Goal: Task Accomplishment & Management: Manage account settings

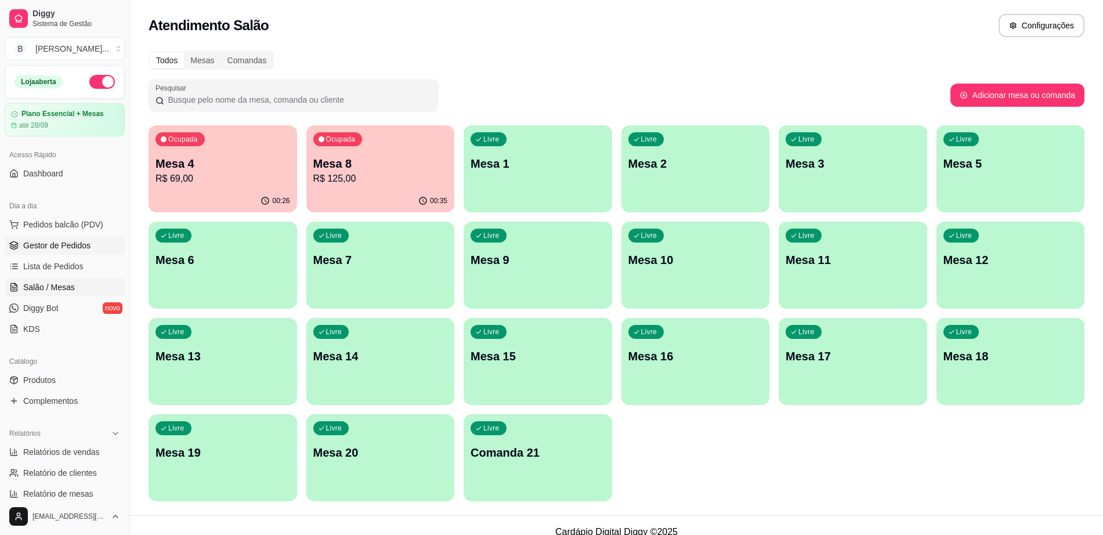
click at [93, 247] on link "Gestor de Pedidos" at bounding box center [65, 245] width 120 height 19
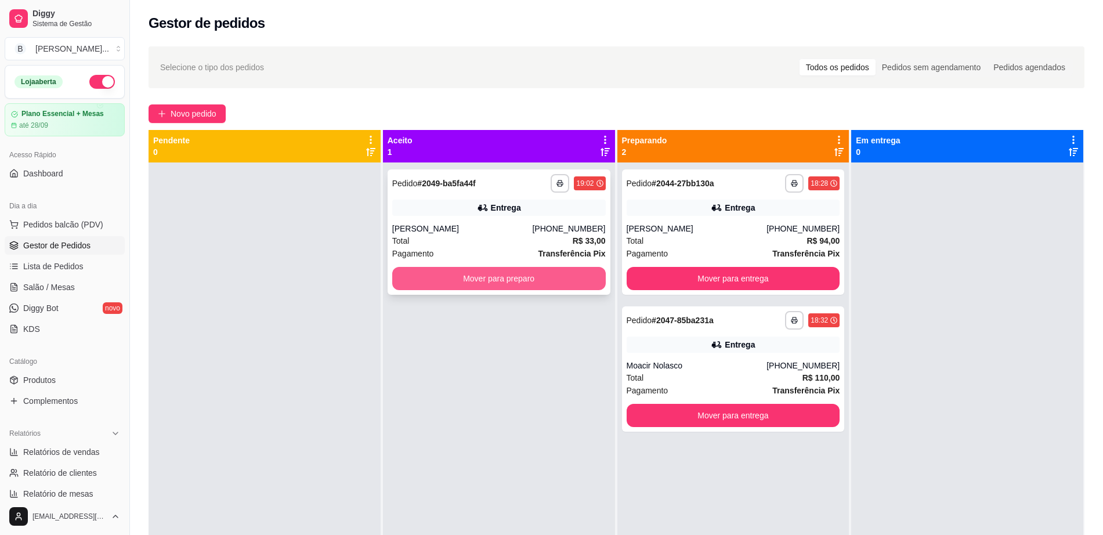
click at [479, 272] on button "Mover para preparo" at bounding box center [498, 278] width 213 height 23
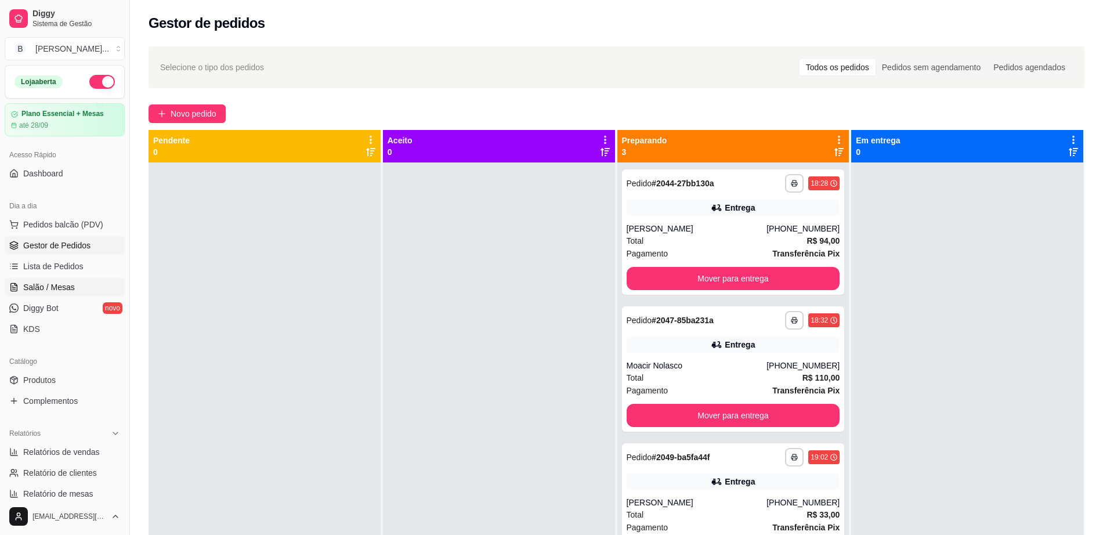
click at [74, 289] on link "Salão / Mesas" at bounding box center [65, 287] width 120 height 19
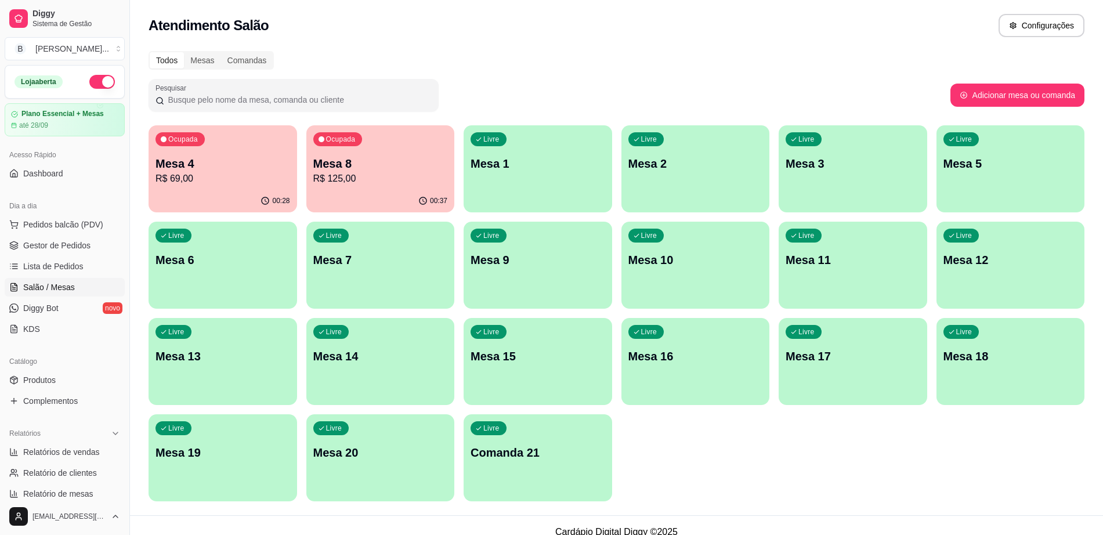
click at [183, 161] on p "Mesa 4" at bounding box center [222, 163] width 135 height 16
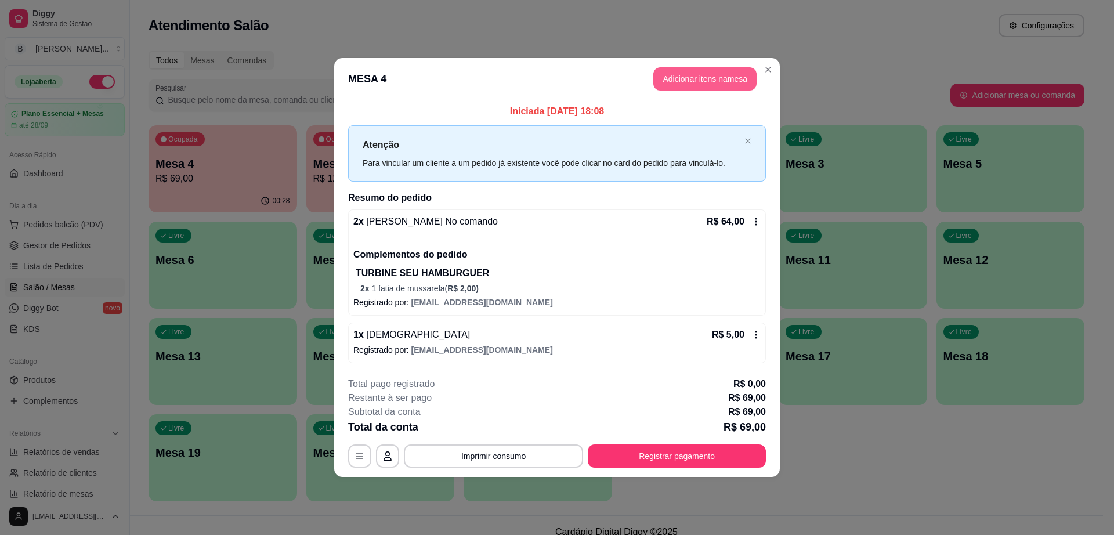
click at [685, 73] on button "Adicionar itens na mesa" at bounding box center [704, 78] width 103 height 23
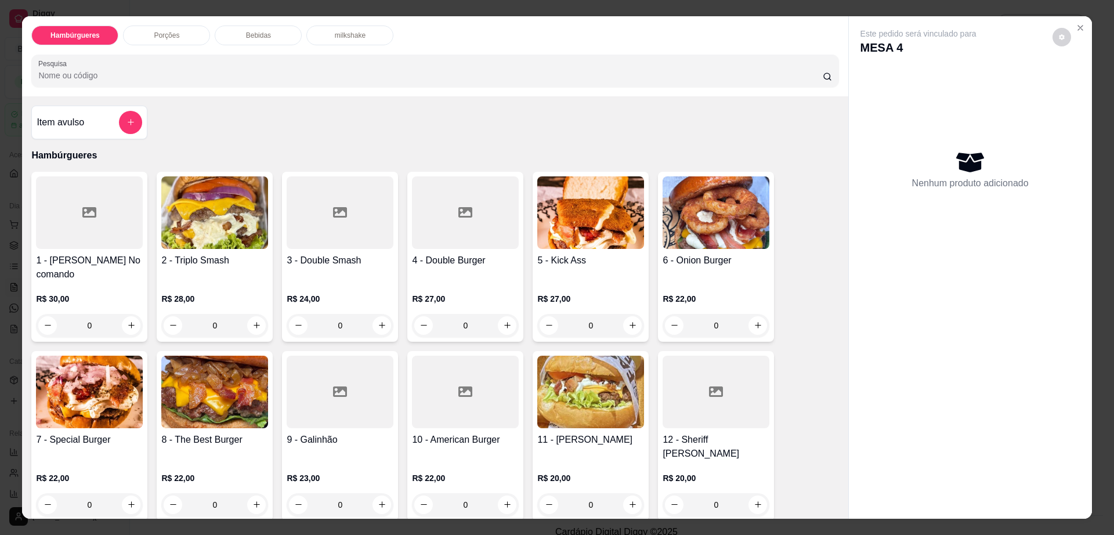
click at [241, 28] on div "Bebidas" at bounding box center [258, 36] width 87 height 20
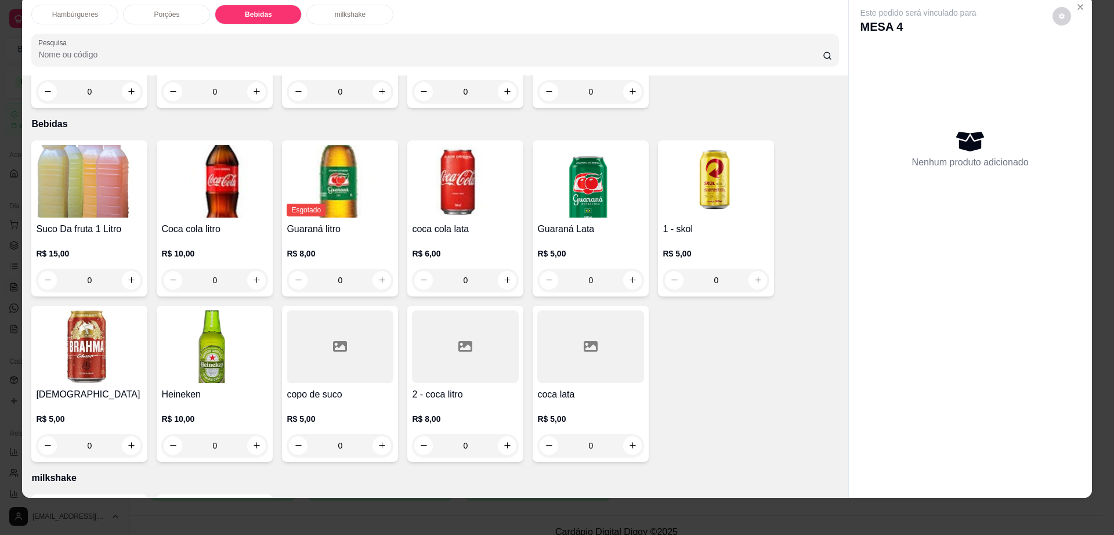
click at [571, 335] on div at bounding box center [590, 346] width 107 height 73
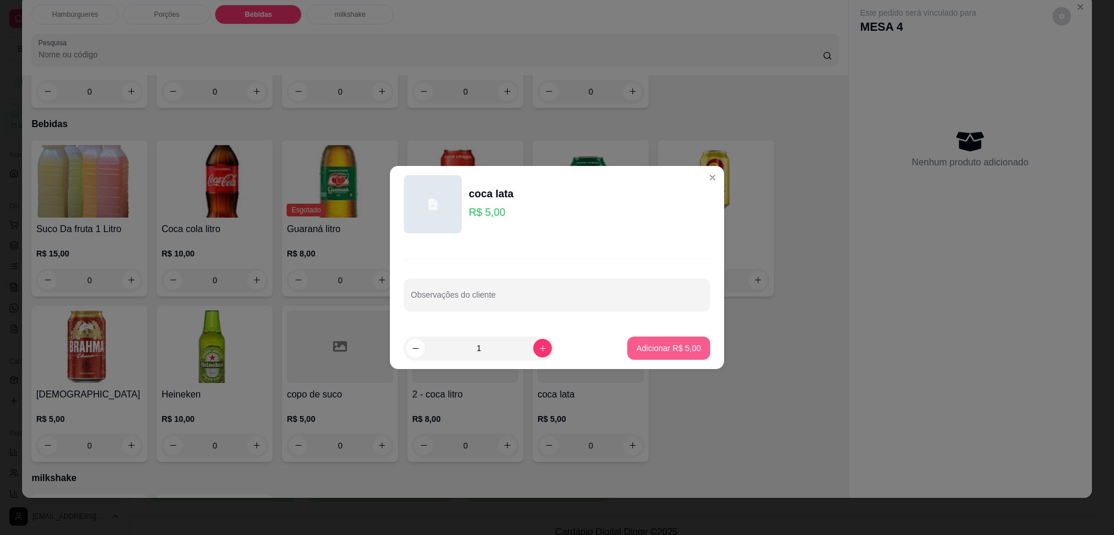
click at [674, 347] on p "Adicionar R$ 5,00" at bounding box center [668, 348] width 64 height 12
type input "1"
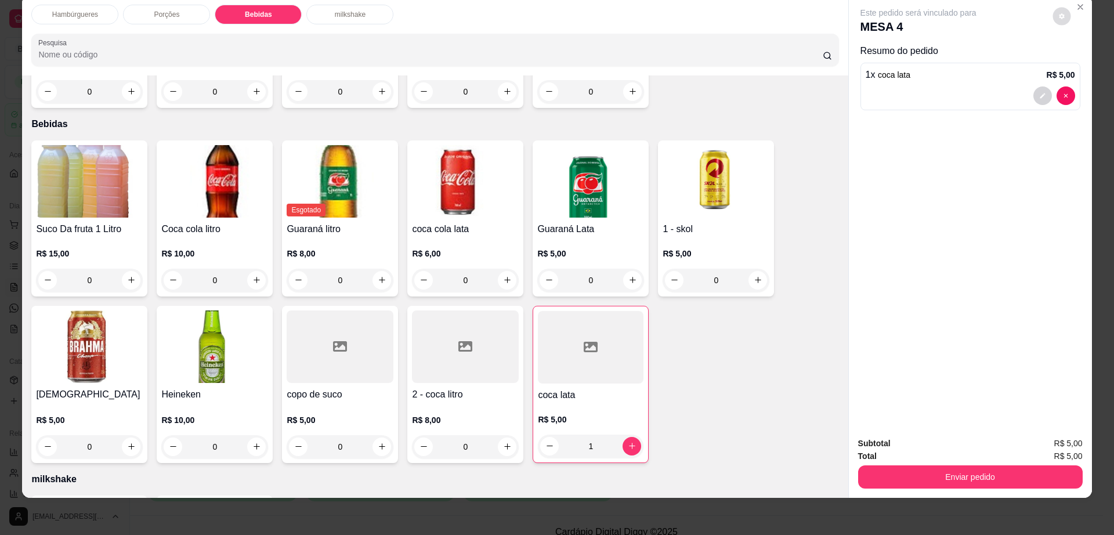
click at [1058, 16] on icon "decrease-product-quantity" at bounding box center [1061, 16] width 7 height 7
click at [1089, 71] on div "Impressão automática habilitada" at bounding box center [1037, 62] width 123 height 21
click at [1086, 63] on span "Automatic updates" at bounding box center [1087, 62] width 9 height 9
click at [1078, 63] on input "Automatic updates" at bounding box center [1074, 67] width 8 height 8
checkbox input "false"
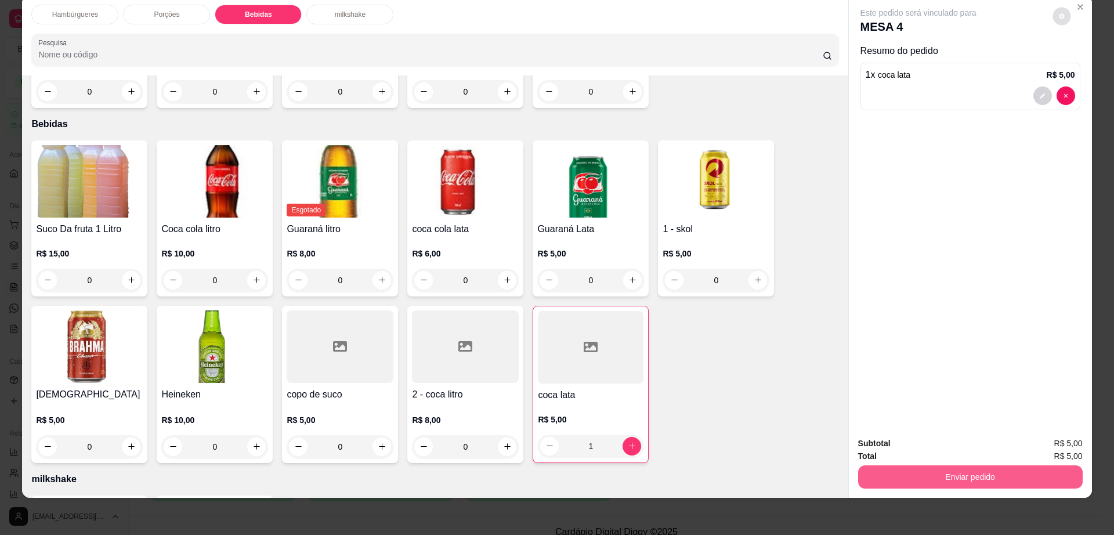
click at [952, 477] on button "Enviar pedido" at bounding box center [970, 476] width 225 height 23
click at [944, 466] on button "Enviar pedido" at bounding box center [970, 477] width 218 height 23
click at [932, 451] on button "Não registrar e enviar pedido" at bounding box center [930, 448] width 121 height 22
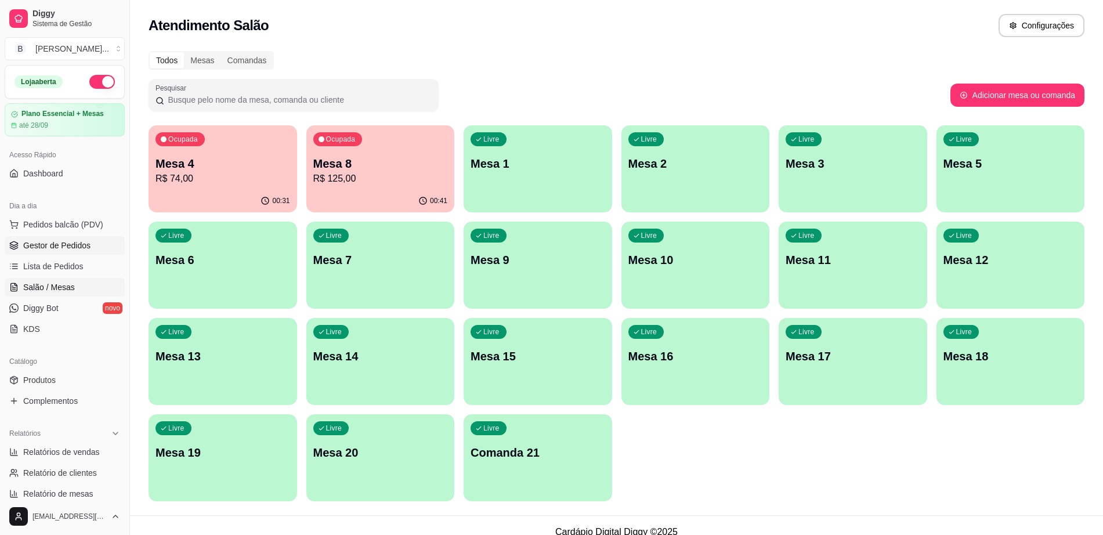
click at [93, 242] on link "Gestor de Pedidos" at bounding box center [65, 245] width 120 height 19
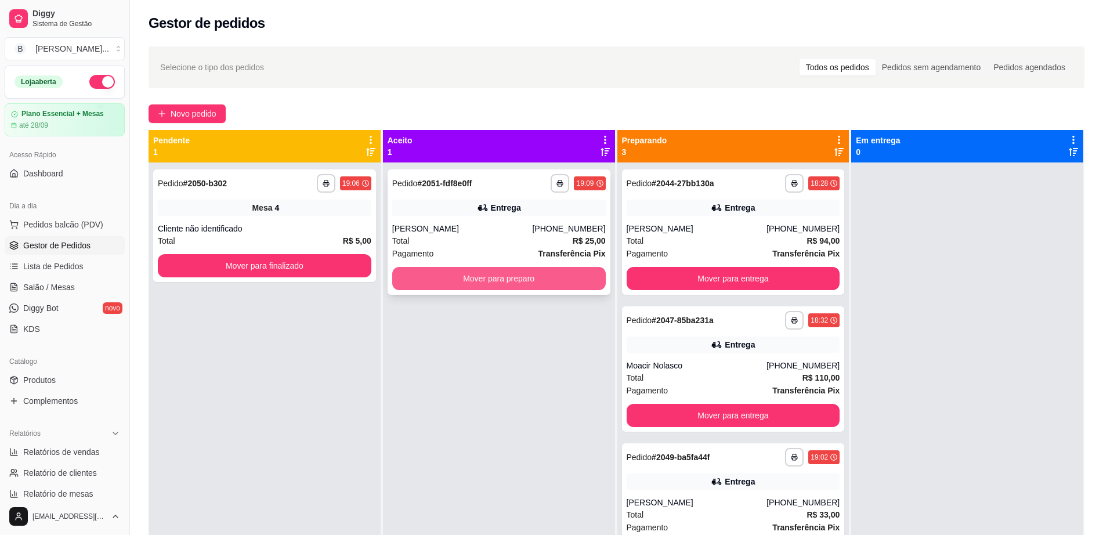
click at [453, 285] on button "Mover para preparo" at bounding box center [498, 278] width 213 height 23
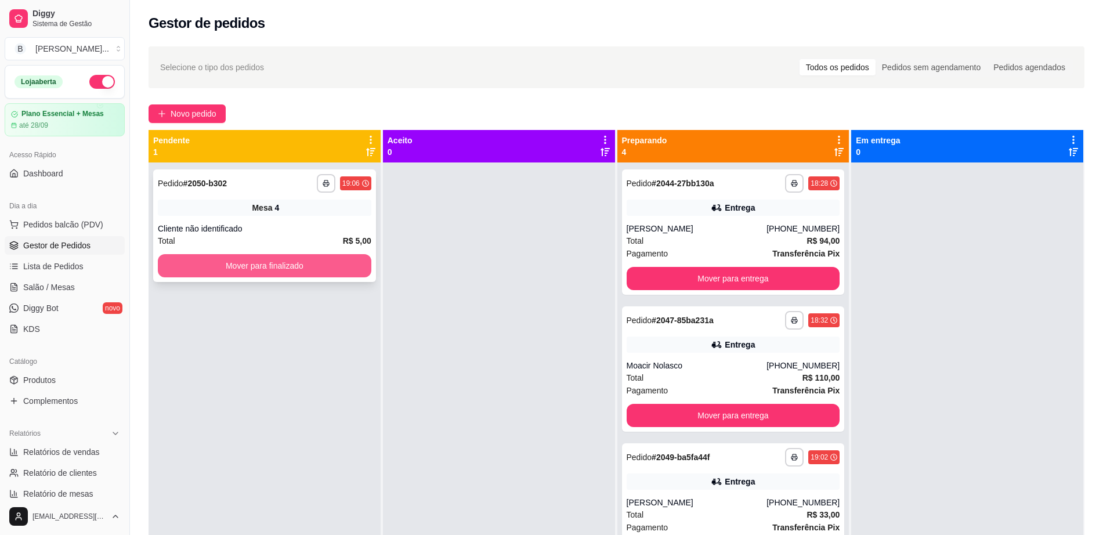
click at [297, 267] on button "Mover para finalizado" at bounding box center [264, 265] width 213 height 23
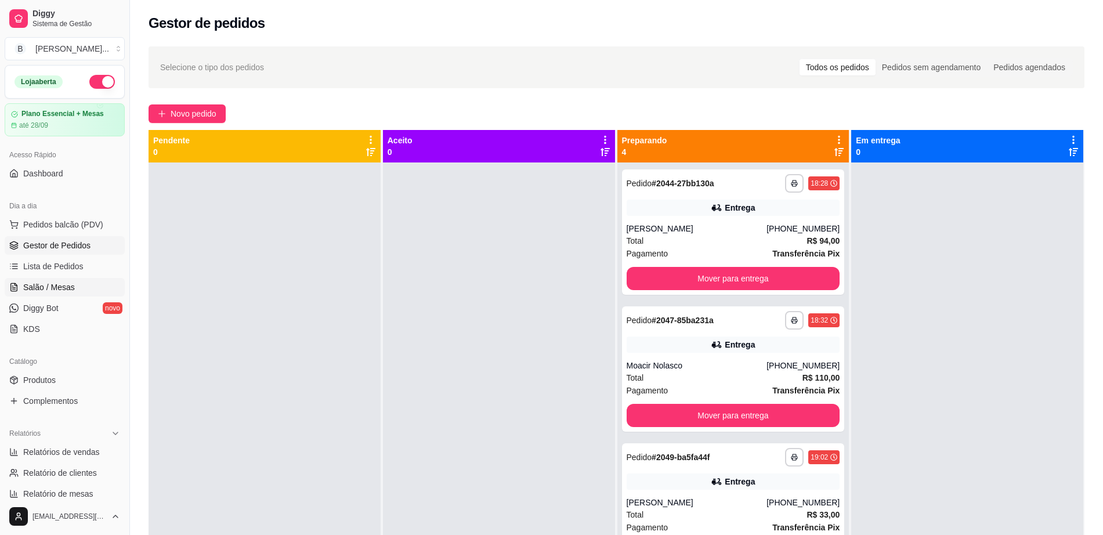
click at [44, 289] on span "Salão / Mesas" at bounding box center [49, 287] width 52 height 12
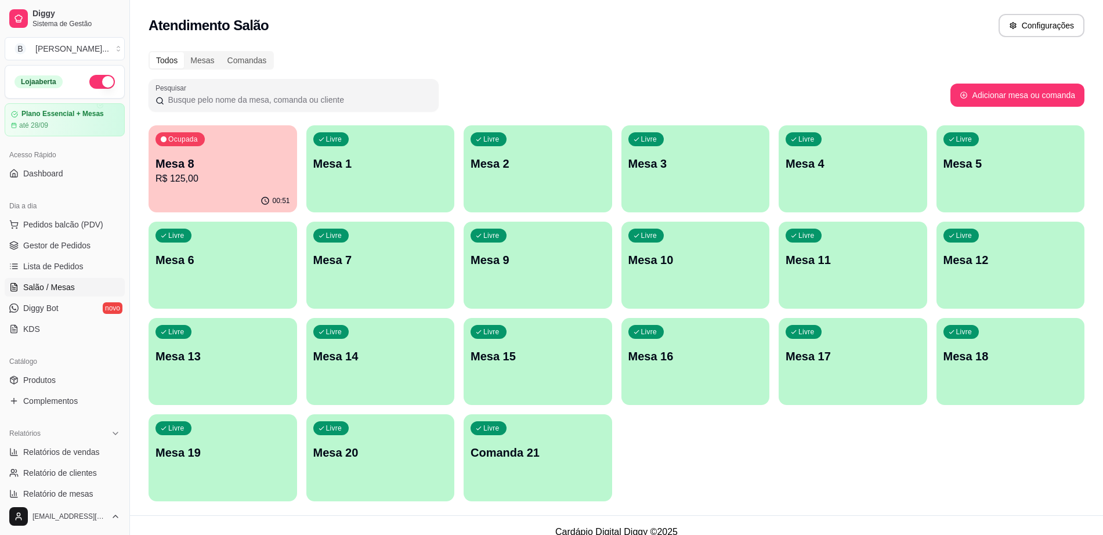
click at [245, 158] on p "Mesa 8" at bounding box center [222, 163] width 135 height 16
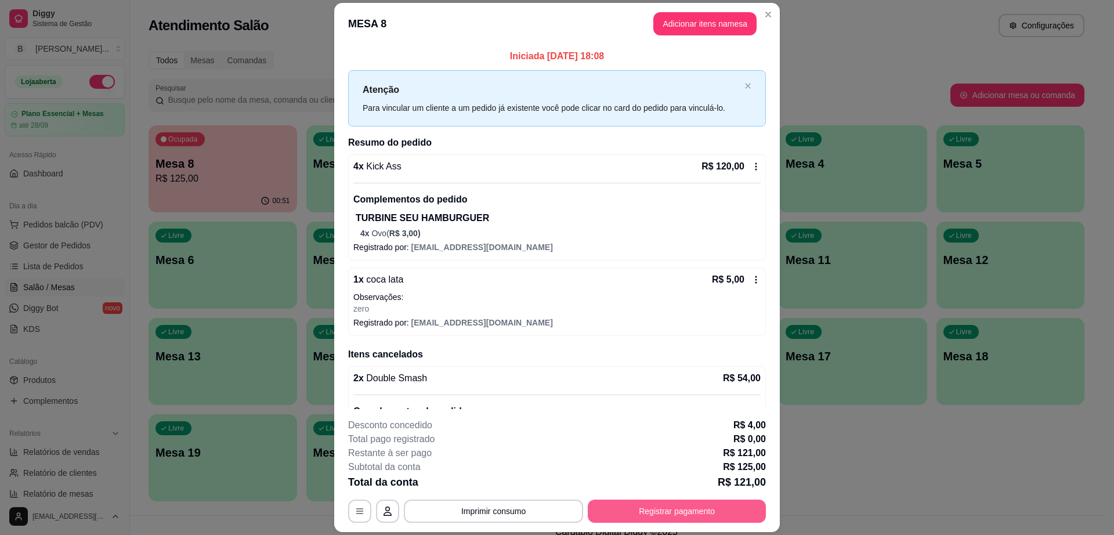
click at [649, 512] on button "Registrar pagamento" at bounding box center [677, 510] width 178 height 23
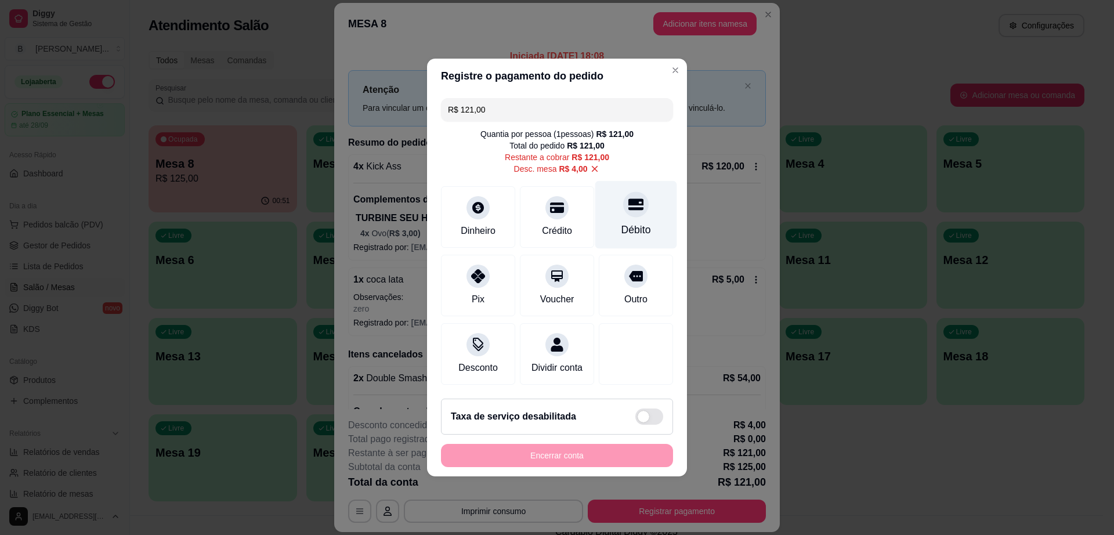
click at [616, 211] on div "Débito" at bounding box center [636, 215] width 82 height 68
type input "R$ 0,00"
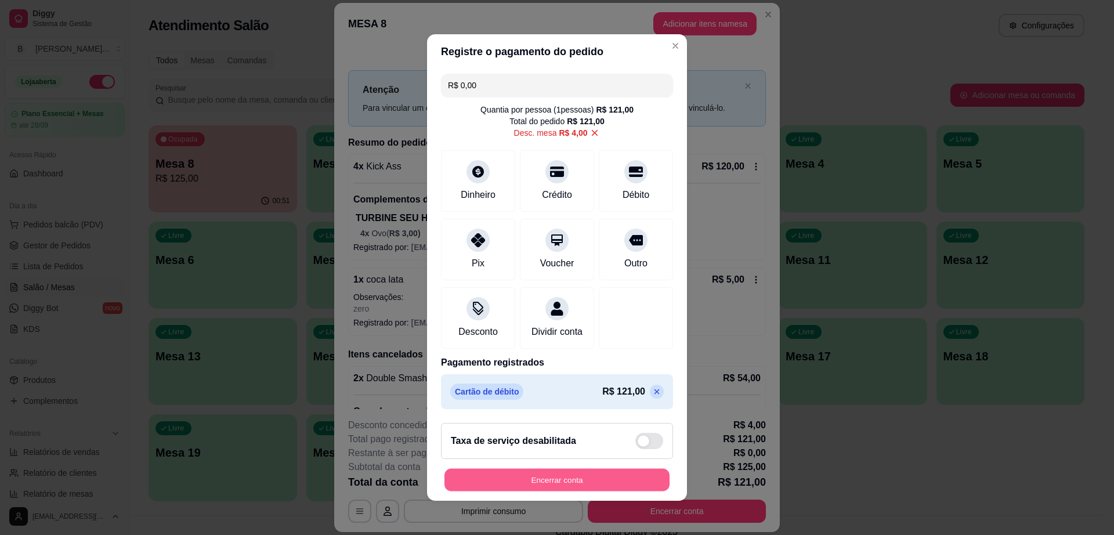
click at [574, 478] on button "Encerrar conta" at bounding box center [556, 480] width 225 height 23
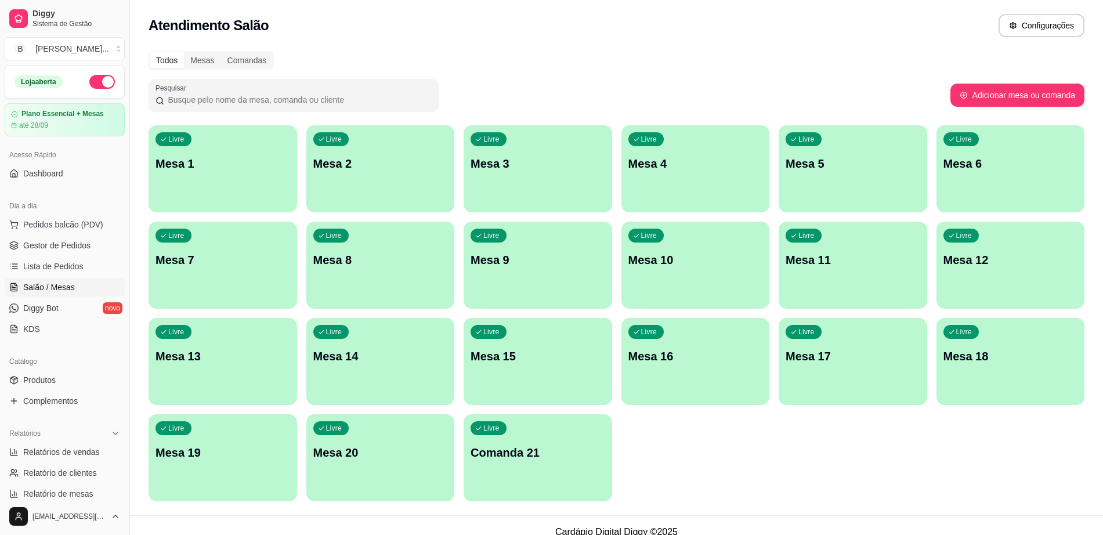
click at [831, 197] on div "Livre Mesa 5" at bounding box center [853, 161] width 149 height 73
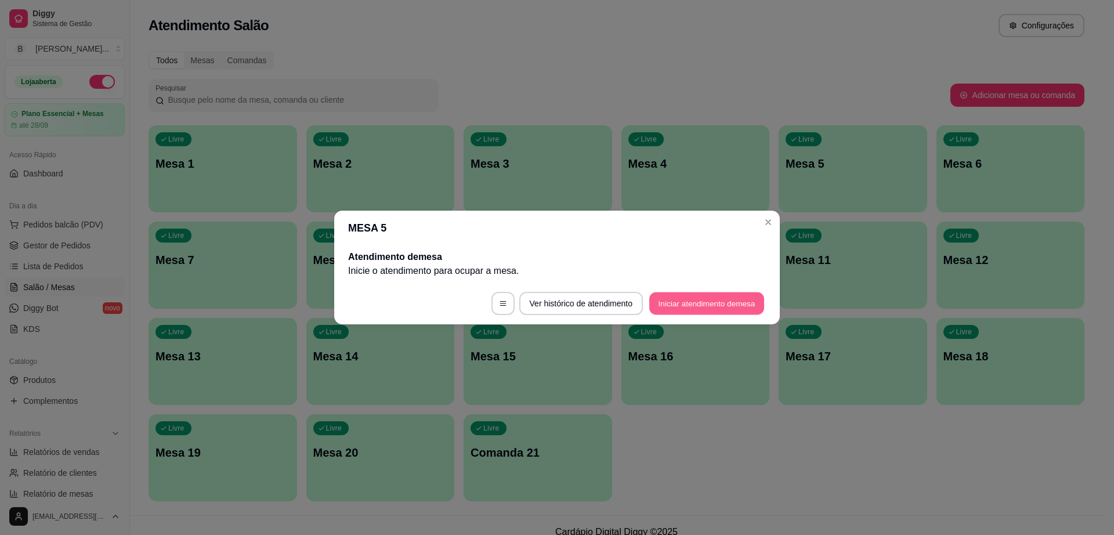
click at [754, 313] on button "Iniciar atendimento de mesa" at bounding box center [706, 303] width 115 height 23
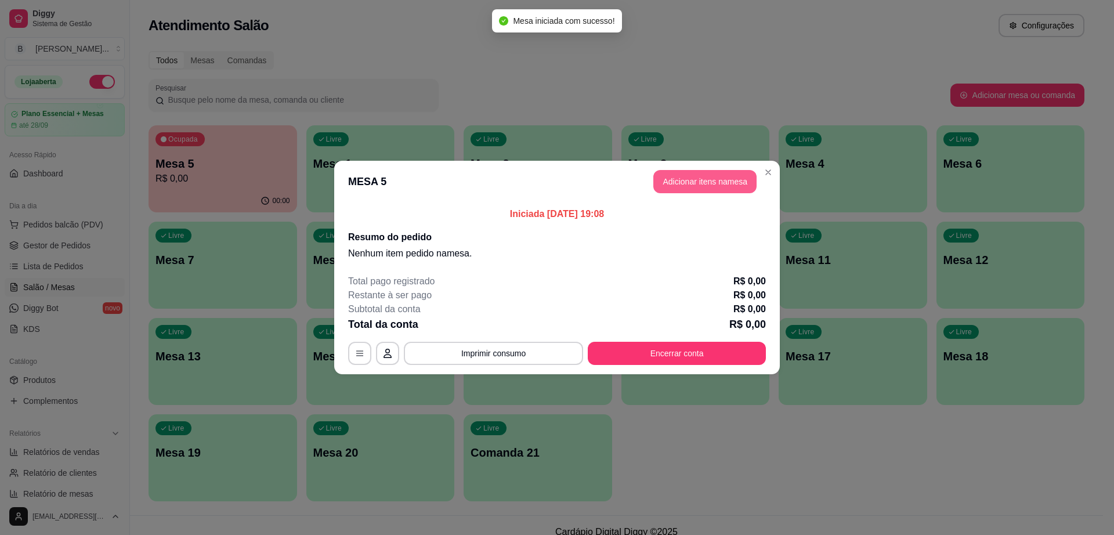
click at [659, 183] on button "Adicionar itens na mesa" at bounding box center [704, 181] width 103 height 23
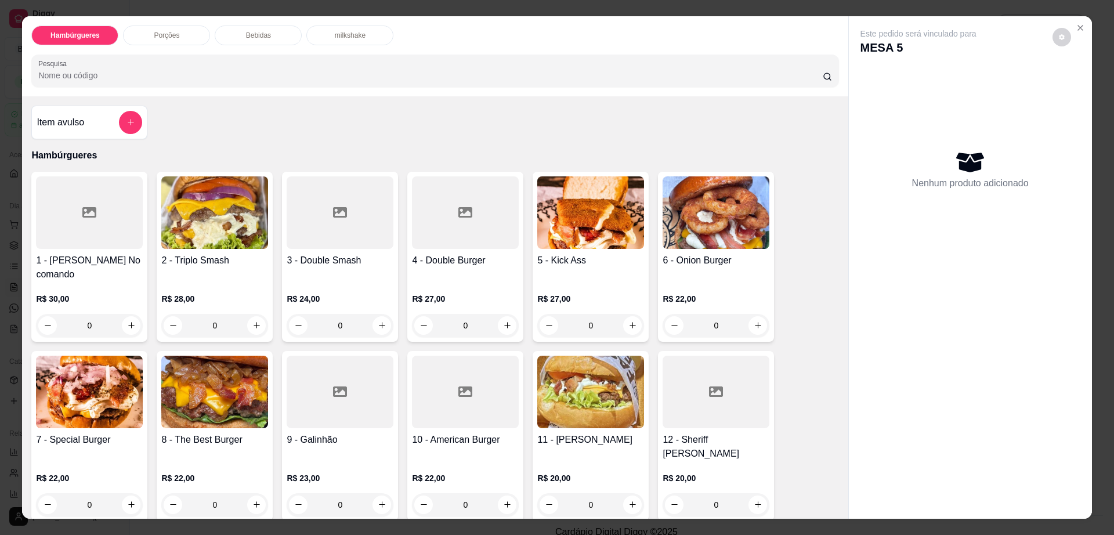
click at [711, 208] on img at bounding box center [716, 212] width 107 height 73
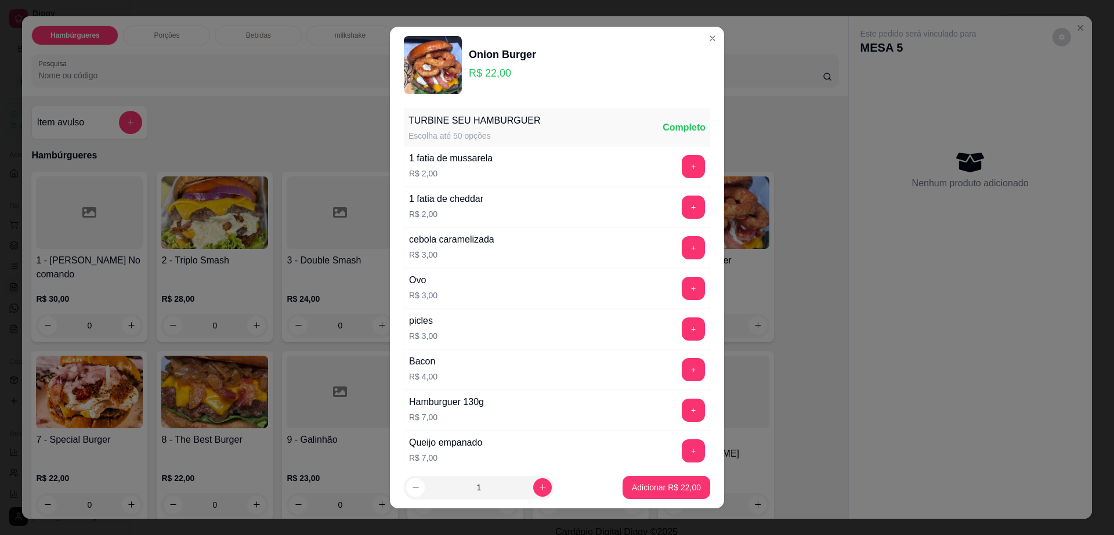
scroll to position [92, 0]
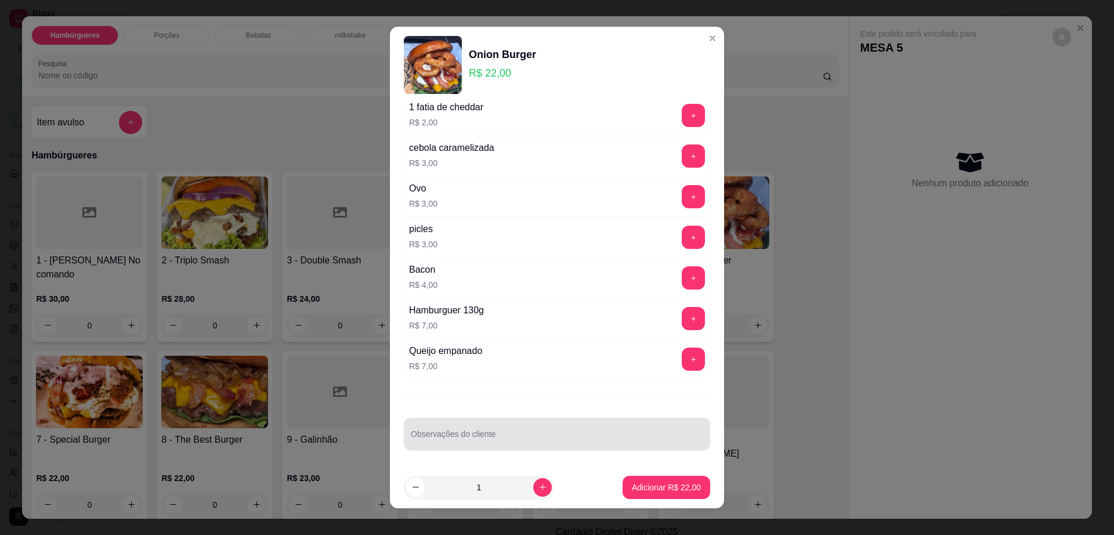
click at [477, 428] on div at bounding box center [557, 433] width 292 height 23
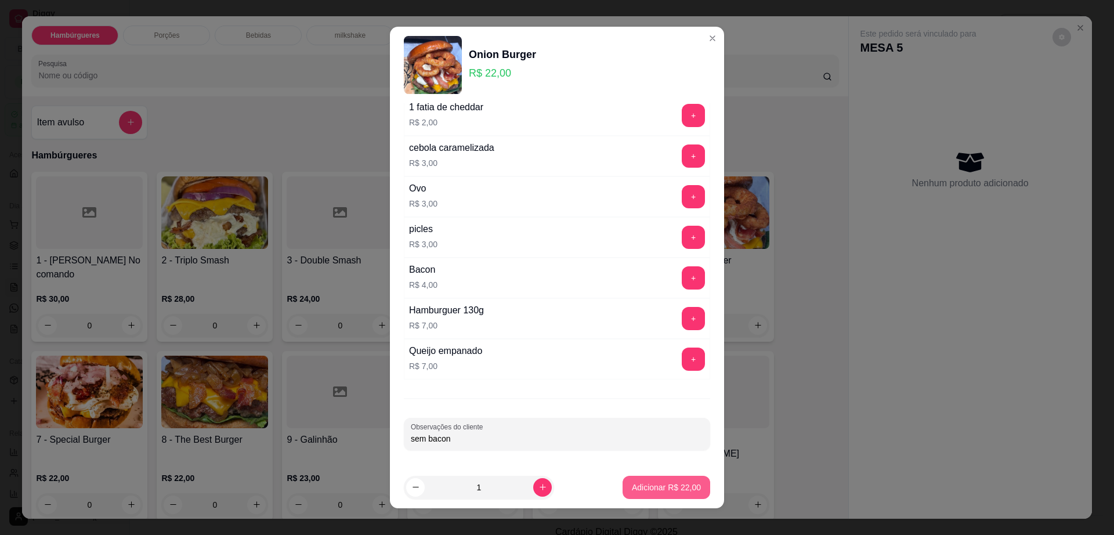
type input "sem bacon"
click at [632, 483] on p "Adicionar R$ 22,00" at bounding box center [666, 488] width 69 height 12
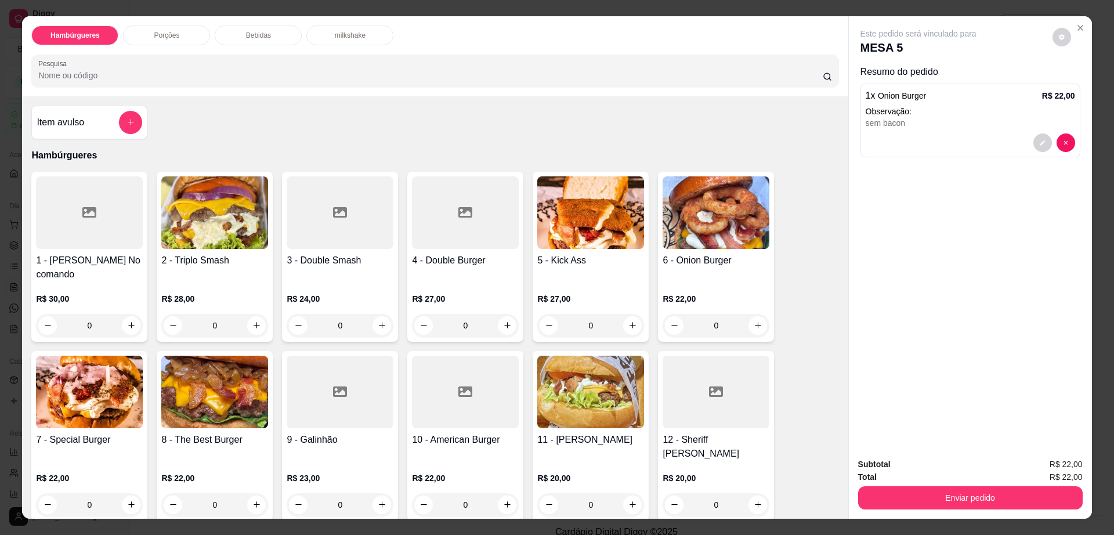
click at [229, 433] on h4 "8 - The Best Burger" at bounding box center [214, 440] width 107 height 14
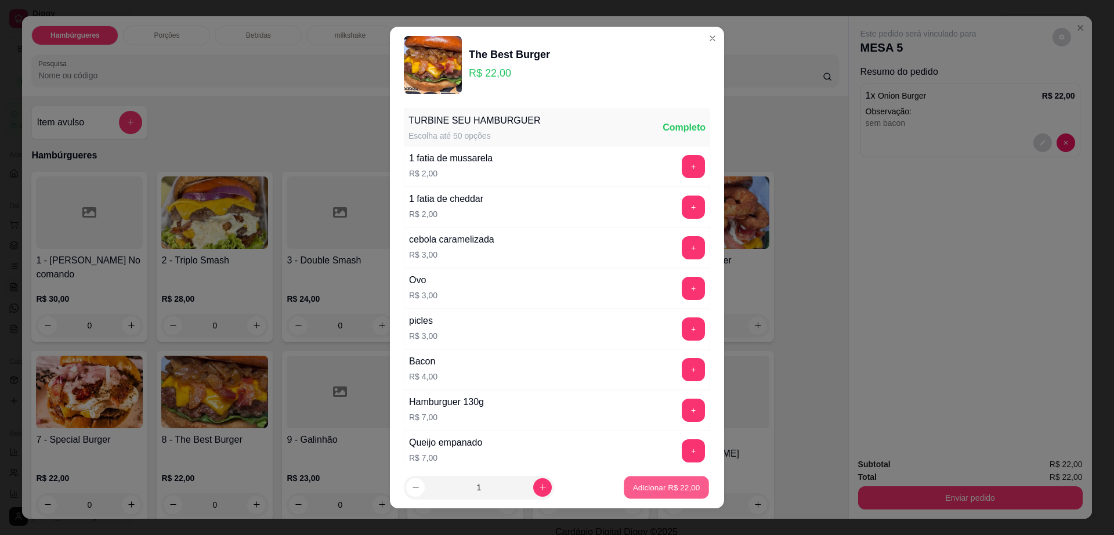
click at [674, 479] on button "Adicionar R$ 22,00" at bounding box center [666, 487] width 85 height 23
type input "1"
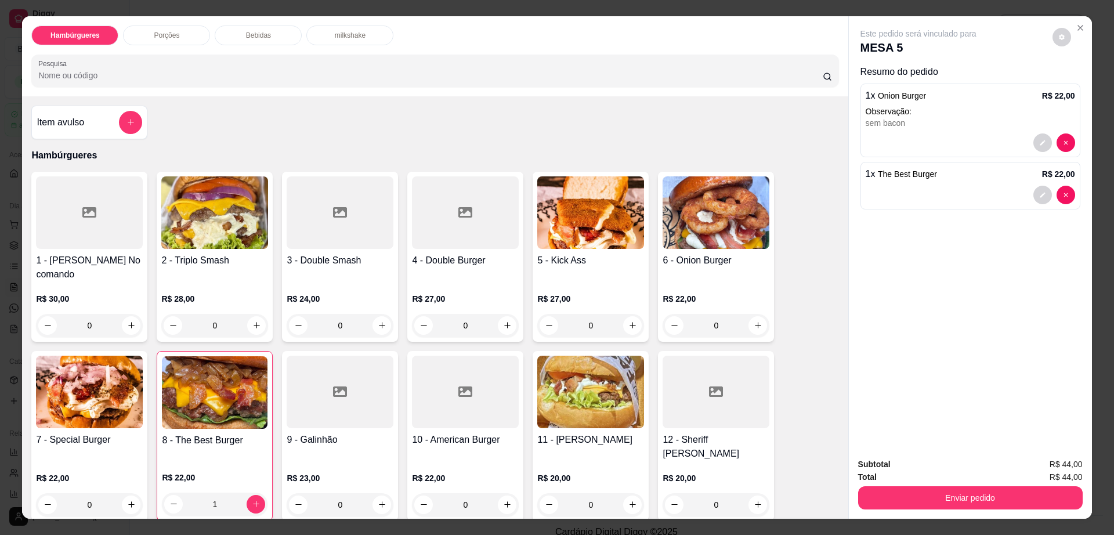
click at [971, 118] on div "sem bacon" at bounding box center [970, 123] width 209 height 12
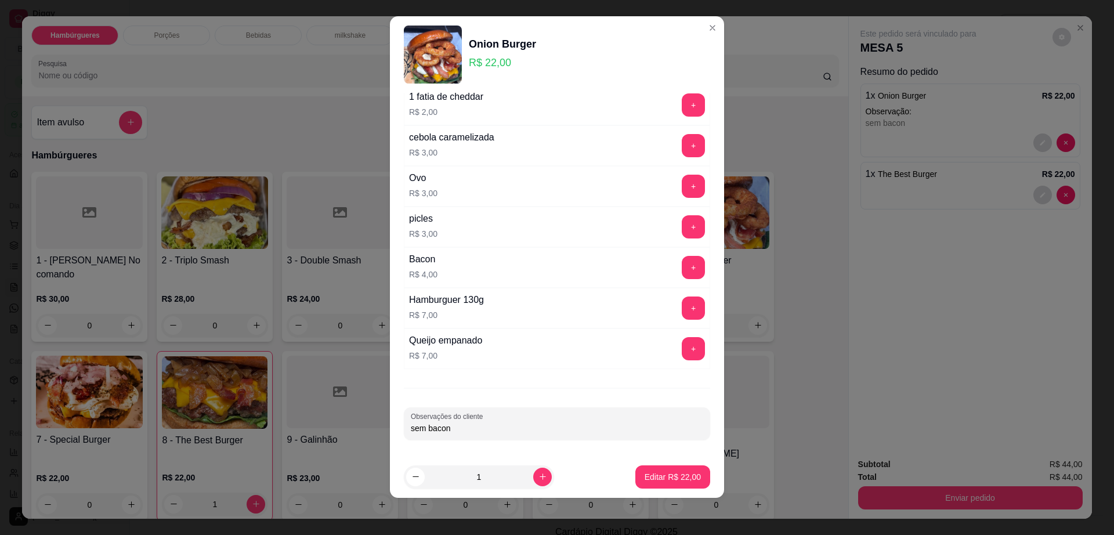
click at [556, 430] on input "sem bacon" at bounding box center [557, 428] width 292 height 12
type input "s"
type input "troca bacon por frango"
click at [676, 479] on p "Editar R$ 22,00" at bounding box center [673, 477] width 56 height 12
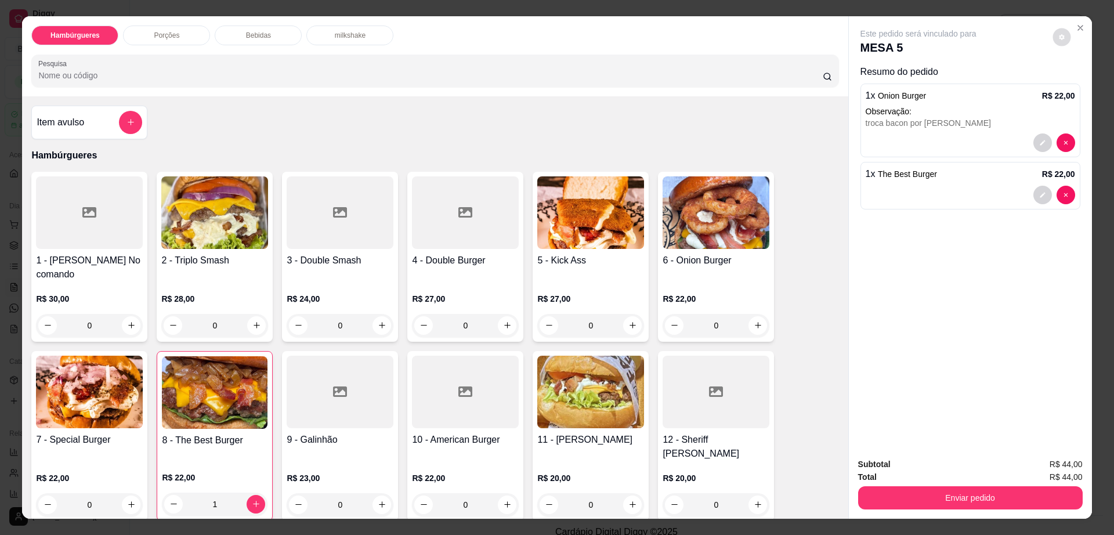
click at [1058, 37] on icon "decrease-product-quantity" at bounding box center [1061, 37] width 7 height 7
click at [1077, 82] on span "Automatic updates" at bounding box center [1077, 83] width 9 height 9
click at [1077, 84] on input "Automatic updates" at bounding box center [1074, 88] width 8 height 8
checkbox input "true"
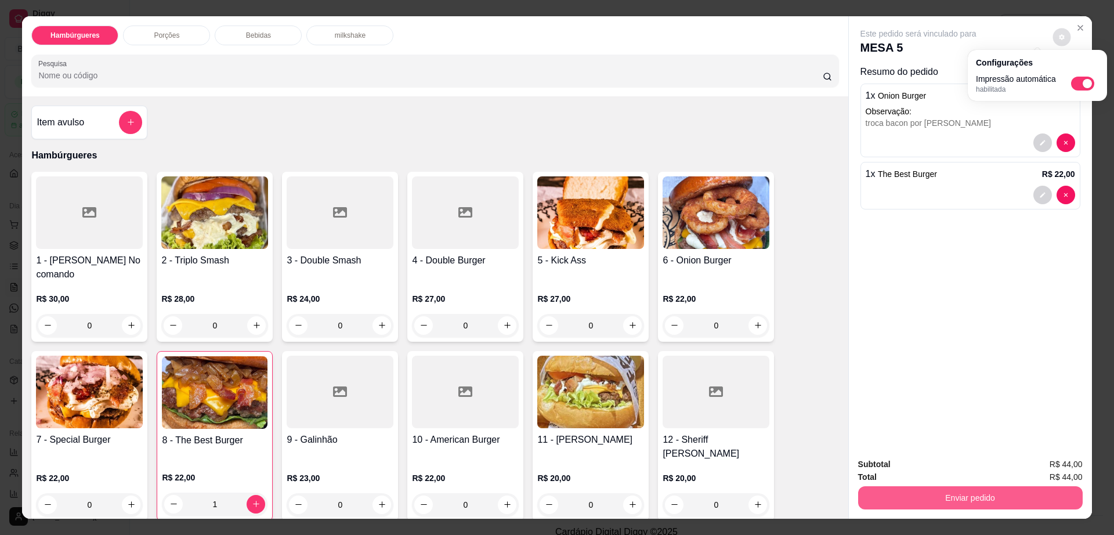
click at [884, 501] on button "Enviar pedido" at bounding box center [970, 497] width 225 height 23
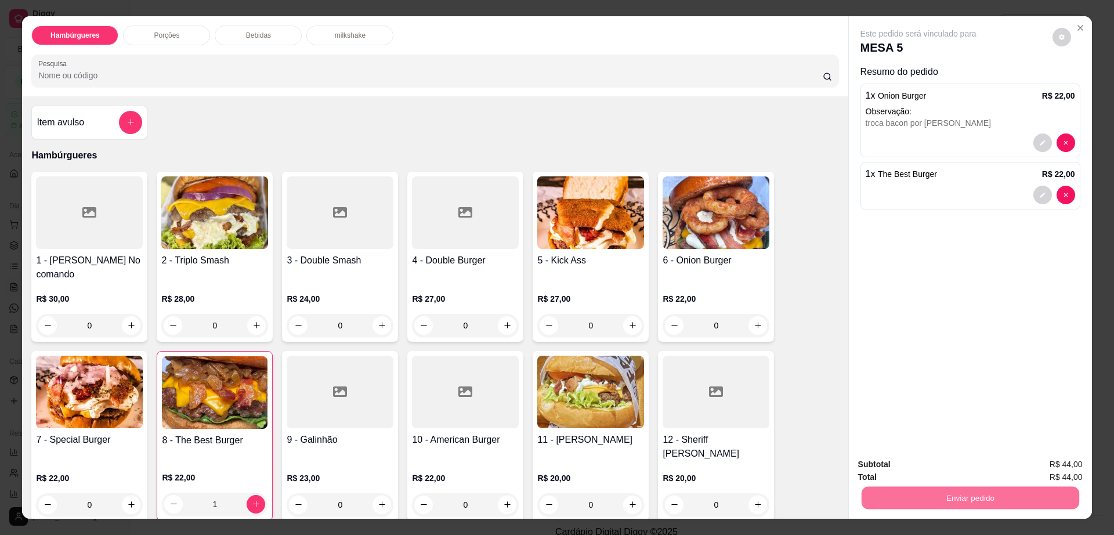
click at [894, 470] on button "Não registrar e enviar pedido" at bounding box center [930, 468] width 117 height 21
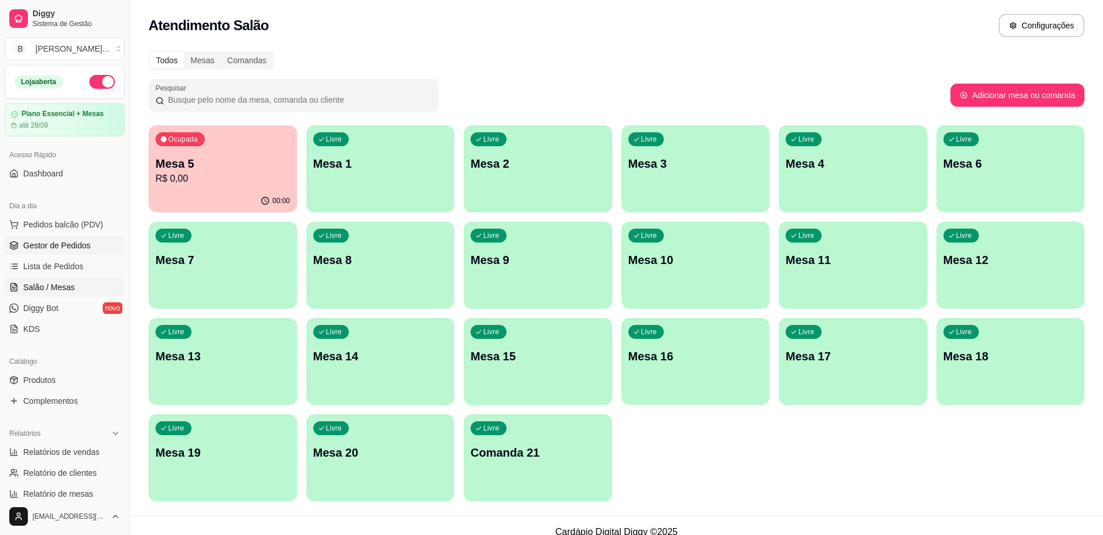
click at [55, 249] on span "Gestor de Pedidos" at bounding box center [56, 246] width 67 height 12
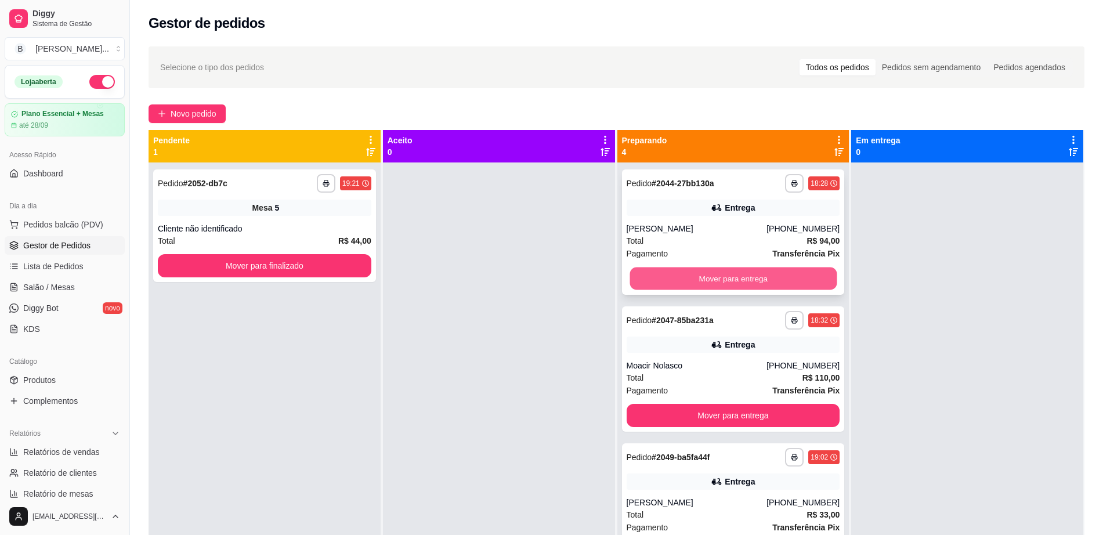
click at [630, 274] on button "Mover para entrega" at bounding box center [732, 278] width 207 height 23
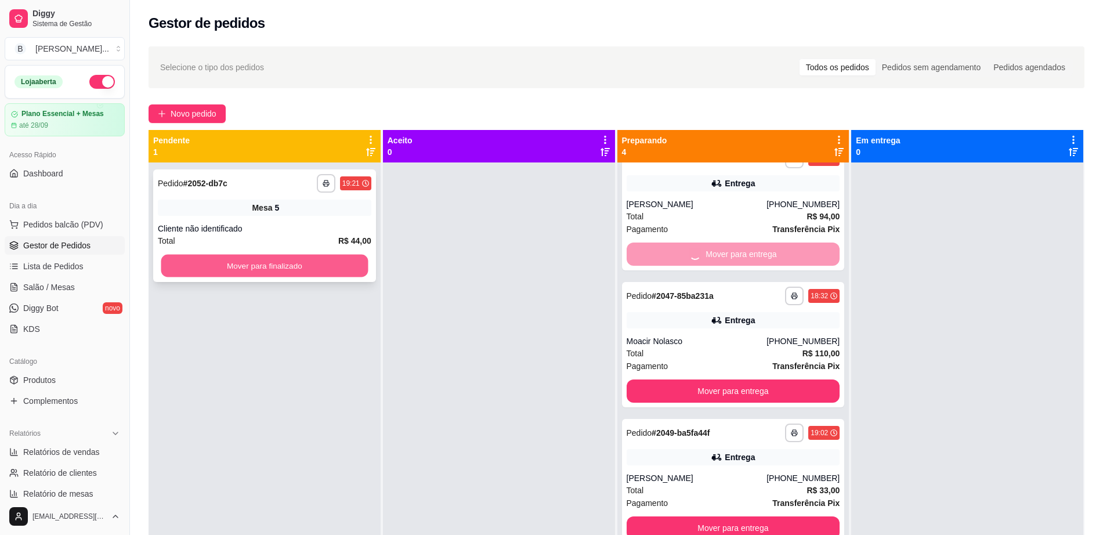
click at [327, 268] on button "Mover para finalizado" at bounding box center [264, 266] width 207 height 23
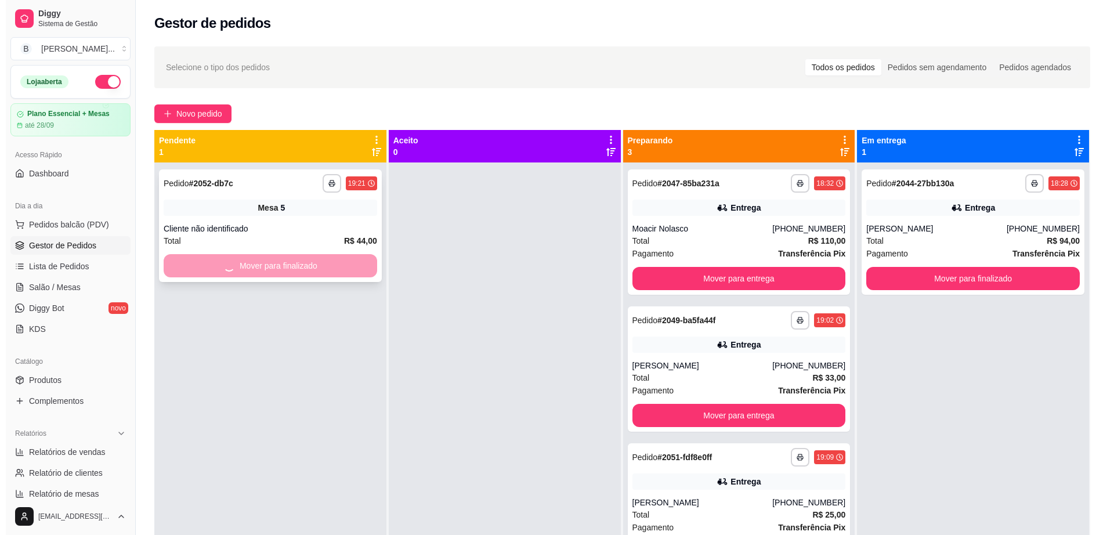
scroll to position [0, 0]
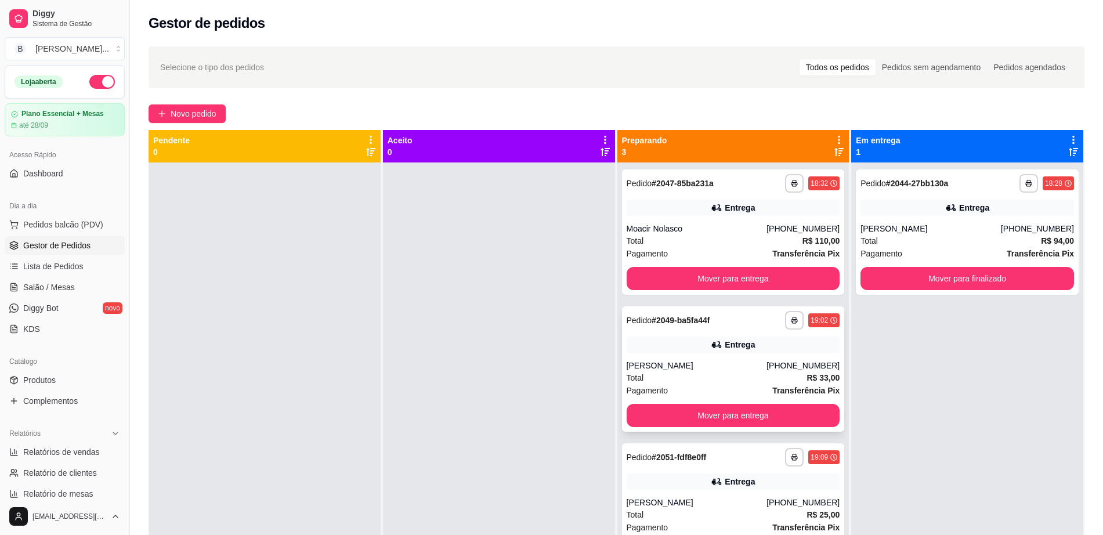
click at [770, 375] on div "Total R$ 33,00" at bounding box center [733, 377] width 213 height 13
click at [683, 407] on button "Mover para entrega" at bounding box center [733, 415] width 213 height 23
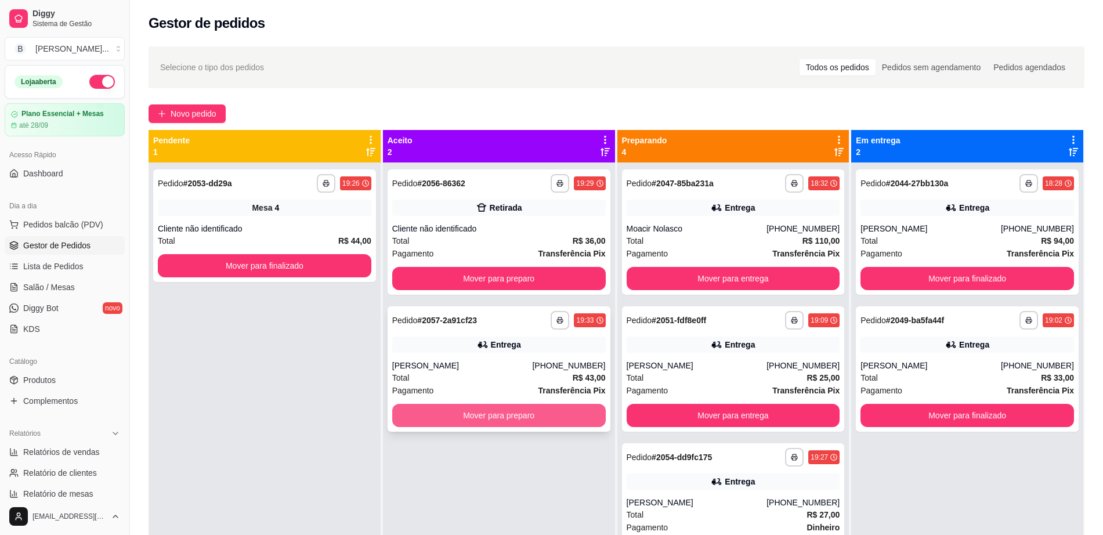
click at [462, 415] on button "Mover para preparo" at bounding box center [498, 415] width 213 height 23
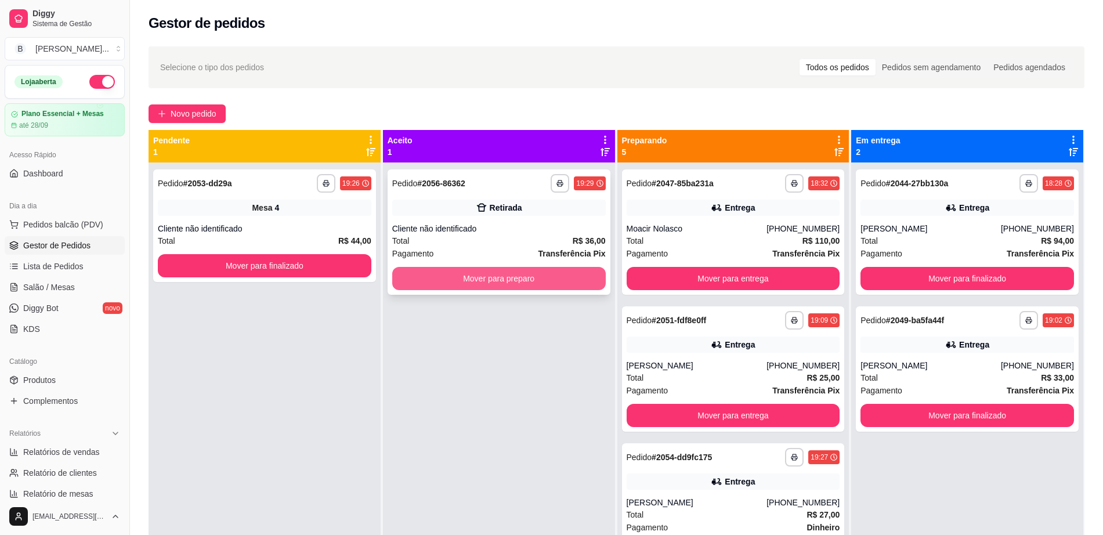
click at [504, 279] on button "Mover para preparo" at bounding box center [498, 278] width 213 height 23
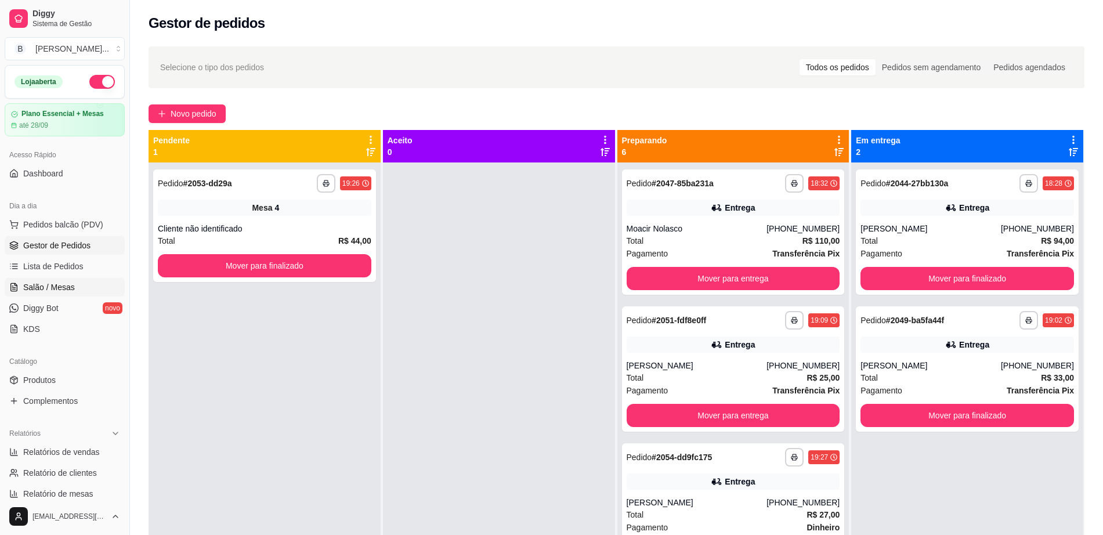
click at [68, 283] on span "Salão / Mesas" at bounding box center [49, 287] width 52 height 12
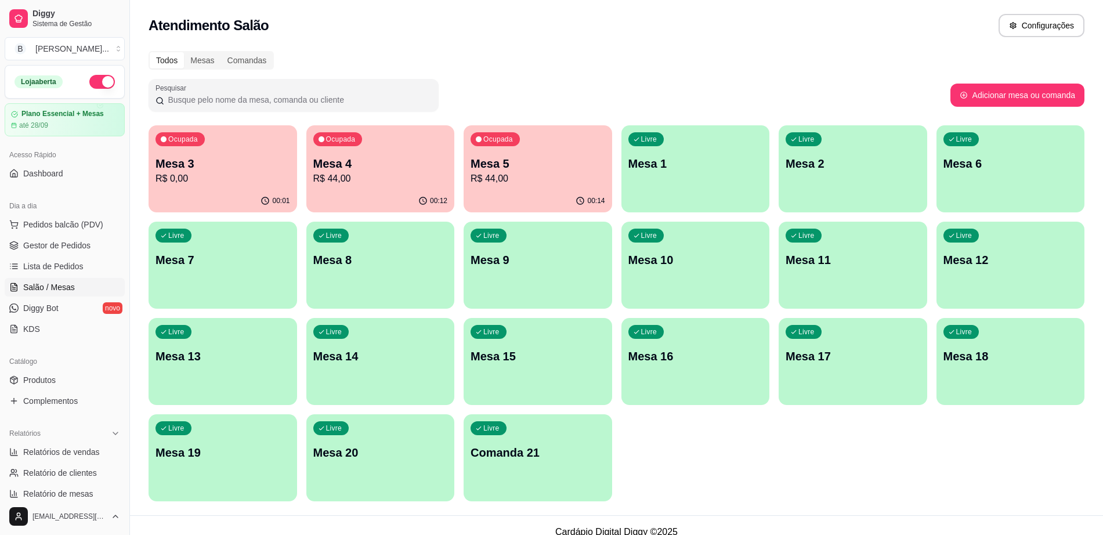
click at [374, 273] on div "Livre Mesa 8" at bounding box center [380, 258] width 149 height 73
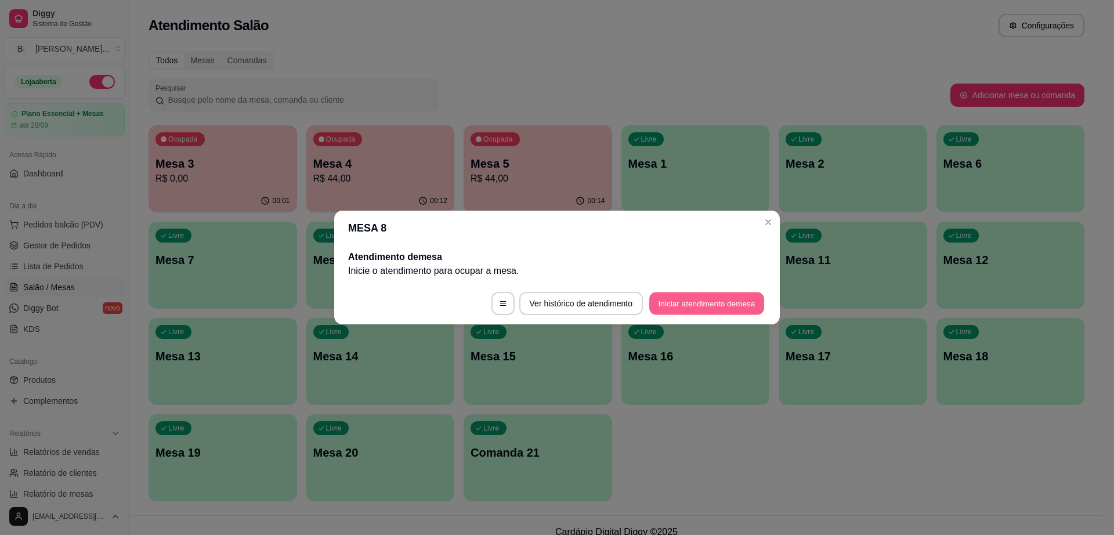
click at [674, 300] on button "Iniciar atendimento de mesa" at bounding box center [706, 303] width 115 height 23
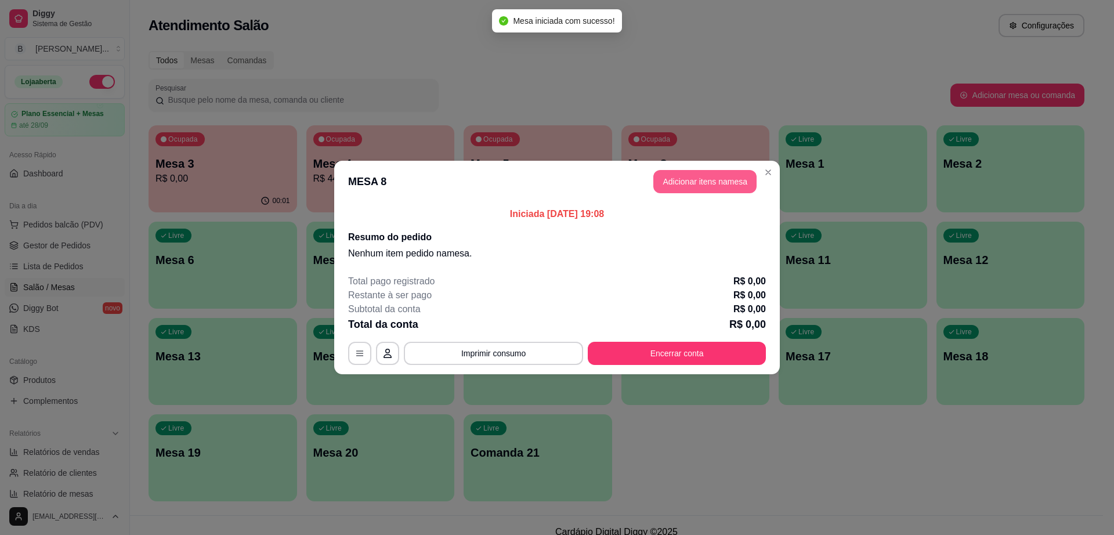
click at [712, 179] on button "Adicionar itens na mesa" at bounding box center [704, 181] width 103 height 23
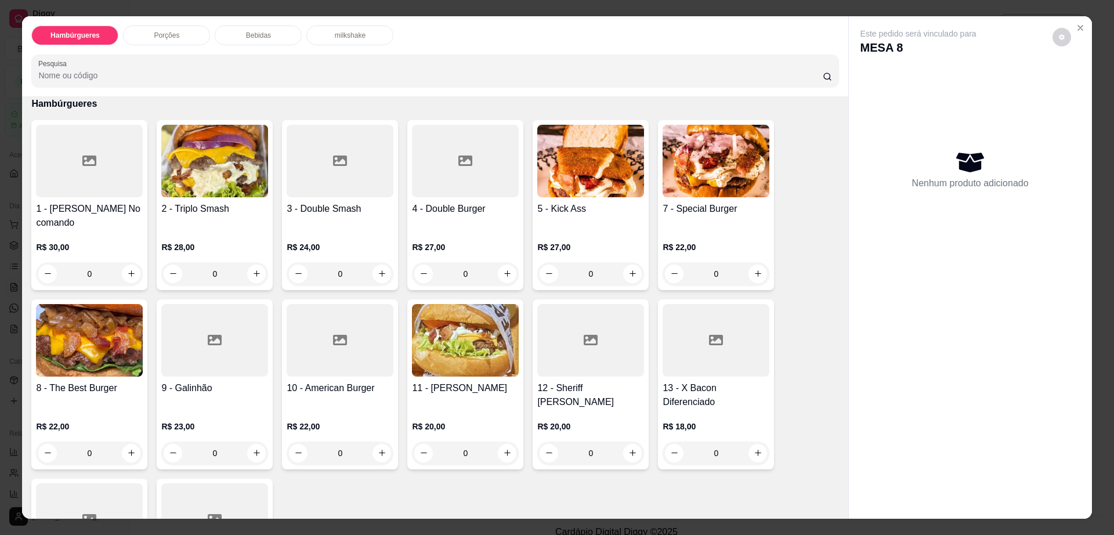
scroll to position [73, 0]
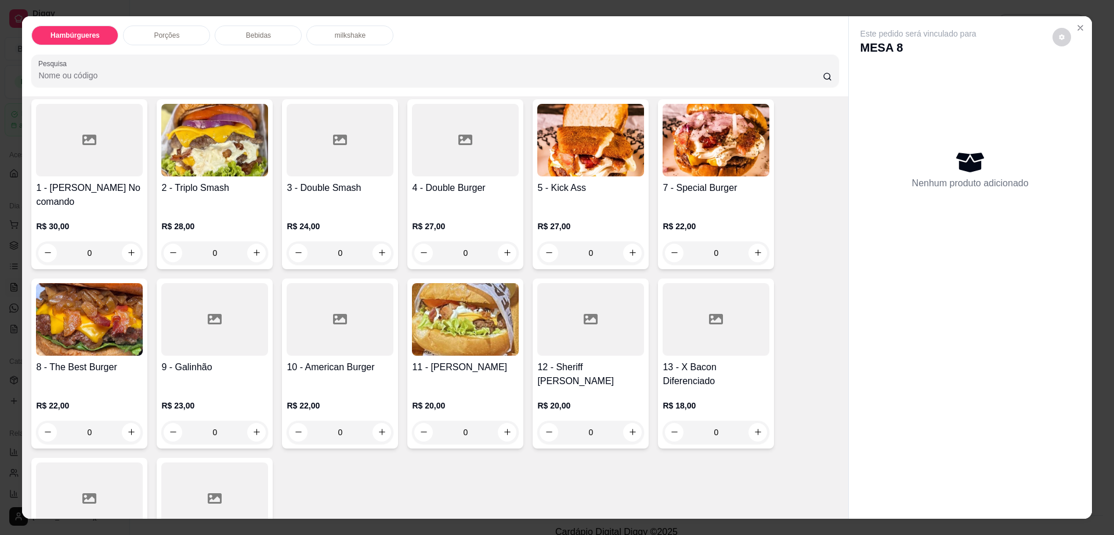
click at [499, 421] on div "0" at bounding box center [465, 432] width 107 height 23
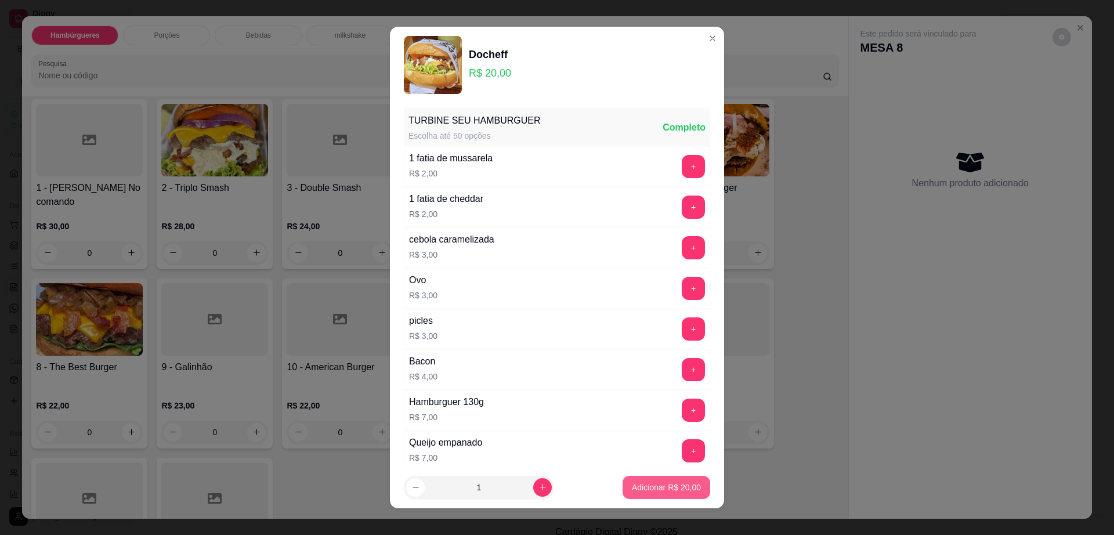
click at [632, 490] on p "Adicionar R$ 20,00" at bounding box center [666, 488] width 69 height 12
type input "1"
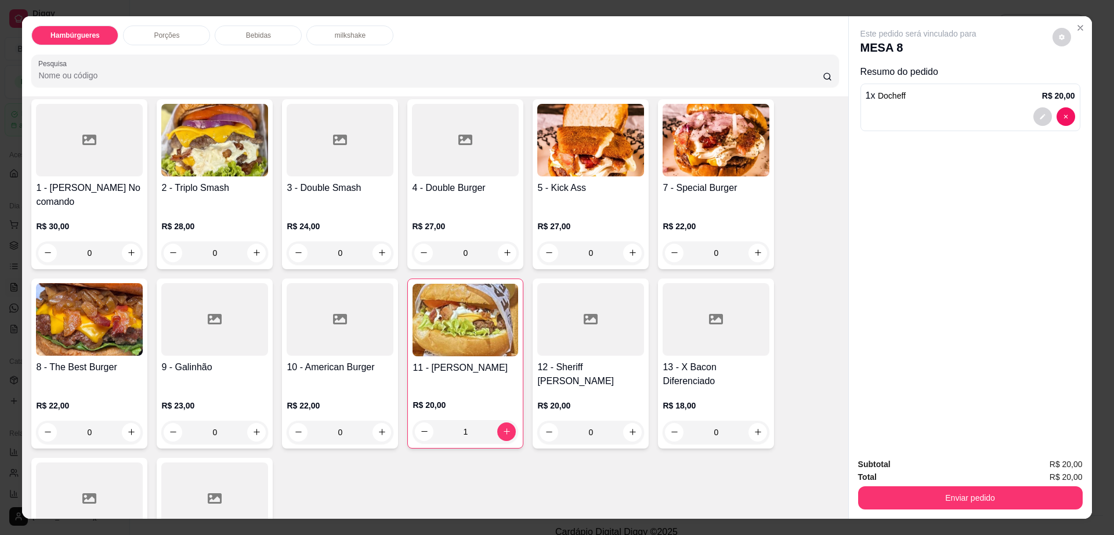
click at [751, 421] on div "0" at bounding box center [716, 432] width 107 height 23
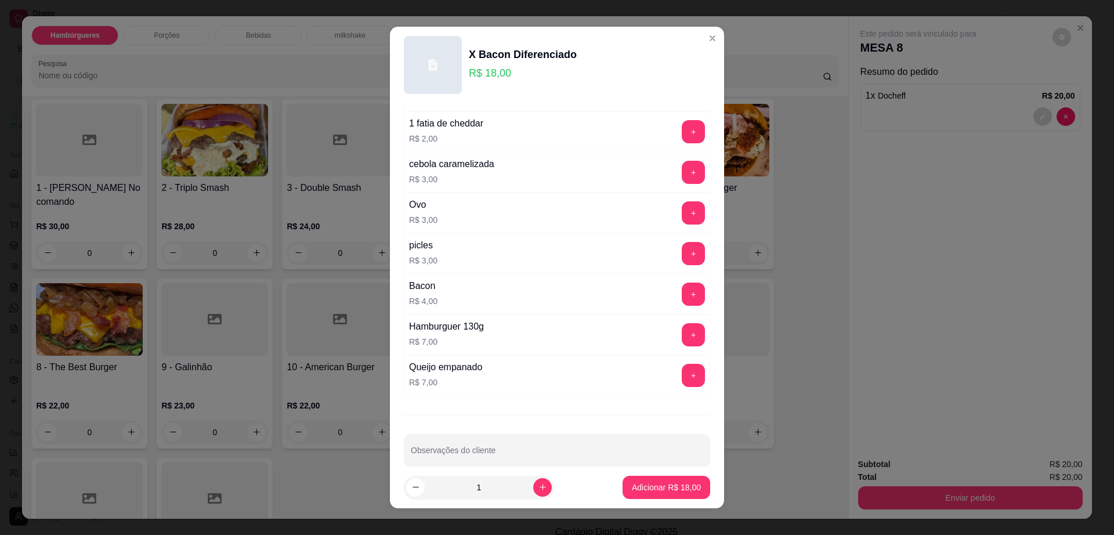
scroll to position [92, 0]
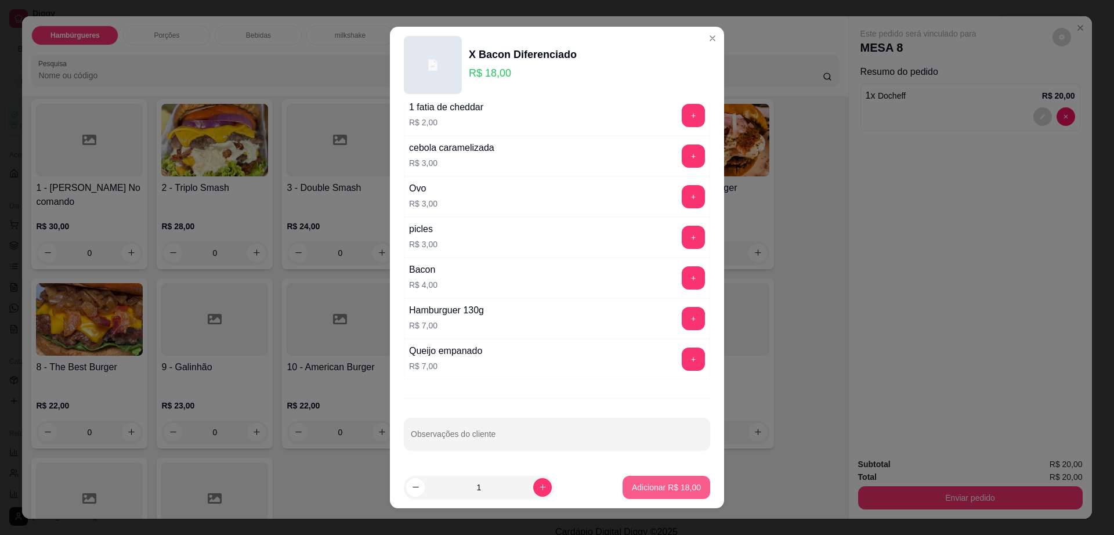
click at [646, 482] on p "Adicionar R$ 18,00" at bounding box center [666, 488] width 69 height 12
type input "1"
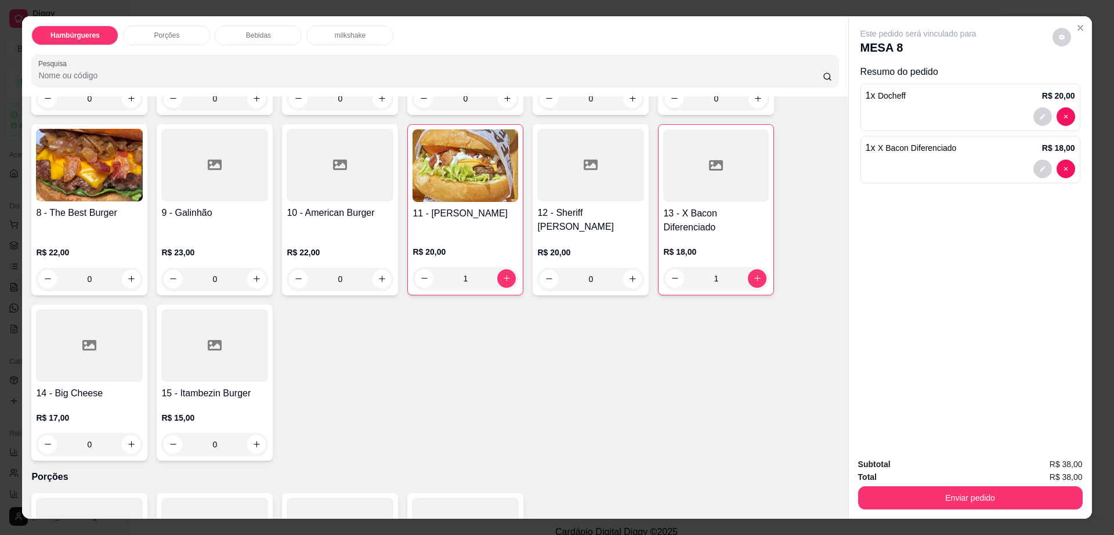
scroll to position [290, 0]
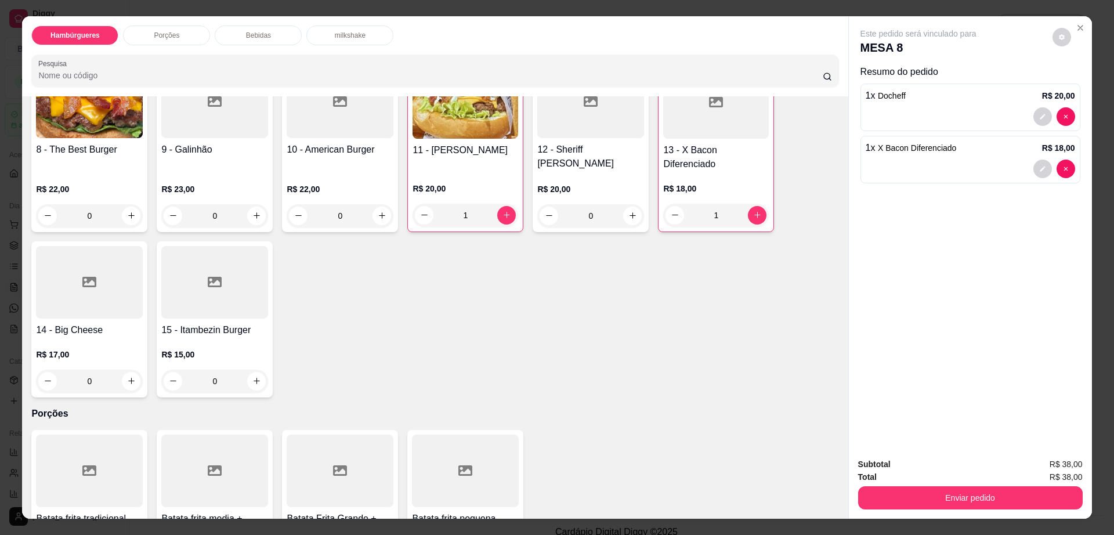
click at [247, 375] on div "0" at bounding box center [214, 381] width 107 height 23
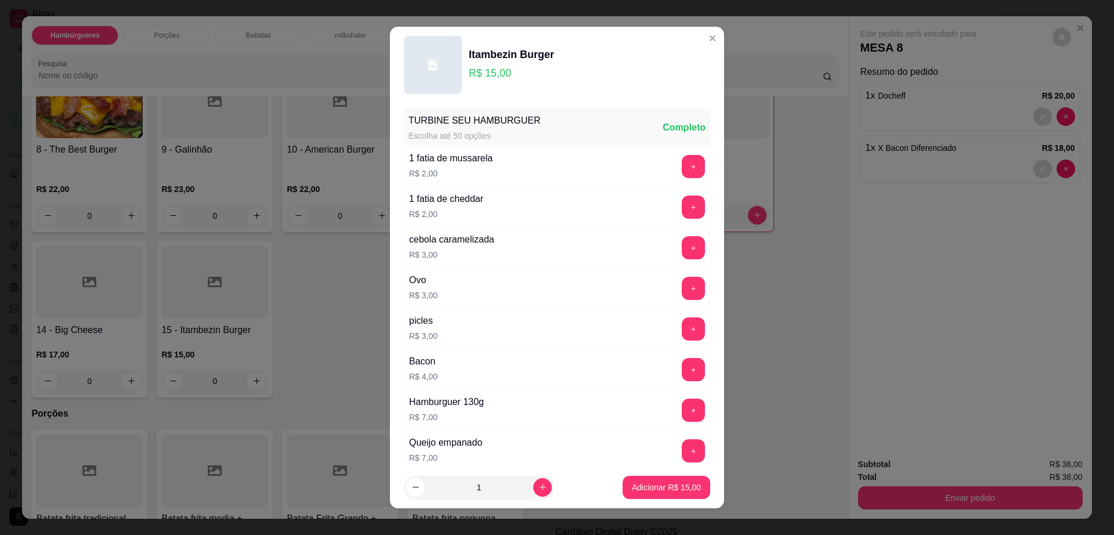
click at [682, 459] on button "+" at bounding box center [693, 450] width 23 height 23
click at [631, 449] on button "-" at bounding box center [642, 451] width 23 height 23
click at [649, 490] on p "Adicionar R$ 15,00" at bounding box center [666, 488] width 69 height 12
type input "1"
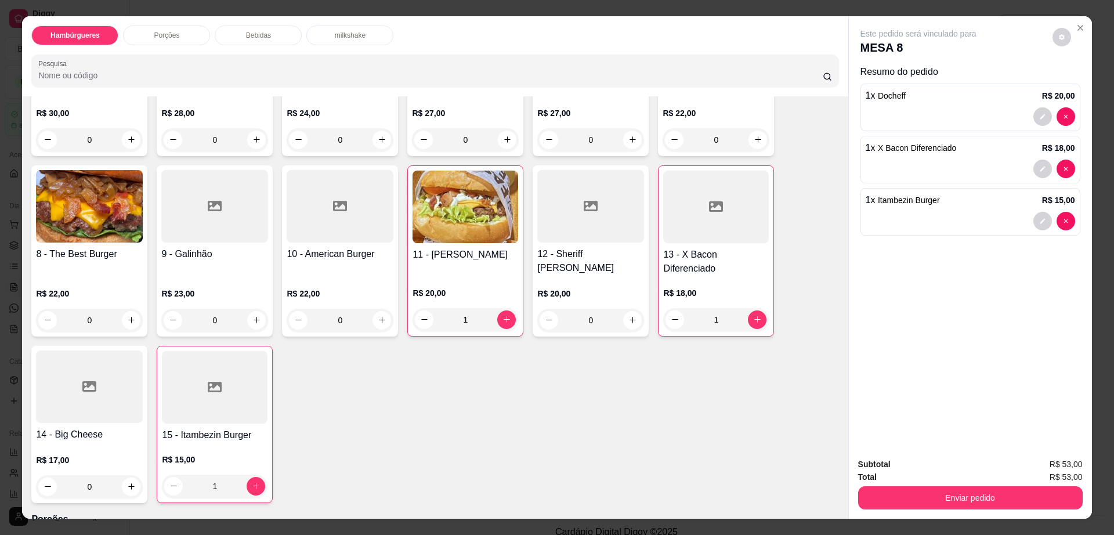
scroll to position [73, 0]
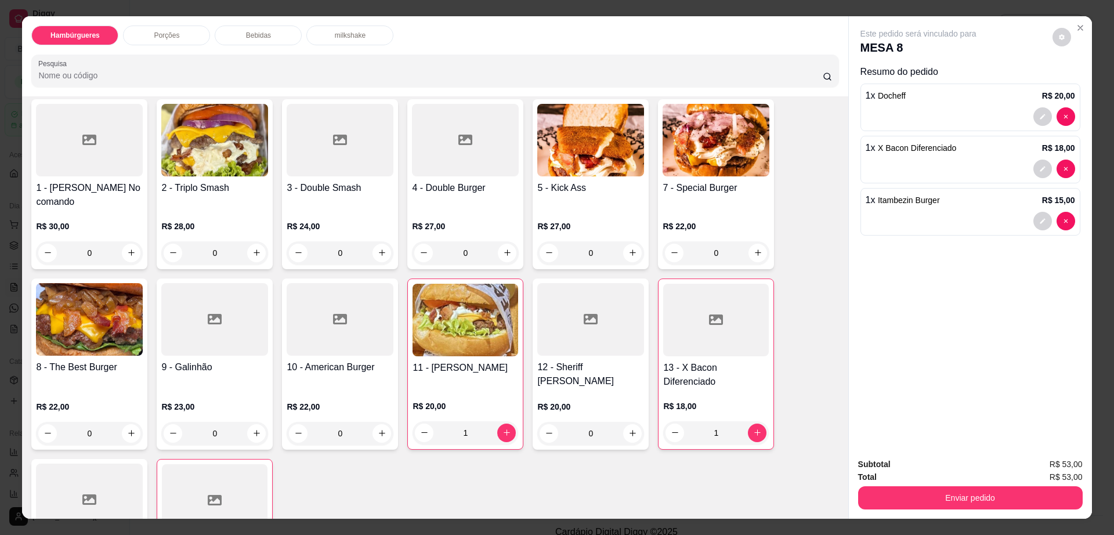
click at [372, 425] on div "0" at bounding box center [340, 433] width 107 height 23
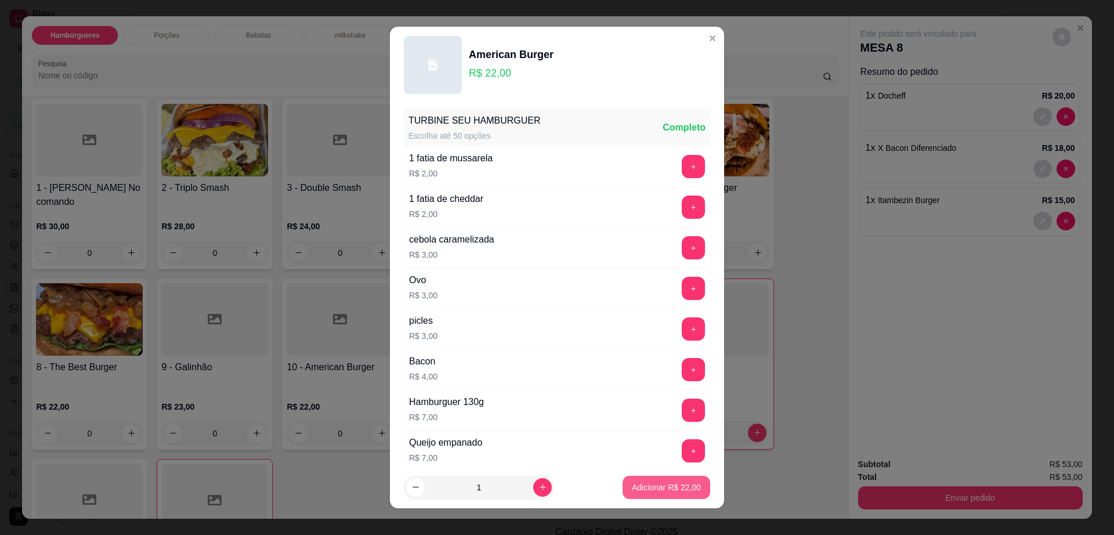
click at [632, 484] on p "Adicionar R$ 22,00" at bounding box center [666, 488] width 69 height 12
type input "1"
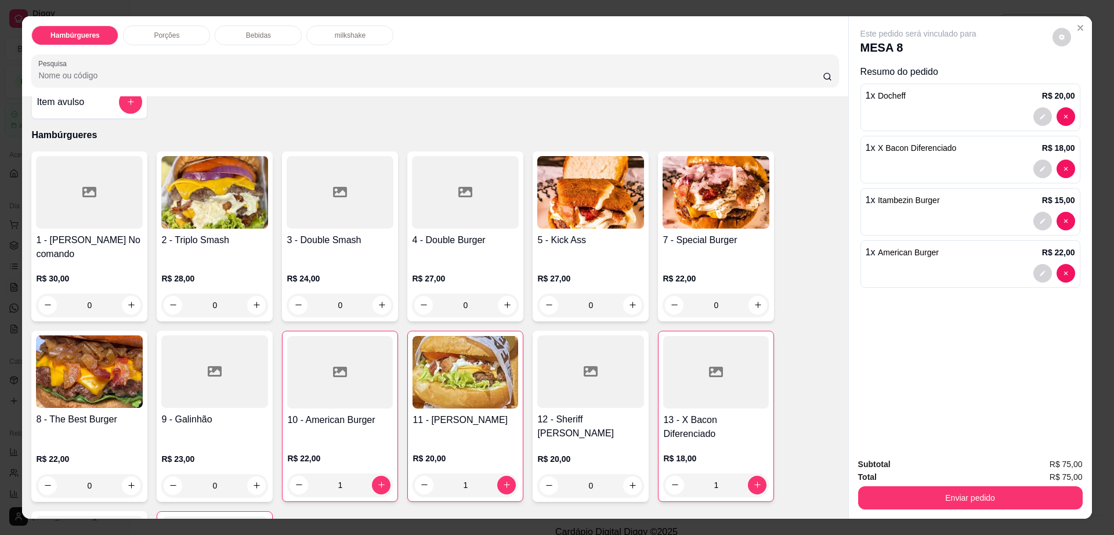
scroll to position [0, 0]
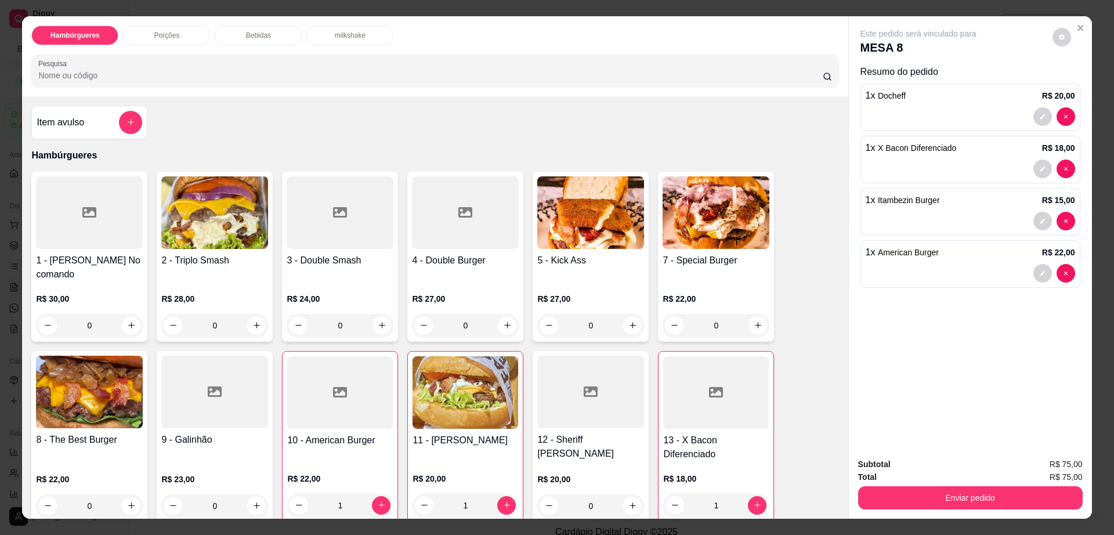
click at [631, 314] on div "0" at bounding box center [590, 325] width 107 height 23
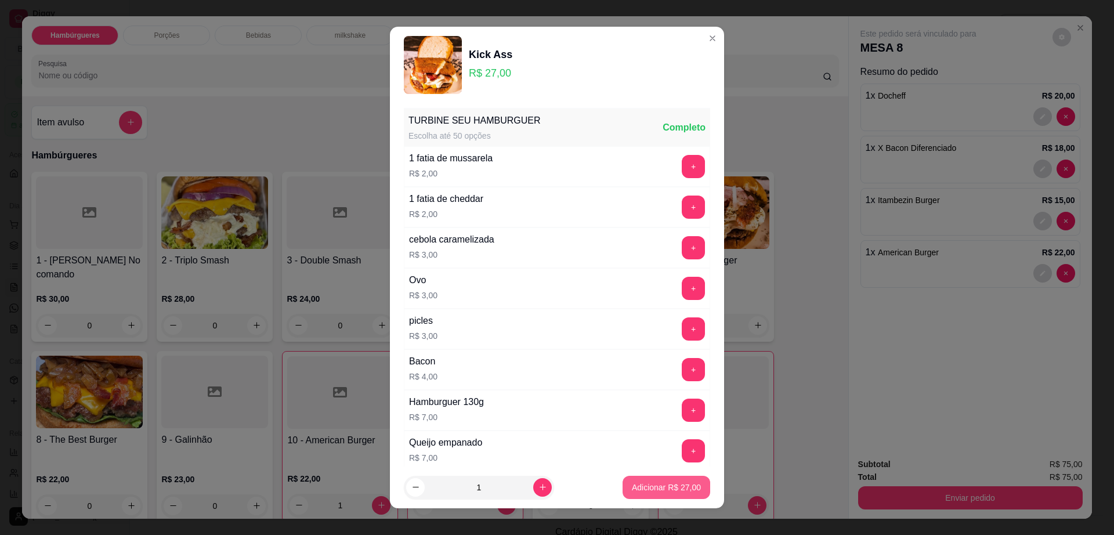
click at [676, 489] on p "Adicionar R$ 27,00" at bounding box center [666, 488] width 69 height 12
type input "1"
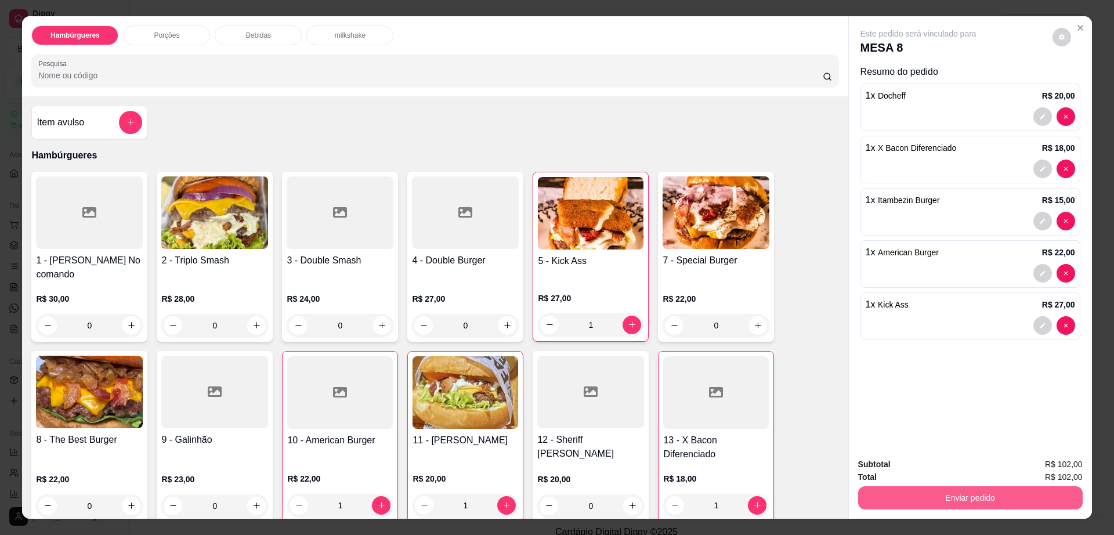
click at [936, 491] on button "Enviar pedido" at bounding box center [970, 497] width 225 height 23
click at [969, 465] on button "Não registrar e enviar pedido" at bounding box center [930, 469] width 121 height 22
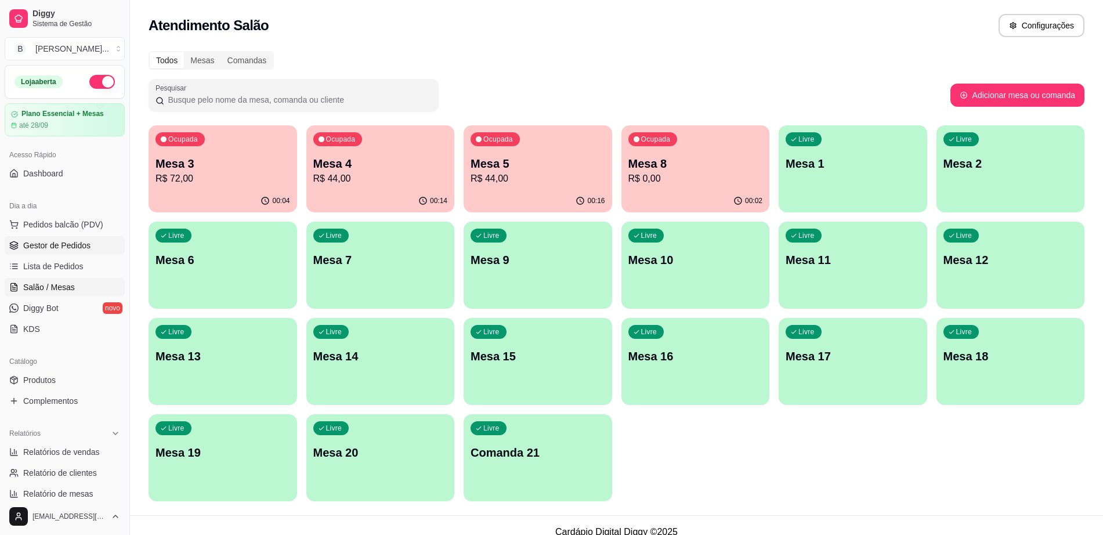
click at [86, 247] on span "Gestor de Pedidos" at bounding box center [56, 246] width 67 height 12
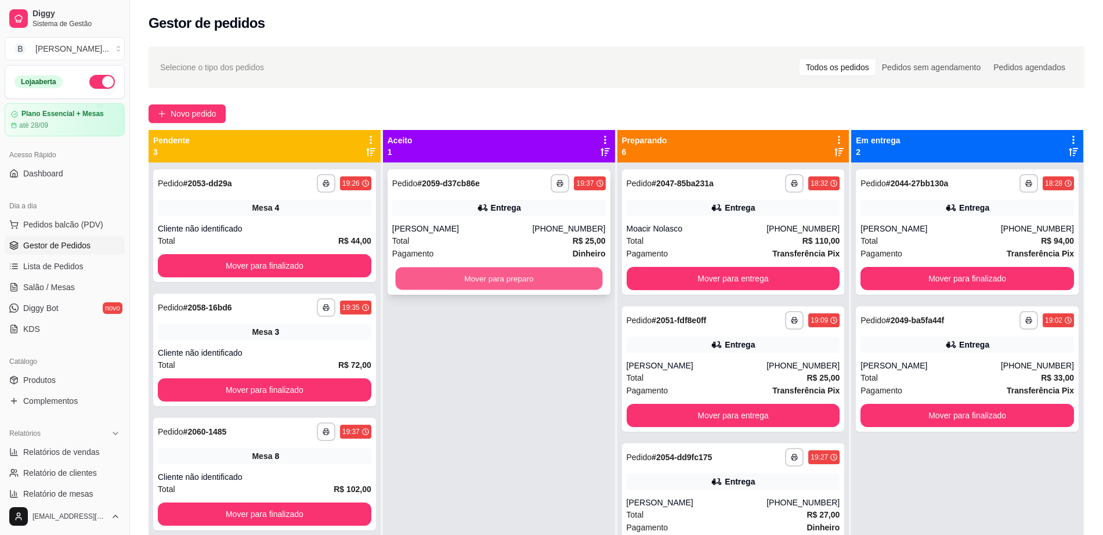
click at [542, 278] on button "Mover para preparo" at bounding box center [498, 278] width 207 height 23
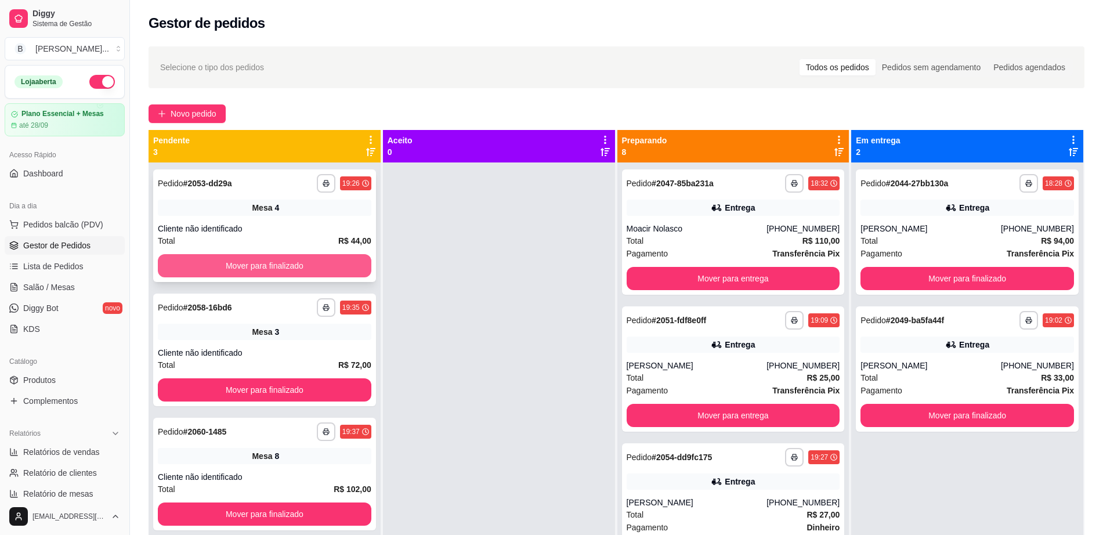
click at [276, 270] on button "Mover para finalizado" at bounding box center [264, 265] width 213 height 23
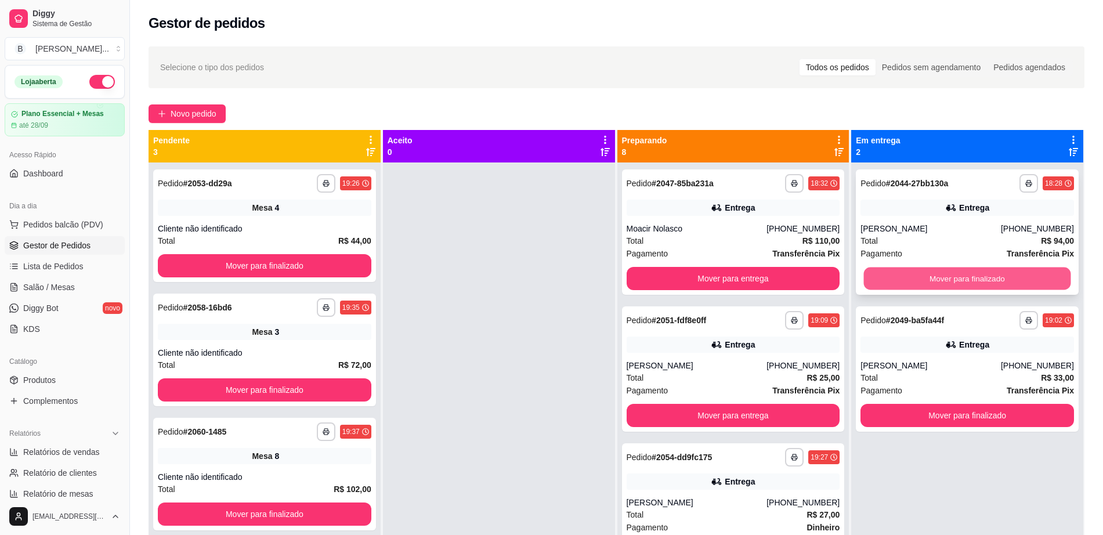
click at [951, 281] on button "Mover para finalizado" at bounding box center [967, 278] width 207 height 23
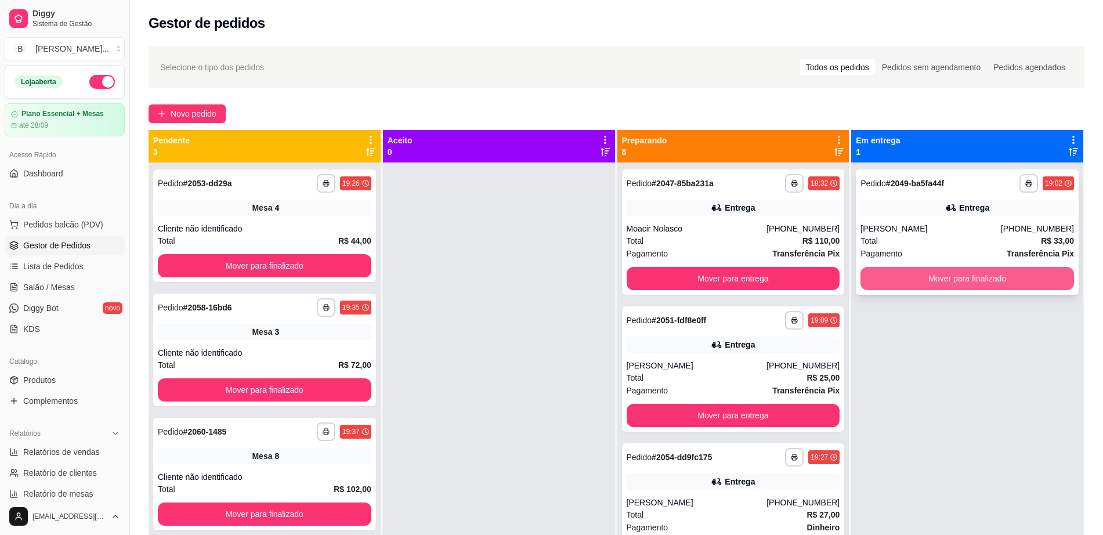
click at [968, 271] on button "Mover para finalizado" at bounding box center [966, 278] width 213 height 23
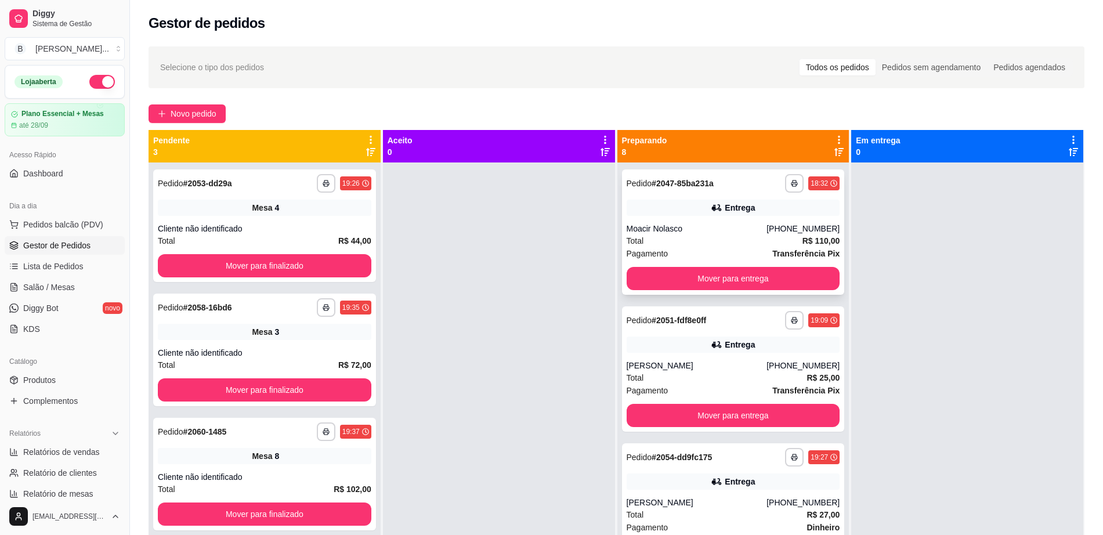
click at [682, 224] on div "Moacir Nolasco" at bounding box center [697, 229] width 140 height 12
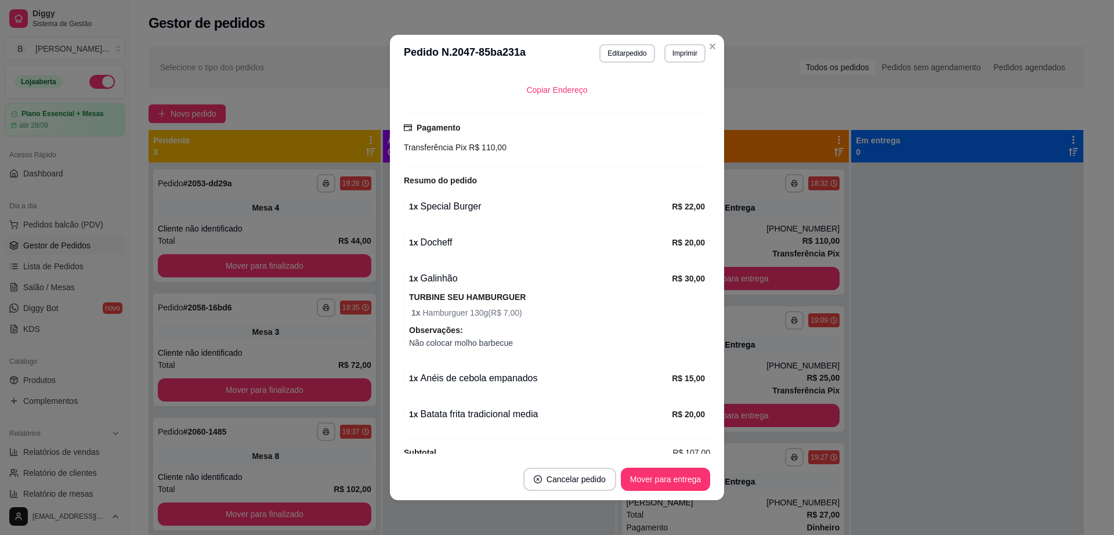
scroll to position [281, 0]
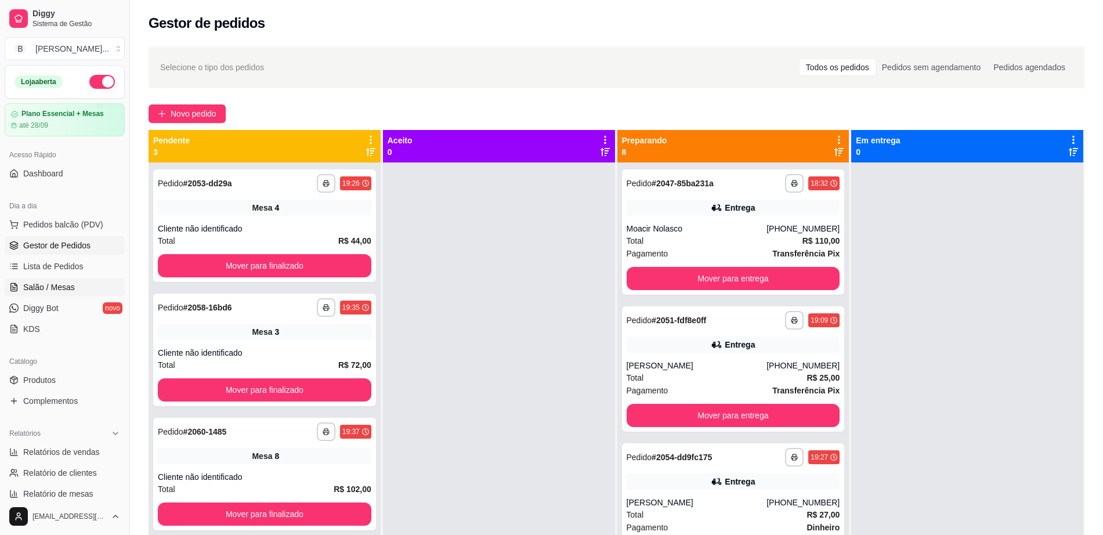
click at [71, 287] on span "Salão / Mesas" at bounding box center [49, 287] width 52 height 12
click at [71, 286] on span "Salão / Mesas" at bounding box center [49, 287] width 52 height 12
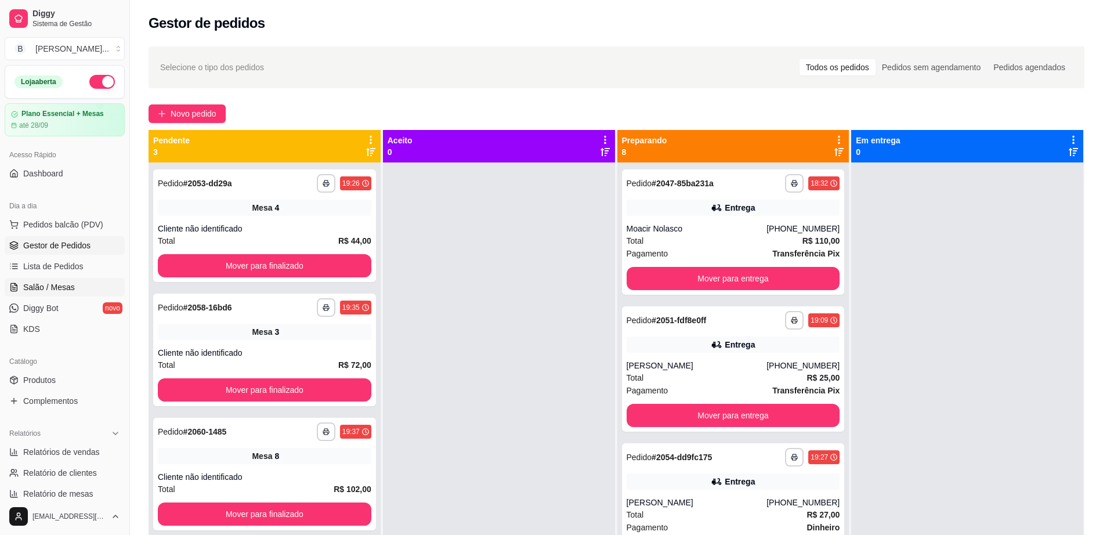
click at [71, 286] on span "Salão / Mesas" at bounding box center [49, 287] width 52 height 12
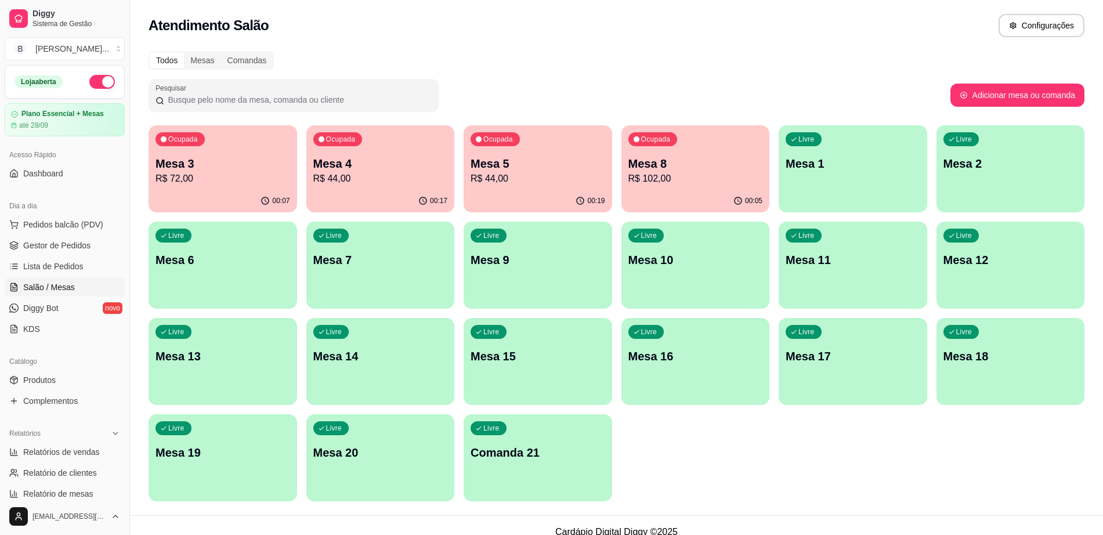
click at [676, 164] on p "Mesa 8" at bounding box center [695, 163] width 135 height 16
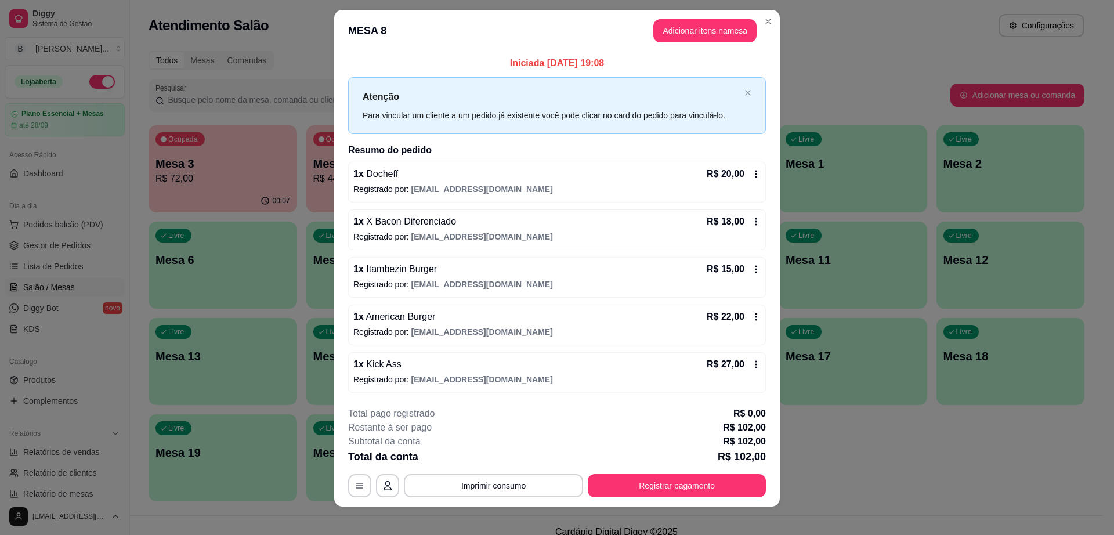
scroll to position [18, 0]
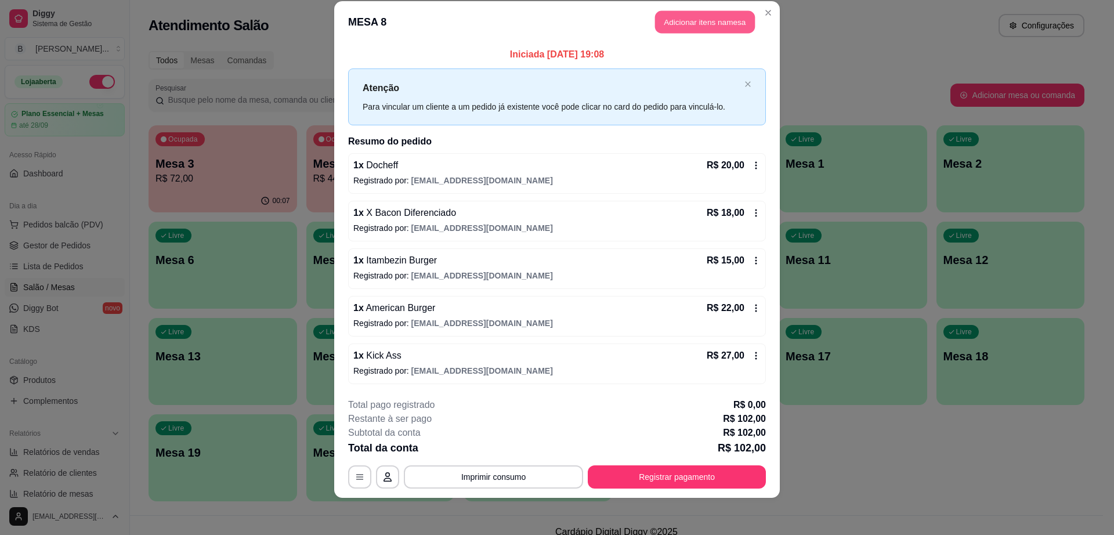
click at [663, 27] on button "Adicionar itens na mesa" at bounding box center [705, 22] width 100 height 23
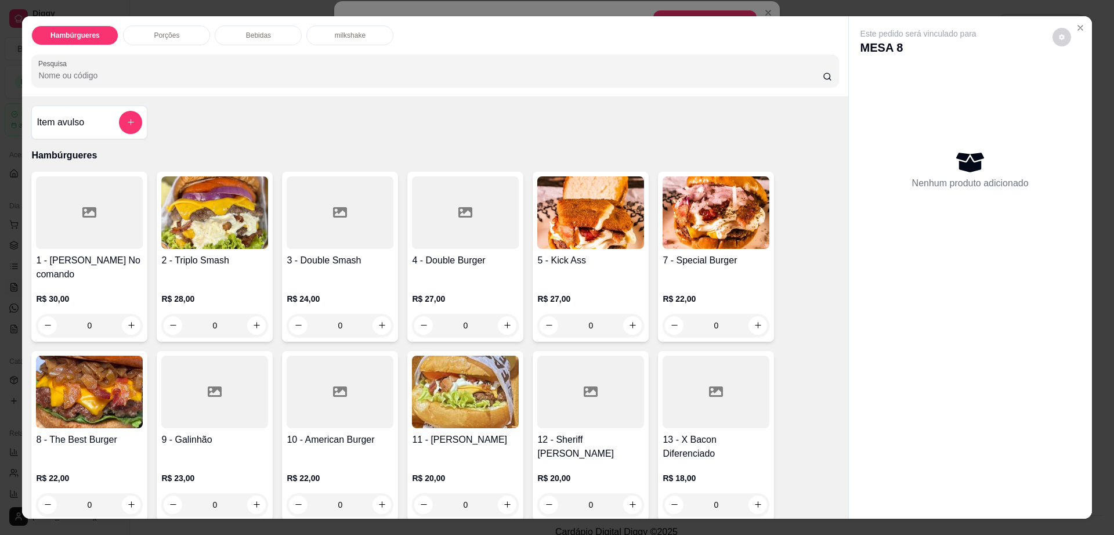
click at [266, 38] on div "Bebidas" at bounding box center [258, 36] width 87 height 20
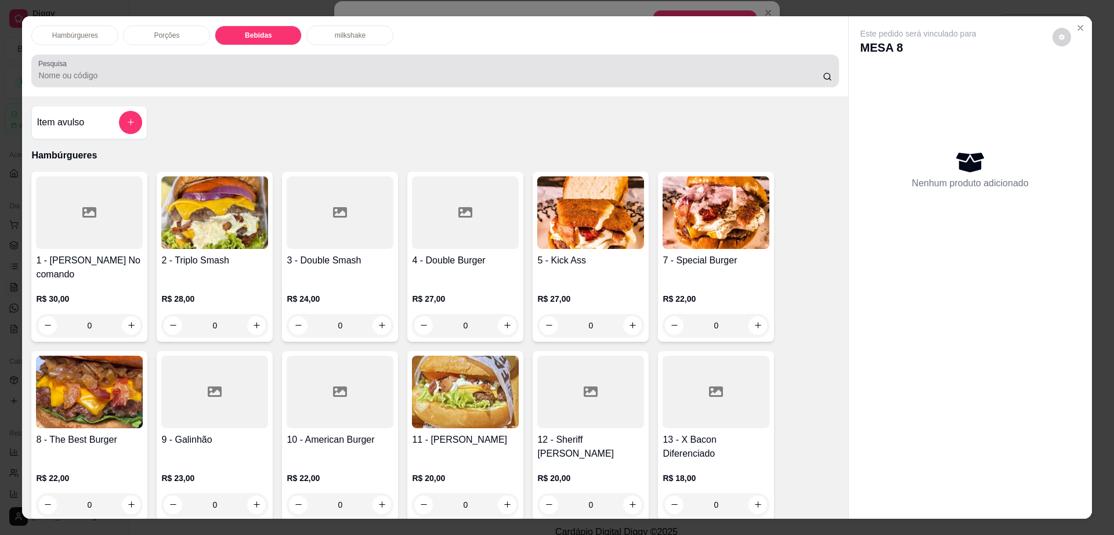
scroll to position [21, 0]
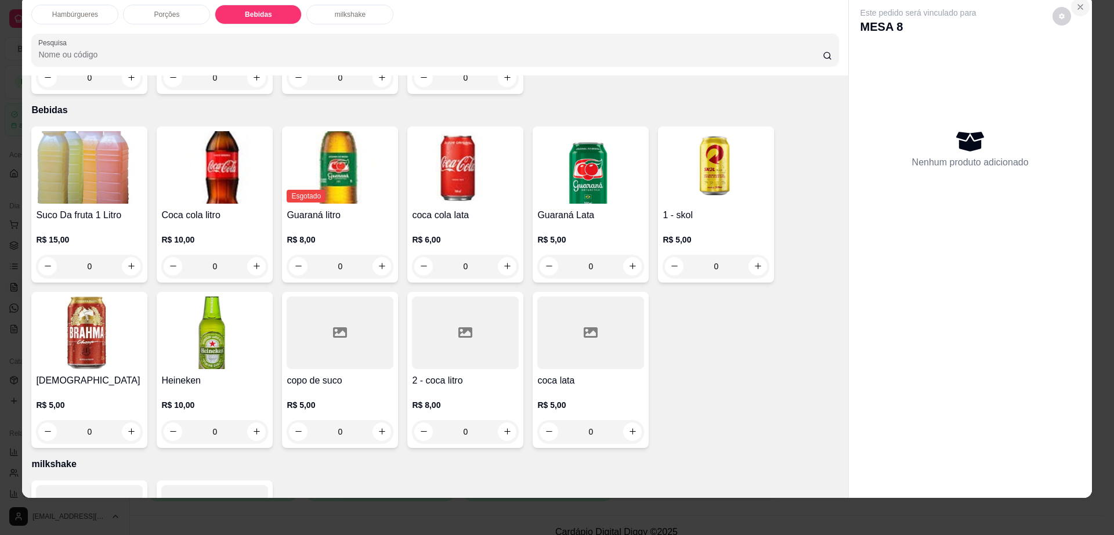
click at [1081, 8] on button "Close" at bounding box center [1080, 7] width 19 height 19
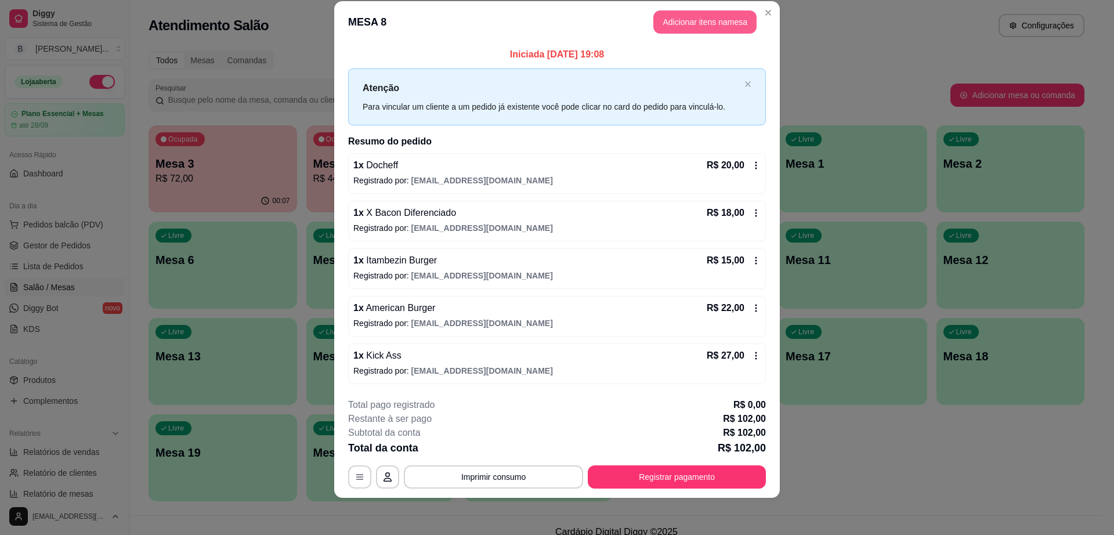
click at [703, 26] on button "Adicionar itens na mesa" at bounding box center [704, 21] width 103 height 23
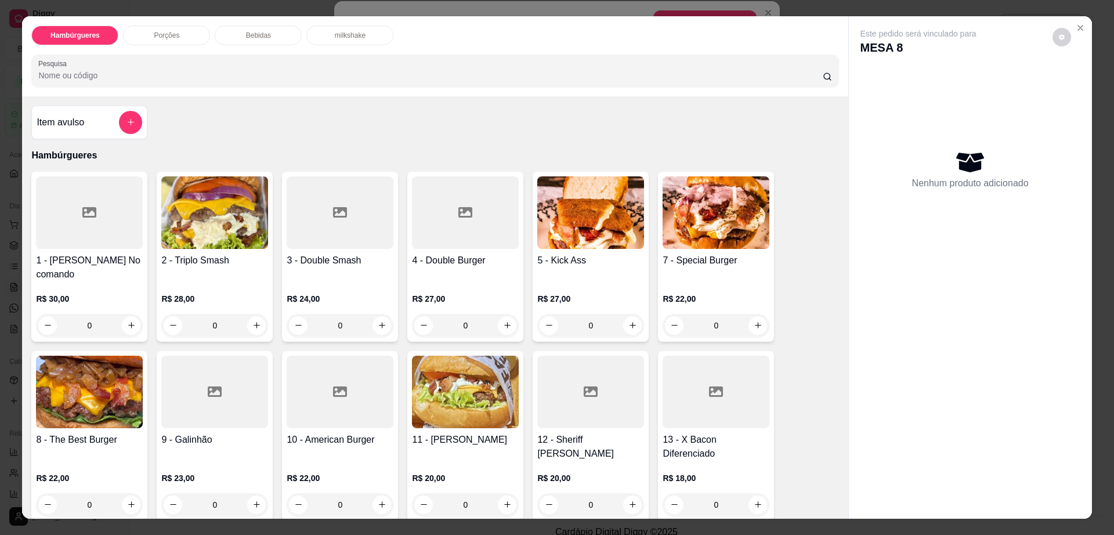
click at [174, 30] on div "Porções" at bounding box center [166, 36] width 87 height 20
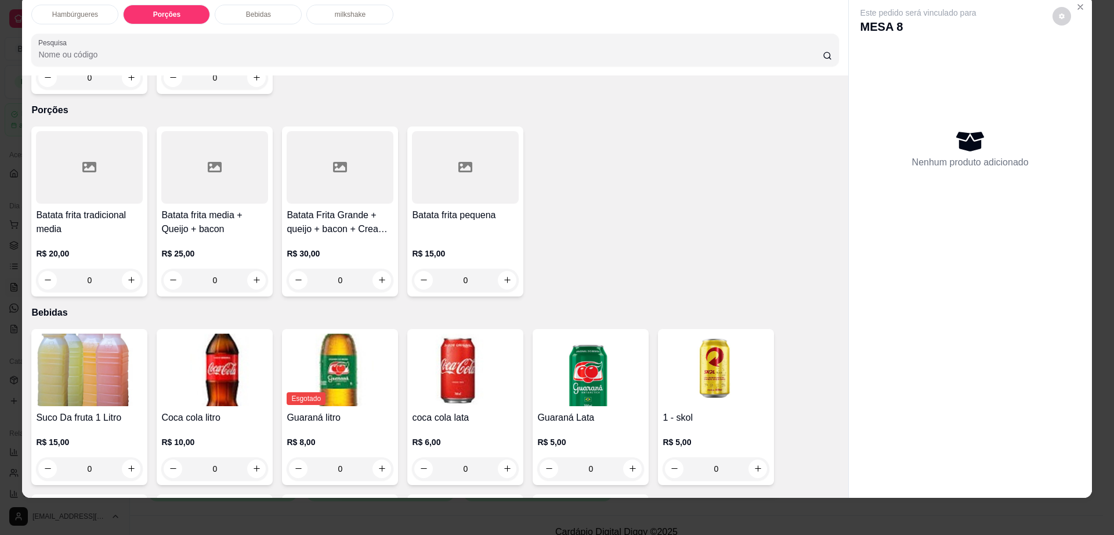
click at [235, 162] on div at bounding box center [214, 167] width 107 height 73
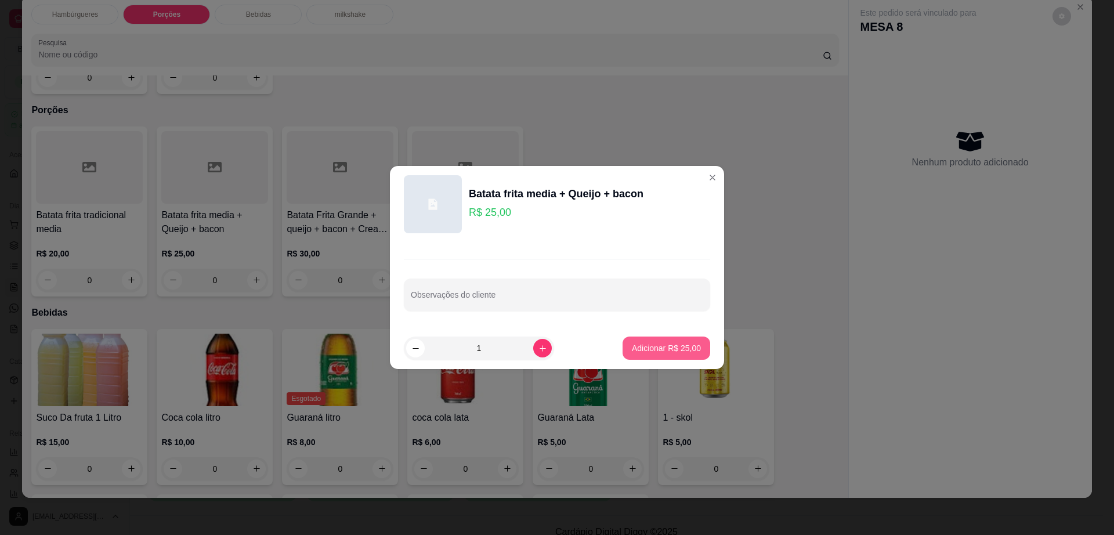
click at [643, 356] on button "Adicionar R$ 25,00" at bounding box center [666, 347] width 88 height 23
type input "1"
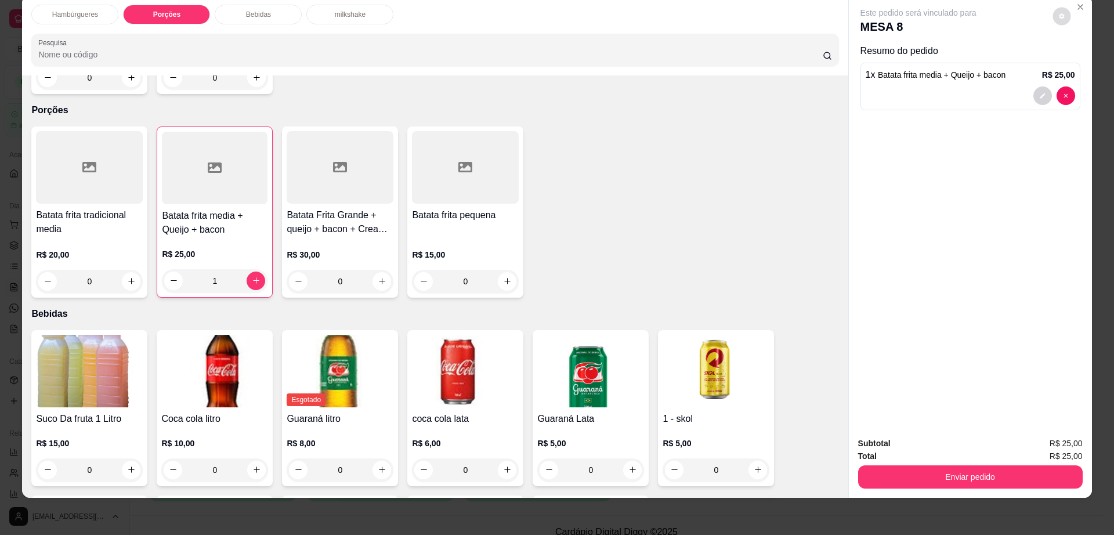
click at [1058, 9] on button "decrease-product-quantity" at bounding box center [1061, 16] width 18 height 18
click at [1083, 48] on div "Configurações Impressão automática habilitada" at bounding box center [1037, 54] width 128 height 46
click at [1083, 68] on span "Automatic updates" at bounding box center [1082, 63] width 23 height 14
click at [1078, 68] on input "Automatic updates" at bounding box center [1074, 67] width 8 height 8
checkbox input "false"
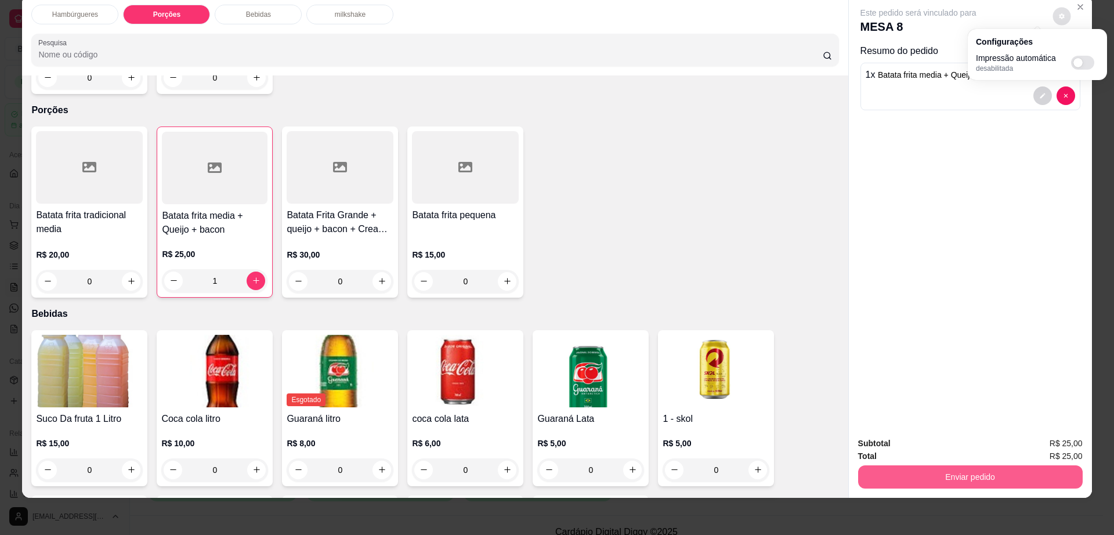
click at [978, 483] on button "Enviar pedido" at bounding box center [970, 476] width 225 height 23
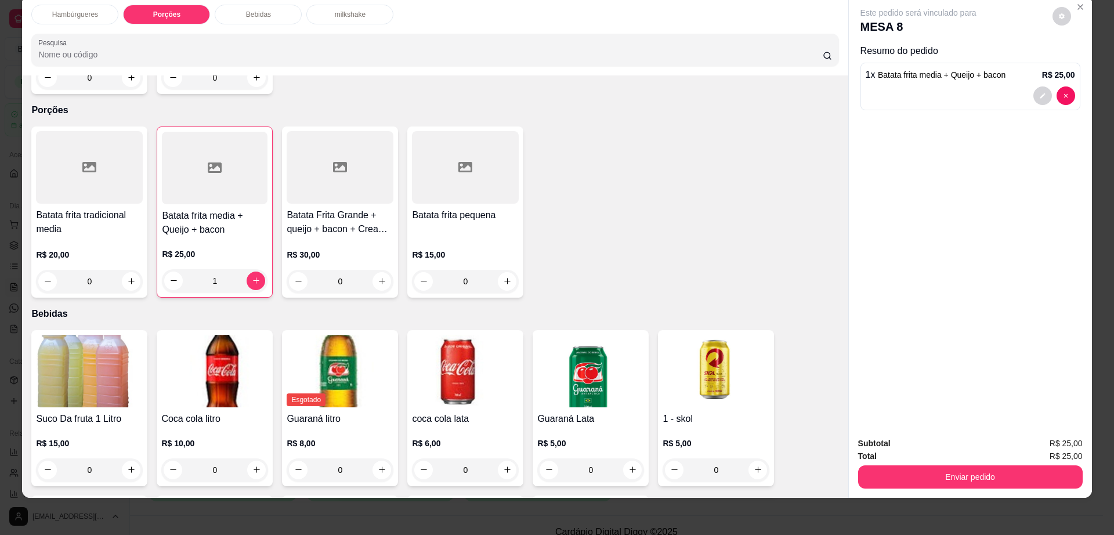
click at [907, 474] on button "Enviar pedido" at bounding box center [970, 476] width 225 height 23
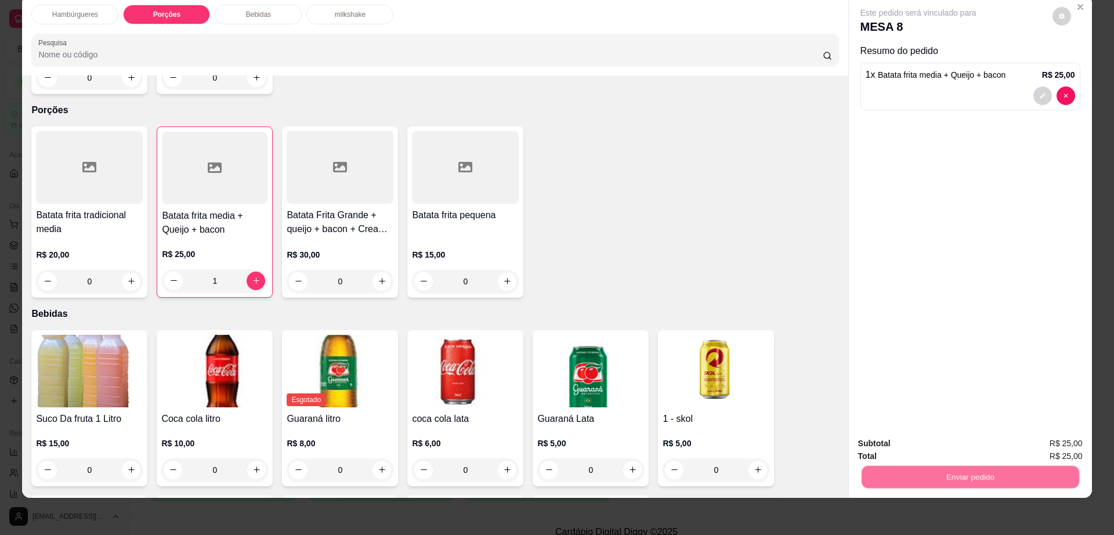
click at [914, 443] on button "Não registrar e enviar pedido" at bounding box center [930, 448] width 121 height 22
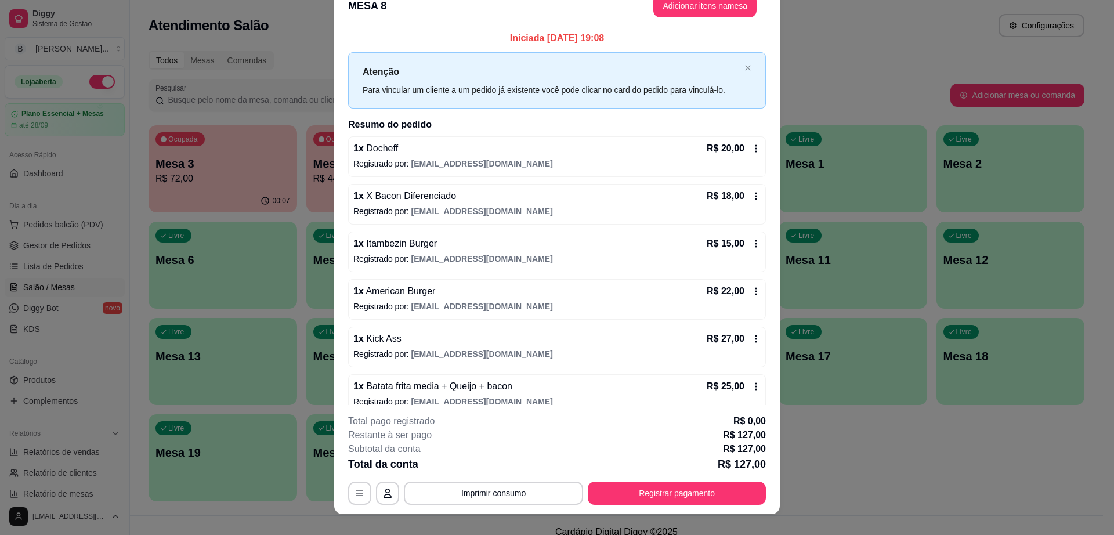
scroll to position [2, 0]
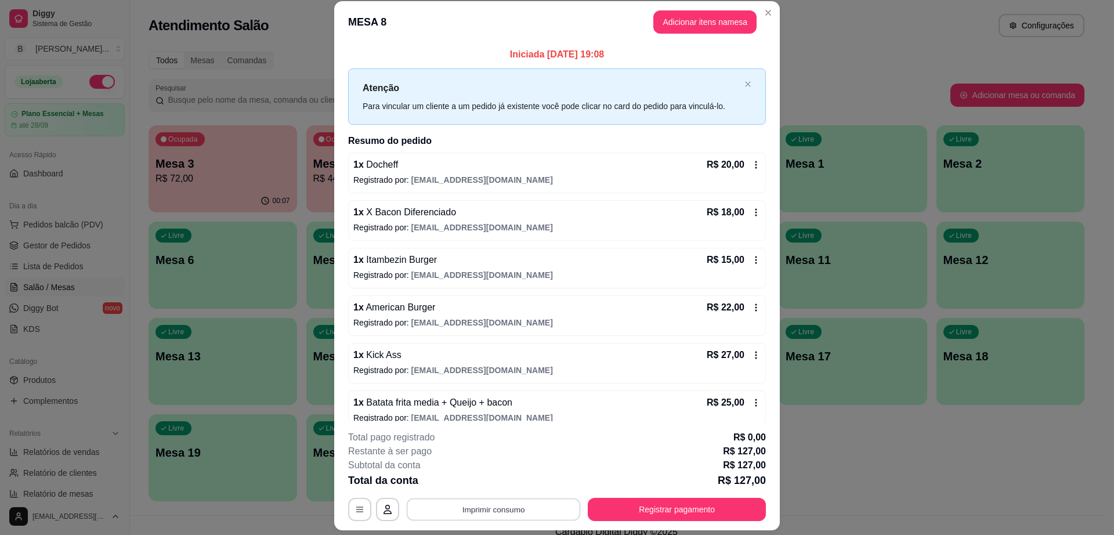
click at [502, 501] on button "Imprimir consumo" at bounding box center [494, 509] width 174 height 23
click at [501, 478] on button "Impressora cell" at bounding box center [491, 482] width 81 height 18
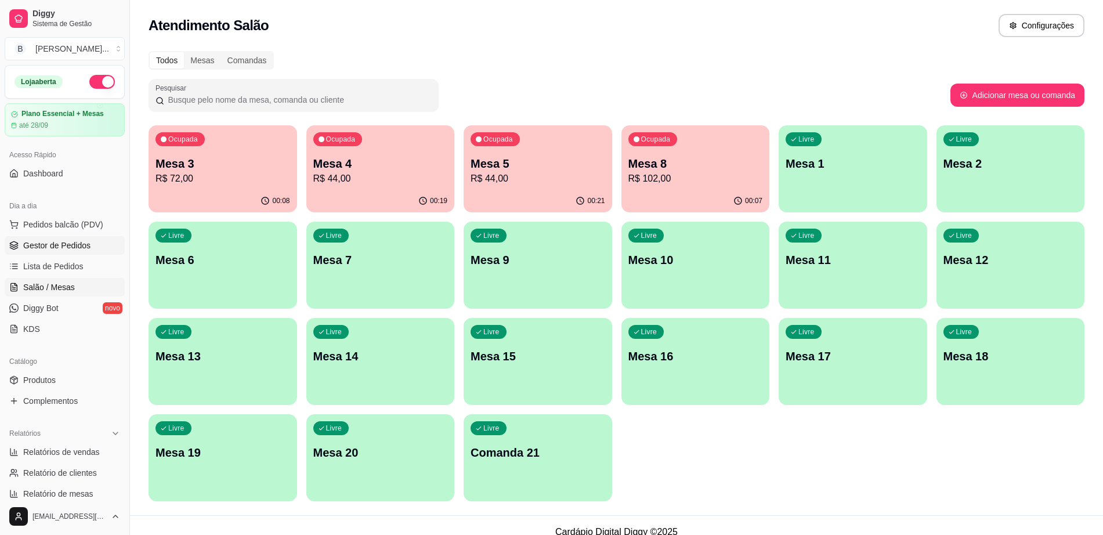
click at [87, 240] on span "Gestor de Pedidos" at bounding box center [56, 246] width 67 height 12
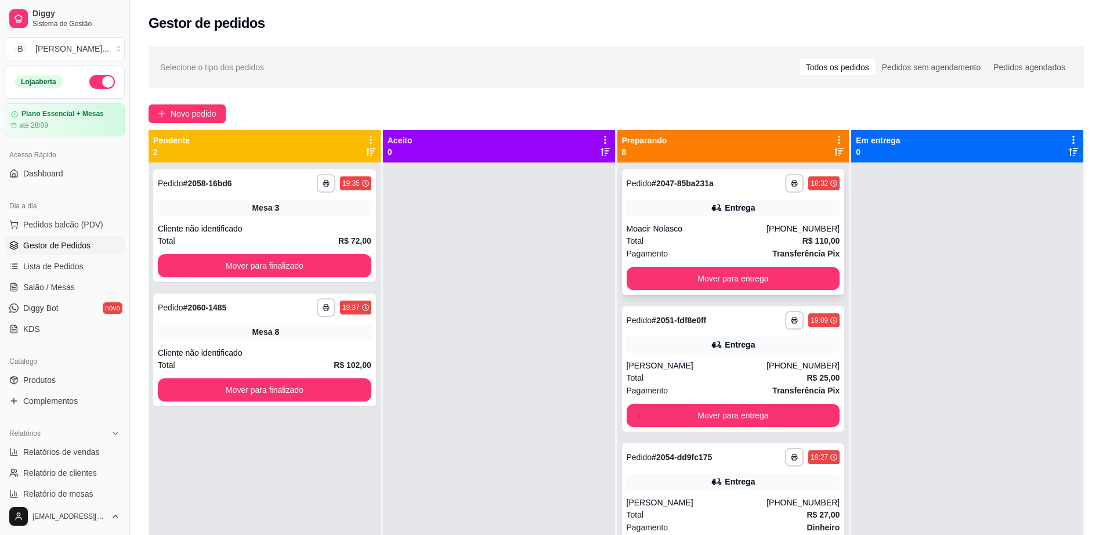
click at [708, 225] on div "Moacir Nolasco" at bounding box center [697, 229] width 140 height 12
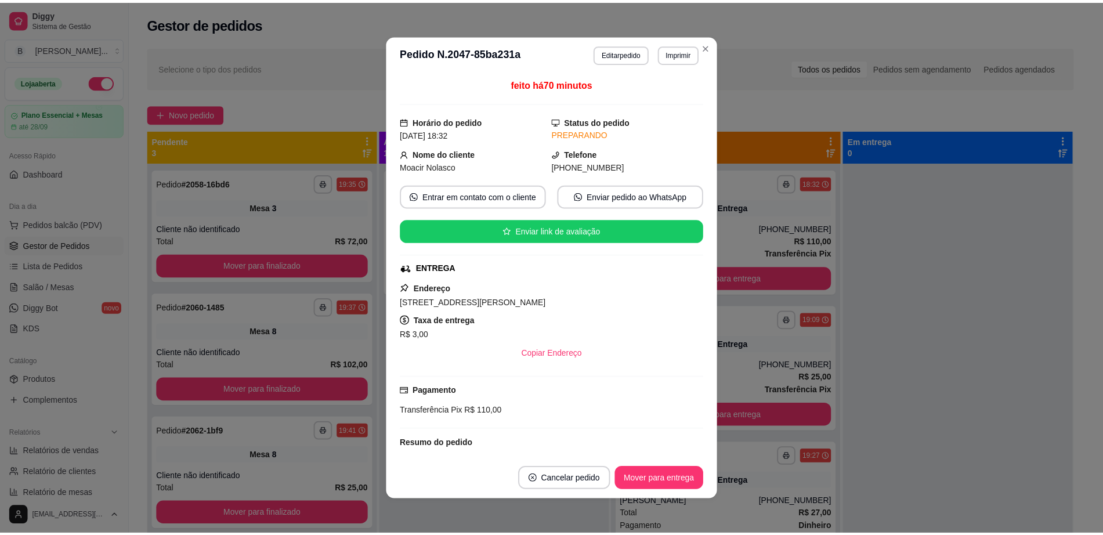
scroll to position [73, 0]
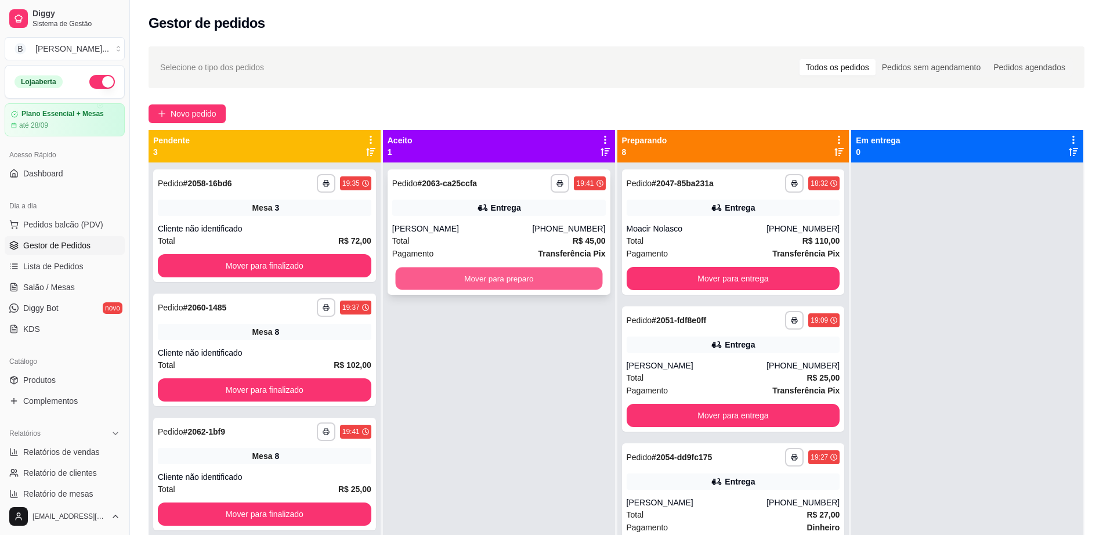
click at [508, 288] on button "Mover para preparo" at bounding box center [498, 278] width 207 height 23
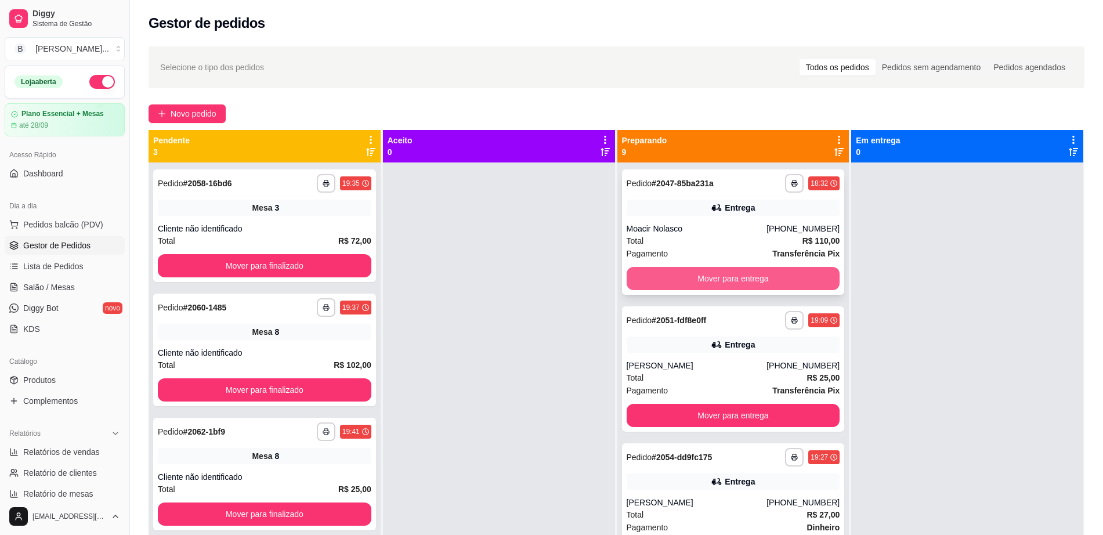
click at [653, 283] on button "Mover para entrega" at bounding box center [733, 278] width 213 height 23
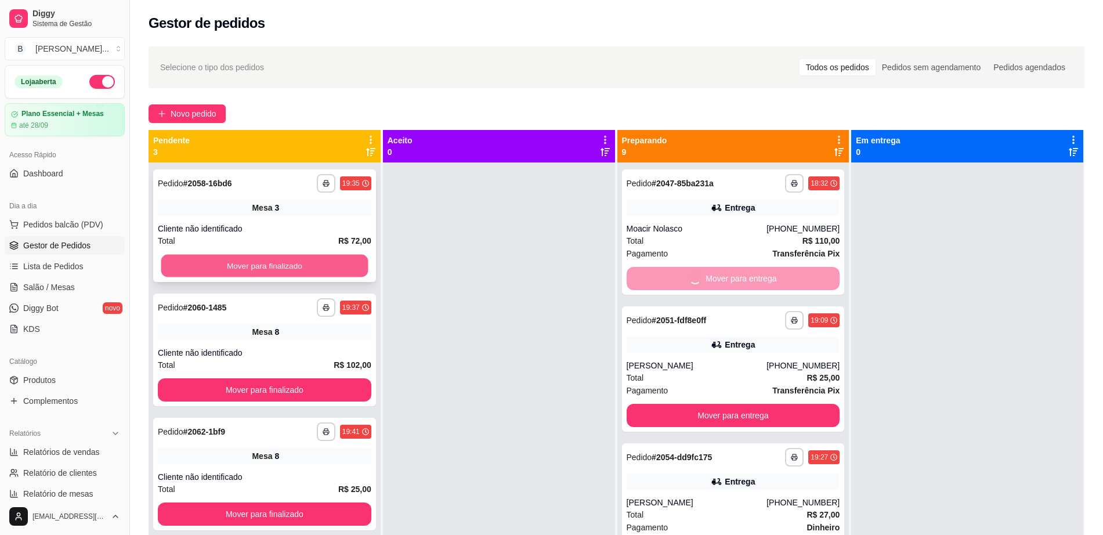
click at [322, 262] on button "Mover para finalizado" at bounding box center [264, 266] width 207 height 23
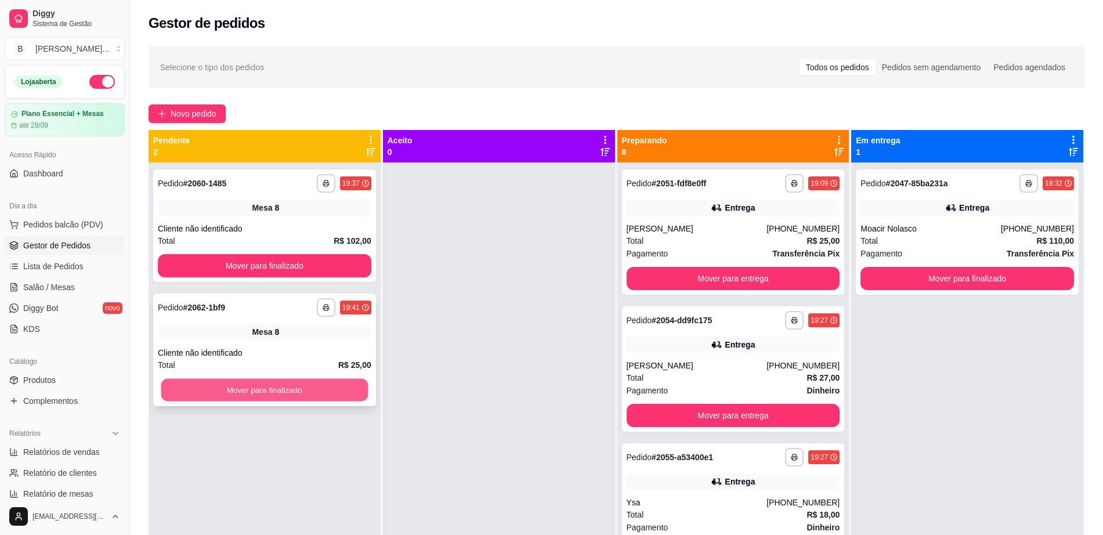
click at [318, 398] on button "Mover para finalizado" at bounding box center [264, 390] width 207 height 23
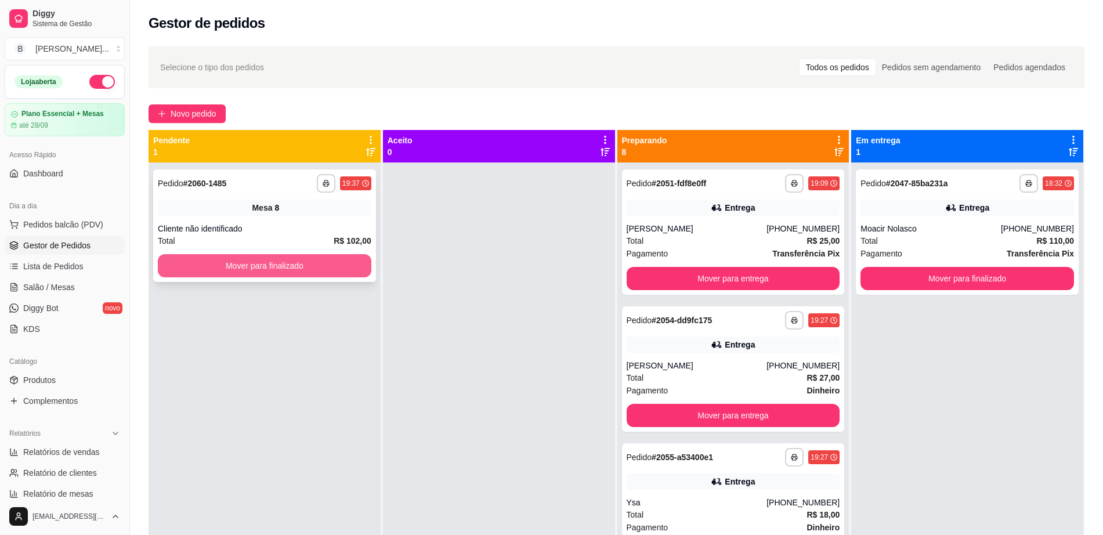
click at [335, 254] on button "Mover para finalizado" at bounding box center [264, 265] width 213 height 23
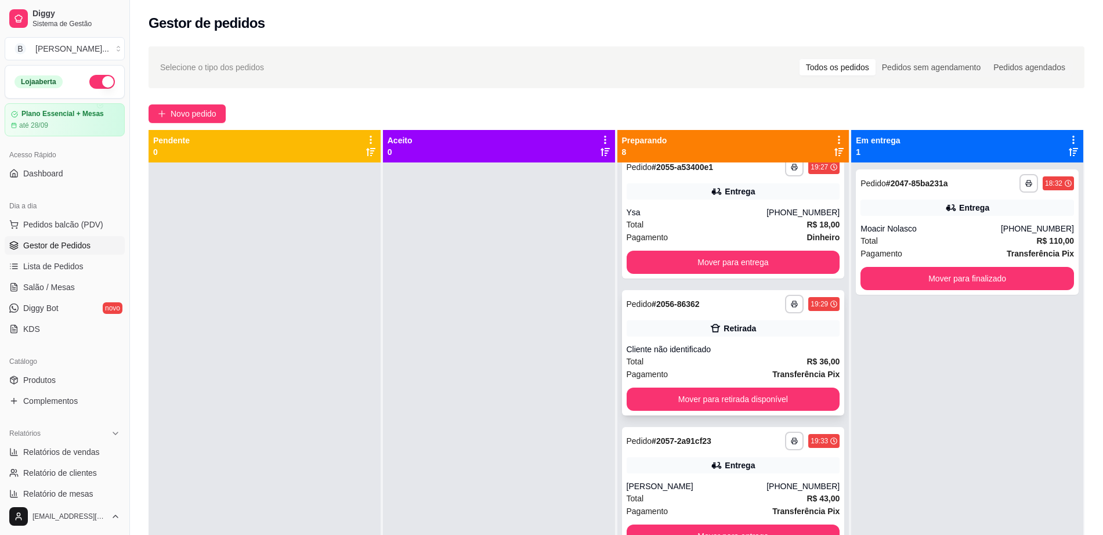
scroll to position [363, 0]
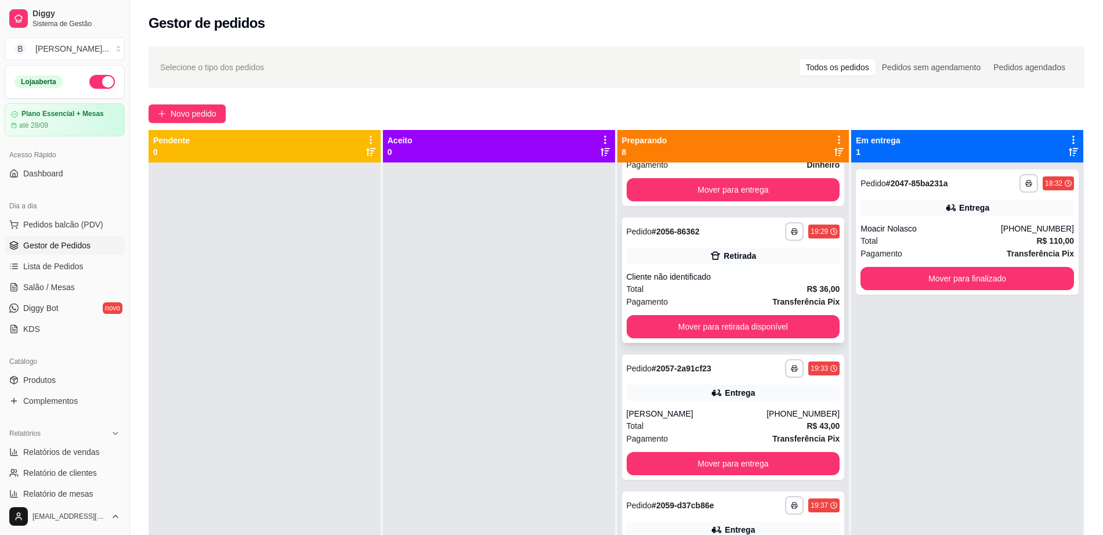
click at [701, 279] on div "Cliente não identificado" at bounding box center [733, 277] width 213 height 12
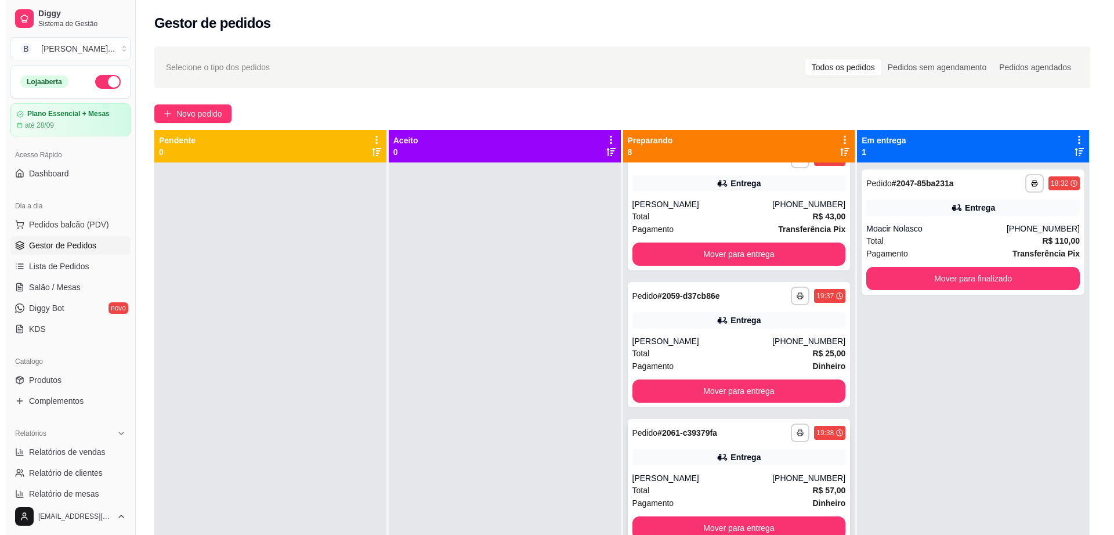
scroll to position [32, 0]
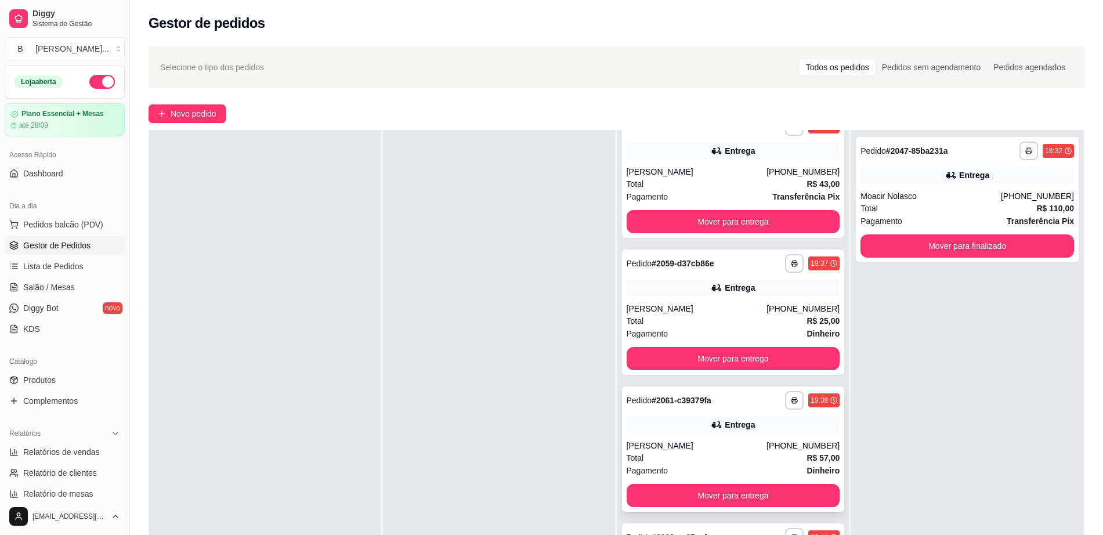
click at [701, 437] on div "**********" at bounding box center [733, 448] width 223 height 125
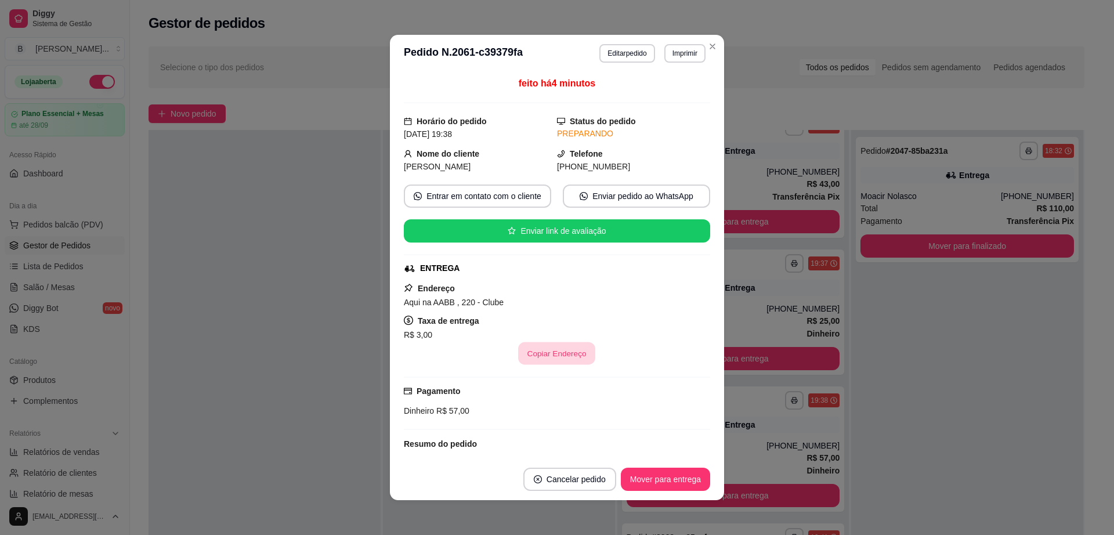
click at [574, 347] on button "Copiar Endereço" at bounding box center [557, 353] width 77 height 23
click at [569, 352] on button "Copiar Endereço" at bounding box center [556, 353] width 79 height 23
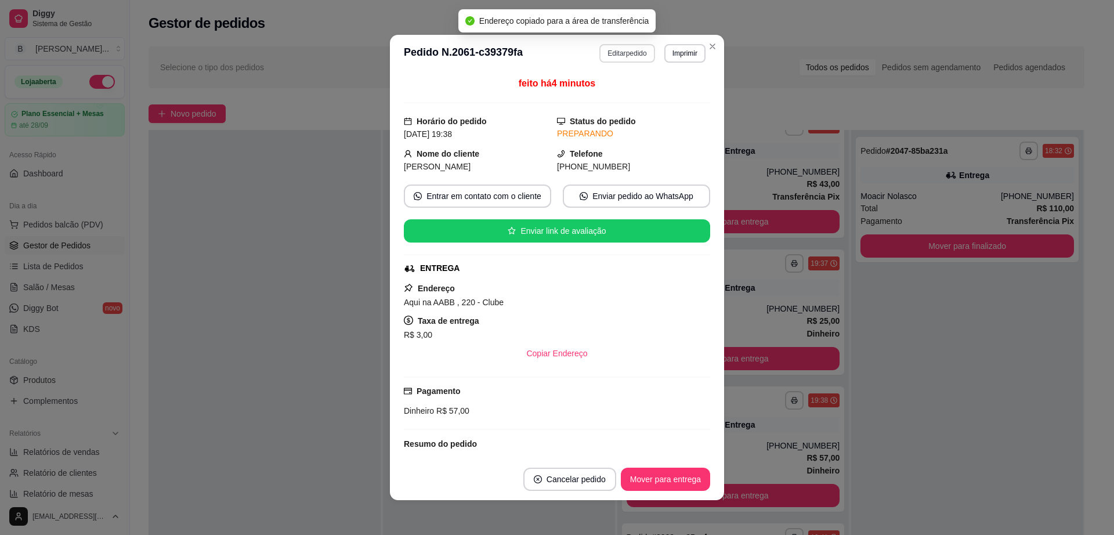
click at [629, 58] on button "Editar pedido" at bounding box center [626, 53] width 55 height 19
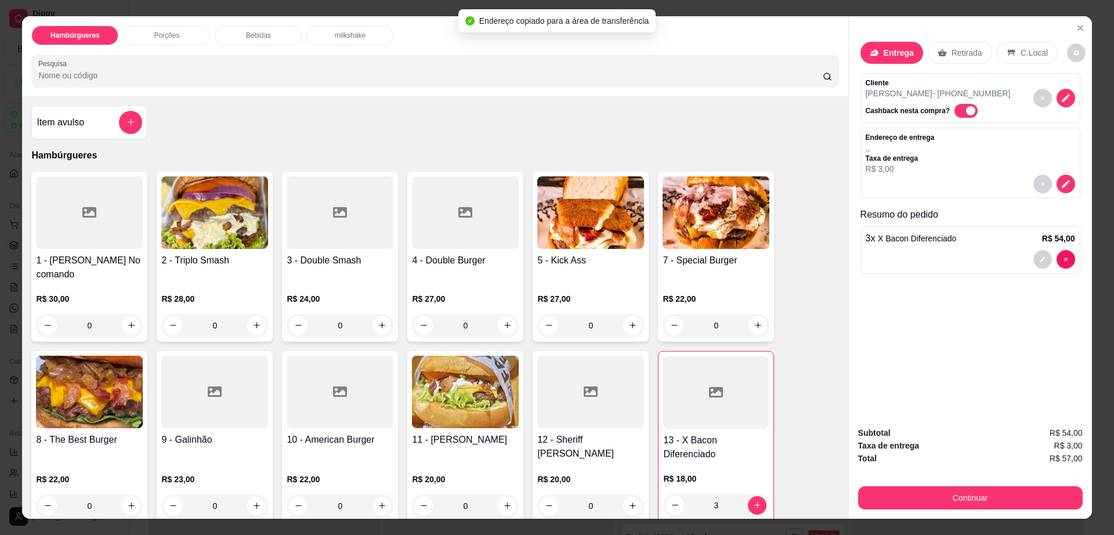
click at [252, 31] on p "Bebidas" at bounding box center [258, 35] width 25 height 9
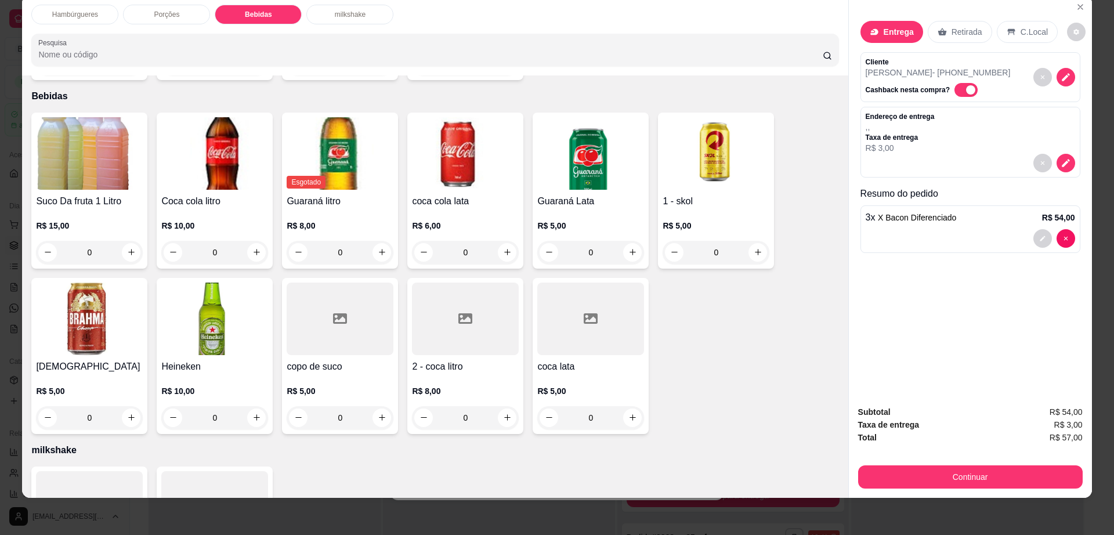
click at [240, 174] on img at bounding box center [214, 153] width 107 height 73
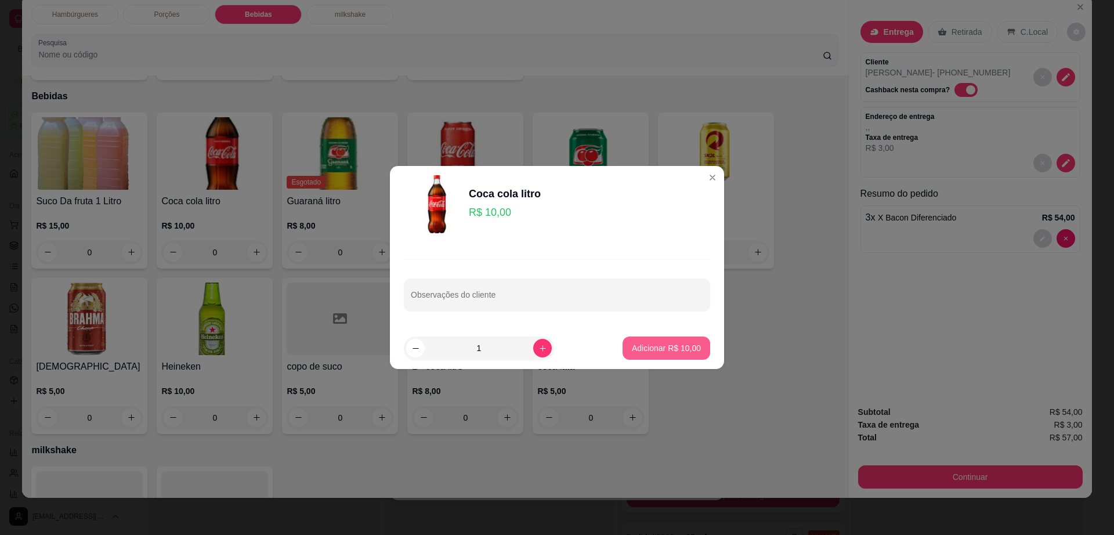
click at [650, 343] on p "Adicionar R$ 10,00" at bounding box center [666, 348] width 69 height 12
type input "1"
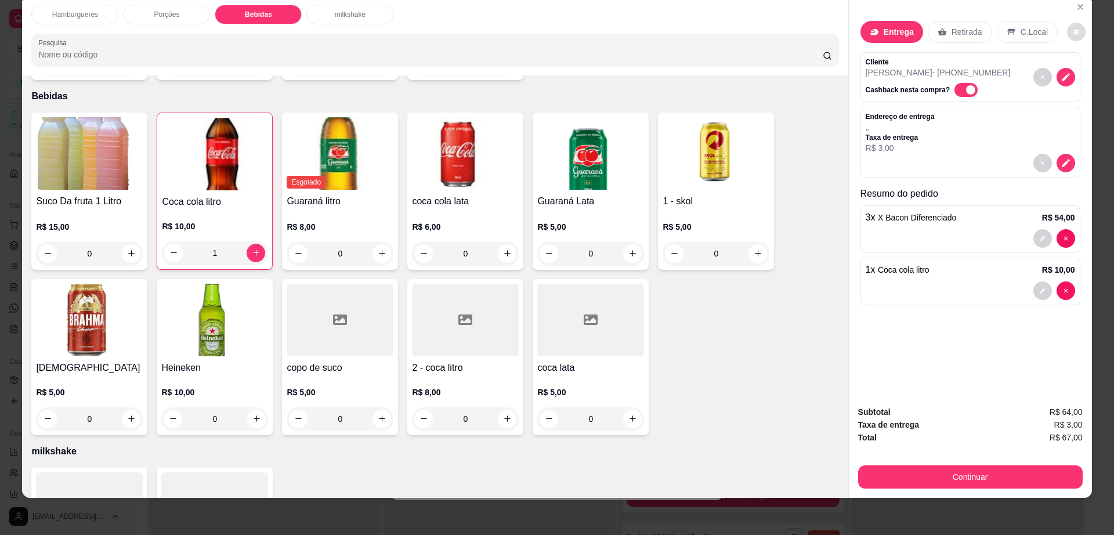
click at [1073, 33] on icon "decrease-product-quantity" at bounding box center [1076, 32] width 6 height 6
click at [1073, 81] on span "Automatic updates" at bounding box center [1082, 78] width 23 height 14
click at [1073, 81] on input "Automatic updates" at bounding box center [1074, 82] width 8 height 8
checkbox input "true"
click at [886, 483] on button "Continuar" at bounding box center [970, 476] width 225 height 23
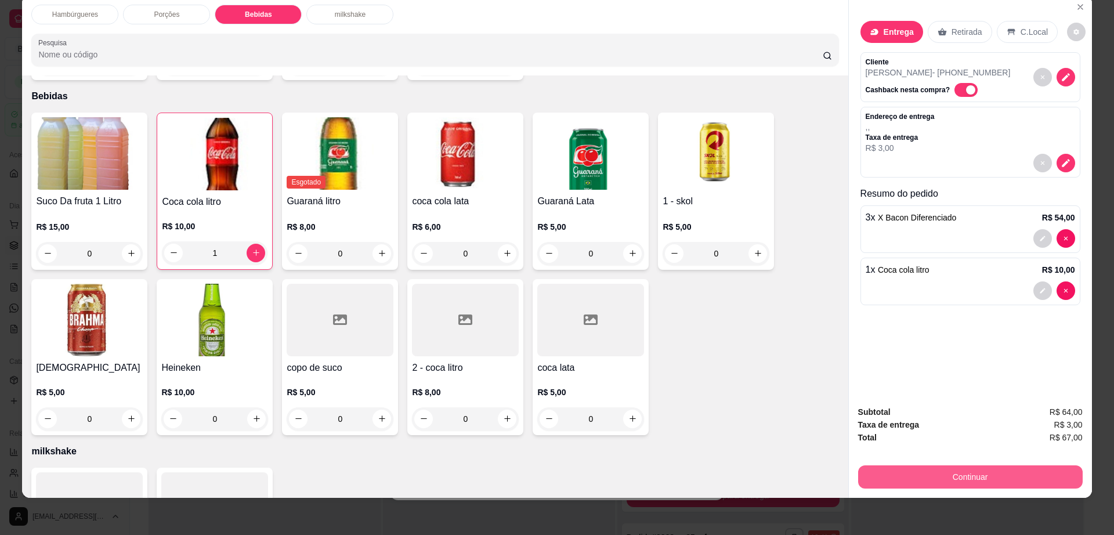
click at [886, 483] on button "Continuar" at bounding box center [970, 476] width 225 height 23
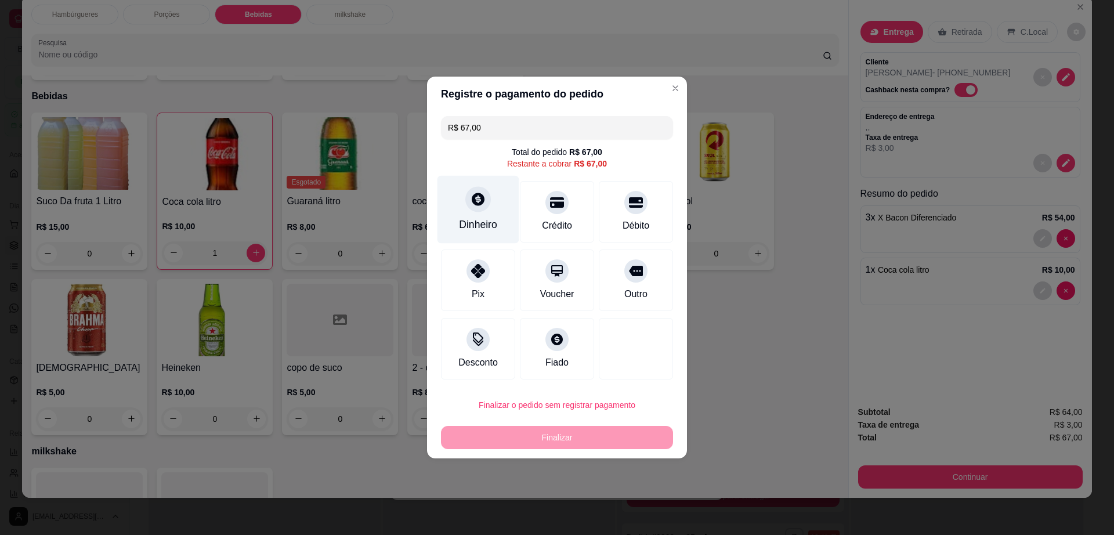
click at [454, 190] on div "Dinheiro" at bounding box center [478, 210] width 82 height 68
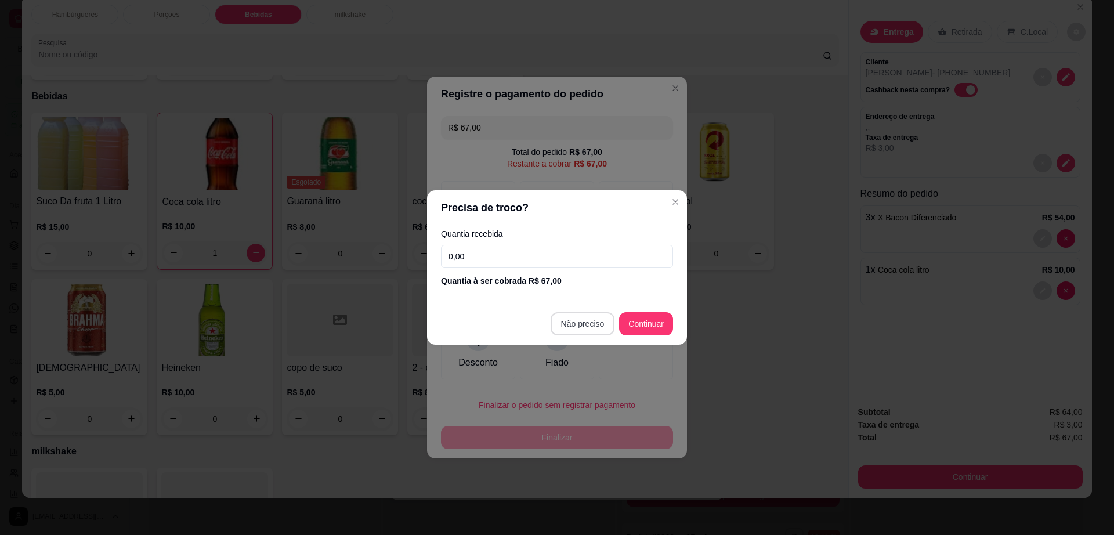
type input "R$ 0,00"
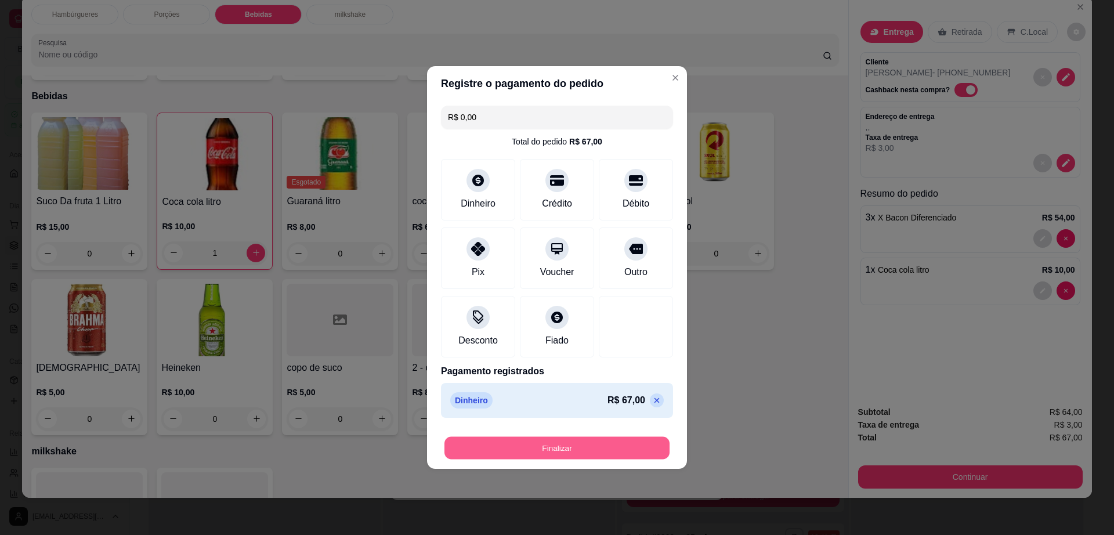
click at [583, 452] on button "Finalizar" at bounding box center [556, 448] width 225 height 23
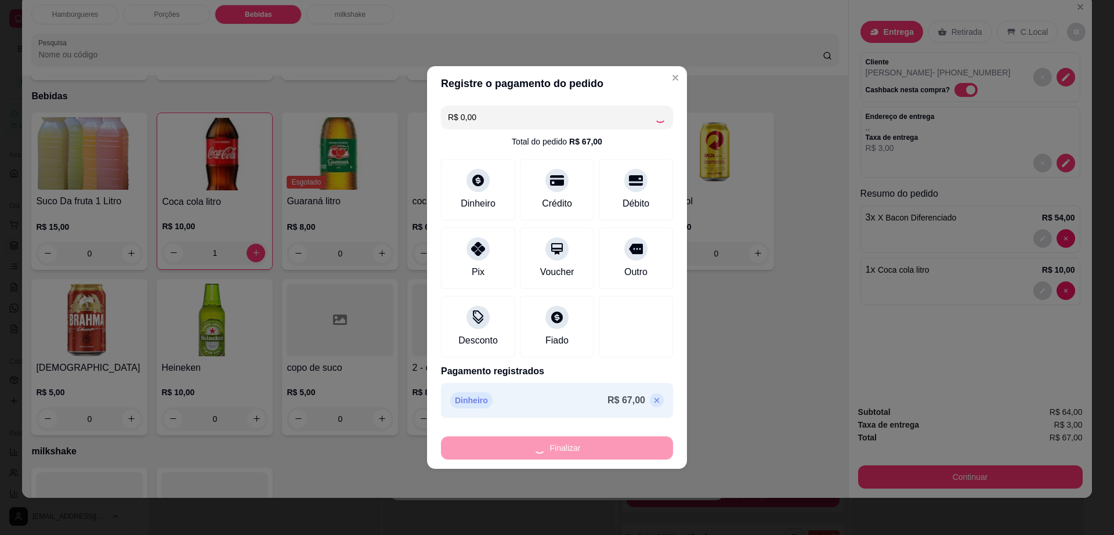
type input "0"
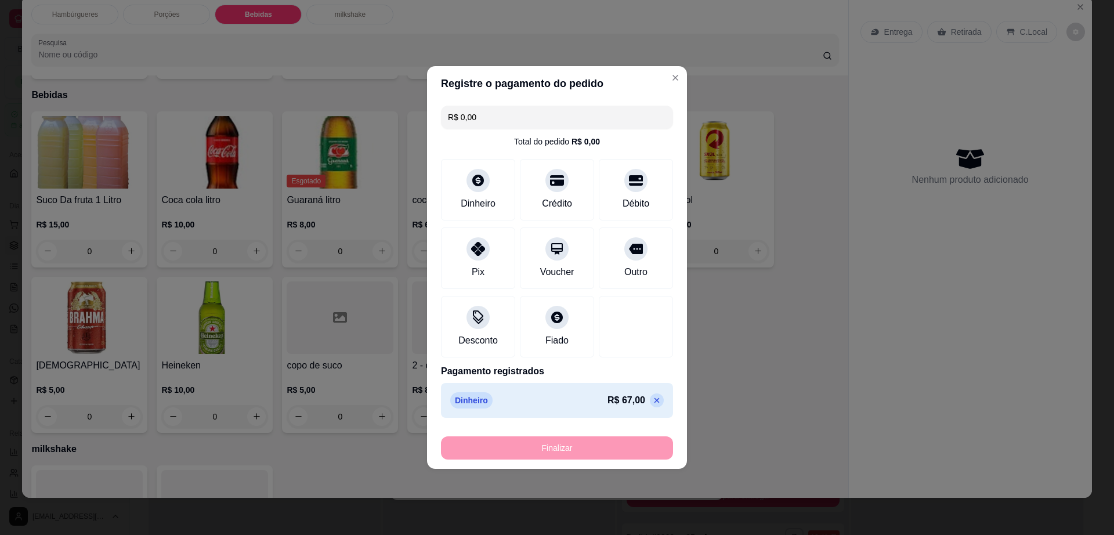
type input "-R$ 67,00"
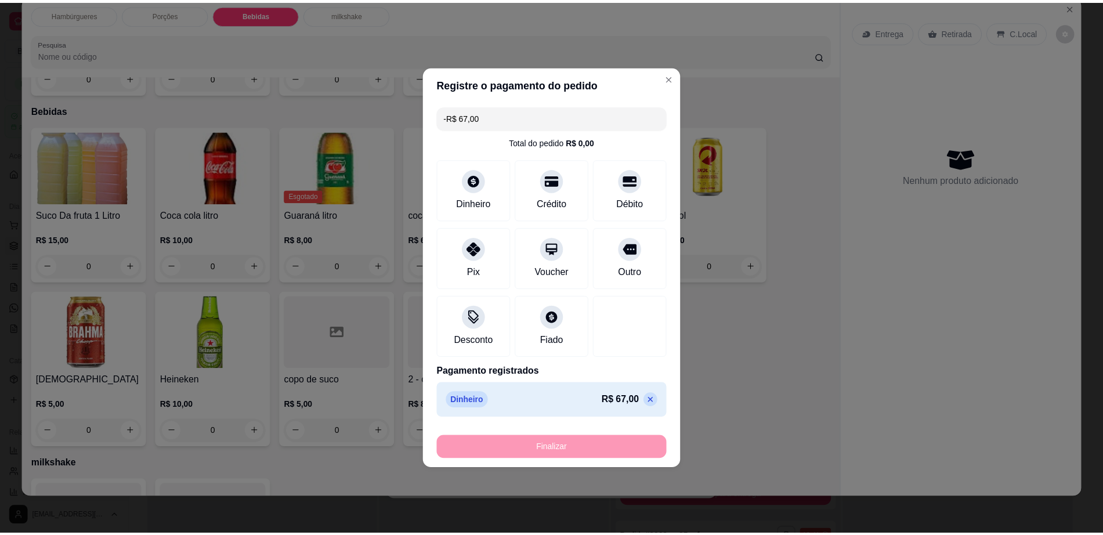
scroll to position [435, 0]
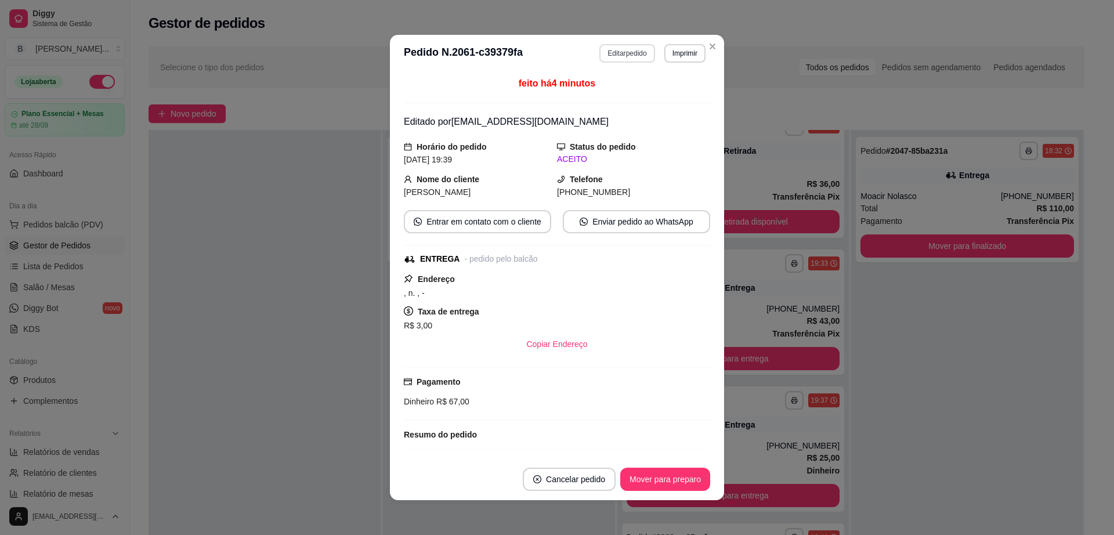
click at [604, 53] on button "Editar pedido" at bounding box center [626, 53] width 55 height 19
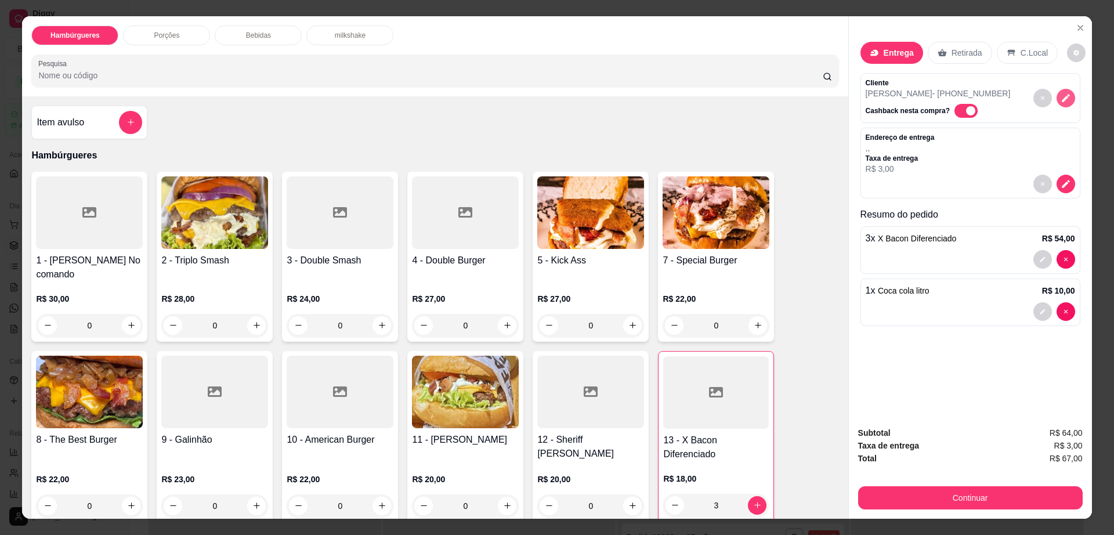
click at [1060, 95] on icon "decrease-product-quantity" at bounding box center [1065, 98] width 10 height 10
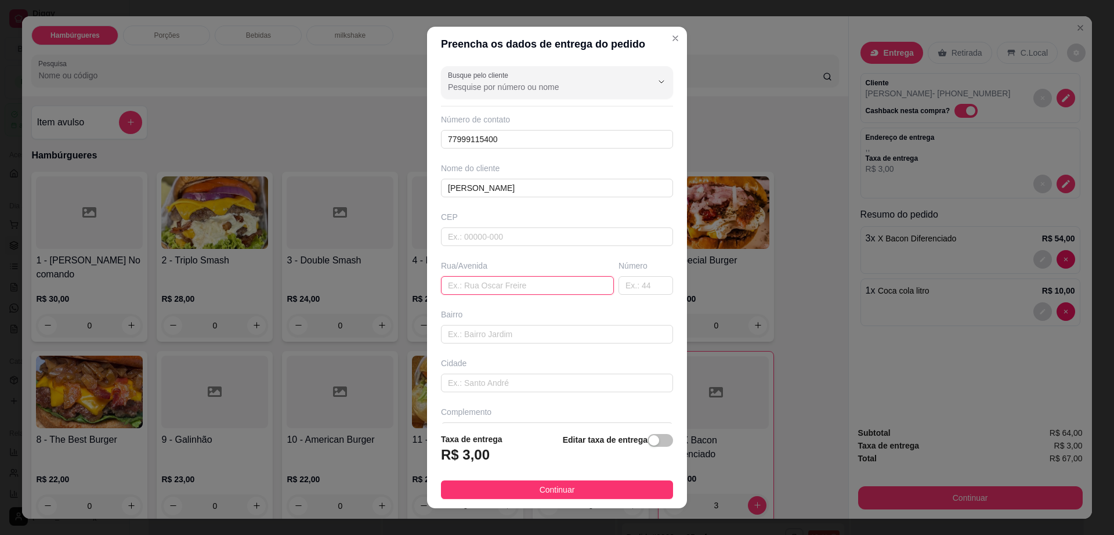
click at [502, 291] on input "text" at bounding box center [527, 285] width 173 height 19
paste input "Aqui na AABB , 220 - Clube"
type input "Aqui na AABB , 220 - Clube"
click at [548, 487] on span "Continuar" at bounding box center [557, 489] width 35 height 13
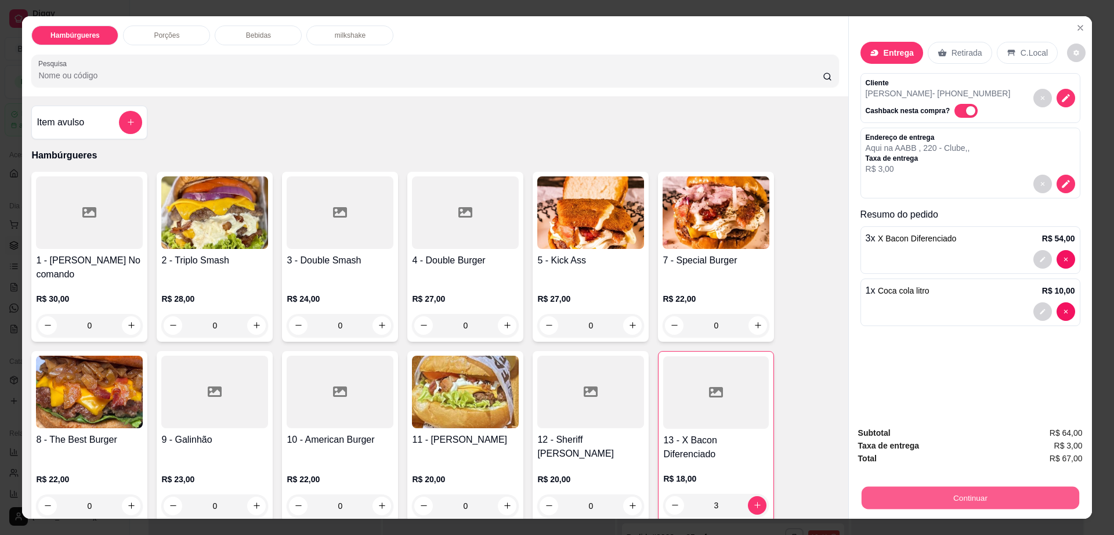
click at [992, 506] on button "Continuar" at bounding box center [970, 498] width 218 height 23
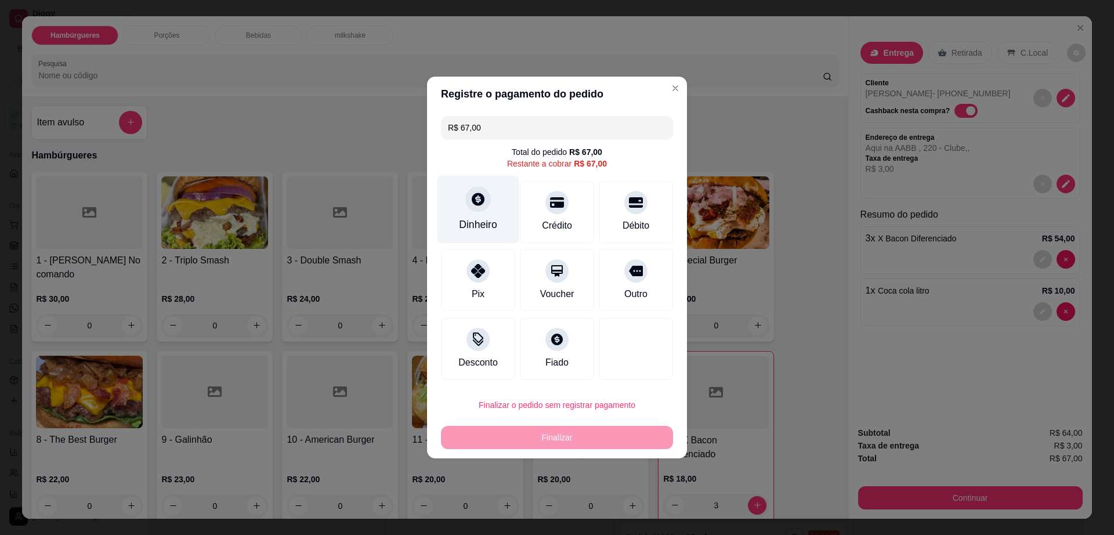
click at [475, 220] on div "Dinheiro" at bounding box center [478, 224] width 38 height 15
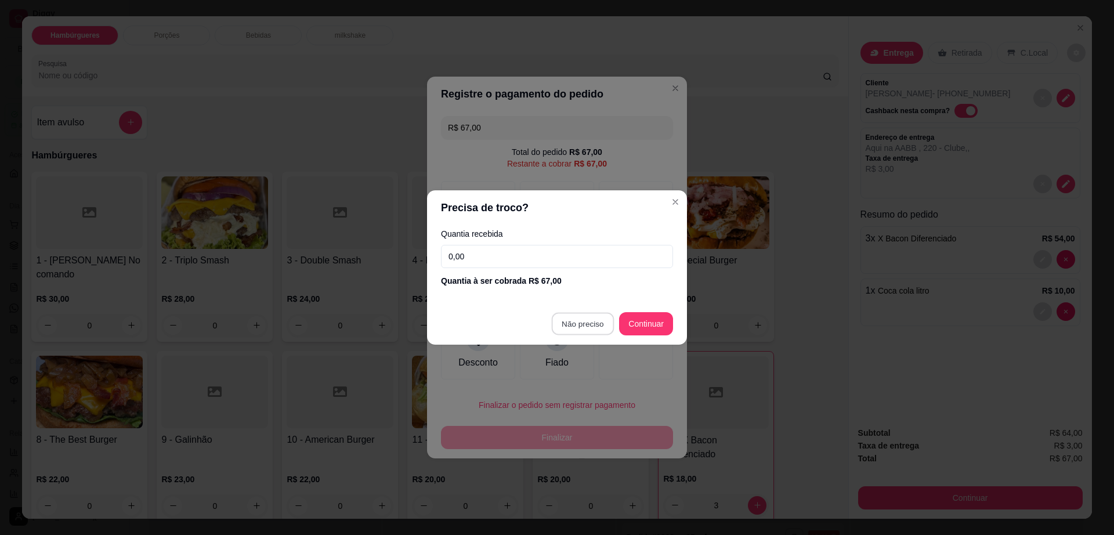
type input "R$ 0,00"
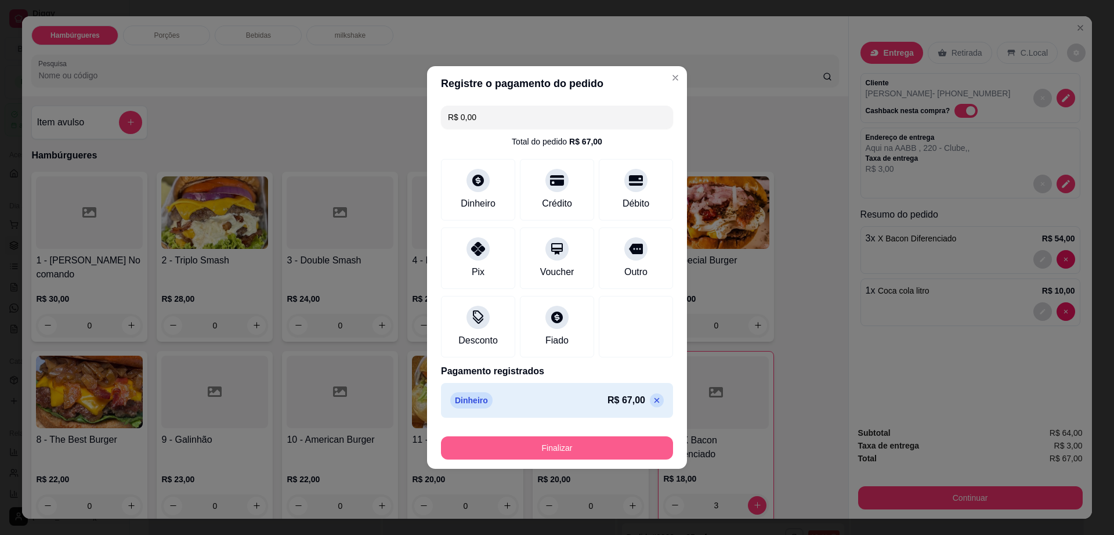
click at [568, 442] on button "Finalizar" at bounding box center [557, 447] width 232 height 23
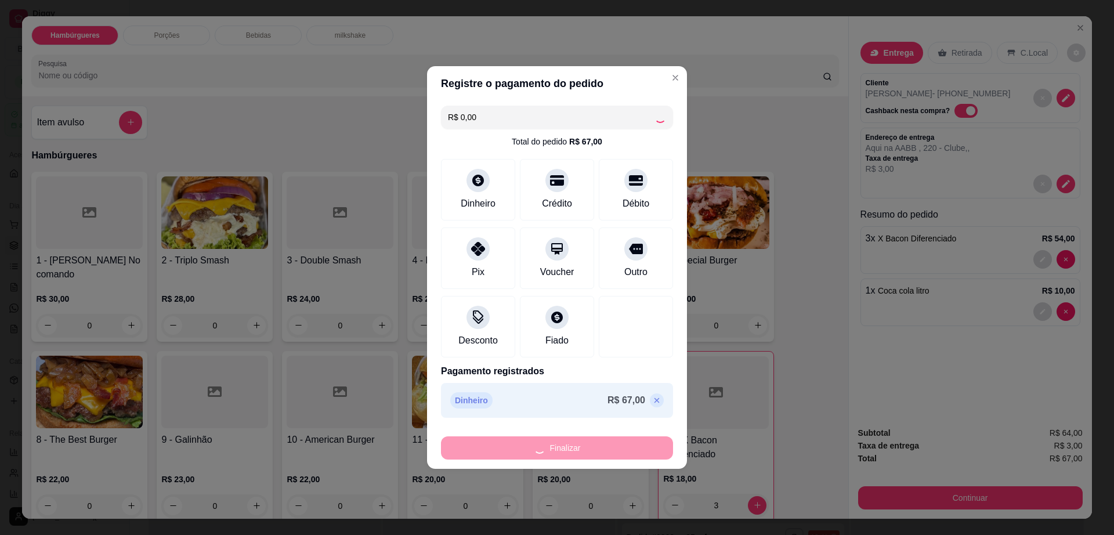
type input "0"
type input "-R$ 67,00"
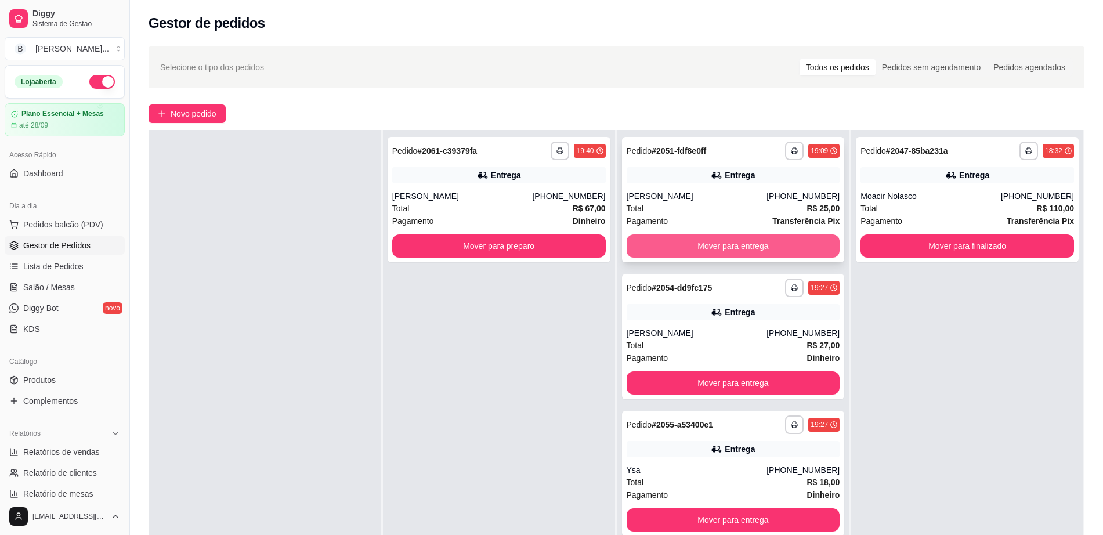
scroll to position [0, 0]
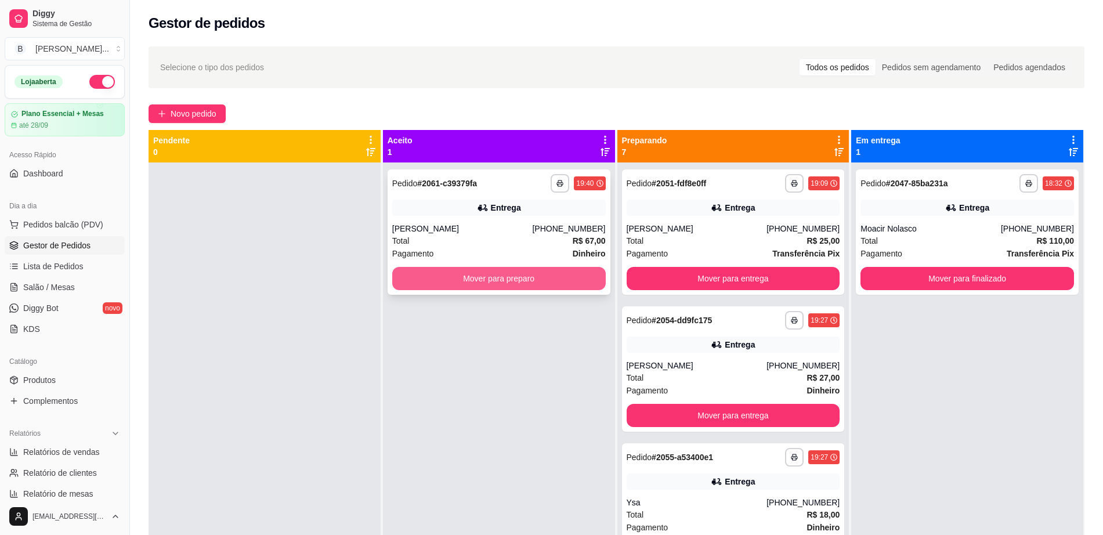
click at [473, 283] on button "Mover para preparo" at bounding box center [498, 278] width 213 height 23
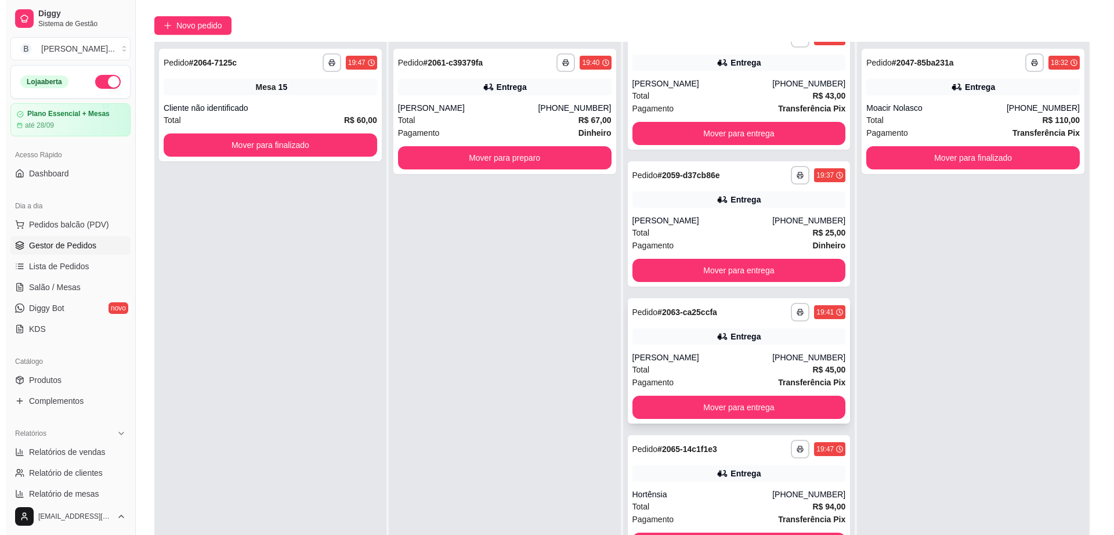
scroll to position [177, 0]
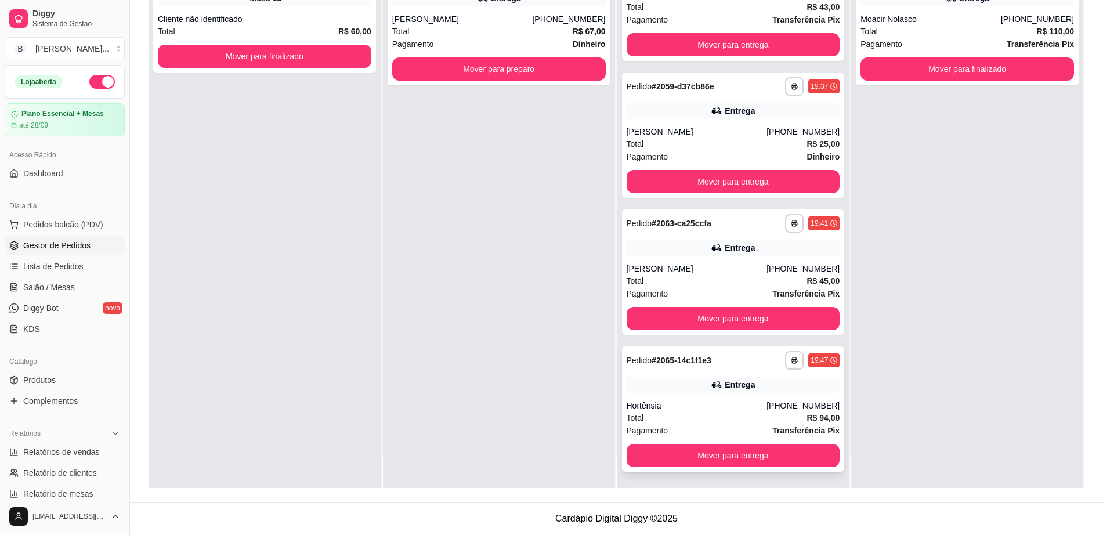
click at [727, 426] on div "Pagamento Transferência Pix" at bounding box center [733, 430] width 213 height 13
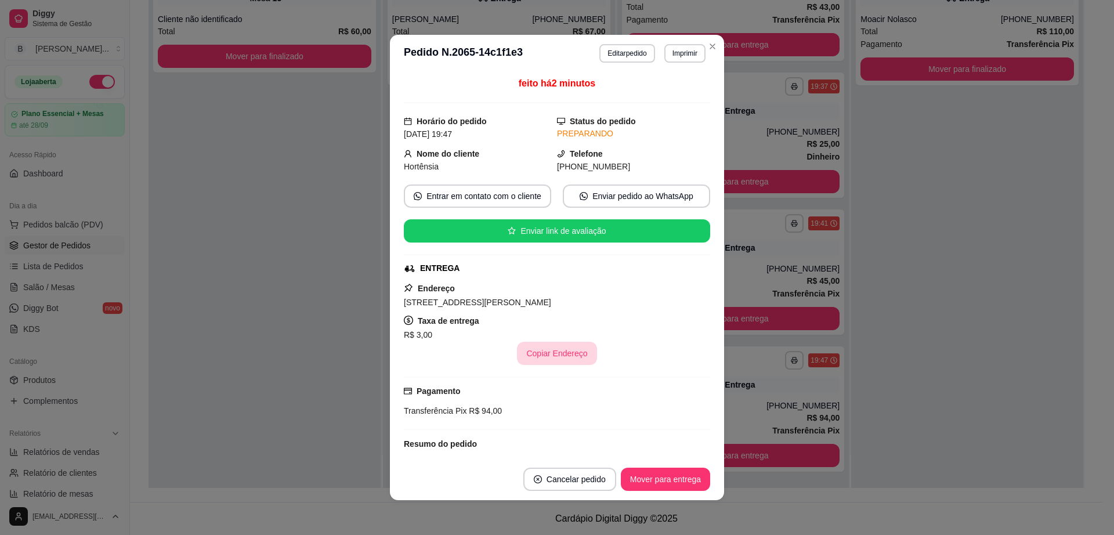
click at [541, 347] on button "Copiar Endereço" at bounding box center [556, 353] width 79 height 23
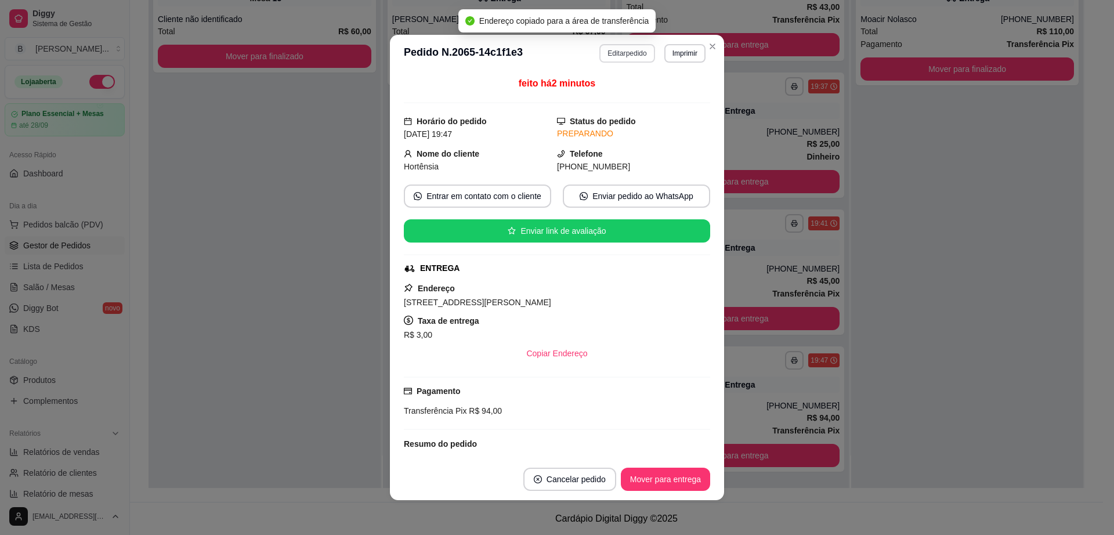
click at [621, 56] on button "Editar pedido" at bounding box center [626, 53] width 55 height 19
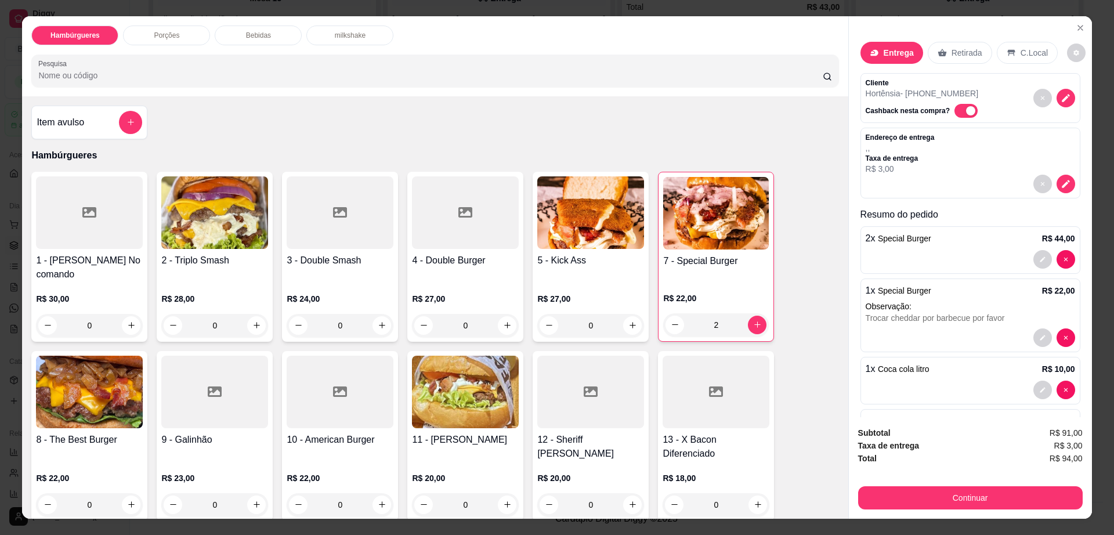
click at [955, 252] on div at bounding box center [970, 259] width 209 height 19
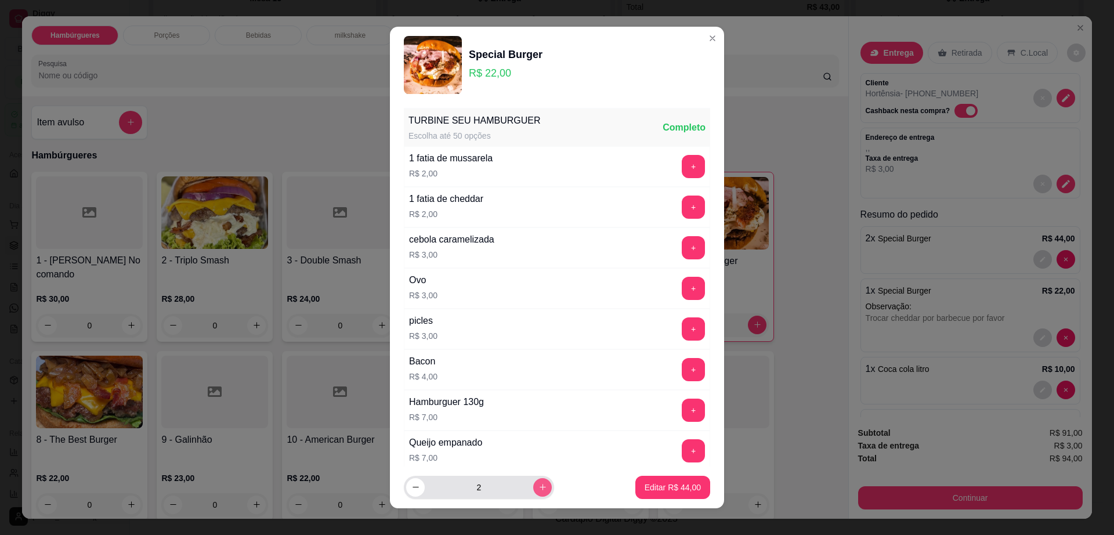
click at [538, 485] on icon "increase-product-quantity" at bounding box center [542, 487] width 9 height 9
type input "3"
click at [645, 491] on p "Editar R$ 66,00" at bounding box center [673, 488] width 56 height 12
type input "3"
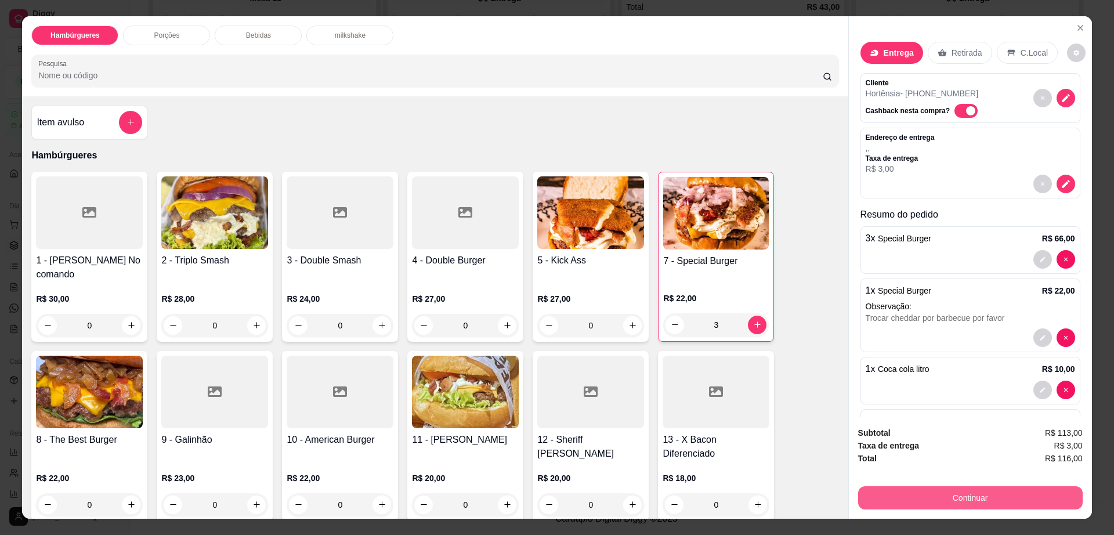
click at [895, 499] on button "Continuar" at bounding box center [970, 497] width 225 height 23
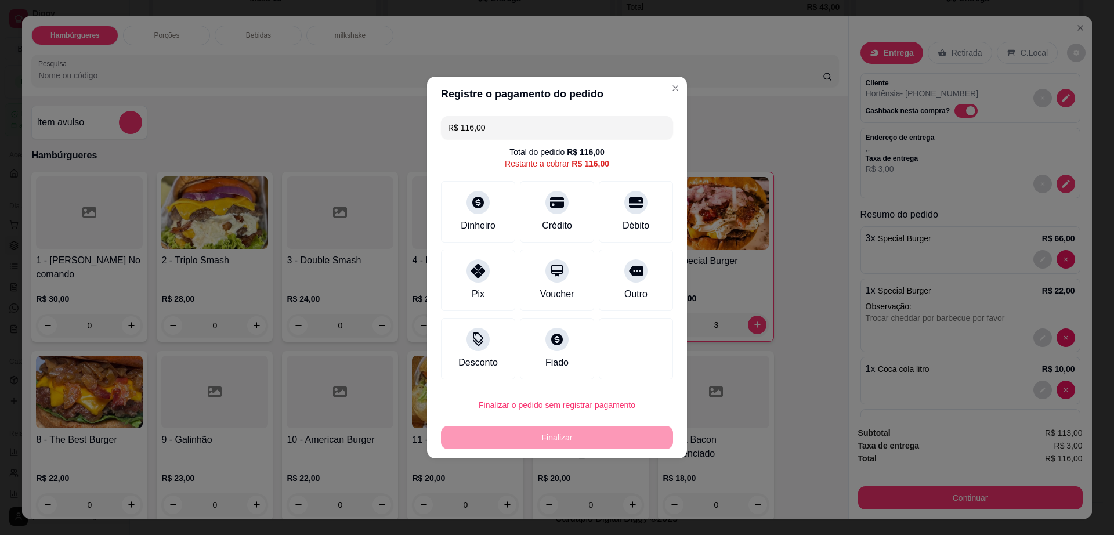
click at [656, 253] on div "Outro" at bounding box center [636, 279] width 74 height 61
type input "R$ 0,00"
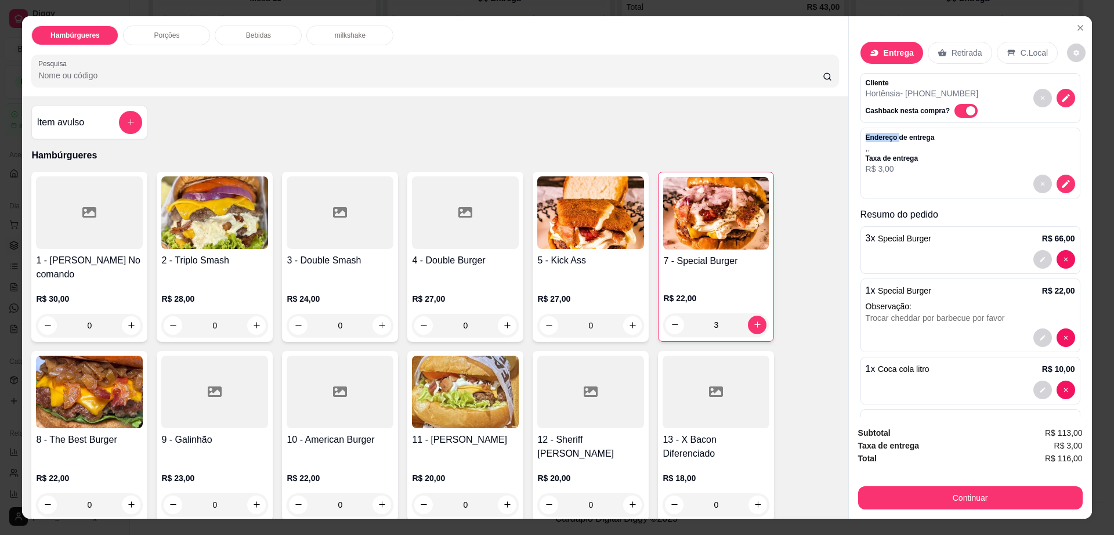
click at [1059, 94] on div "Cliente Hortênsia - (77) 99804-2509 Cashback nesta compra?" at bounding box center [970, 98] width 220 height 50
click at [1060, 98] on icon "decrease-product-quantity" at bounding box center [1065, 98] width 10 height 10
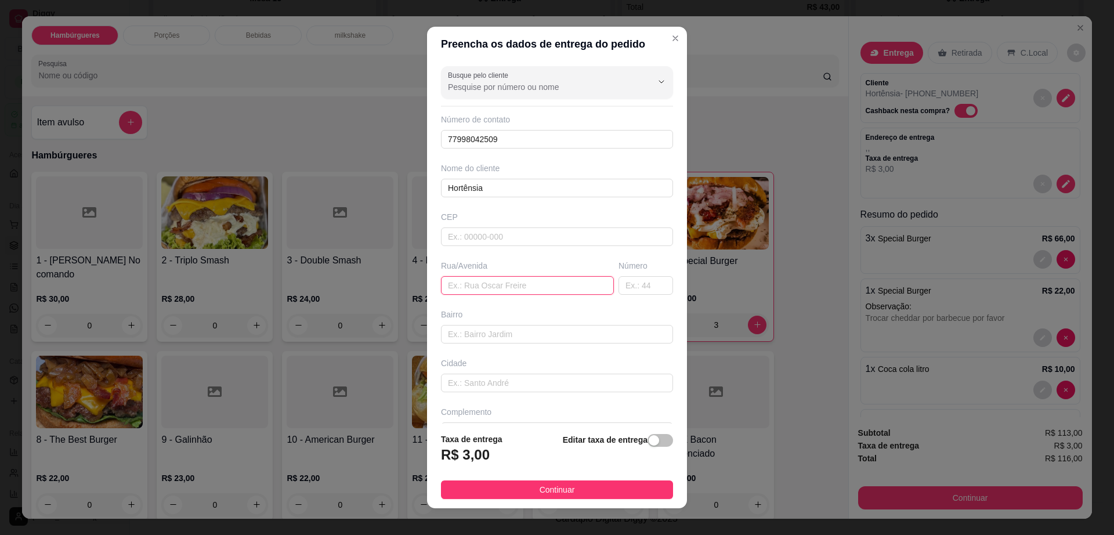
click at [531, 281] on input "text" at bounding box center [527, 285] width 173 height 19
paste input "Rua Luís Eduardo Magalhães , 110 - Fundo do abrigo"
type input "Rua Luís Eduardo Magalhães , 110 - Fundo do abrigo"
click at [525, 487] on button "Continuar" at bounding box center [557, 489] width 232 height 19
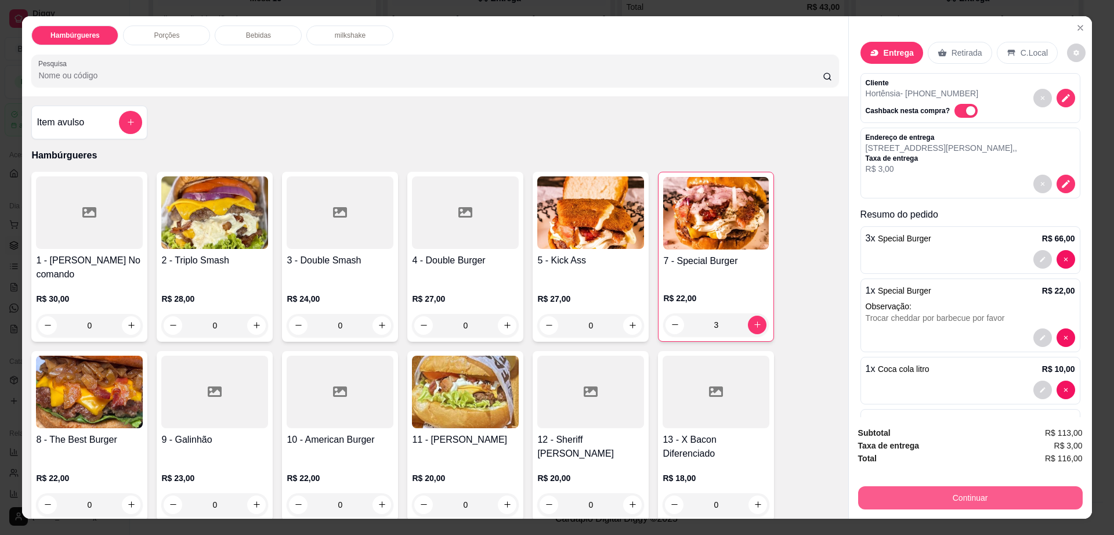
click at [874, 495] on button "Continuar" at bounding box center [970, 497] width 225 height 23
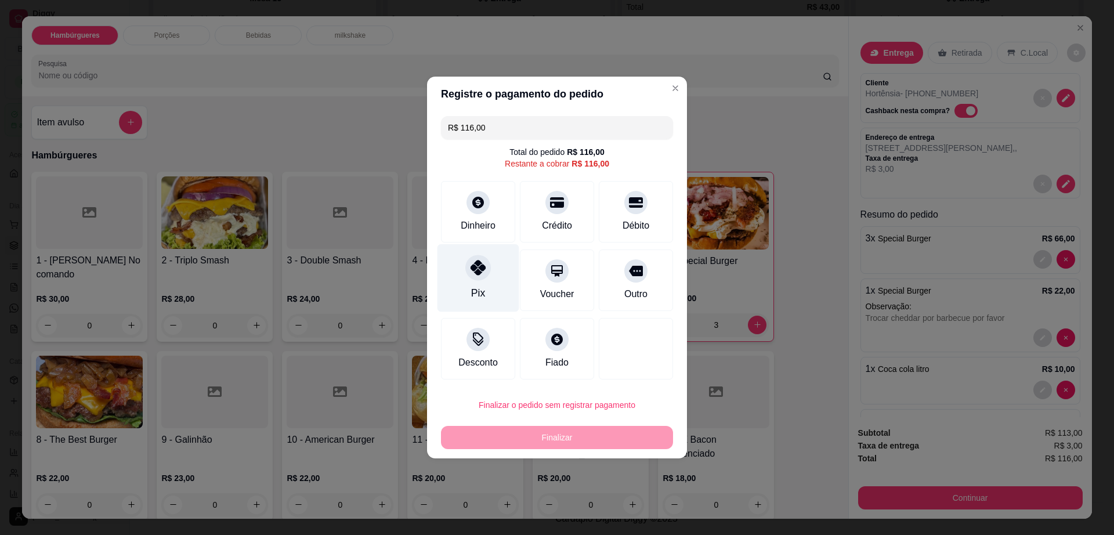
click at [480, 273] on icon at bounding box center [477, 267] width 15 height 15
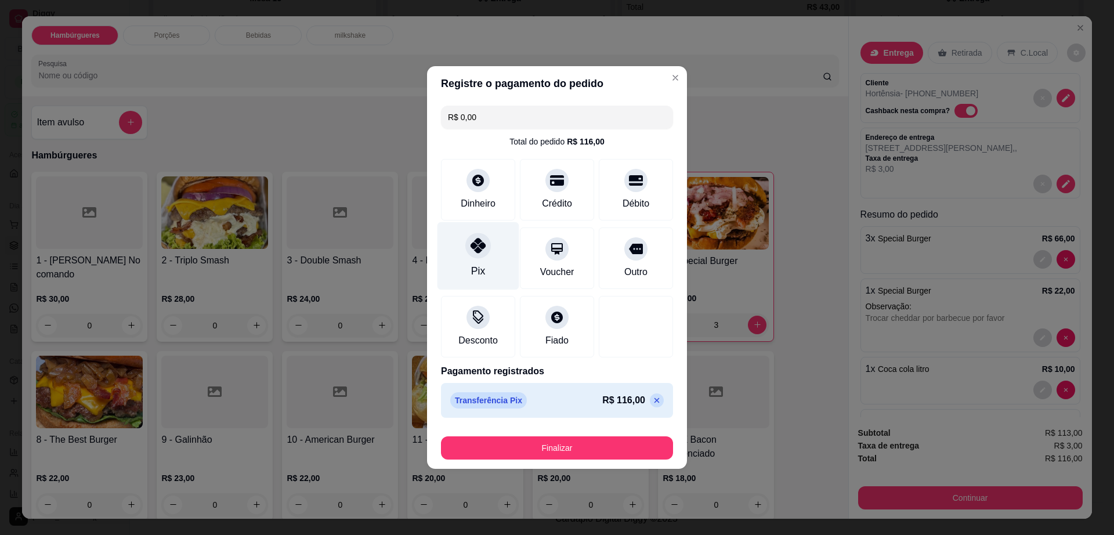
type input "R$ 0,00"
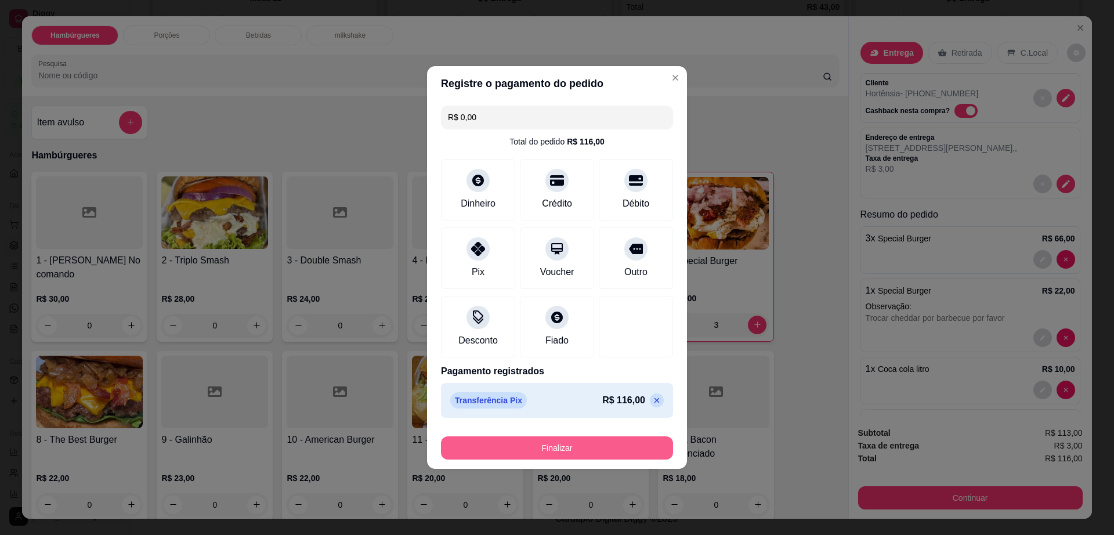
click at [559, 443] on button "Finalizar" at bounding box center [557, 447] width 232 height 23
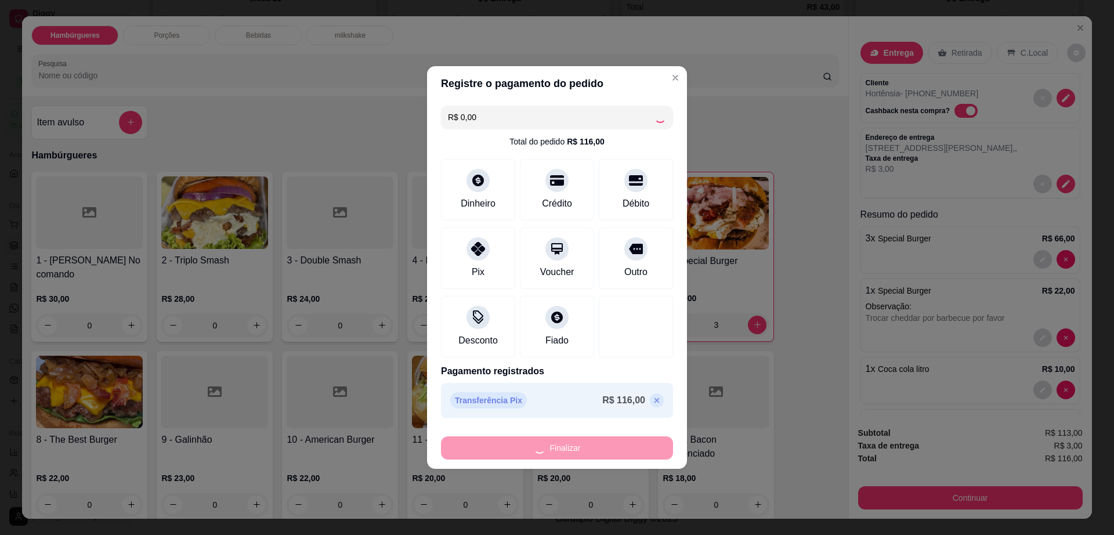
type input "0"
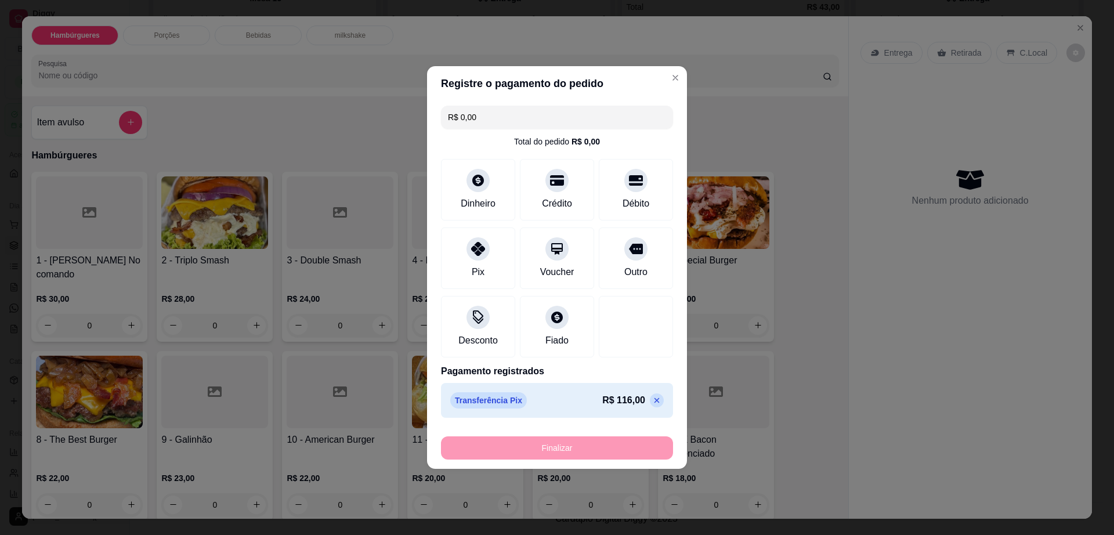
type input "-R$ 116,00"
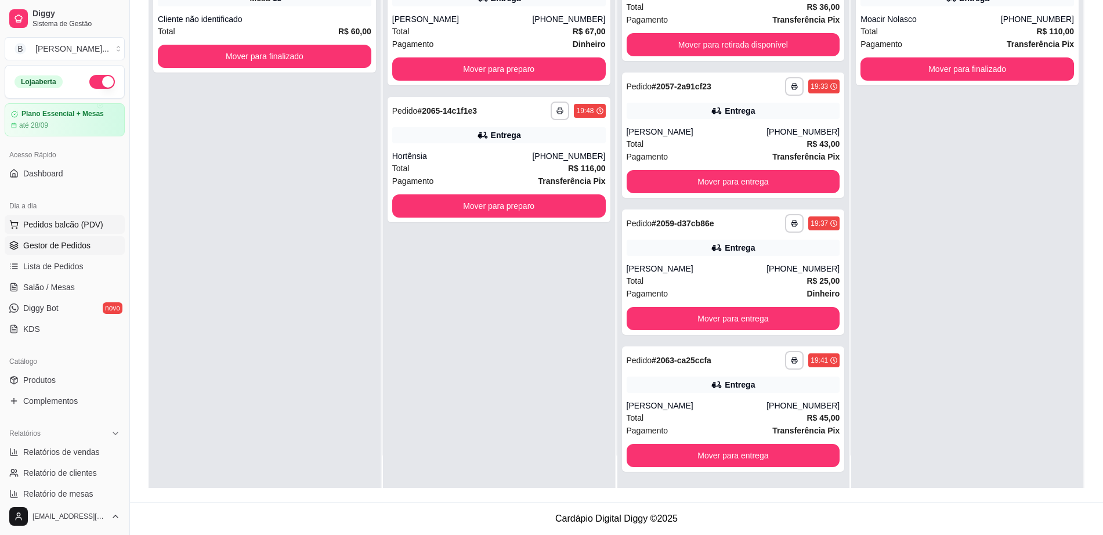
click at [82, 223] on span "Pedidos balcão (PDV)" at bounding box center [63, 225] width 80 height 12
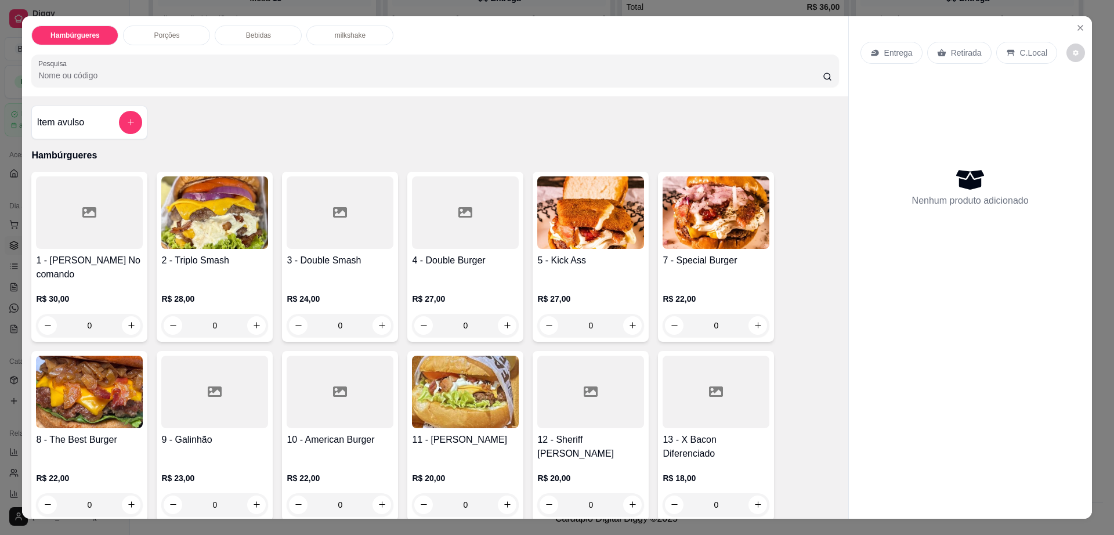
click at [627, 281] on div "R$ 27,00 0" at bounding box center [590, 309] width 107 height 56
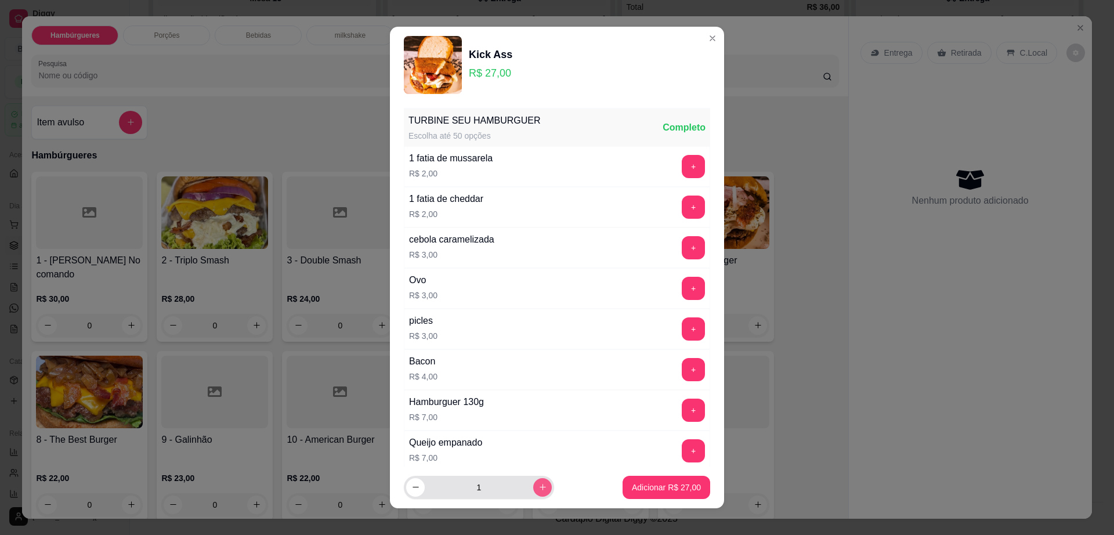
click at [538, 490] on icon "increase-product-quantity" at bounding box center [542, 487] width 9 height 9
type input "3"
click at [637, 479] on button "Adicionar R$ 81,00" at bounding box center [666, 487] width 88 height 23
type input "3"
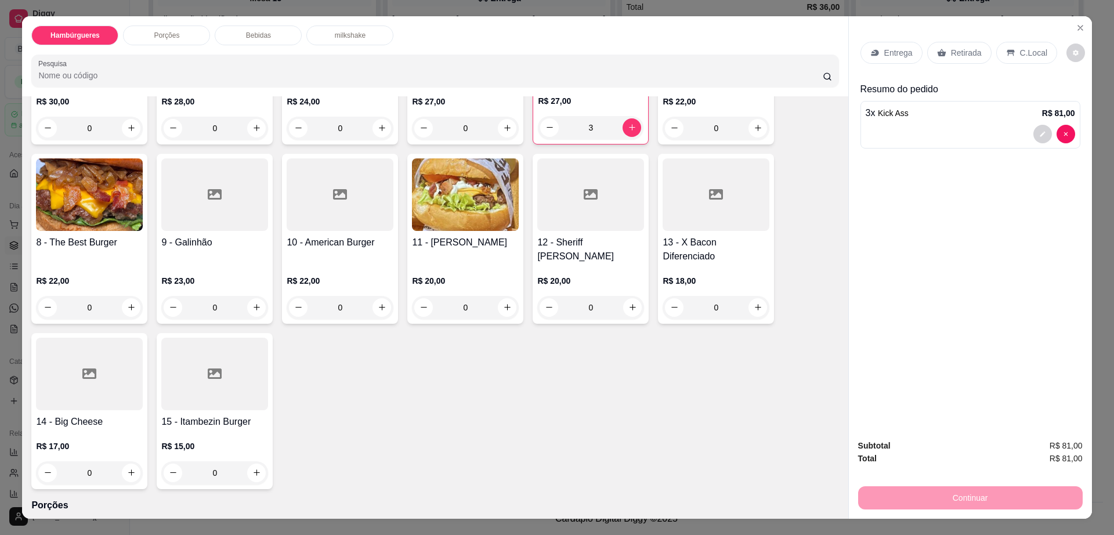
scroll to position [218, 0]
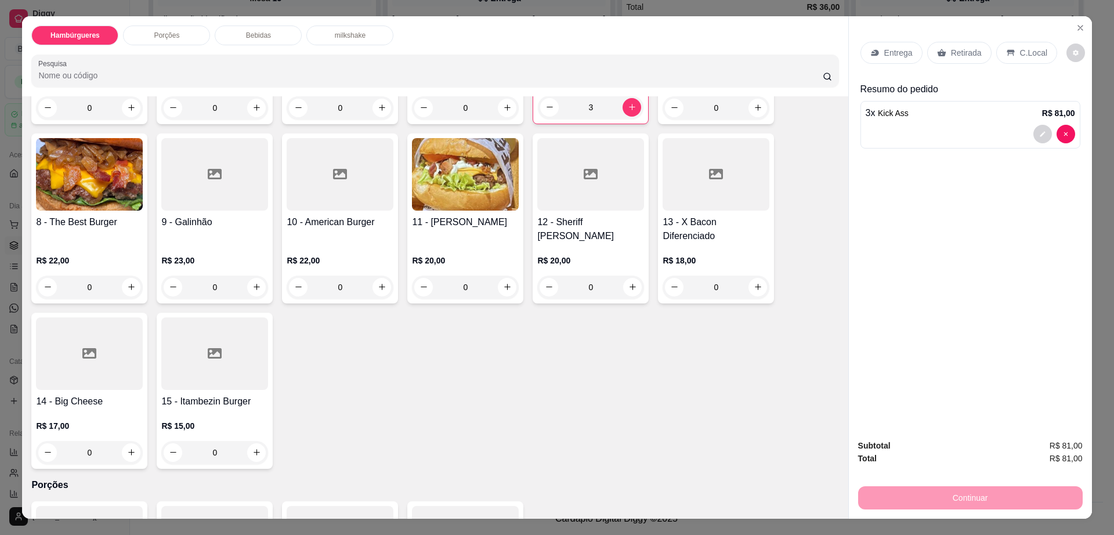
click at [476, 215] on h4 "11 - [PERSON_NAME]" at bounding box center [465, 222] width 107 height 14
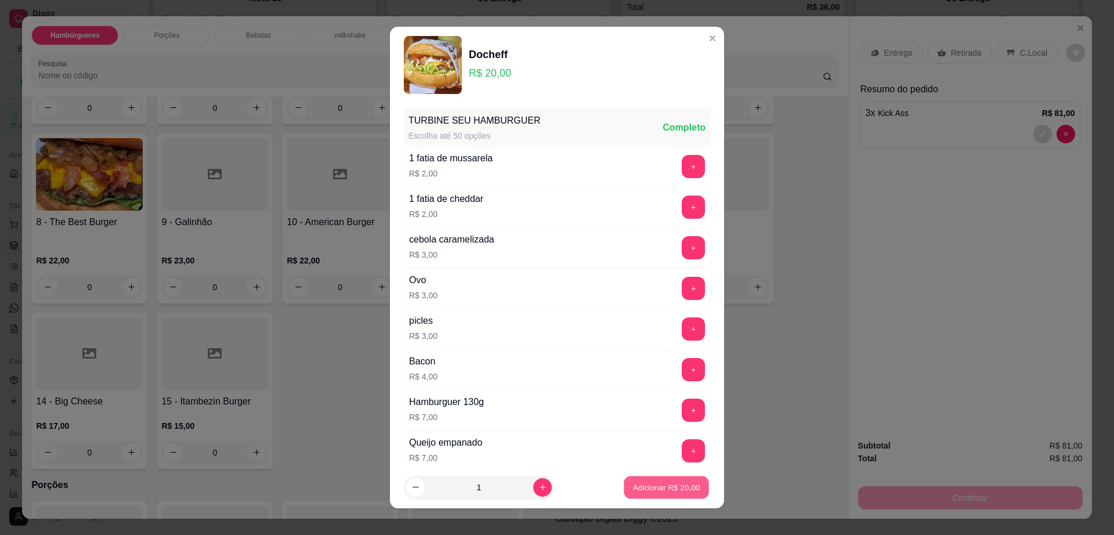
click at [679, 488] on p "Adicionar R$ 20,00" at bounding box center [666, 487] width 67 height 11
type input "1"
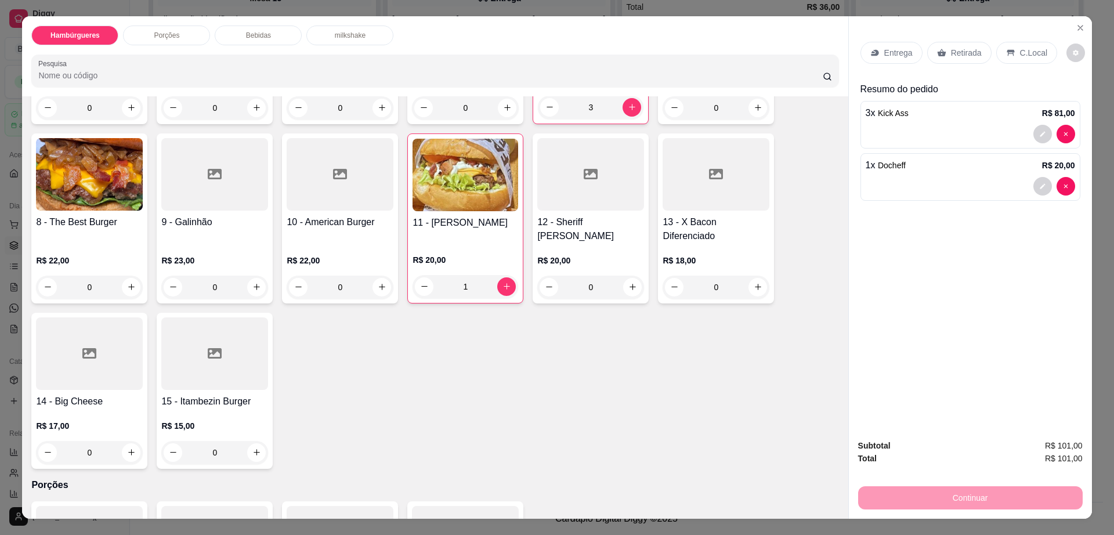
click at [888, 48] on p "Entrega" at bounding box center [898, 53] width 28 height 12
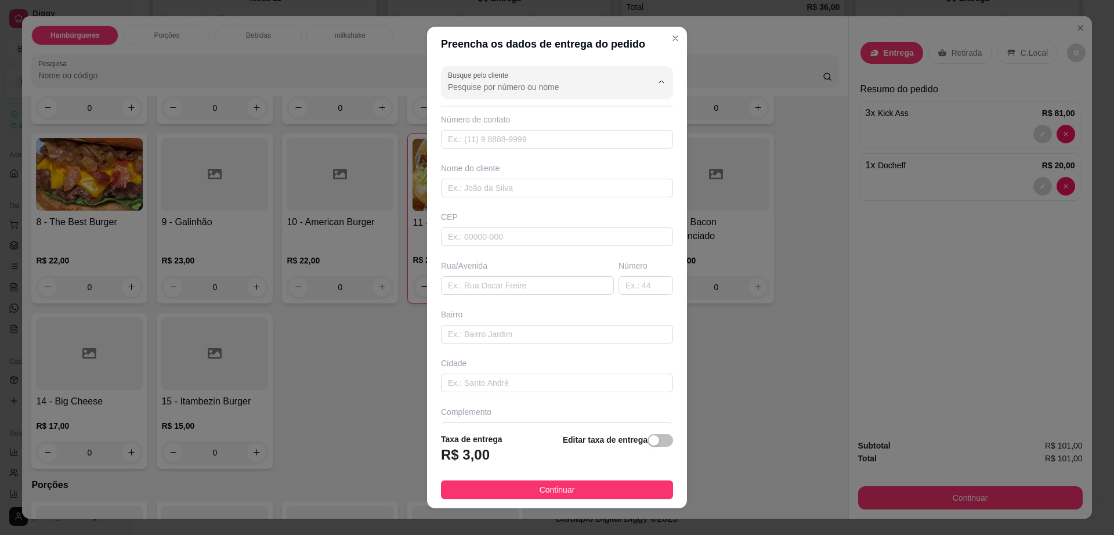
click at [601, 89] on input "Busque pelo cliente" at bounding box center [541, 87] width 186 height 12
click at [565, 110] on span "[PERSON_NAME]" at bounding box center [535, 116] width 180 height 12
type input "[PERSON_NAME]"
type input "77999781180"
type input "[PERSON_NAME]"
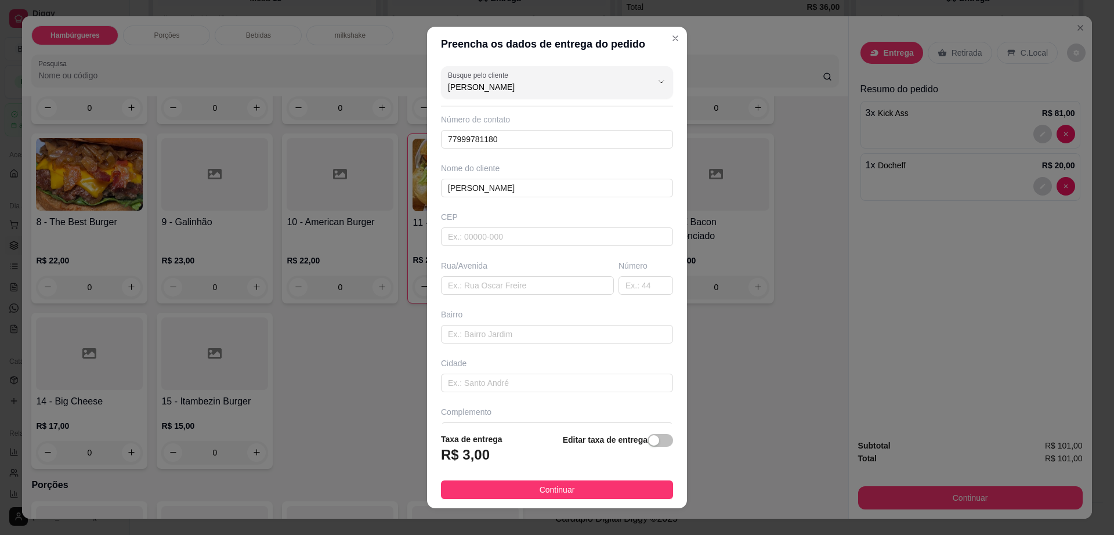
type input "[PERSON_NAME]"
click at [490, 227] on input "text" at bounding box center [557, 236] width 232 height 19
click at [517, 130] on input "77999781180" at bounding box center [557, 139] width 232 height 19
type input "7"
paste input "(77) 9916-5685"
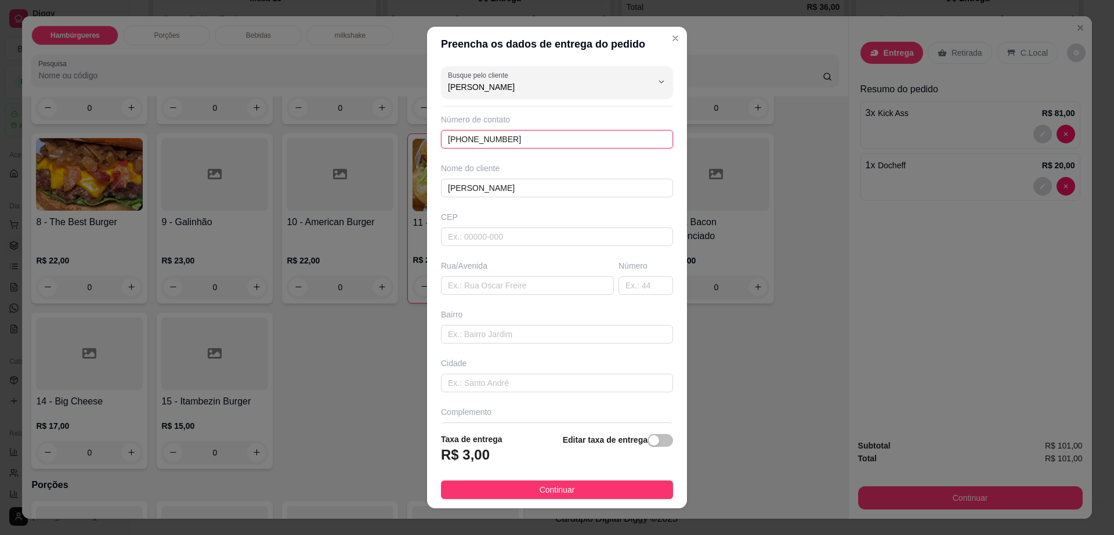
type input "(77) 9916-5685"
click at [500, 285] on input "text" at bounding box center [527, 285] width 173 height 19
paste input "Rua josafa Azevedo"
type input "Rua josafa Azevedo"
click at [618, 281] on input "text" at bounding box center [645, 285] width 55 height 19
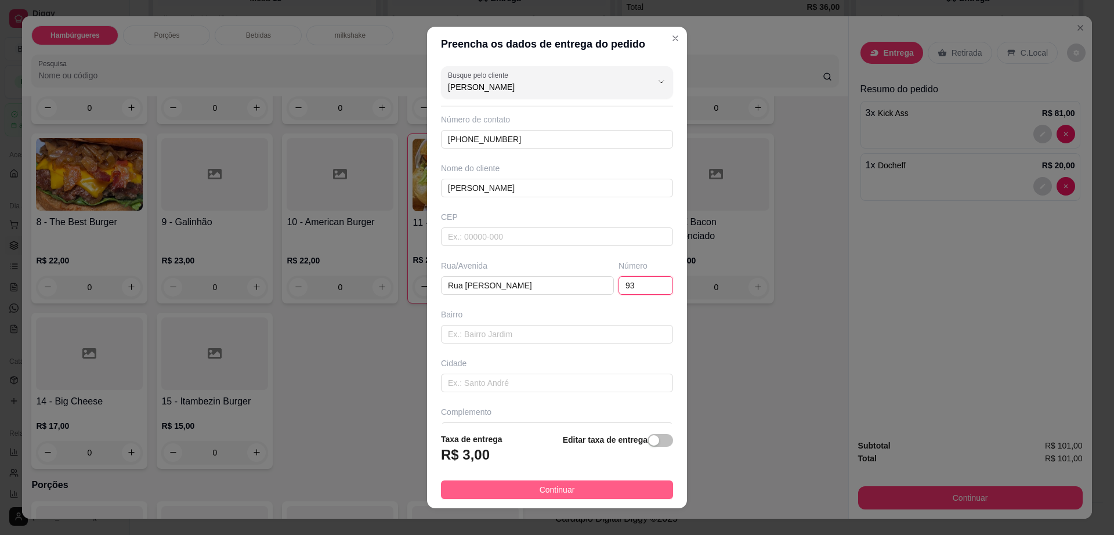
type input "93"
click at [592, 495] on button "Continuar" at bounding box center [557, 489] width 232 height 19
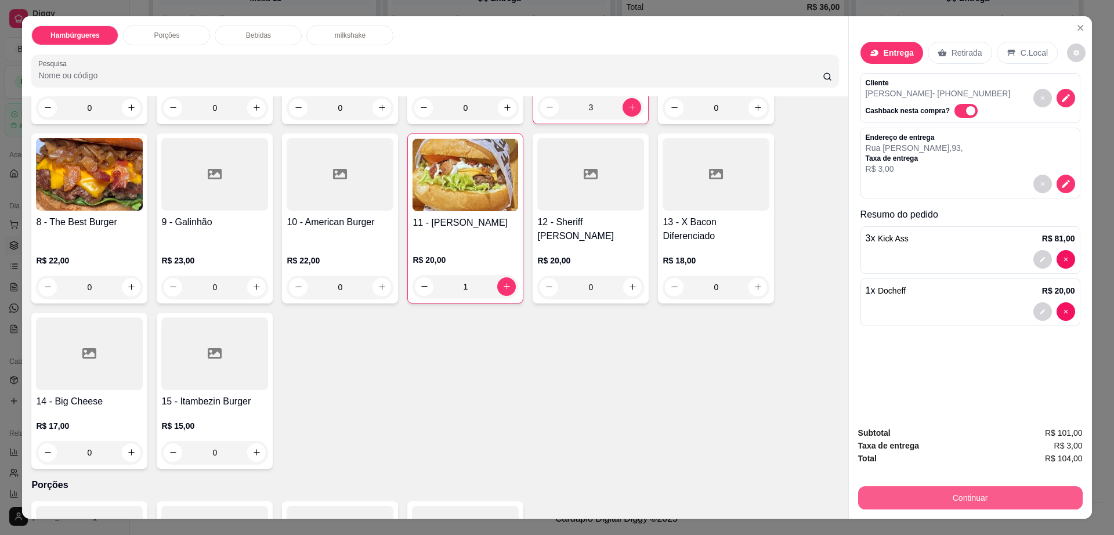
click at [890, 506] on button "Continuar" at bounding box center [970, 497] width 225 height 23
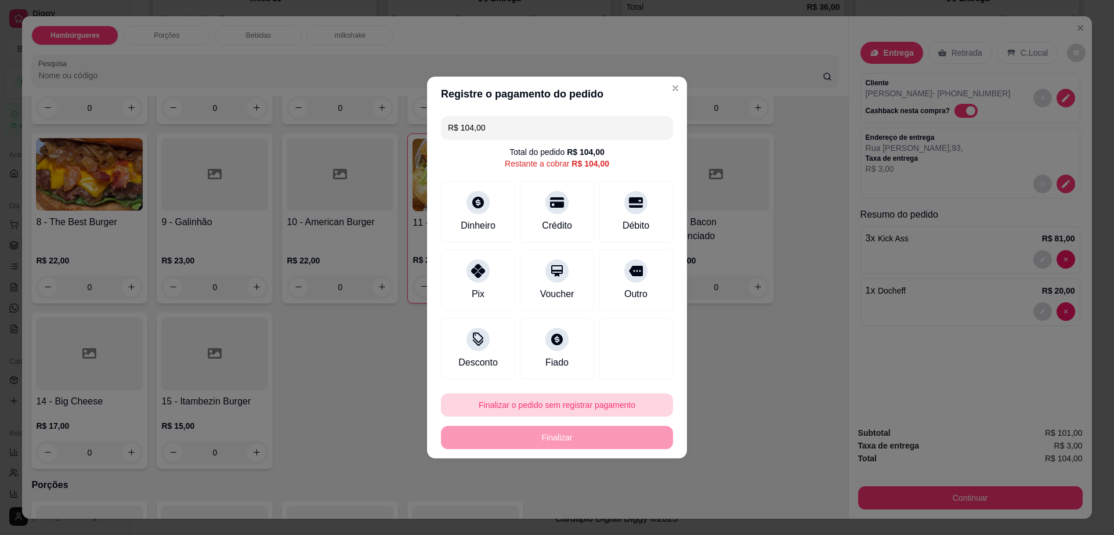
click at [548, 402] on button "Finalizar o pedido sem registrar pagamento" at bounding box center [557, 404] width 232 height 23
click at [616, 506] on button "Confirmar" at bounding box center [630, 499] width 41 height 17
type input "0"
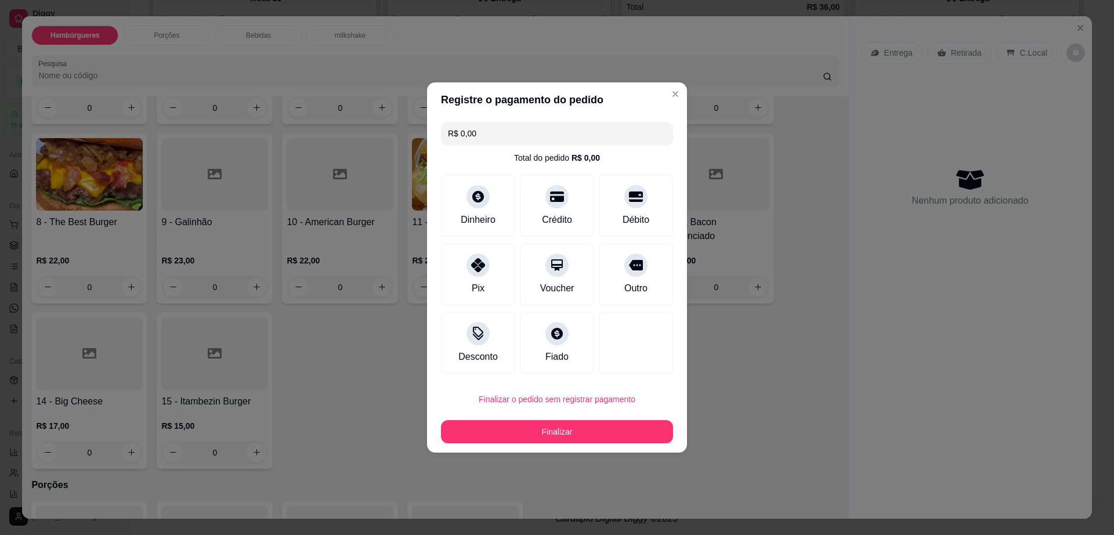
type input "R$ 0,00"
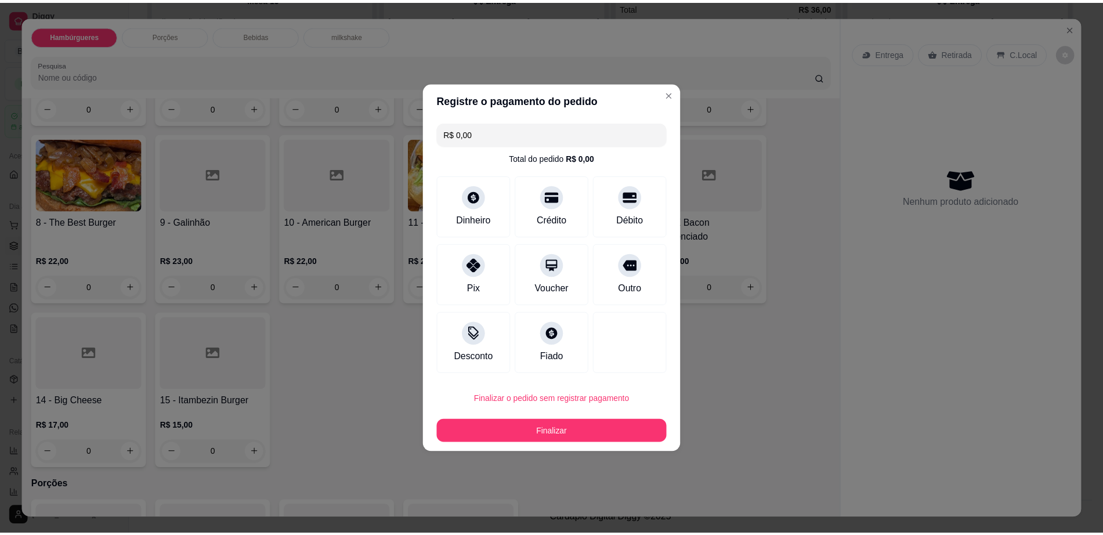
scroll to position [216, 0]
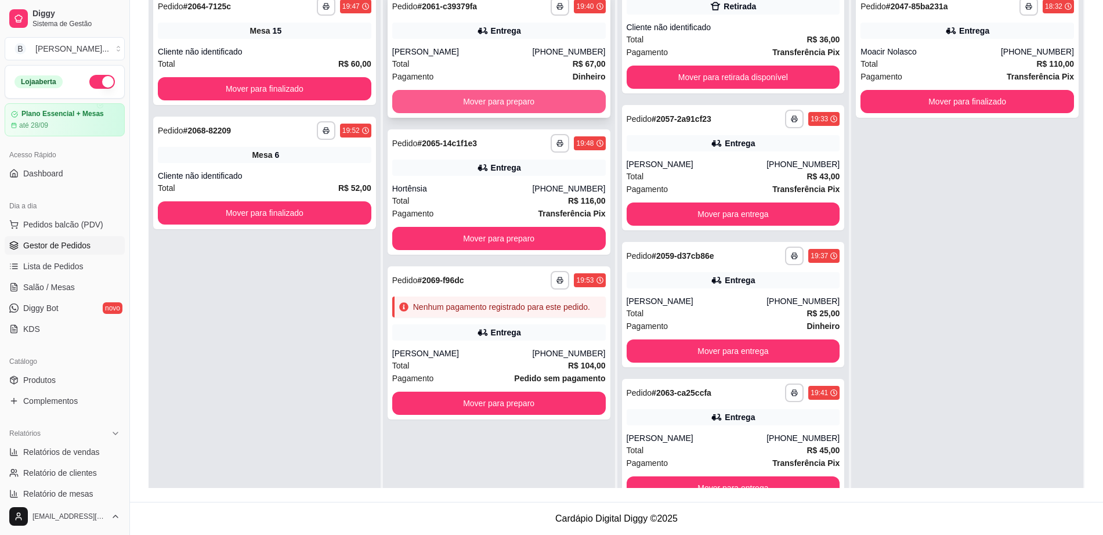
click at [484, 92] on button "Mover para preparo" at bounding box center [498, 101] width 213 height 23
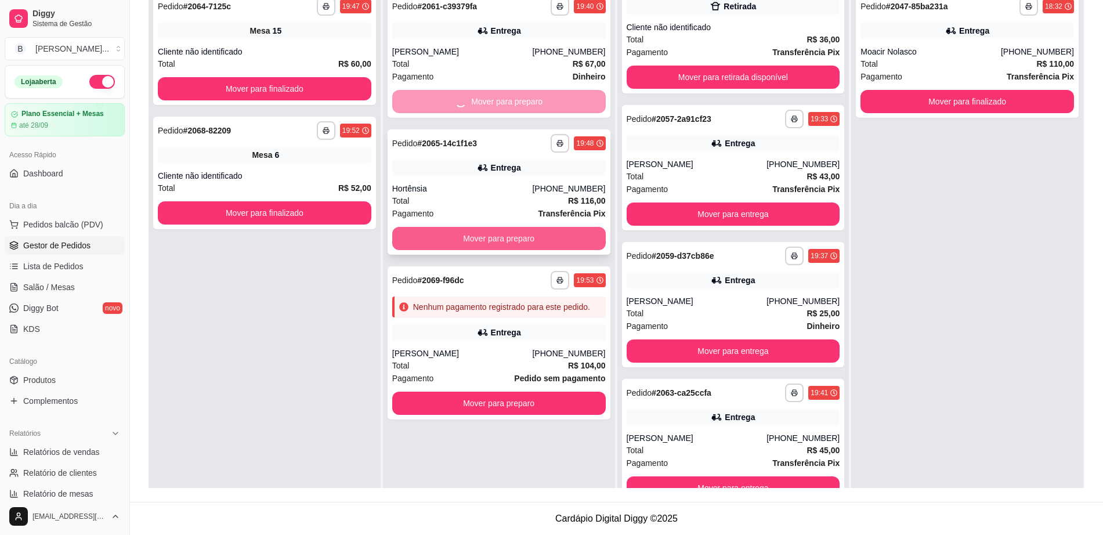
click at [494, 235] on button "Mover para preparo" at bounding box center [498, 238] width 213 height 23
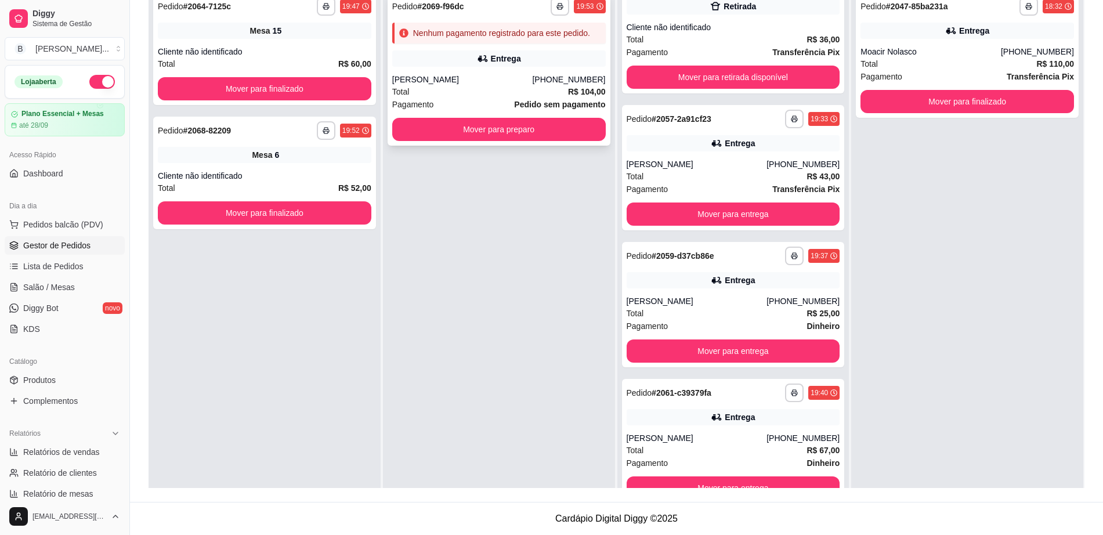
scroll to position [572, 0]
click at [475, 400] on div "**********" at bounding box center [499, 252] width 232 height 535
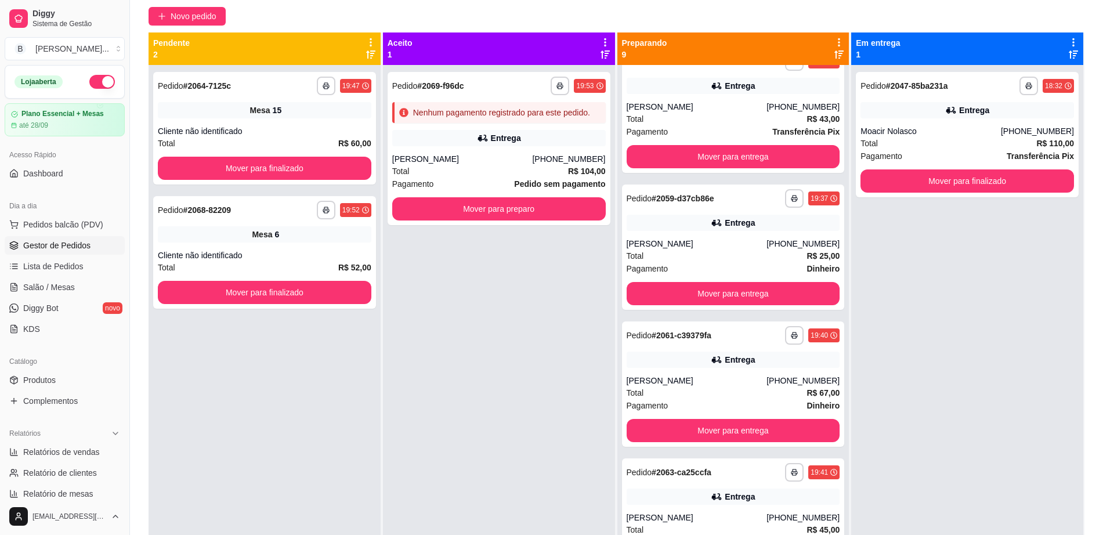
scroll to position [0, 0]
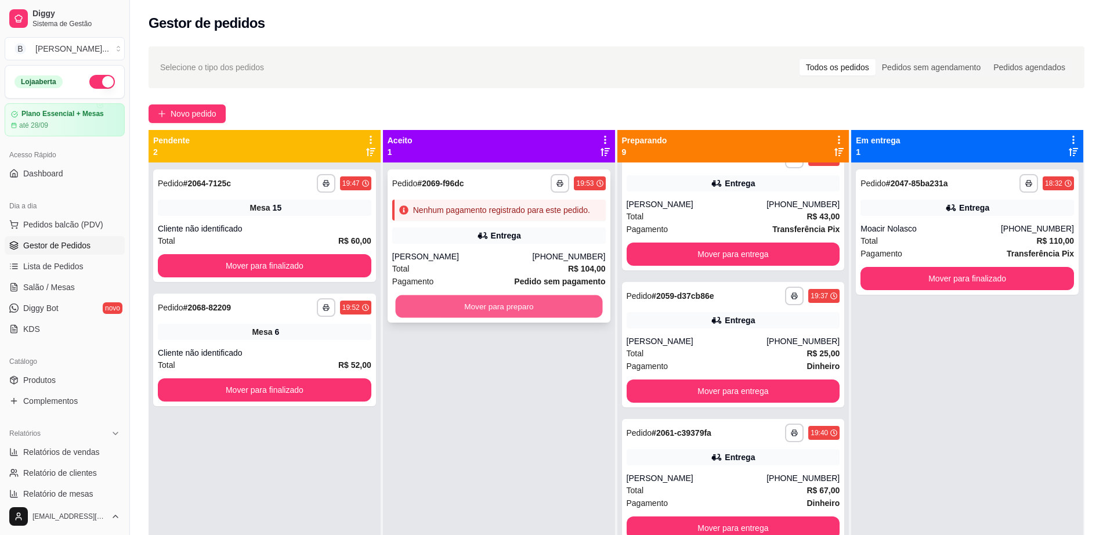
click at [506, 301] on button "Mover para preparo" at bounding box center [498, 306] width 207 height 23
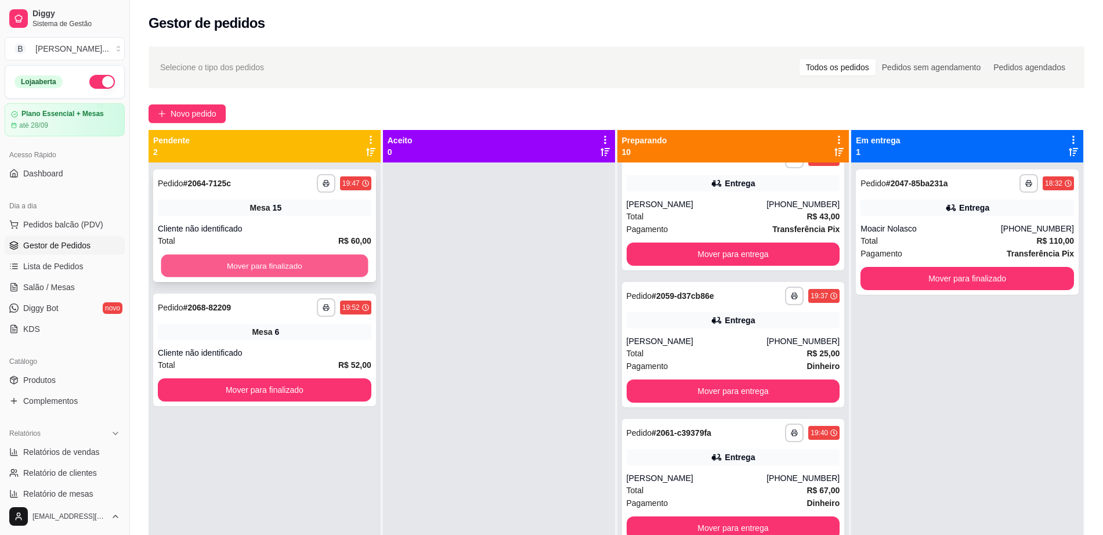
click at [287, 263] on button "Mover para finalizado" at bounding box center [264, 266] width 207 height 23
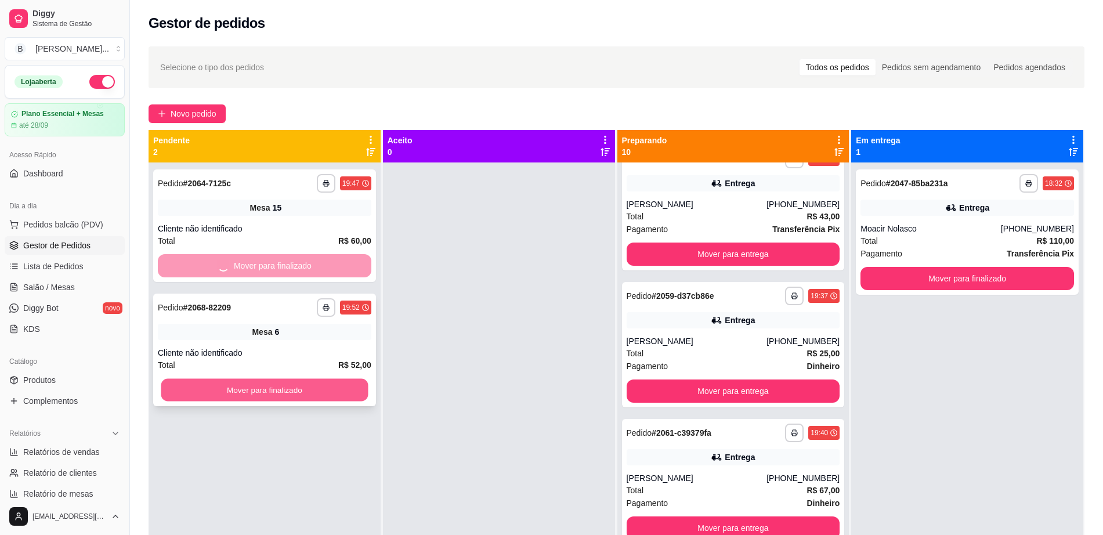
click at [299, 389] on button "Mover para finalizado" at bounding box center [264, 390] width 207 height 23
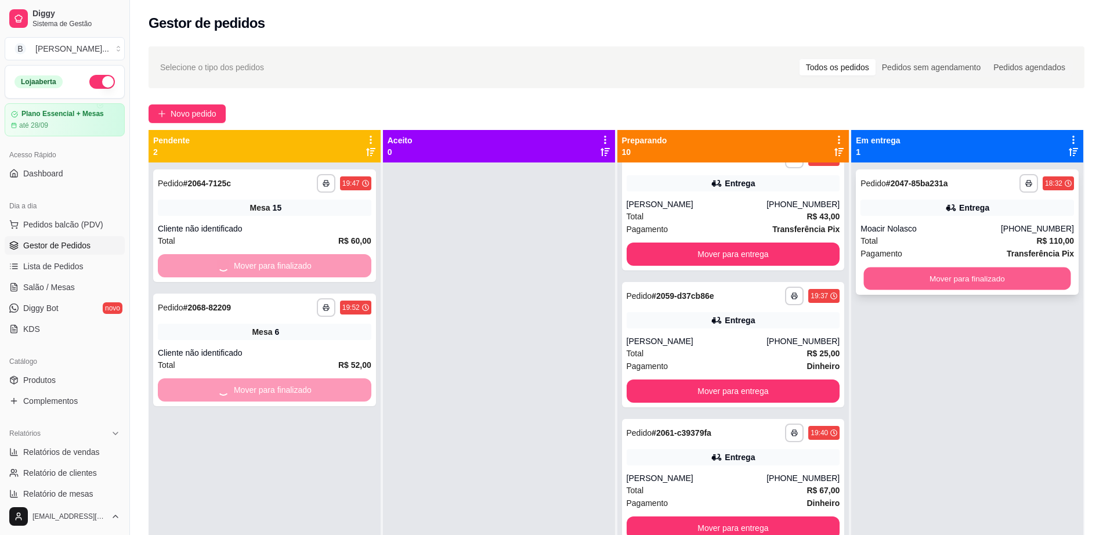
click at [968, 276] on button "Mover para finalizado" at bounding box center [967, 278] width 207 height 23
click at [58, 278] on link "Salão / Mesas" at bounding box center [65, 287] width 120 height 19
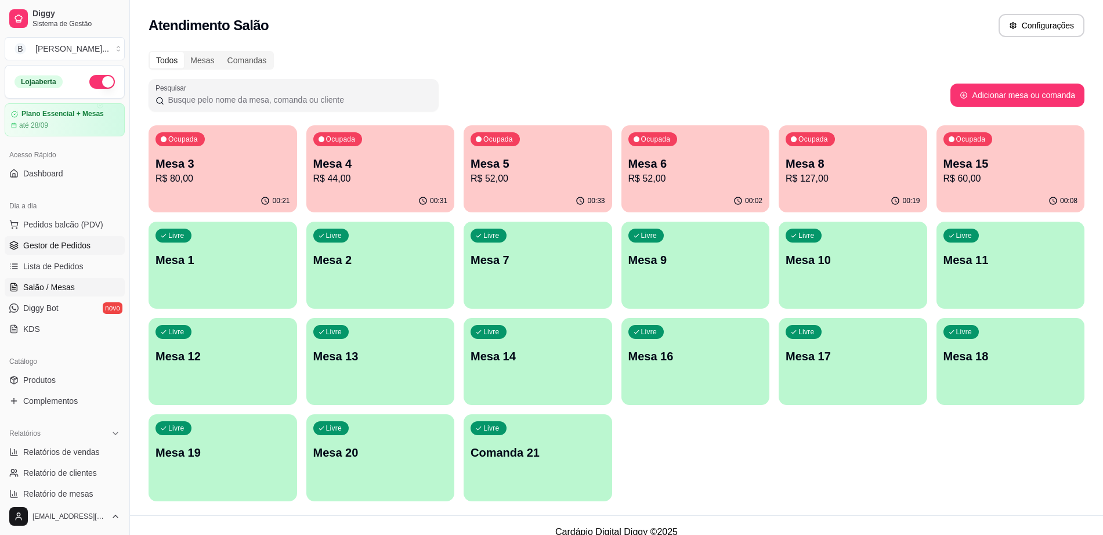
click at [102, 240] on link "Gestor de Pedidos" at bounding box center [65, 245] width 120 height 19
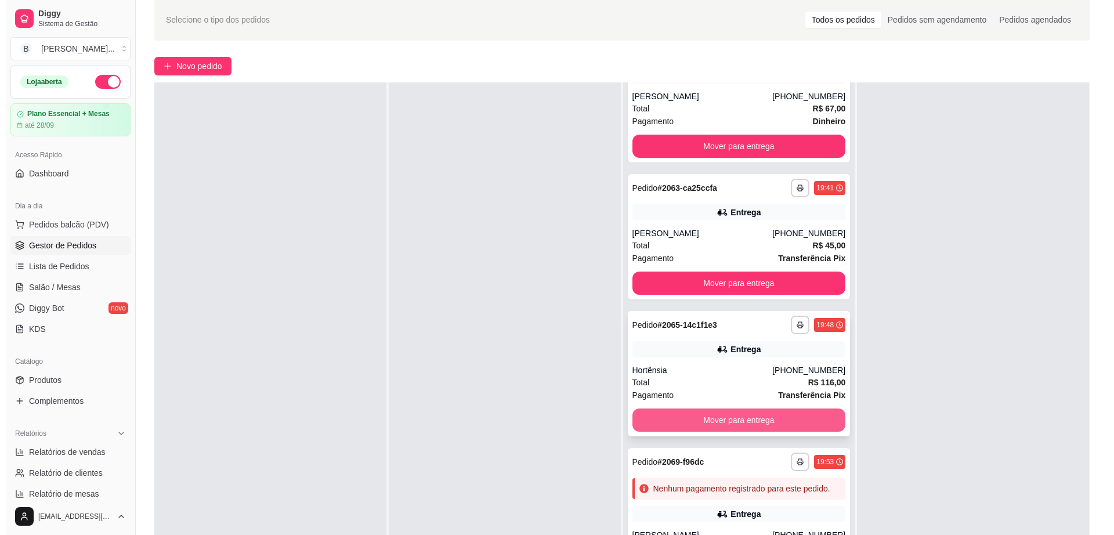
scroll to position [73, 0]
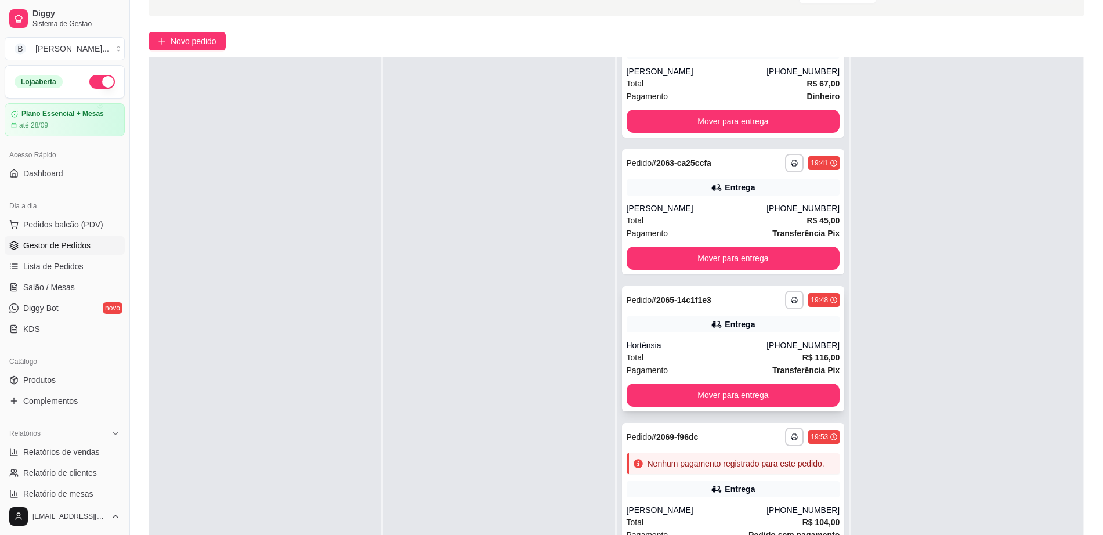
click at [728, 351] on div "Total R$ 116,00" at bounding box center [733, 357] width 213 height 13
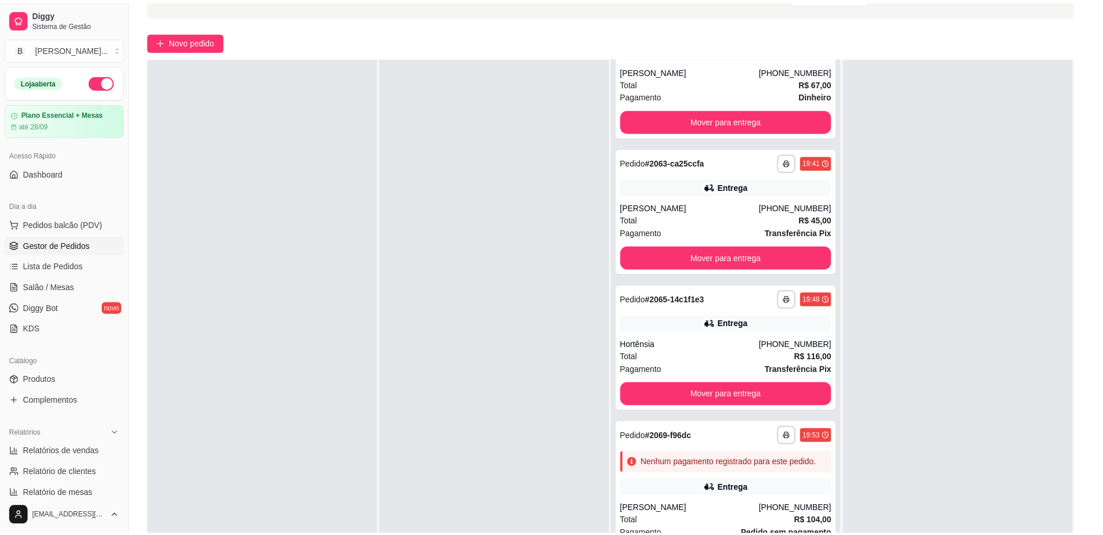
scroll to position [202, 0]
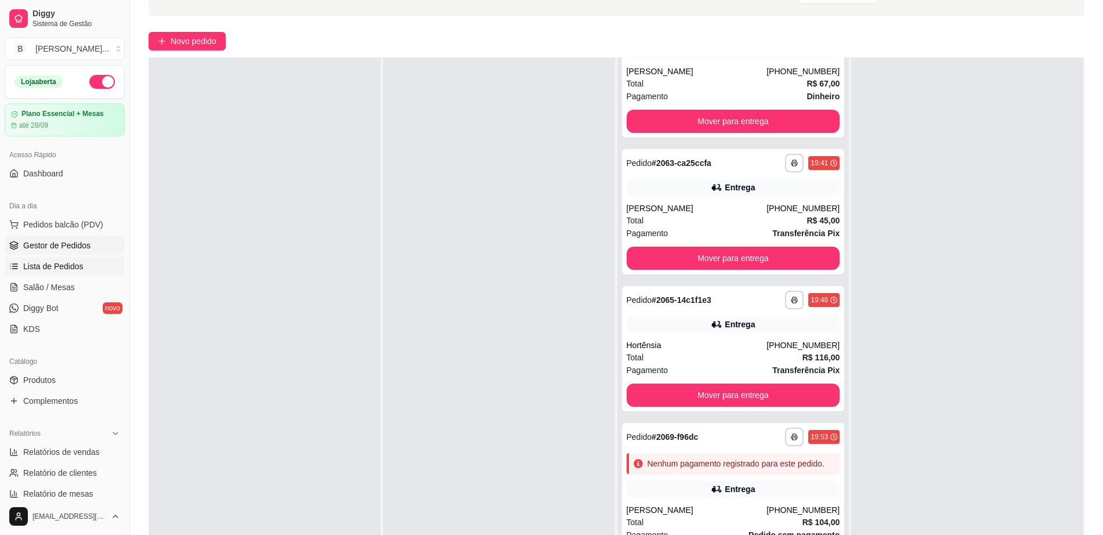
click at [79, 271] on span "Lista de Pedidos" at bounding box center [53, 266] width 60 height 12
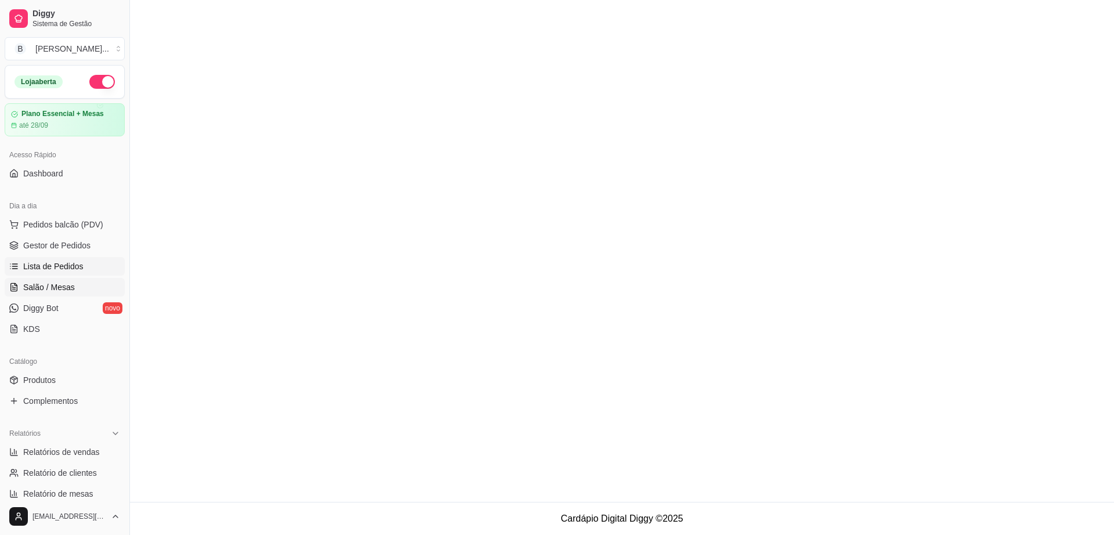
click at [80, 289] on link "Salão / Mesas" at bounding box center [65, 287] width 120 height 19
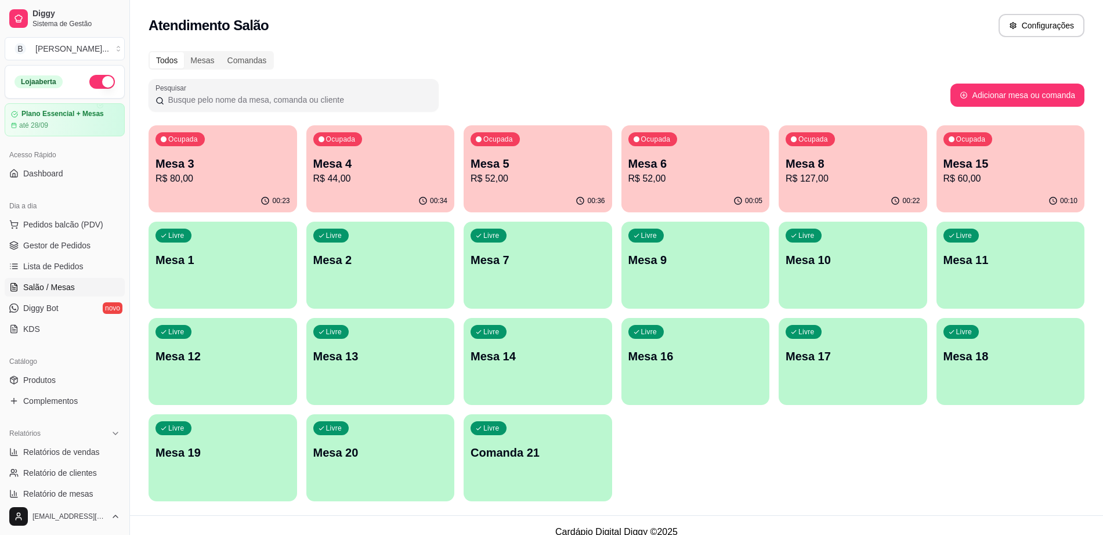
click at [553, 197] on div "00:36" at bounding box center [538, 201] width 149 height 23
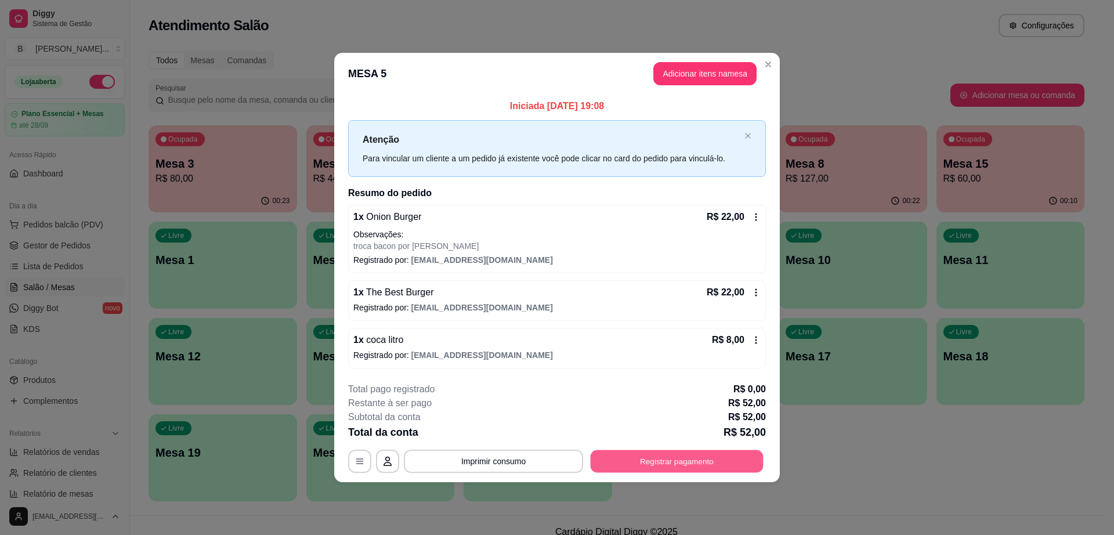
click at [688, 464] on button "Registrar pagamento" at bounding box center [677, 461] width 173 height 23
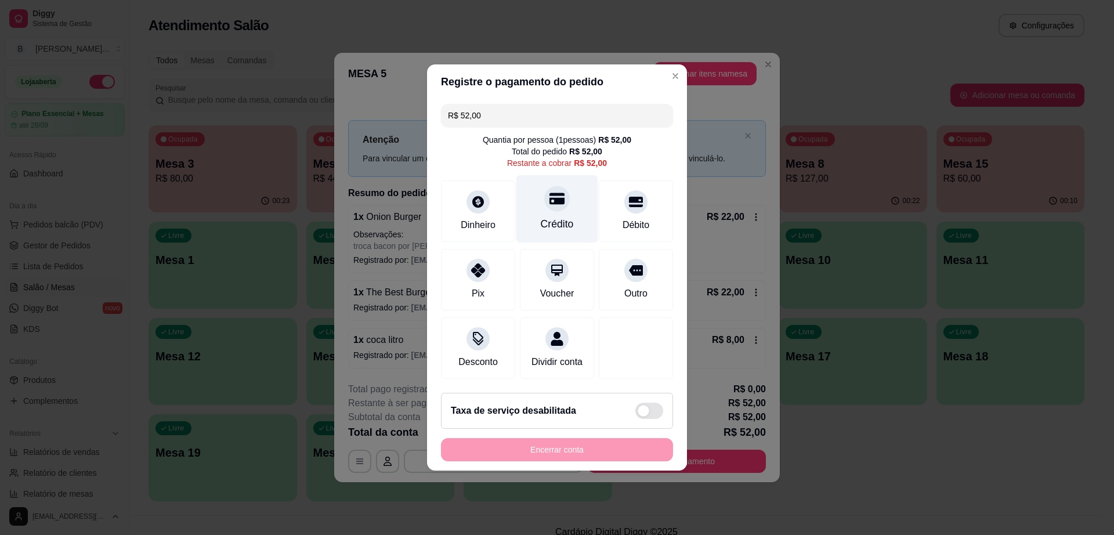
click at [565, 209] on div "Crédito" at bounding box center [557, 209] width 82 height 68
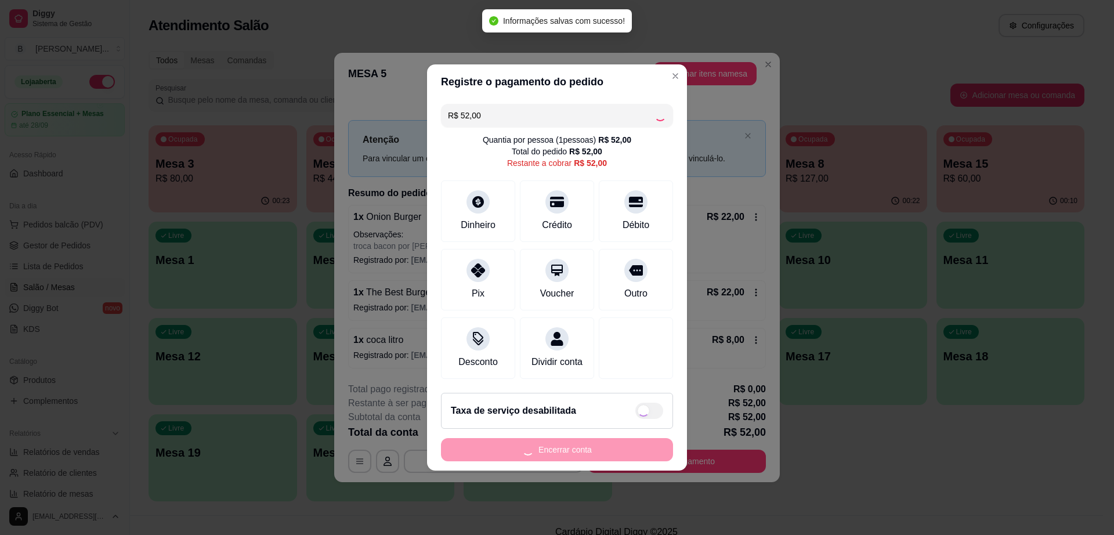
type input "R$ 0,00"
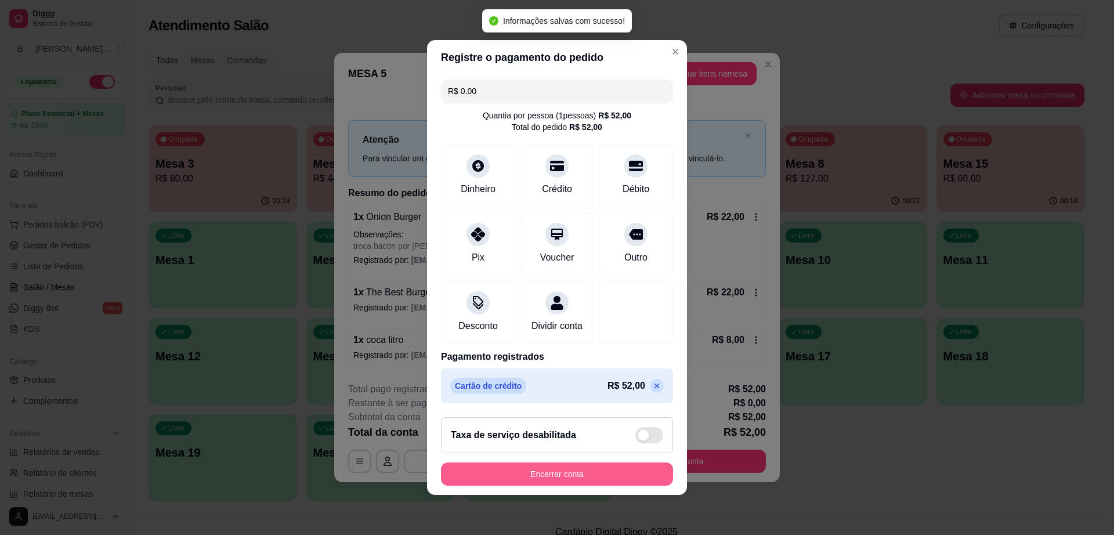
click at [597, 482] on button "Encerrar conta" at bounding box center [557, 473] width 232 height 23
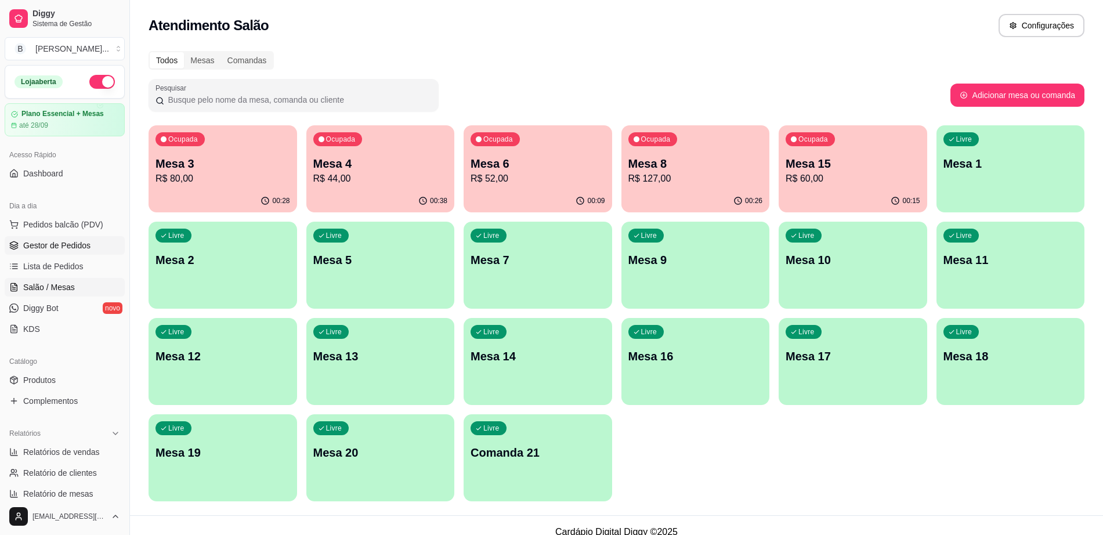
click at [78, 242] on span "Gestor de Pedidos" at bounding box center [56, 246] width 67 height 12
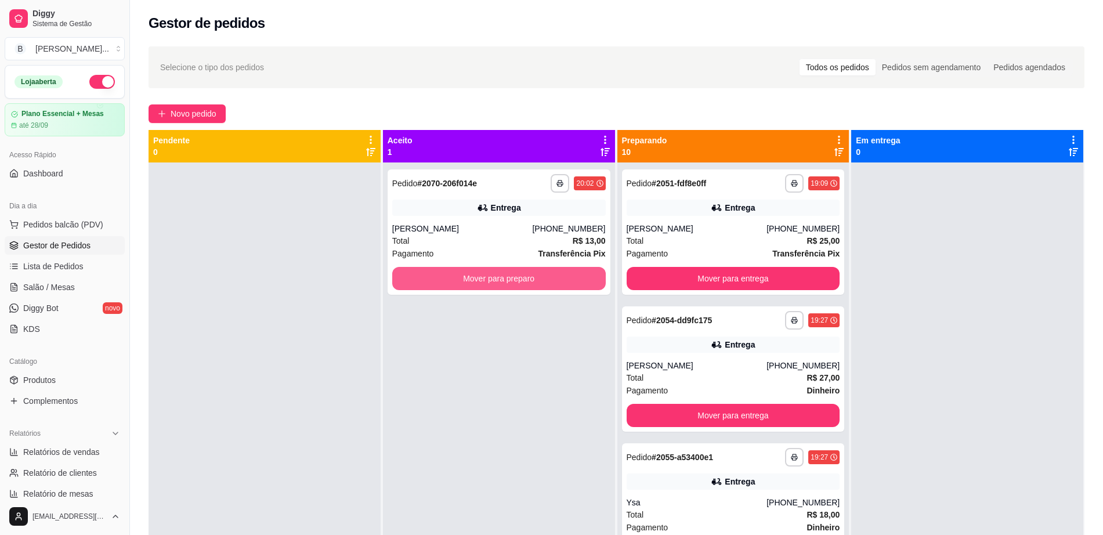
click at [430, 281] on button "Mover para preparo" at bounding box center [498, 278] width 213 height 23
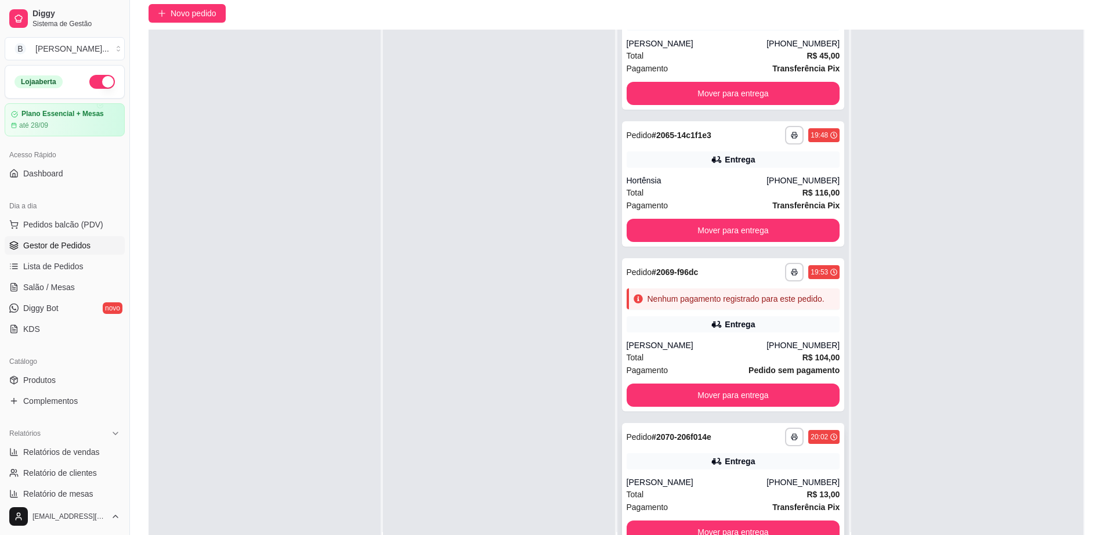
scroll to position [177, 0]
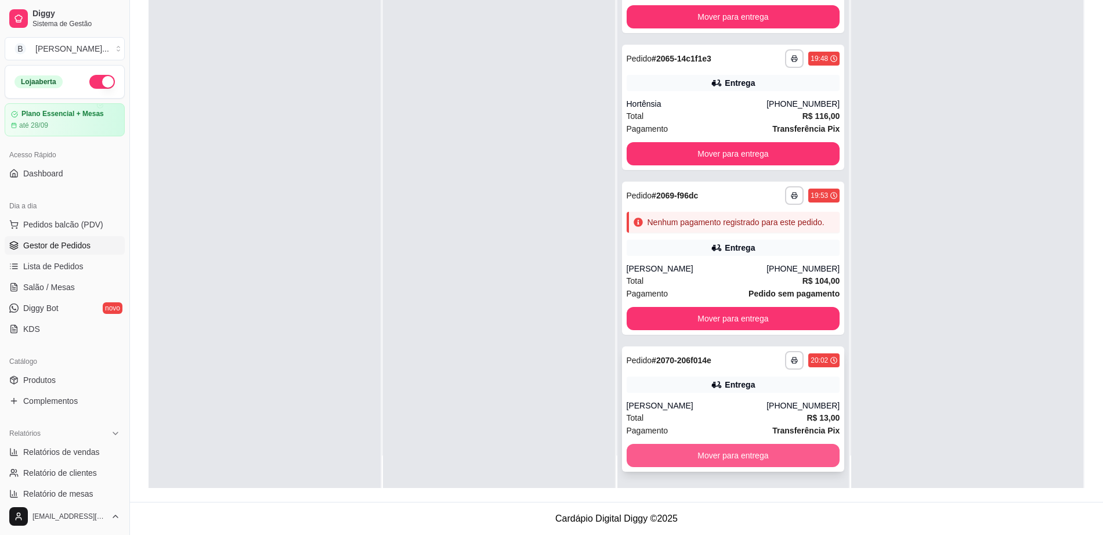
click at [712, 462] on button "Mover para entrega" at bounding box center [733, 455] width 213 height 23
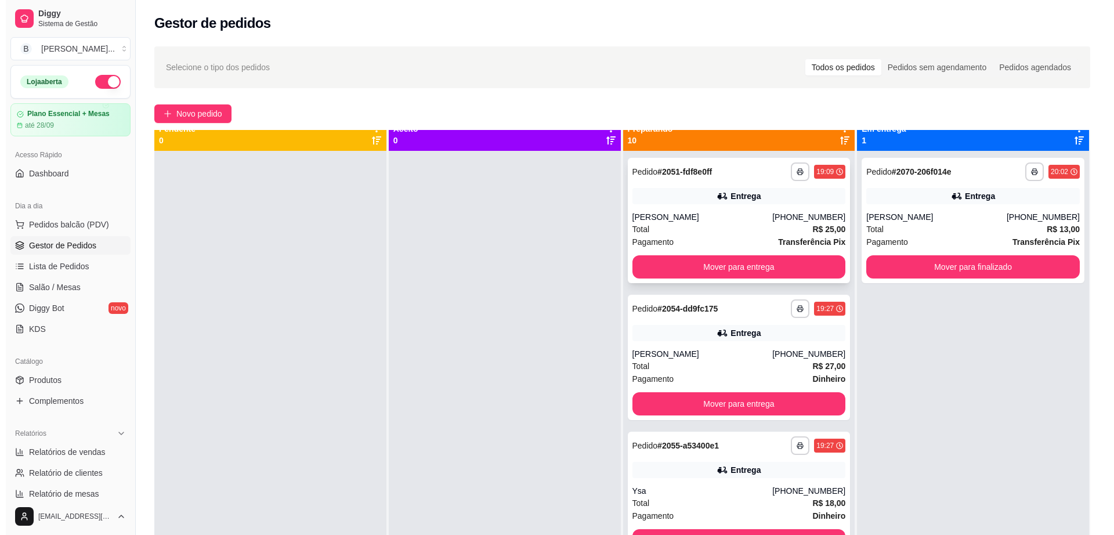
scroll to position [0, 0]
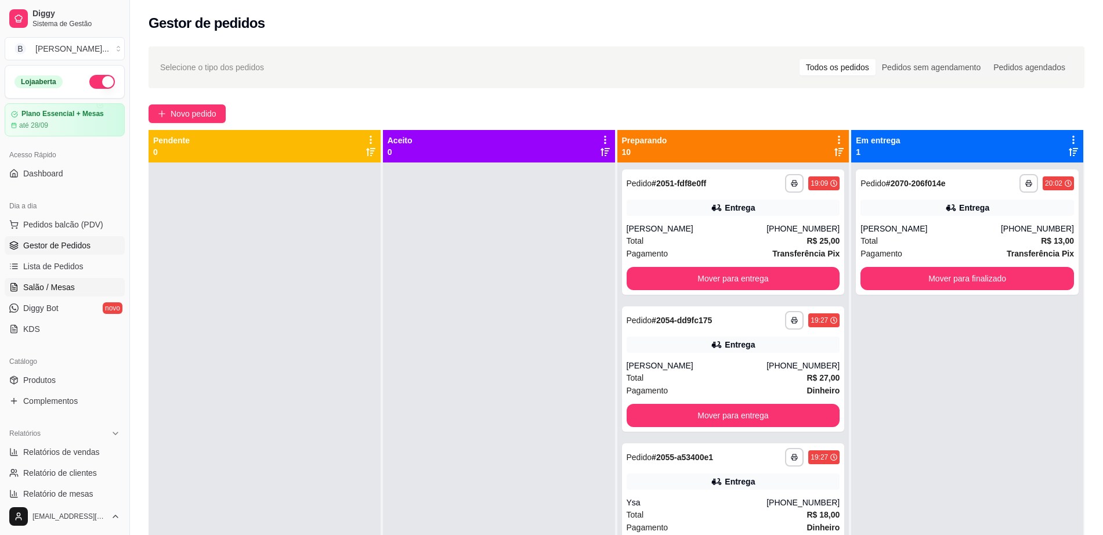
click at [51, 278] on link "Salão / Mesas" at bounding box center [65, 287] width 120 height 19
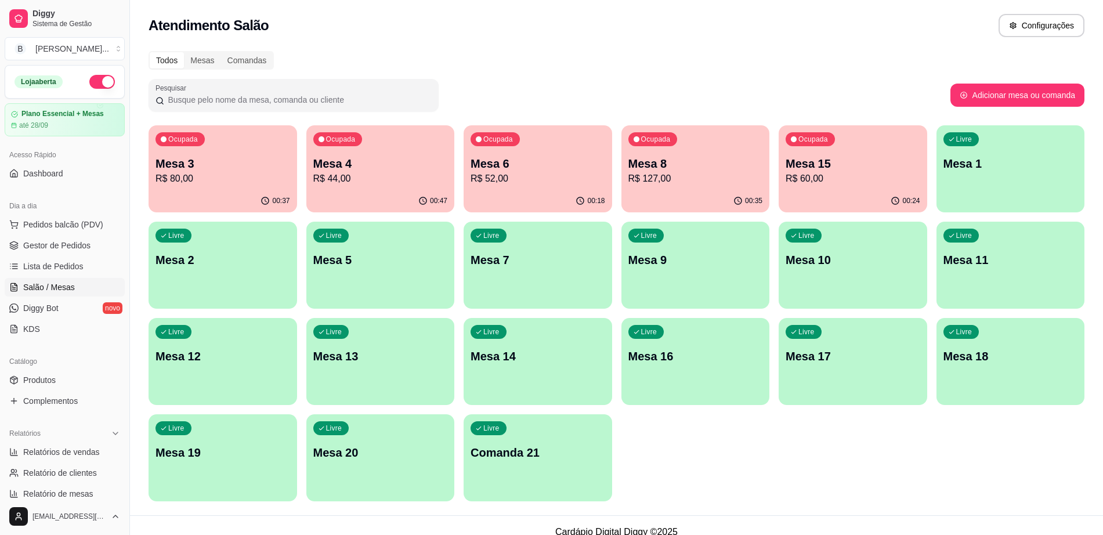
click at [902, 187] on div "Ocupada Mesa 15 R$ 60,00" at bounding box center [853, 157] width 149 height 64
click at [688, 187] on div "Ocupada Mesa 8 R$ 127,00" at bounding box center [695, 157] width 149 height 64
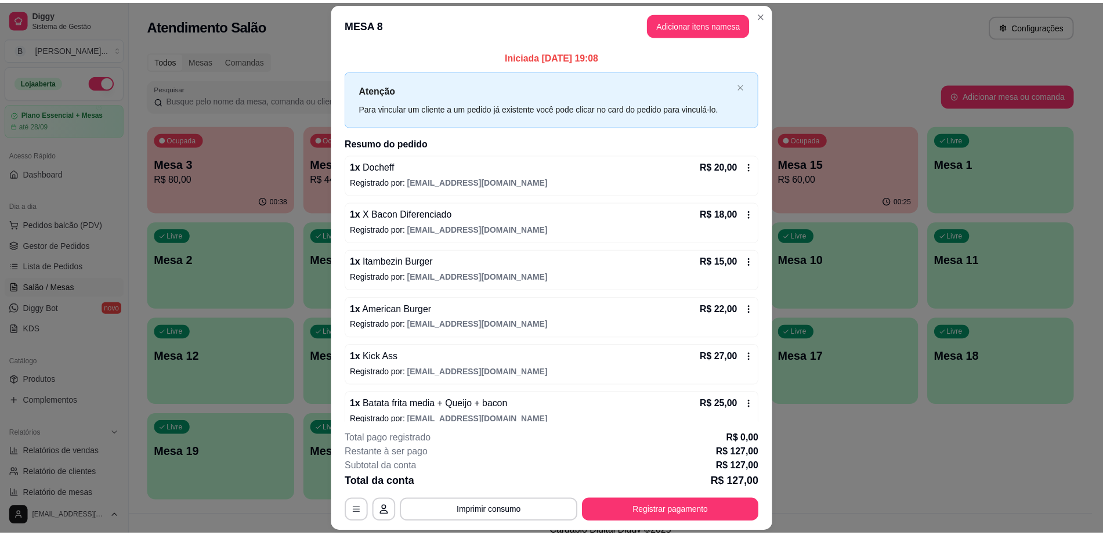
scroll to position [14, 0]
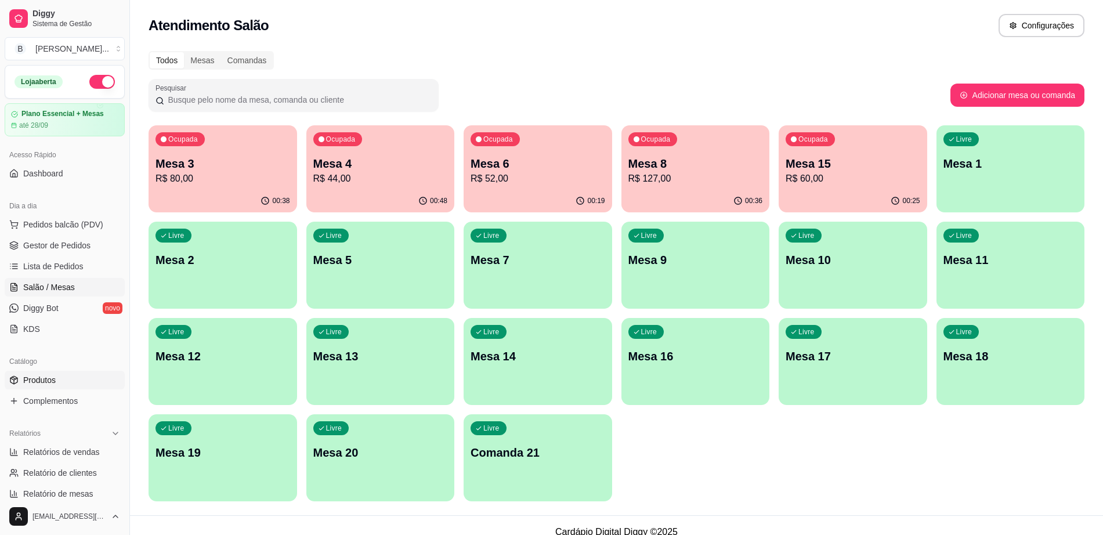
click at [87, 380] on link "Produtos" at bounding box center [65, 380] width 120 height 19
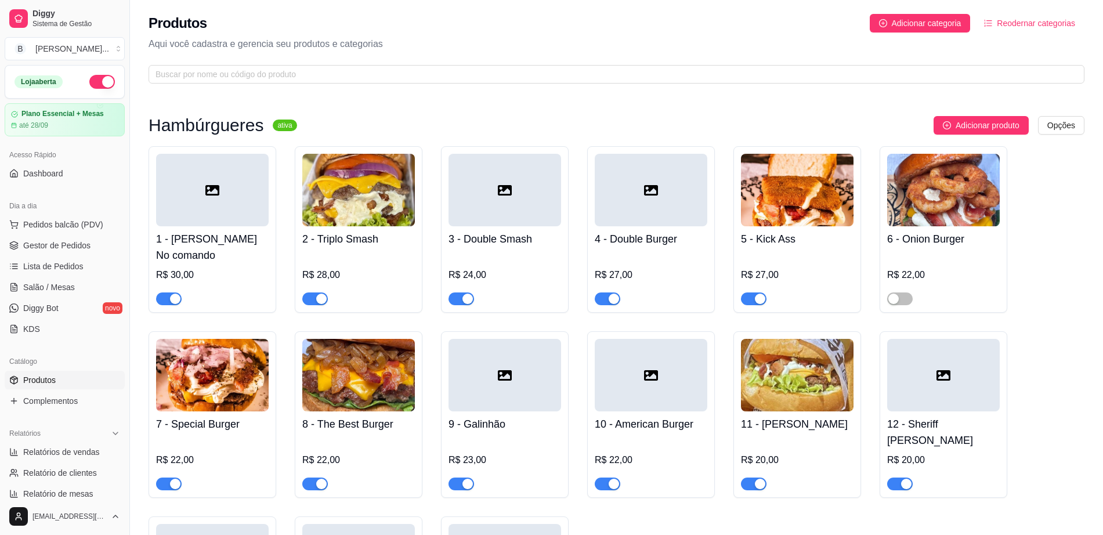
scroll to position [145, 0]
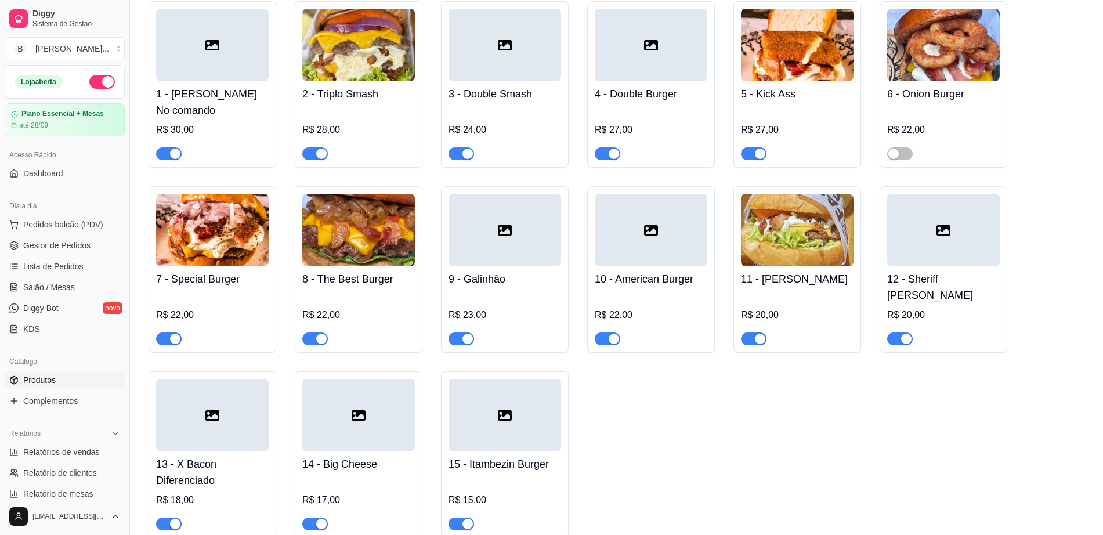
click at [617, 332] on span "button" at bounding box center [608, 338] width 26 height 13
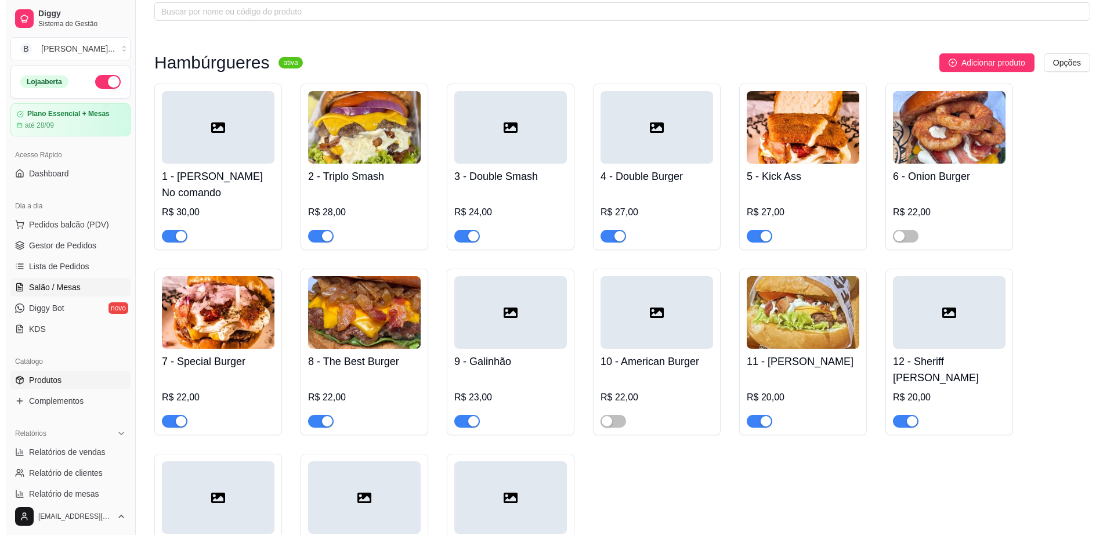
scroll to position [0, 0]
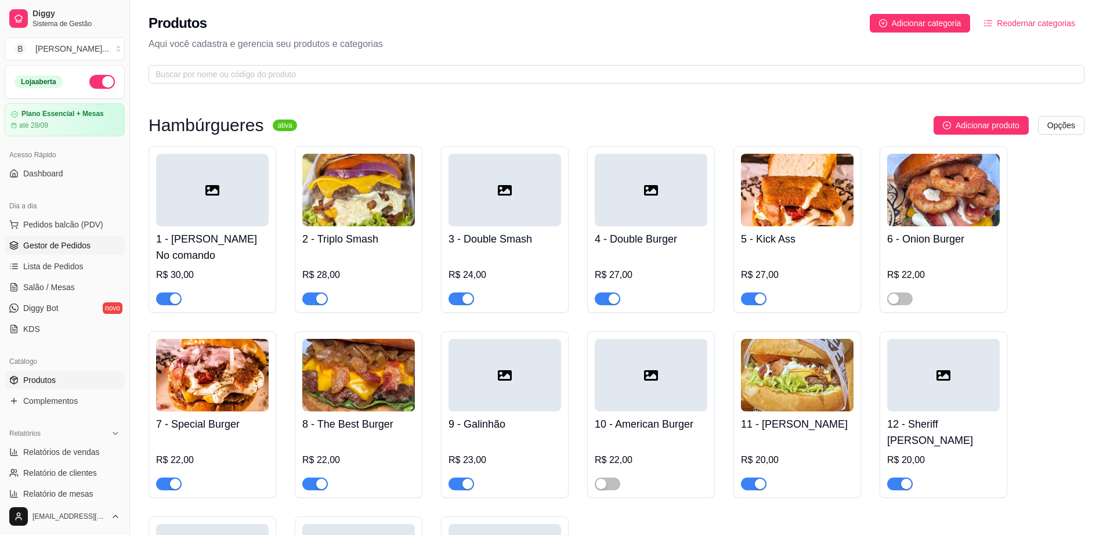
click at [61, 237] on link "Gestor de Pedidos" at bounding box center [65, 245] width 120 height 19
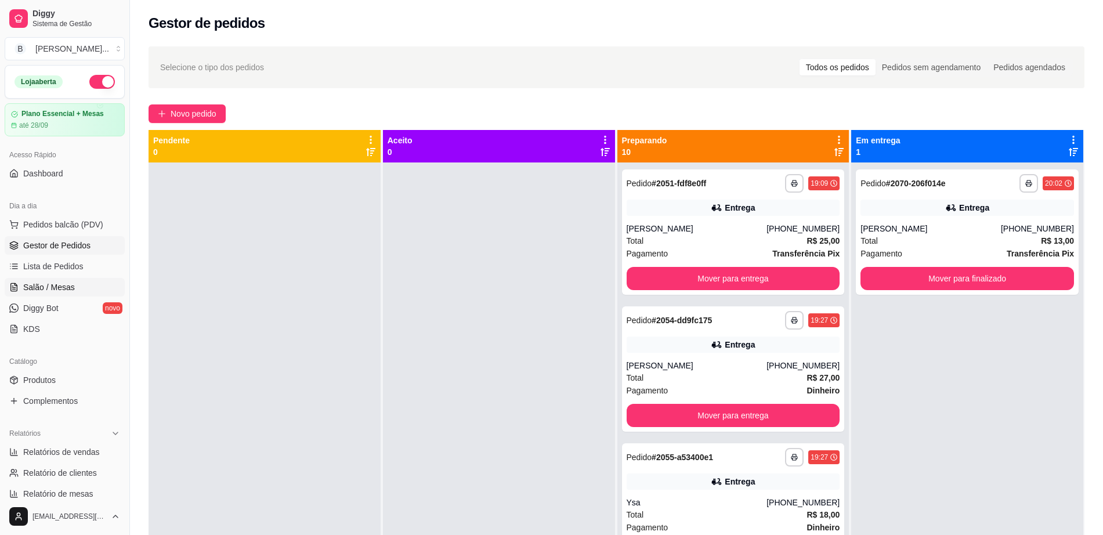
click at [79, 279] on link "Salão / Mesas" at bounding box center [65, 287] width 120 height 19
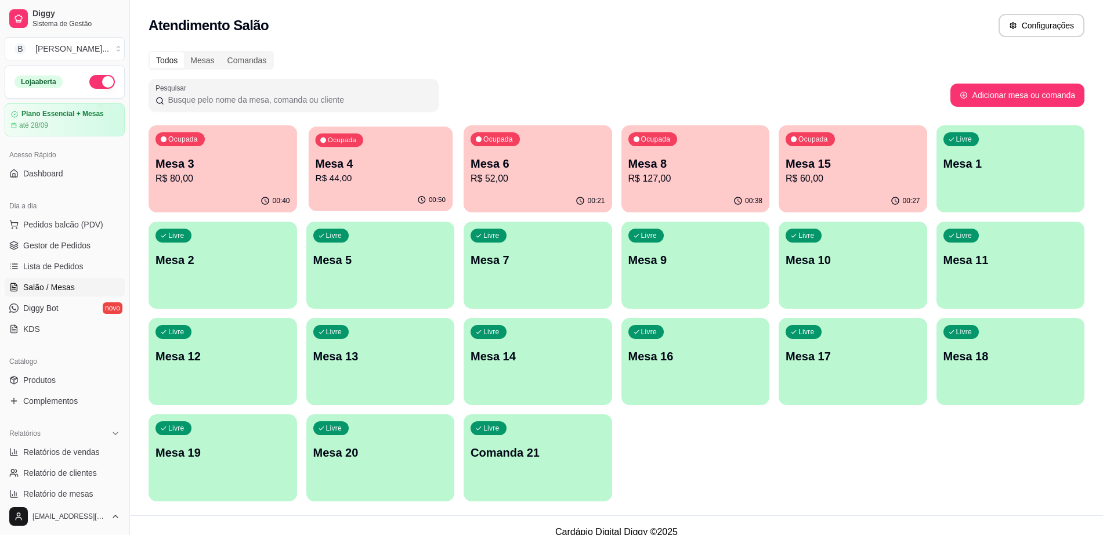
click at [349, 146] on div "Ocupada" at bounding box center [339, 139] width 48 height 13
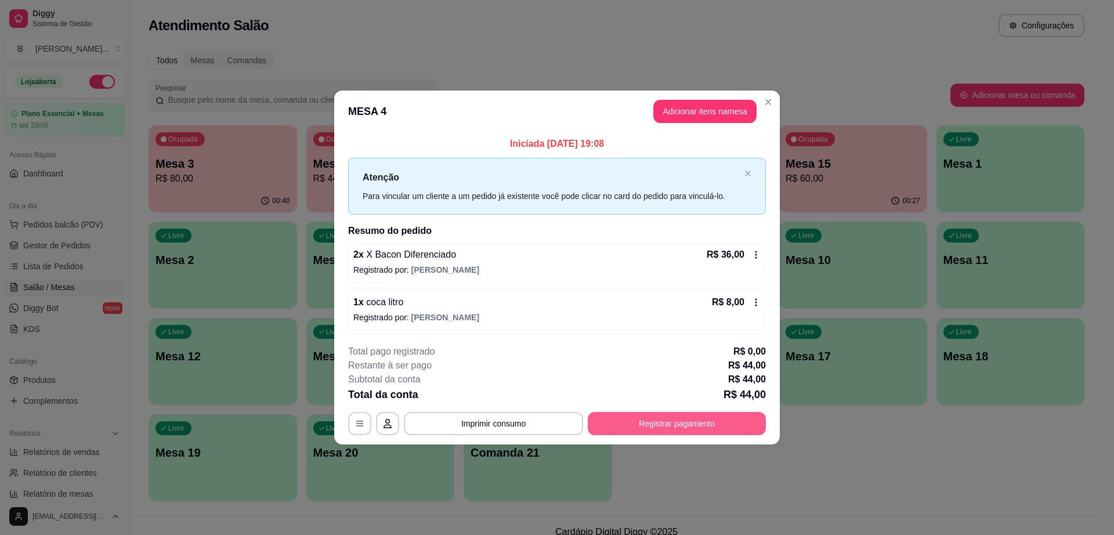
click at [677, 416] on button "Registrar pagamento" at bounding box center [677, 423] width 178 height 23
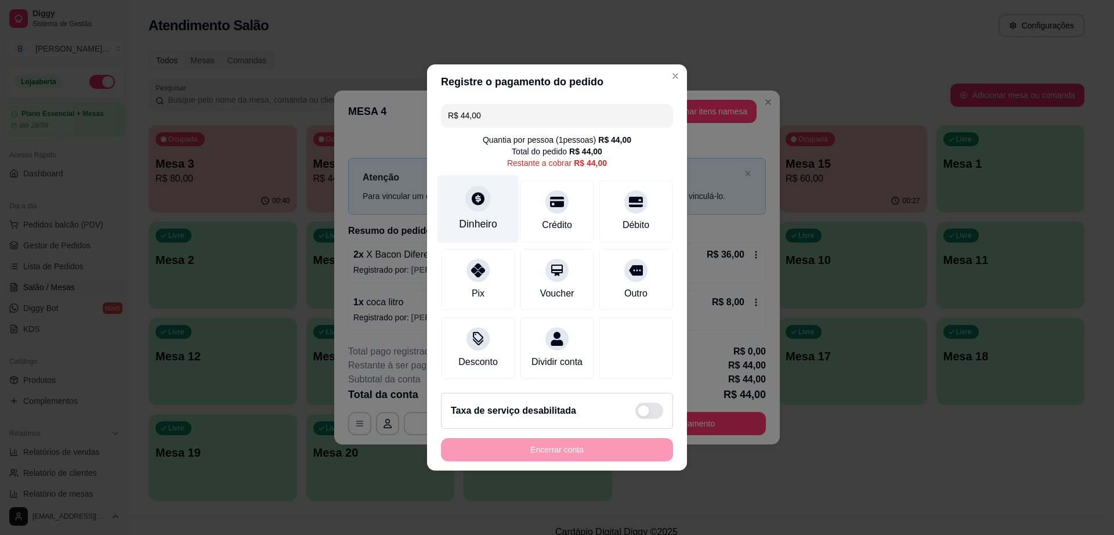
click at [477, 196] on icon at bounding box center [478, 198] width 13 height 13
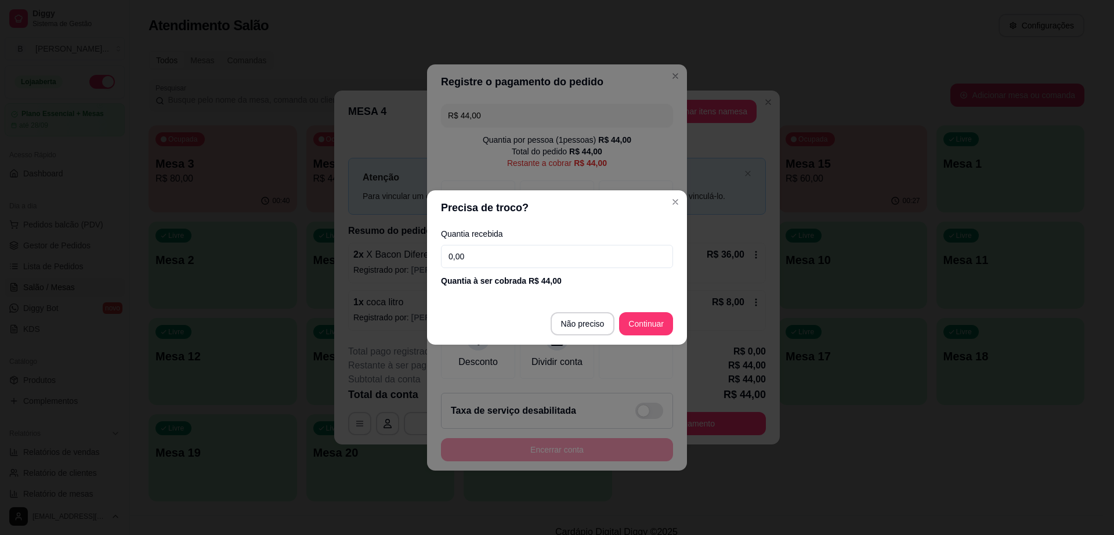
click at [504, 259] on input "0,00" at bounding box center [557, 256] width 232 height 23
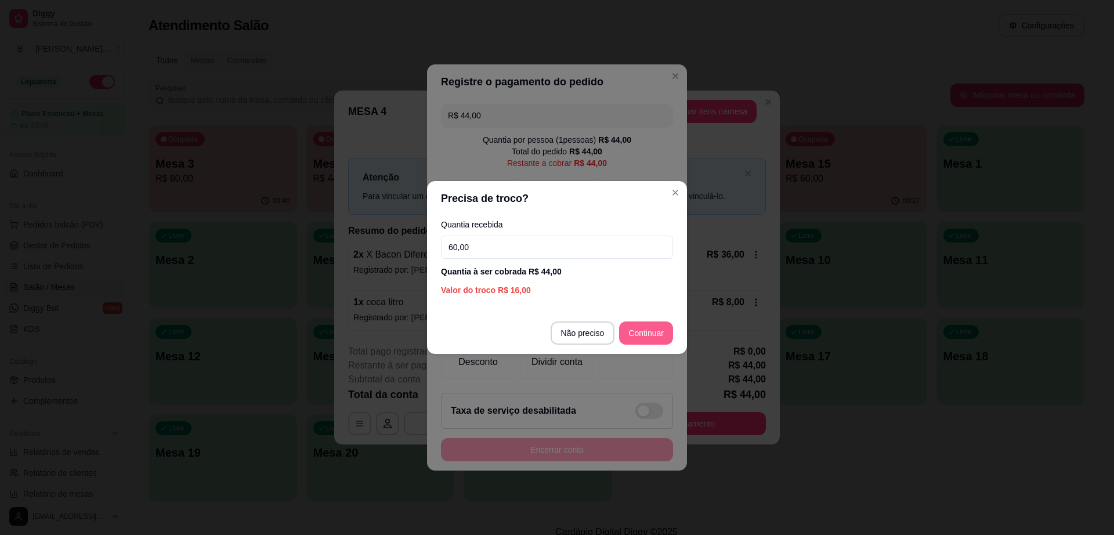
type input "60,00"
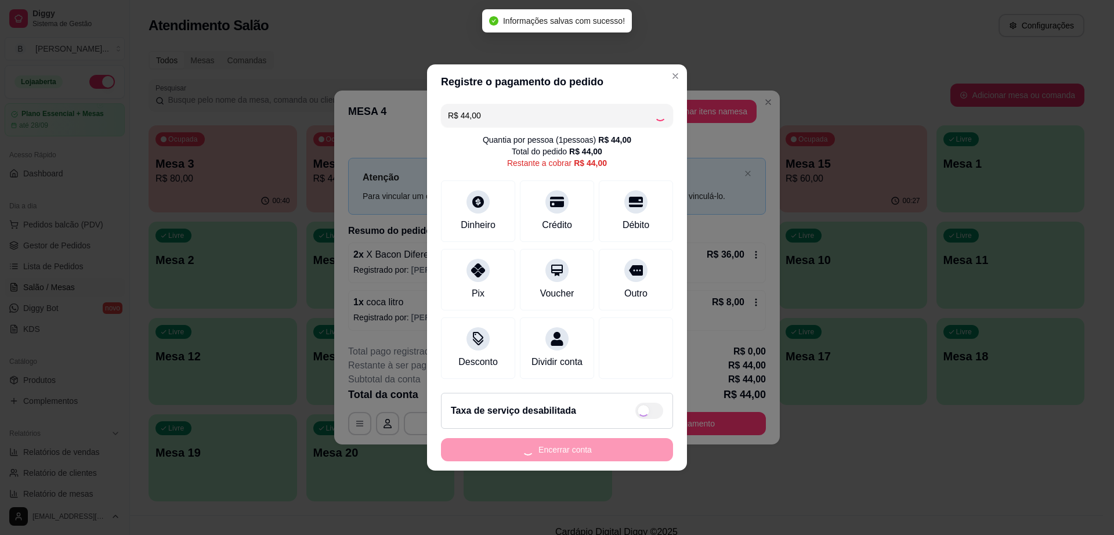
type input "R$ 0,00"
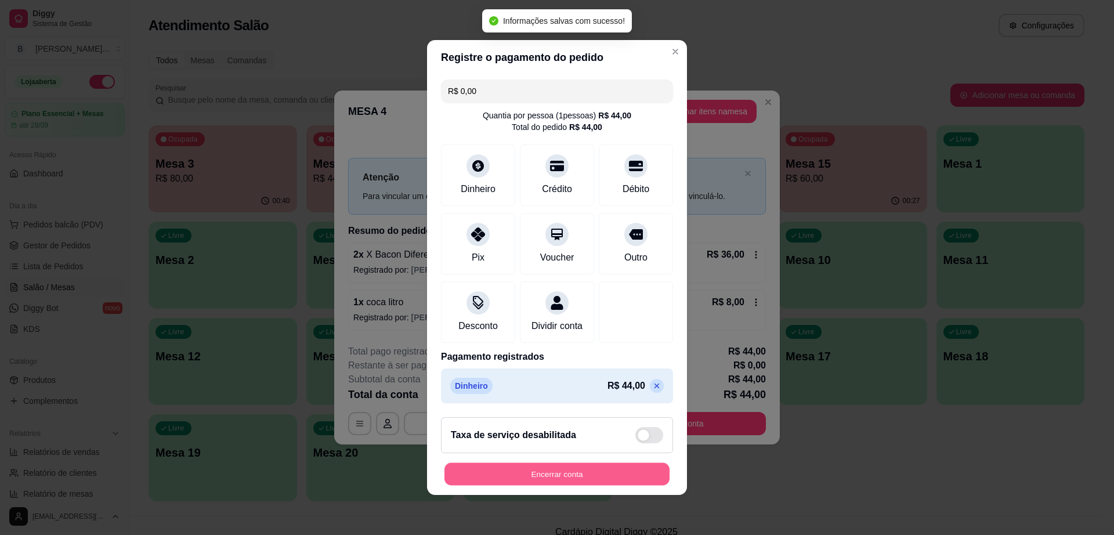
click at [643, 486] on button "Encerrar conta" at bounding box center [556, 474] width 225 height 23
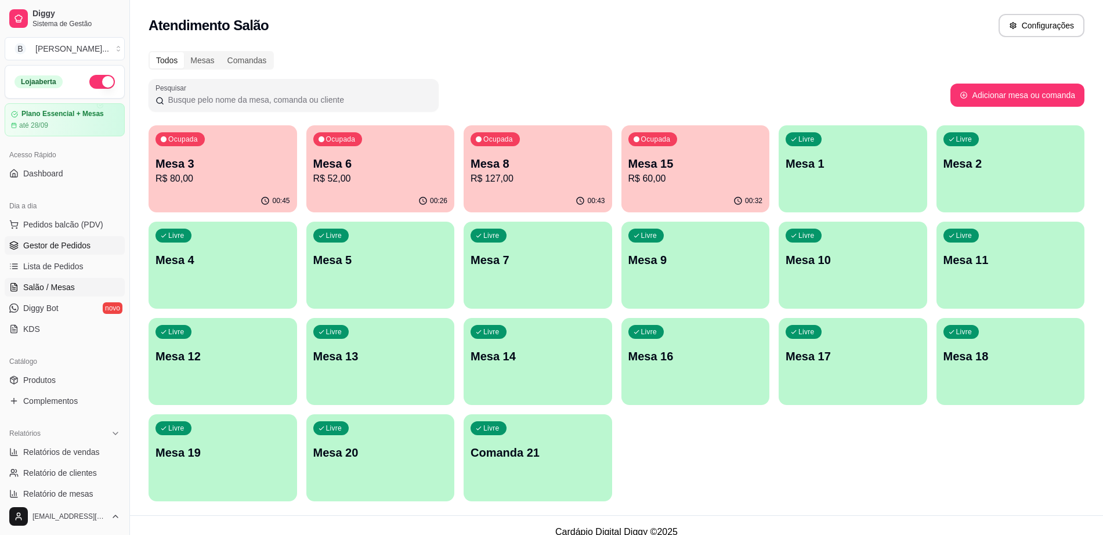
click at [79, 243] on span "Gestor de Pedidos" at bounding box center [56, 246] width 67 height 12
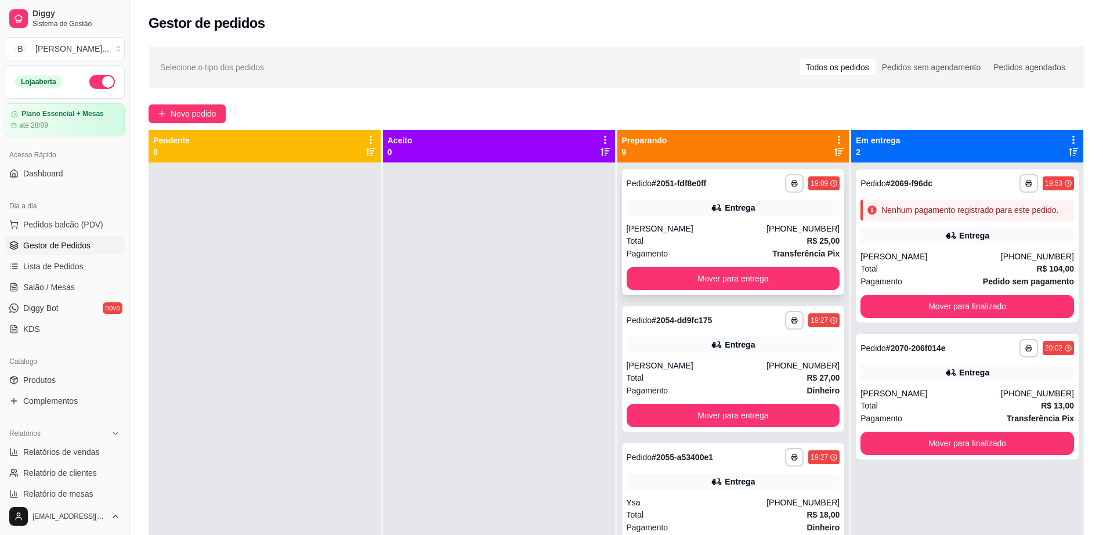
click at [747, 245] on div "Total R$ 25,00" at bounding box center [733, 240] width 213 height 13
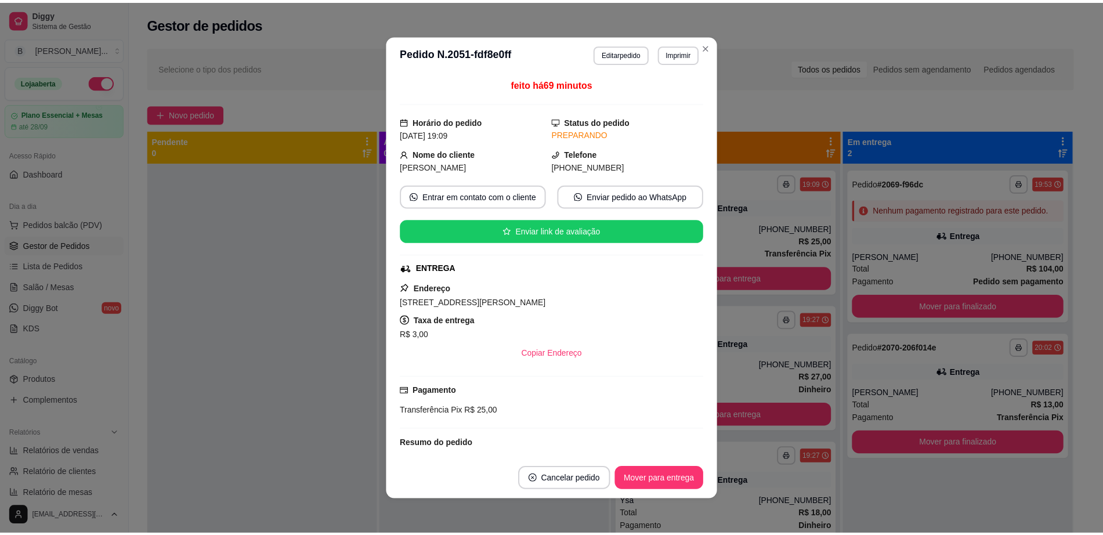
scroll to position [74, 0]
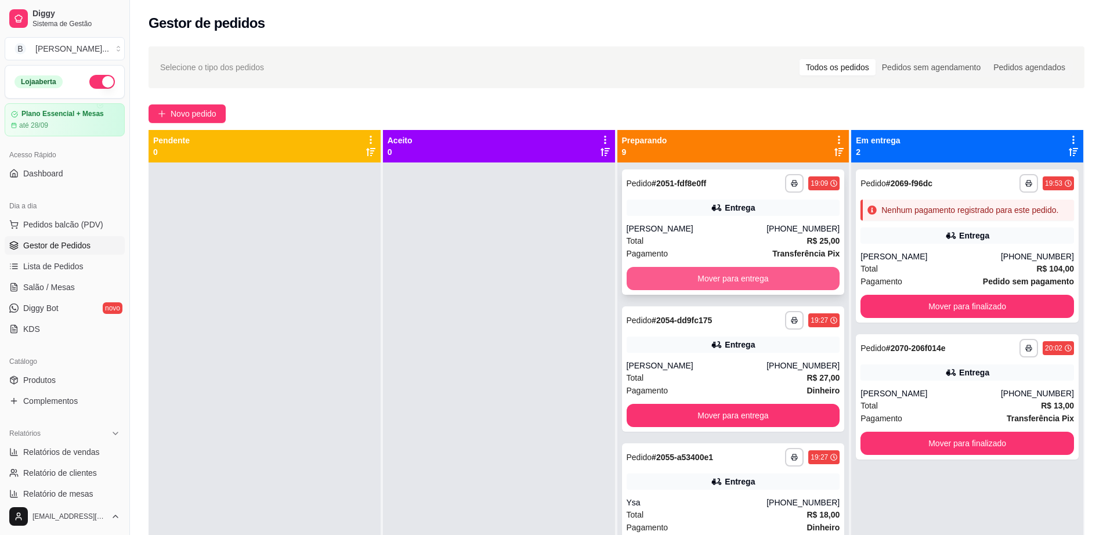
click at [641, 277] on button "Mover para entrega" at bounding box center [733, 278] width 213 height 23
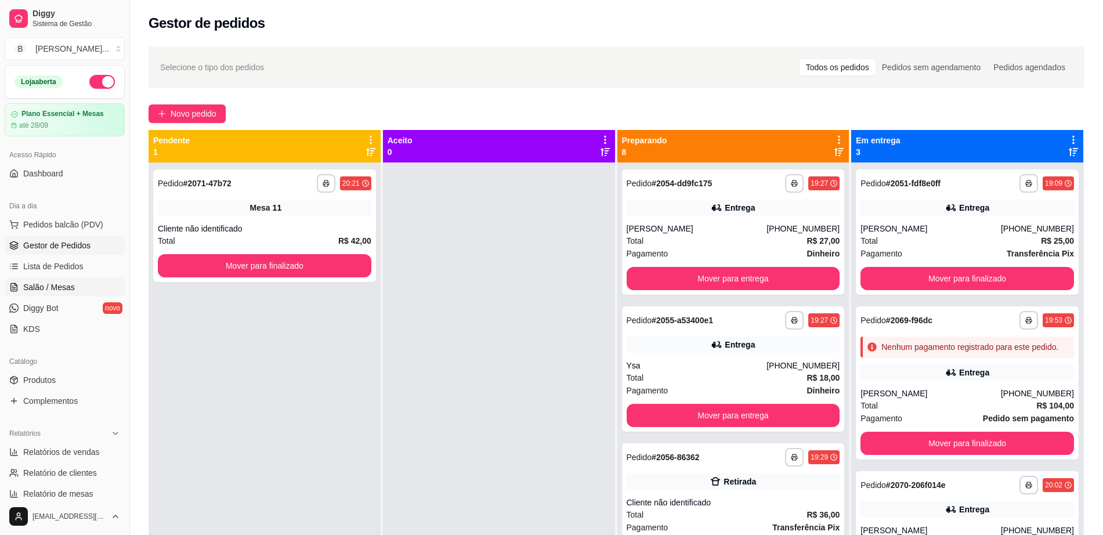
click at [71, 292] on span "Salão / Mesas" at bounding box center [49, 287] width 52 height 12
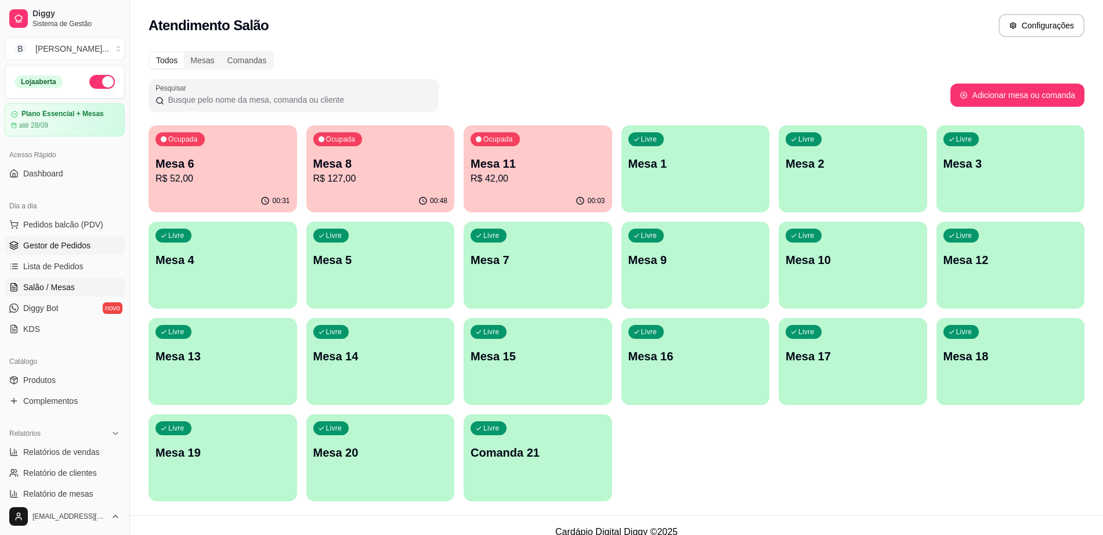
click at [97, 238] on link "Gestor de Pedidos" at bounding box center [65, 245] width 120 height 19
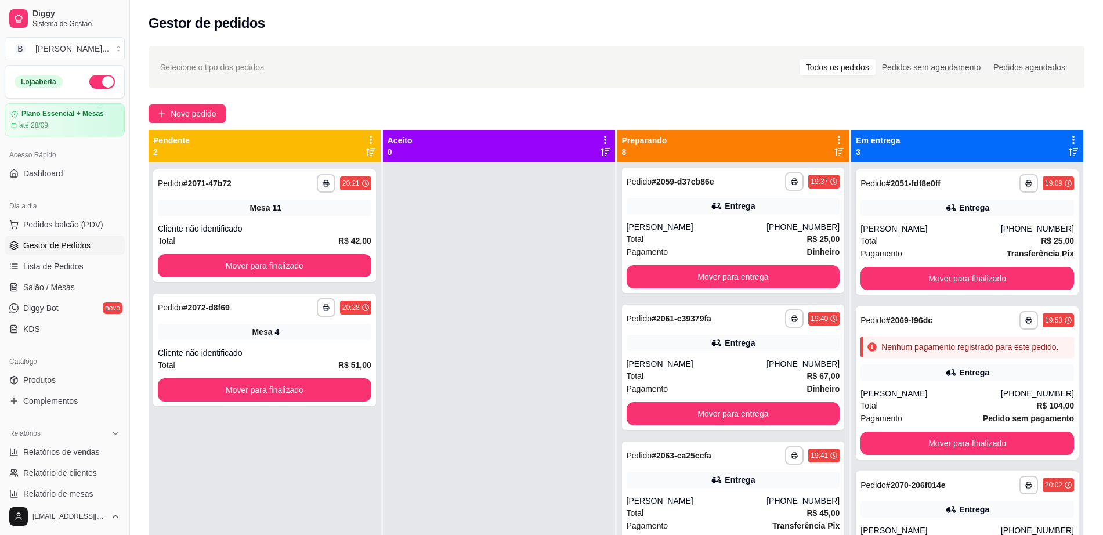
scroll to position [572, 0]
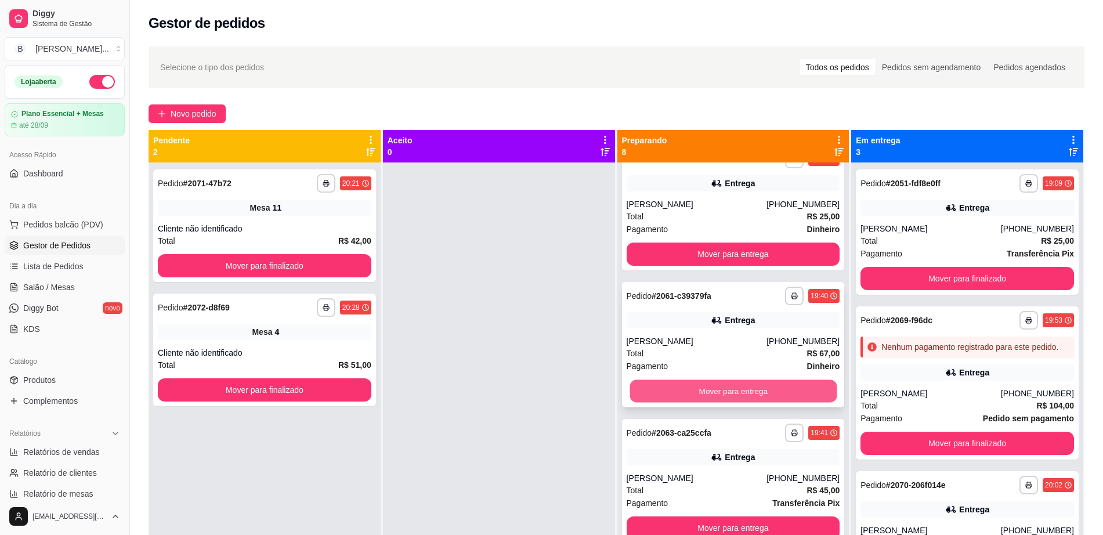
click at [734, 399] on button "Mover para entrega" at bounding box center [732, 391] width 207 height 23
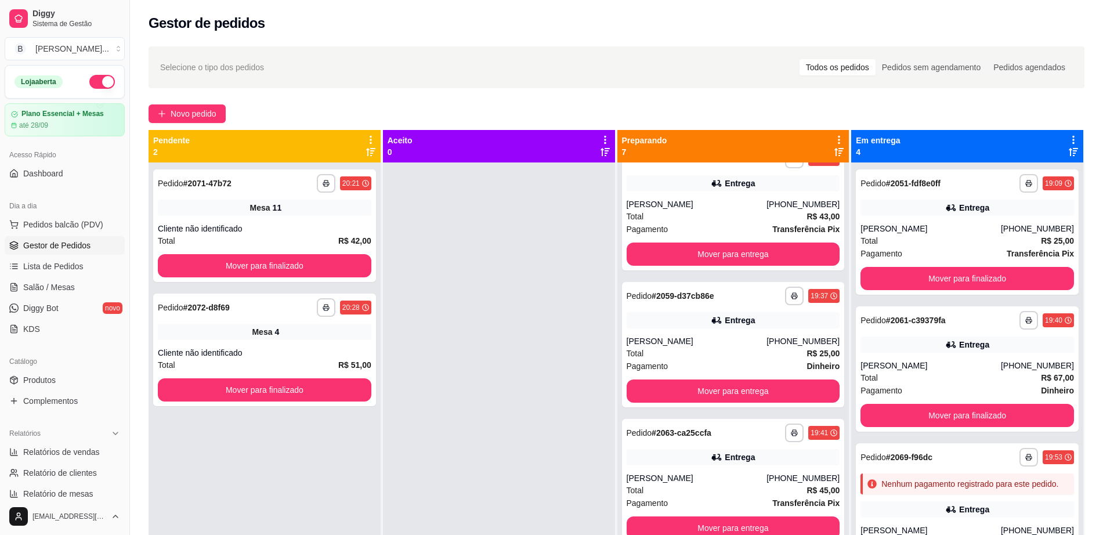
scroll to position [435, 0]
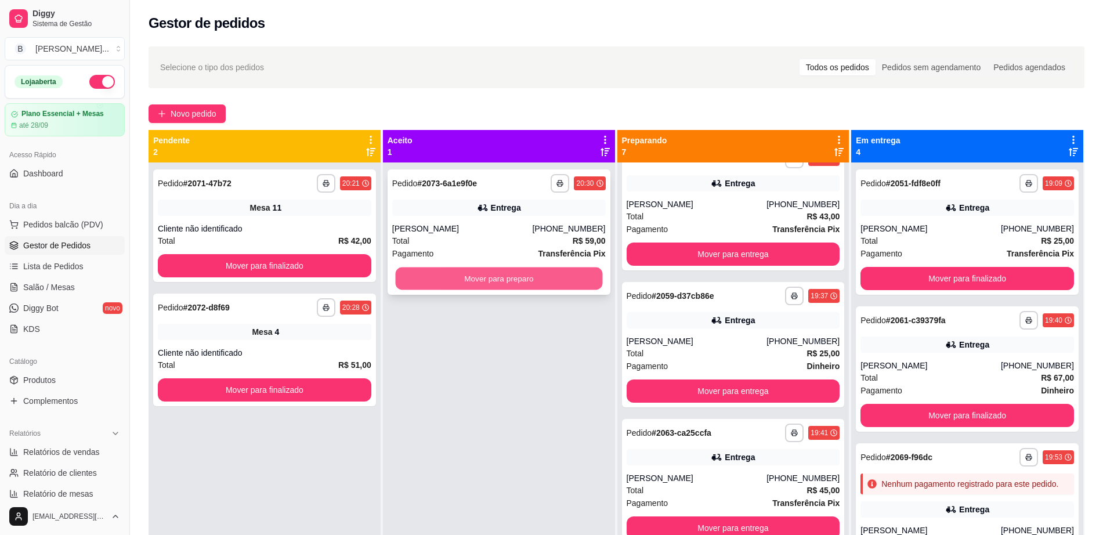
click at [484, 284] on button "Mover para preparo" at bounding box center [498, 278] width 207 height 23
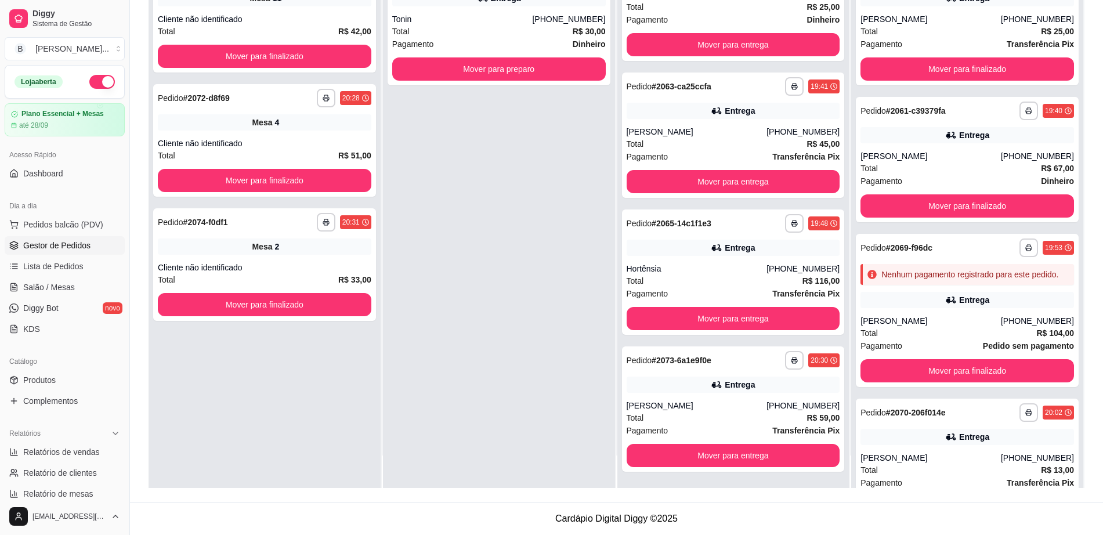
scroll to position [0, 0]
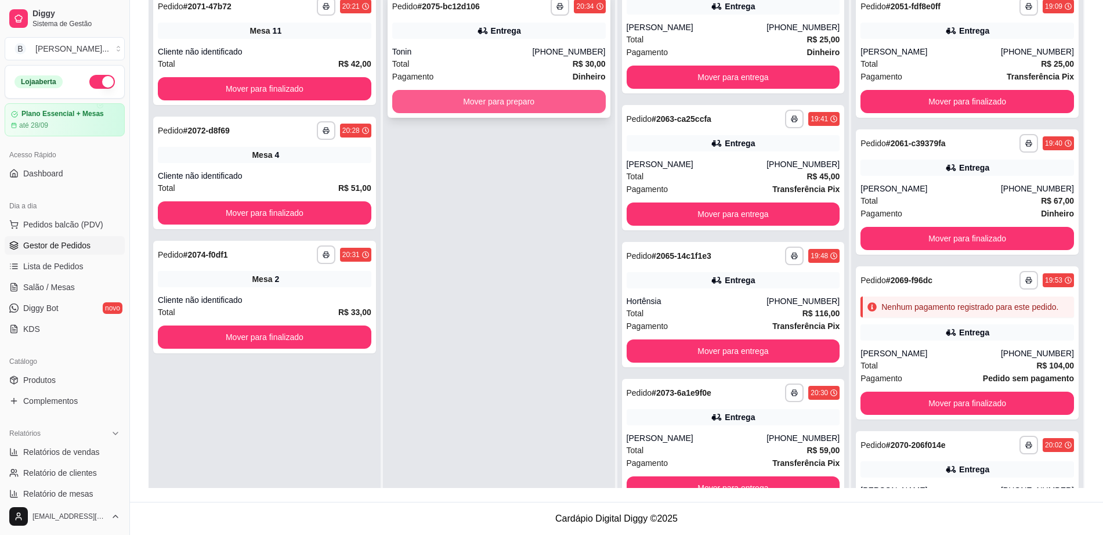
click at [514, 100] on button "Mover para preparo" at bounding box center [498, 101] width 213 height 23
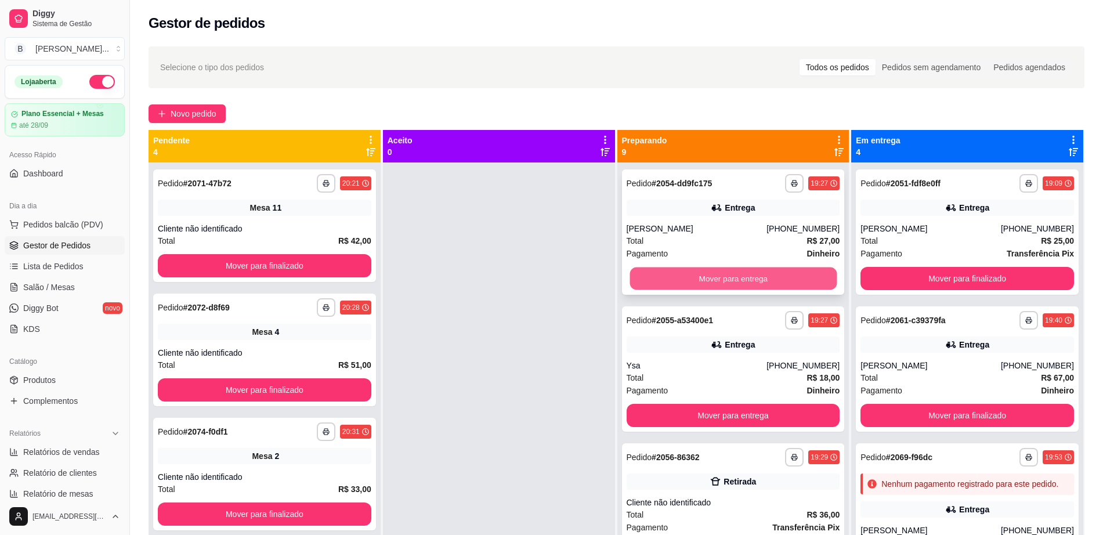
click at [705, 280] on button "Mover para entrega" at bounding box center [732, 278] width 207 height 23
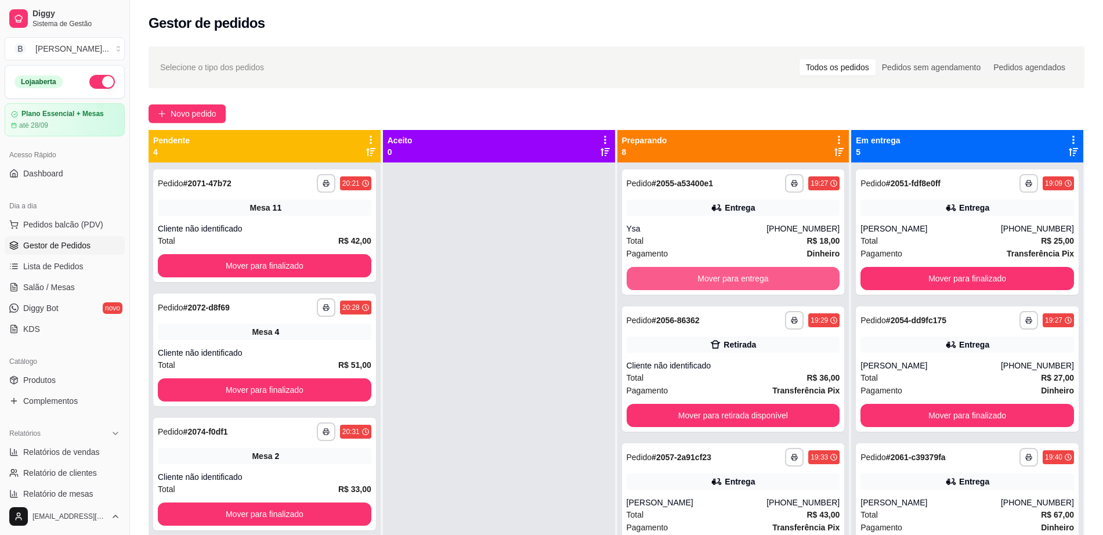
click at [705, 280] on button "Mover para entrega" at bounding box center [733, 278] width 213 height 23
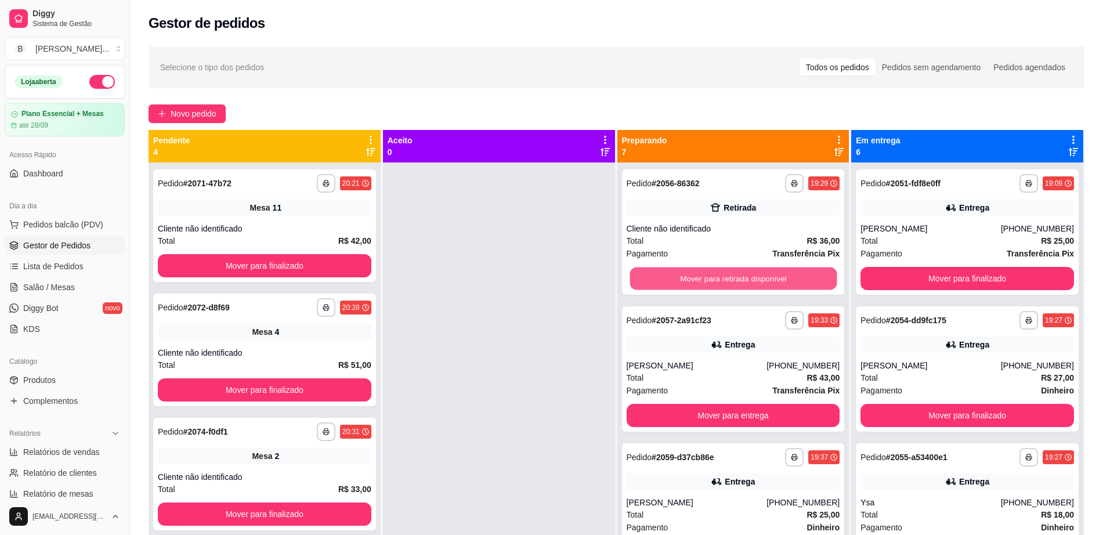
click at [705, 280] on button "Mover para retirada disponível" at bounding box center [732, 278] width 207 height 23
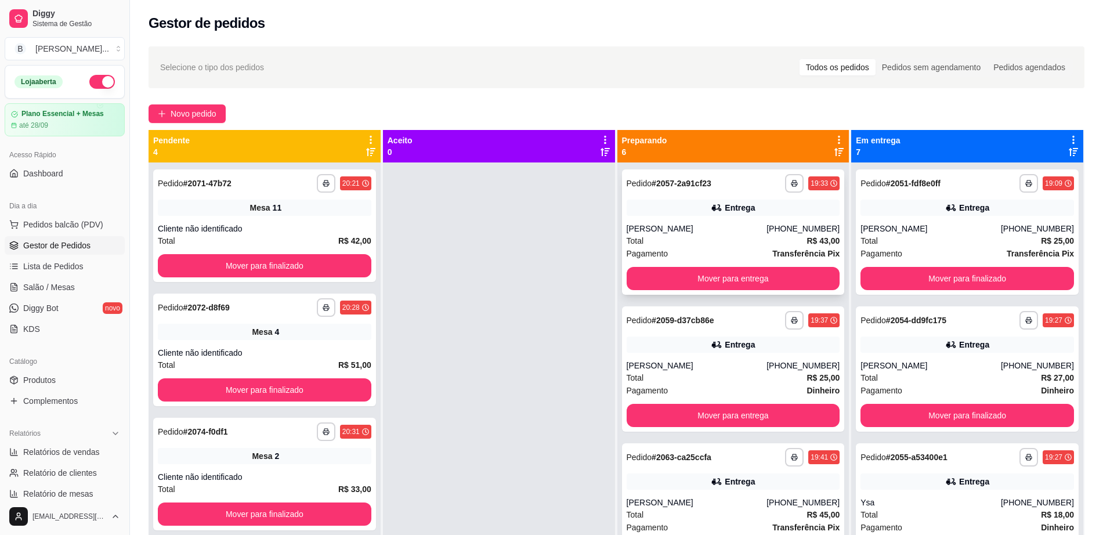
click at [690, 207] on div "Entrega" at bounding box center [733, 208] width 213 height 16
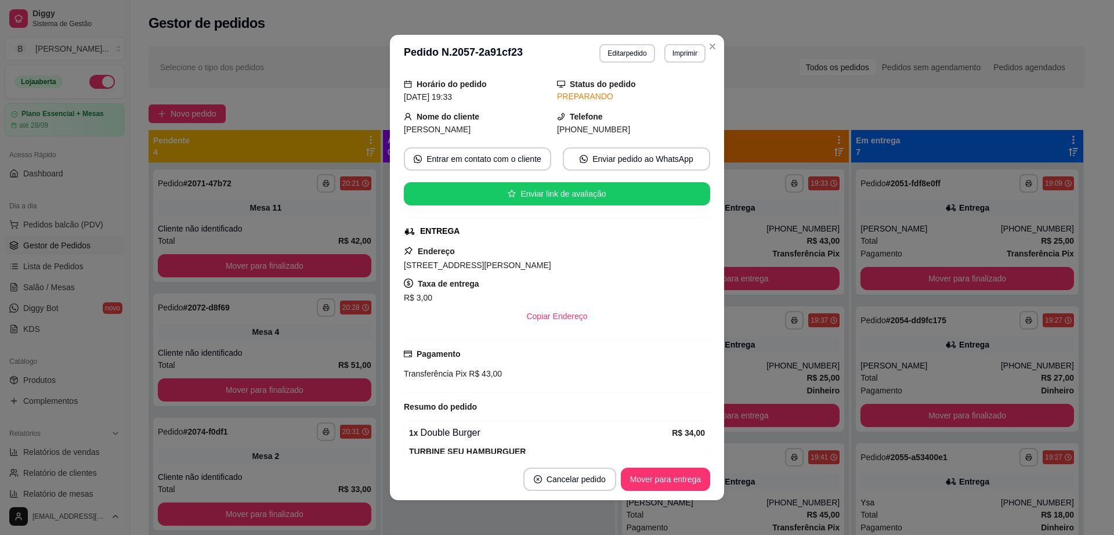
scroll to position [73, 0]
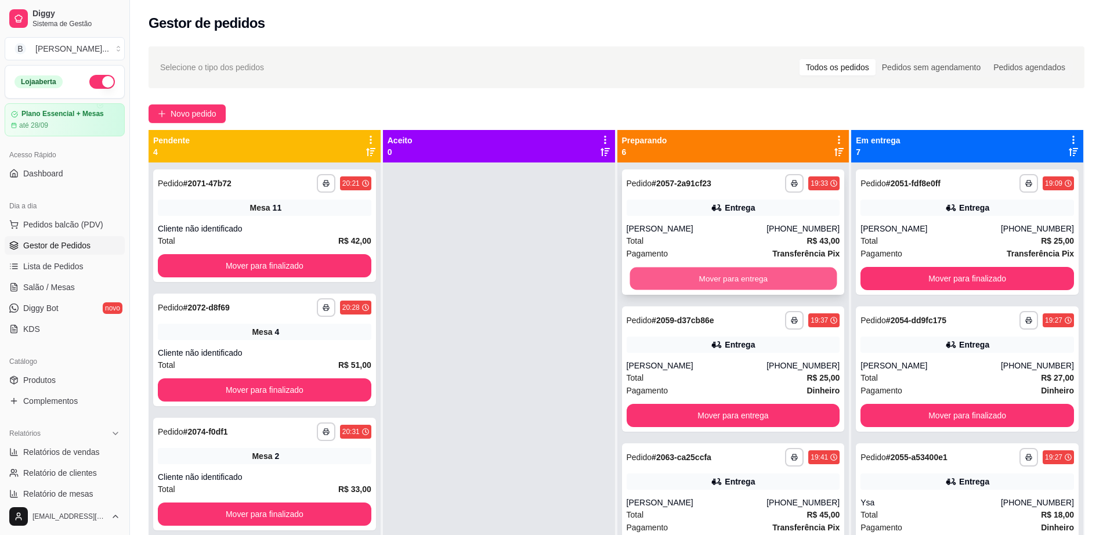
click at [706, 279] on button "Mover para entrega" at bounding box center [732, 278] width 207 height 23
click at [706, 279] on button "Mover para entrega" at bounding box center [733, 278] width 213 height 23
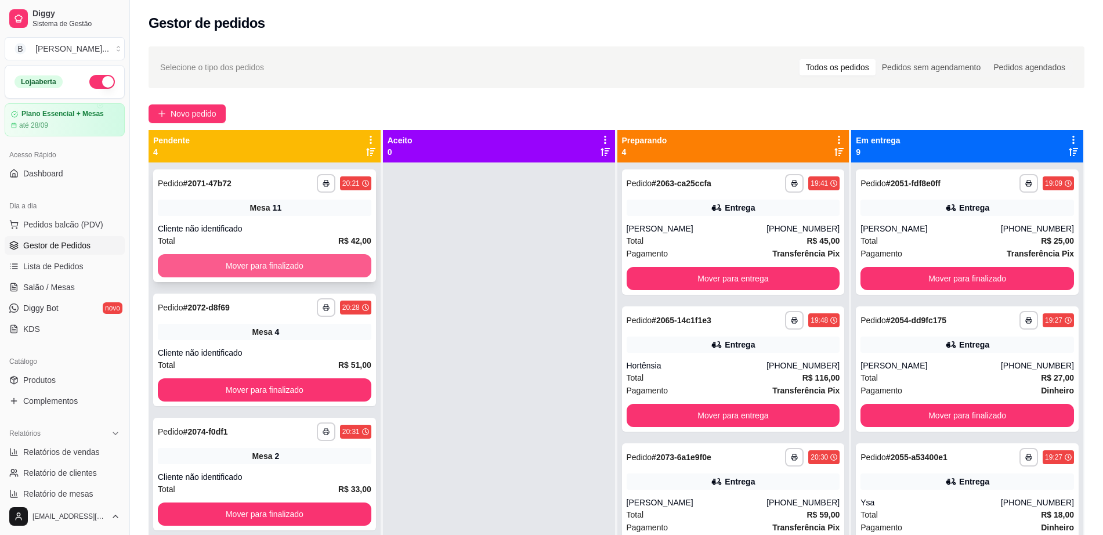
click at [316, 258] on button "Mover para finalizado" at bounding box center [264, 265] width 213 height 23
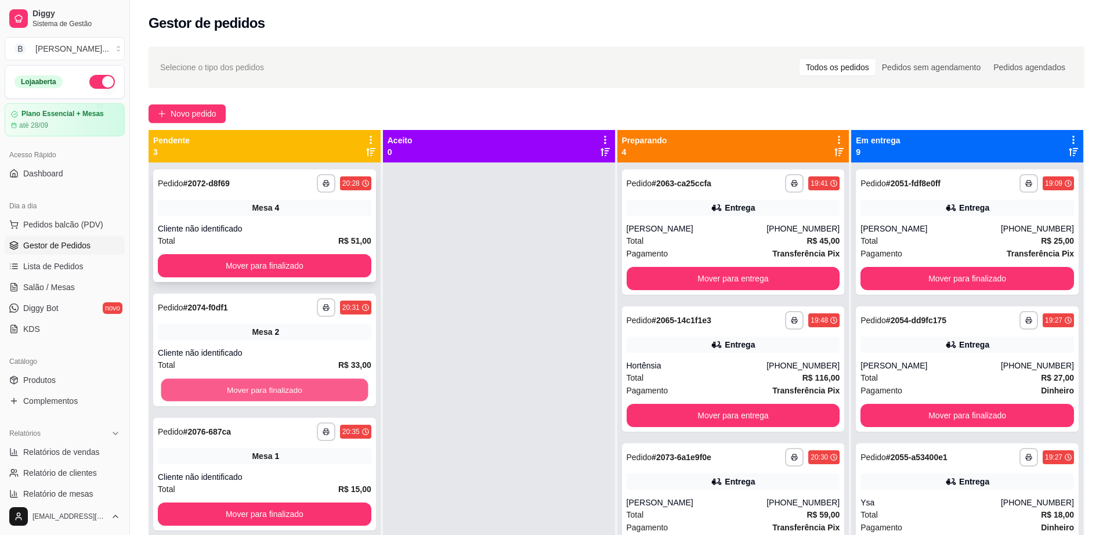
click at [310, 392] on button "Mover para finalizado" at bounding box center [264, 390] width 207 height 23
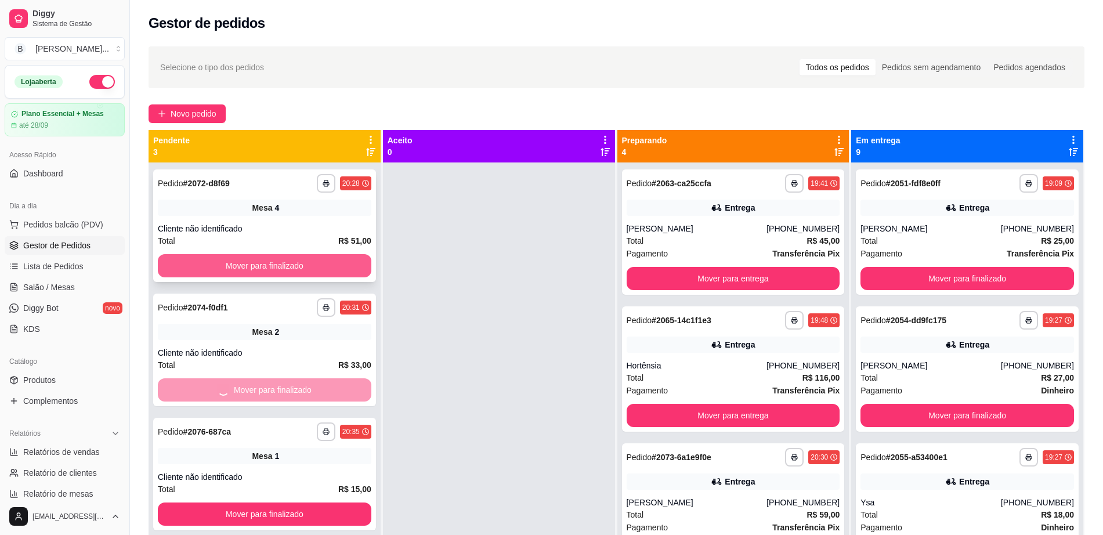
click at [347, 260] on button "Mover para finalizado" at bounding box center [264, 265] width 213 height 23
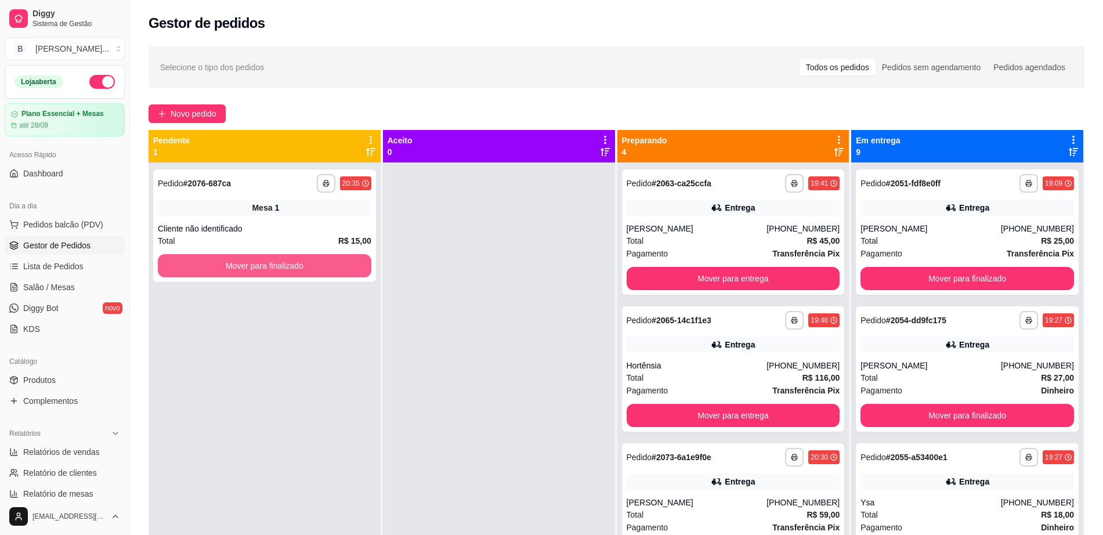
click at [347, 260] on button "Mover para finalizado" at bounding box center [264, 265] width 213 height 23
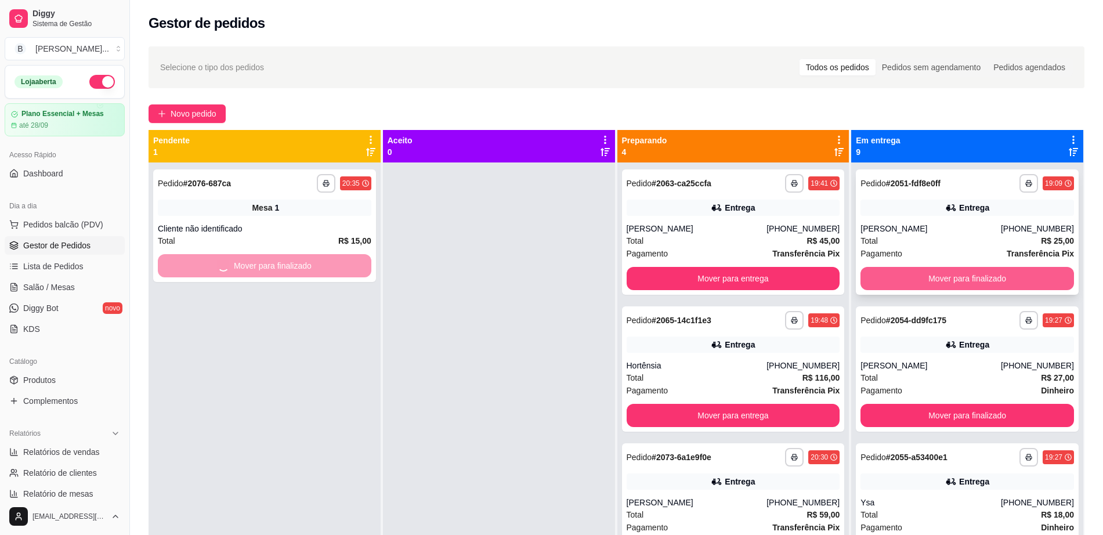
click at [892, 270] on button "Mover para finalizado" at bounding box center [966, 278] width 213 height 23
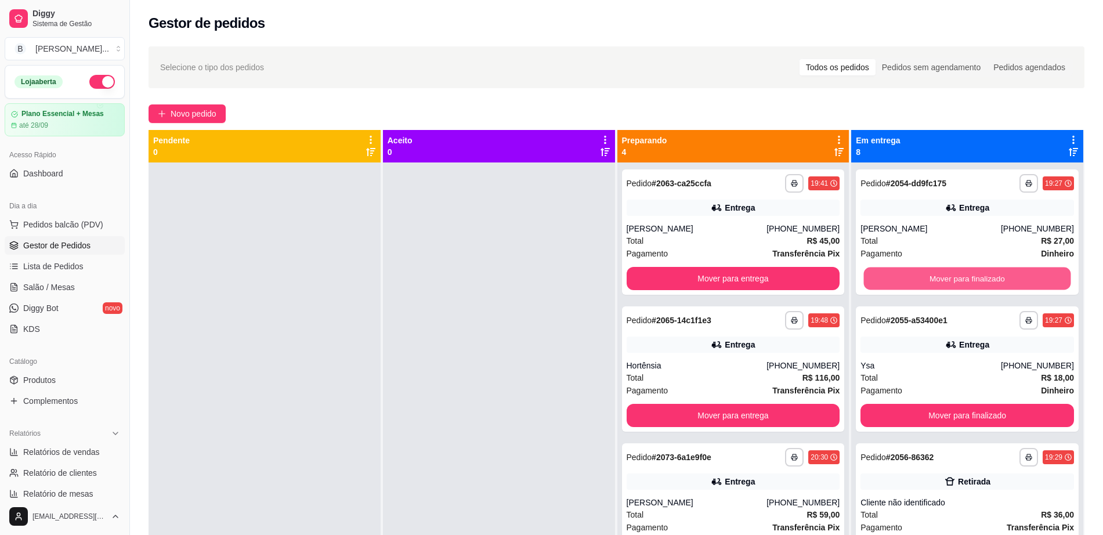
click at [892, 270] on button "Mover para finalizado" at bounding box center [967, 278] width 207 height 23
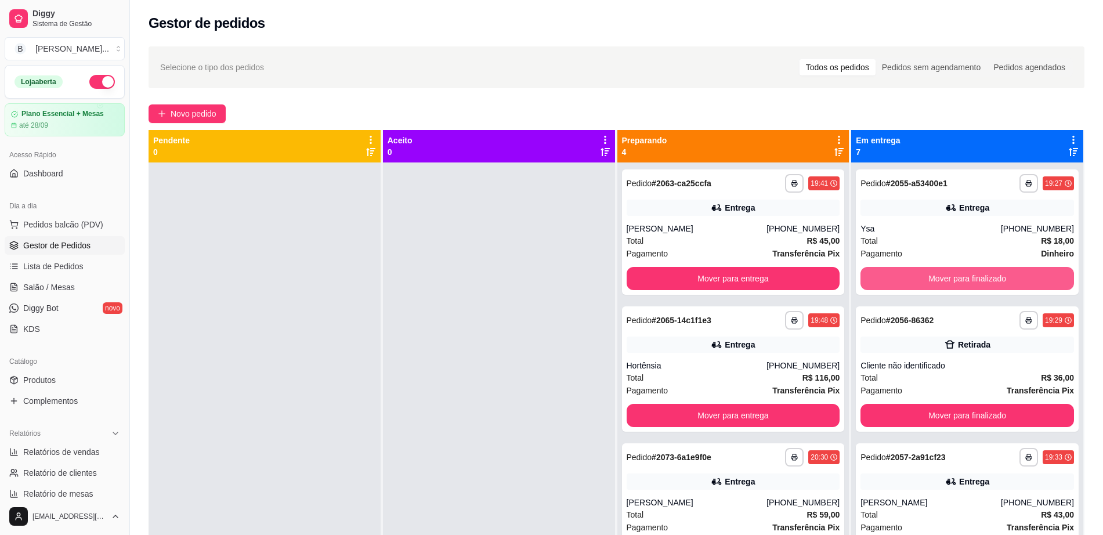
click at [892, 270] on button "Mover para finalizado" at bounding box center [966, 278] width 213 height 23
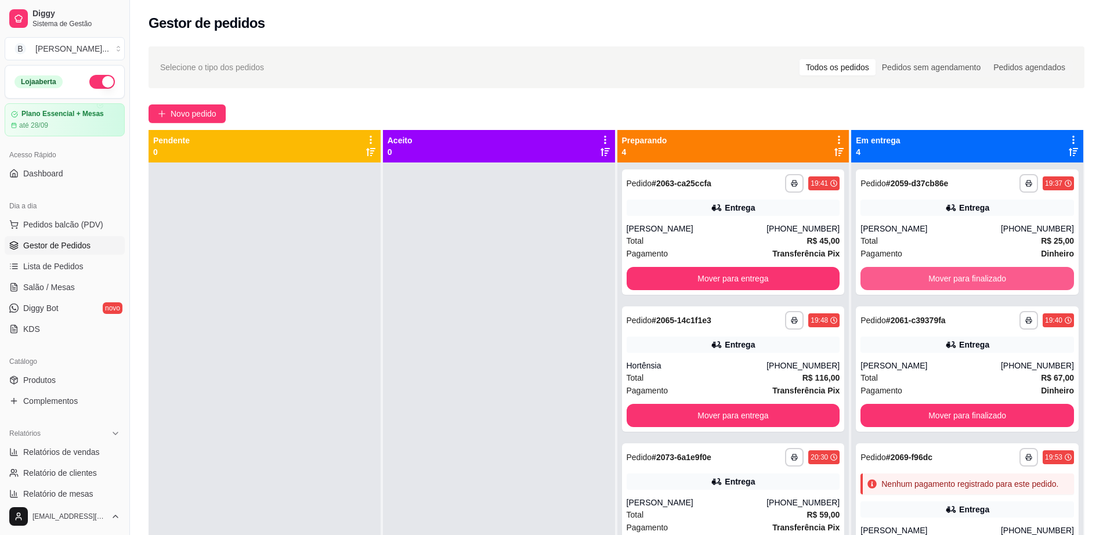
click at [892, 270] on button "Mover para finalizado" at bounding box center [966, 278] width 213 height 23
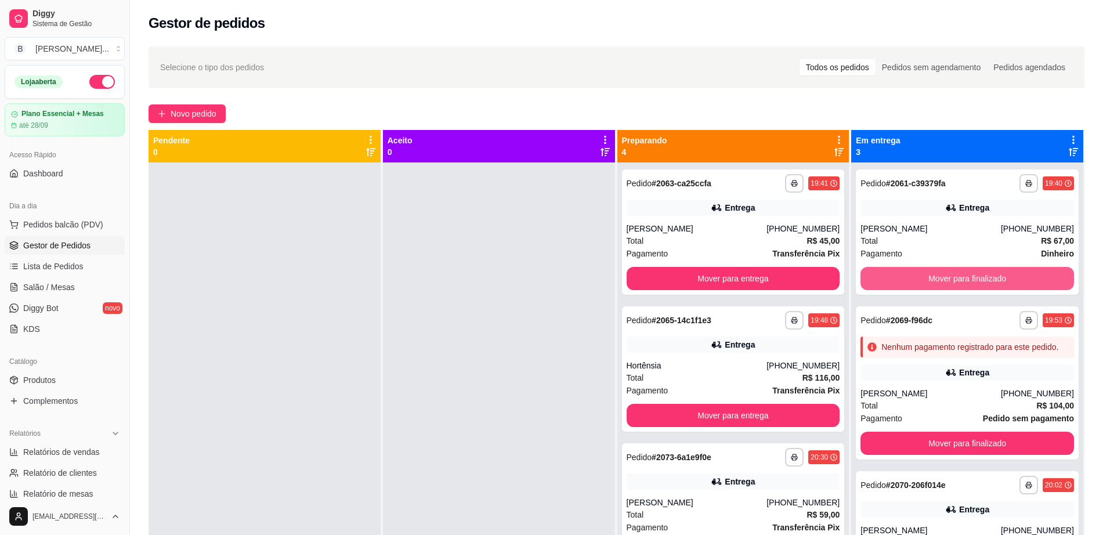
click at [892, 270] on button "Mover para finalizado" at bounding box center [966, 278] width 213 height 23
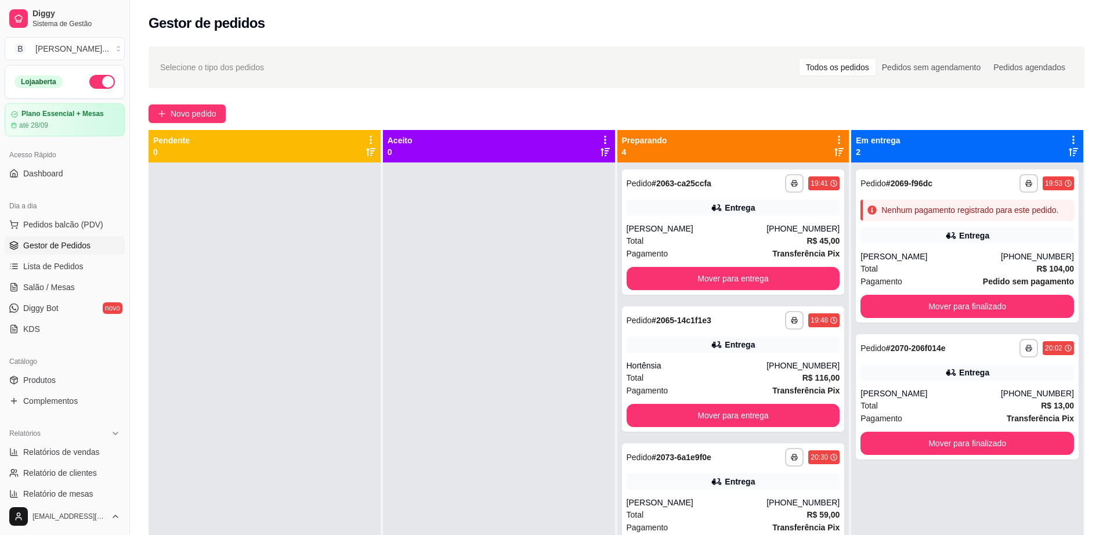
click at [892, 270] on div "Total R$ 104,00" at bounding box center [966, 268] width 213 height 13
click at [913, 298] on button "Mover para finalizado" at bounding box center [966, 306] width 213 height 23
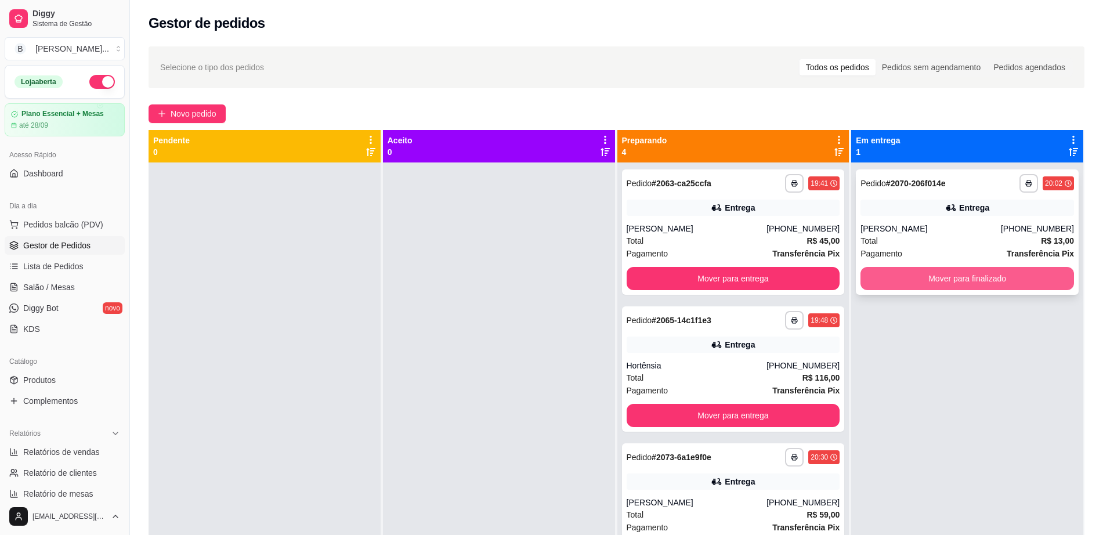
click at [911, 287] on button "Mover para finalizado" at bounding box center [966, 278] width 213 height 23
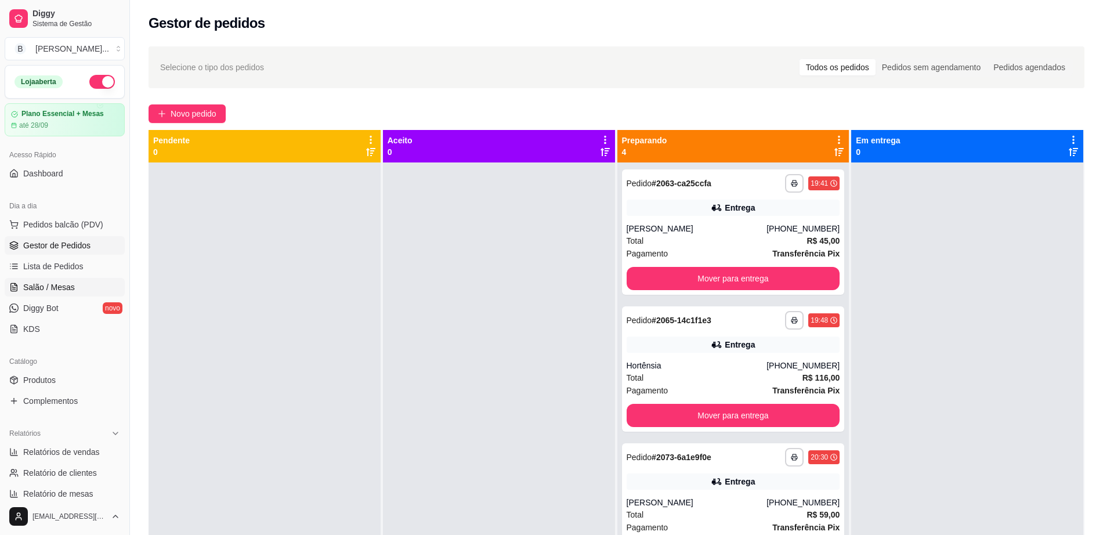
click at [96, 281] on link "Salão / Mesas" at bounding box center [65, 287] width 120 height 19
click at [87, 288] on link "Salão / Mesas" at bounding box center [65, 287] width 120 height 19
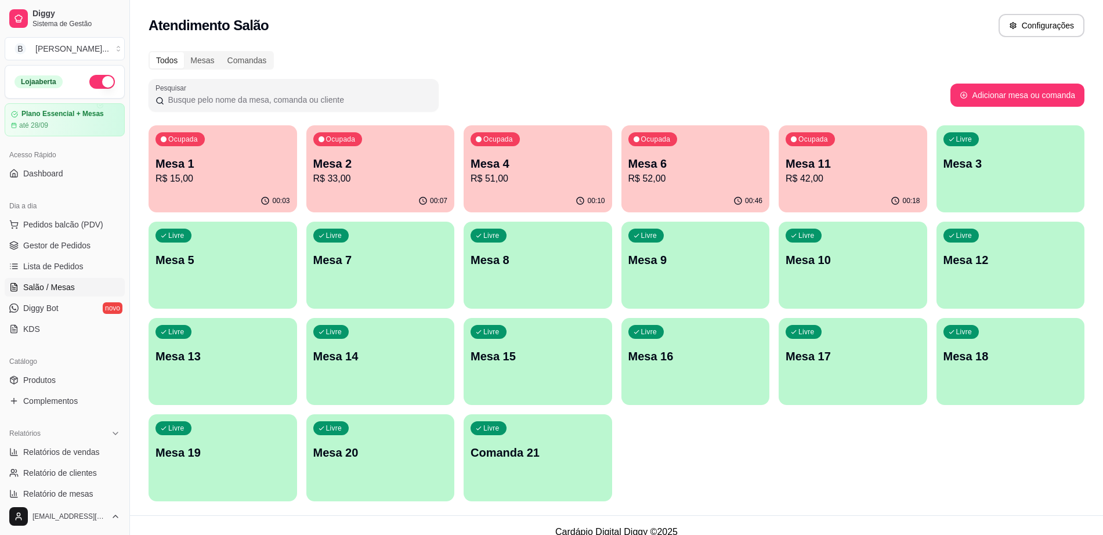
click at [702, 187] on div "Ocupada Mesa 6 R$ 52,00" at bounding box center [695, 157] width 149 height 64
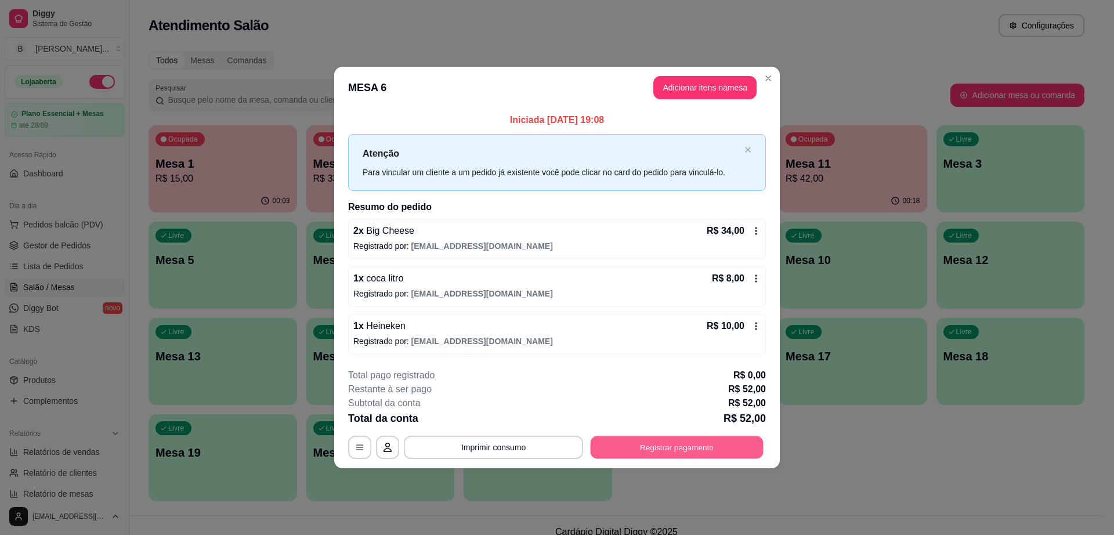
click at [676, 453] on button "Registrar pagamento" at bounding box center [677, 447] width 173 height 23
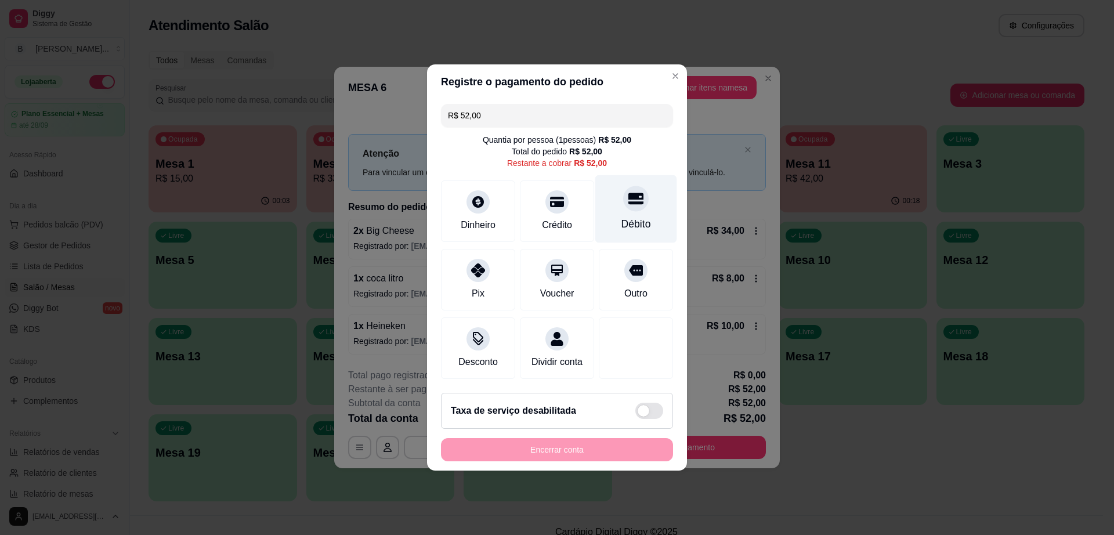
click at [633, 197] on icon at bounding box center [635, 199] width 15 height 12
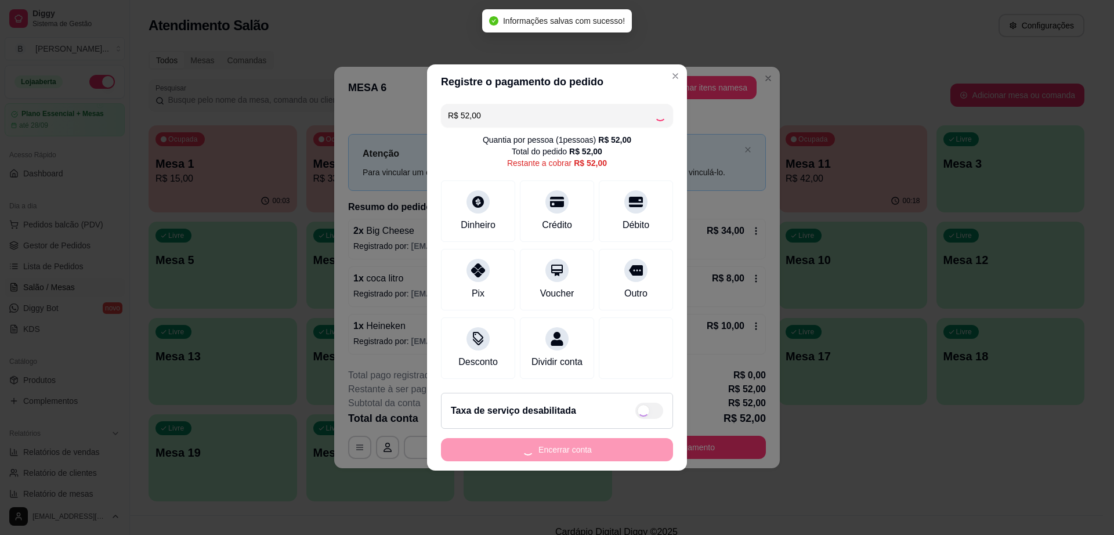
type input "R$ 0,00"
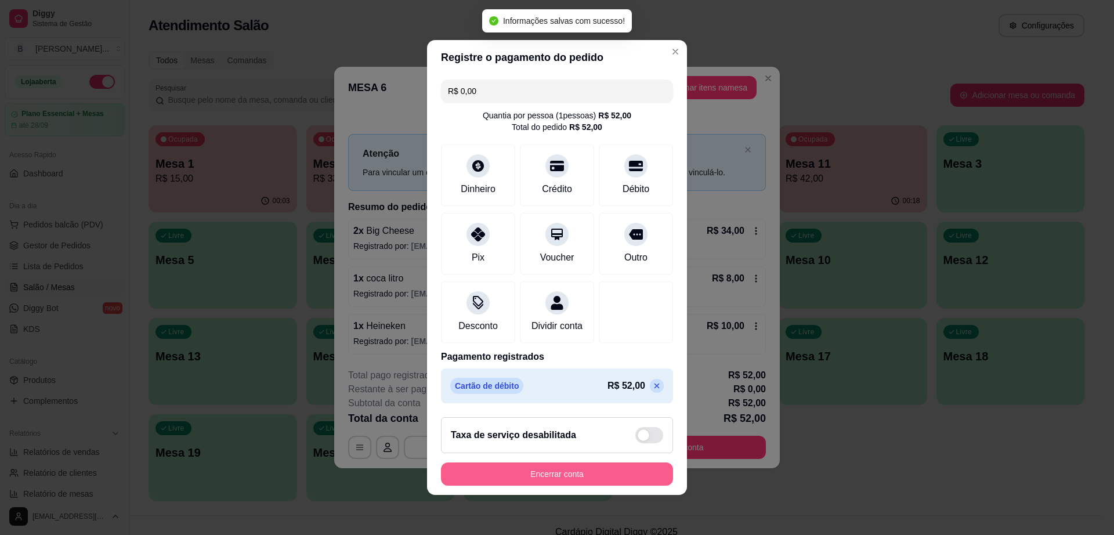
click at [597, 480] on button "Encerrar conta" at bounding box center [557, 473] width 232 height 23
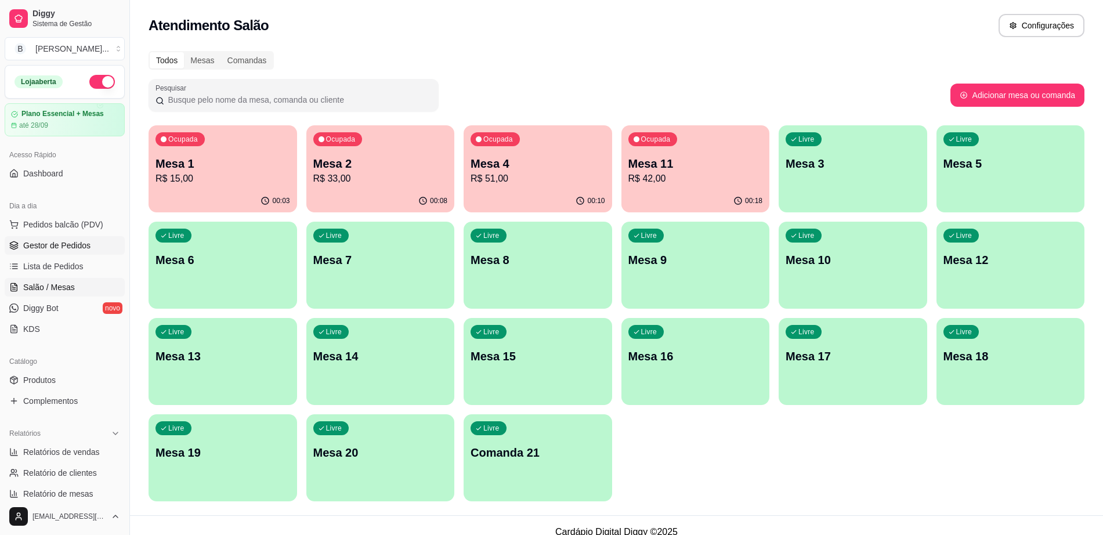
click at [97, 249] on link "Gestor de Pedidos" at bounding box center [65, 245] width 120 height 19
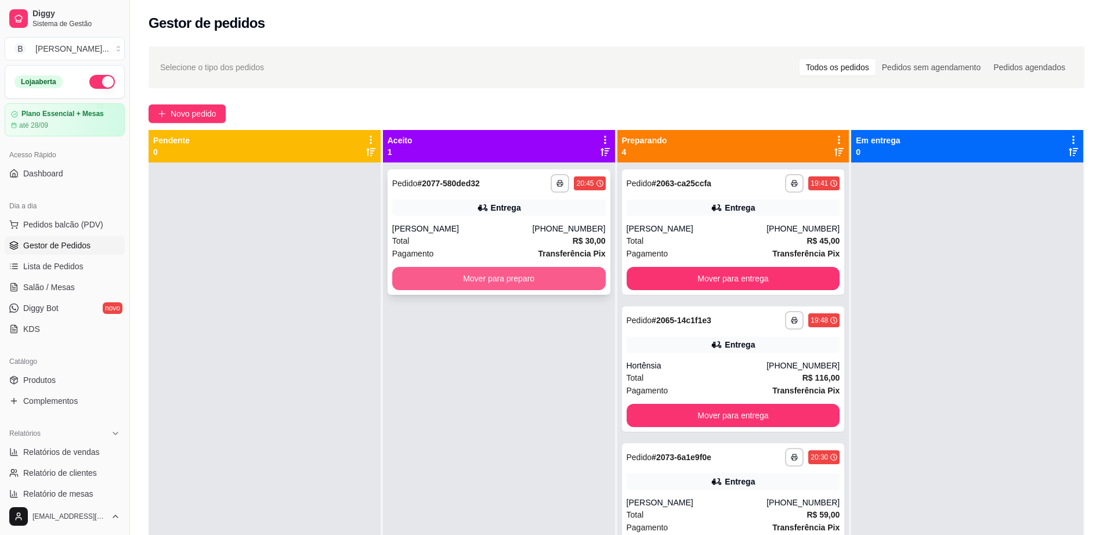
click at [450, 284] on button "Mover para preparo" at bounding box center [498, 278] width 213 height 23
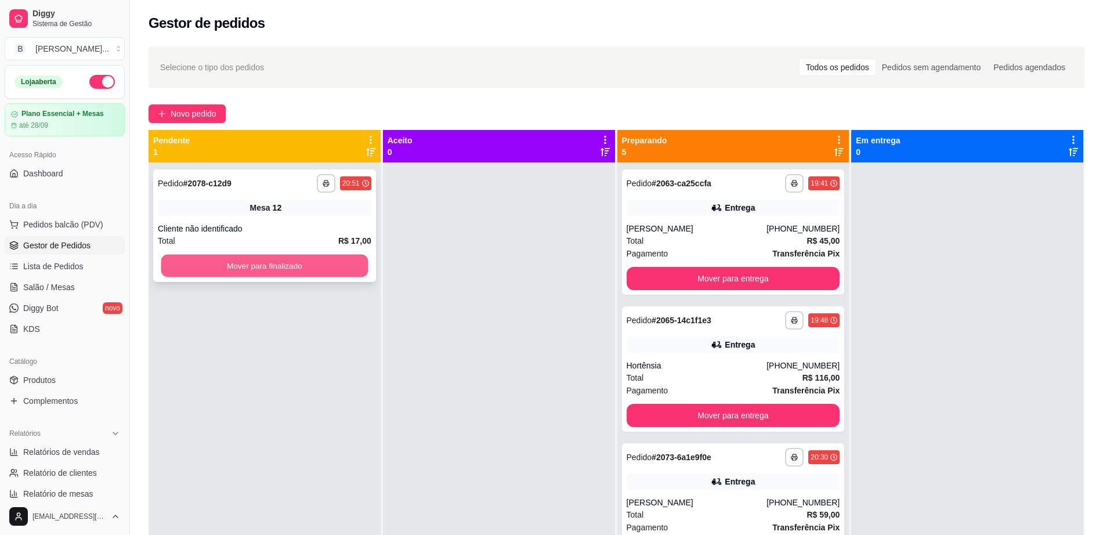
click at [324, 264] on button "Mover para finalizado" at bounding box center [264, 266] width 207 height 23
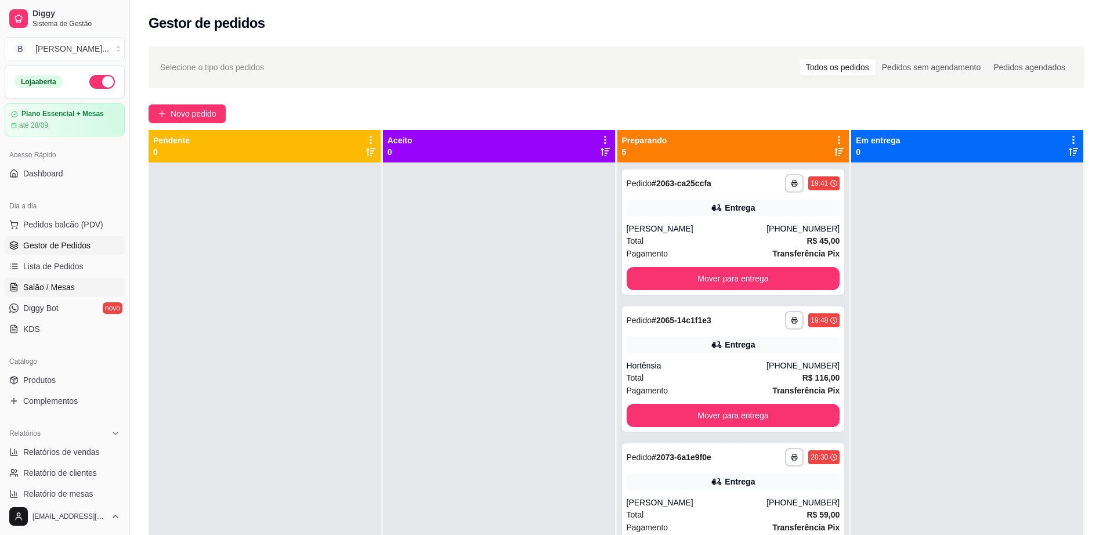
click at [48, 295] on link "Salão / Mesas" at bounding box center [65, 287] width 120 height 19
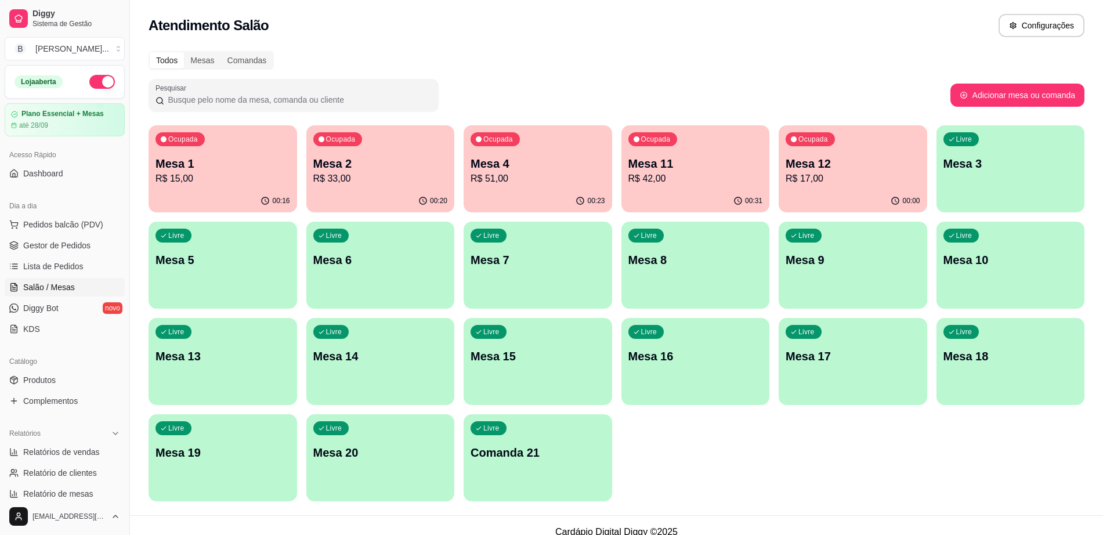
click at [645, 168] on p "Mesa 11" at bounding box center [695, 163] width 135 height 16
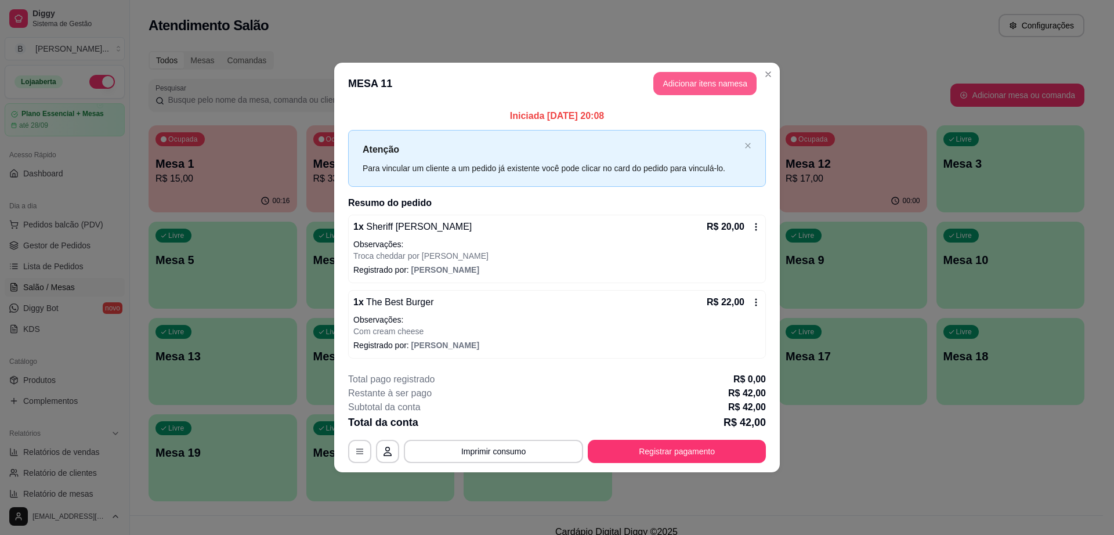
click at [700, 90] on button "Adicionar itens na mesa" at bounding box center [704, 83] width 103 height 23
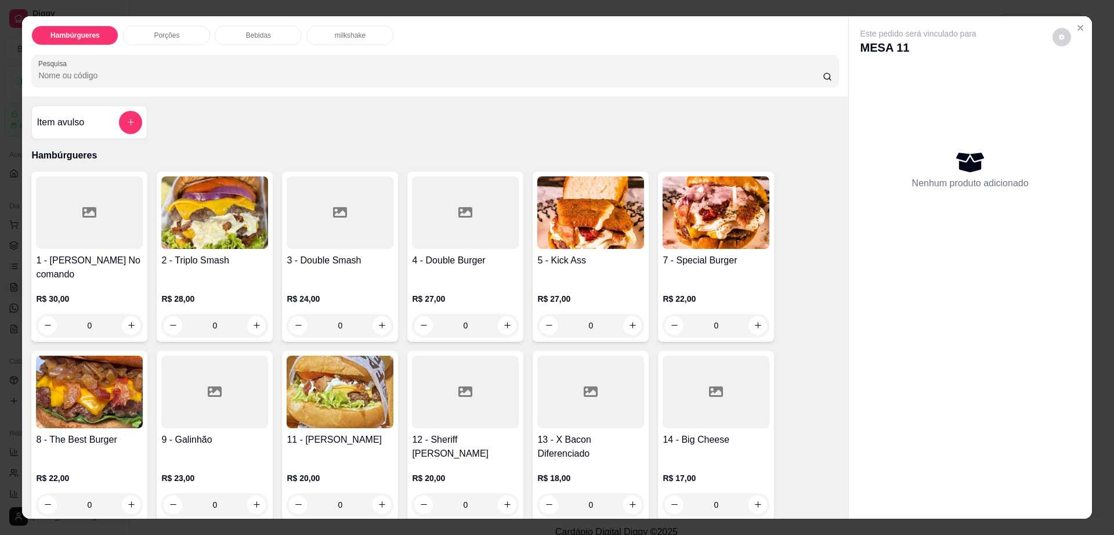
click at [256, 36] on p "Bebidas" at bounding box center [258, 35] width 25 height 9
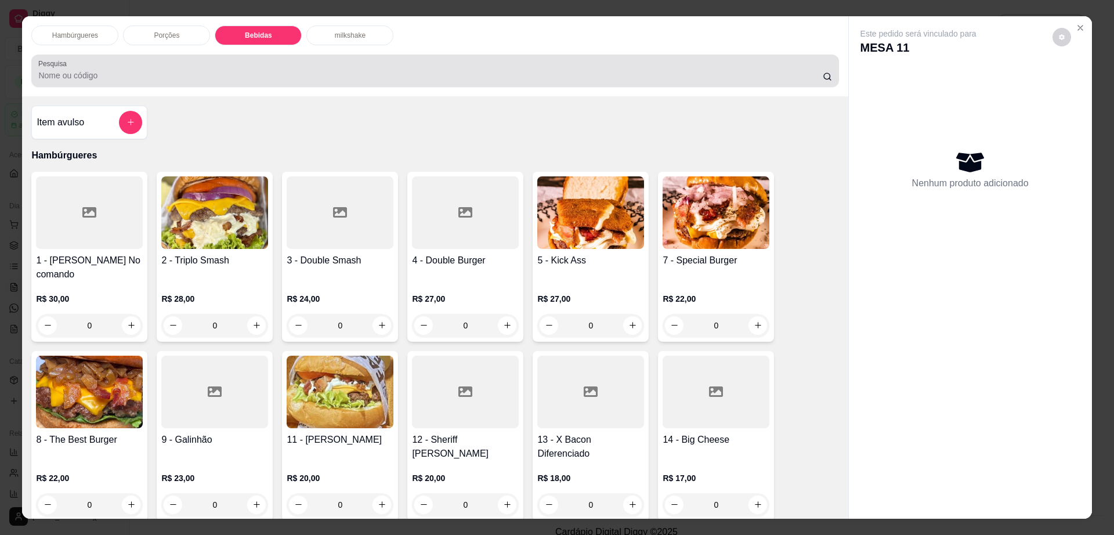
scroll to position [21, 0]
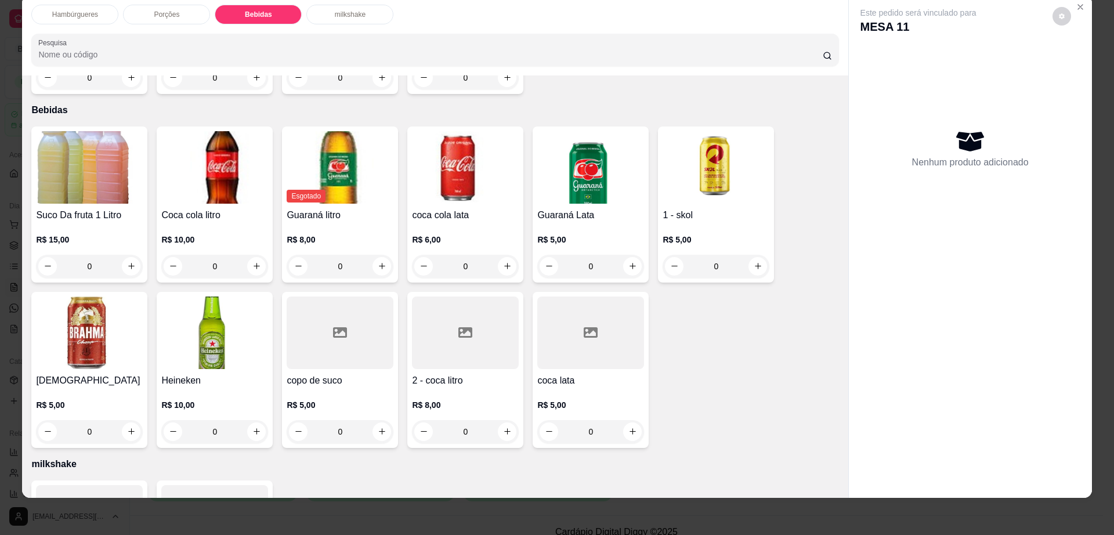
click at [569, 327] on div at bounding box center [590, 332] width 107 height 73
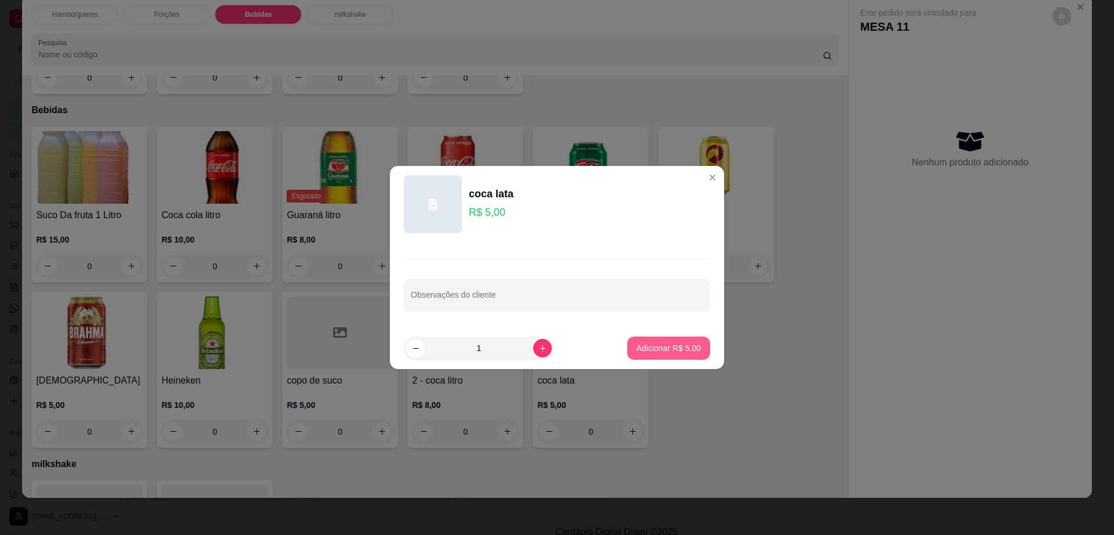
click at [673, 354] on button "Adicionar R$ 5,00" at bounding box center [668, 347] width 83 height 23
type input "1"
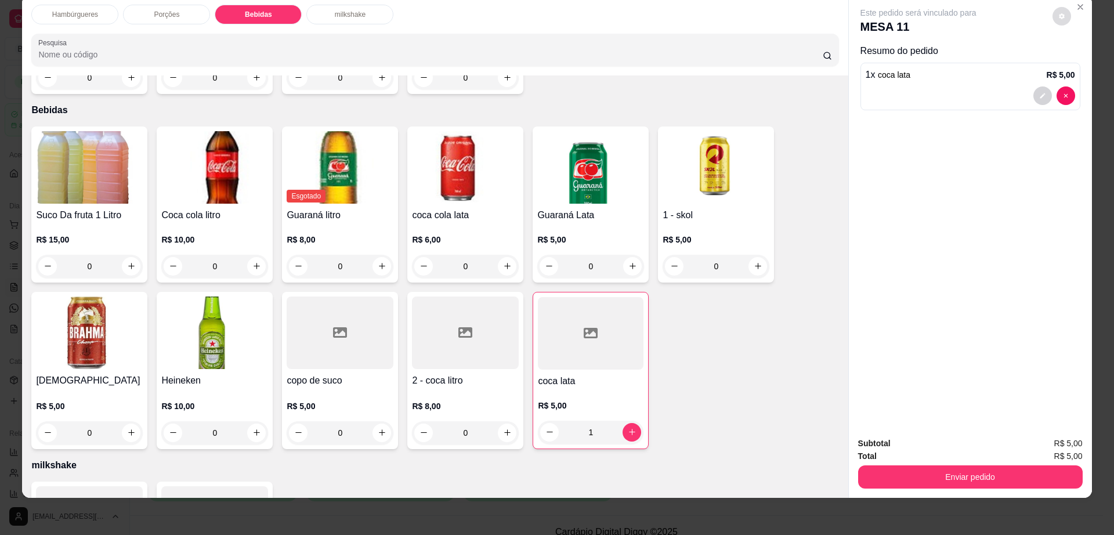
click at [1062, 20] on button "decrease-product-quantity" at bounding box center [1061, 16] width 19 height 19
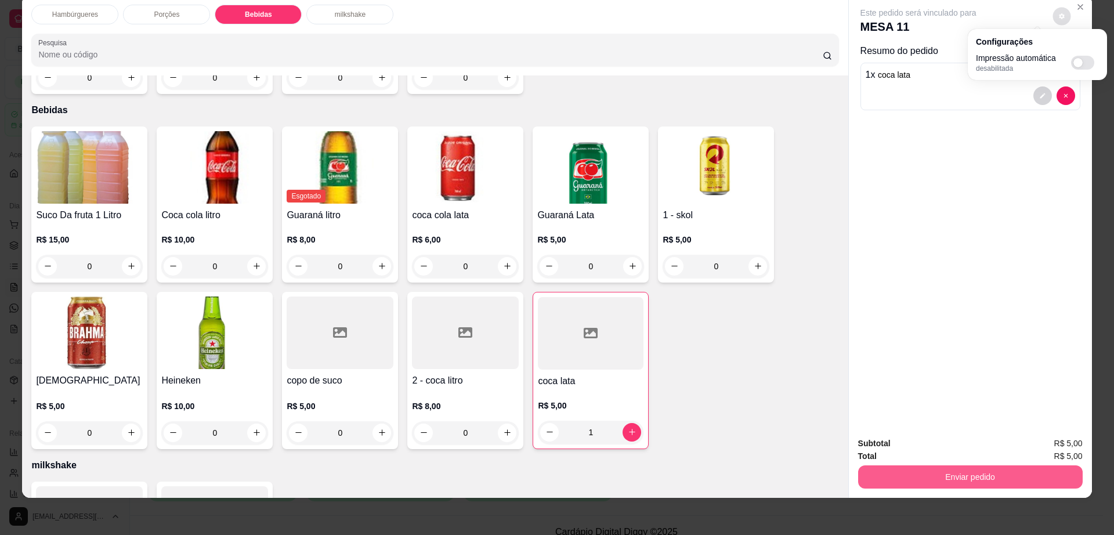
click at [913, 482] on button "Enviar pedido" at bounding box center [970, 476] width 225 height 23
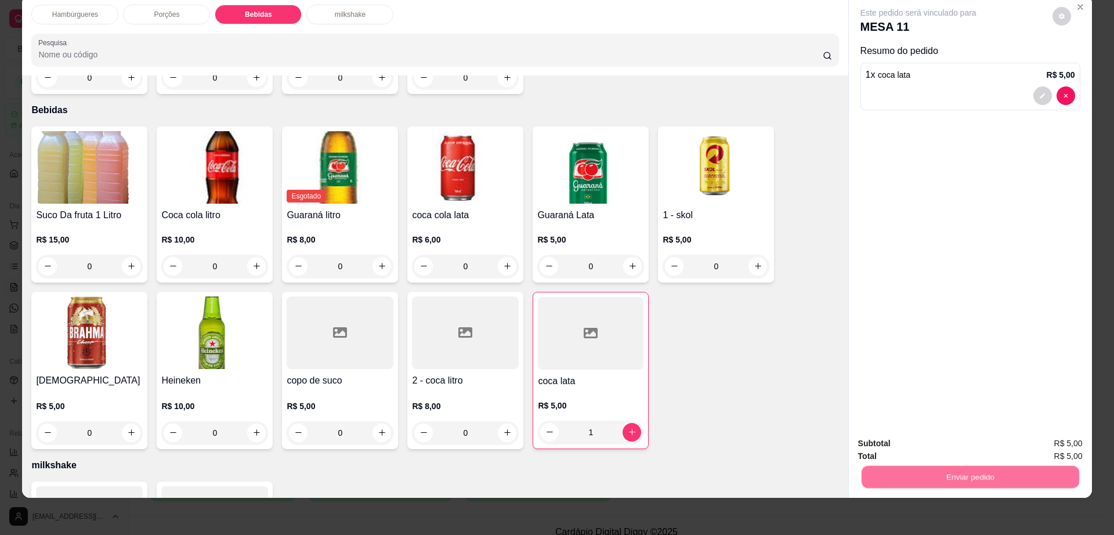
click at [911, 447] on button "Não registrar e enviar pedido" at bounding box center [930, 448] width 121 height 22
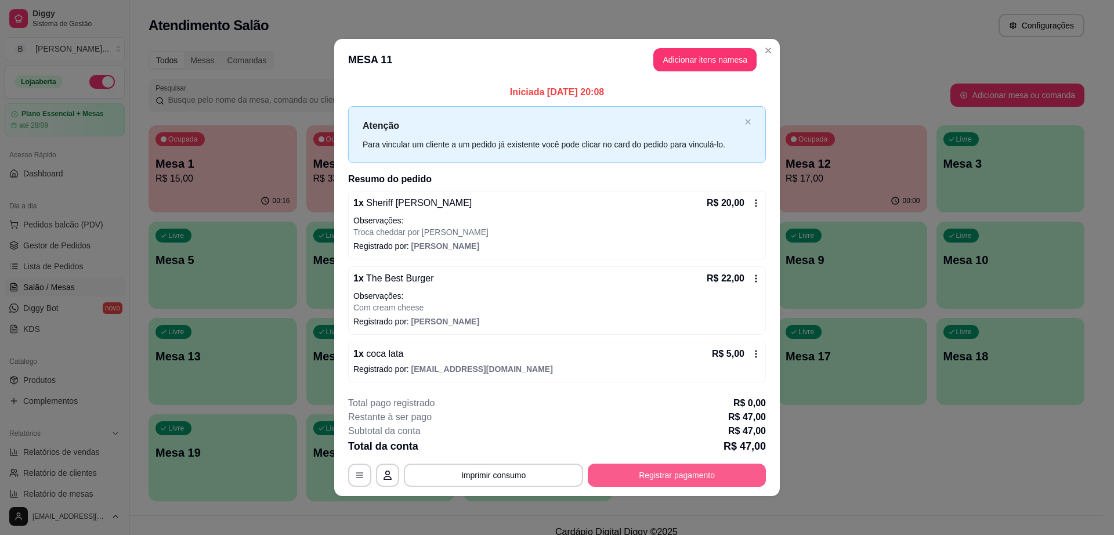
click at [653, 466] on button "Registrar pagamento" at bounding box center [677, 475] width 178 height 23
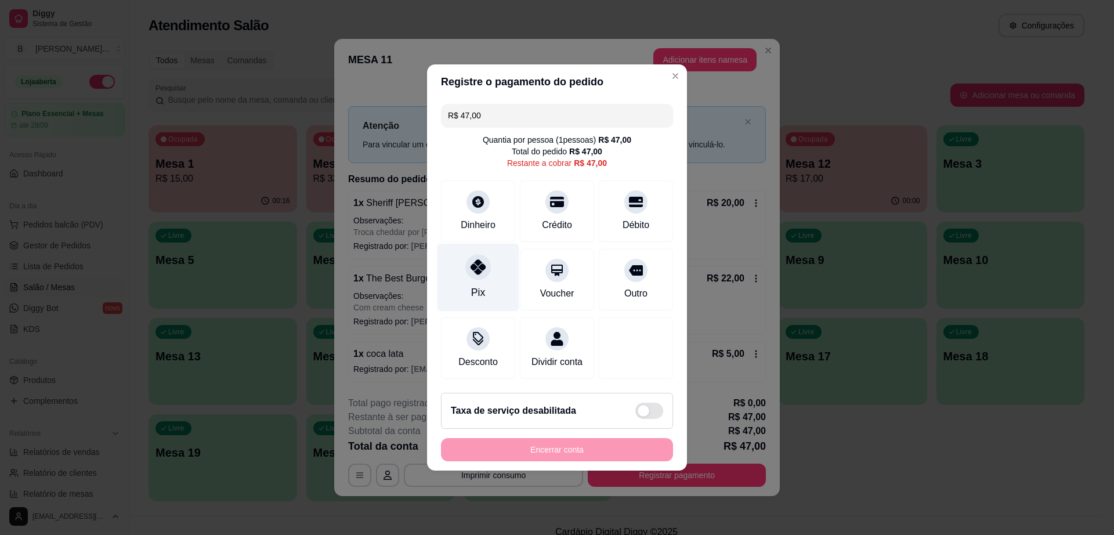
click at [488, 281] on div "Pix" at bounding box center [478, 278] width 82 height 68
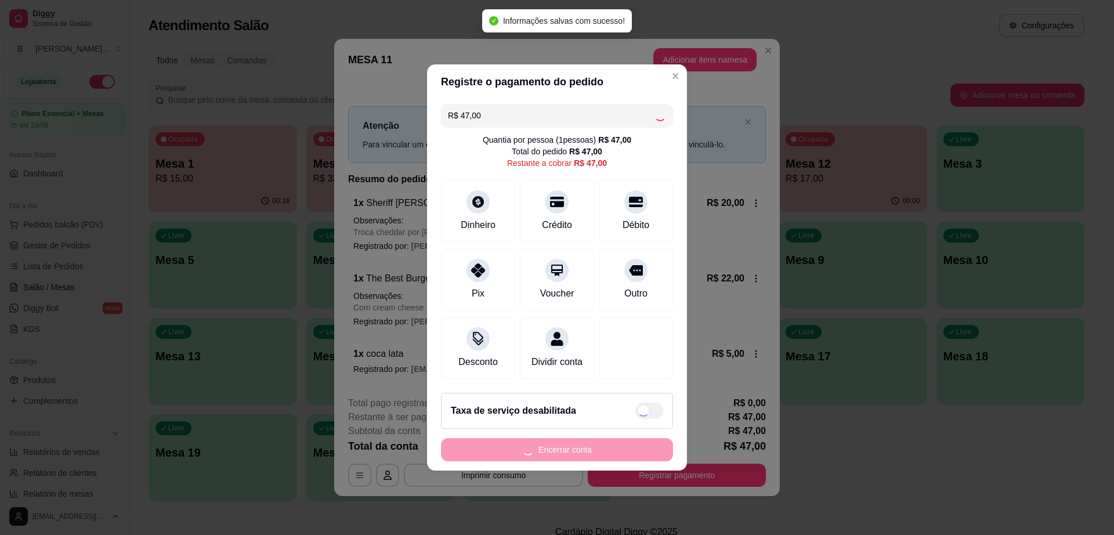
type input "R$ 0,00"
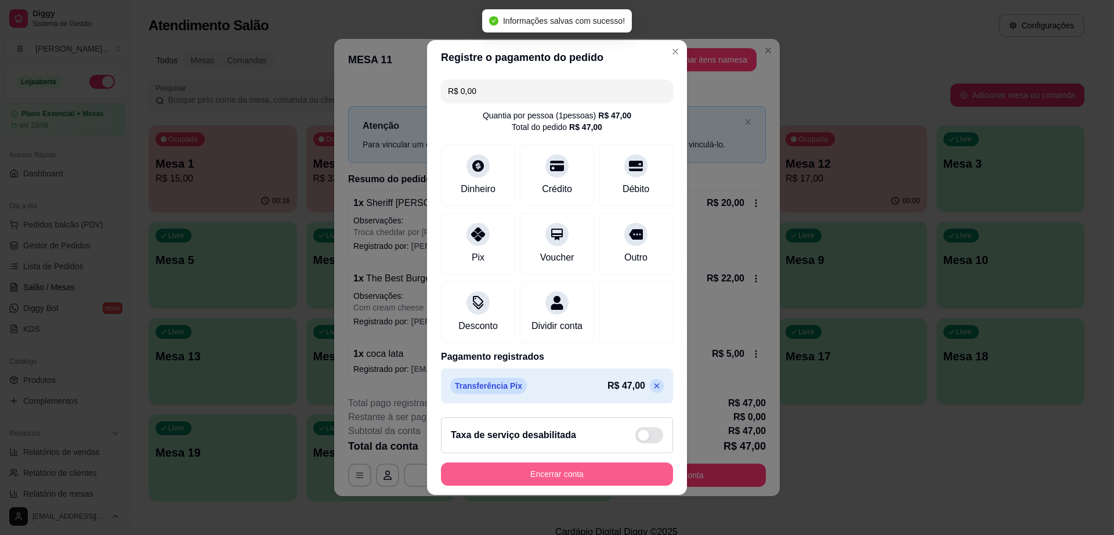
click at [551, 486] on button "Encerrar conta" at bounding box center [557, 473] width 232 height 23
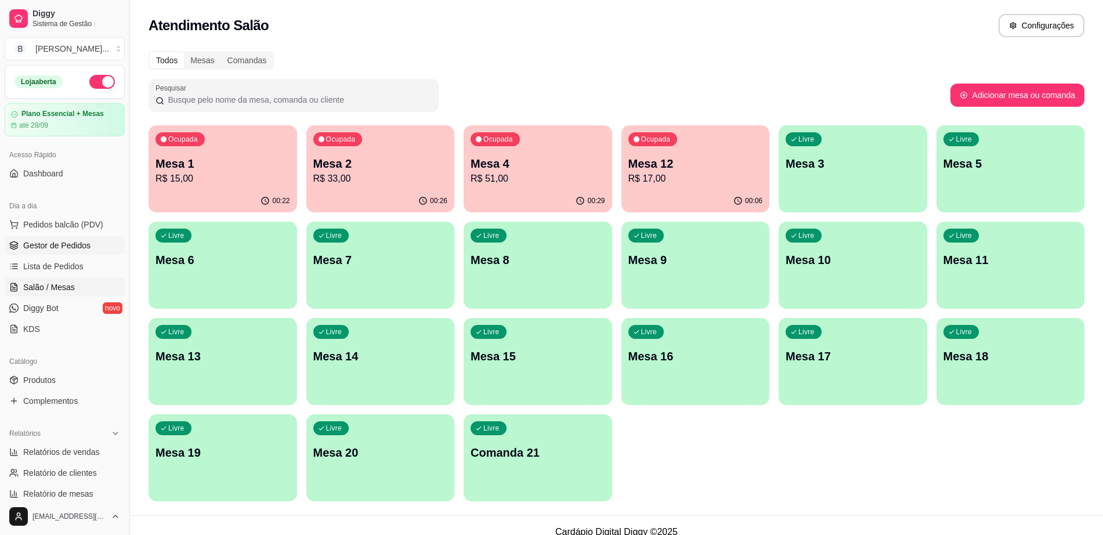
click at [99, 241] on link "Gestor de Pedidos" at bounding box center [65, 245] width 120 height 19
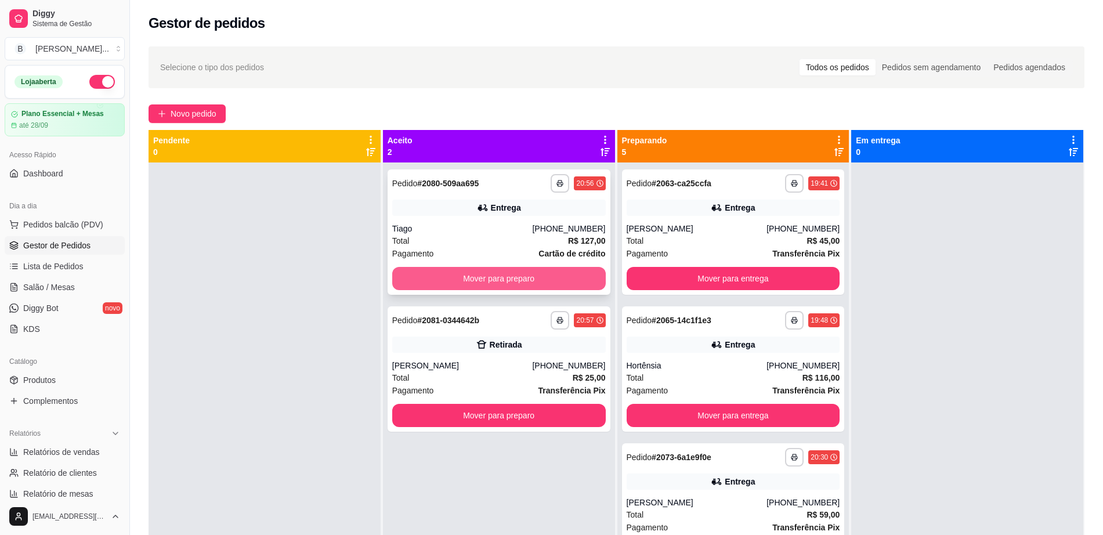
click at [502, 277] on button "Mover para preparo" at bounding box center [498, 278] width 213 height 23
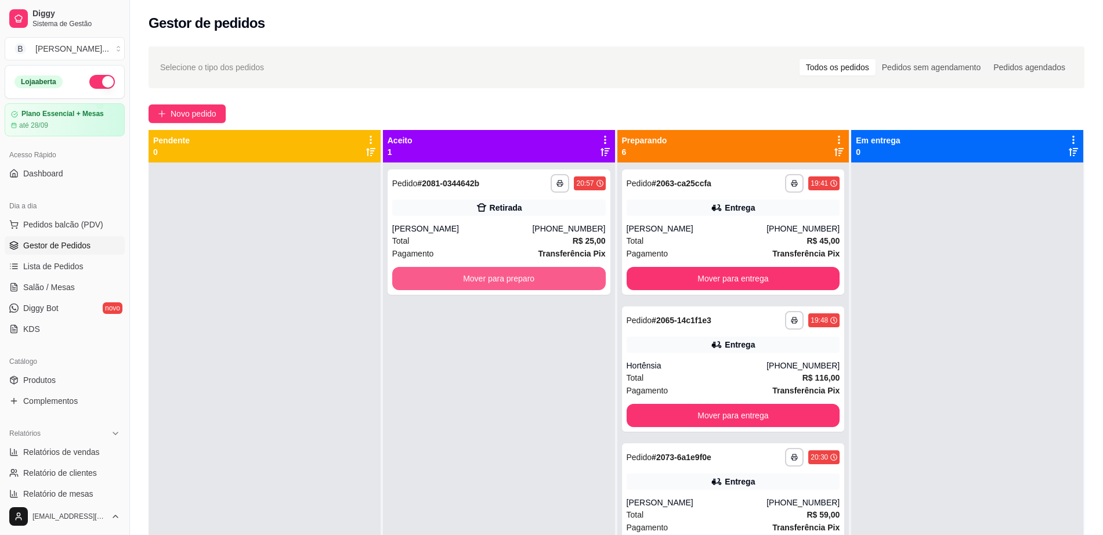
click at [502, 277] on button "Mover para preparo" at bounding box center [498, 278] width 213 height 23
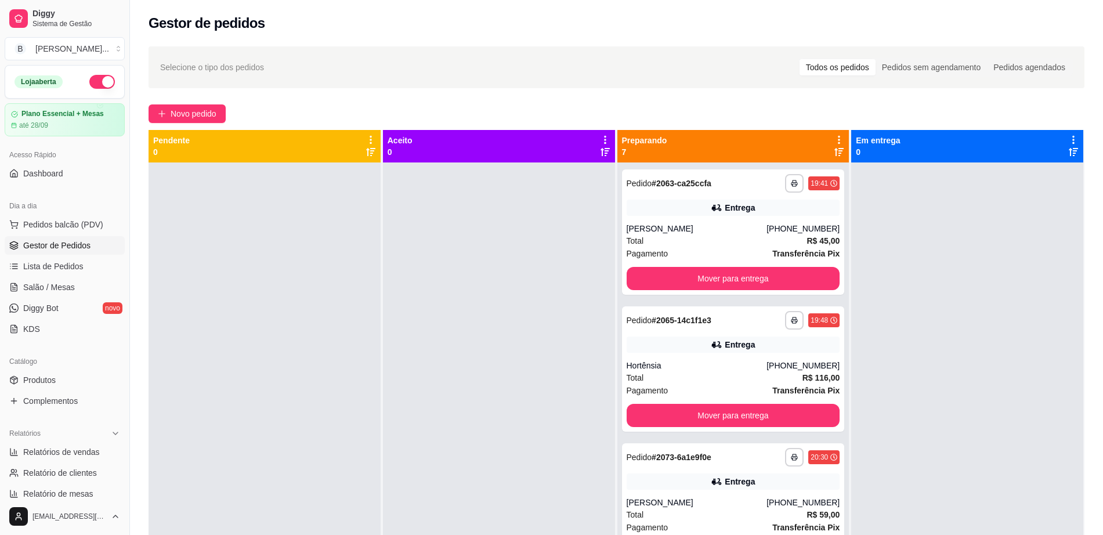
click at [64, 297] on ul "Pedidos balcão (PDV) Gestor de Pedidos Lista de Pedidos Salão / Mesas Diggy Bot…" at bounding box center [65, 276] width 120 height 123
click at [71, 284] on span "Salão / Mesas" at bounding box center [49, 287] width 52 height 12
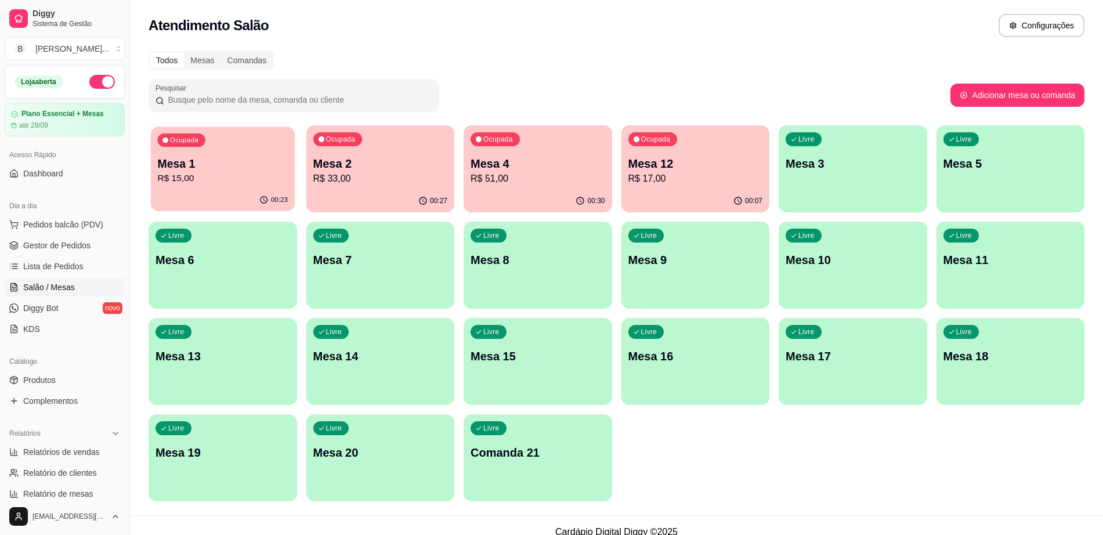
click at [197, 182] on p "R$ 15,00" at bounding box center [222, 178] width 131 height 13
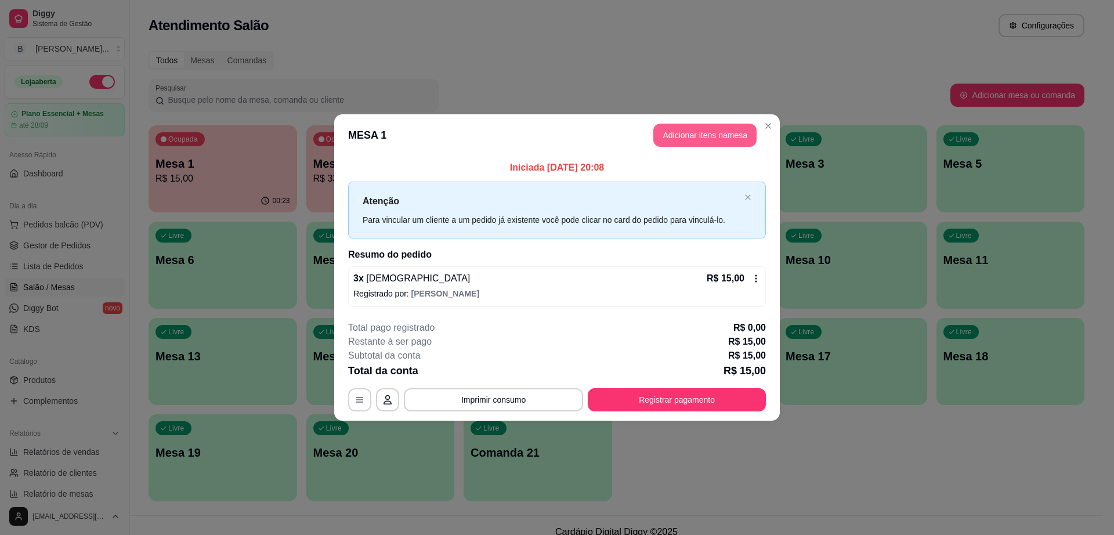
click at [695, 131] on button "Adicionar itens na mesa" at bounding box center [704, 135] width 103 height 23
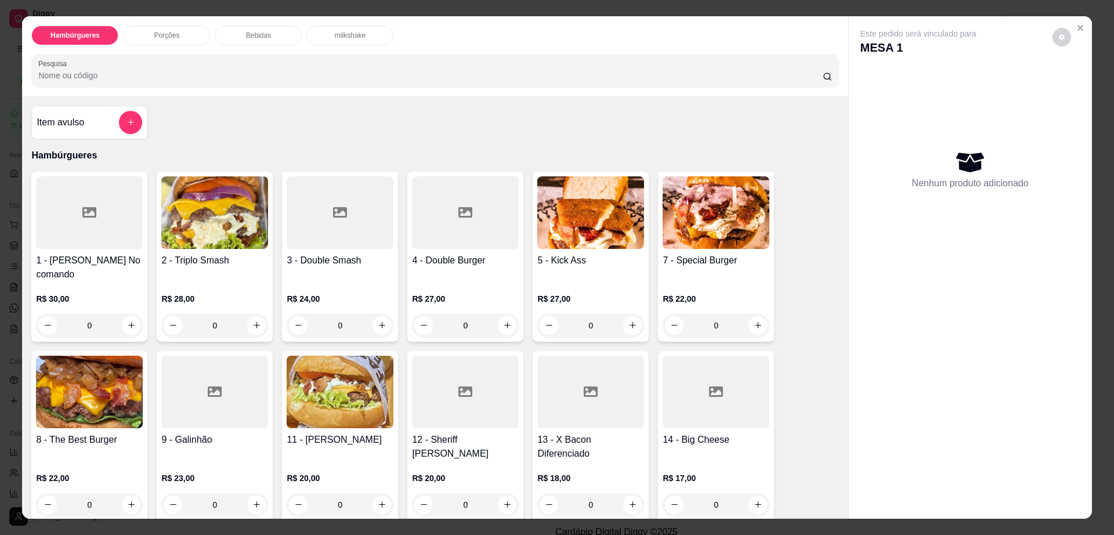
click at [273, 31] on div "Bebidas" at bounding box center [258, 36] width 87 height 20
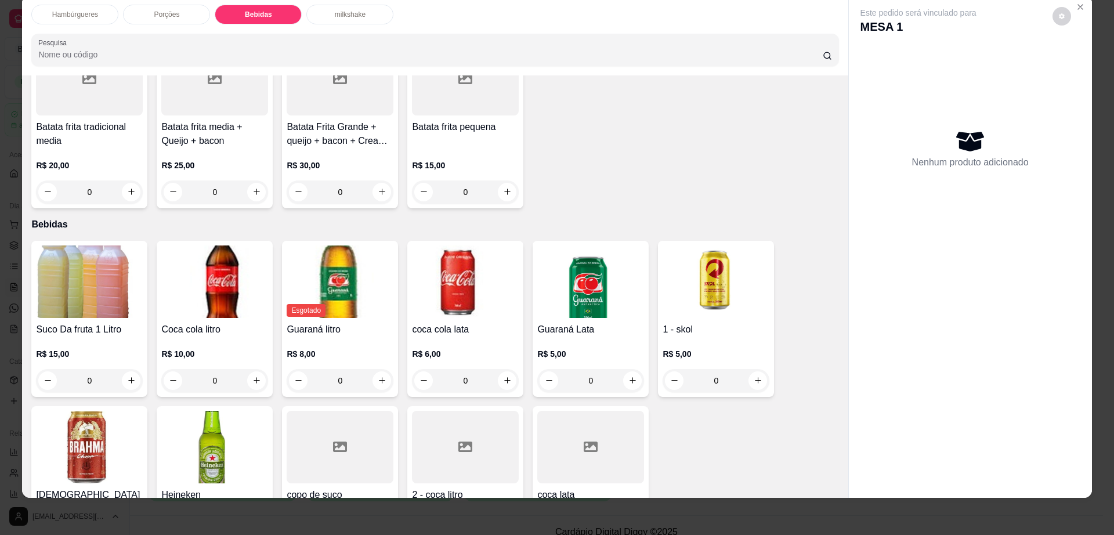
scroll to position [556, 0]
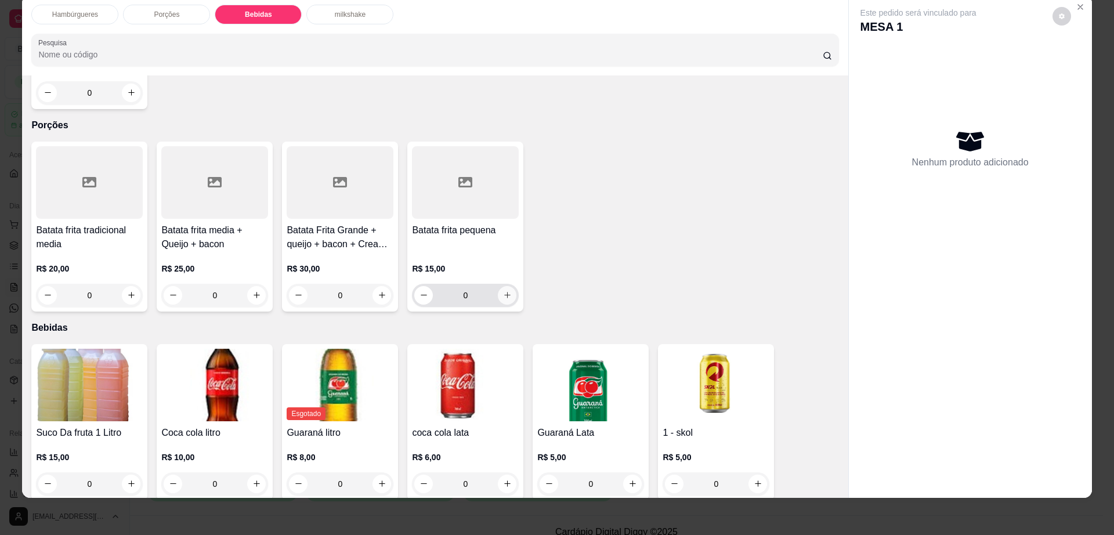
click at [500, 286] on button "increase-product-quantity" at bounding box center [507, 295] width 19 height 19
type input "1"
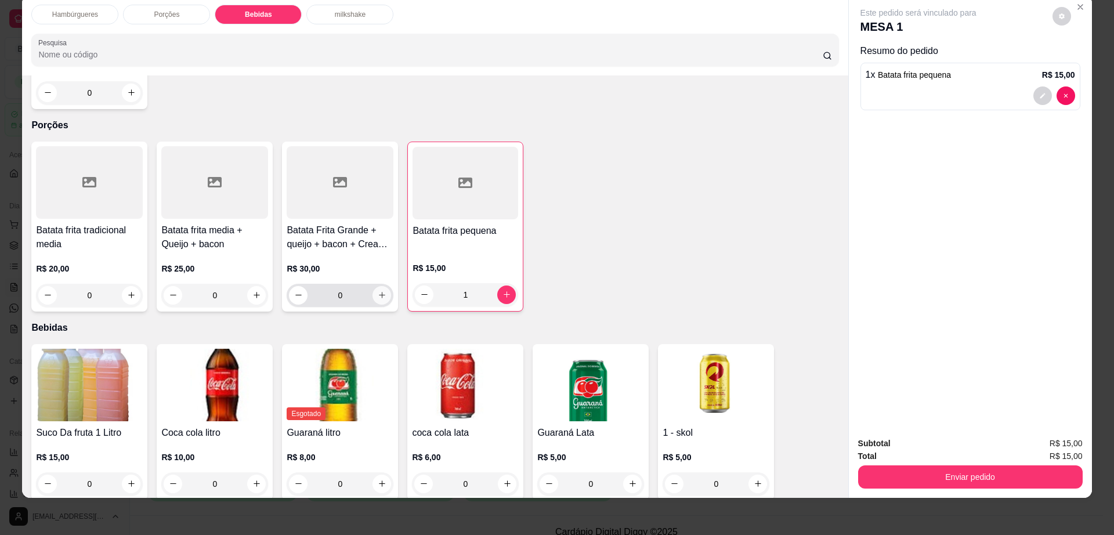
click at [372, 286] on button "increase-product-quantity" at bounding box center [381, 295] width 19 height 19
type input "1"
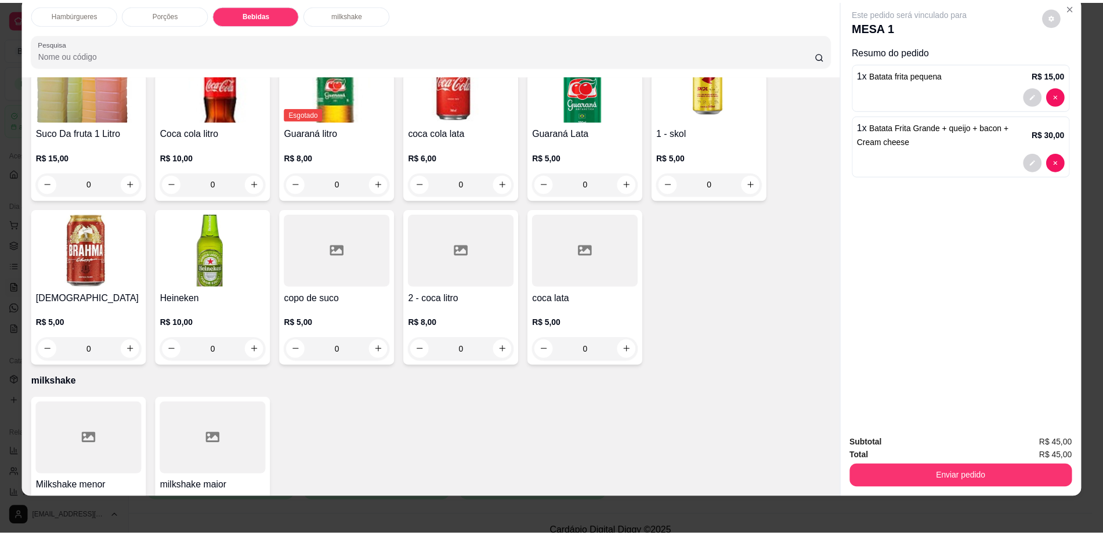
scroll to position [822, 0]
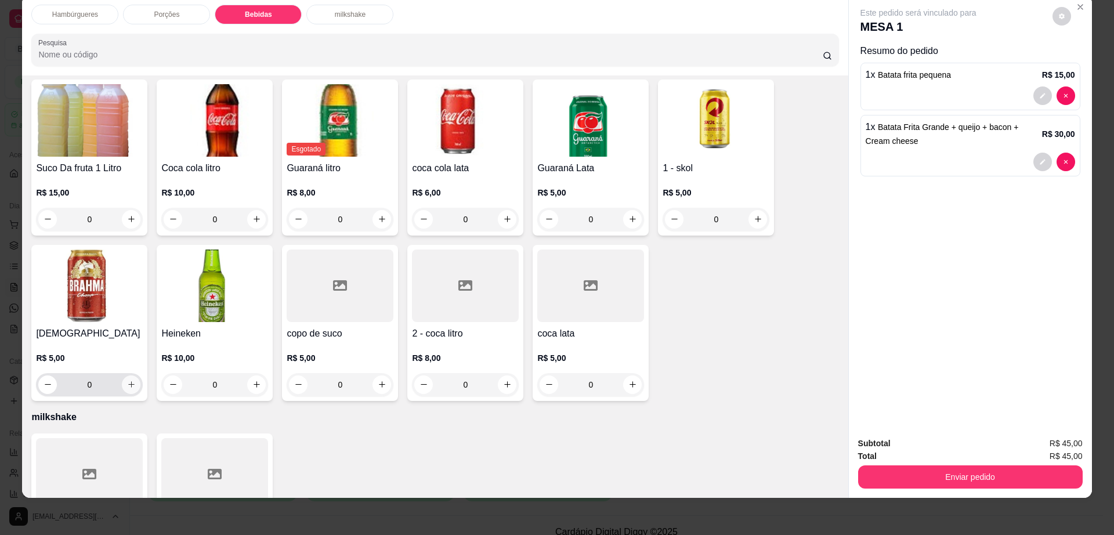
click at [131, 375] on button "increase-product-quantity" at bounding box center [131, 384] width 19 height 19
click at [131, 376] on button "increase-product-quantity" at bounding box center [131, 385] width 18 height 18
click at [45, 376] on button "decrease-product-quantity" at bounding box center [48, 385] width 19 height 19
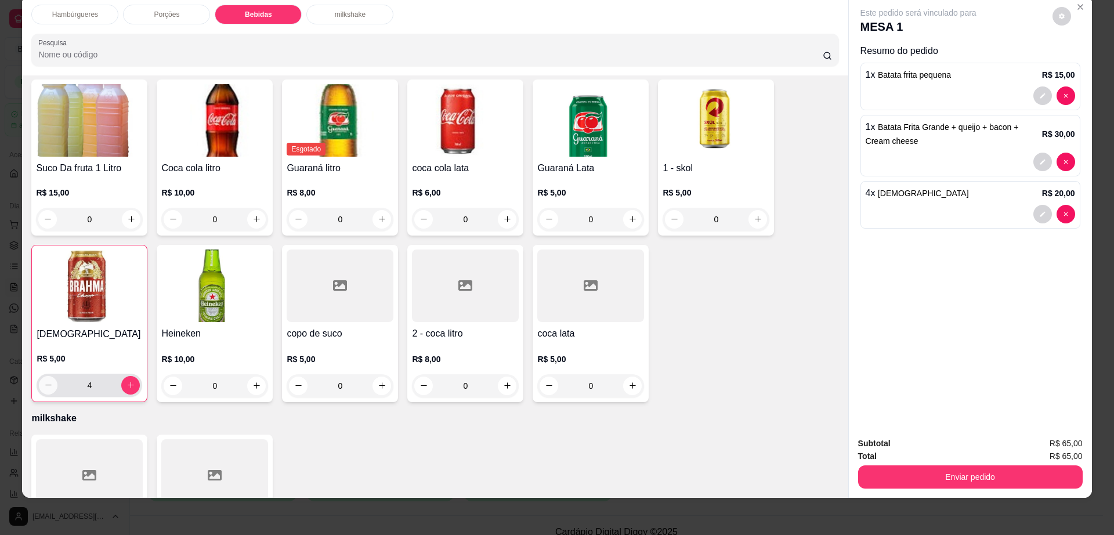
type input "3"
click at [630, 376] on button "increase-product-quantity" at bounding box center [633, 385] width 18 height 18
type input "1"
click at [1052, 17] on button "decrease-product-quantity" at bounding box center [1061, 16] width 18 height 18
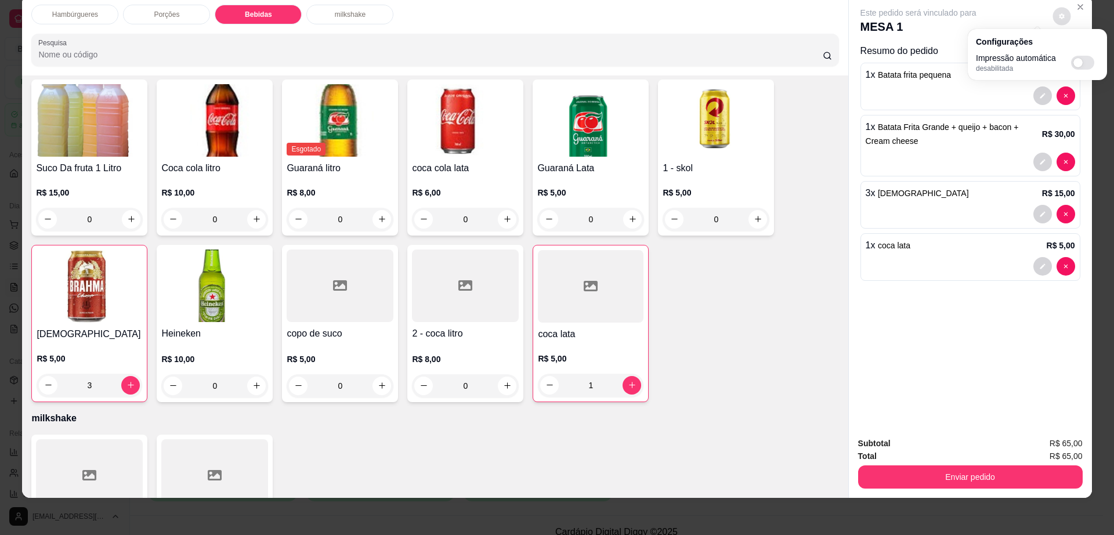
click at [1087, 63] on span "Automatic updates" at bounding box center [1082, 63] width 23 height 14
click at [1078, 63] on input "Automatic updates" at bounding box center [1074, 67] width 8 height 8
checkbox input "true"
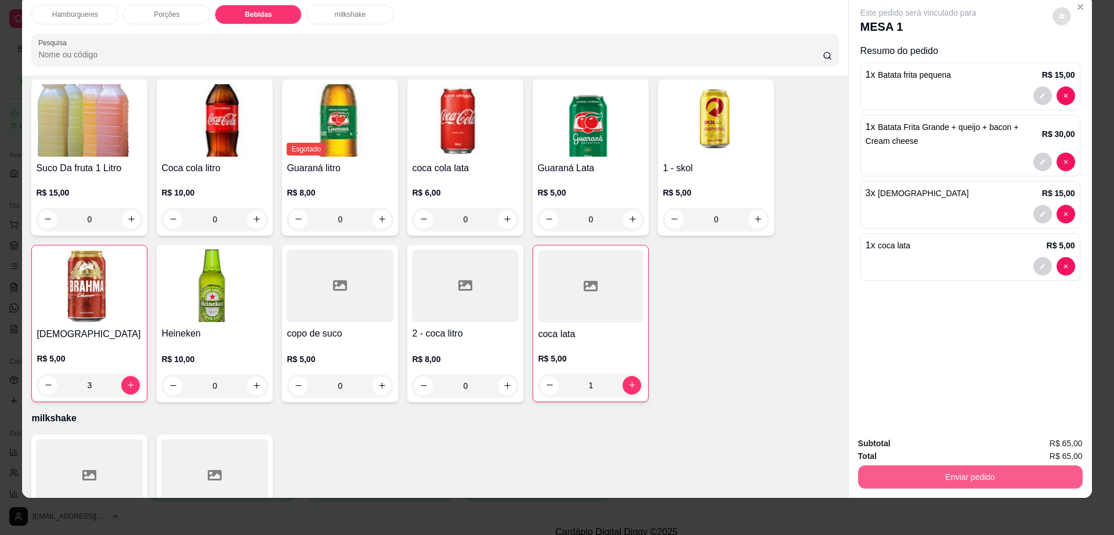
click at [929, 482] on button "Enviar pedido" at bounding box center [970, 476] width 225 height 23
click at [912, 443] on button "Não registrar e enviar pedido" at bounding box center [930, 448] width 121 height 22
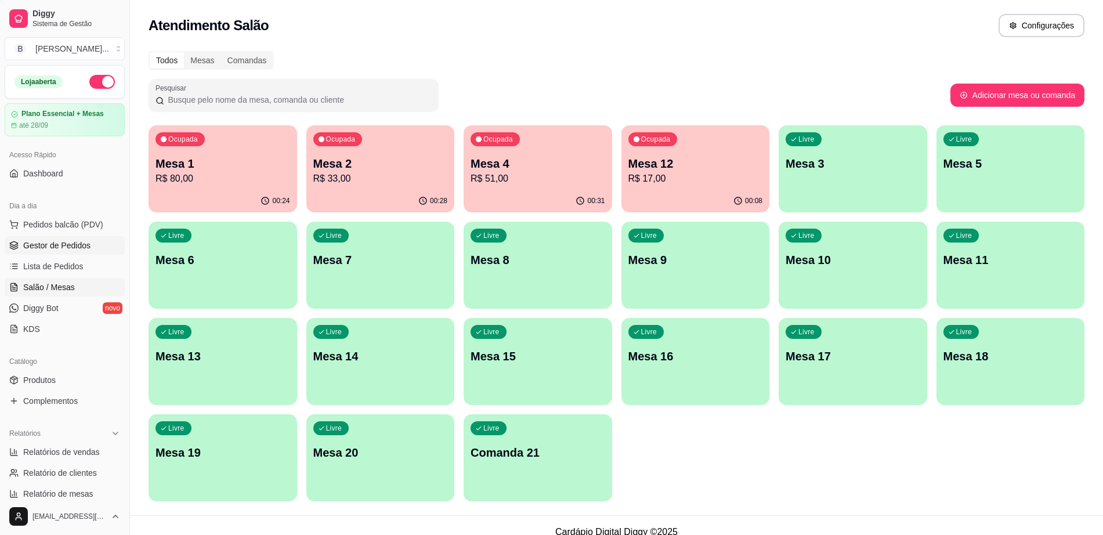
click at [88, 247] on span "Gestor de Pedidos" at bounding box center [56, 246] width 67 height 12
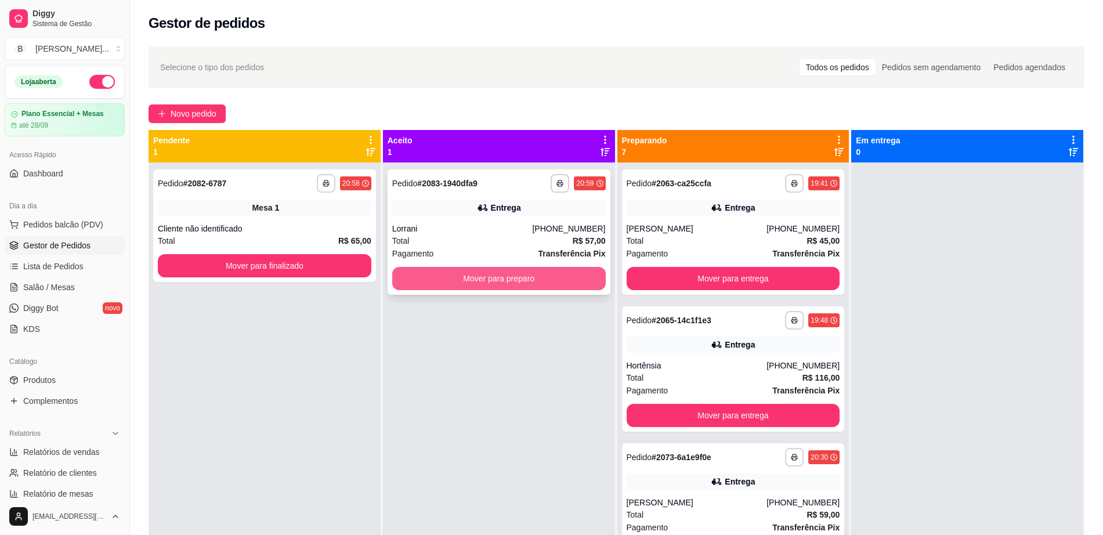
click at [491, 276] on button "Mover para preparo" at bounding box center [498, 278] width 213 height 23
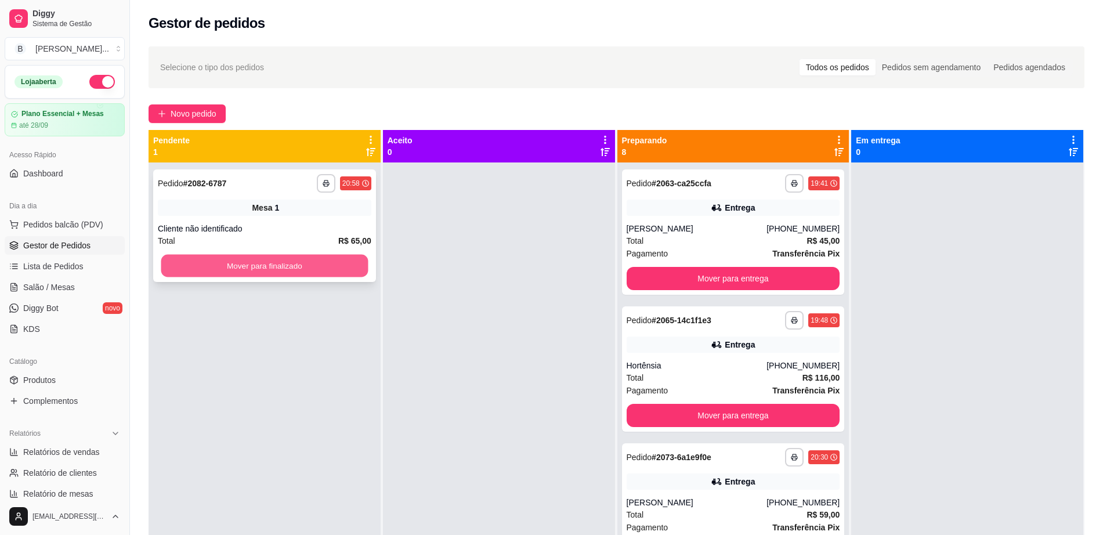
click at [251, 265] on button "Mover para finalizado" at bounding box center [264, 266] width 207 height 23
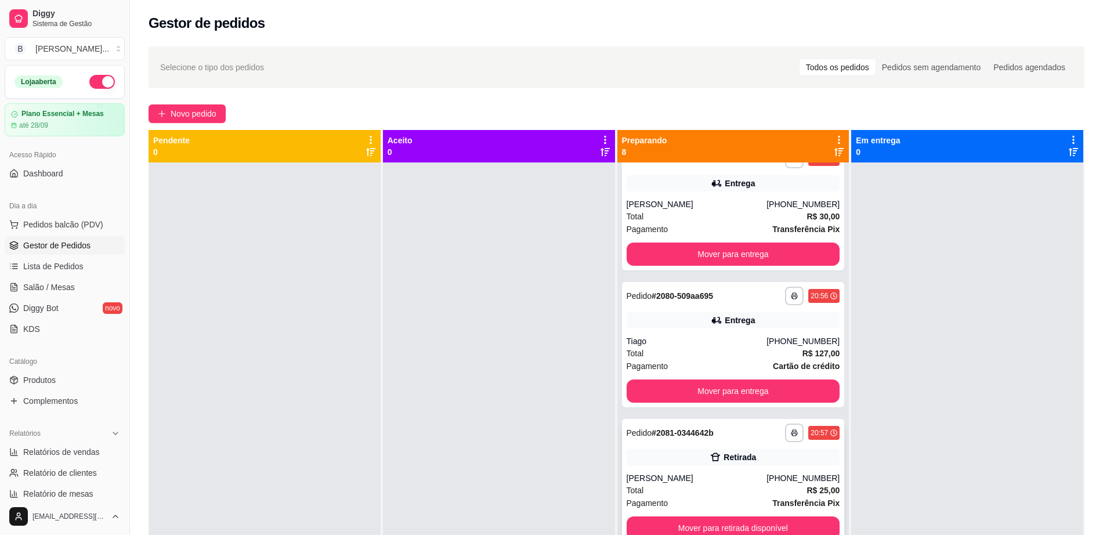
scroll to position [32, 0]
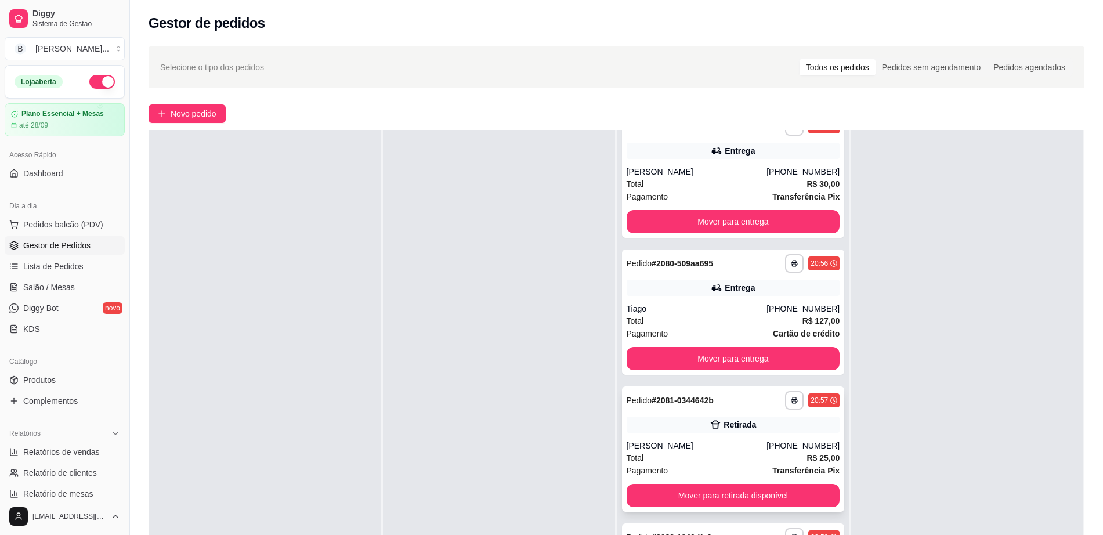
click at [723, 424] on div "Retirada" at bounding box center [739, 425] width 32 height 12
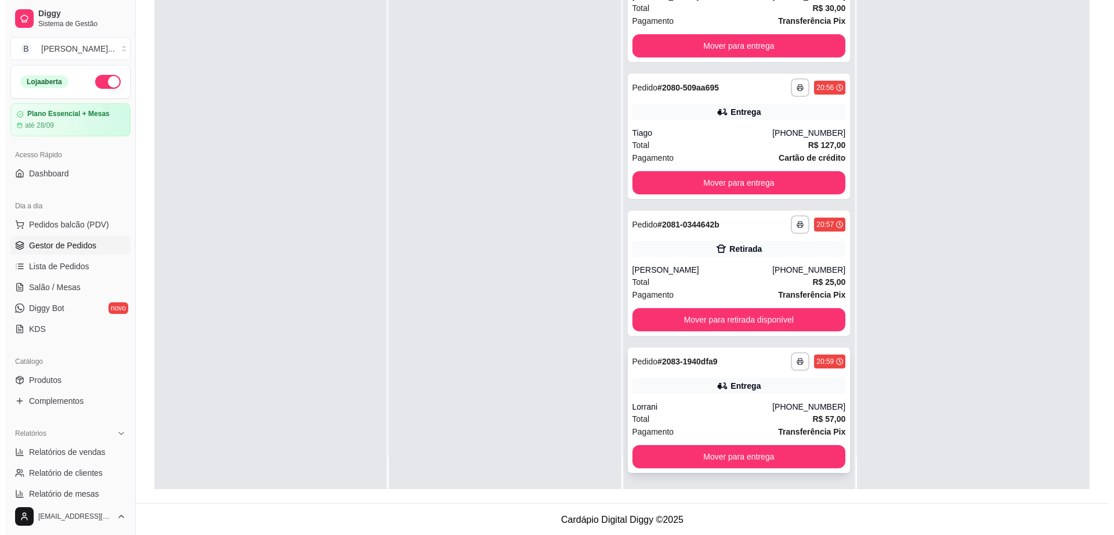
scroll to position [177, 0]
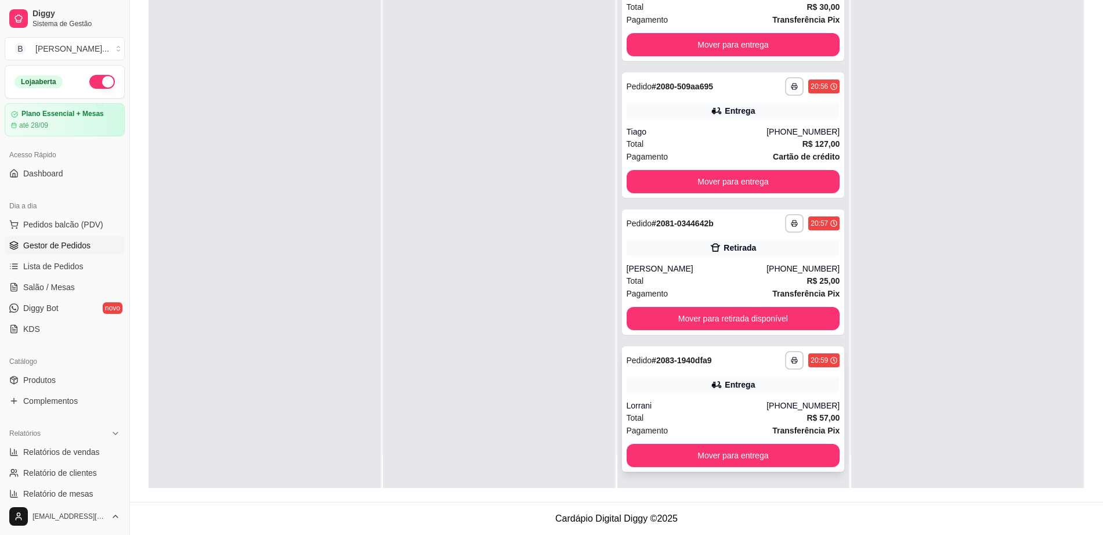
click at [693, 400] on div "Lorrani" at bounding box center [697, 406] width 140 height 12
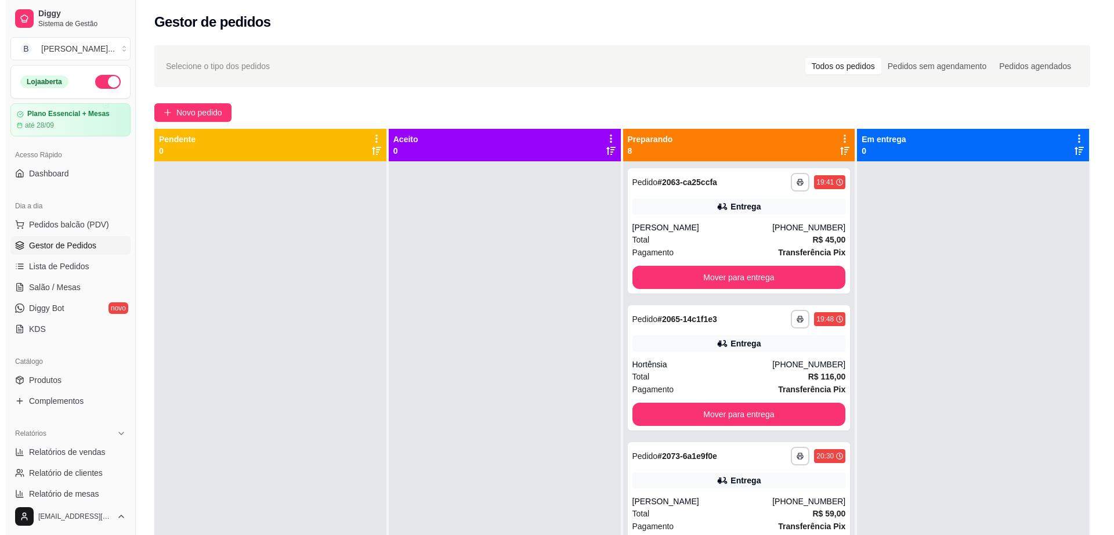
scroll to position [0, 0]
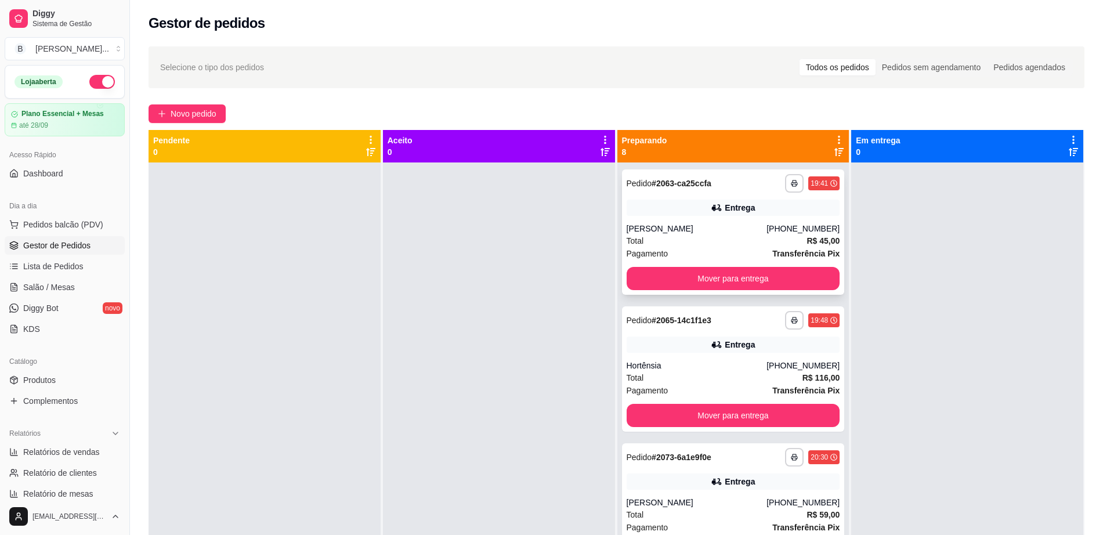
click at [691, 230] on div "[PERSON_NAME]" at bounding box center [697, 229] width 140 height 12
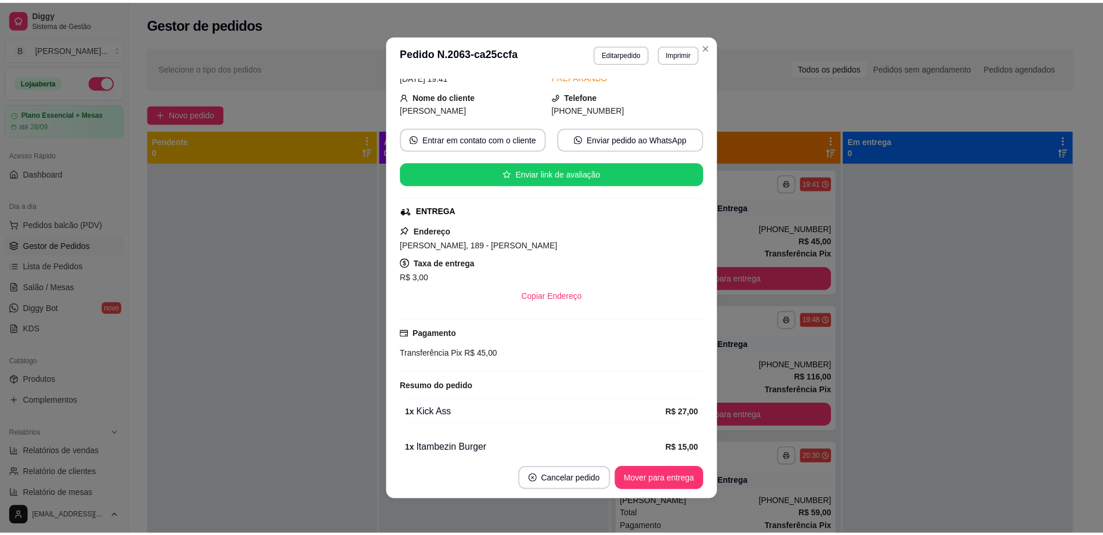
scroll to position [110, 0]
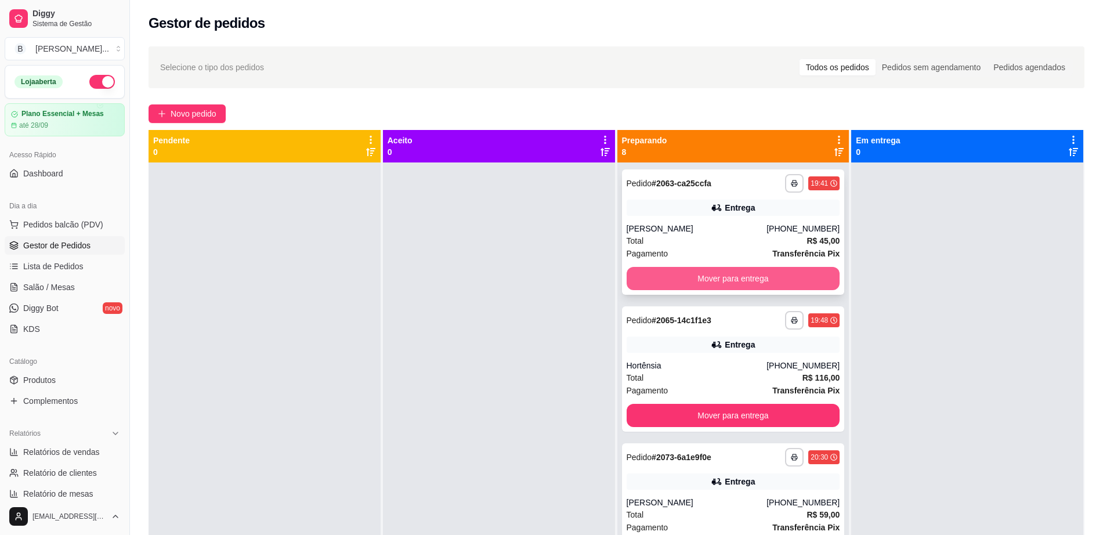
click at [680, 272] on button "Mover para entrega" at bounding box center [733, 278] width 213 height 23
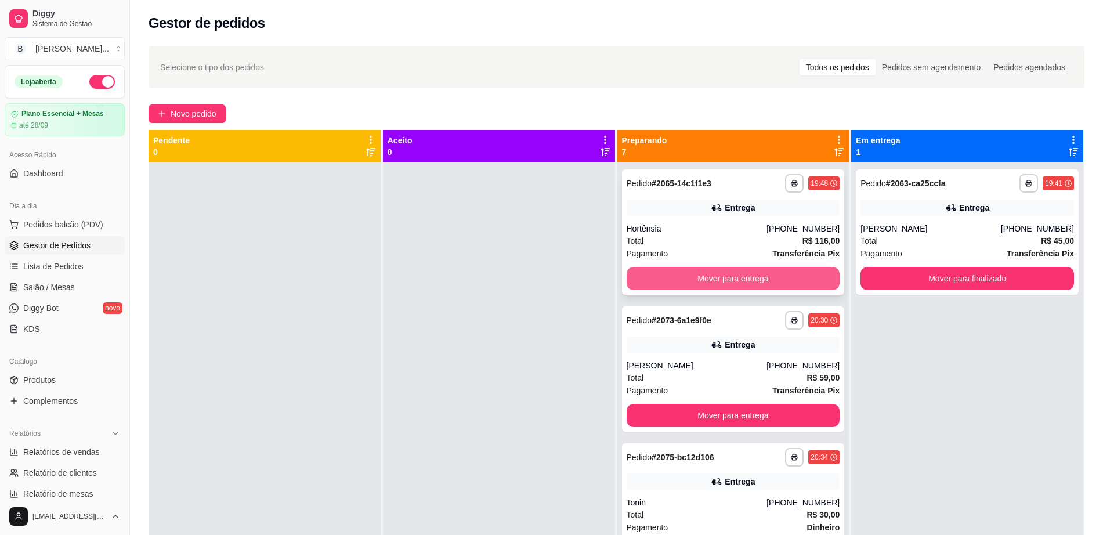
click at [686, 276] on button "Mover para entrega" at bounding box center [733, 278] width 213 height 23
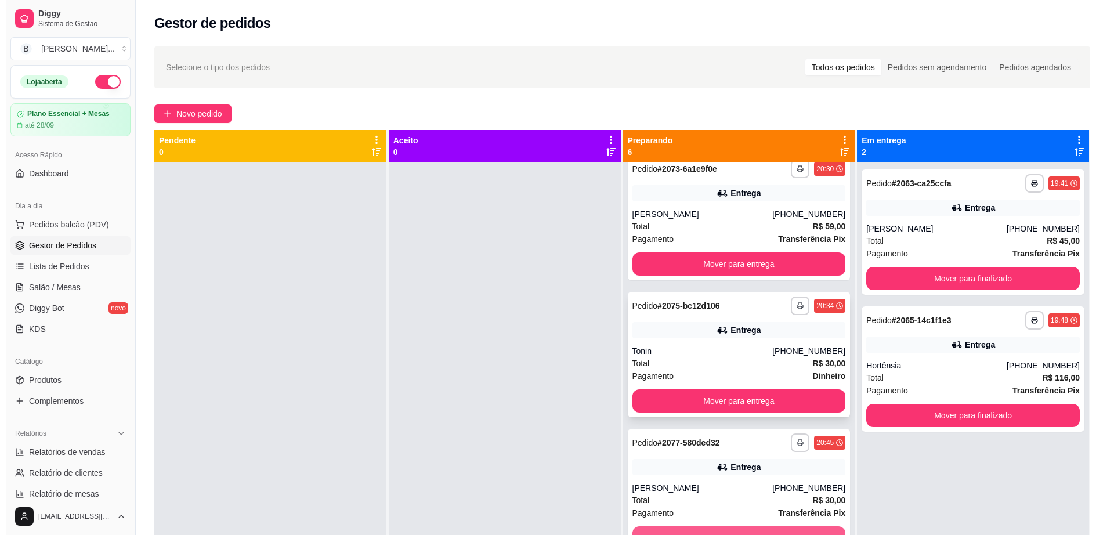
scroll to position [0, 0]
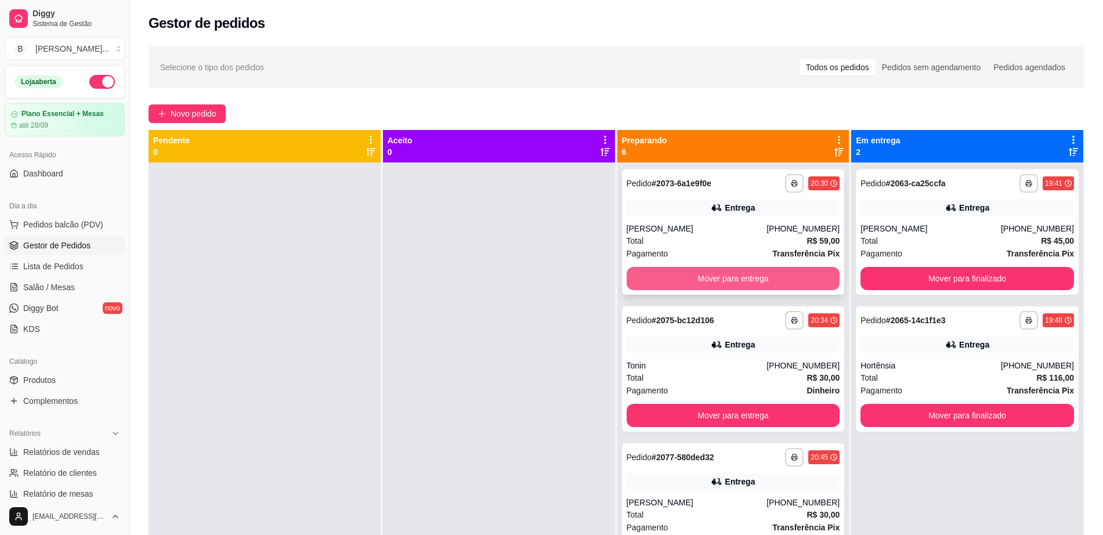
click at [701, 278] on button "Mover para entrega" at bounding box center [733, 278] width 213 height 23
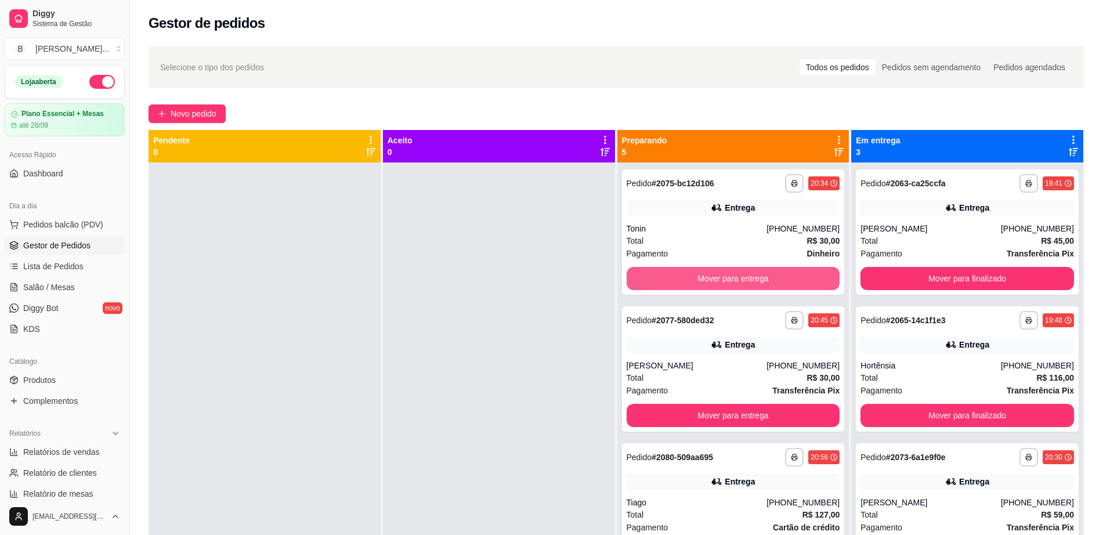
click at [701, 278] on button "Mover para entrega" at bounding box center [733, 278] width 213 height 23
click at [701, 278] on button "Mover para entrega" at bounding box center [732, 278] width 207 height 23
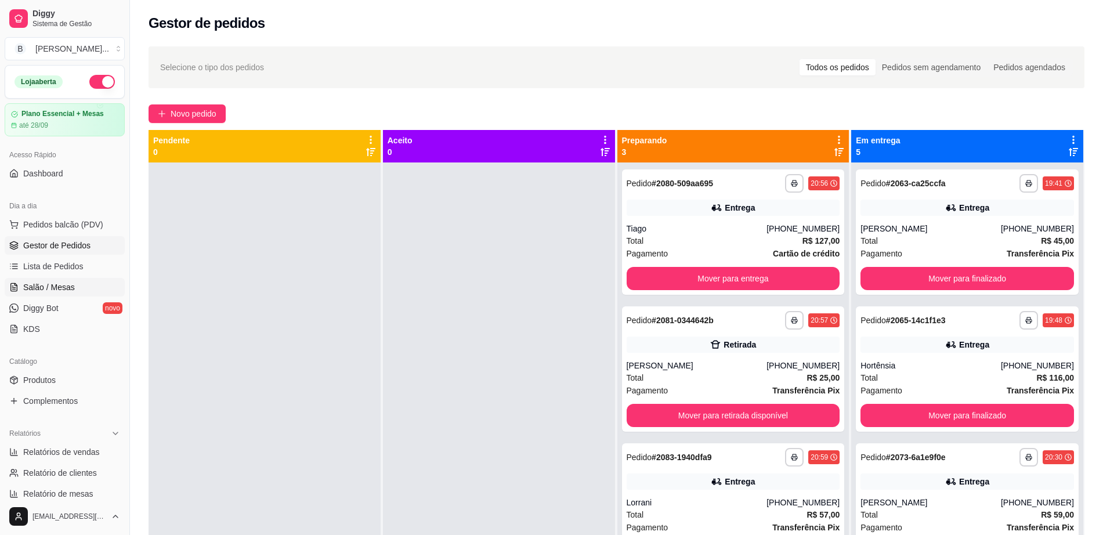
click at [76, 285] on link "Salão / Mesas" at bounding box center [65, 287] width 120 height 19
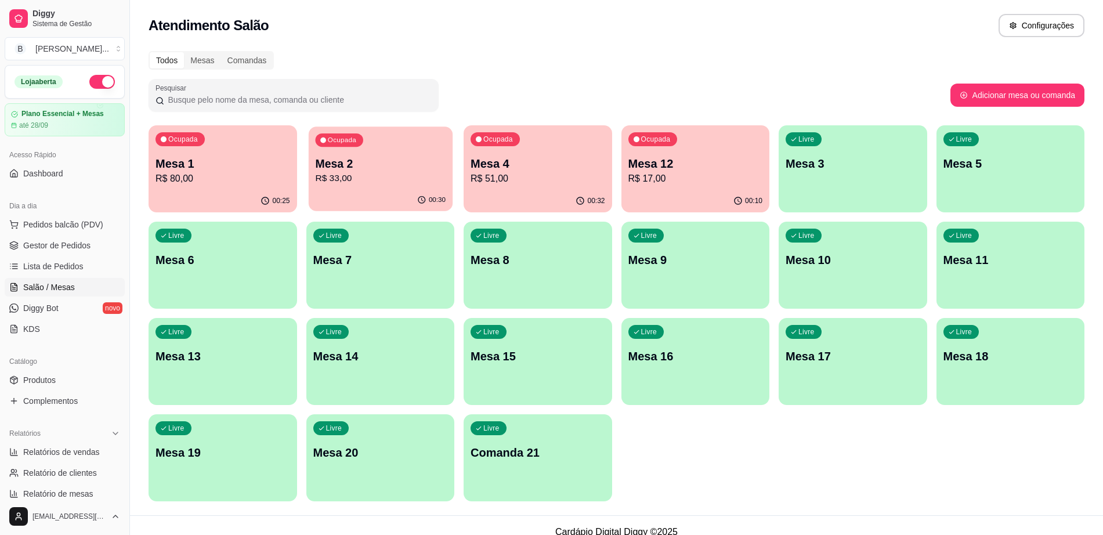
click at [367, 182] on p "R$ 33,00" at bounding box center [380, 178] width 131 height 13
click at [395, 187] on div "Ocupada Mesa 2 R$ 33,00" at bounding box center [380, 157] width 149 height 64
click at [345, 165] on p "Mesa 2" at bounding box center [380, 163] width 135 height 16
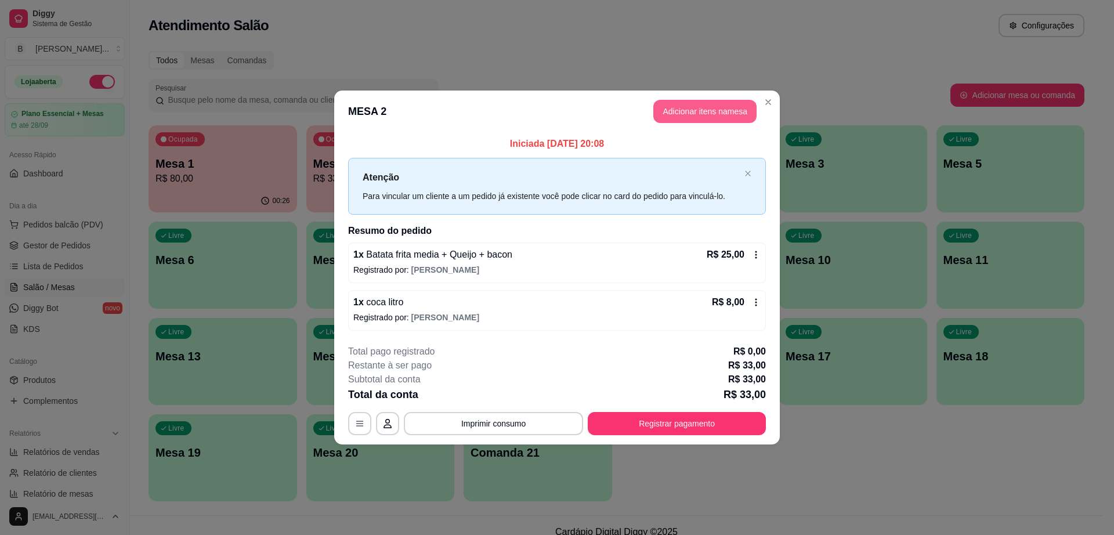
click at [701, 100] on button "Adicionar itens na mesa" at bounding box center [704, 111] width 103 height 23
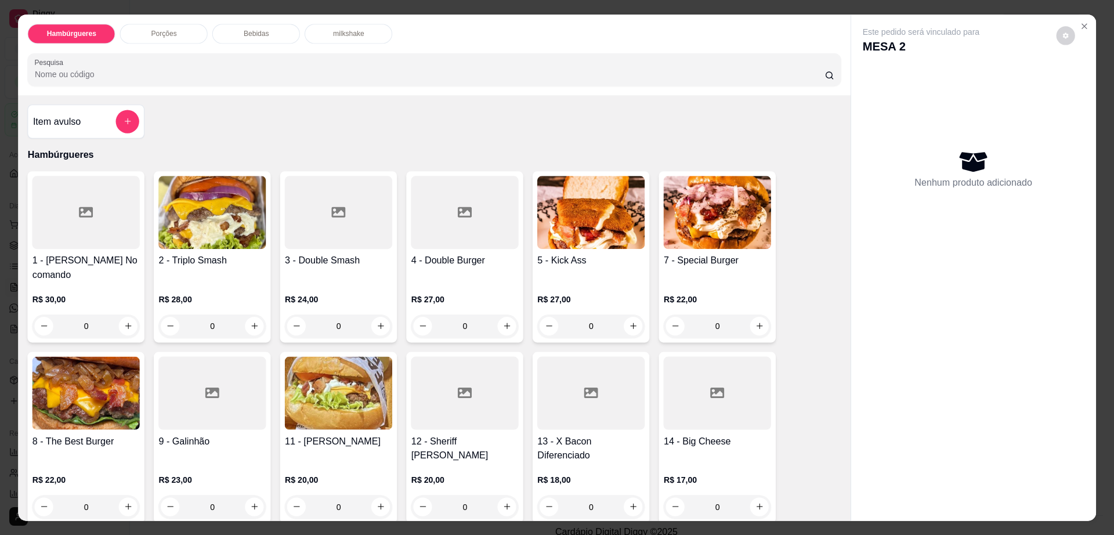
click at [867, 222] on div "Nenhum produto adicionado" at bounding box center [974, 168] width 222 height 229
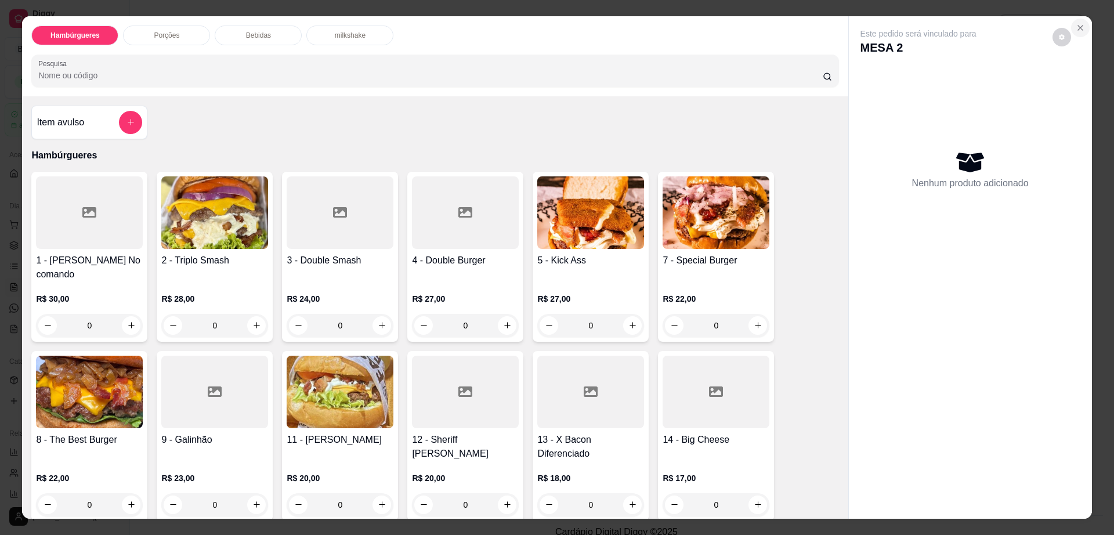
click at [1076, 26] on icon "Close" at bounding box center [1080, 27] width 9 height 9
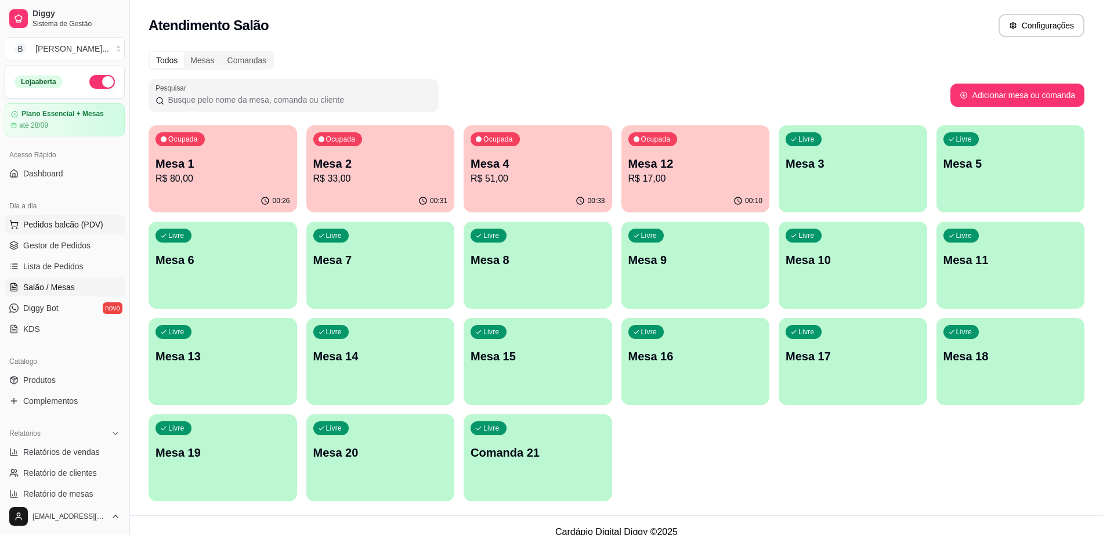
click at [45, 227] on span "Pedidos balcão (PDV)" at bounding box center [63, 225] width 80 height 12
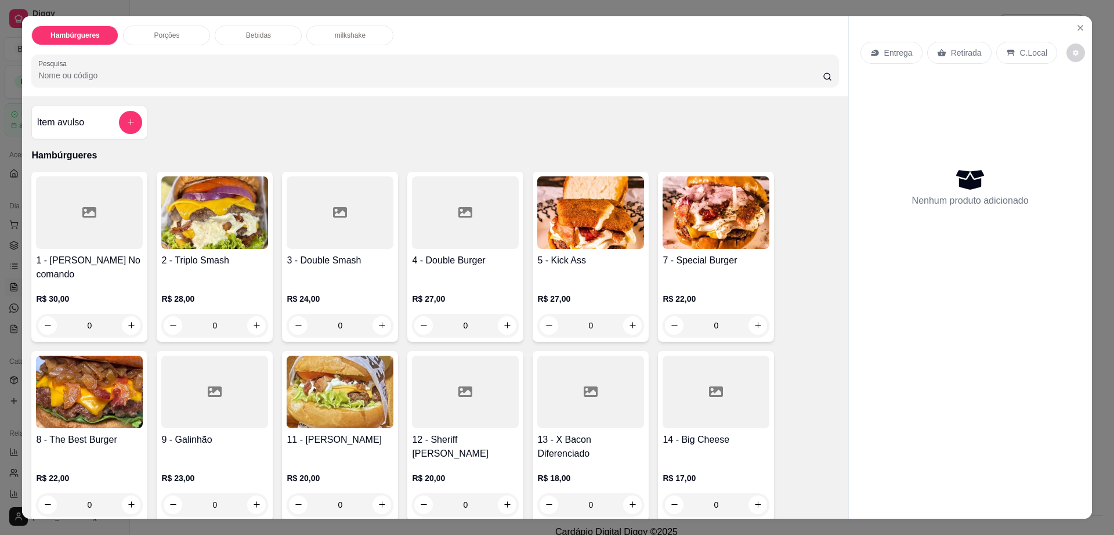
click at [78, 415] on div "8 - The Best Burger R$ 22,00 0" at bounding box center [89, 436] width 116 height 170
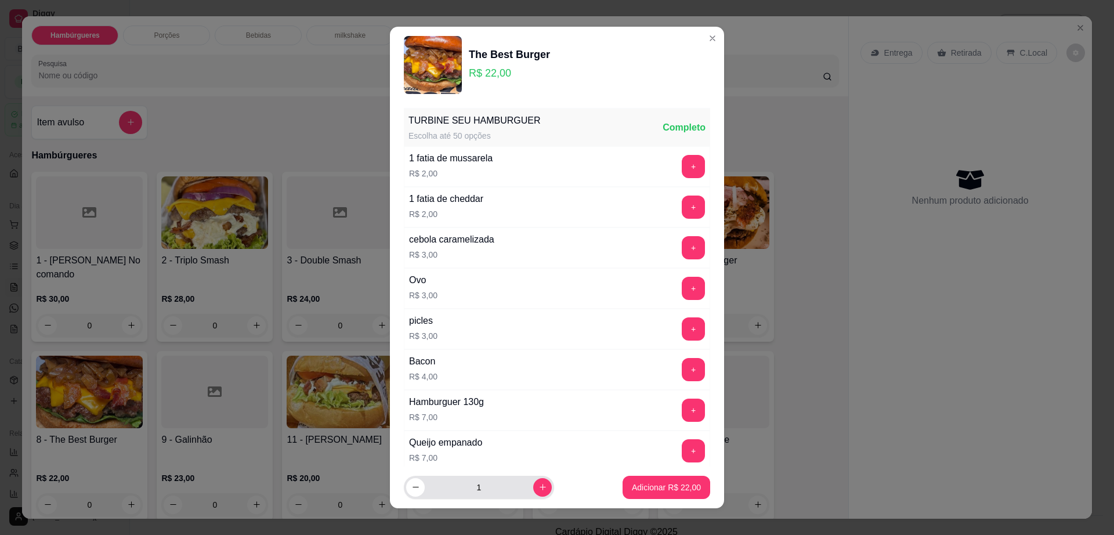
click at [535, 494] on div "1" at bounding box center [479, 487] width 146 height 23
click at [533, 484] on button "increase-product-quantity" at bounding box center [542, 487] width 19 height 19
type input "2"
click at [632, 493] on button "Adicionar R$ 44,00" at bounding box center [666, 487] width 88 height 23
type input "2"
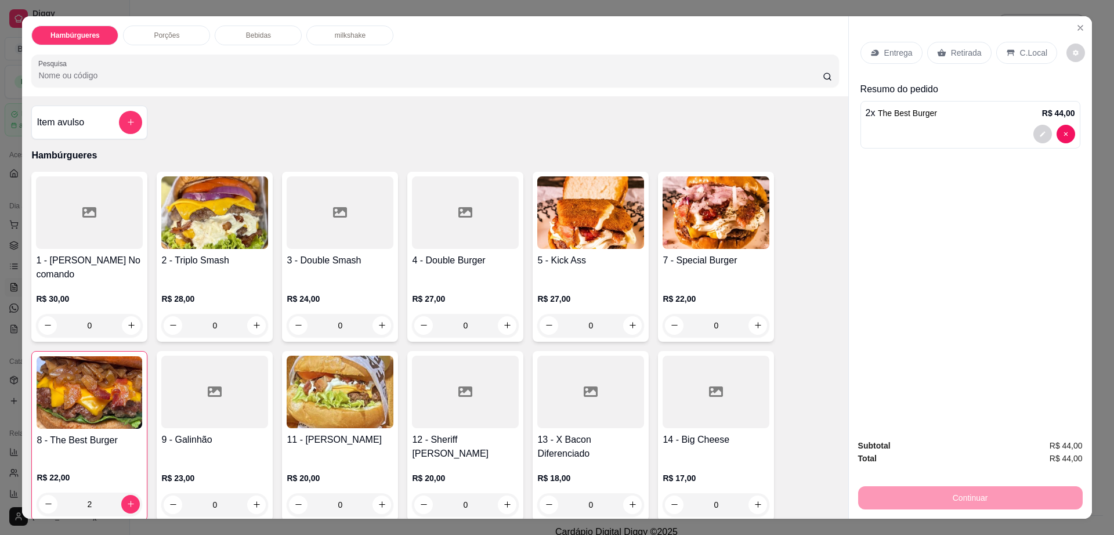
click at [897, 44] on div "Entrega" at bounding box center [891, 53] width 62 height 22
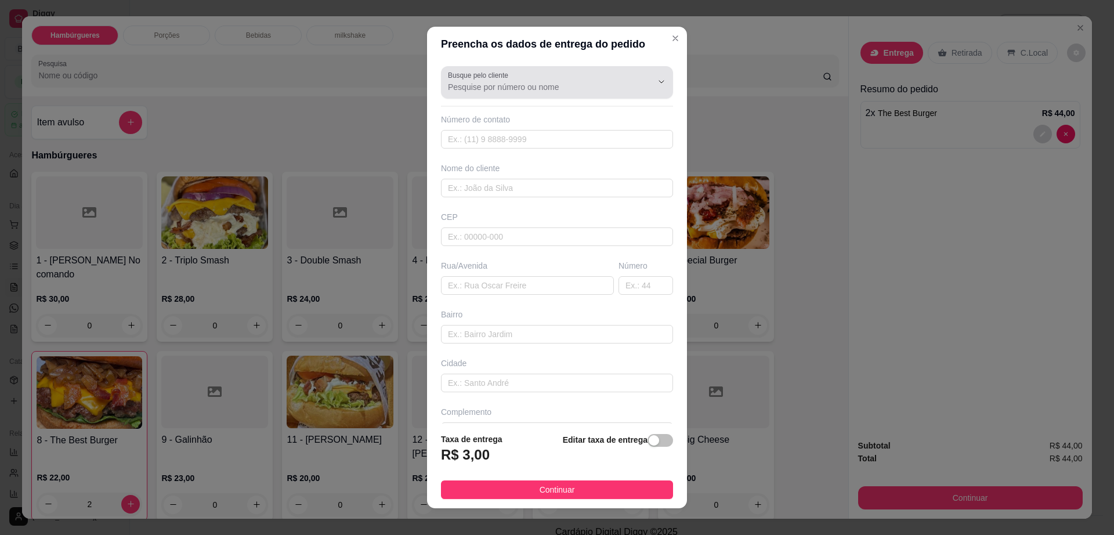
click at [496, 82] on input "Busque pelo cliente" at bounding box center [541, 87] width 186 height 12
click at [557, 81] on input "dao" at bounding box center [541, 87] width 186 height 12
type input "dao"
click at [640, 81] on icon "Show suggestions" at bounding box center [644, 81] width 9 height 9
type input "dao"
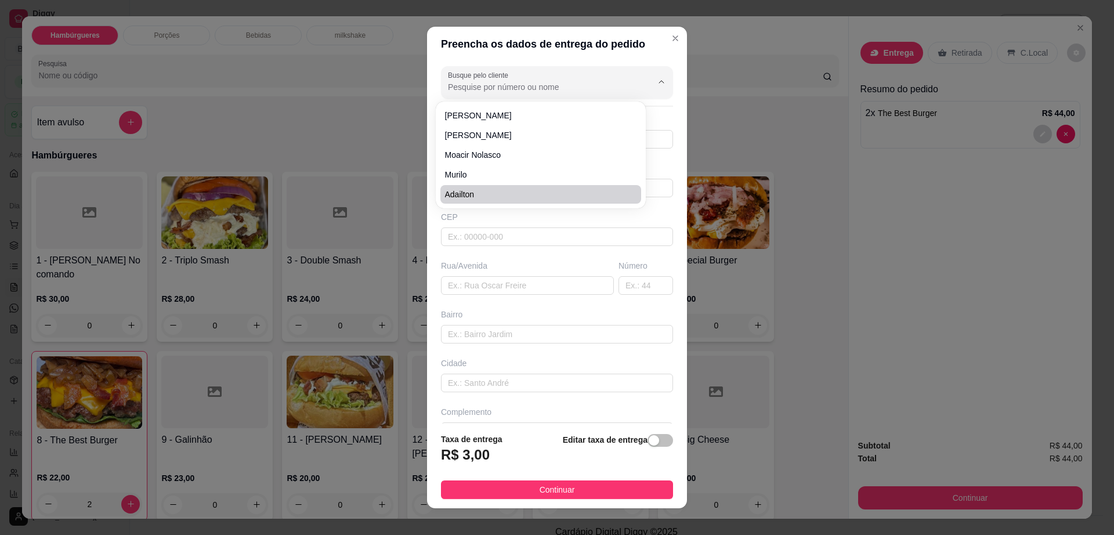
click at [493, 247] on div "Busque pelo cliente Número de contato Nome do cliente CEP Rua/Avenida Número Ba…" at bounding box center [557, 242] width 260 height 362
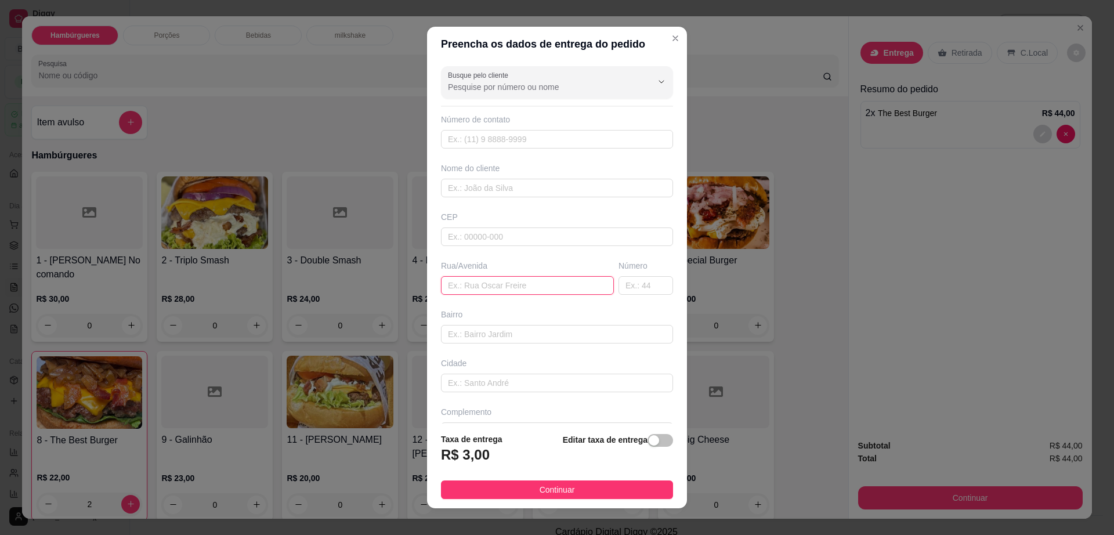
click at [503, 278] on input "text" at bounding box center [527, 285] width 173 height 19
paste input "Na [GEOGRAPHIC_DATA] onde tem um buguer na frente"
type input "Na [GEOGRAPHIC_DATA] onde tem um buguer na frente"
click at [504, 190] on input "text" at bounding box center [557, 188] width 232 height 19
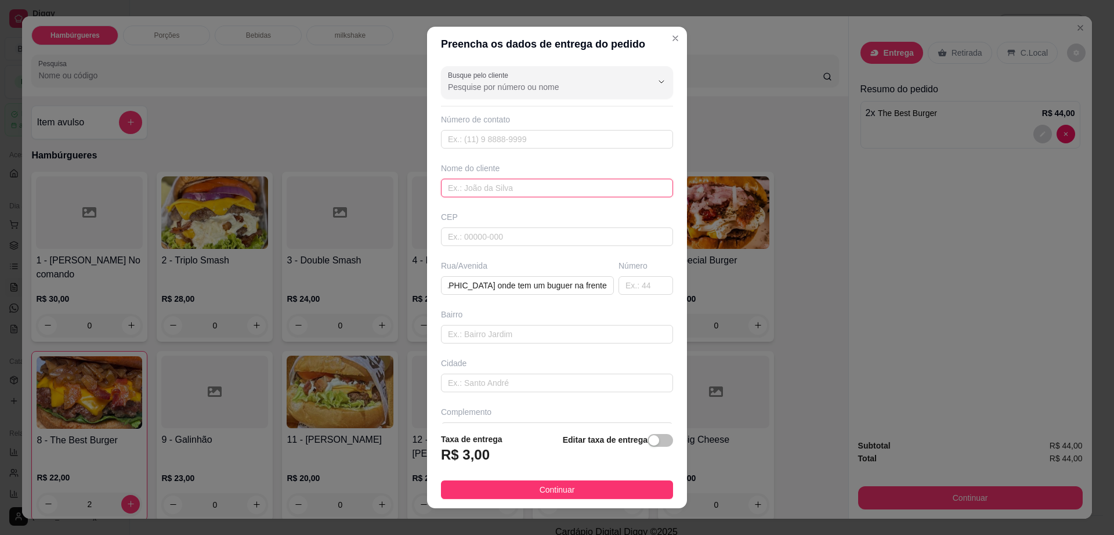
scroll to position [0, 0]
type input "dao"
click at [557, 488] on span "Continuar" at bounding box center [557, 489] width 35 height 13
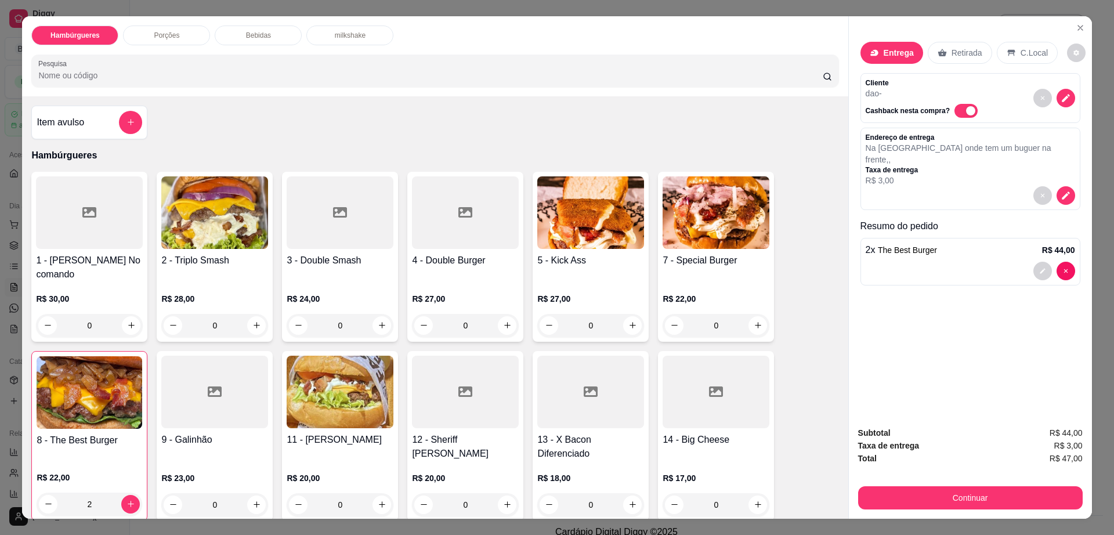
click at [887, 245] on span "The Best Burger" at bounding box center [907, 249] width 59 height 9
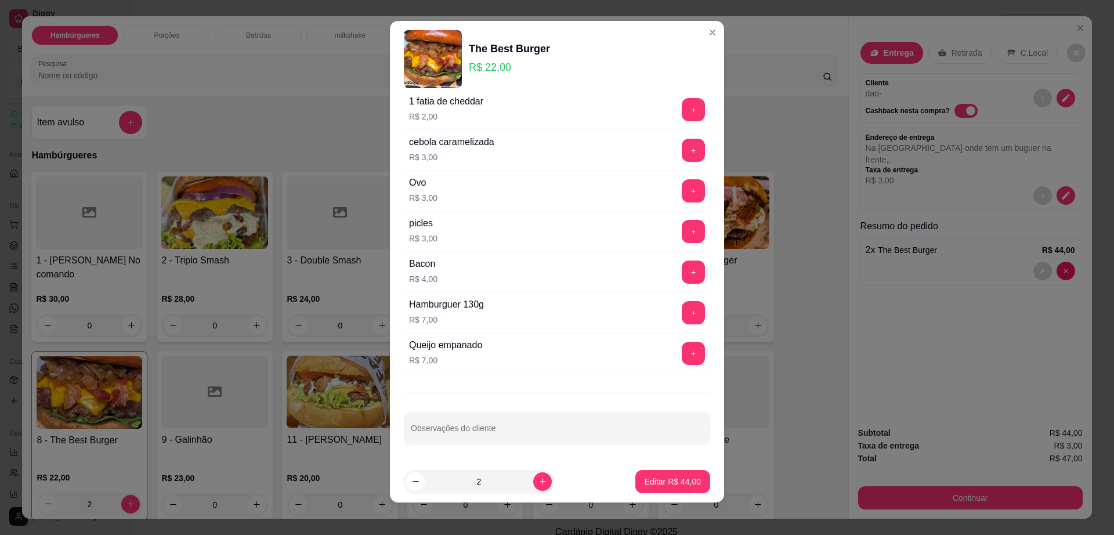
scroll to position [10, 0]
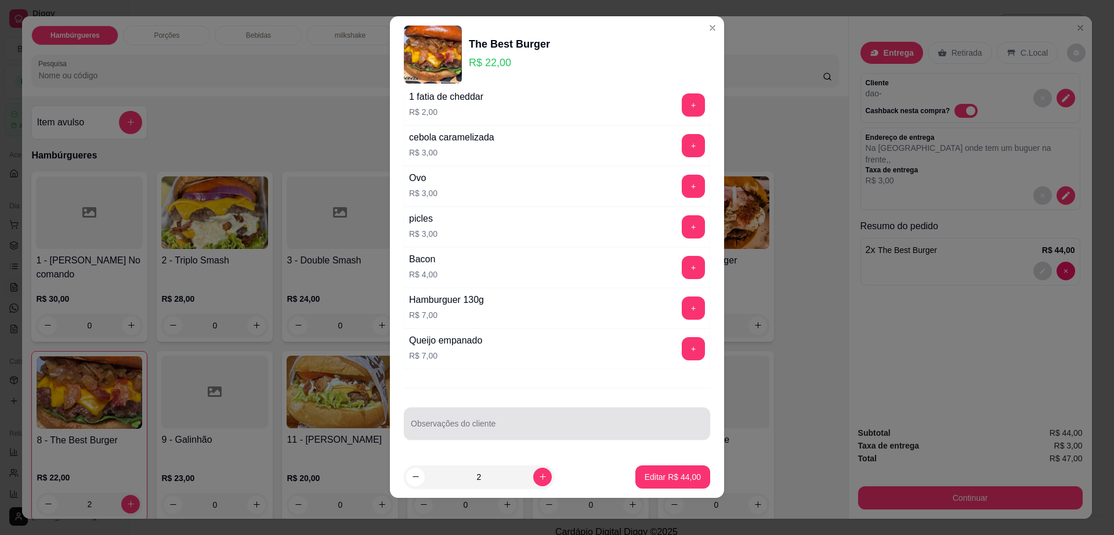
click at [506, 433] on input "Observações do cliente" at bounding box center [557, 428] width 292 height 12
type input "mandar molho"
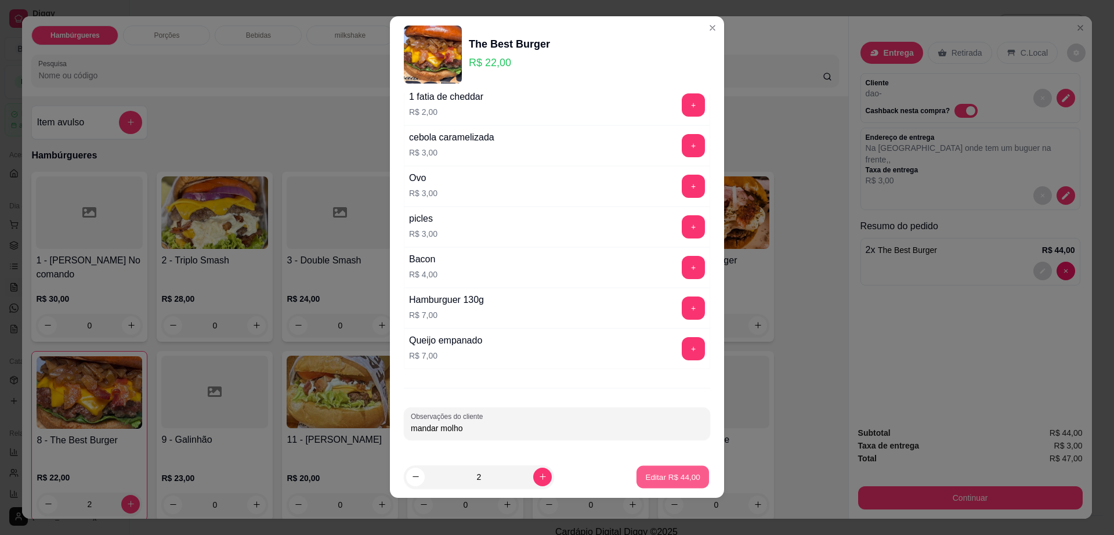
click at [651, 483] on button "Editar R$ 44,00" at bounding box center [672, 477] width 73 height 23
type input "0"
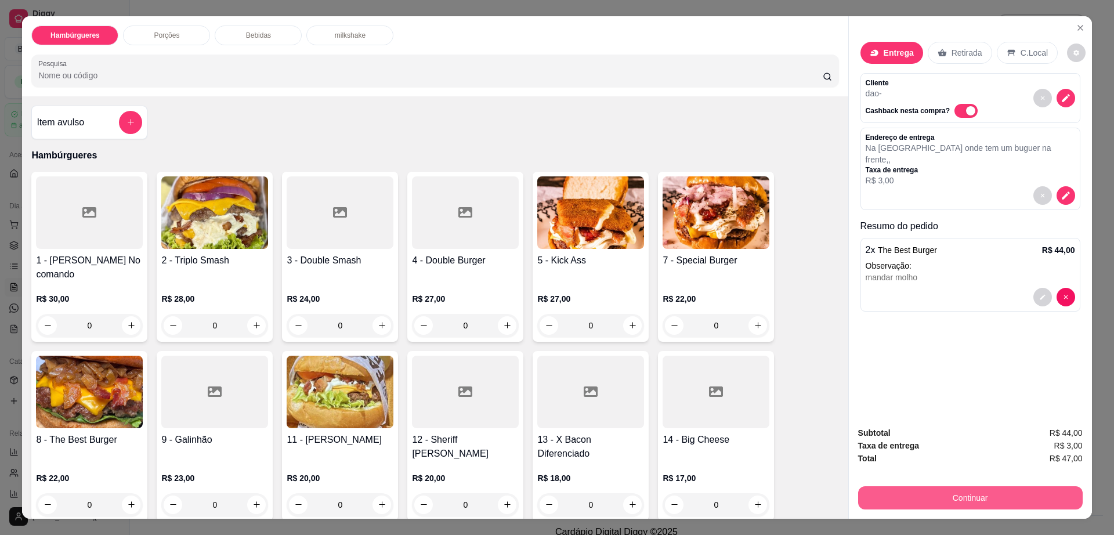
click at [962, 503] on button "Continuar" at bounding box center [970, 497] width 225 height 23
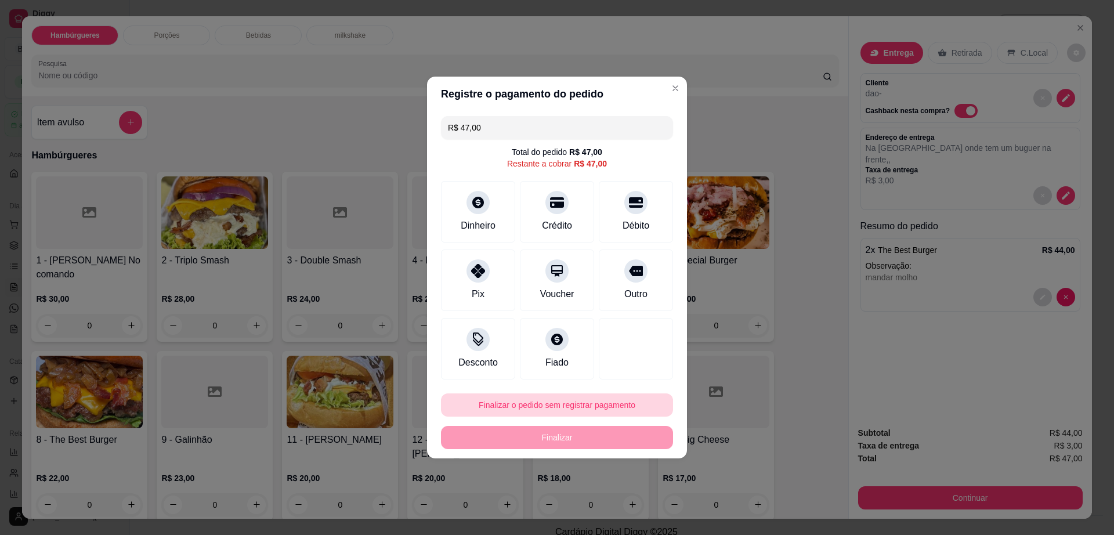
click at [492, 399] on button "Finalizar o pedido sem registrar pagamento" at bounding box center [557, 404] width 232 height 23
click at [623, 499] on button "Confirmar" at bounding box center [630, 500] width 43 height 18
type input "R$ 0,00"
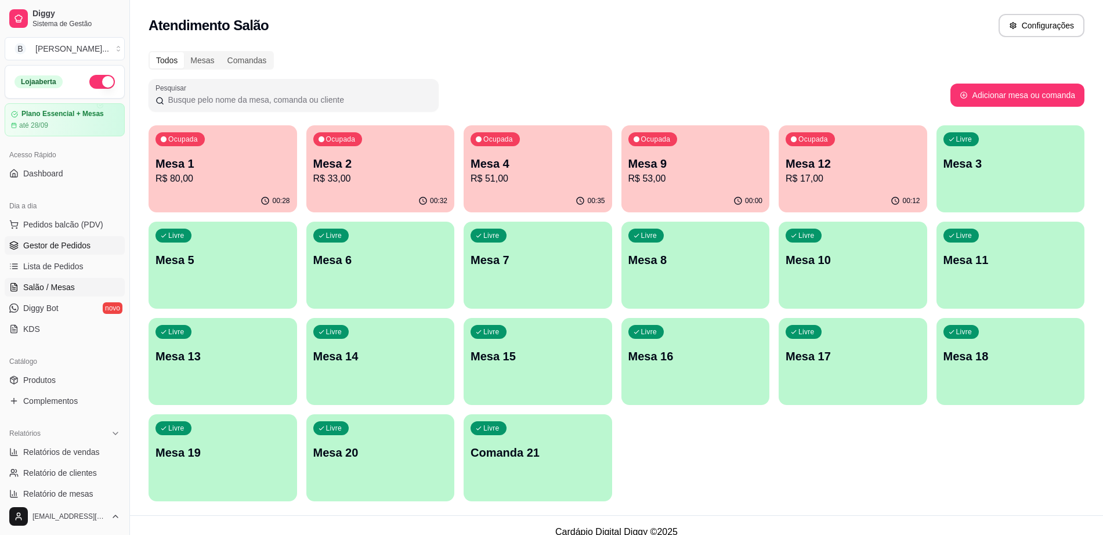
click at [49, 240] on span "Gestor de Pedidos" at bounding box center [56, 246] width 67 height 12
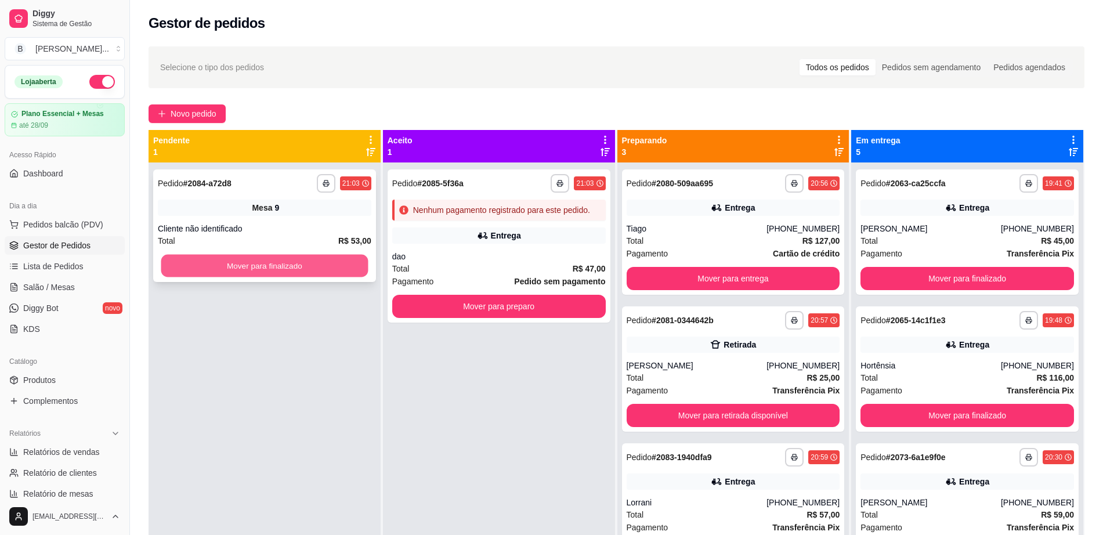
click at [270, 262] on button "Mover para finalizado" at bounding box center [264, 266] width 207 height 23
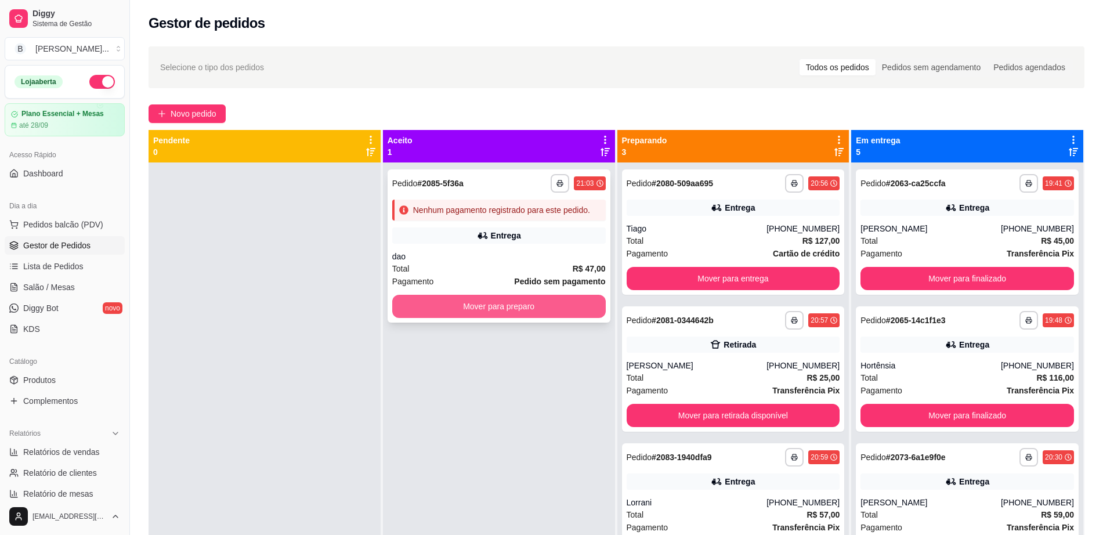
click at [470, 304] on button "Mover para preparo" at bounding box center [498, 306] width 213 height 23
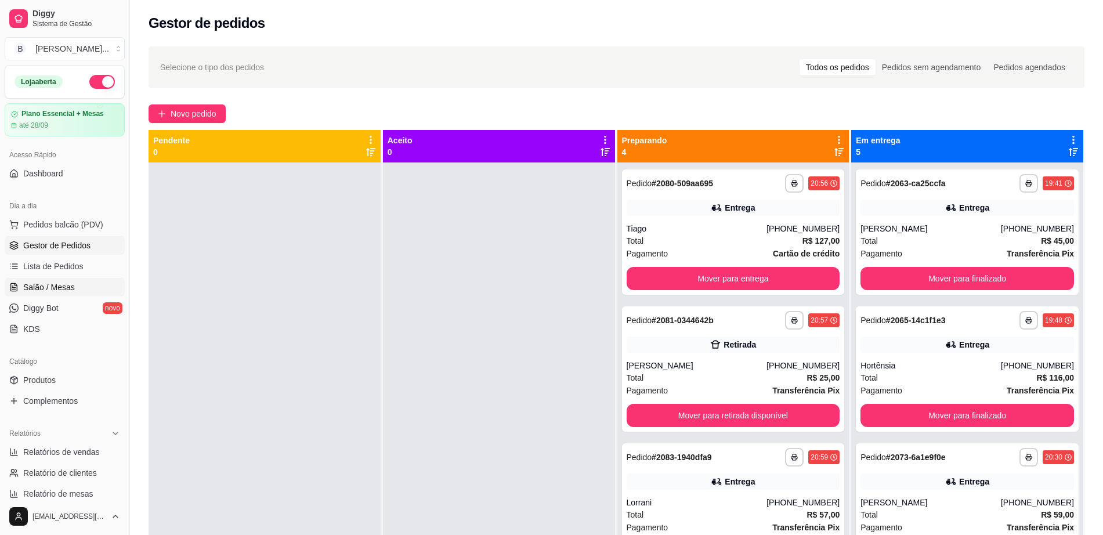
click at [69, 290] on span "Salão / Mesas" at bounding box center [49, 287] width 52 height 12
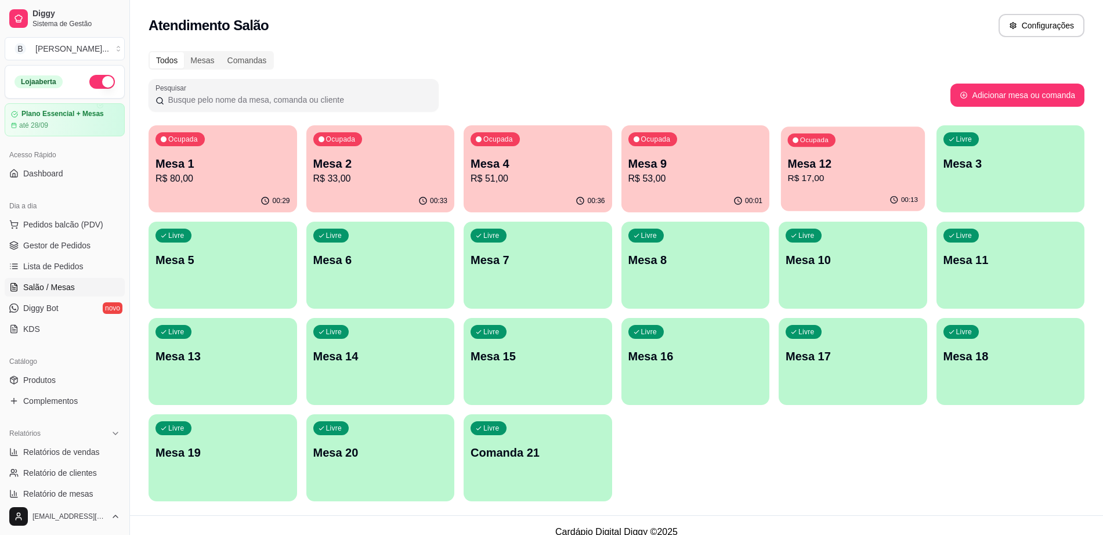
click at [828, 186] on div "Ocupada Mesa 12 R$ 17,00" at bounding box center [853, 157] width 144 height 63
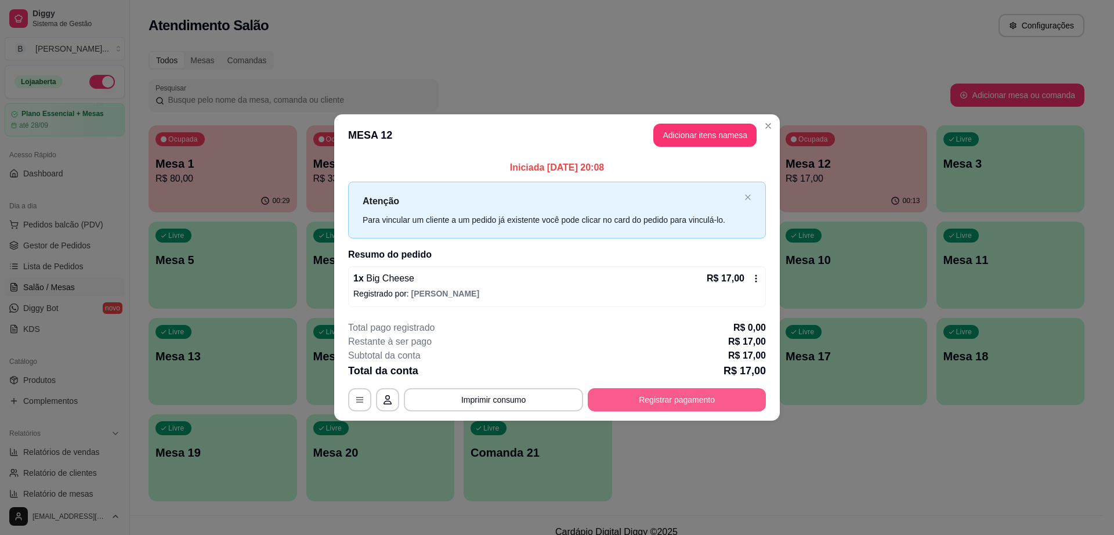
click at [679, 400] on button "Registrar pagamento" at bounding box center [677, 399] width 178 height 23
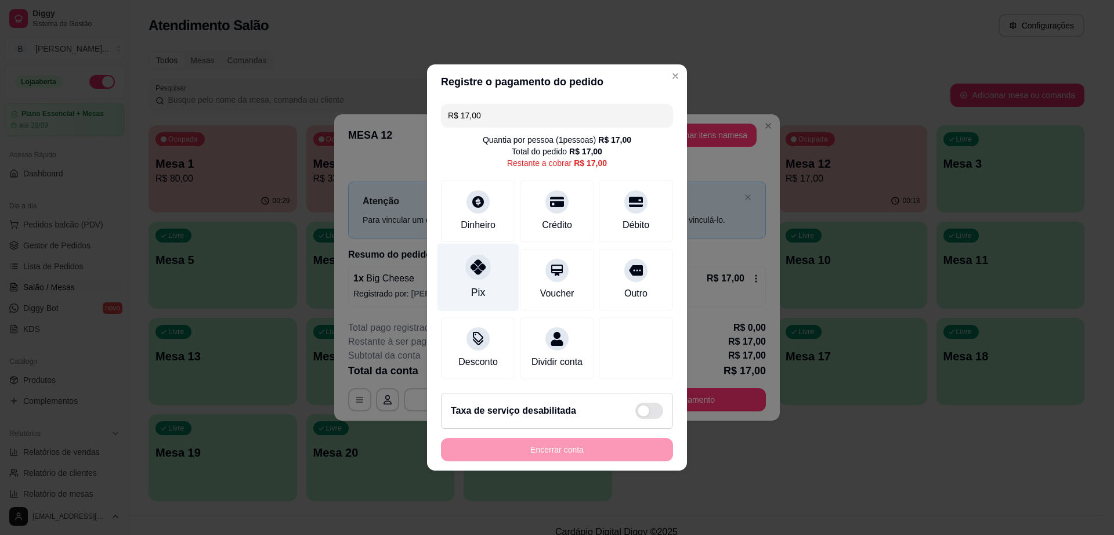
click at [491, 276] on div "Pix" at bounding box center [478, 278] width 82 height 68
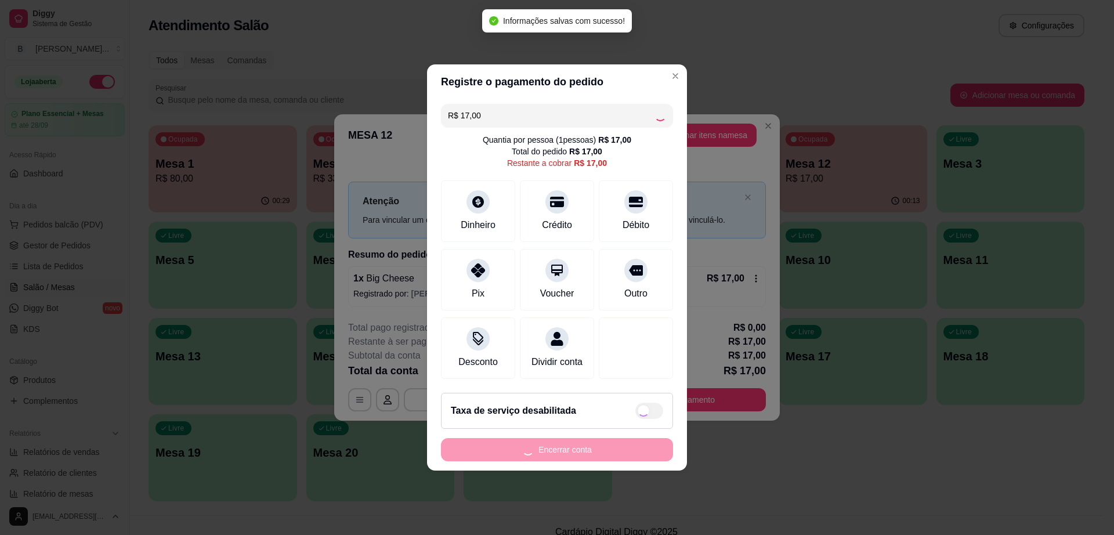
type input "R$ 0,00"
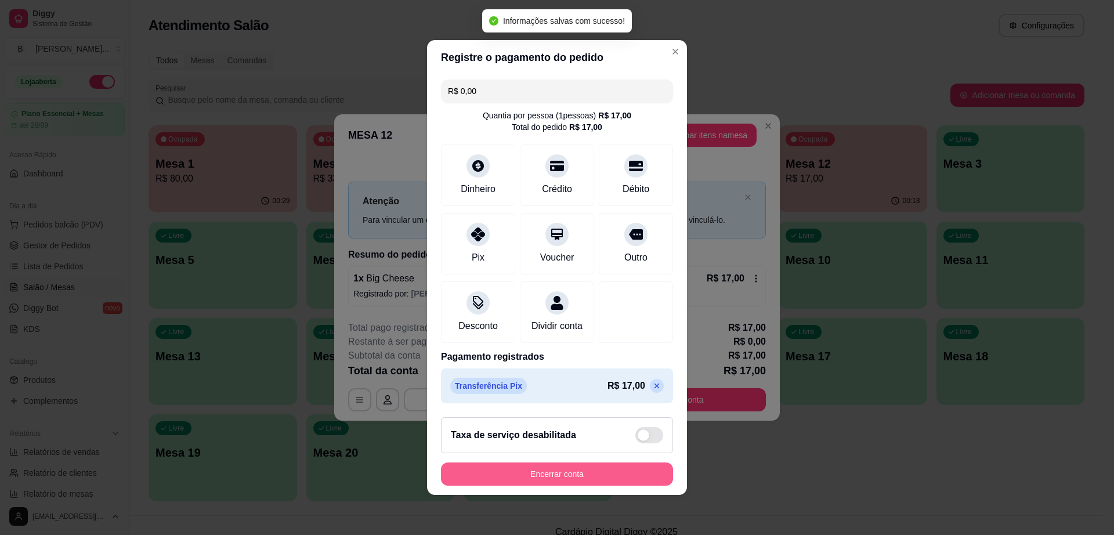
click at [582, 478] on button "Encerrar conta" at bounding box center [557, 473] width 232 height 23
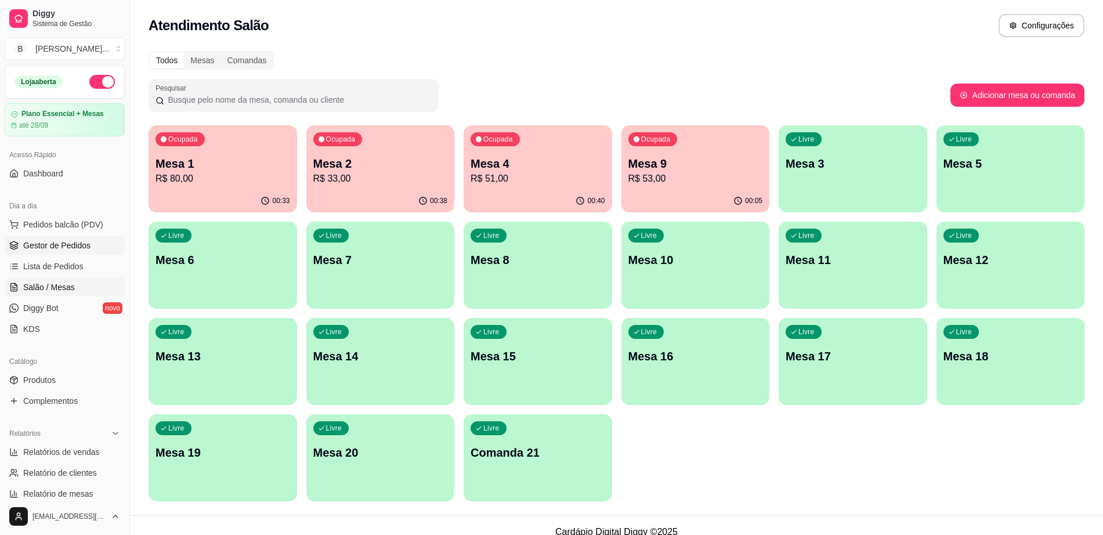
click at [66, 249] on span "Gestor de Pedidos" at bounding box center [56, 246] width 67 height 12
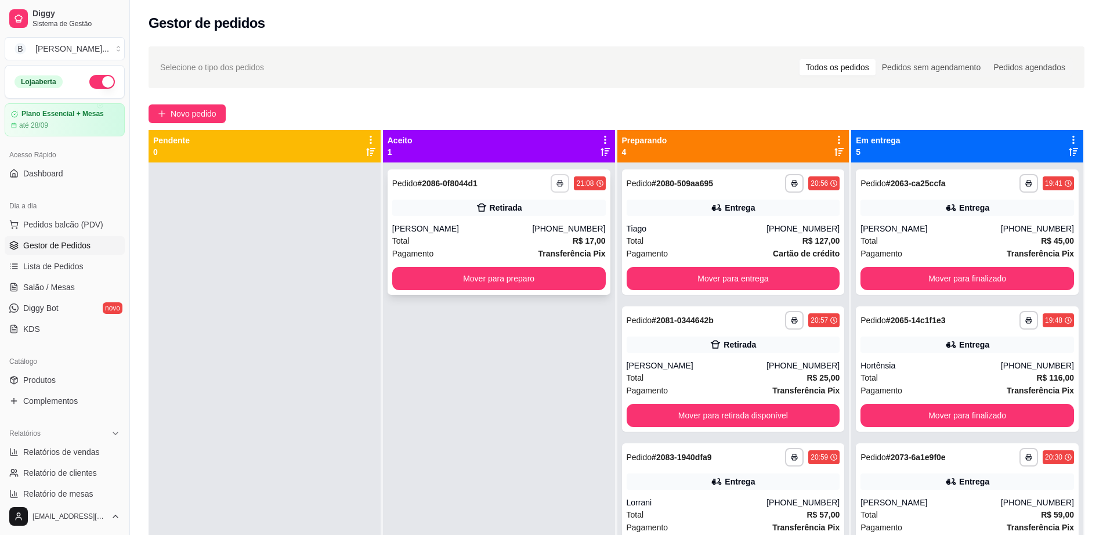
click at [562, 180] on button "button" at bounding box center [560, 183] width 19 height 19
click at [535, 225] on button "Impressora cell" at bounding box center [524, 224] width 84 height 19
click at [411, 245] on div "Total R$ 17,00" at bounding box center [498, 240] width 213 height 13
click at [438, 450] on div "**********" at bounding box center [499, 429] width 232 height 535
click at [511, 279] on button "Mover para preparo" at bounding box center [498, 278] width 207 height 23
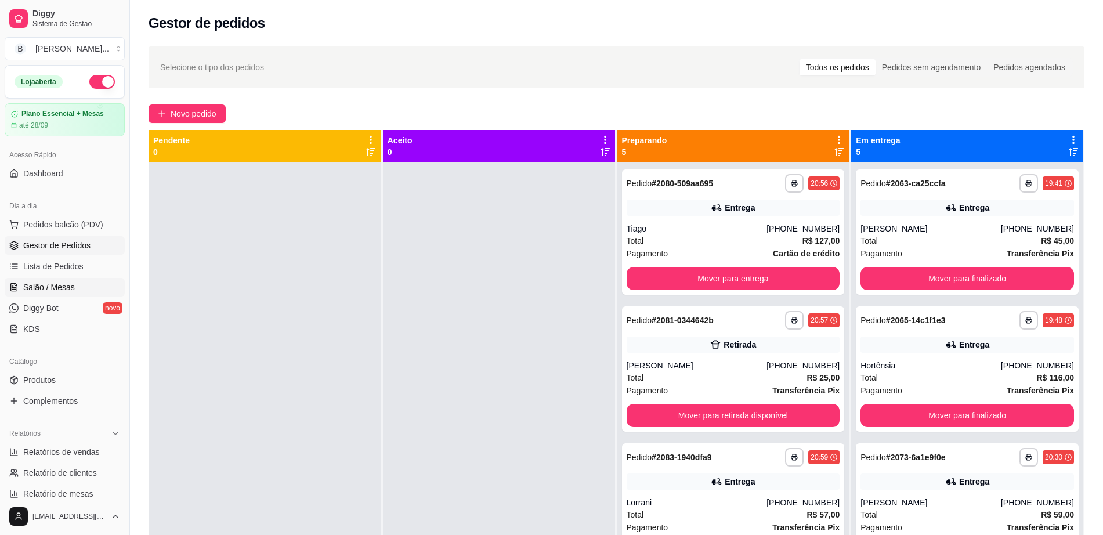
click at [86, 289] on link "Salão / Mesas" at bounding box center [65, 287] width 120 height 19
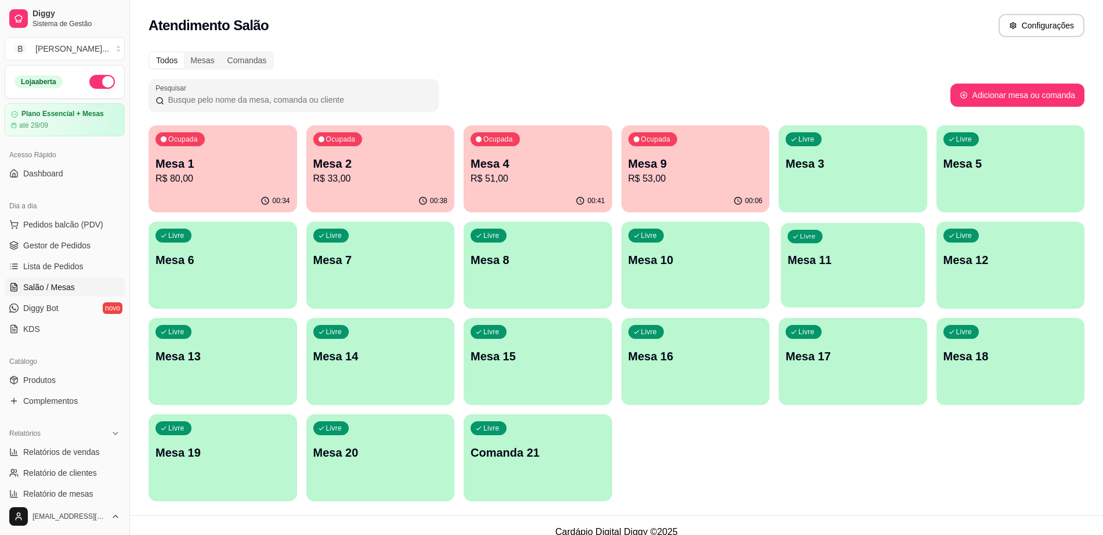
click at [907, 278] on div "Livre Mesa 11" at bounding box center [853, 258] width 144 height 71
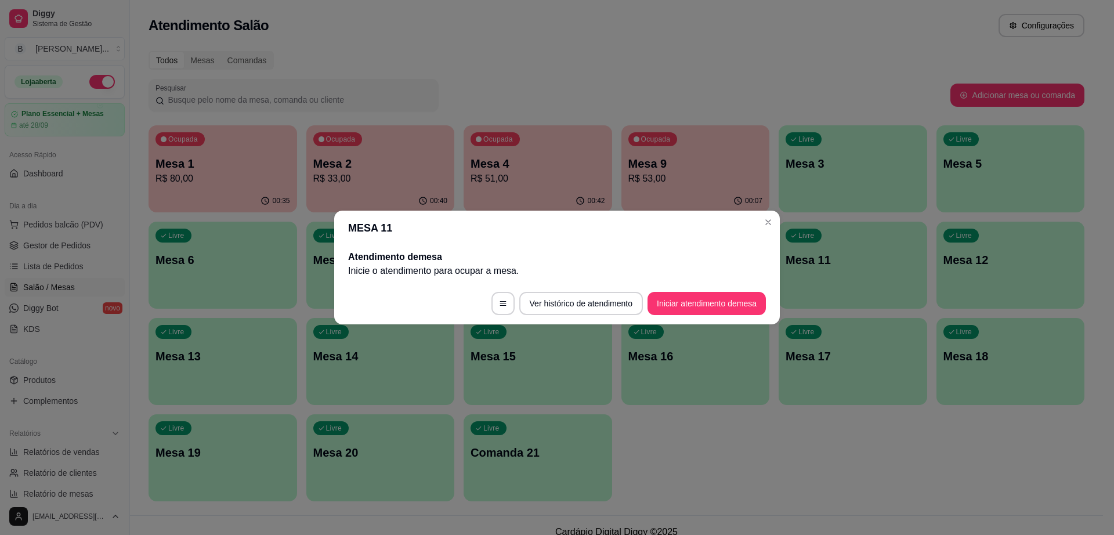
click at [667, 286] on footer "Ver histórico de atendimento Iniciar atendimento de mesa" at bounding box center [557, 304] width 446 height 42
click at [674, 309] on button "Iniciar atendimento de mesa" at bounding box center [706, 303] width 118 height 23
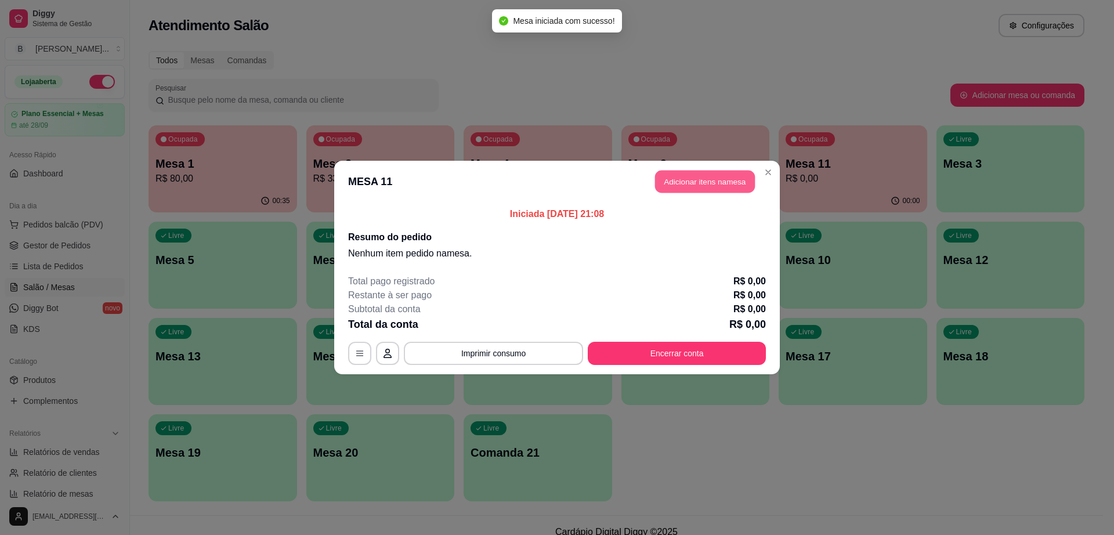
click at [701, 178] on button "Adicionar itens na mesa" at bounding box center [705, 182] width 100 height 23
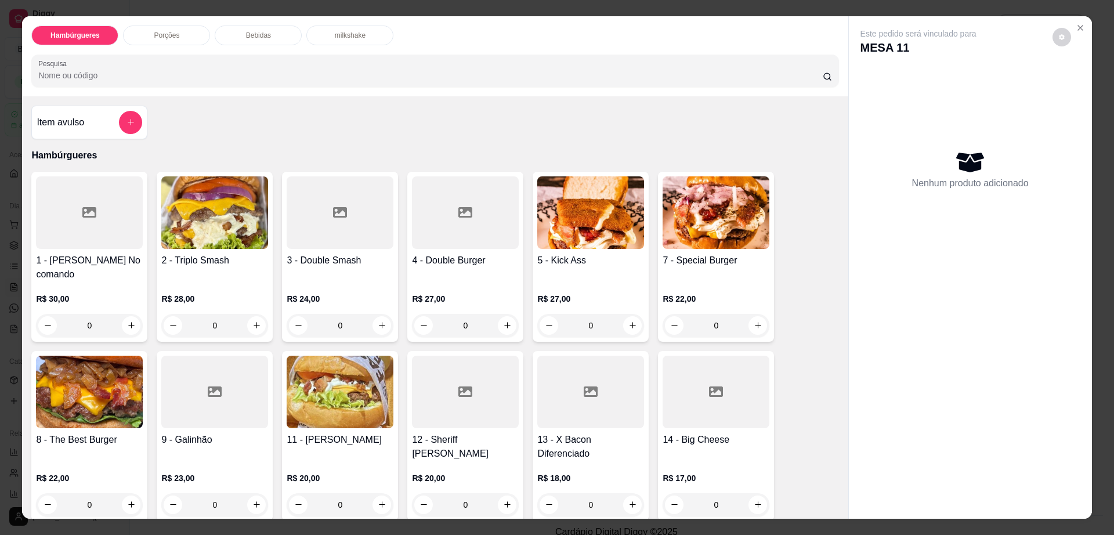
click at [686, 258] on h4 "7 - Special Burger" at bounding box center [716, 261] width 107 height 14
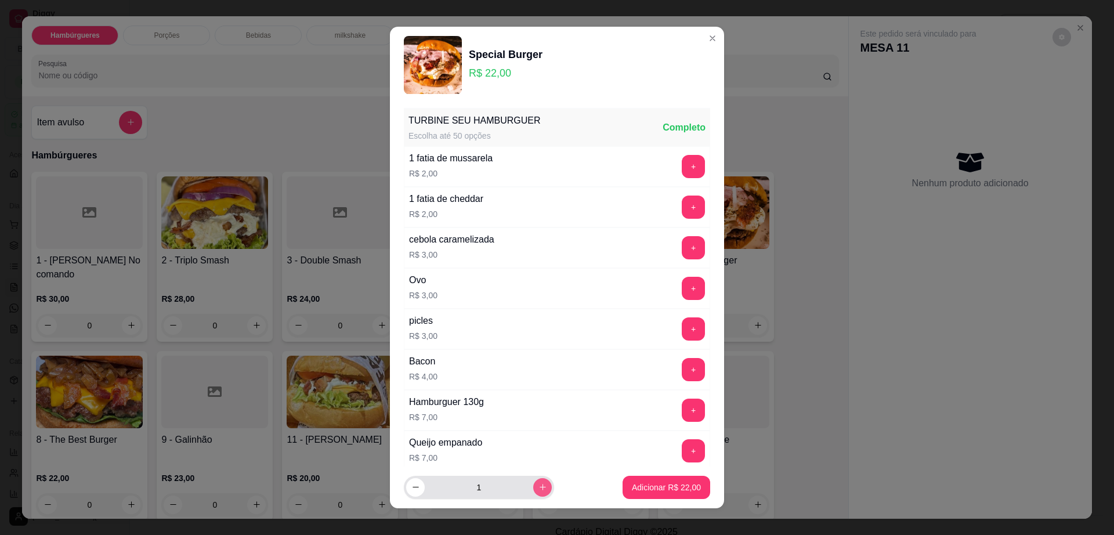
click at [538, 490] on icon "increase-product-quantity" at bounding box center [542, 487] width 9 height 9
type input "2"
click at [635, 488] on p "Adicionar R$ 44,00" at bounding box center [666, 487] width 67 height 11
type input "2"
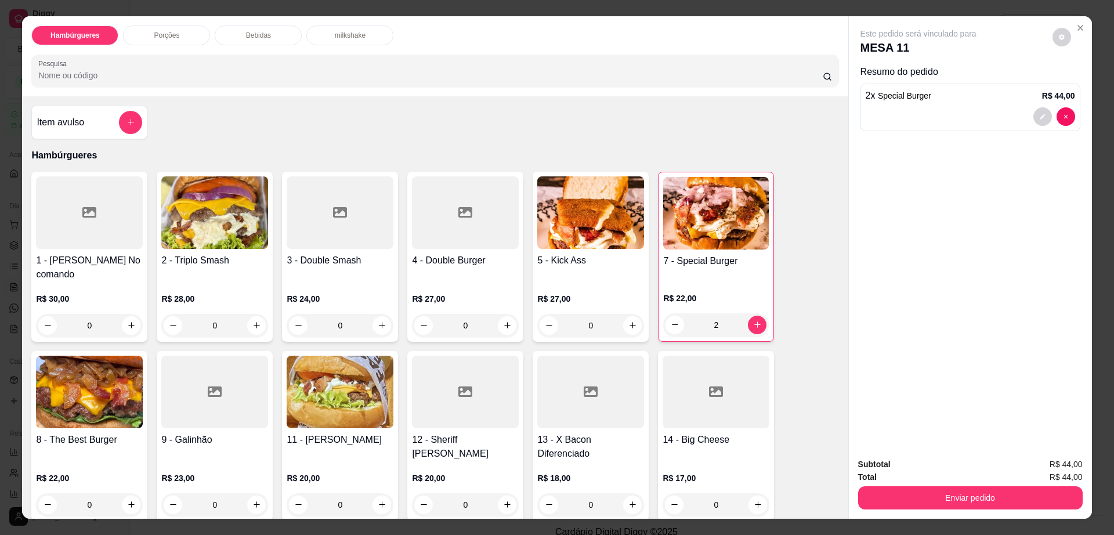
click at [257, 39] on p "Bebidas" at bounding box center [258, 35] width 25 height 9
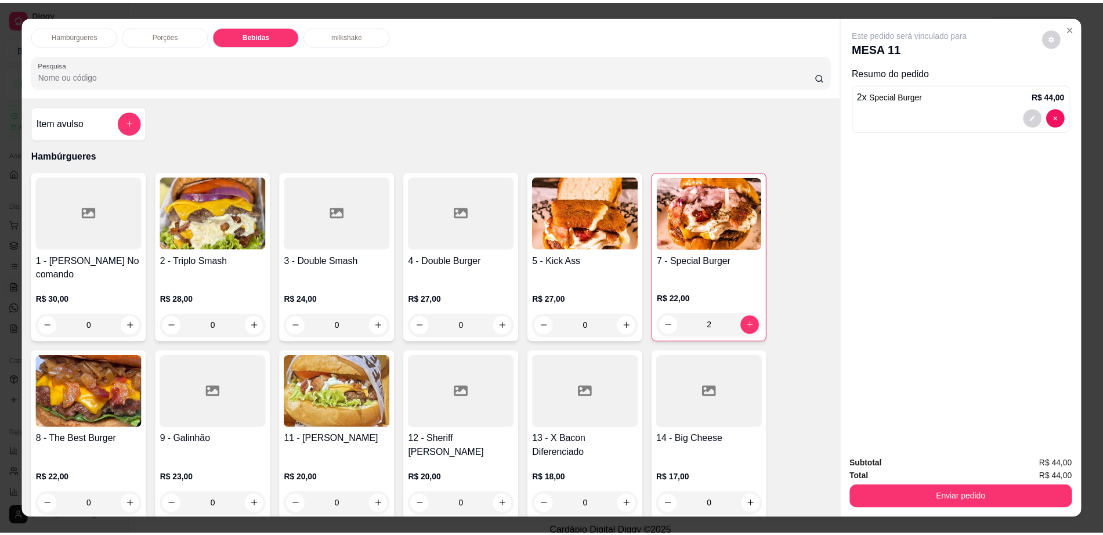
scroll to position [21, 0]
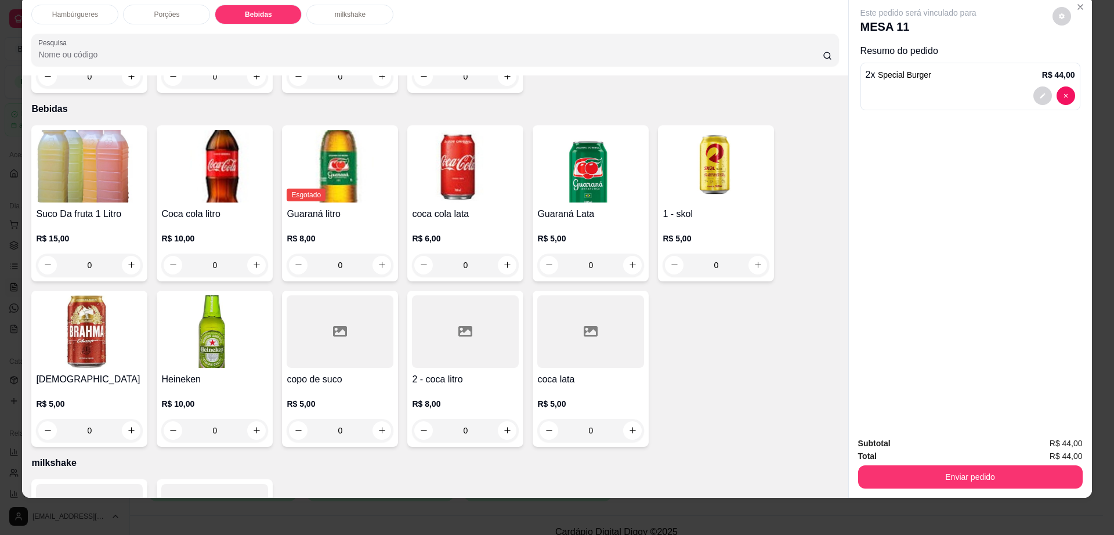
click at [329, 320] on div at bounding box center [340, 331] width 107 height 73
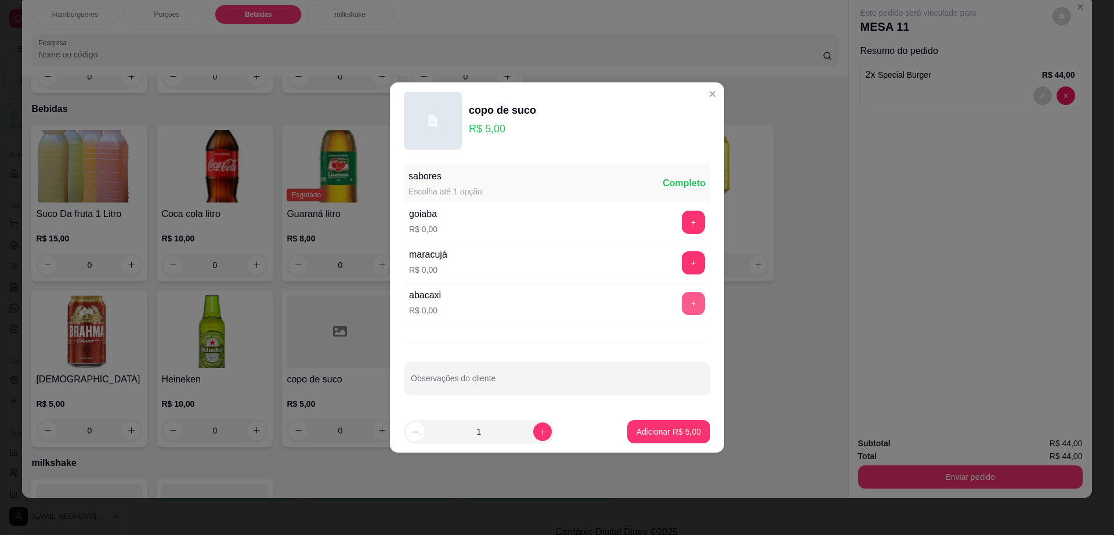
click at [683, 305] on button "+" at bounding box center [693, 303] width 23 height 23
click at [664, 435] on p "Adicionar R$ 5,00" at bounding box center [668, 432] width 64 height 12
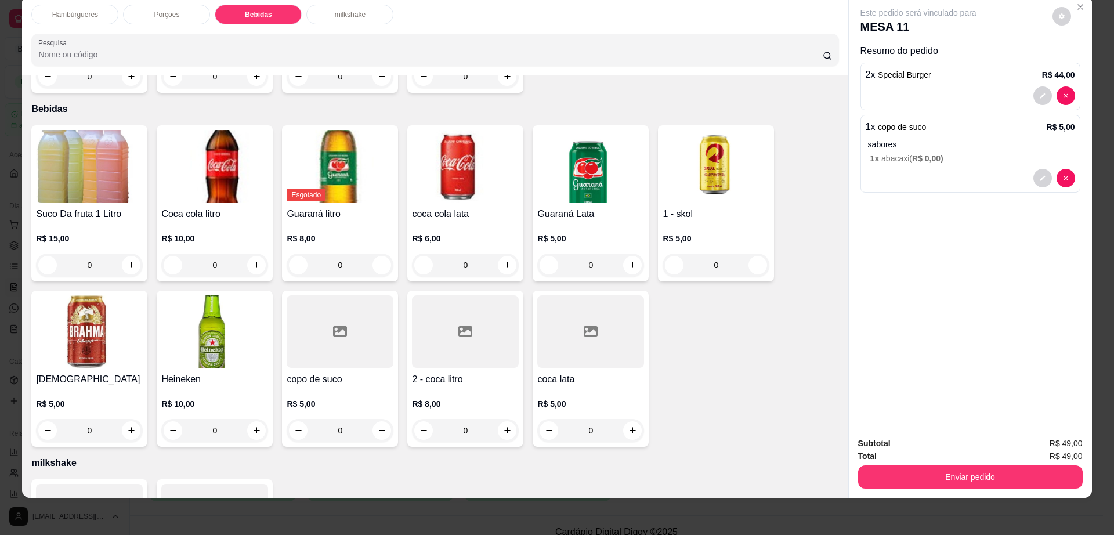
click at [350, 330] on div at bounding box center [340, 331] width 107 height 73
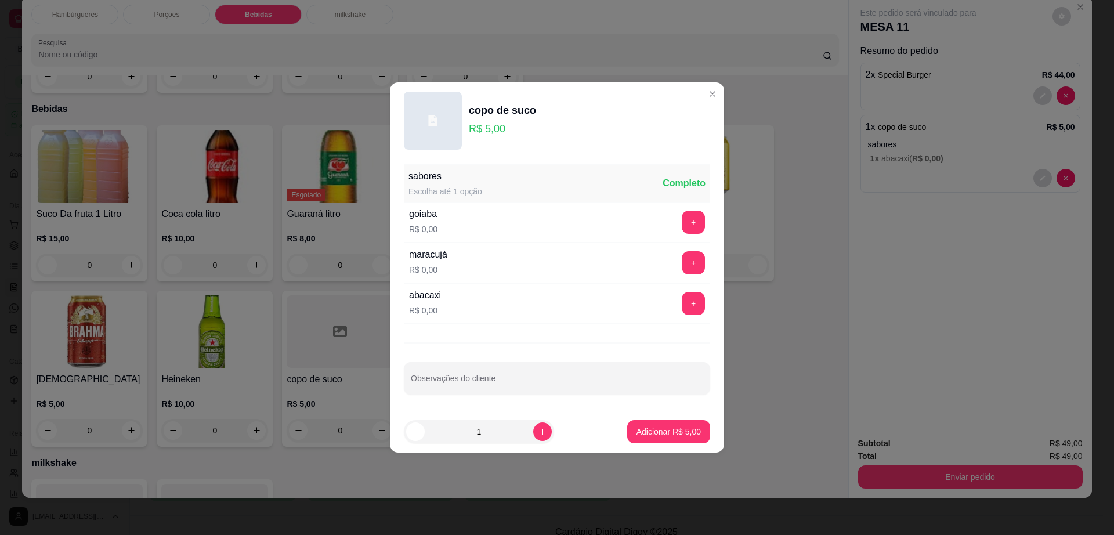
click at [677, 258] on div "+" at bounding box center [693, 262] width 32 height 23
click at [686, 262] on button "+" at bounding box center [693, 262] width 23 height 23
click at [653, 432] on p "Adicionar R$ 5,00" at bounding box center [668, 432] width 64 height 12
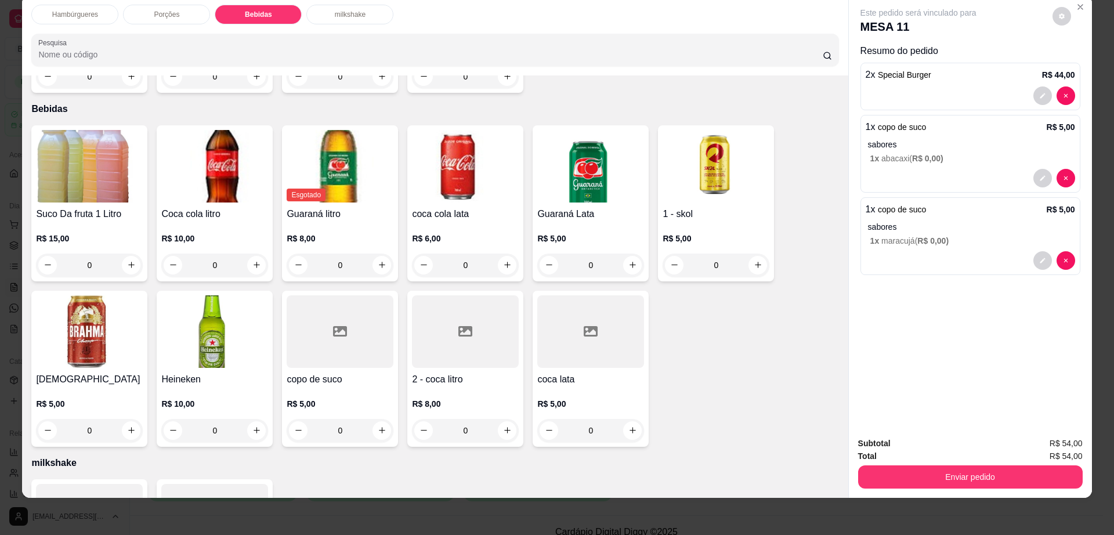
drag, startPoint x: 875, startPoint y: 435, endPoint x: 982, endPoint y: 470, distance: 112.5
click at [976, 494] on div "Subtotal R$ 54,00 Total R$ 54,00 Enviar pedido" at bounding box center [970, 463] width 243 height 70
click at [1065, 17] on button "decrease-product-quantity" at bounding box center [1061, 16] width 19 height 19
click at [935, 481] on button "Enviar pedido" at bounding box center [970, 476] width 225 height 23
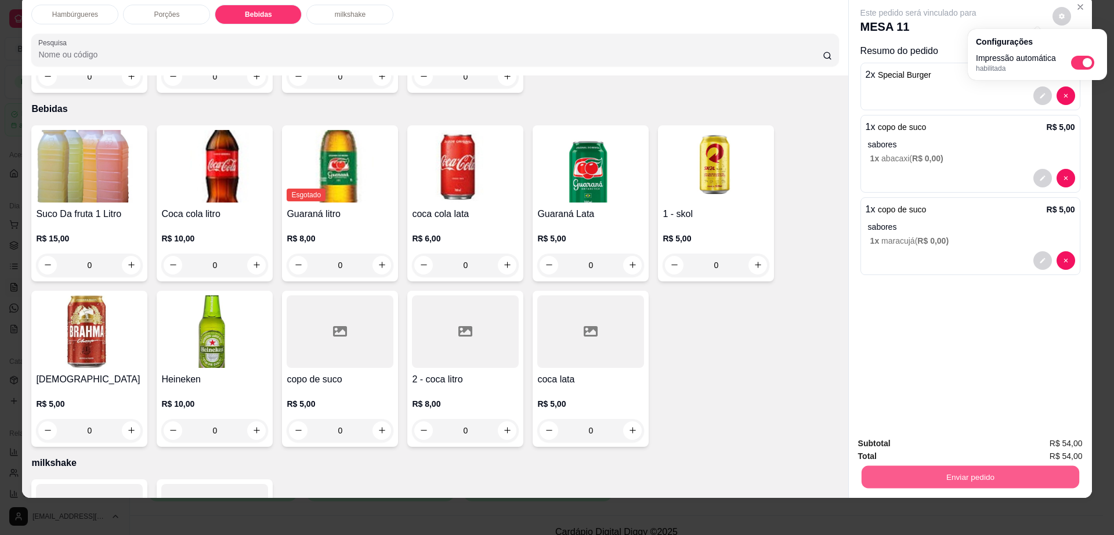
click at [936, 480] on button "Enviar pedido" at bounding box center [970, 477] width 218 height 23
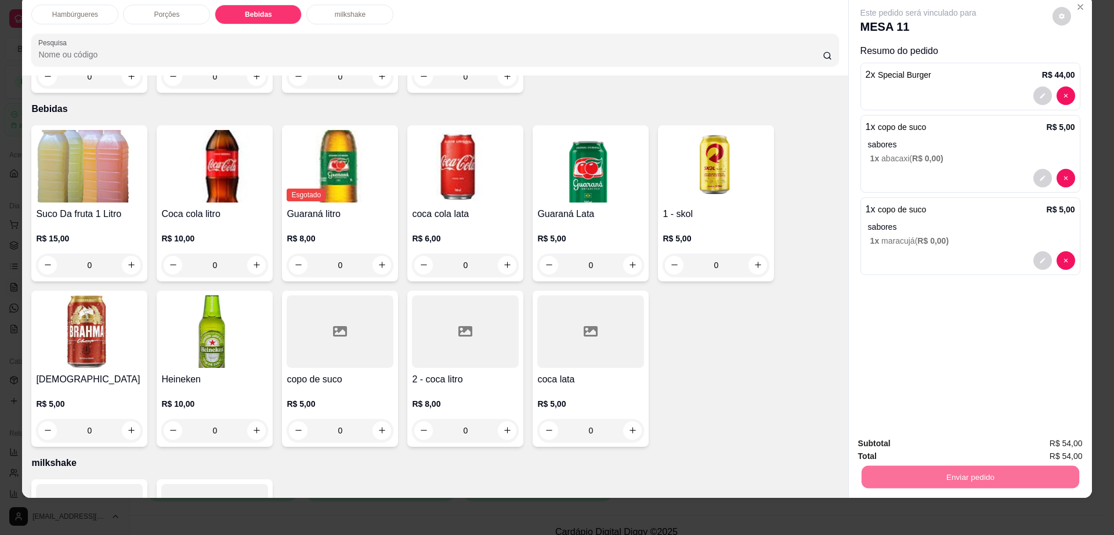
click at [928, 443] on button "Não registrar e enviar pedido" at bounding box center [930, 447] width 117 height 21
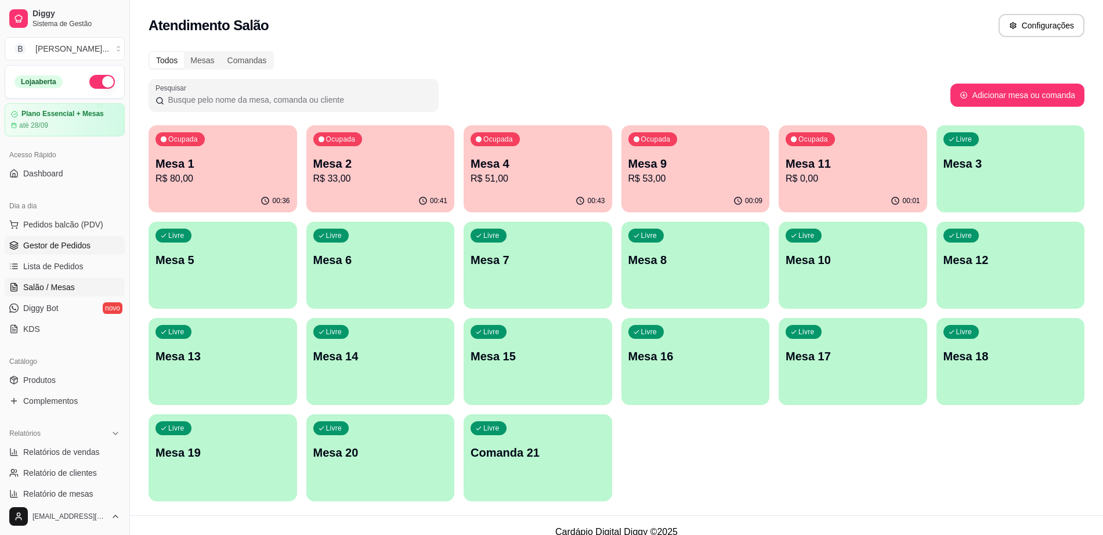
click at [70, 249] on span "Gestor de Pedidos" at bounding box center [56, 246] width 67 height 12
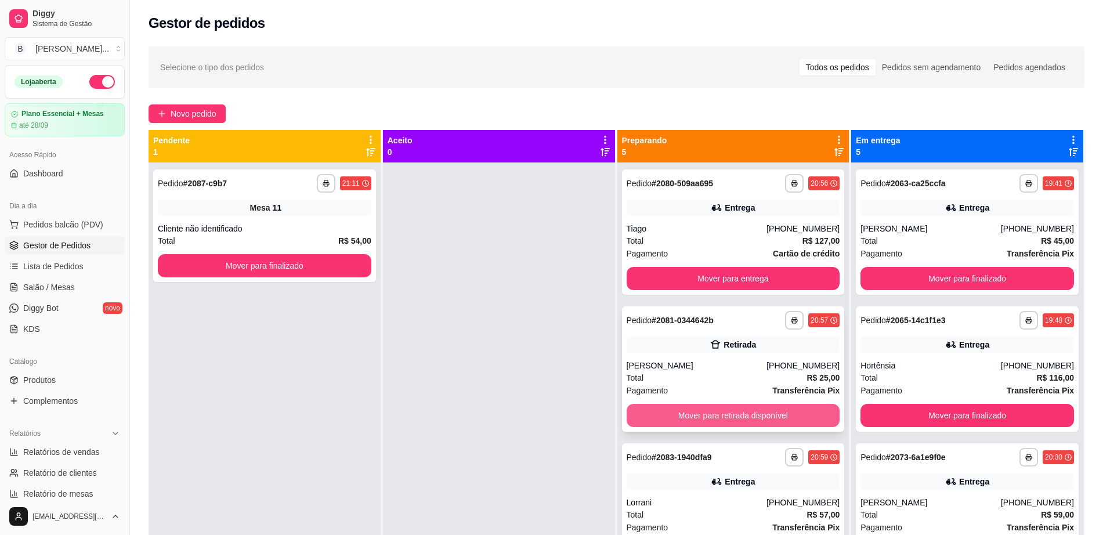
click at [711, 414] on button "Mover para retirada disponível" at bounding box center [733, 415] width 213 height 23
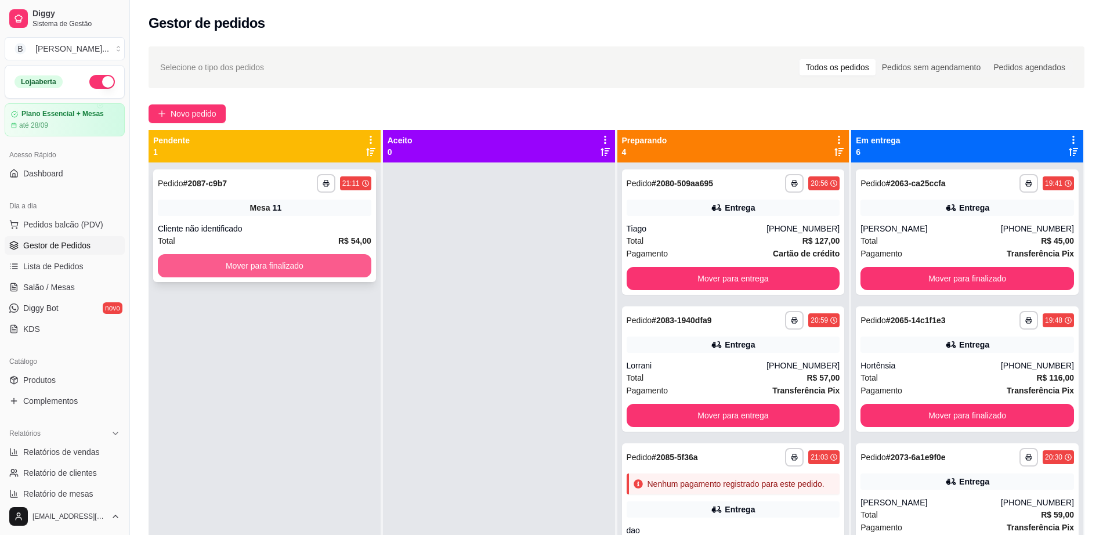
click at [352, 267] on button "Mover para finalizado" at bounding box center [264, 265] width 213 height 23
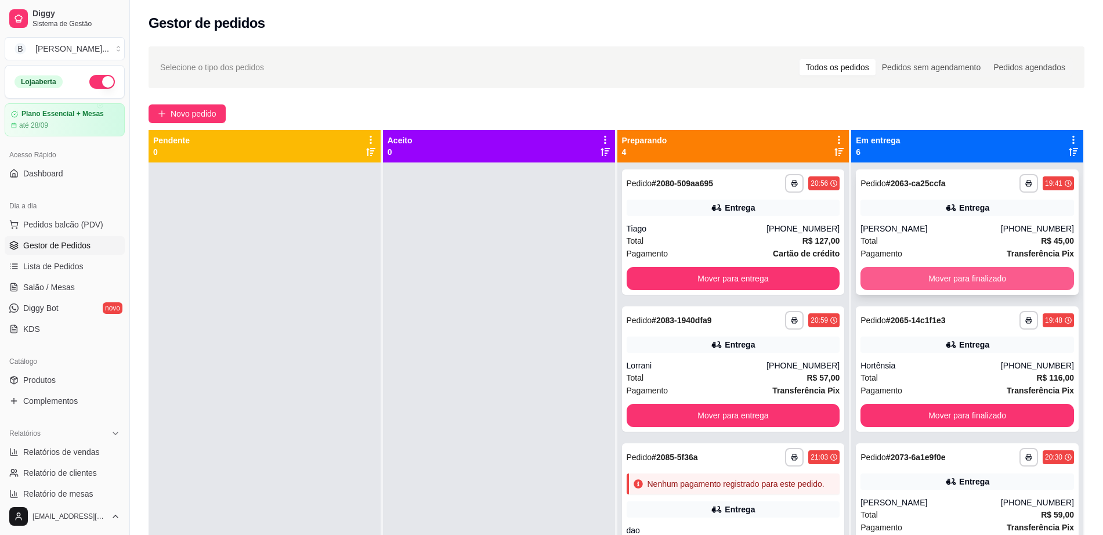
click at [927, 286] on button "Mover para finalizado" at bounding box center [966, 278] width 213 height 23
click at [927, 286] on button "Mover para finalizado" at bounding box center [967, 278] width 207 height 23
click at [927, 285] on button "Mover para finalizado" at bounding box center [967, 278] width 207 height 23
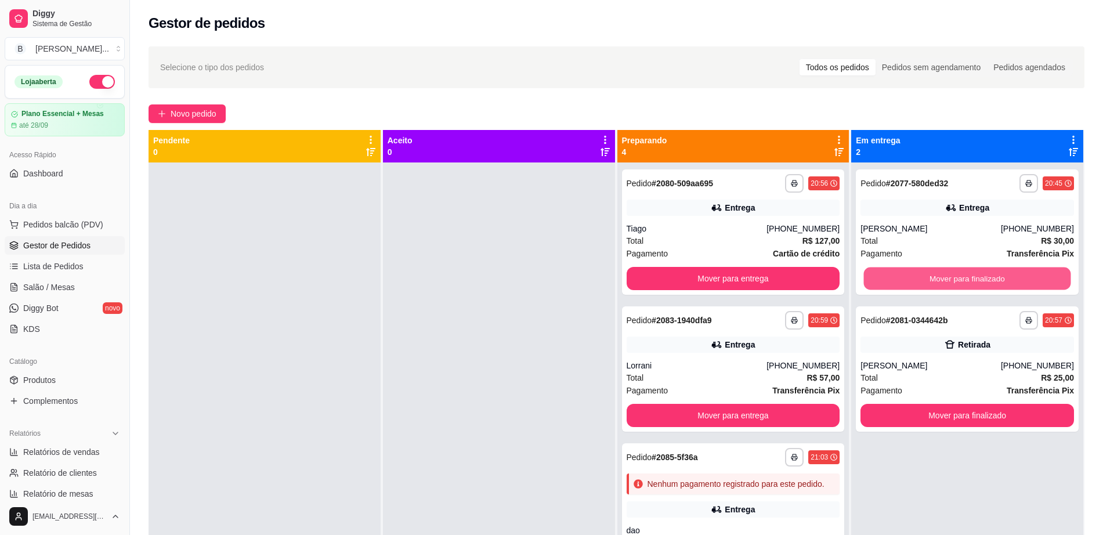
click at [927, 285] on button "Mover para finalizado" at bounding box center [967, 278] width 207 height 23
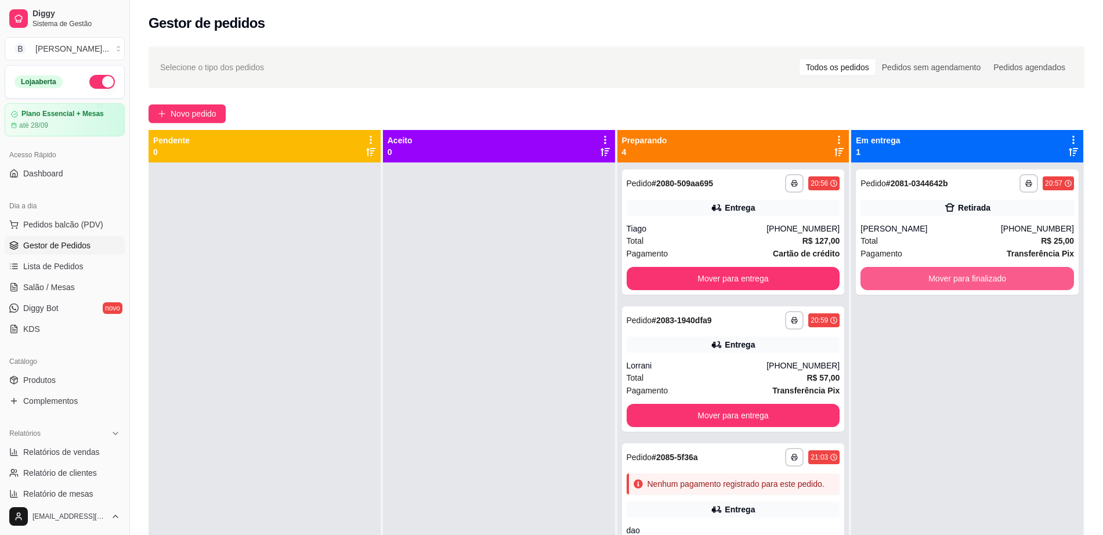
click at [927, 285] on button "Mover para finalizado" at bounding box center [966, 278] width 213 height 23
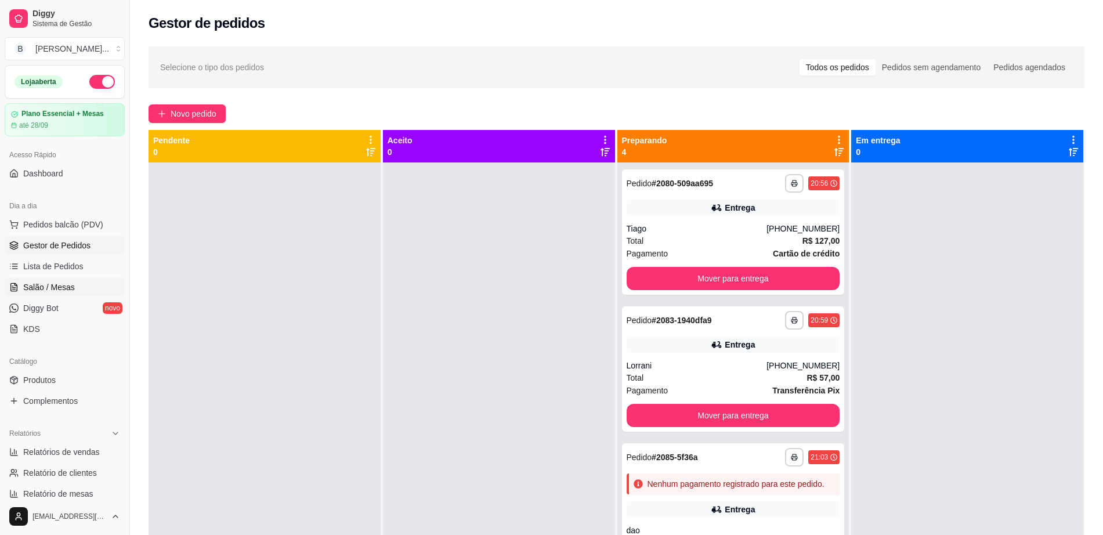
click at [53, 288] on span "Salão / Mesas" at bounding box center [49, 287] width 52 height 12
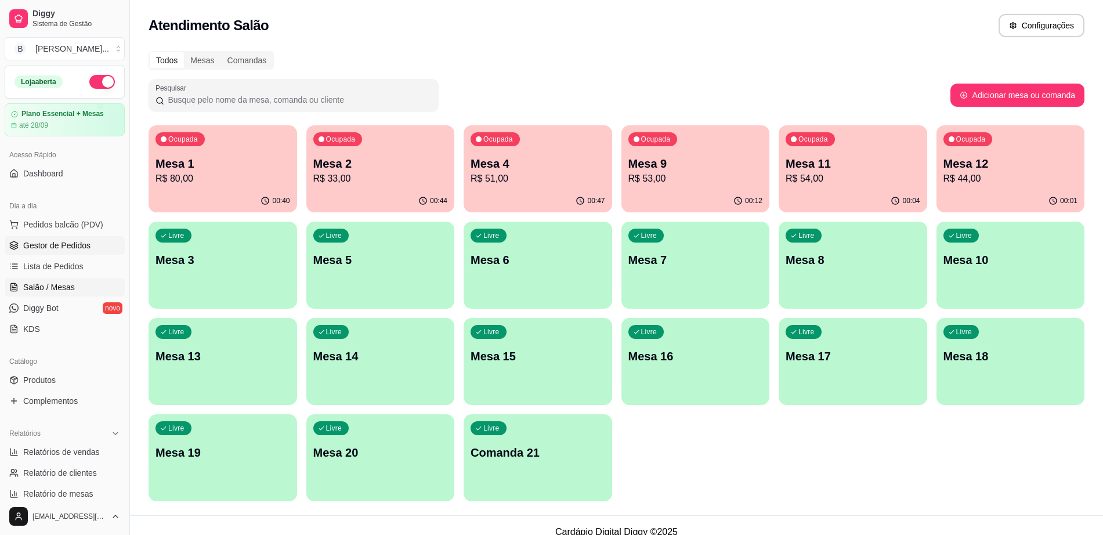
click at [59, 247] on span "Gestor de Pedidos" at bounding box center [56, 246] width 67 height 12
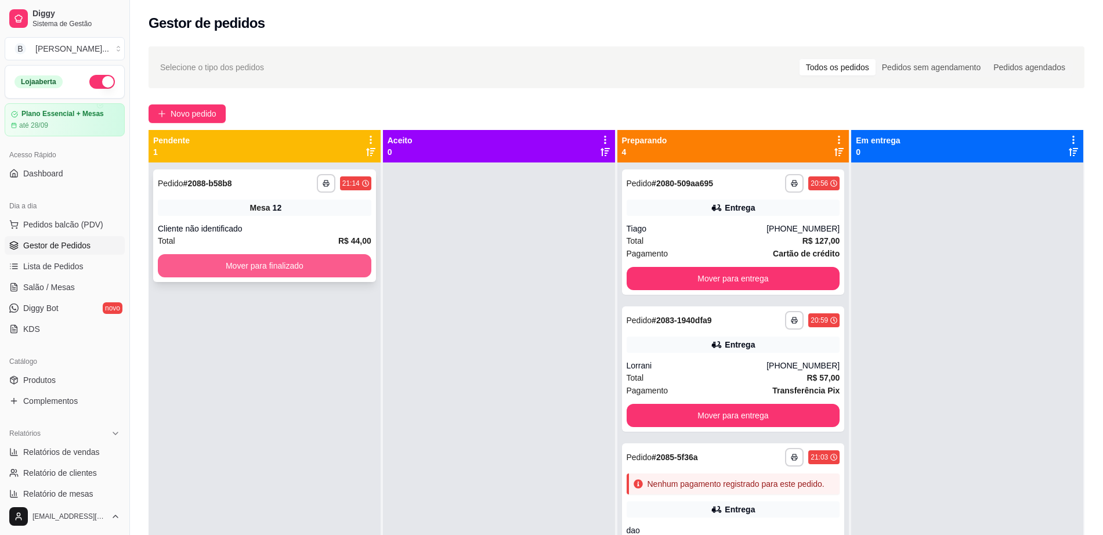
click at [312, 269] on button "Mover para finalizado" at bounding box center [264, 265] width 213 height 23
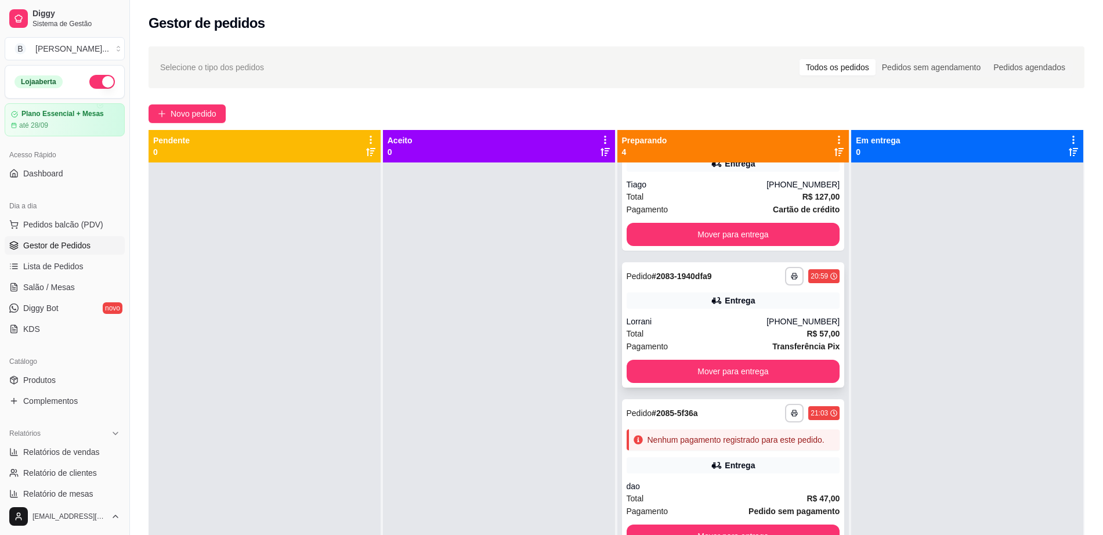
scroll to position [64, 0]
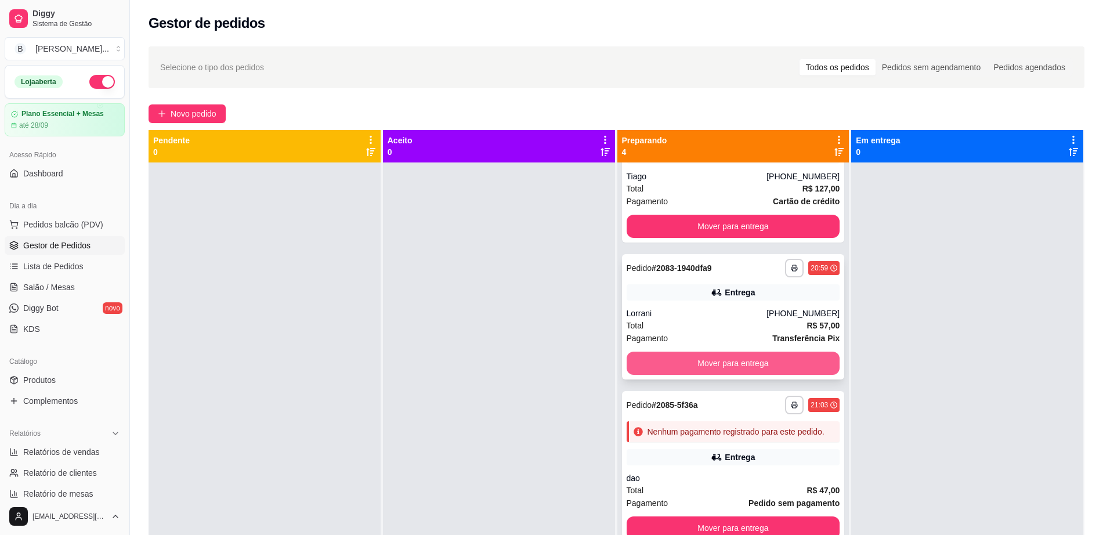
click at [716, 352] on button "Mover para entrega" at bounding box center [733, 363] width 213 height 23
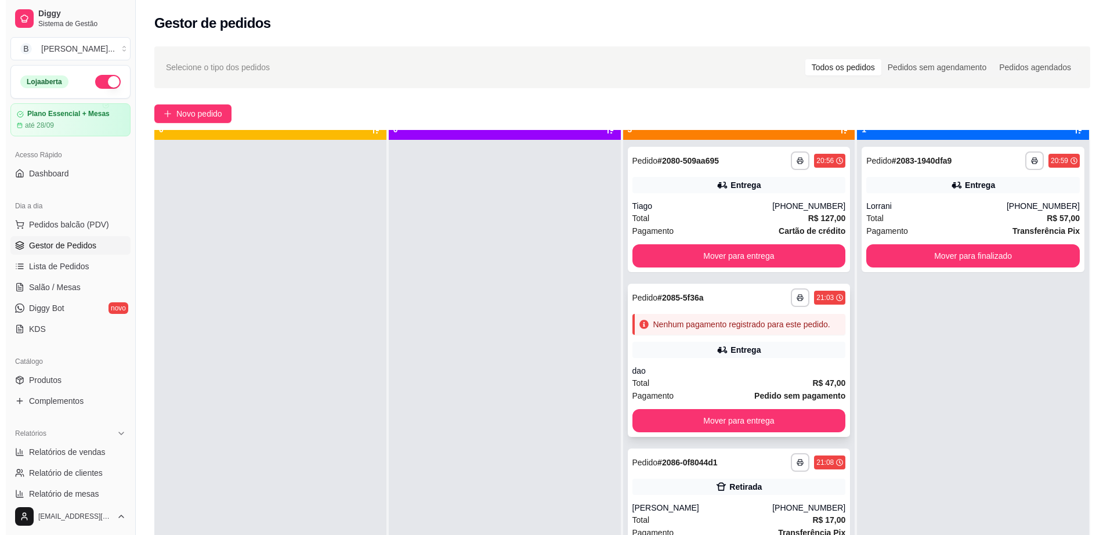
scroll to position [32, 0]
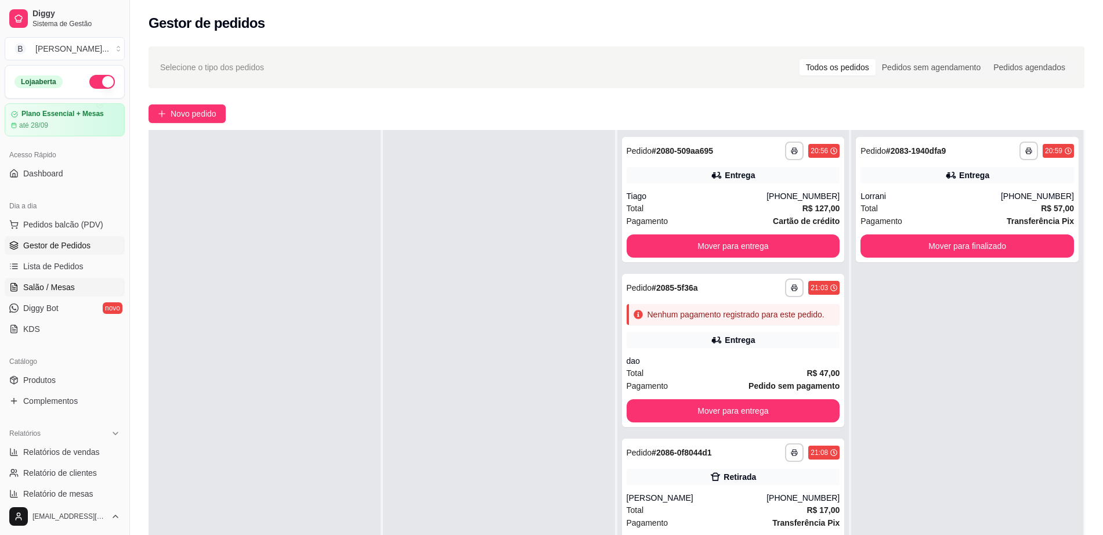
click at [85, 284] on link "Salão / Mesas" at bounding box center [65, 287] width 120 height 19
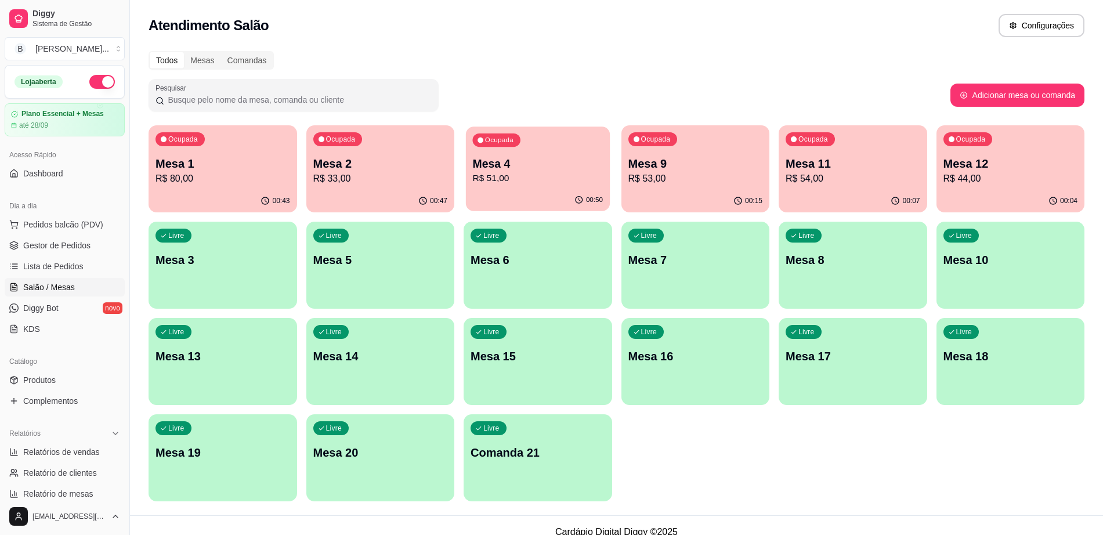
click at [564, 184] on p "R$ 51,00" at bounding box center [537, 178] width 131 height 13
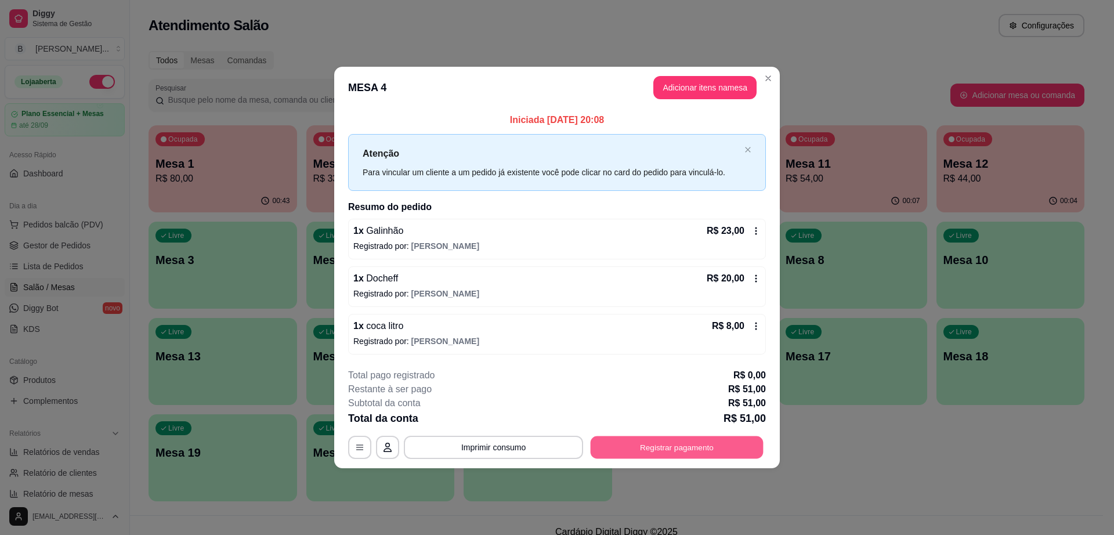
click at [656, 457] on button "Registrar pagamento" at bounding box center [677, 447] width 173 height 23
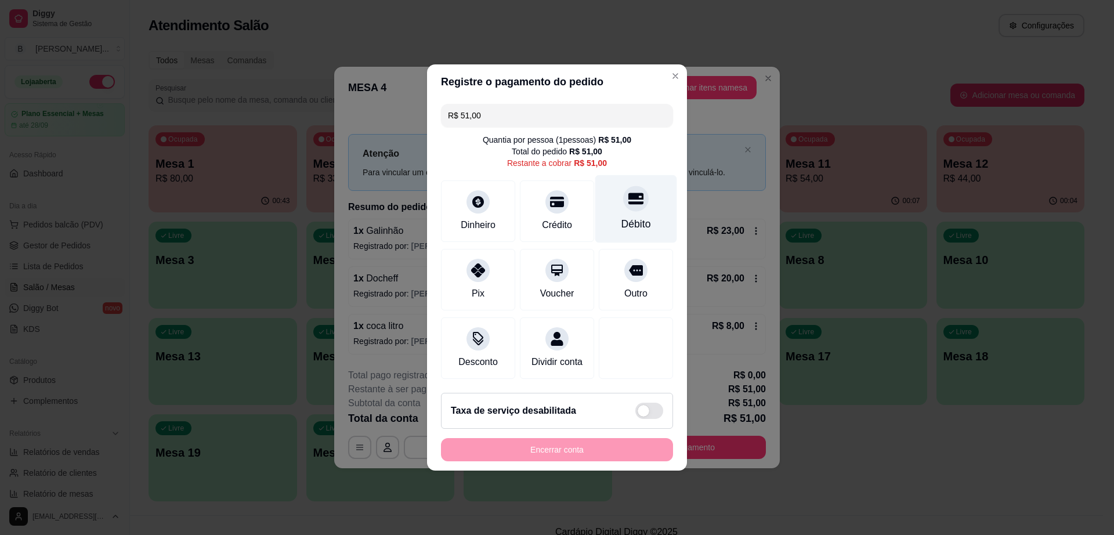
click at [628, 193] on icon at bounding box center [635, 199] width 15 height 12
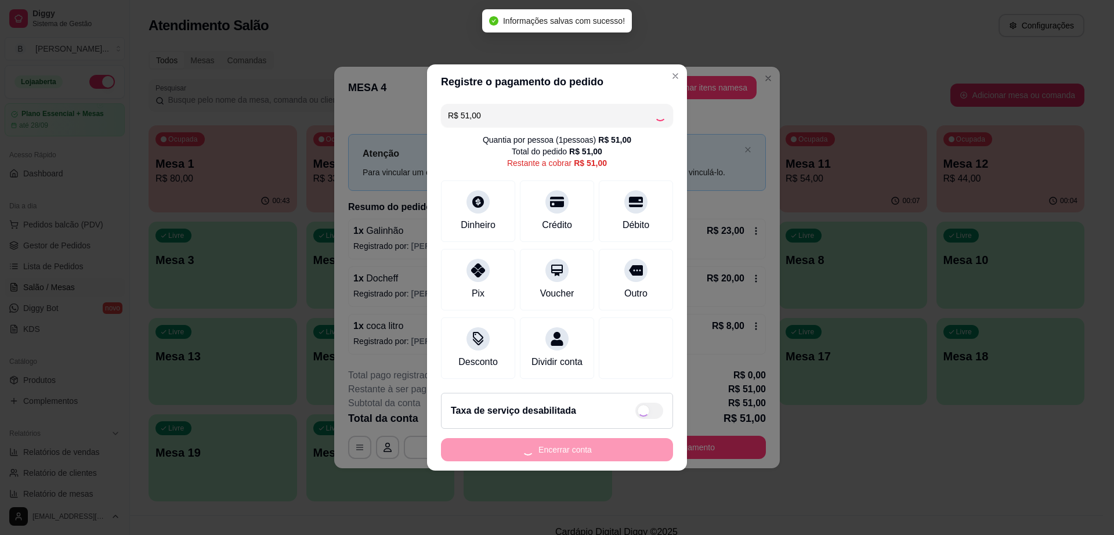
type input "R$ 0,00"
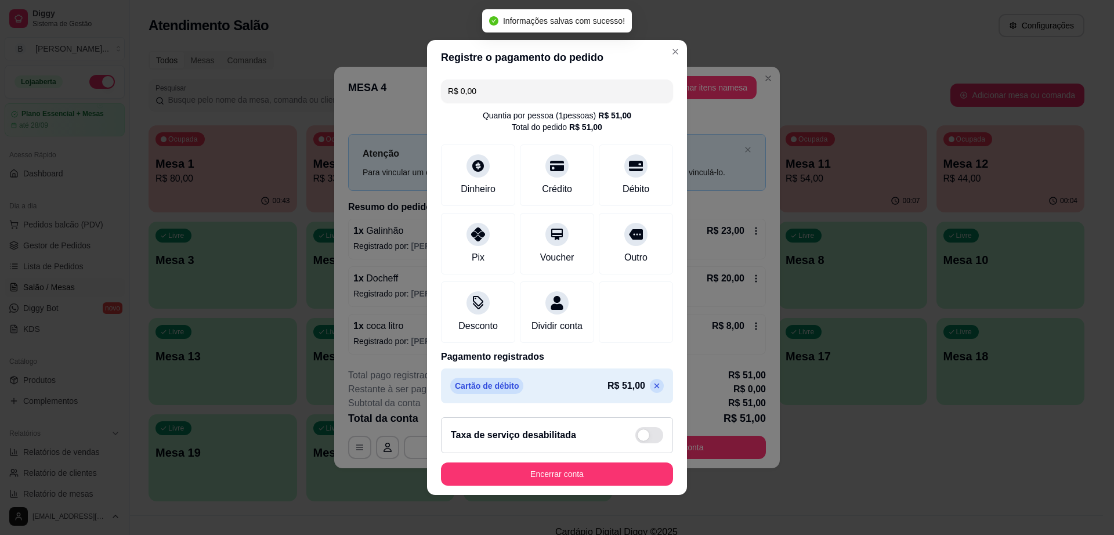
click at [602, 473] on button "Encerrar conta" at bounding box center [557, 473] width 232 height 23
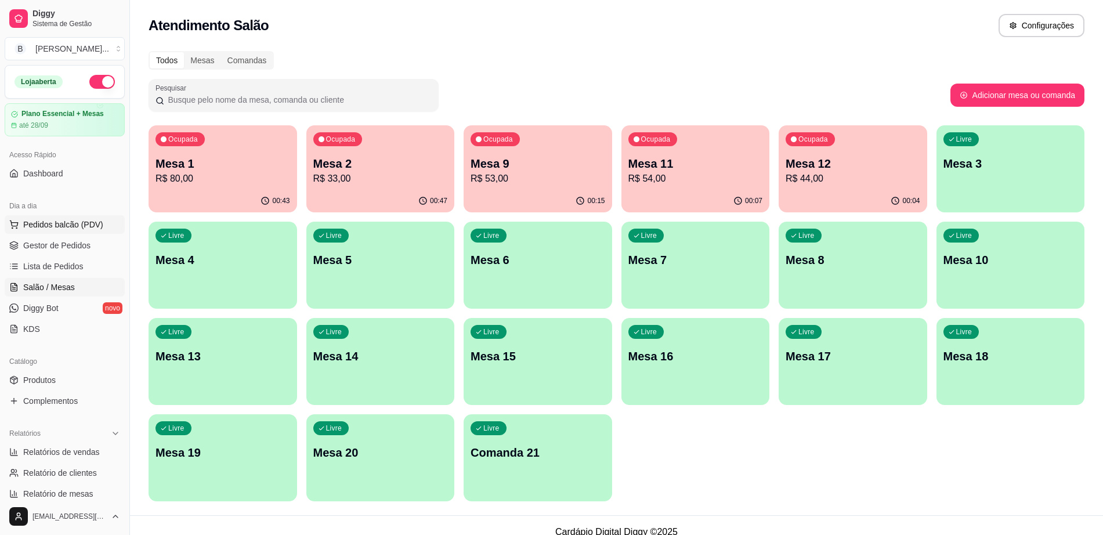
click at [85, 228] on span "Pedidos balcão (PDV)" at bounding box center [63, 225] width 80 height 12
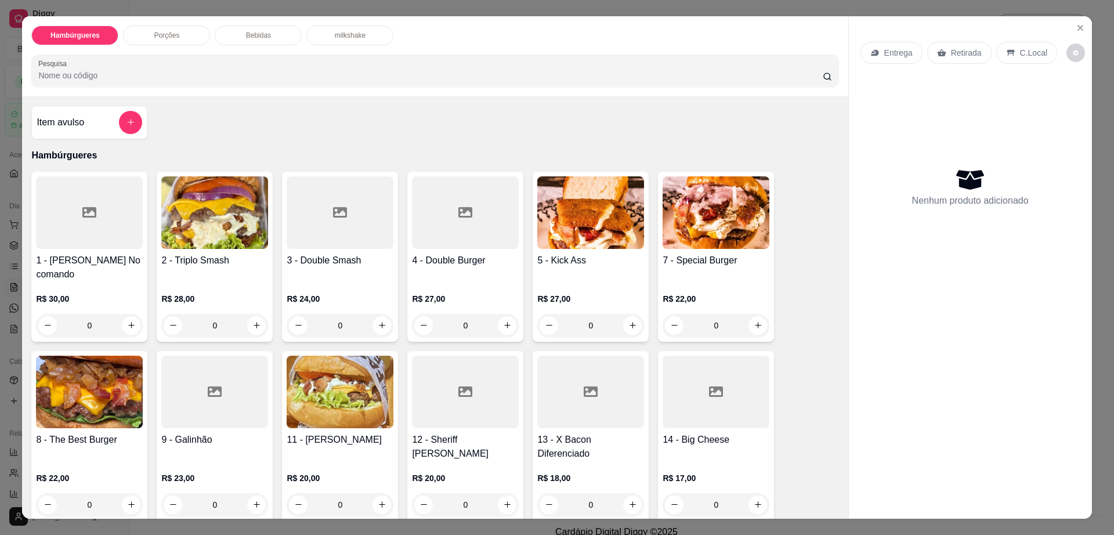
click at [246, 35] on p "Bebidas" at bounding box center [258, 35] width 25 height 9
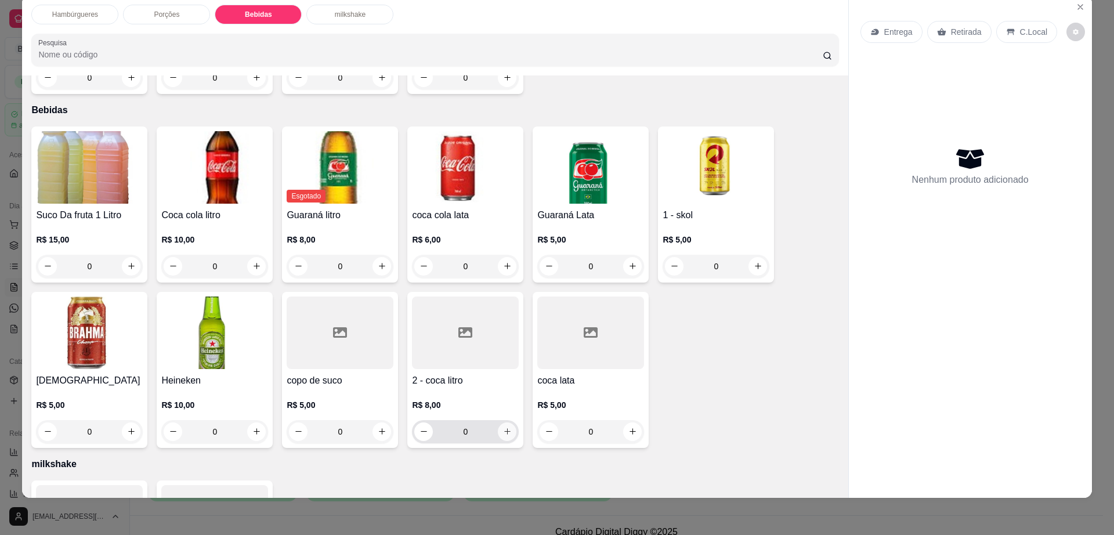
click at [503, 427] on icon "increase-product-quantity" at bounding box center [507, 431] width 9 height 9
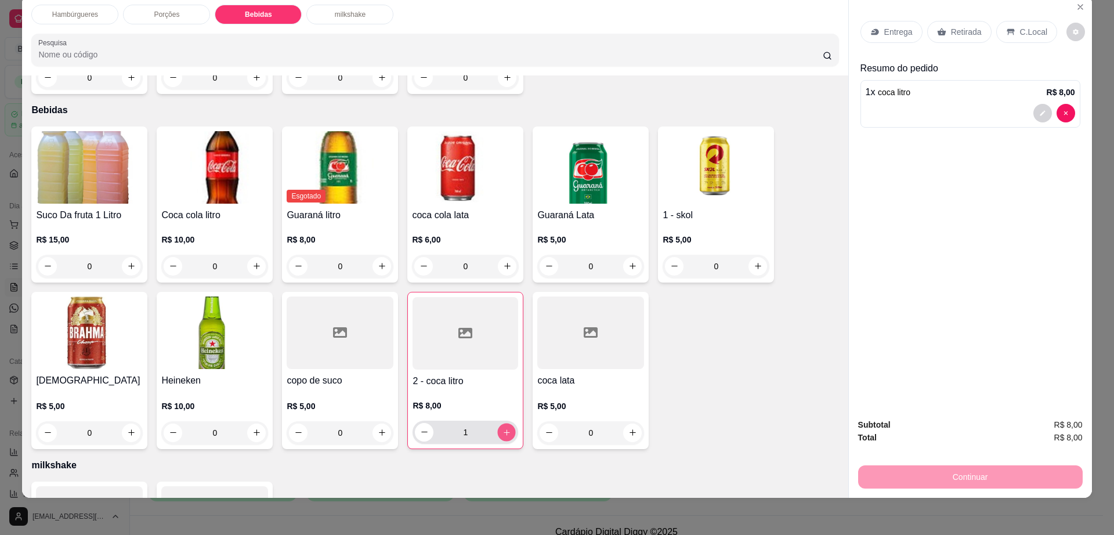
click at [504, 428] on icon "increase-product-quantity" at bounding box center [506, 432] width 9 height 9
type input "2"
click at [946, 39] on div "Retirada" at bounding box center [959, 32] width 64 height 22
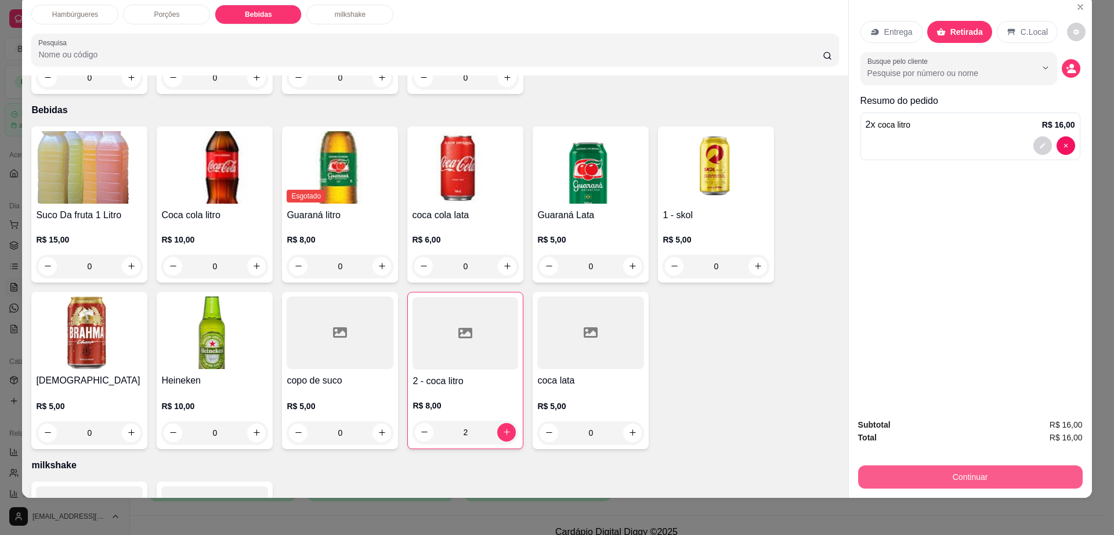
click at [984, 479] on button "Continuar" at bounding box center [970, 476] width 225 height 23
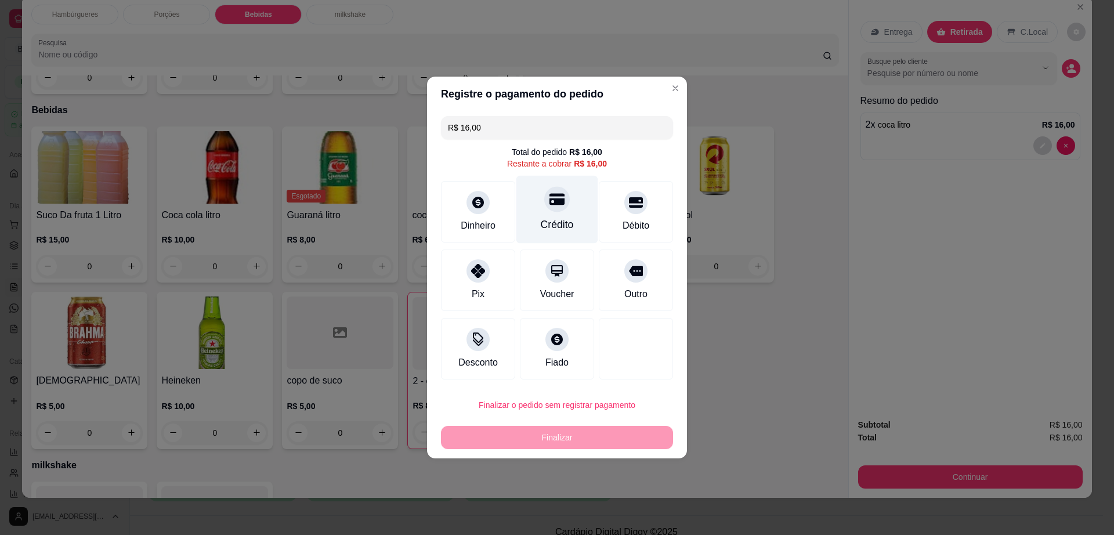
click at [573, 218] on div "Crédito" at bounding box center [557, 210] width 82 height 68
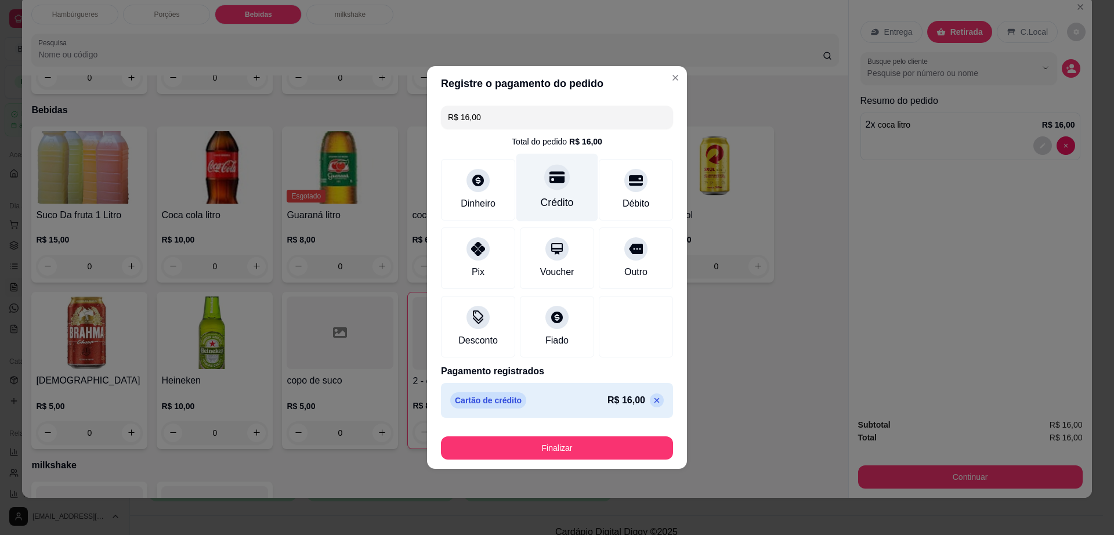
type input "R$ 0,00"
click at [564, 460] on footer "Finalizar" at bounding box center [557, 445] width 260 height 46
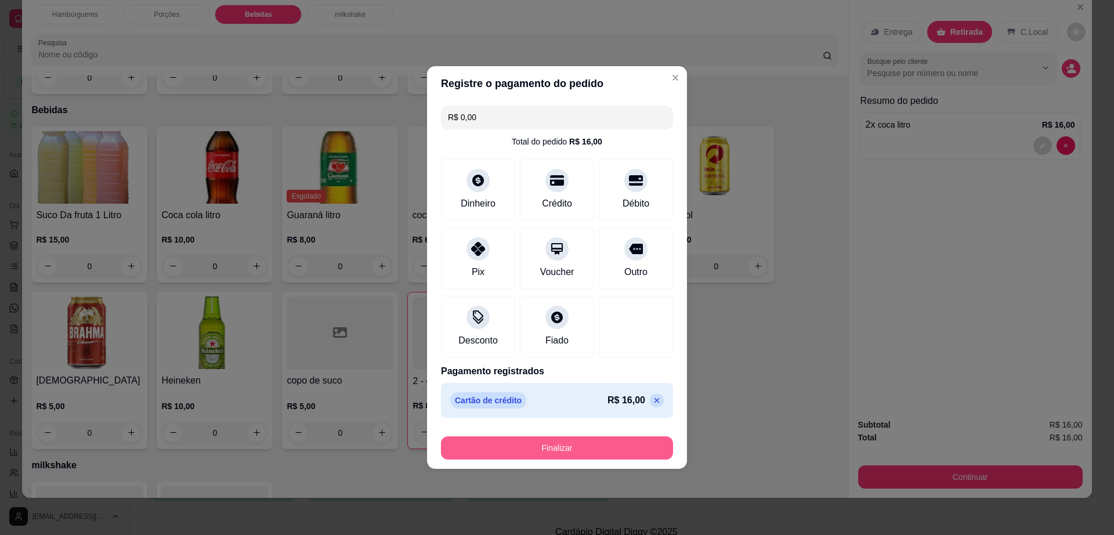
click at [568, 455] on button "Finalizar" at bounding box center [557, 447] width 232 height 23
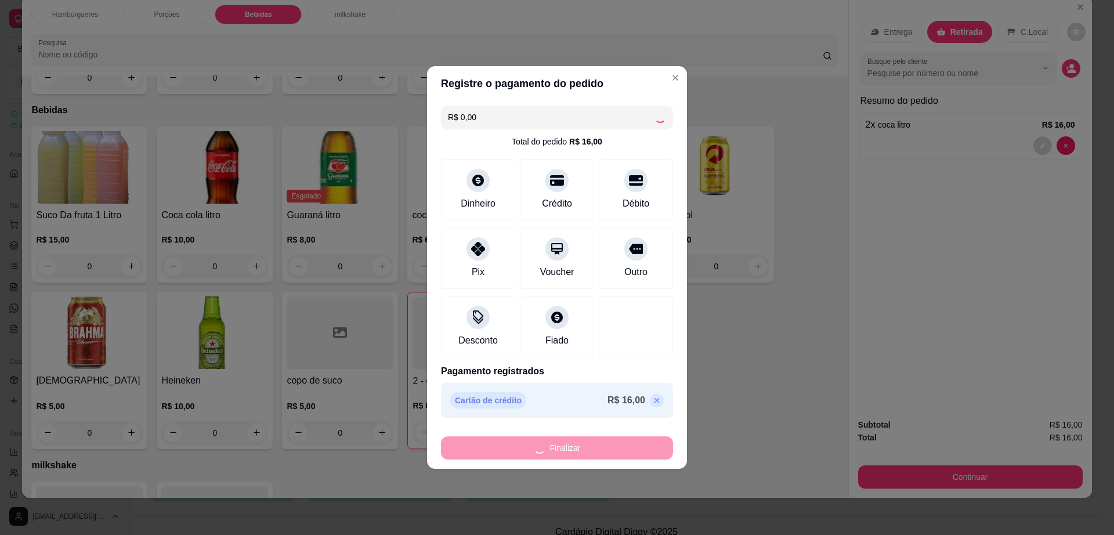
type input "0"
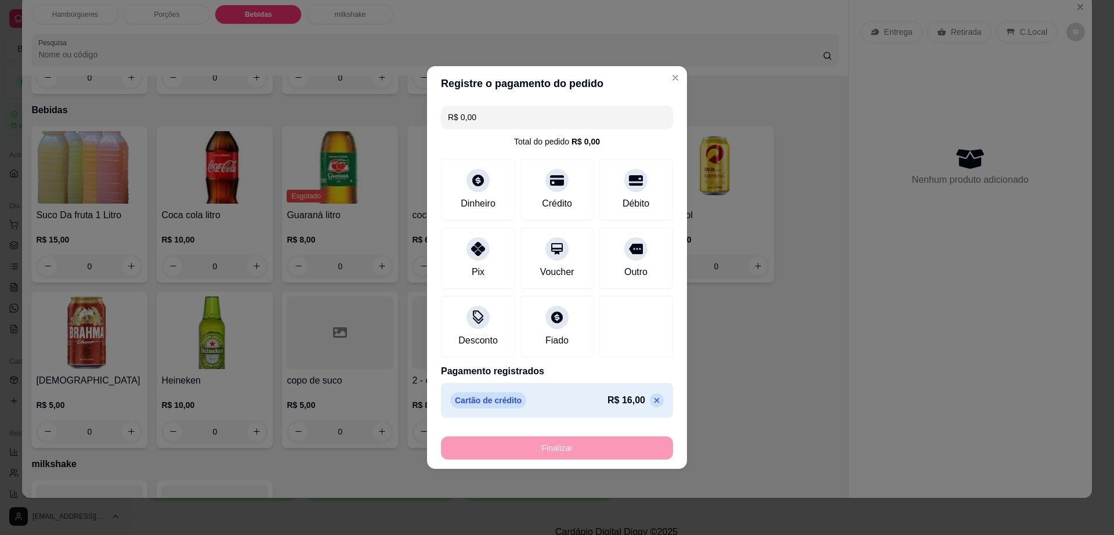
type input "-R$ 16,00"
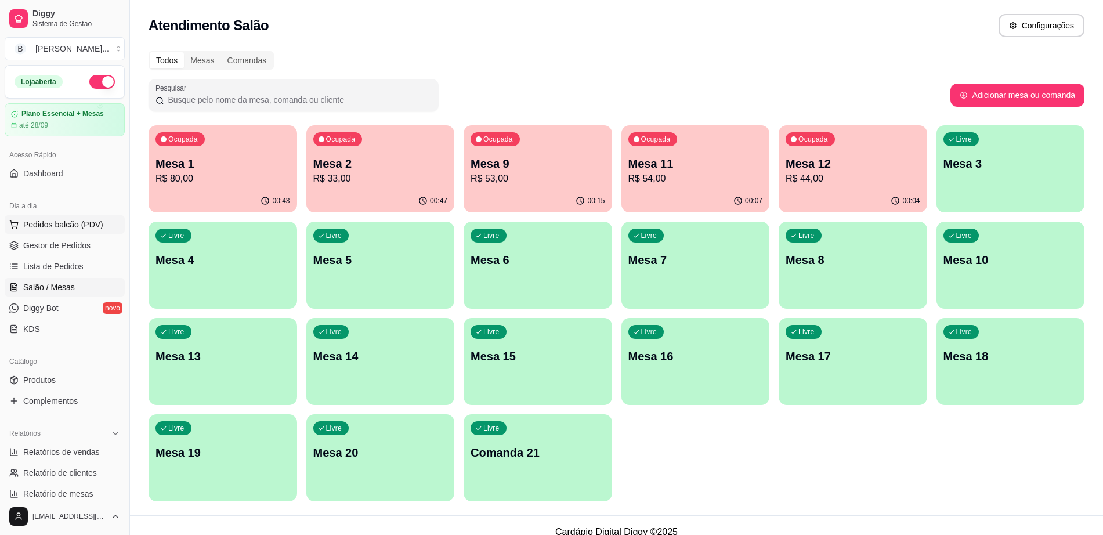
click at [78, 220] on span "Pedidos balcão (PDV)" at bounding box center [63, 225] width 80 height 12
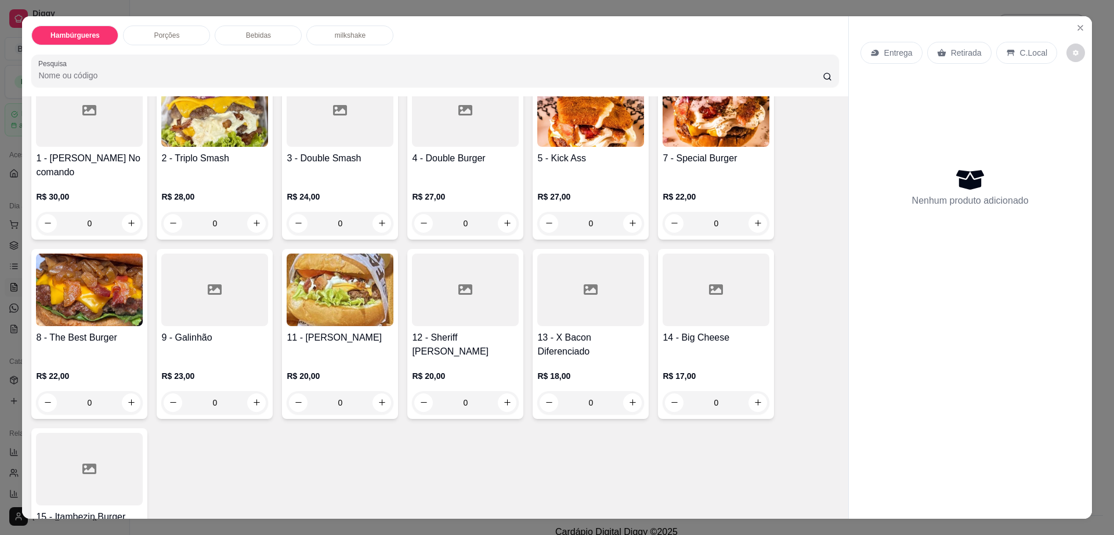
scroll to position [145, 0]
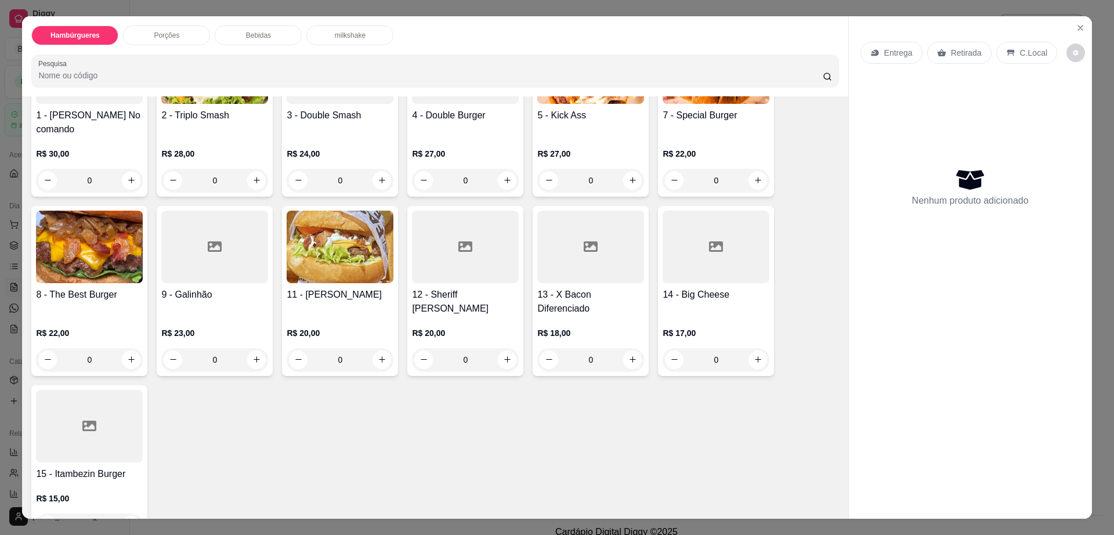
click at [86, 431] on div at bounding box center [89, 426] width 107 height 73
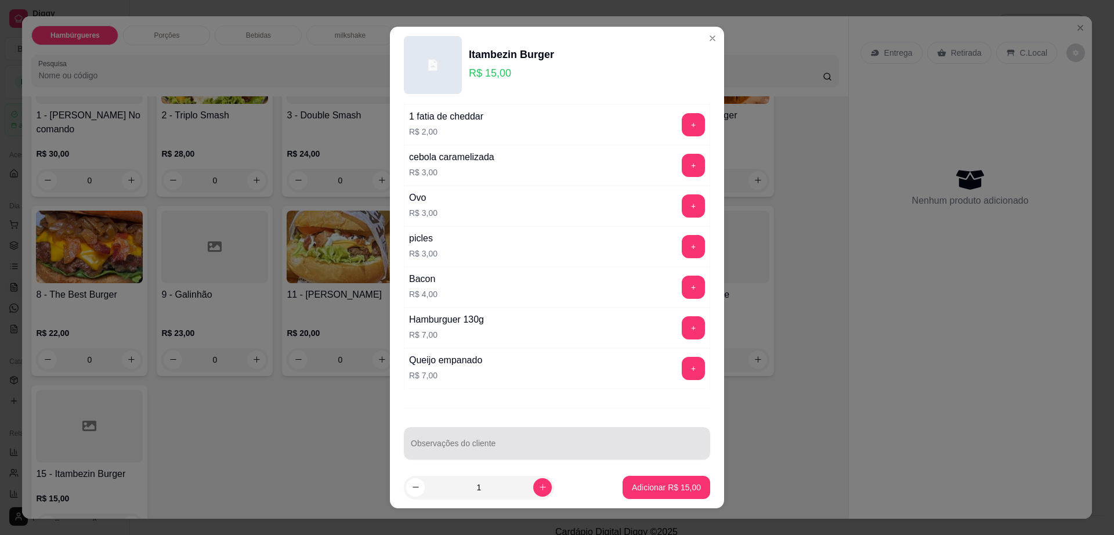
scroll to position [92, 0]
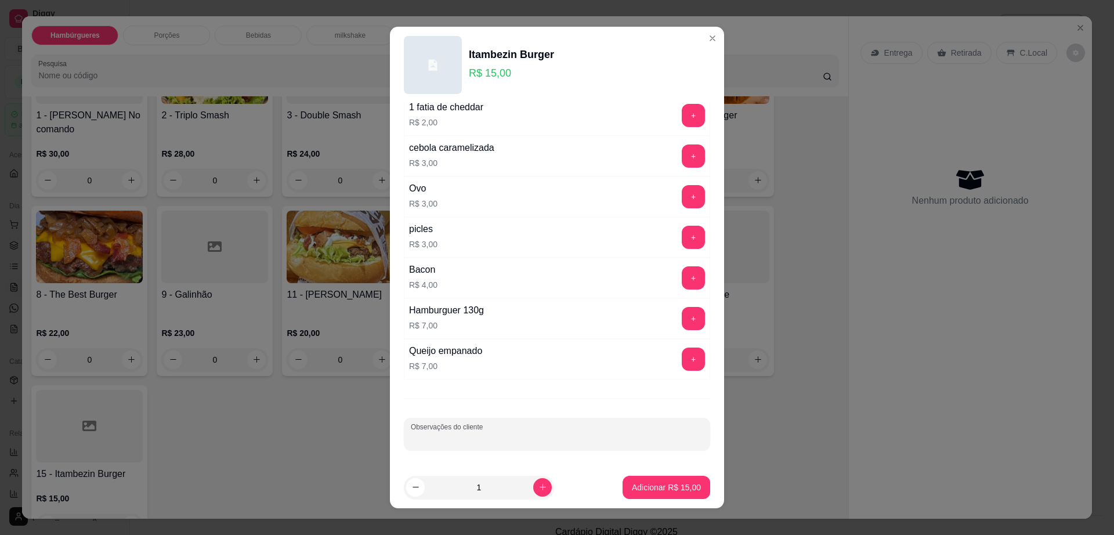
click at [462, 437] on input "Observações do cliente" at bounding box center [557, 439] width 292 height 12
type input "troca cheddar por [PERSON_NAME]"
click at [632, 480] on button "Adicionar R$ 15,00" at bounding box center [666, 487] width 85 height 23
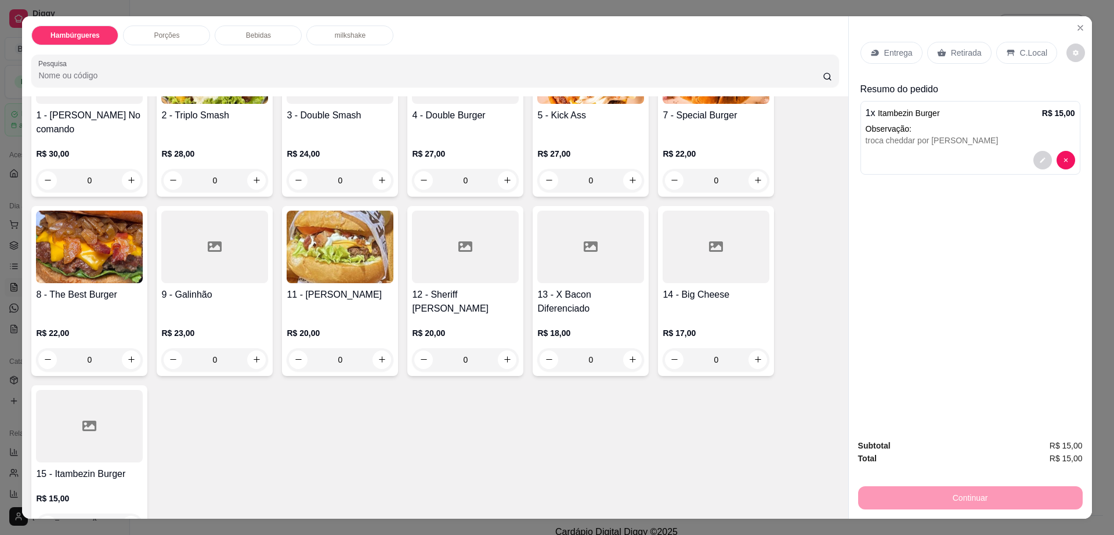
click at [942, 46] on div "Retirada" at bounding box center [959, 53] width 64 height 22
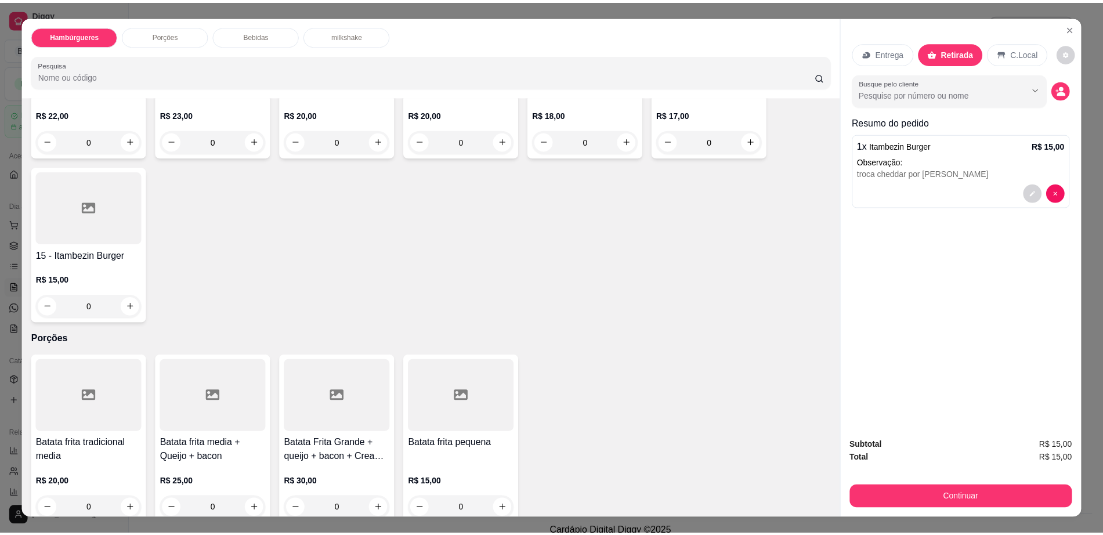
scroll to position [580, 0]
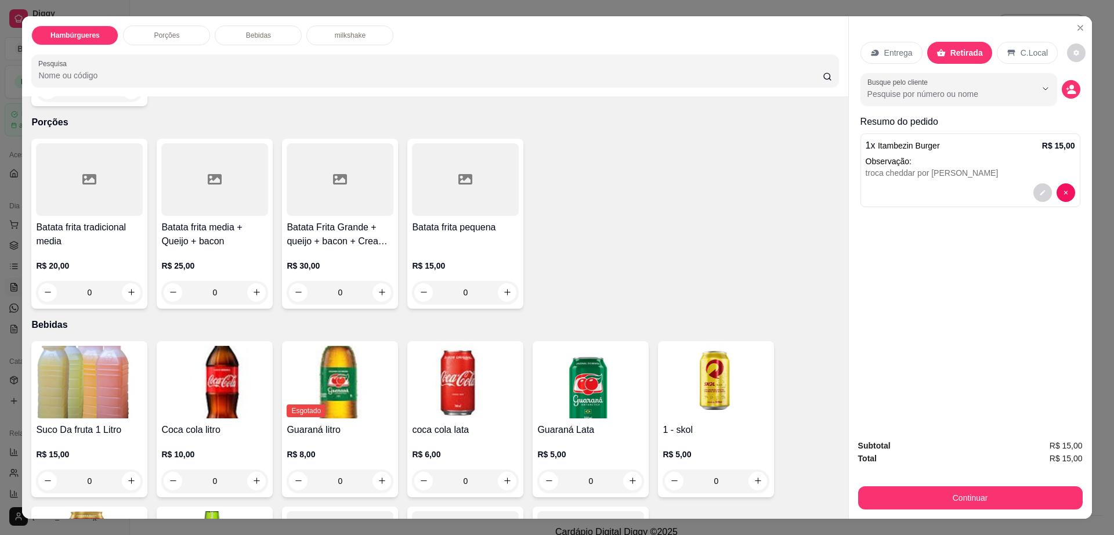
click at [80, 346] on img at bounding box center [89, 382] width 107 height 73
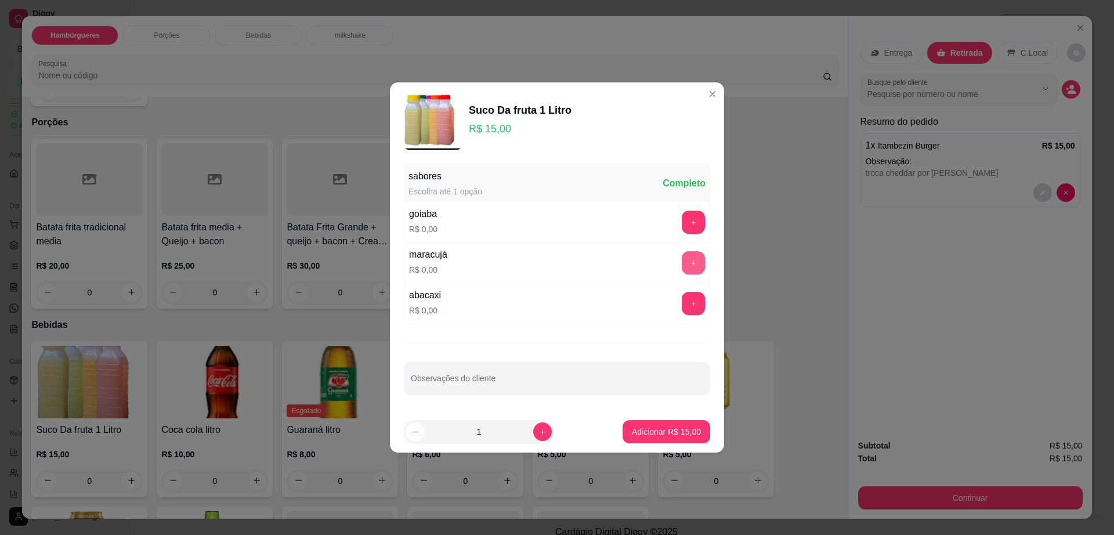
click at [682, 266] on button "+" at bounding box center [693, 262] width 23 height 23
click at [673, 435] on p "Adicionar R$ 15,00" at bounding box center [666, 432] width 69 height 12
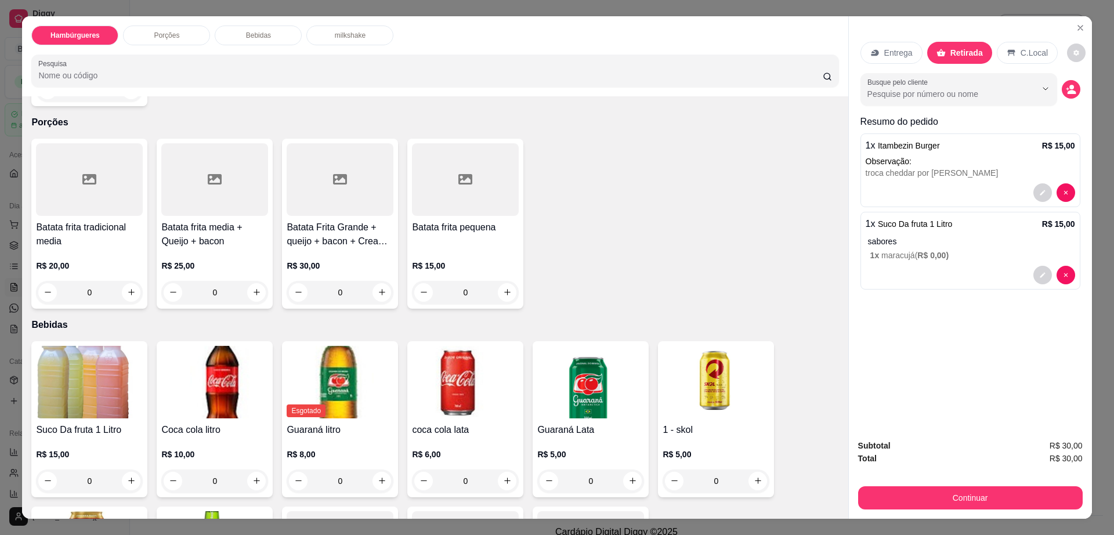
click at [1027, 43] on div "C.Local" at bounding box center [1027, 53] width 61 height 22
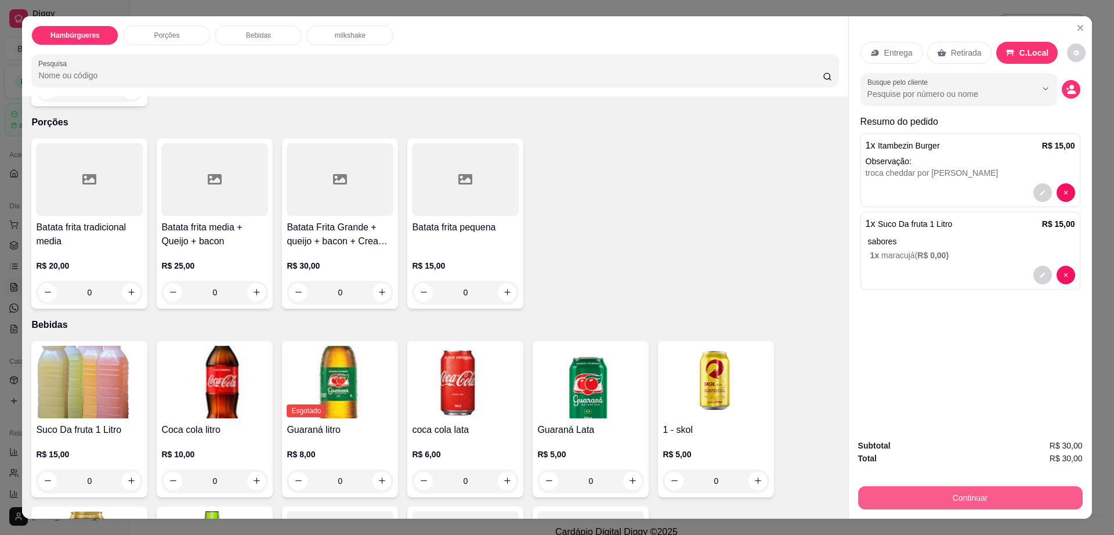
click at [951, 502] on button "Continuar" at bounding box center [970, 497] width 225 height 23
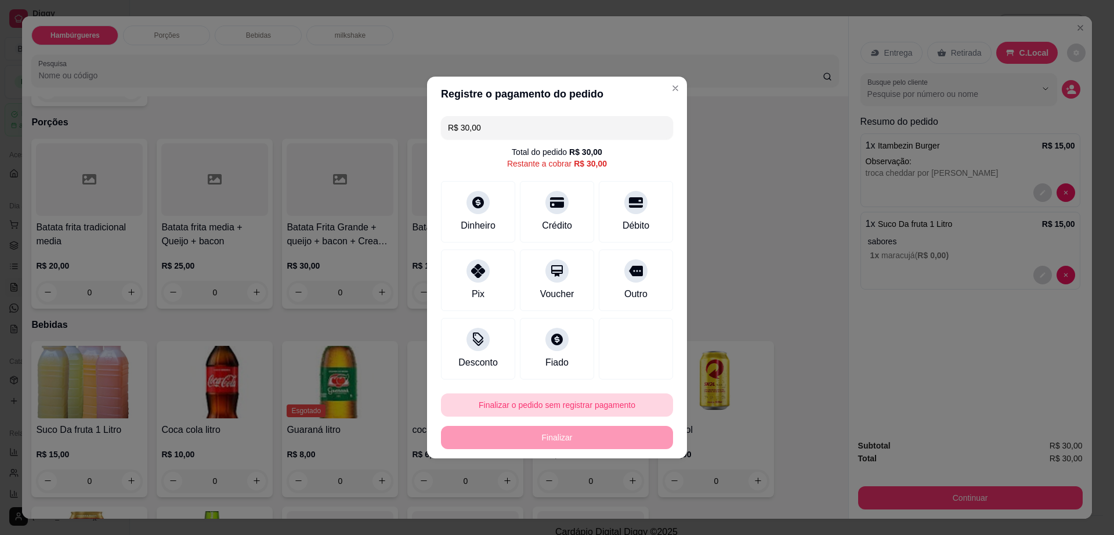
click at [522, 384] on footer "Finalizar o pedido sem registrar pagamento Finalizar" at bounding box center [557, 421] width 260 height 74
click at [520, 404] on button "Finalizar o pedido sem registrar pagamento" at bounding box center [557, 404] width 232 height 23
click at [635, 509] on button "Confirmar" at bounding box center [630, 500] width 43 height 18
type input "R$ 0,00"
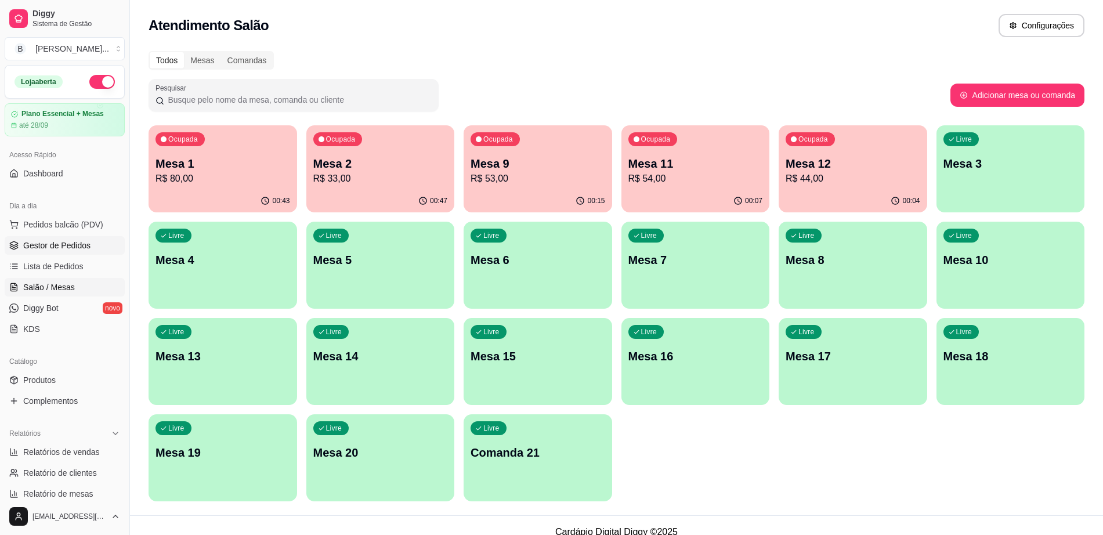
click at [66, 245] on span "Gestor de Pedidos" at bounding box center [56, 246] width 67 height 12
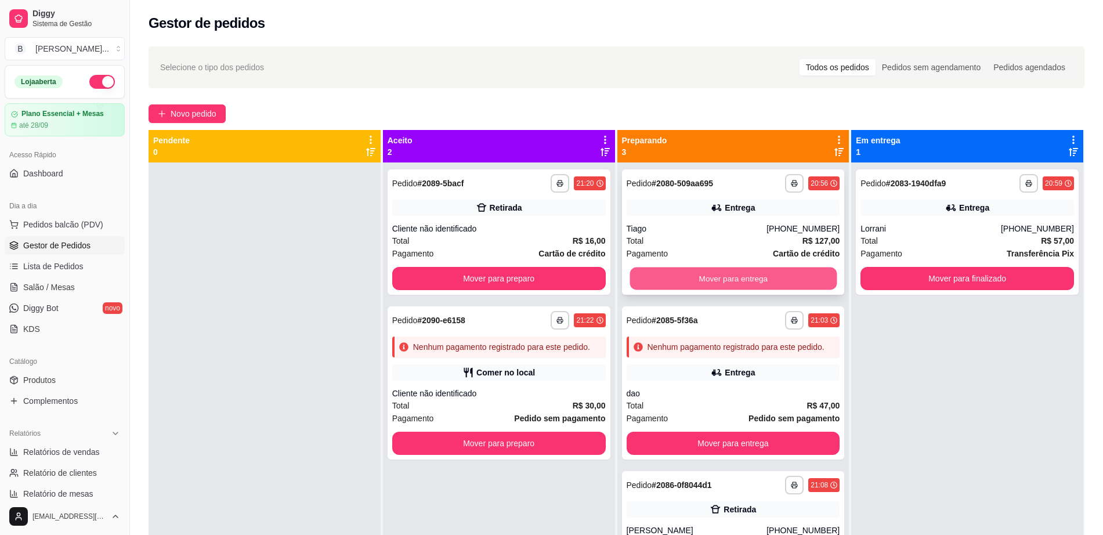
click at [724, 273] on button "Mover para entrega" at bounding box center [732, 278] width 207 height 23
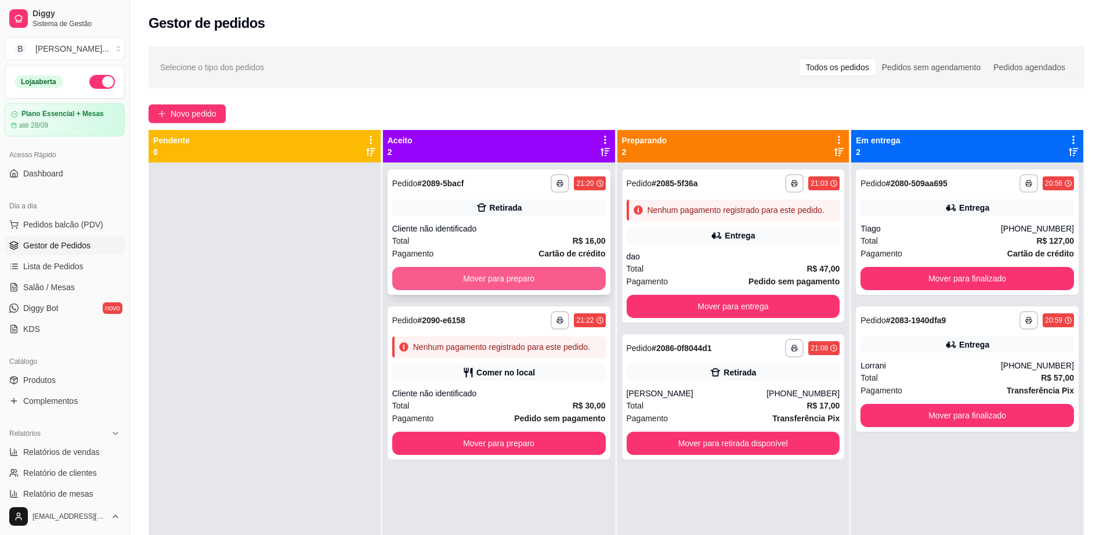
click at [464, 269] on button "Mover para preparo" at bounding box center [498, 278] width 213 height 23
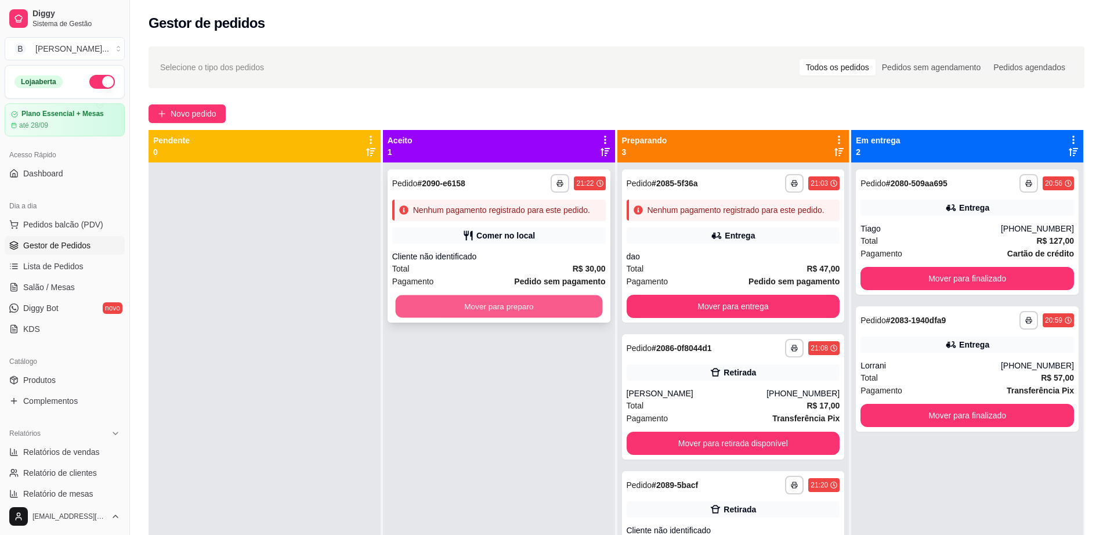
click at [467, 308] on button "Mover para preparo" at bounding box center [498, 306] width 207 height 23
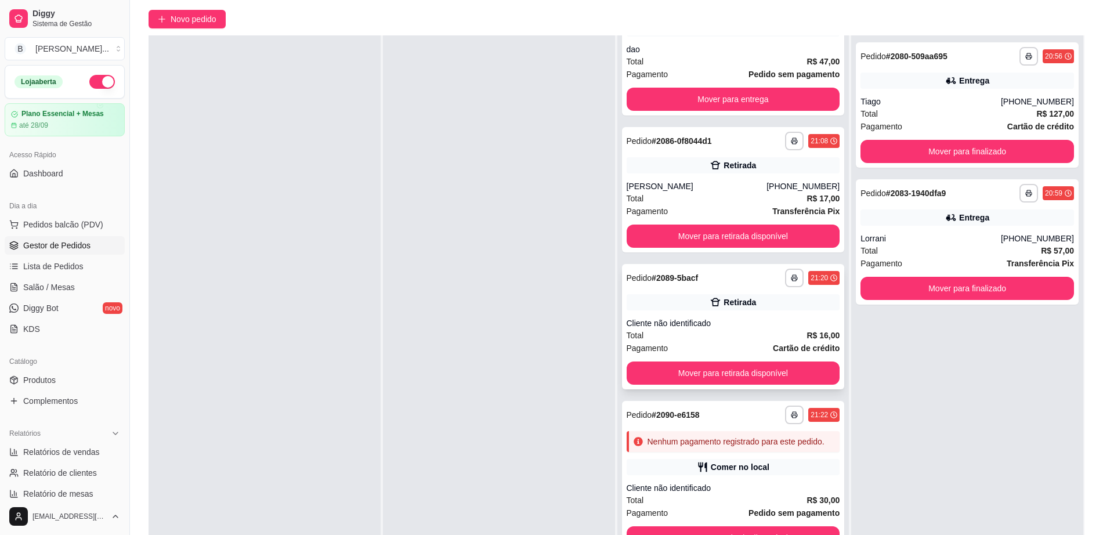
scroll to position [177, 0]
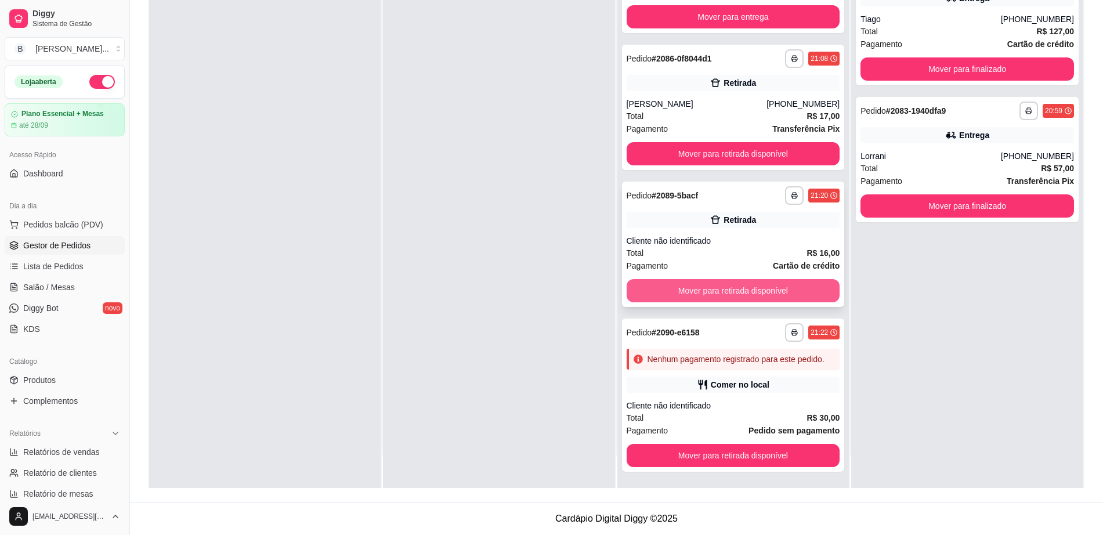
click at [706, 279] on button "Mover para retirada disponível" at bounding box center [733, 290] width 213 height 23
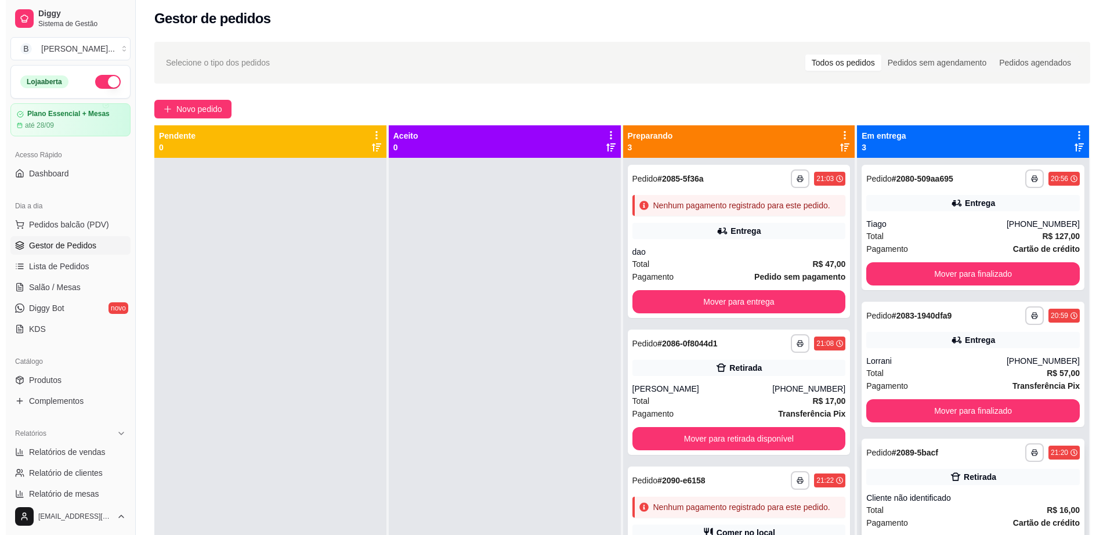
scroll to position [0, 0]
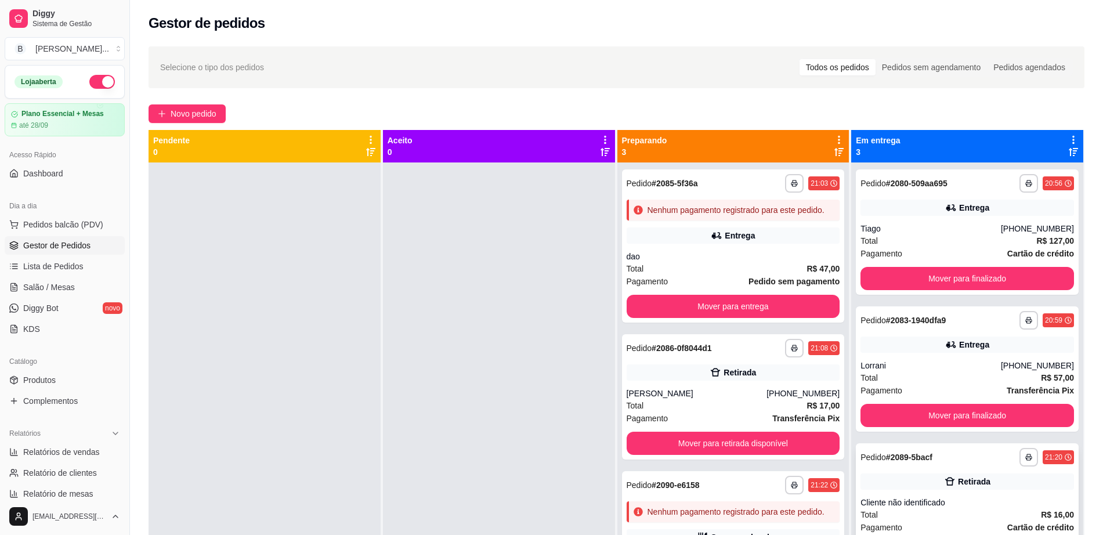
click at [918, 276] on button "Mover para finalizado" at bounding box center [966, 278] width 213 height 23
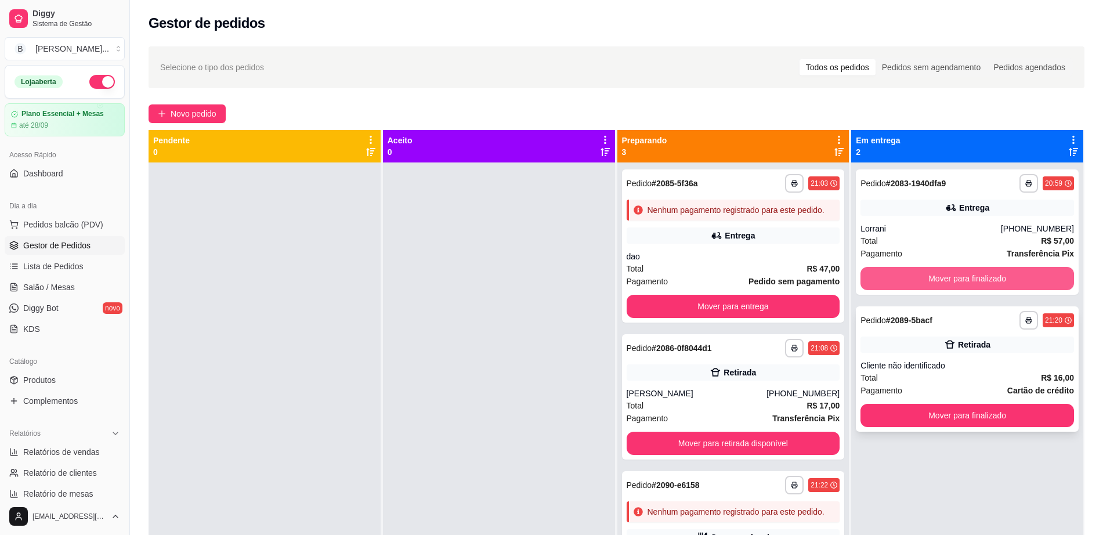
click at [918, 276] on button "Mover para finalizado" at bounding box center [966, 278] width 213 height 23
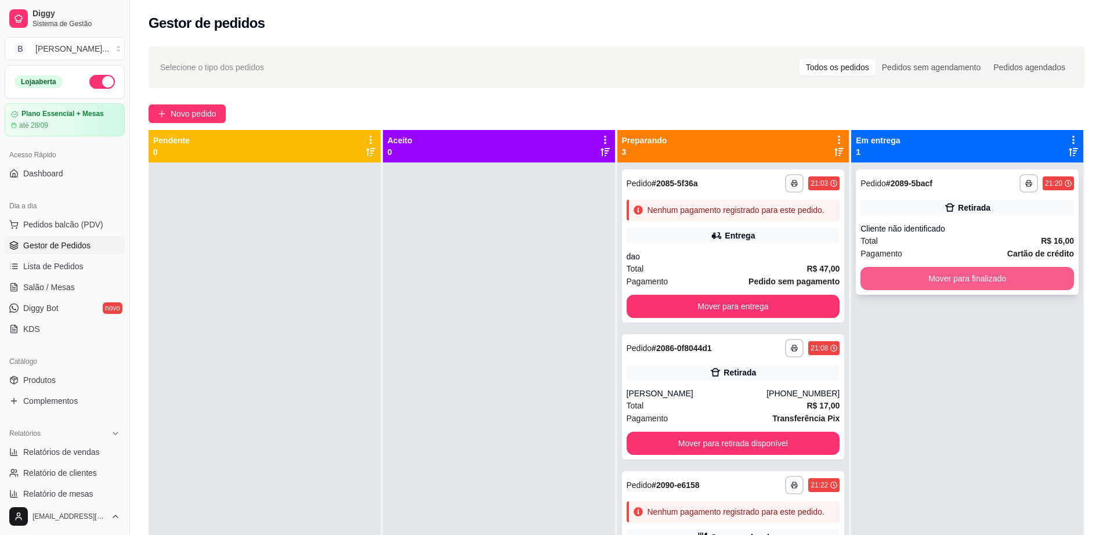
click at [918, 276] on button "Mover para finalizado" at bounding box center [966, 278] width 213 height 23
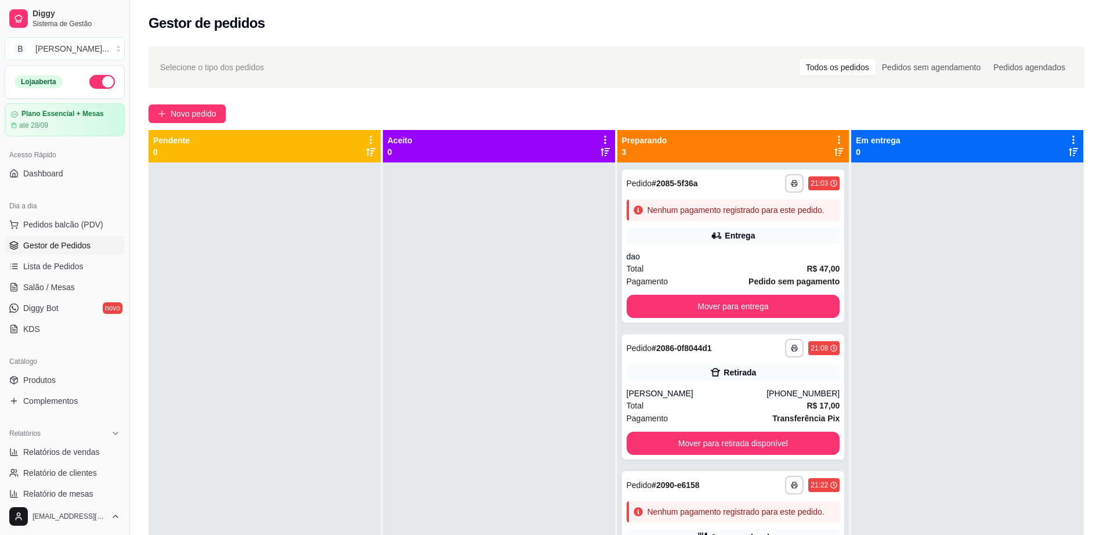
click at [86, 297] on ul "Pedidos balcão (PDV) Gestor de Pedidos Lista de Pedidos Salão / Mesas Diggy Bot…" at bounding box center [65, 276] width 120 height 123
click at [93, 280] on link "Salão / Mesas" at bounding box center [65, 287] width 120 height 19
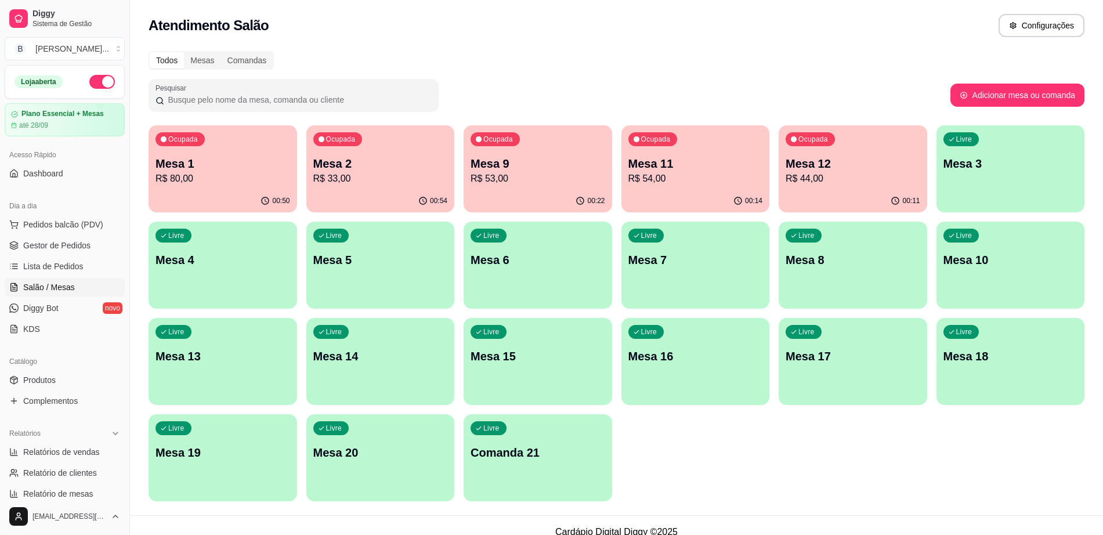
click at [794, 181] on p "R$ 44,00" at bounding box center [852, 179] width 135 height 14
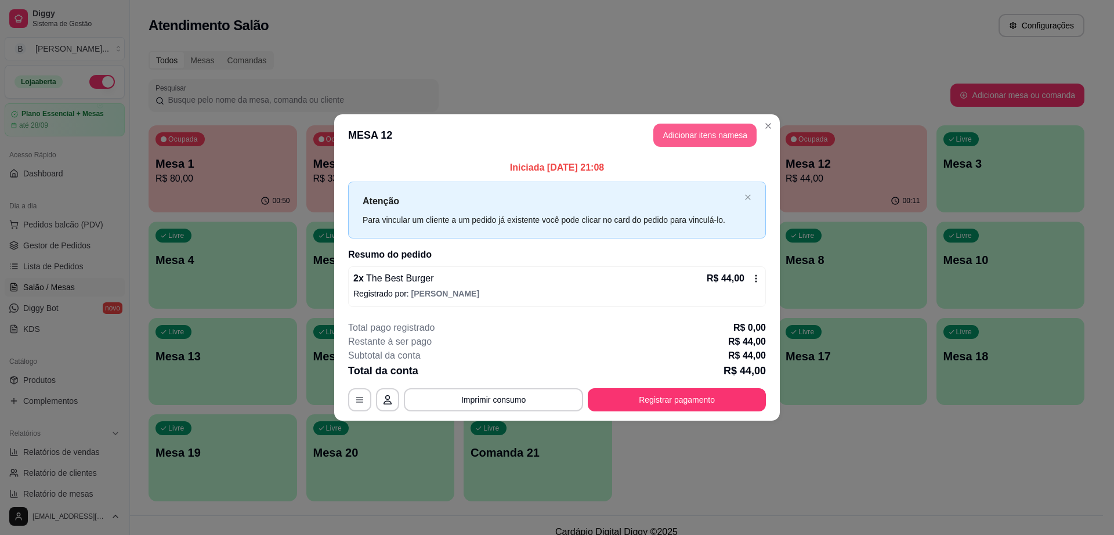
click at [683, 138] on button "Adicionar itens na mesa" at bounding box center [704, 135] width 103 height 23
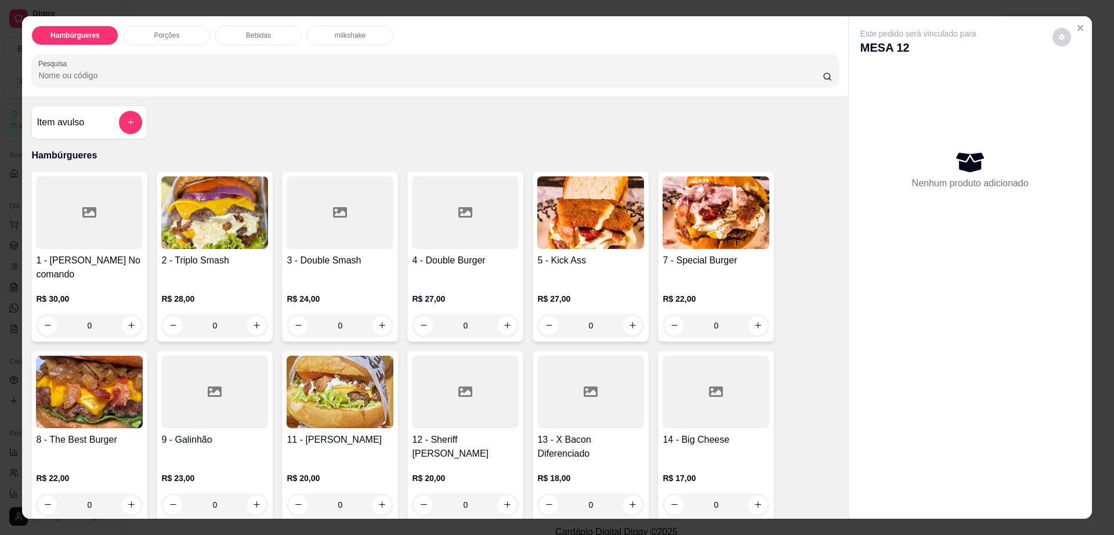
click at [261, 33] on p "Bebidas" at bounding box center [258, 35] width 25 height 9
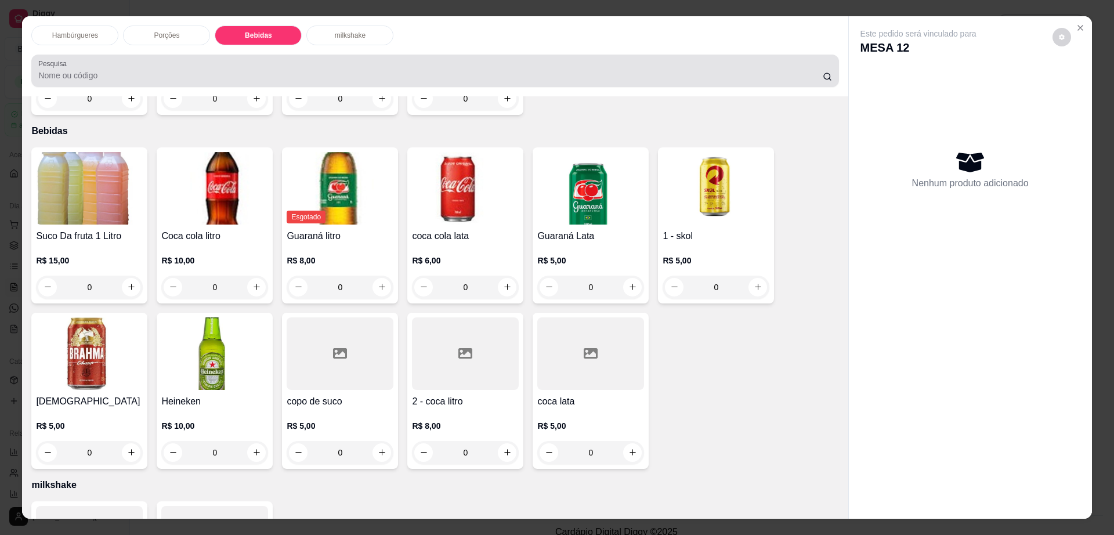
scroll to position [21, 0]
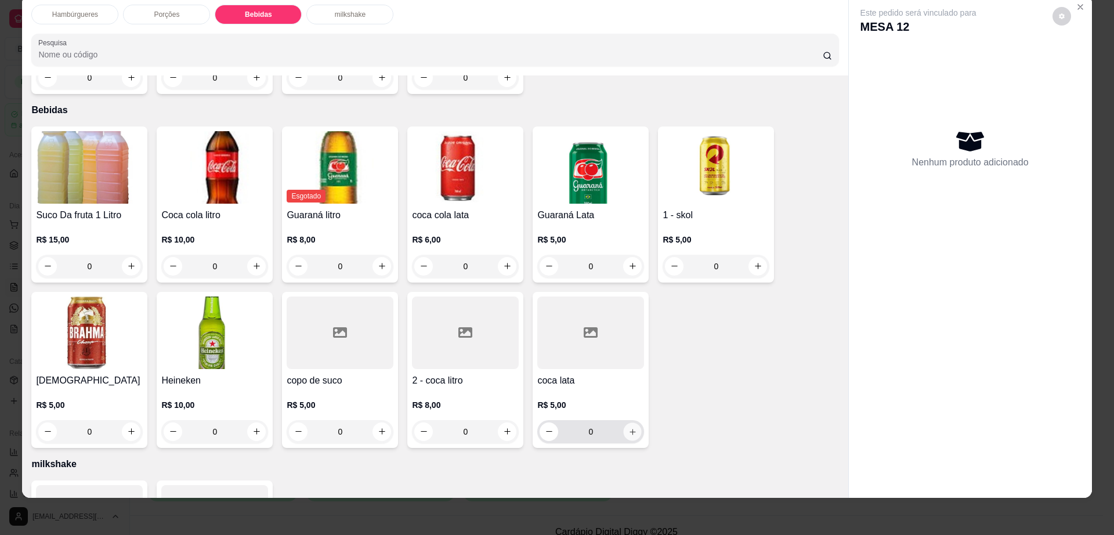
click at [628, 422] on button "increase-product-quantity" at bounding box center [633, 431] width 18 height 18
type input "1"
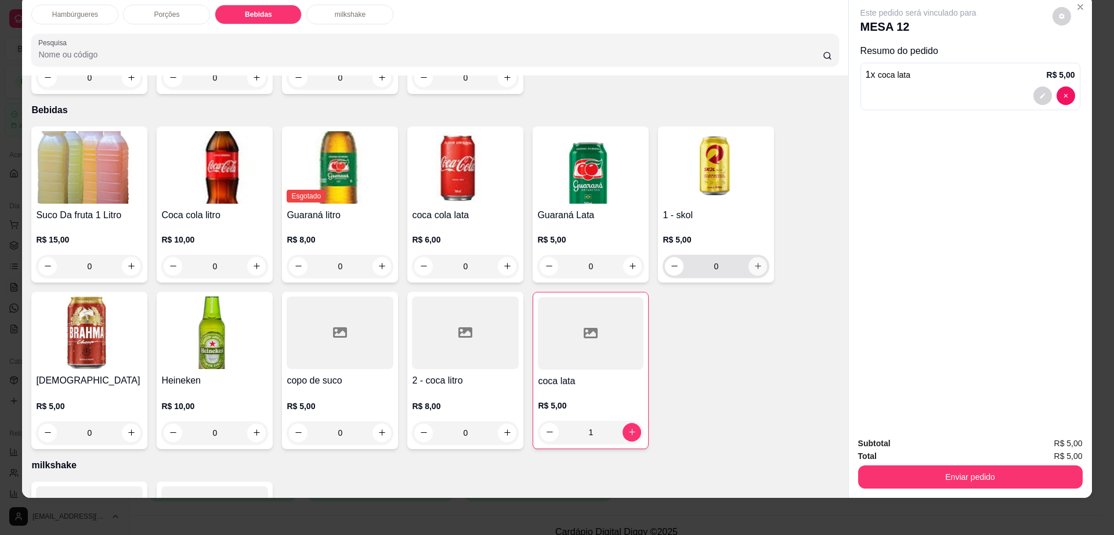
click at [750, 257] on button "increase-product-quantity" at bounding box center [757, 266] width 19 height 19
click at [750, 258] on button "increase-product-quantity" at bounding box center [757, 267] width 18 height 18
type input "2"
click at [1052, 9] on button "decrease-product-quantity" at bounding box center [1061, 16] width 19 height 19
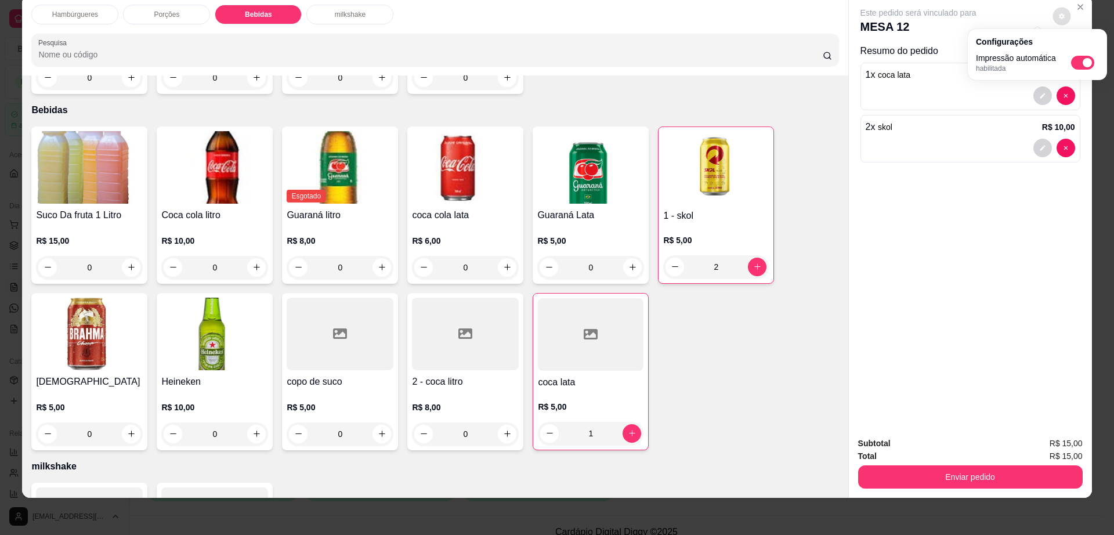
click at [1077, 56] on span "Automatic updates" at bounding box center [1082, 63] width 23 height 14
click at [1077, 63] on input "Automatic updates" at bounding box center [1074, 67] width 8 height 8
checkbox input "false"
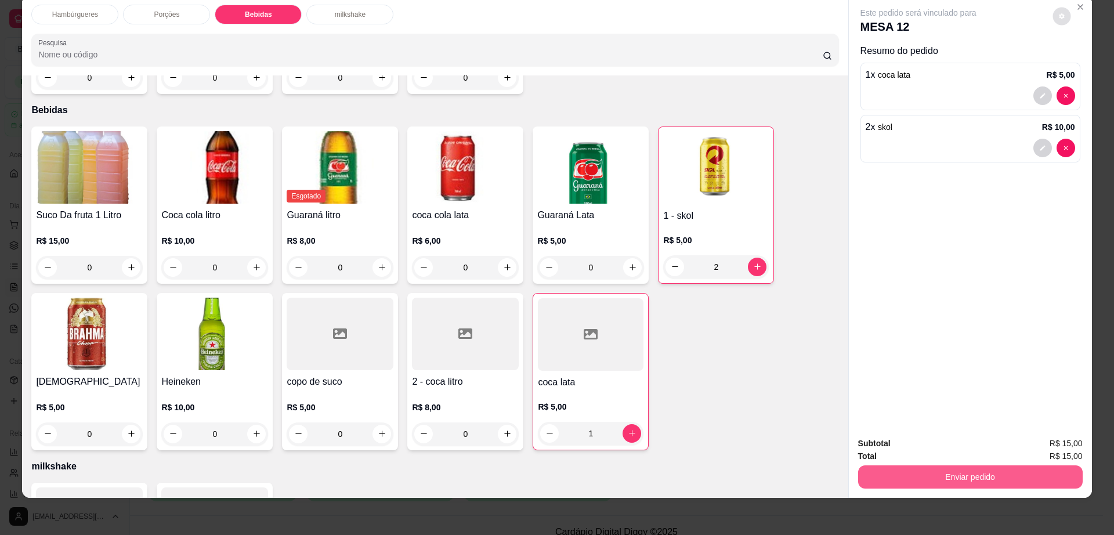
click at [923, 473] on button "Enviar pedido" at bounding box center [970, 476] width 225 height 23
click at [942, 444] on button "Não registrar e enviar pedido" at bounding box center [930, 447] width 117 height 21
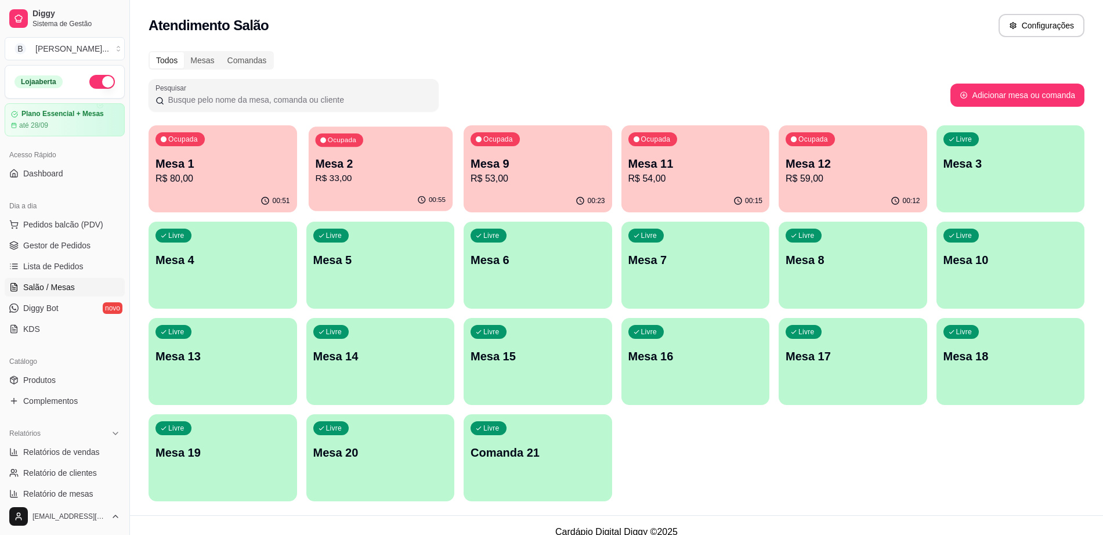
click at [343, 181] on p "R$ 33,00" at bounding box center [380, 178] width 131 height 13
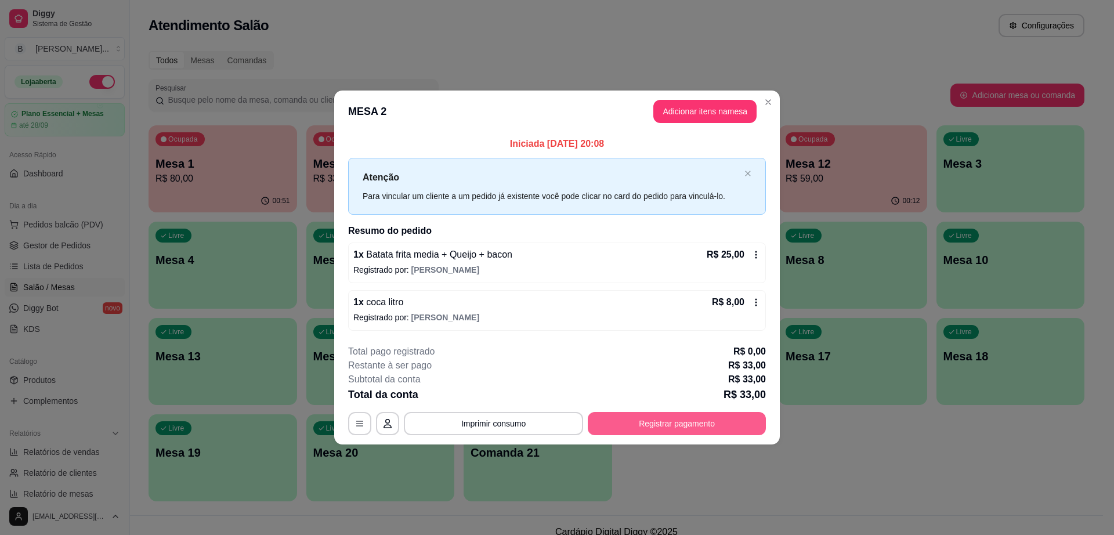
click at [706, 419] on button "Registrar pagamento" at bounding box center [677, 423] width 178 height 23
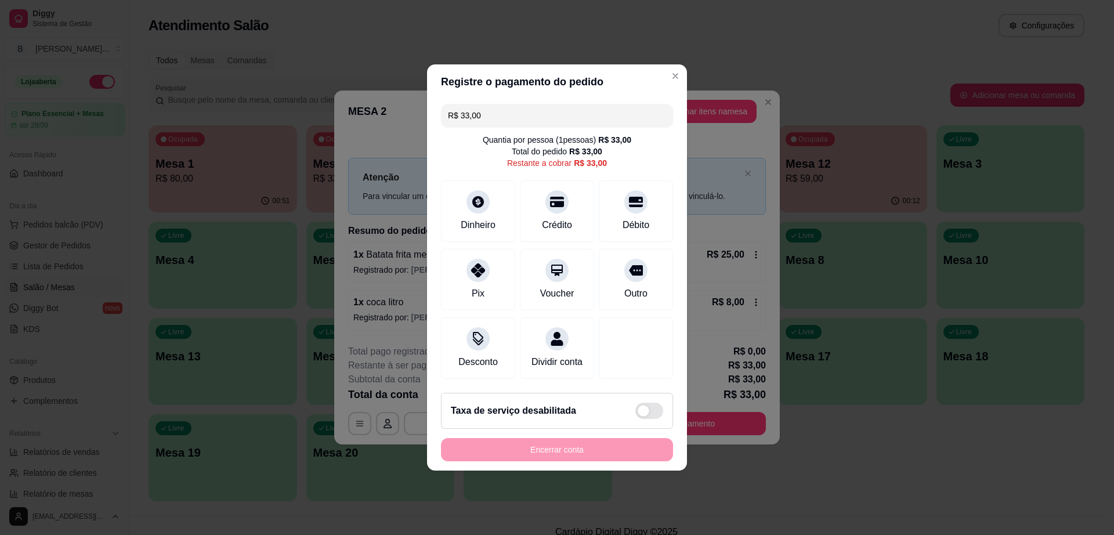
click at [563, 104] on input "R$ 33,00" at bounding box center [557, 115] width 218 height 23
click at [489, 273] on div "Pix" at bounding box center [478, 278] width 82 height 68
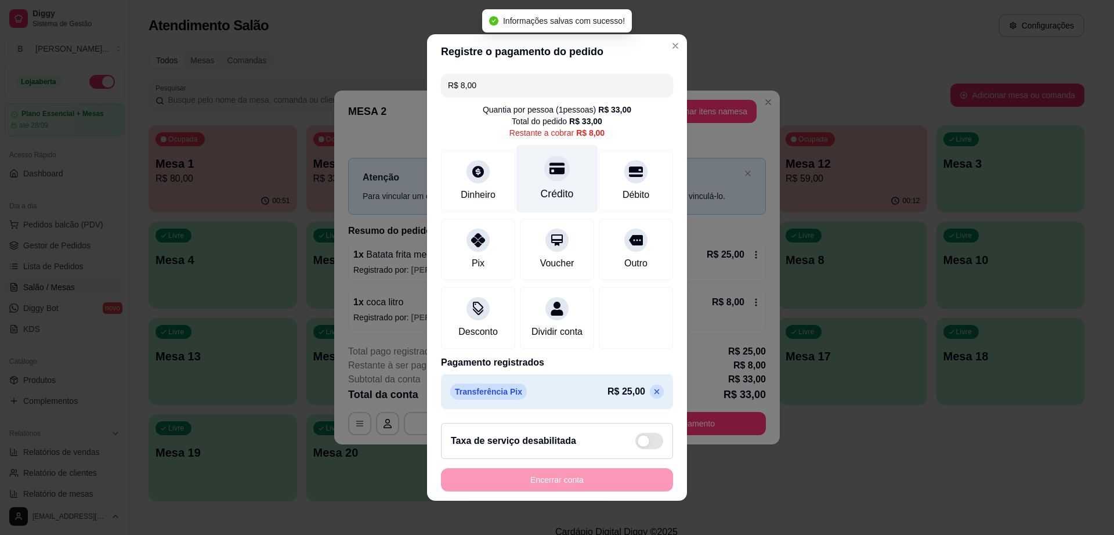
click at [549, 169] on icon at bounding box center [556, 168] width 15 height 15
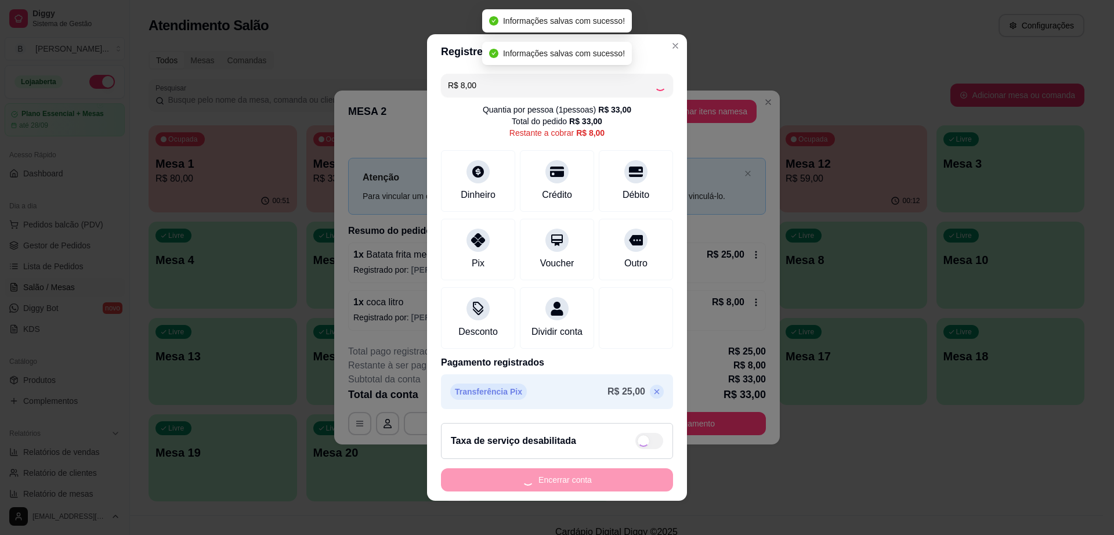
type input "R$ 0,00"
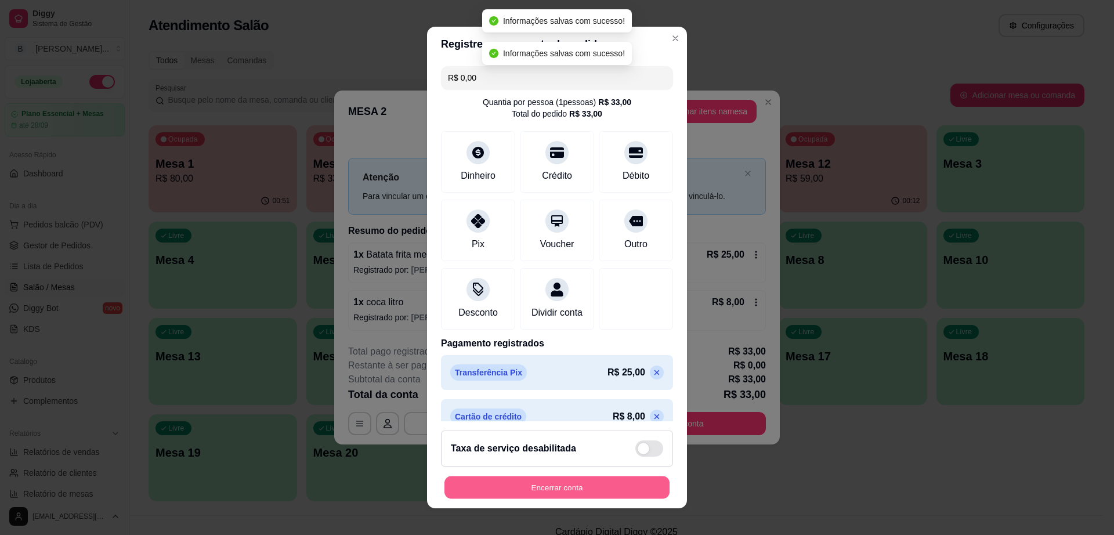
click at [570, 491] on button "Encerrar conta" at bounding box center [556, 487] width 225 height 23
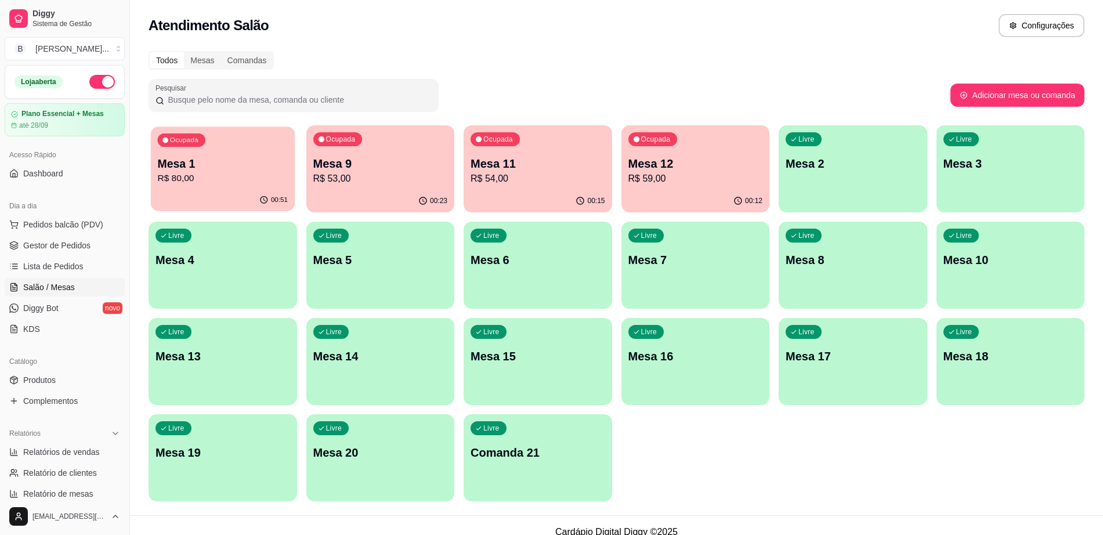
click at [203, 179] on p "R$ 80,00" at bounding box center [222, 178] width 131 height 13
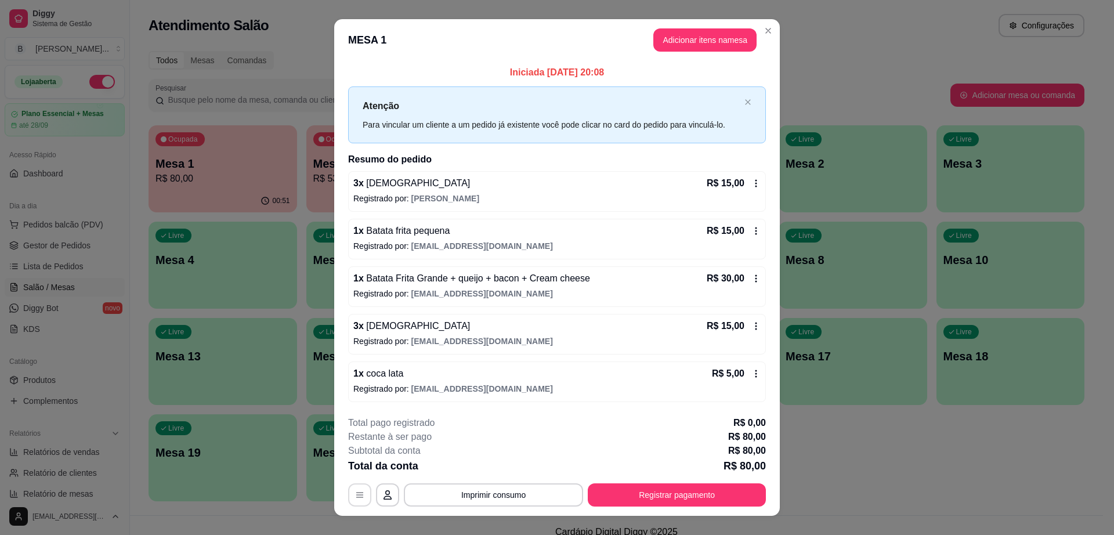
click at [349, 487] on button "button" at bounding box center [359, 494] width 23 height 23
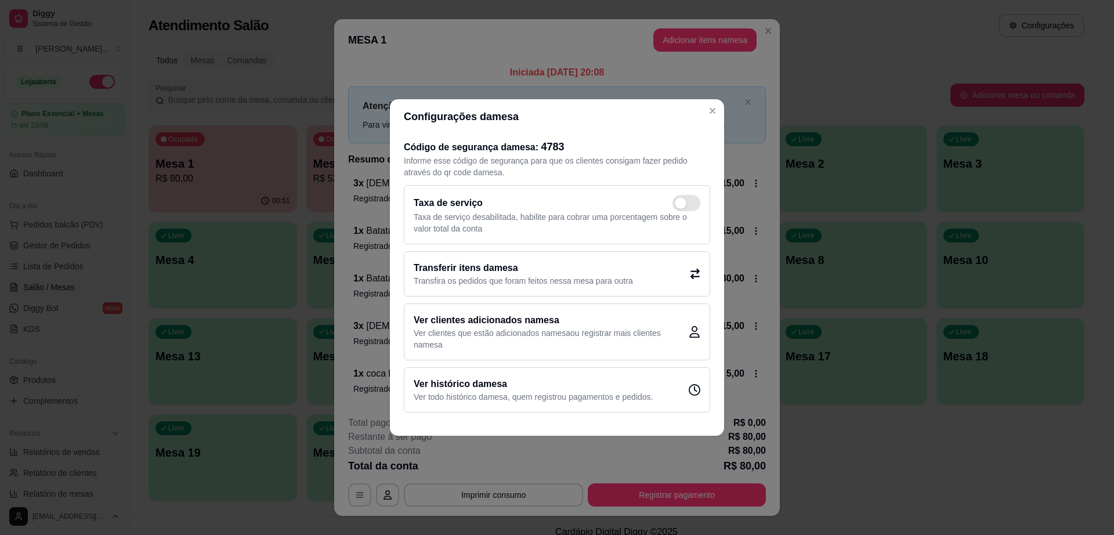
click at [519, 281] on p "Transfira os pedidos que foram feitos nessa mesa para outra" at bounding box center [523, 281] width 219 height 12
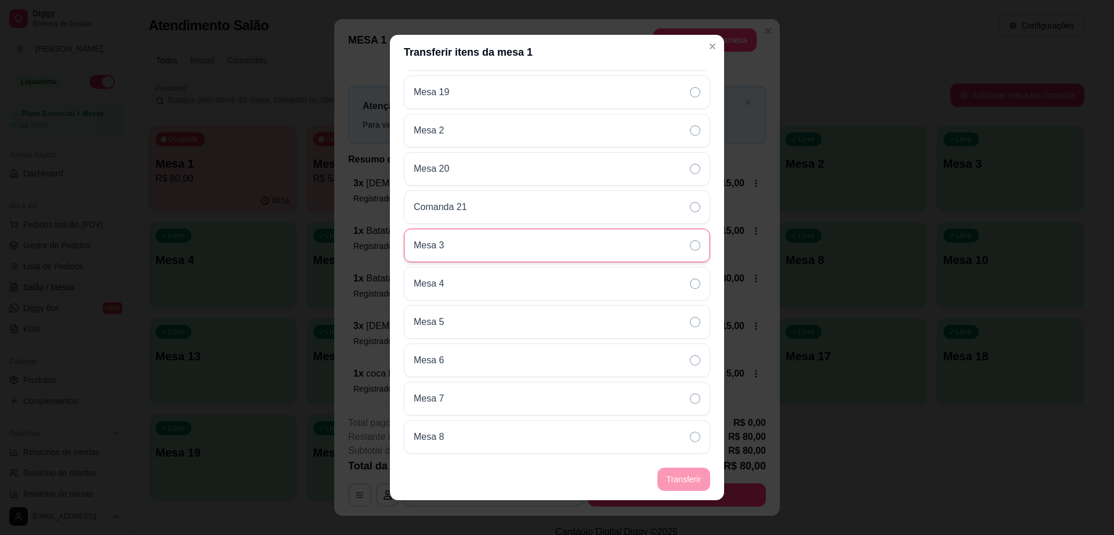
scroll to position [2, 0]
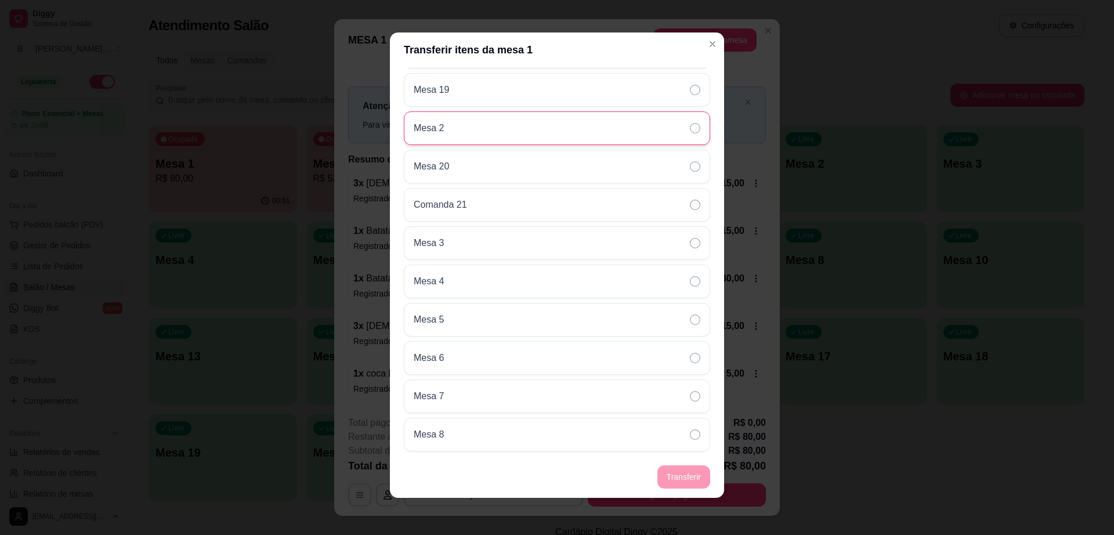
click at [514, 120] on div "Mesa 2" at bounding box center [557, 128] width 306 height 34
click at [668, 480] on footer "Transferir" at bounding box center [557, 477] width 334 height 42
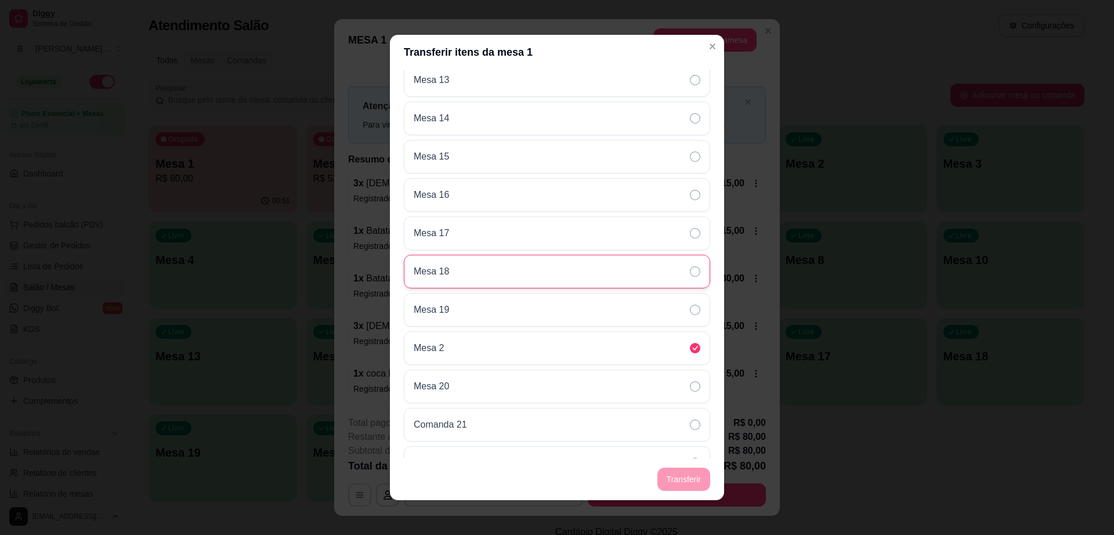
scroll to position [0, 0]
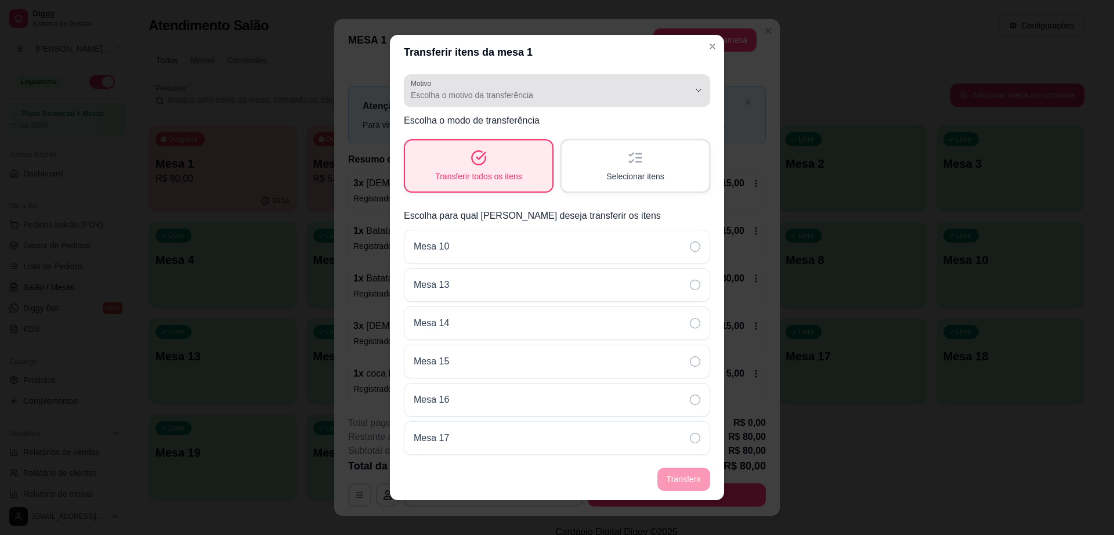
click at [544, 83] on div "Escolha o motivo da transferência" at bounding box center [550, 90] width 278 height 23
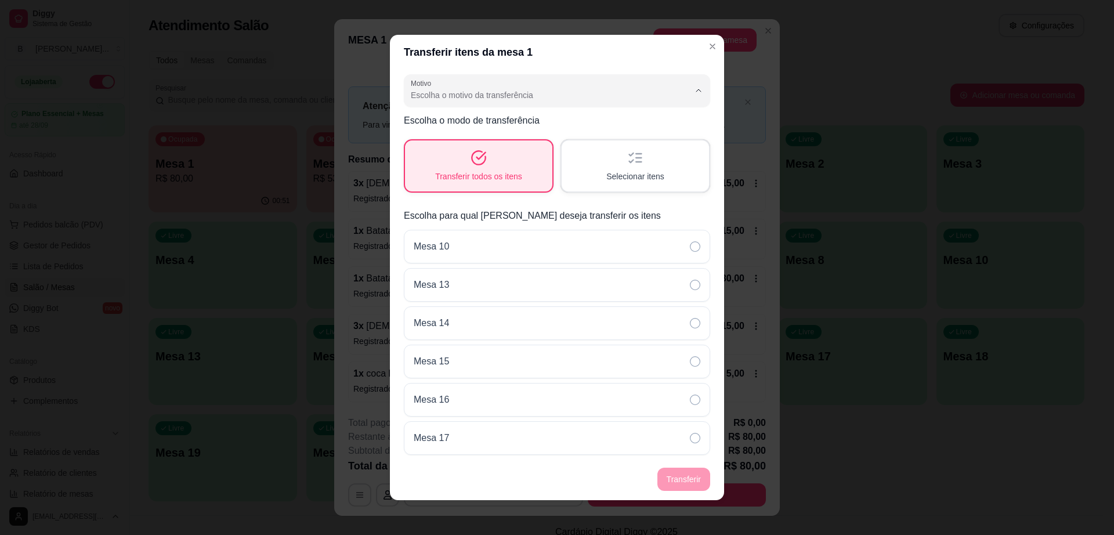
click at [497, 142] on span "Mudança de mesa" at bounding box center [540, 141] width 255 height 11
type input "TABLE_TRANSFER"
select select "TABLE_TRANSFER"
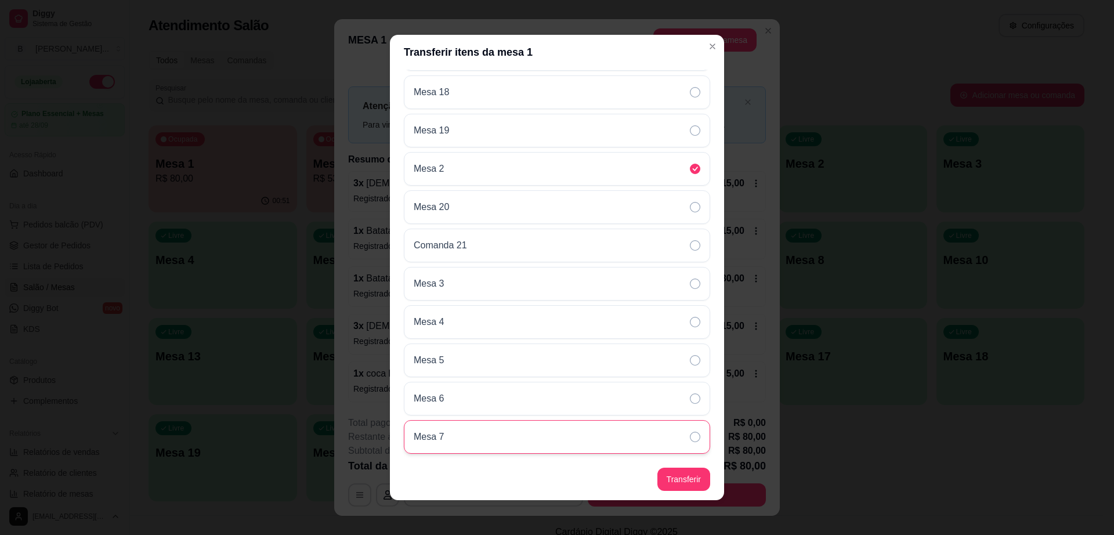
scroll to position [422, 0]
click at [690, 478] on button "Transferir" at bounding box center [683, 479] width 53 height 23
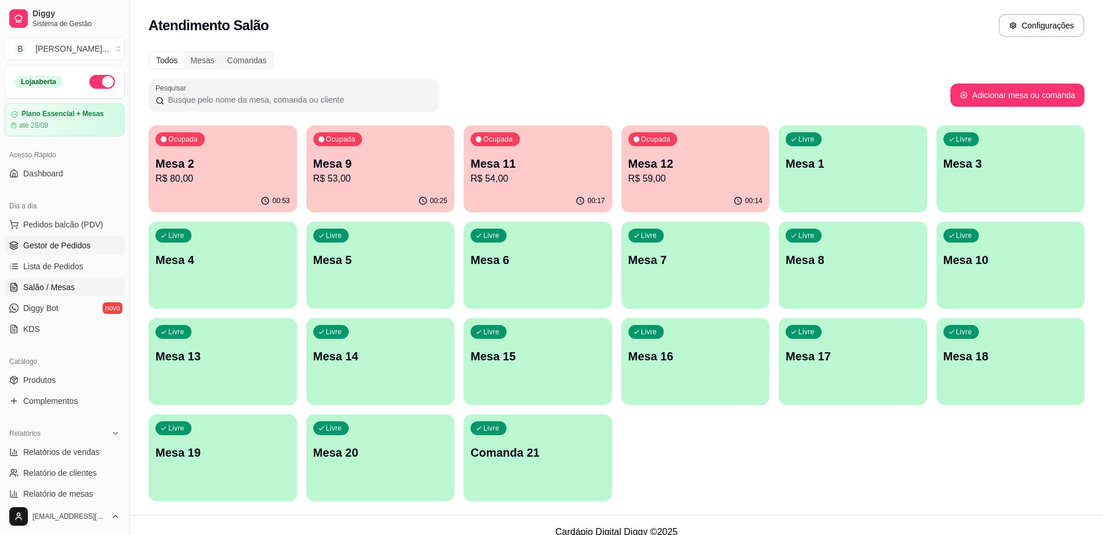
click at [72, 250] on span "Gestor de Pedidos" at bounding box center [56, 246] width 67 height 12
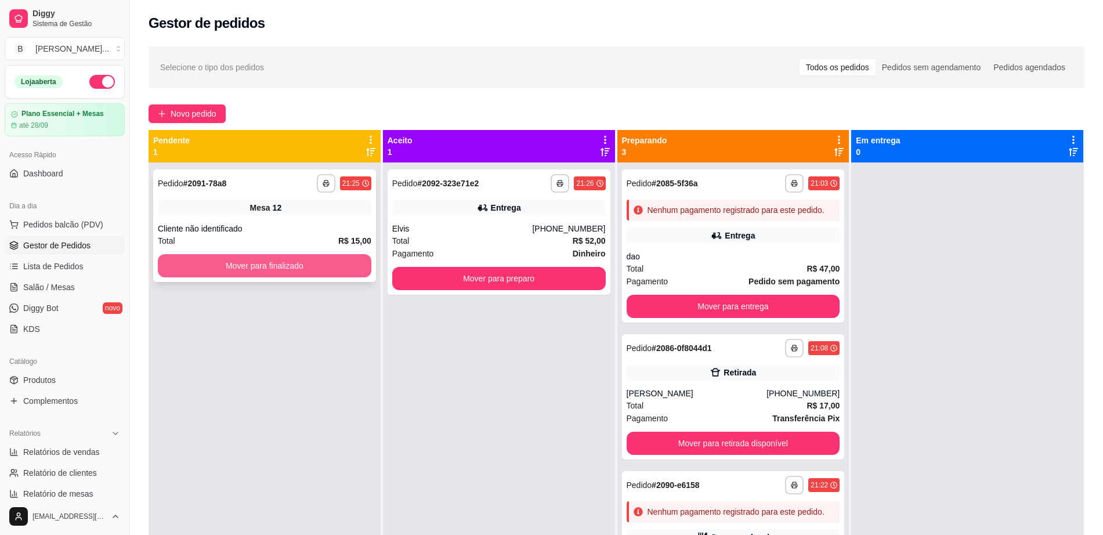
click at [274, 268] on button "Mover para finalizado" at bounding box center [264, 265] width 213 height 23
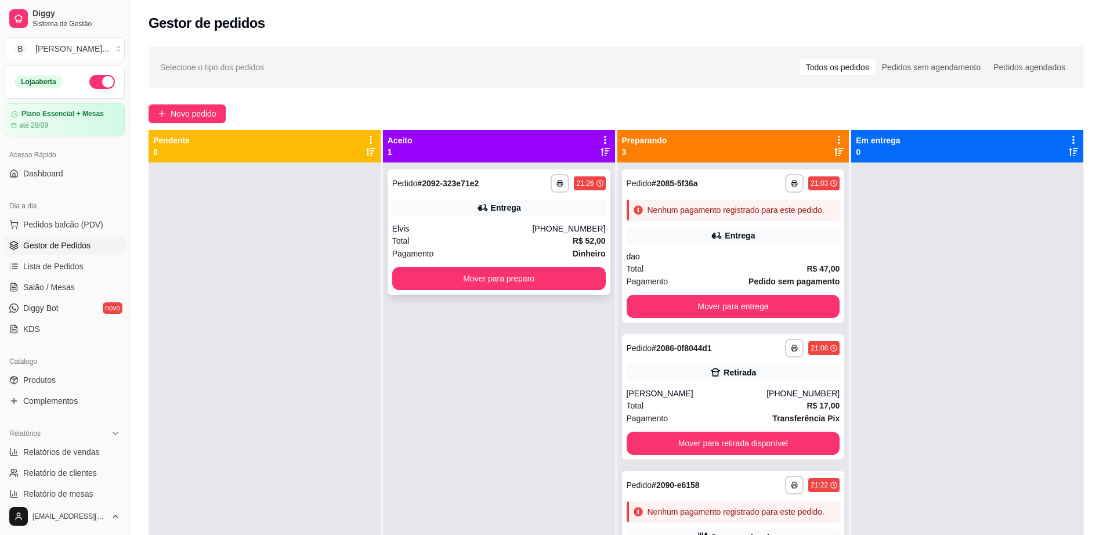
click at [467, 231] on div "Elvis" at bounding box center [462, 229] width 140 height 12
click at [419, 276] on button "Mover para preparo" at bounding box center [498, 278] width 213 height 23
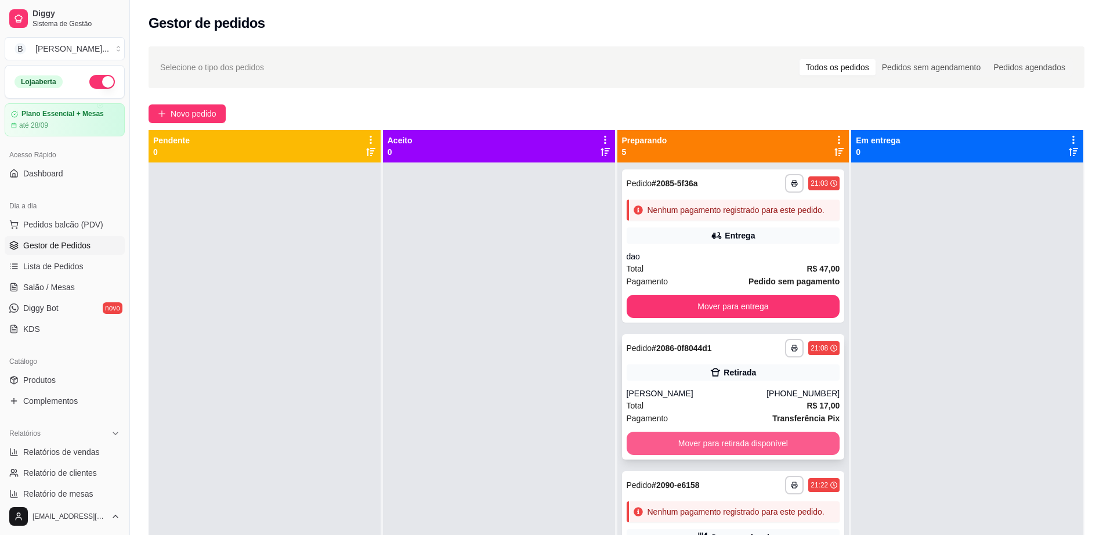
click at [646, 447] on button "Mover para retirada disponível" at bounding box center [733, 443] width 213 height 23
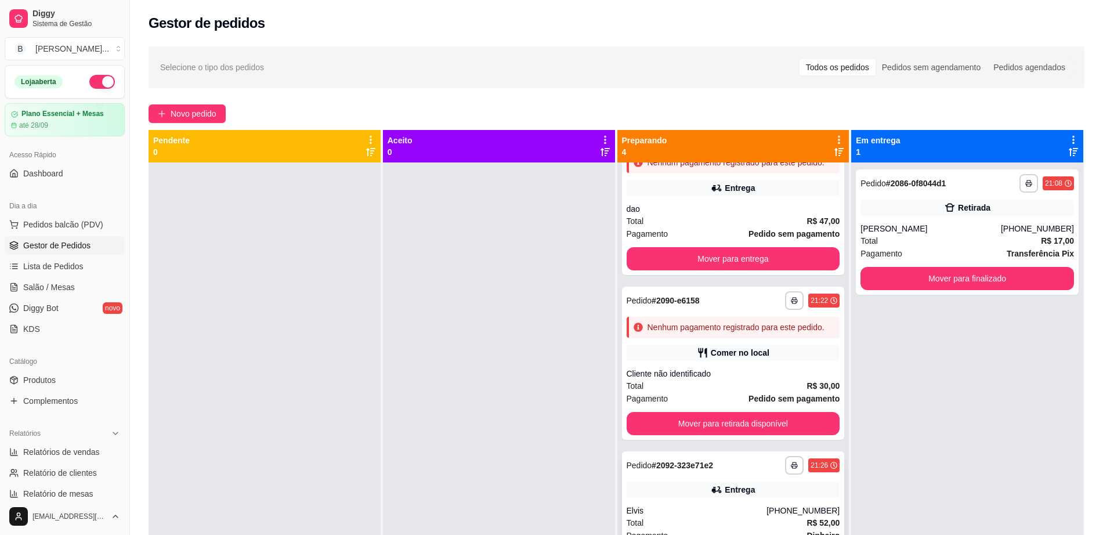
scroll to position [103, 0]
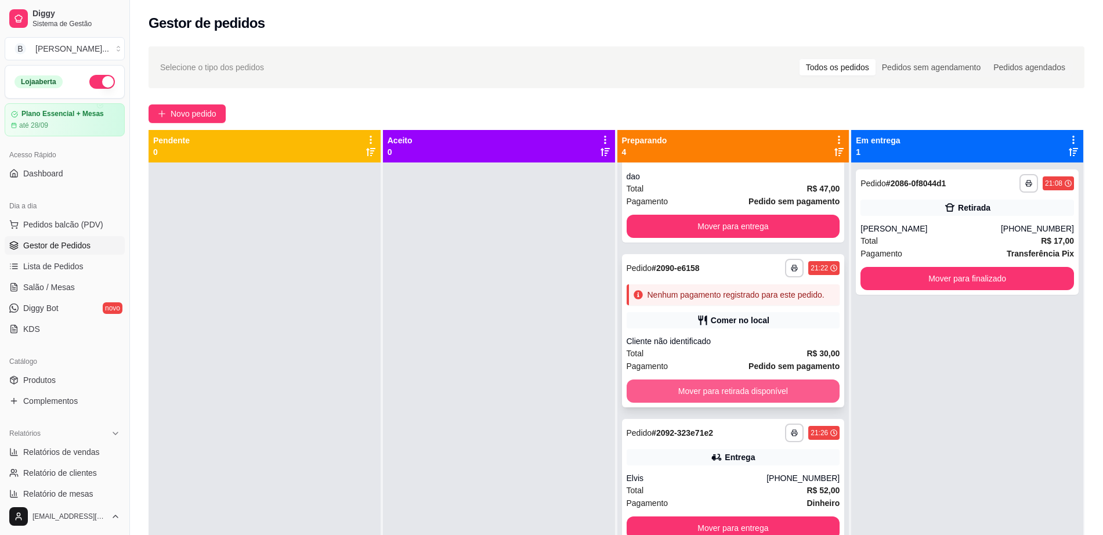
click at [701, 382] on button "Mover para retirada disponível" at bounding box center [733, 390] width 213 height 23
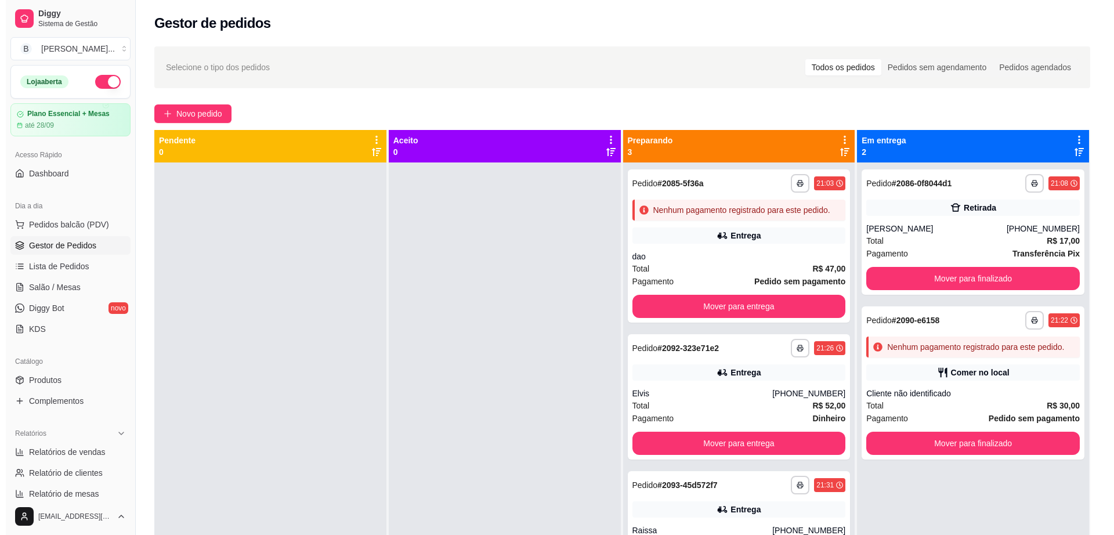
scroll to position [0, 0]
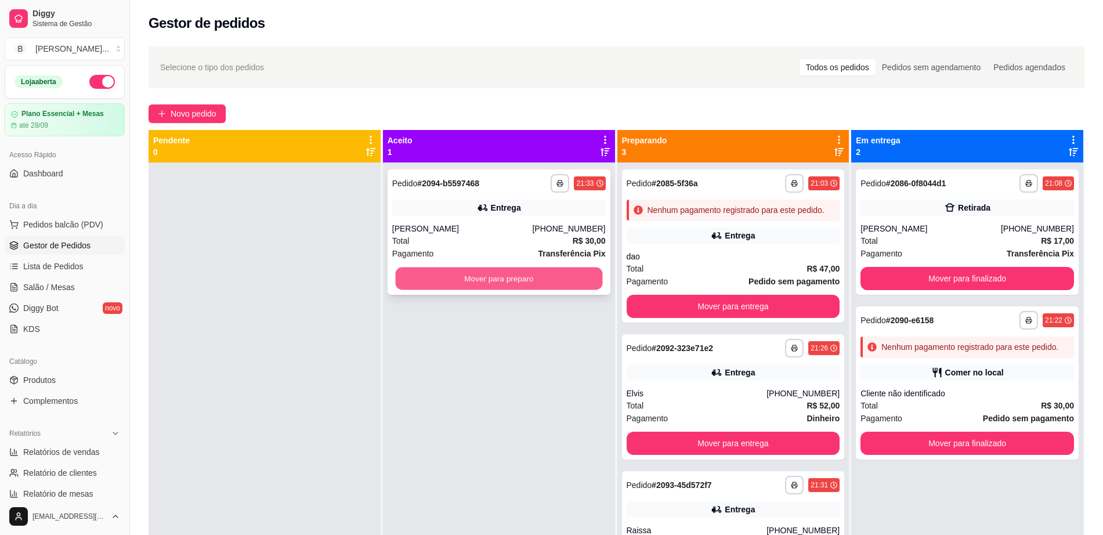
click at [482, 276] on button "Mover para preparo" at bounding box center [498, 278] width 207 height 23
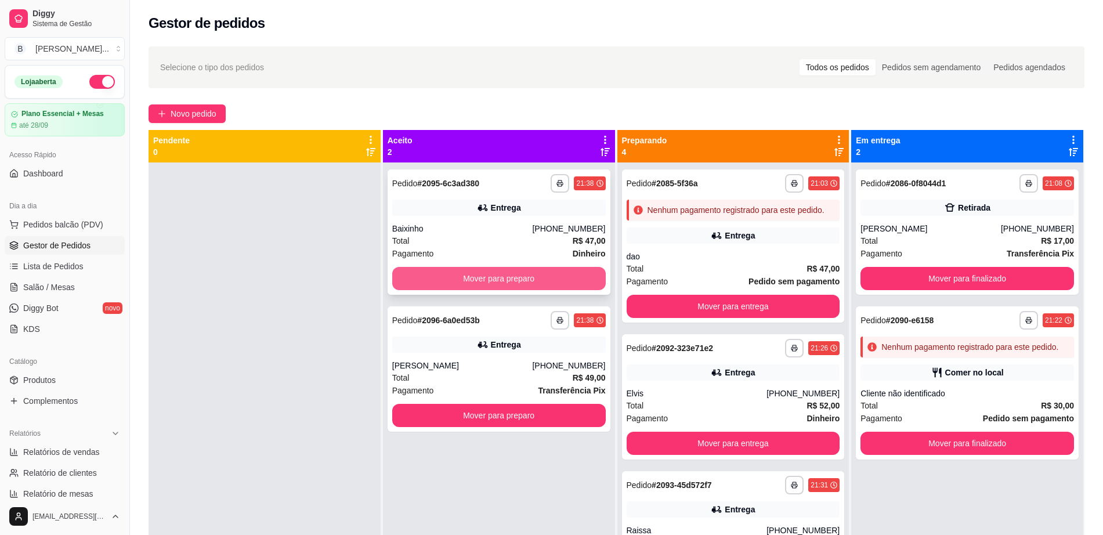
click at [441, 284] on button "Mover para preparo" at bounding box center [498, 278] width 213 height 23
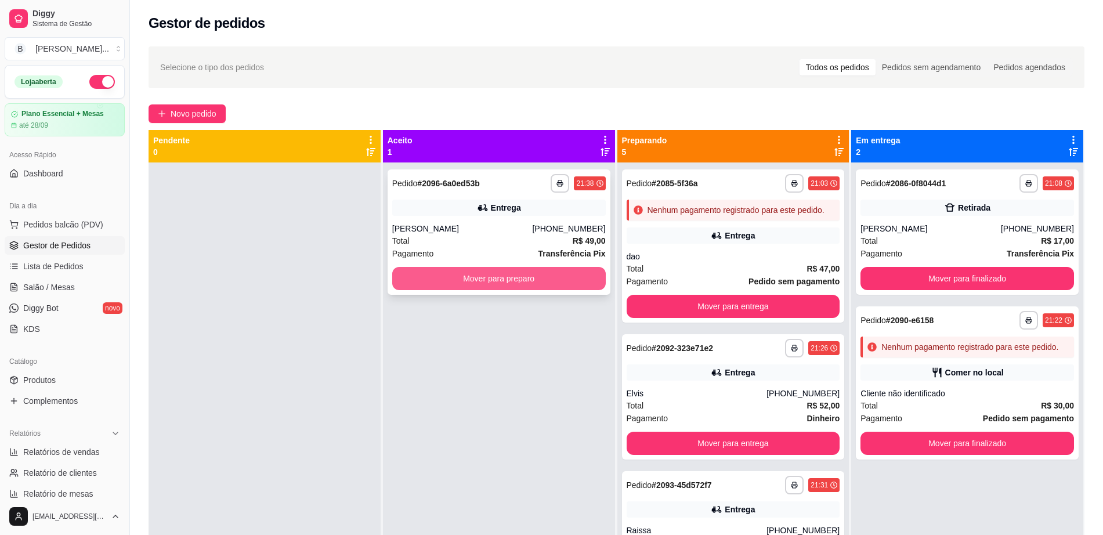
click at [442, 283] on button "Mover para preparo" at bounding box center [498, 278] width 213 height 23
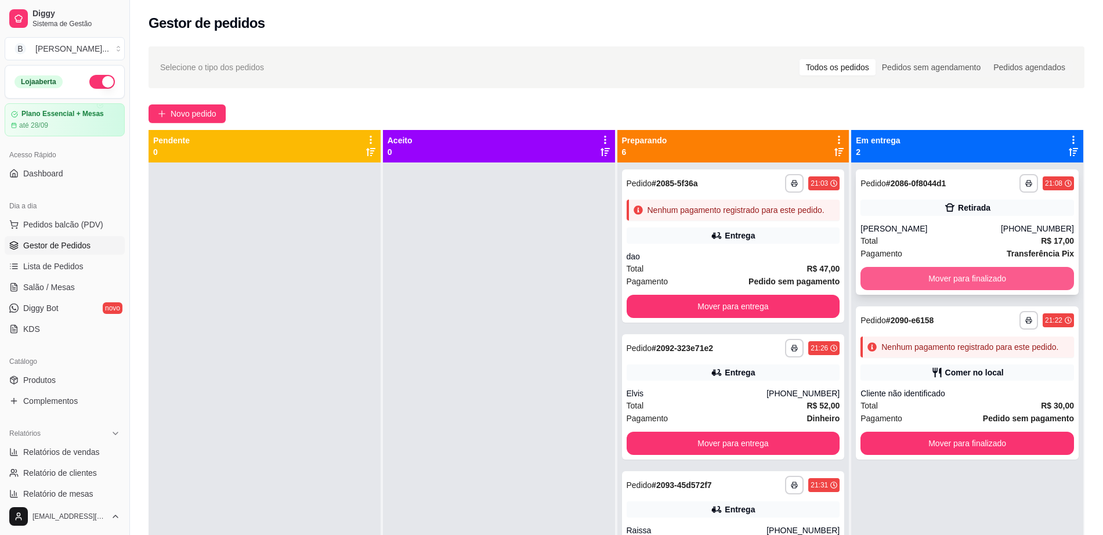
click at [932, 280] on button "Mover para finalizado" at bounding box center [966, 278] width 213 height 23
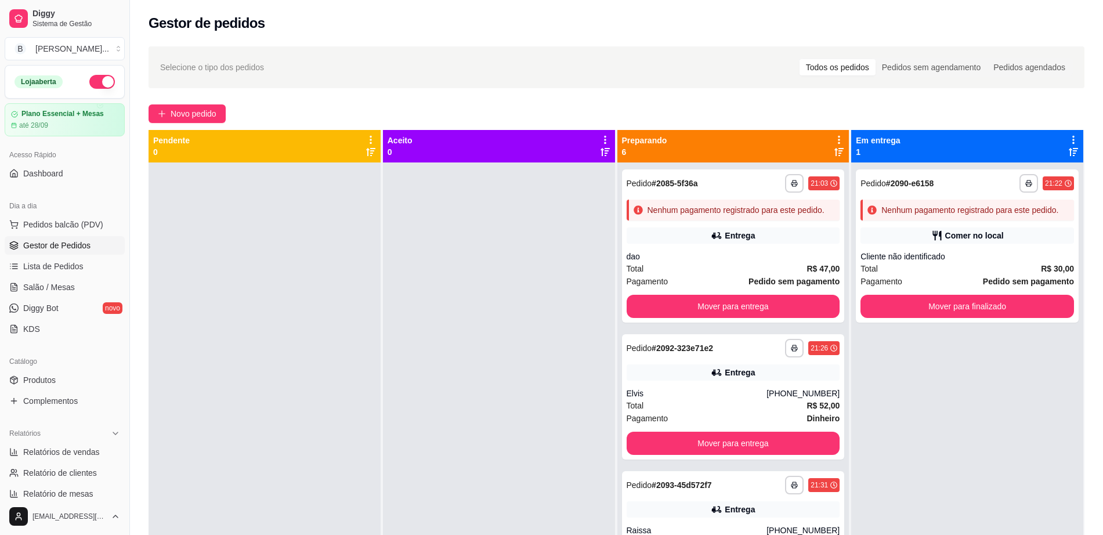
click at [932, 280] on div "Pagamento Pedido sem pagamento" at bounding box center [966, 281] width 213 height 13
click at [952, 316] on button "Mover para finalizado" at bounding box center [966, 306] width 213 height 23
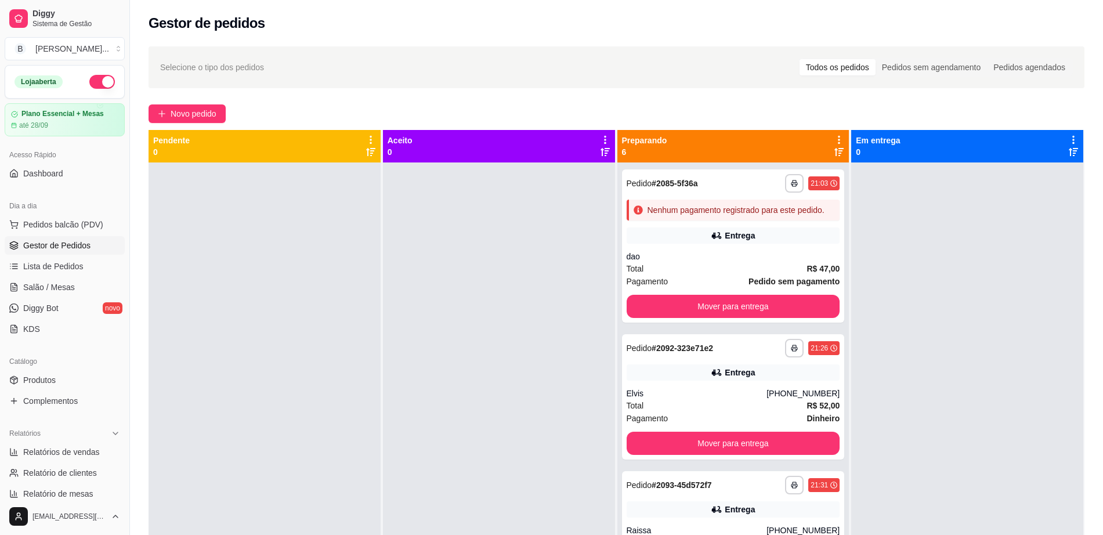
click at [61, 276] on ul "Pedidos balcão (PDV) Gestor de Pedidos Lista de Pedidos Salão / Mesas Diggy Bot…" at bounding box center [65, 276] width 120 height 123
click at [53, 290] on span "Salão / Mesas" at bounding box center [49, 287] width 52 height 12
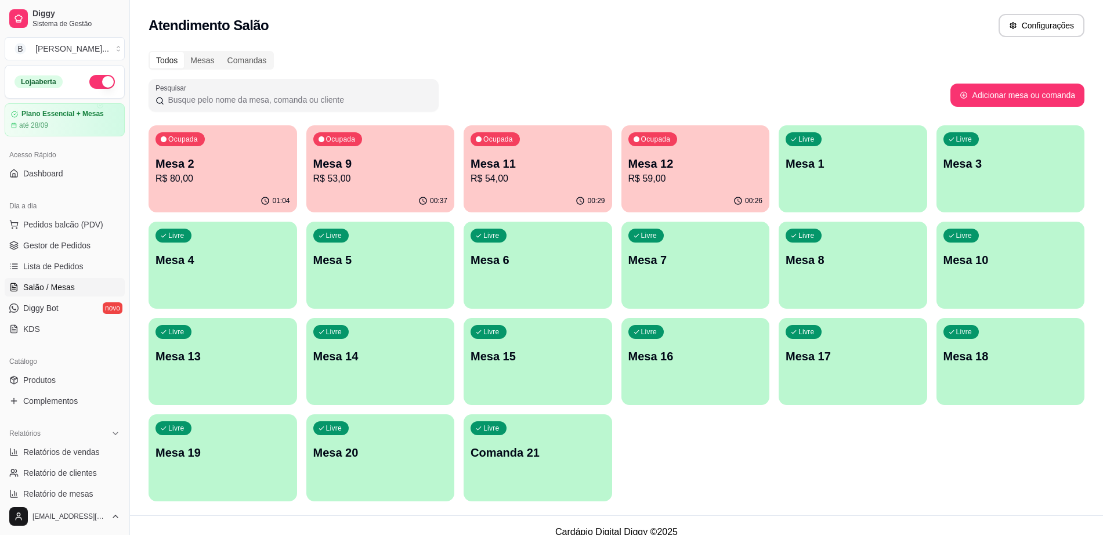
click at [694, 175] on p "R$ 59,00" at bounding box center [695, 179] width 135 height 14
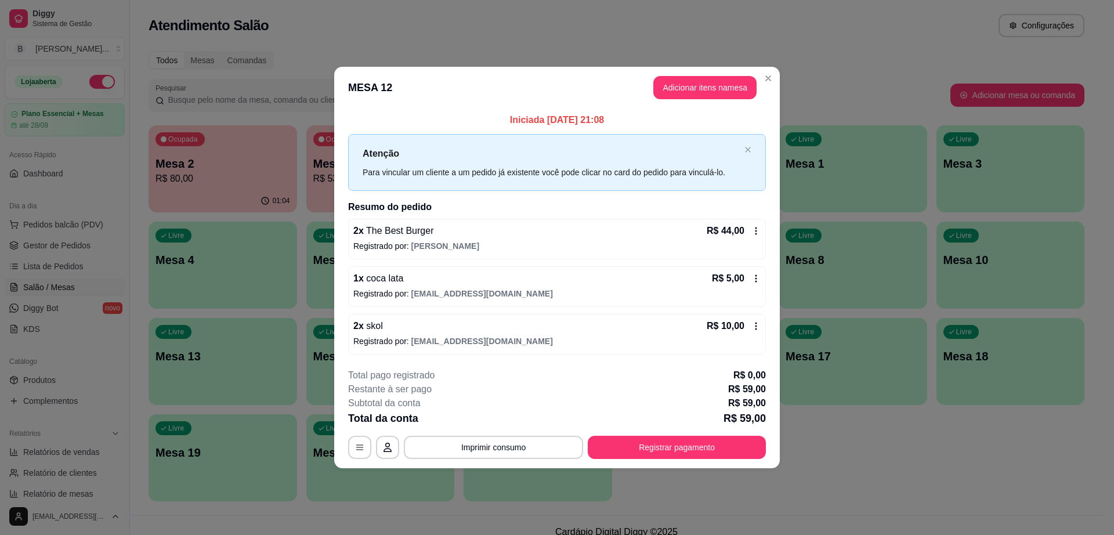
click at [701, 92] on button "Adicionar itens na mesa" at bounding box center [704, 87] width 103 height 23
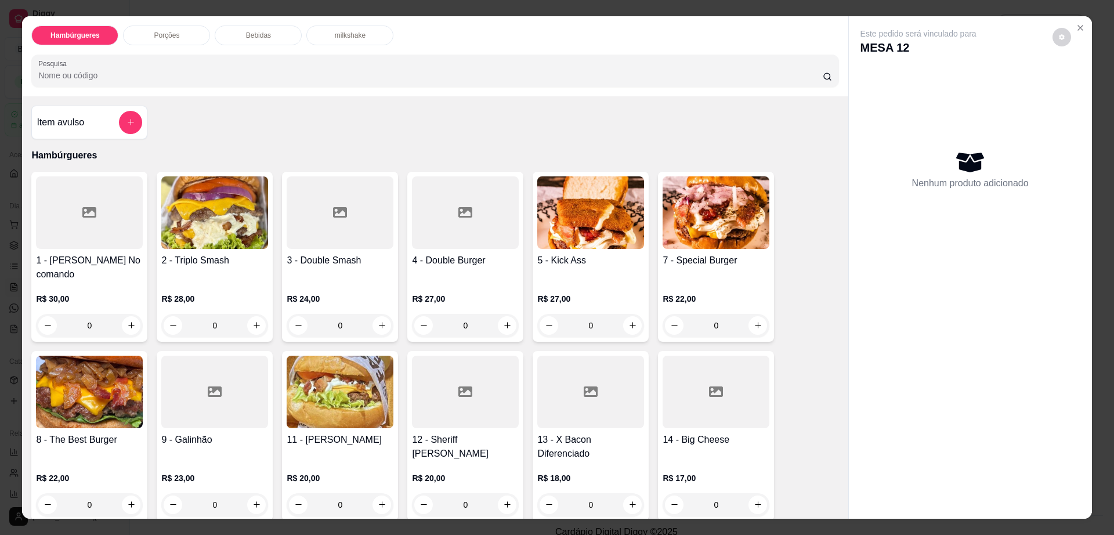
click at [110, 433] on h4 "8 - The Best Burger" at bounding box center [89, 440] width 107 height 14
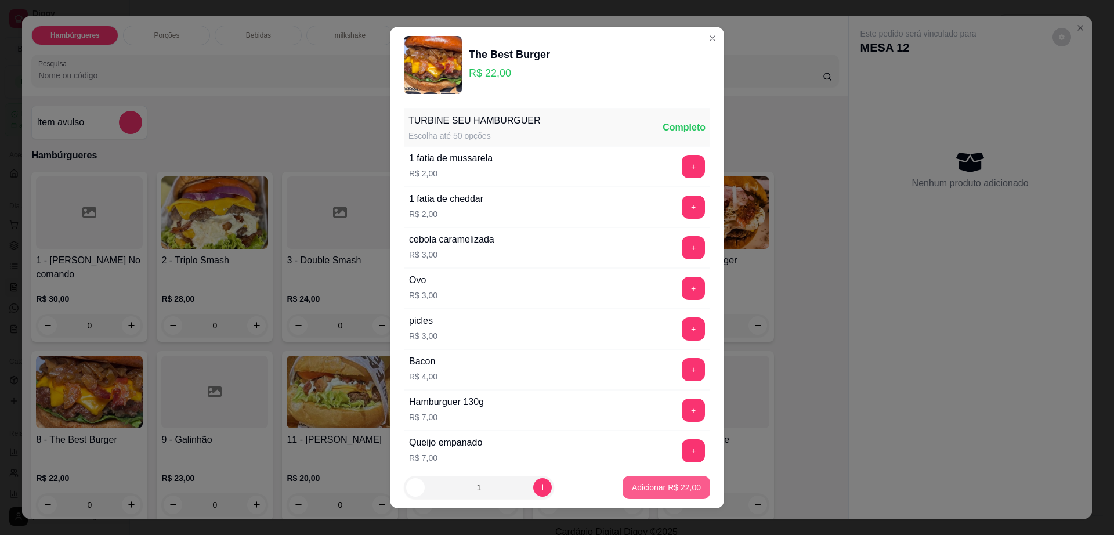
click at [646, 484] on p "Adicionar R$ 22,00" at bounding box center [666, 488] width 69 height 12
type input "1"
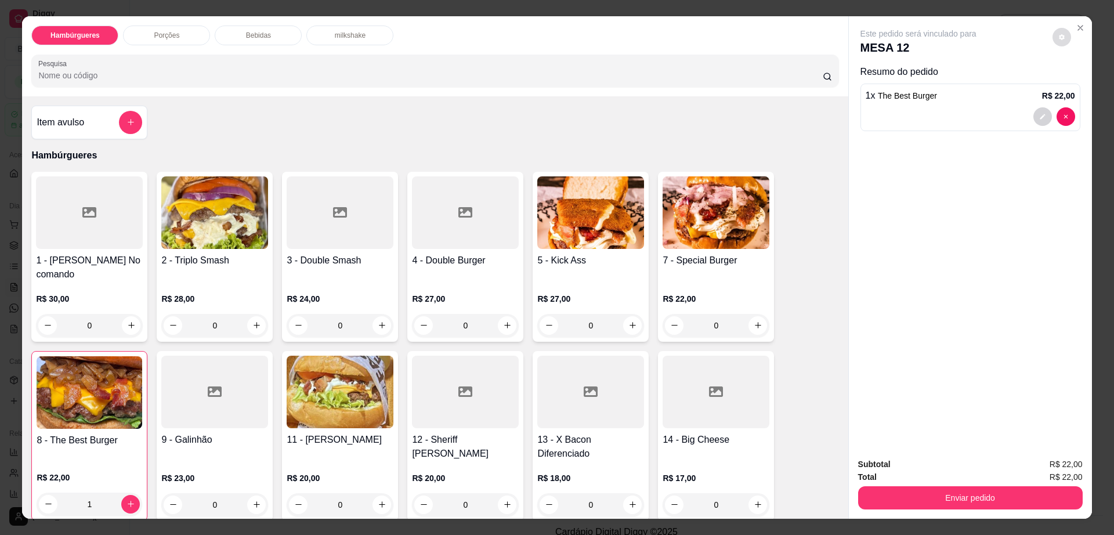
click at [1059, 31] on button "decrease-product-quantity" at bounding box center [1061, 37] width 19 height 19
click at [1082, 80] on span "Automatic updates" at bounding box center [1082, 84] width 23 height 14
click at [1078, 84] on input "Automatic updates" at bounding box center [1074, 88] width 8 height 8
checkbox input "true"
click at [877, 497] on button "Enviar pedido" at bounding box center [970, 497] width 225 height 23
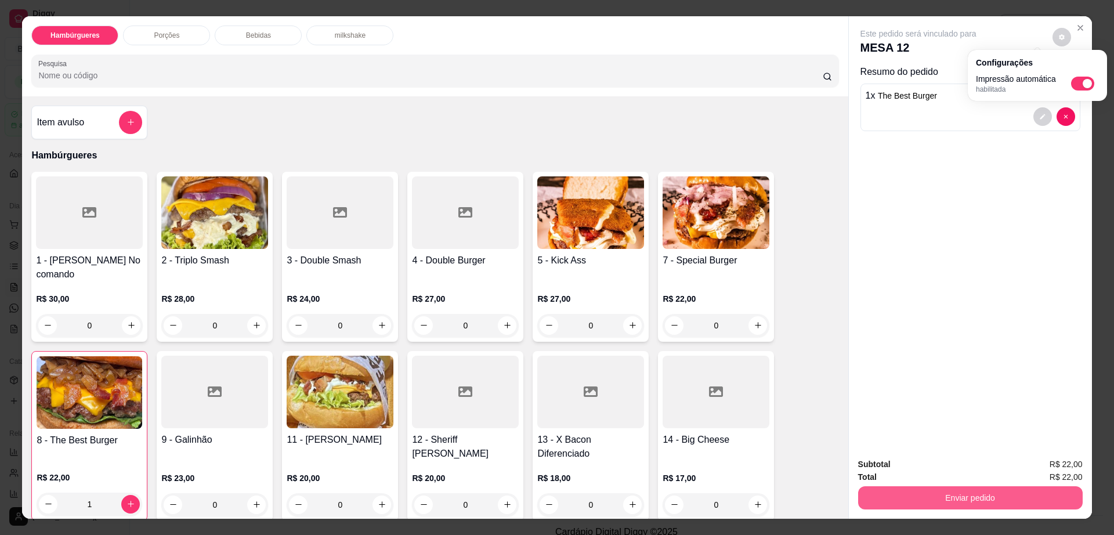
click at [877, 496] on button "Enviar pedido" at bounding box center [970, 497] width 225 height 23
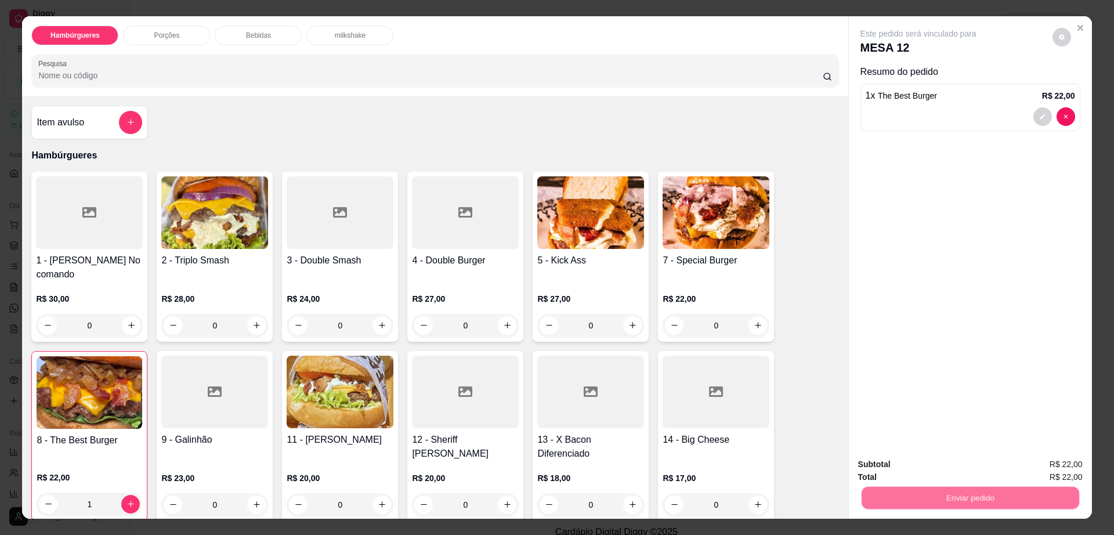
click at [883, 470] on button "Não registrar e enviar pedido" at bounding box center [930, 469] width 121 height 22
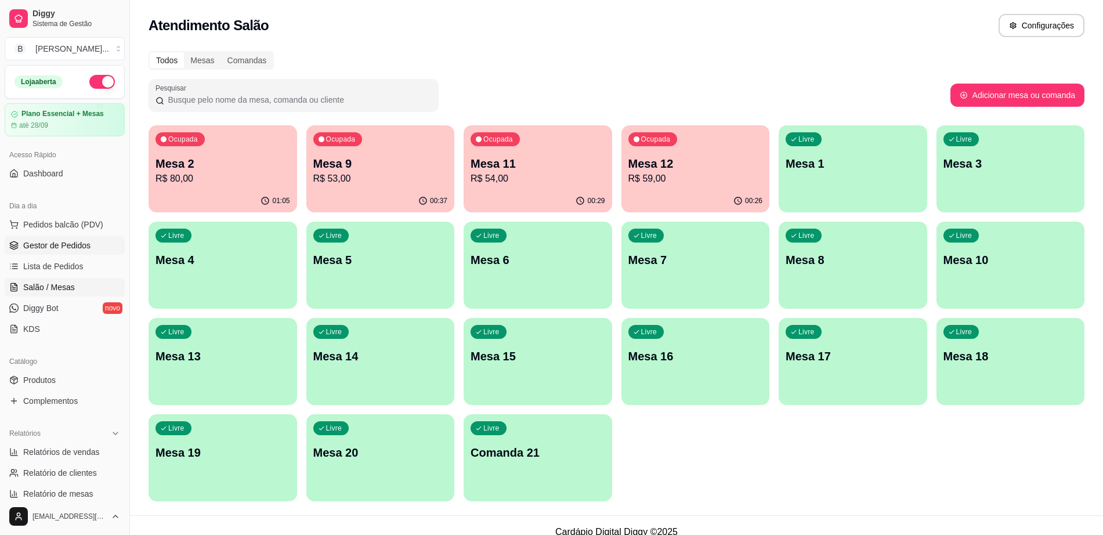
click at [101, 247] on link "Gestor de Pedidos" at bounding box center [65, 245] width 120 height 19
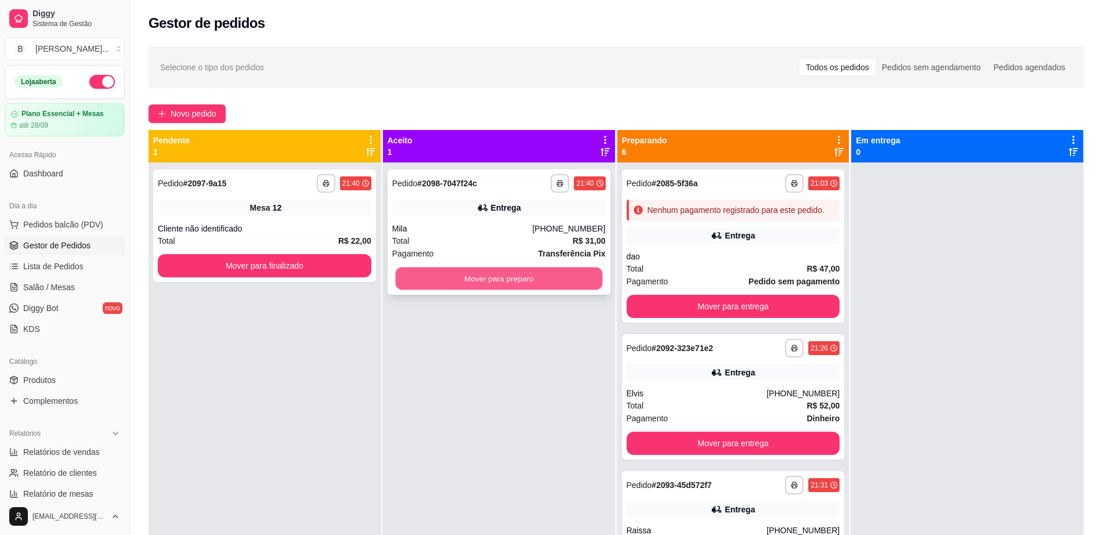
click at [544, 284] on button "Mover para preparo" at bounding box center [498, 278] width 207 height 23
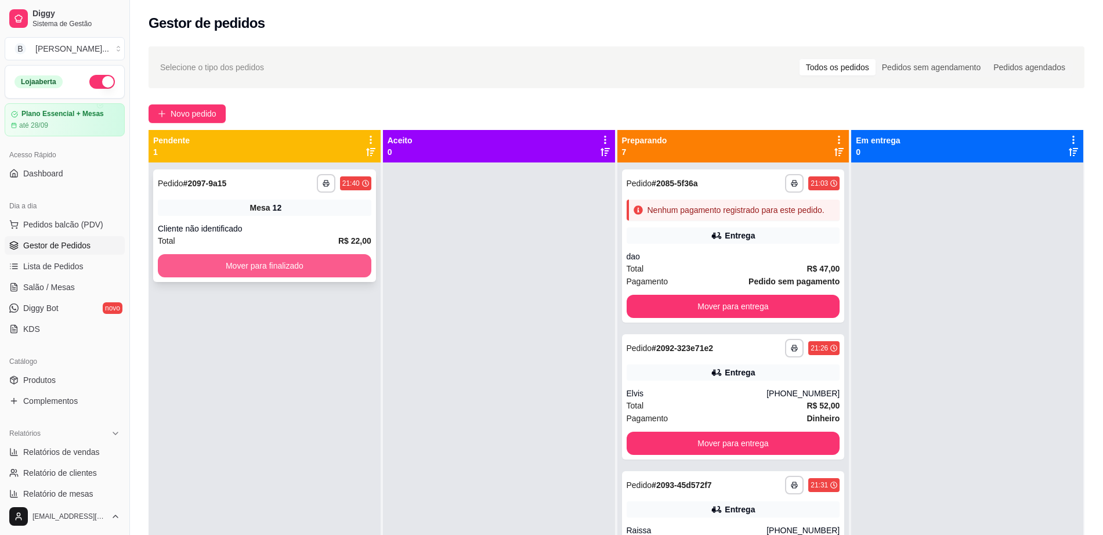
click at [262, 261] on button "Mover para finalizado" at bounding box center [264, 265] width 213 height 23
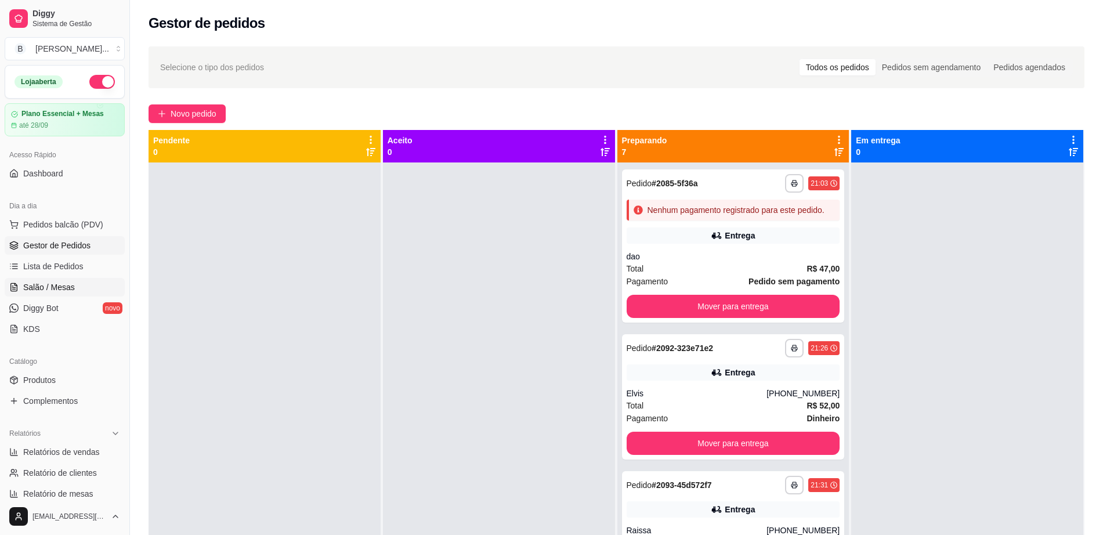
click at [45, 292] on span "Salão / Mesas" at bounding box center [49, 287] width 52 height 12
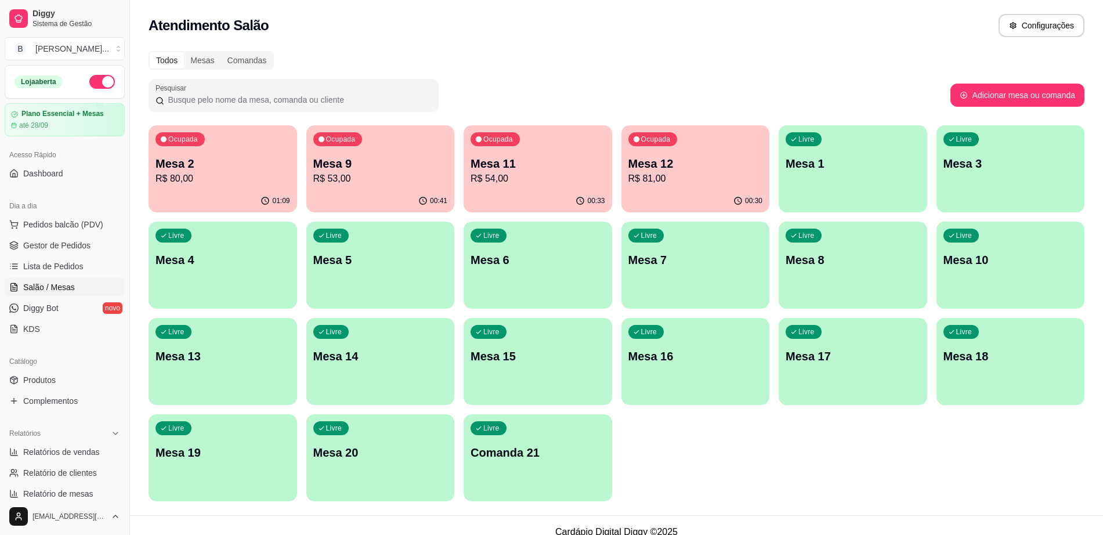
click at [190, 180] on p "R$ 80,00" at bounding box center [222, 179] width 135 height 14
click at [183, 177] on p "R$ 80,00" at bounding box center [222, 179] width 135 height 14
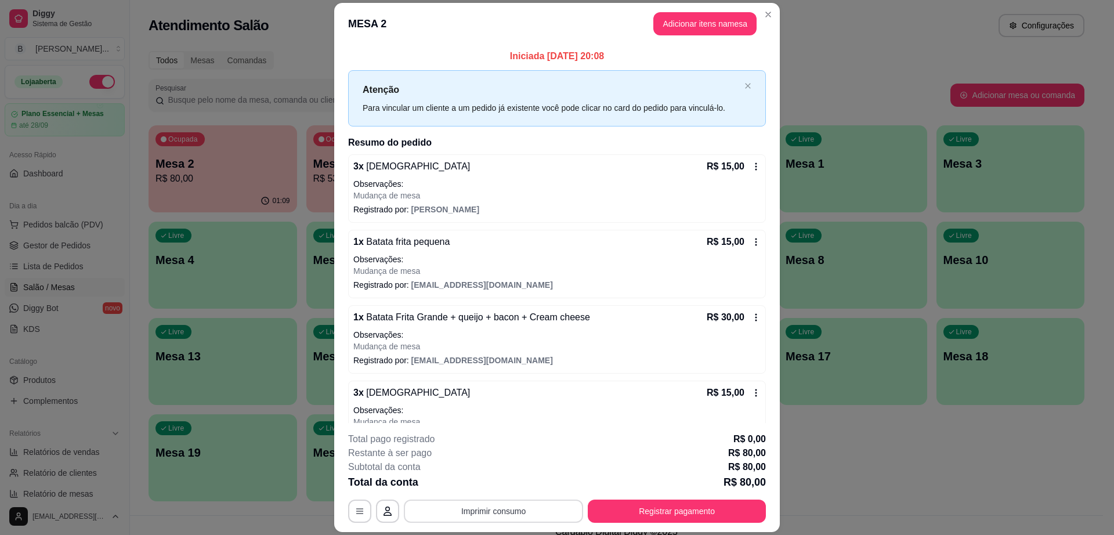
click at [505, 508] on button "Imprimir consumo" at bounding box center [493, 510] width 179 height 23
click at [471, 481] on button "Impressora cell" at bounding box center [492, 484] width 84 height 19
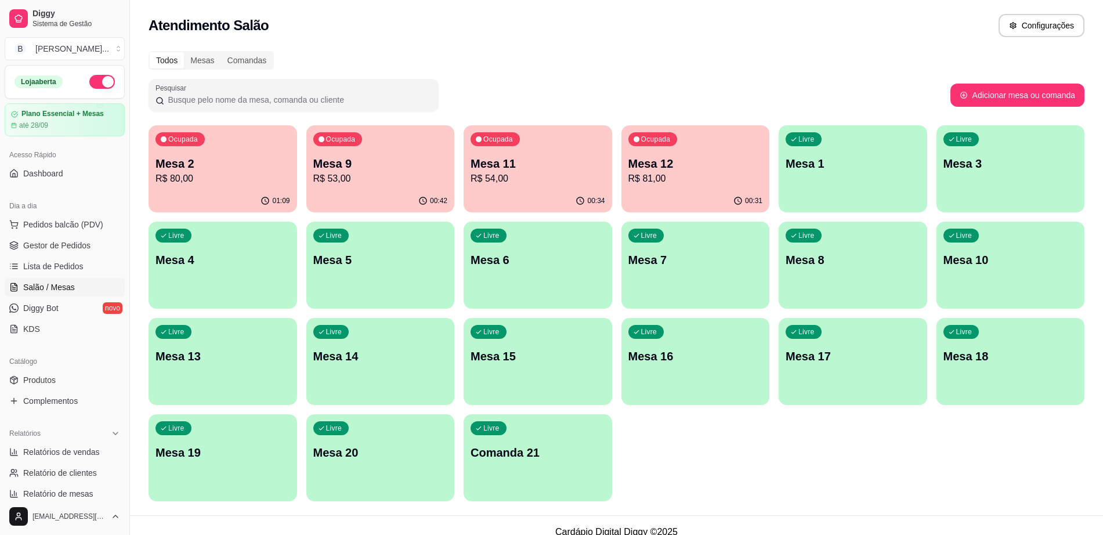
click at [565, 382] on div "Livre Mesa 15" at bounding box center [538, 354] width 149 height 73
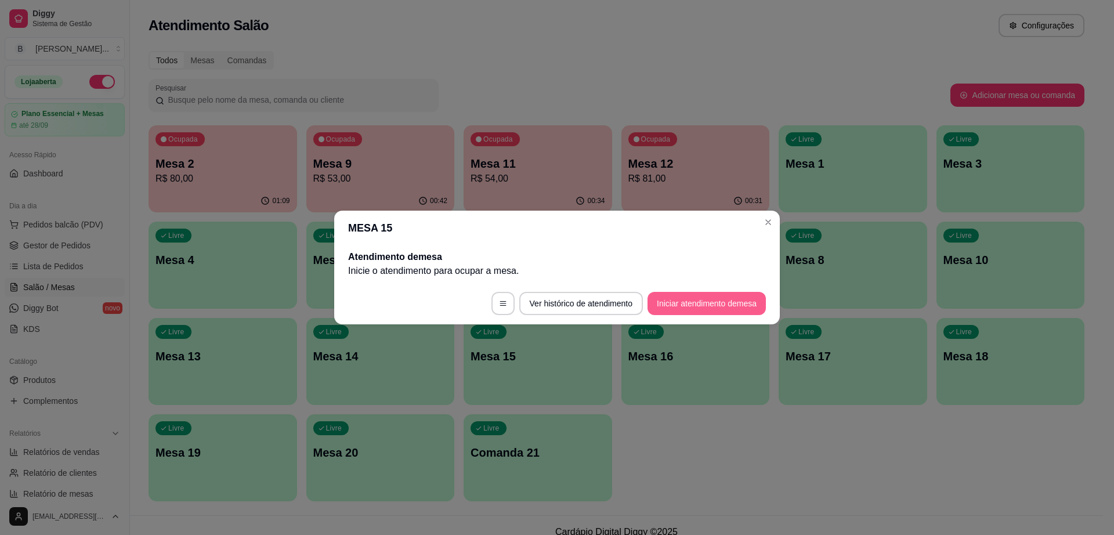
click at [709, 302] on button "Iniciar atendimento de mesa" at bounding box center [706, 303] width 118 height 23
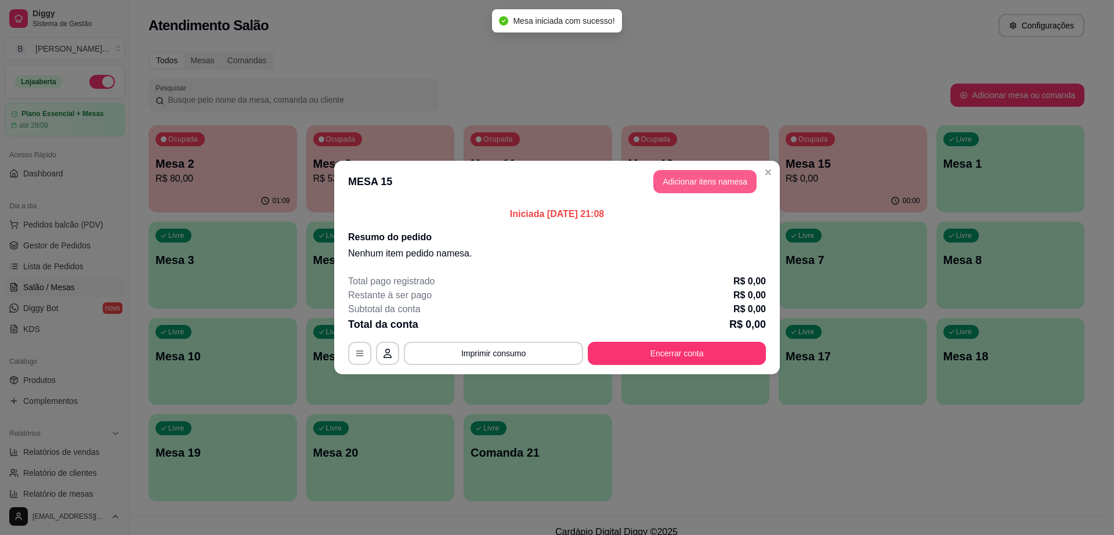
click at [725, 172] on button "Adicionar itens na mesa" at bounding box center [704, 181] width 103 height 23
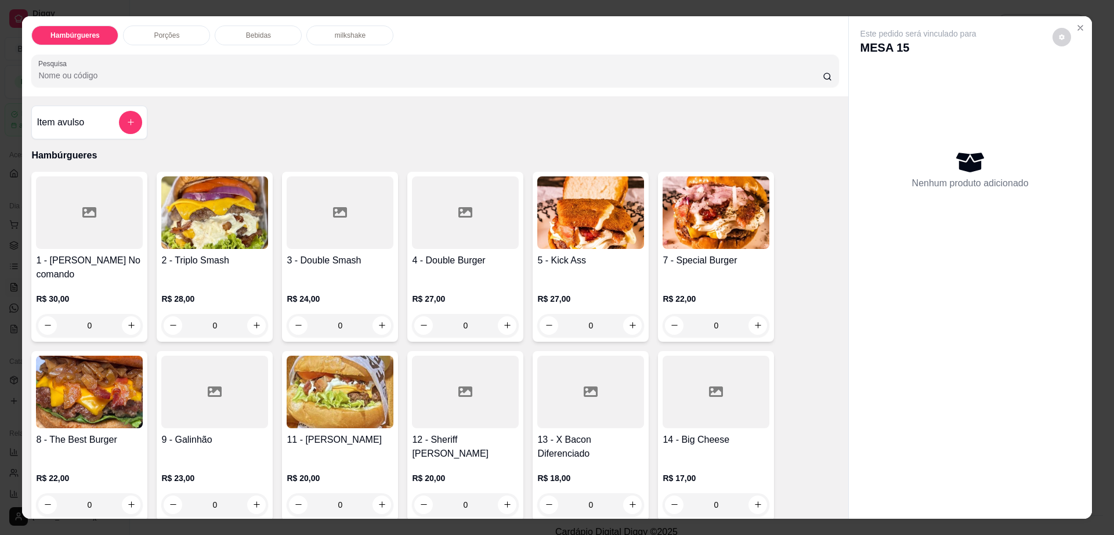
click at [444, 375] on div at bounding box center [465, 392] width 107 height 73
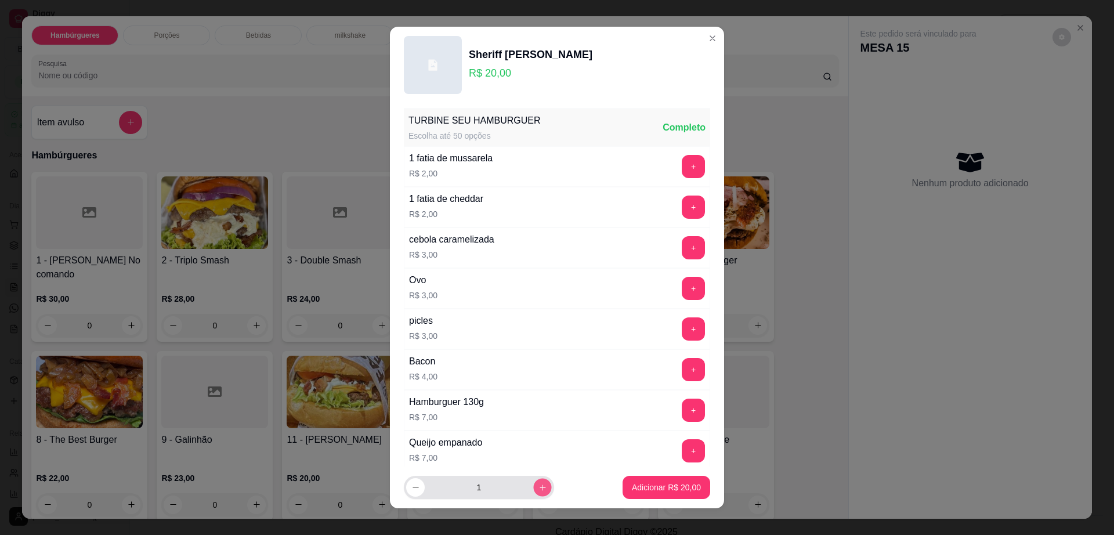
click at [540, 486] on icon "increase-product-quantity" at bounding box center [543, 487] width 6 height 6
type input "2"
click at [663, 483] on p "Adicionar R$ 40,00" at bounding box center [666, 487] width 67 height 11
type input "2"
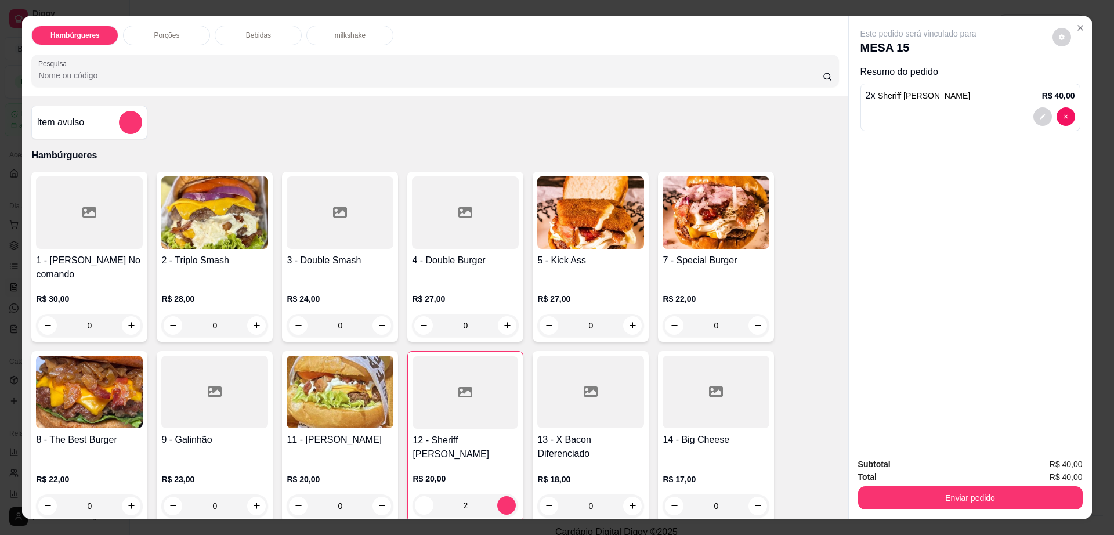
click at [251, 31] on p "Bebidas" at bounding box center [258, 35] width 25 height 9
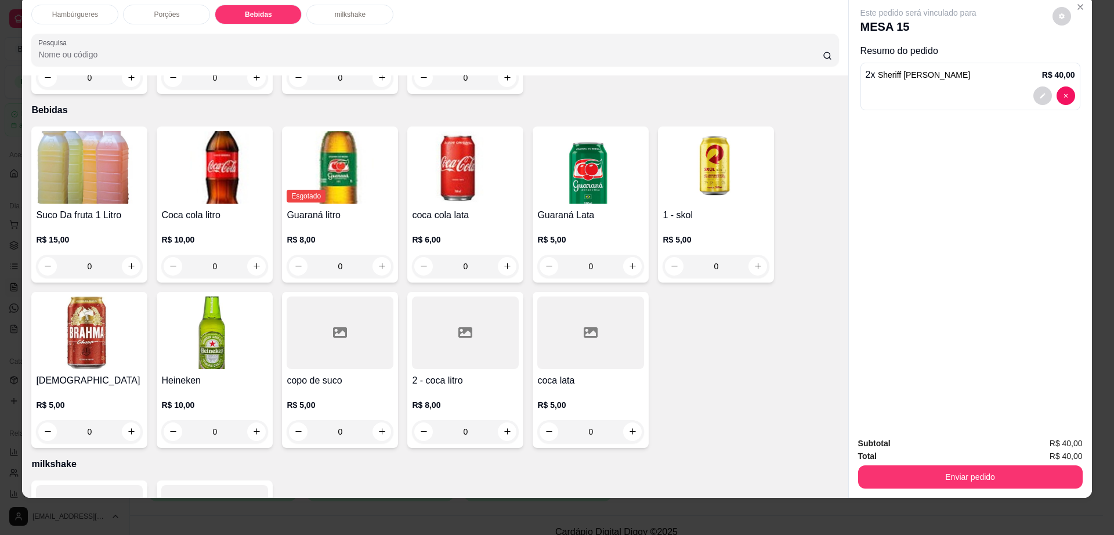
click at [474, 374] on h4 "2 - coca litro" at bounding box center [465, 381] width 107 height 14
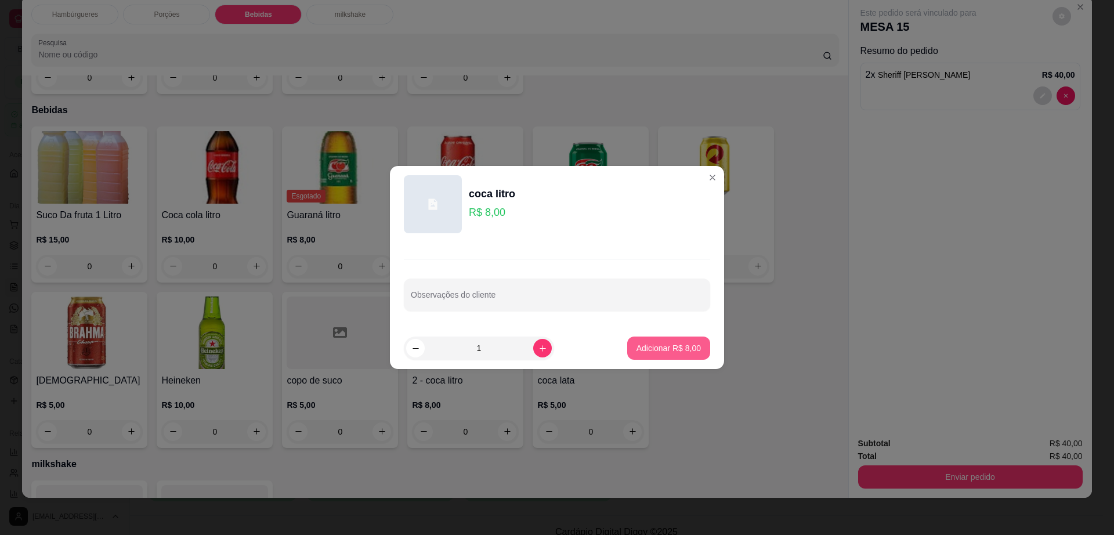
click at [654, 347] on p "Adicionar R$ 8,00" at bounding box center [668, 348] width 64 height 12
type input "1"
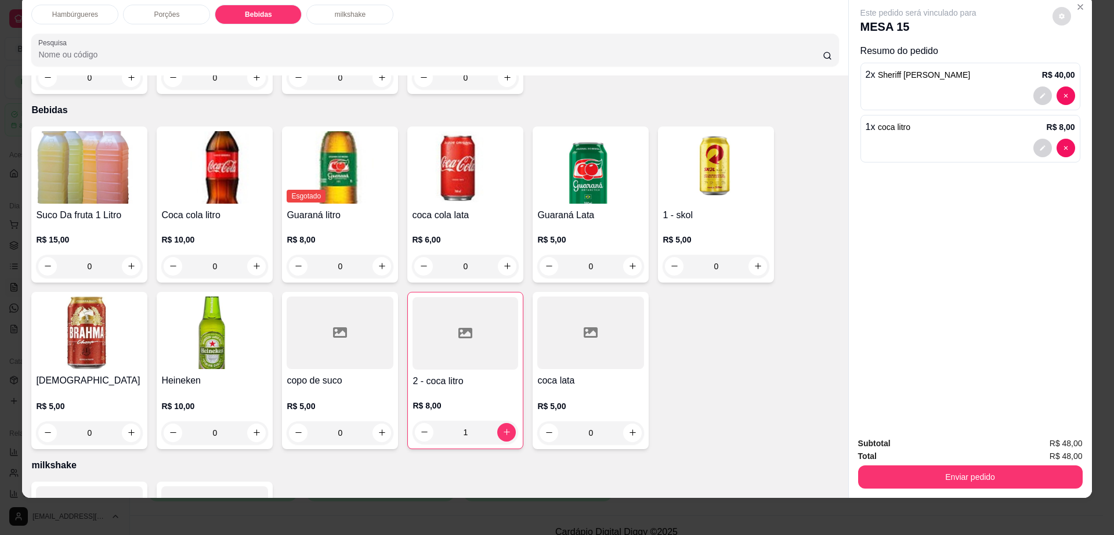
click at [1058, 12] on button "decrease-product-quantity" at bounding box center [1061, 16] width 19 height 19
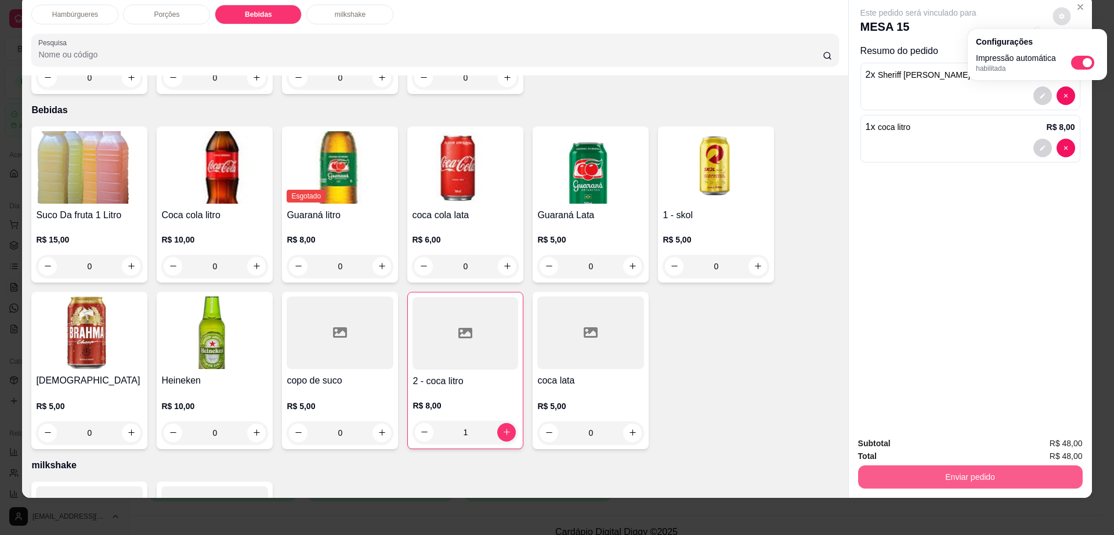
click at [917, 473] on button "Enviar pedido" at bounding box center [970, 476] width 225 height 23
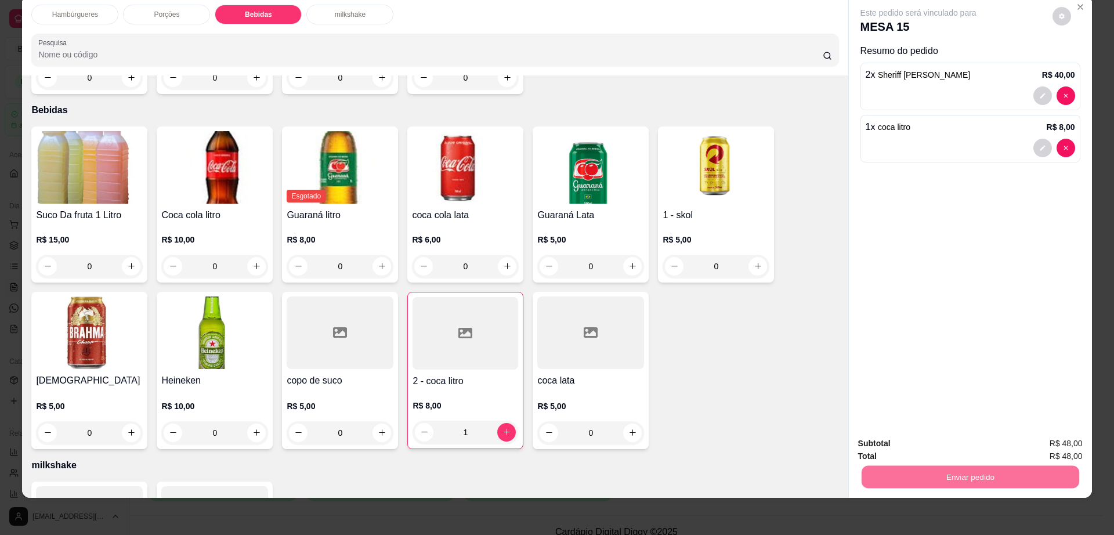
click at [926, 439] on button "Não registrar e enviar pedido" at bounding box center [930, 448] width 121 height 22
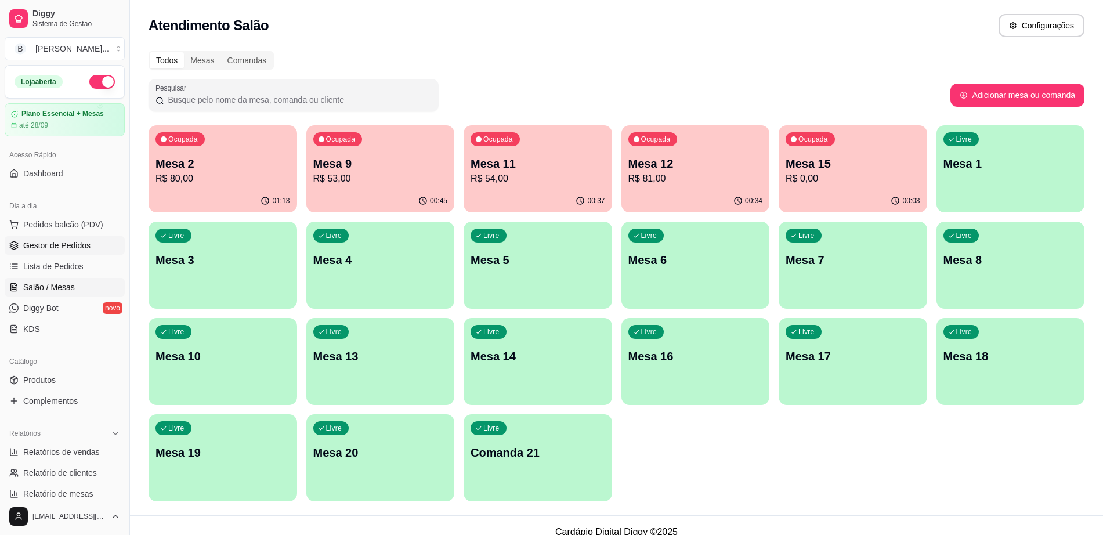
click at [81, 240] on span "Gestor de Pedidos" at bounding box center [56, 246] width 67 height 12
click at [409, 182] on p "R$ 53,00" at bounding box center [380, 179] width 135 height 14
click at [345, 173] on p "R$ 53,00" at bounding box center [380, 179] width 135 height 14
click at [231, 182] on p "R$ 80,00" at bounding box center [222, 178] width 131 height 13
click at [316, 175] on p "R$ 53,00" at bounding box center [380, 179] width 135 height 14
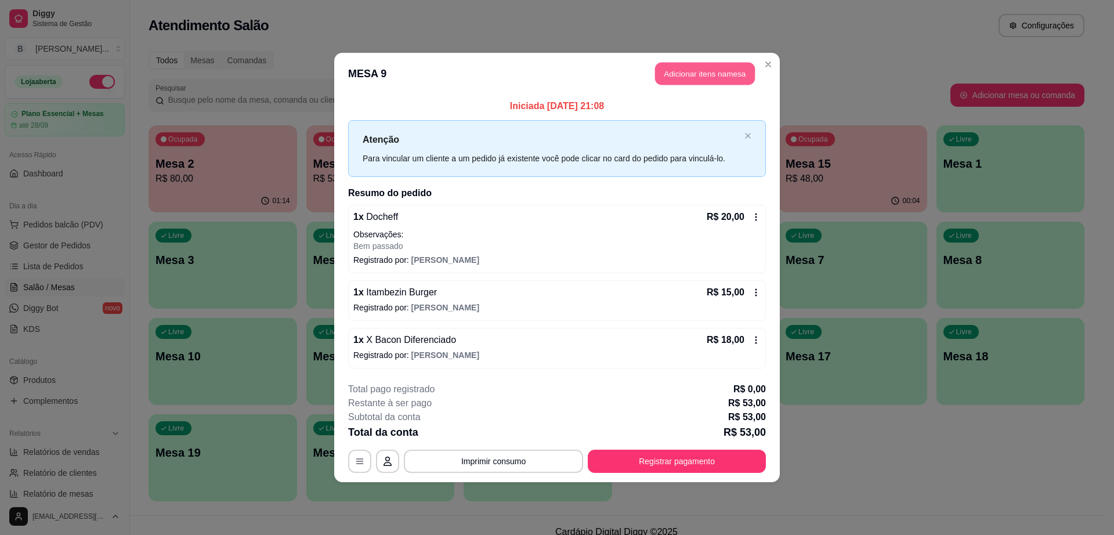
click at [701, 66] on button "Adicionar itens na mesa" at bounding box center [705, 74] width 100 height 23
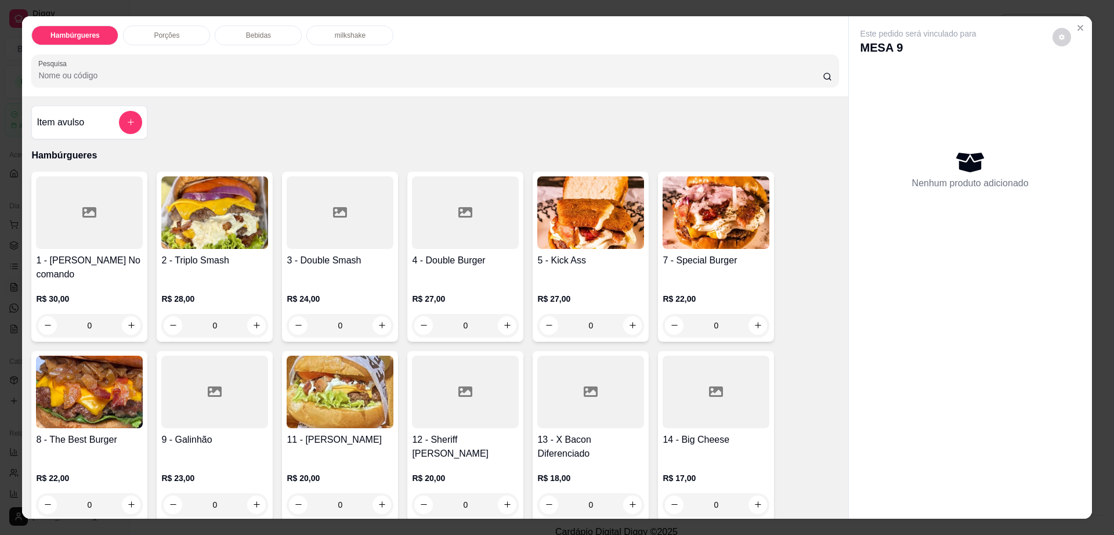
click at [250, 34] on p "Bebidas" at bounding box center [258, 35] width 25 height 9
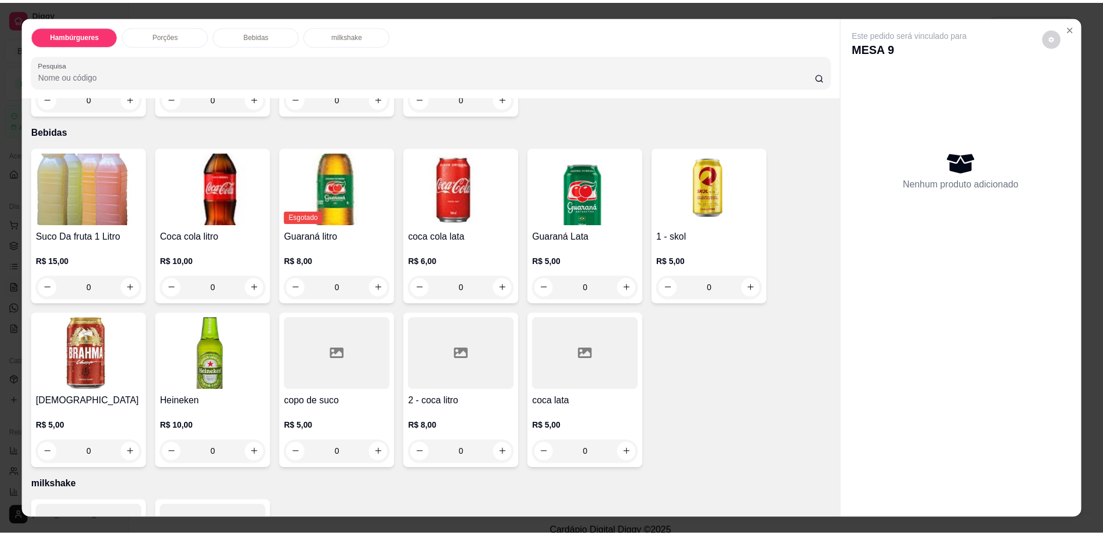
scroll to position [21, 0]
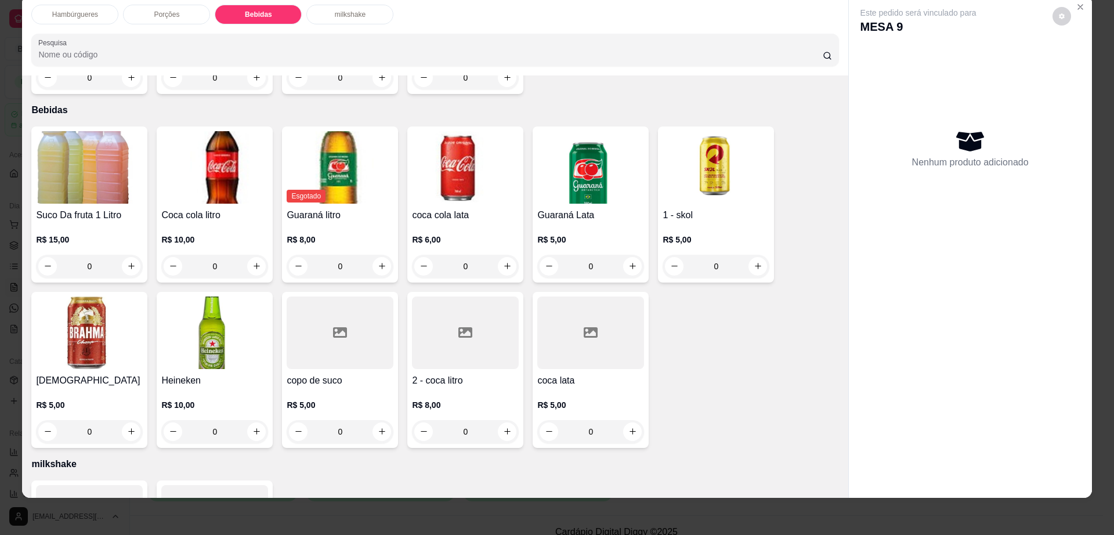
click at [448, 333] on div at bounding box center [465, 332] width 107 height 73
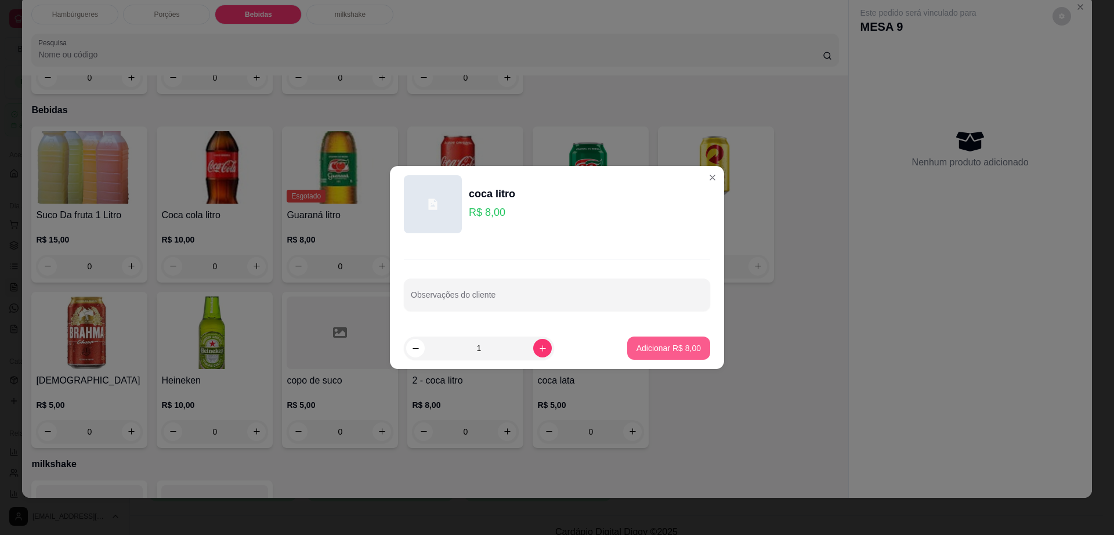
click at [636, 343] on p "Adicionar R$ 8,00" at bounding box center [668, 348] width 64 height 12
type input "1"
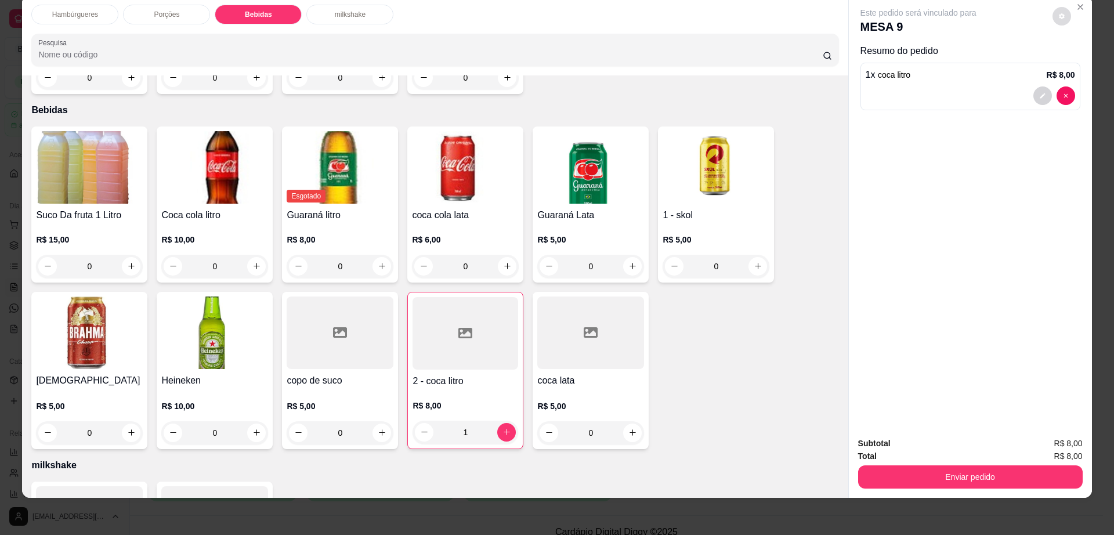
click at [1059, 10] on button "decrease-product-quantity" at bounding box center [1061, 16] width 19 height 19
click at [1087, 64] on span "Automatic updates" at bounding box center [1087, 62] width 9 height 9
click at [1078, 64] on input "Automatic updates" at bounding box center [1074, 67] width 8 height 8
checkbox input "false"
click at [965, 470] on button "Enviar pedido" at bounding box center [970, 476] width 225 height 23
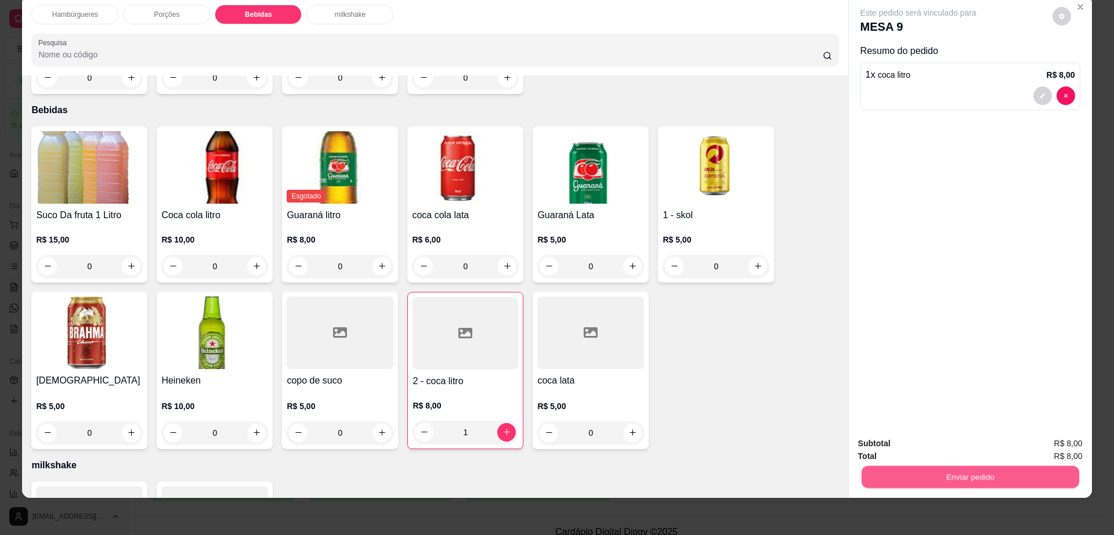
click at [964, 470] on button "Enviar pedido" at bounding box center [970, 477] width 218 height 23
click at [953, 442] on button "Não registrar e enviar pedido" at bounding box center [930, 448] width 121 height 22
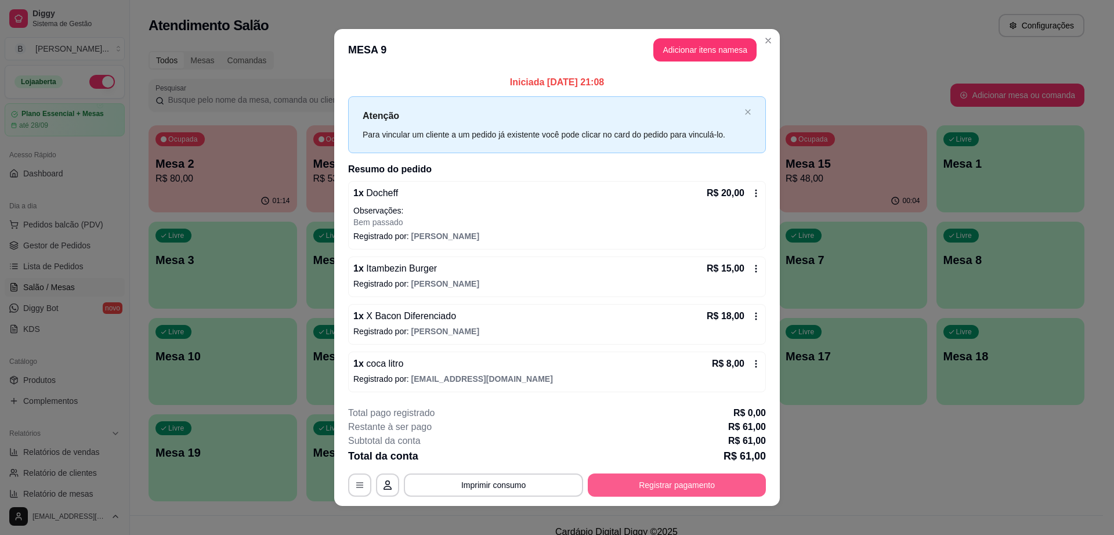
click at [654, 488] on button "Registrar pagamento" at bounding box center [677, 484] width 178 height 23
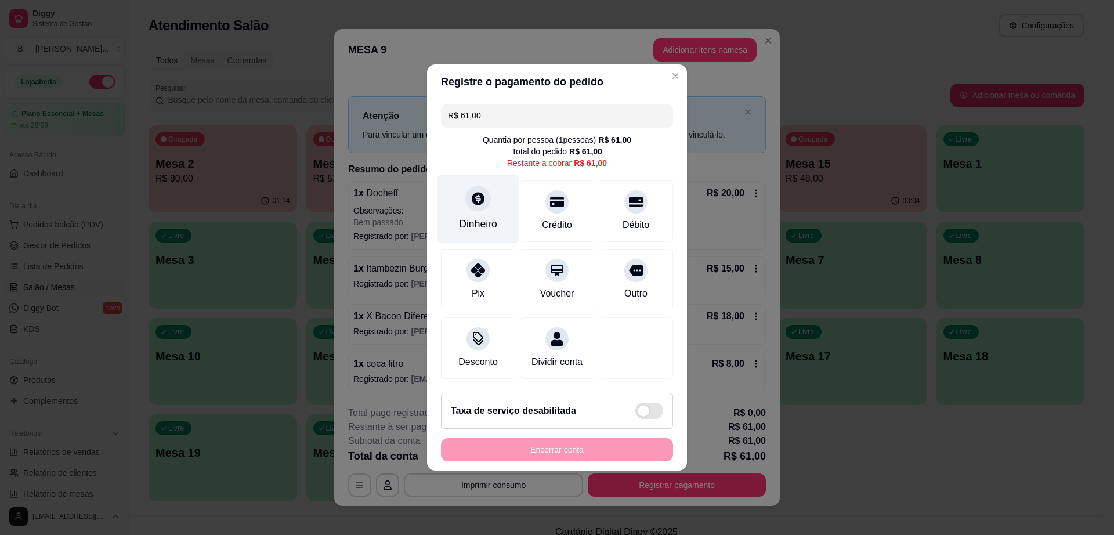
click at [465, 216] on div "Dinheiro" at bounding box center [478, 223] width 38 height 15
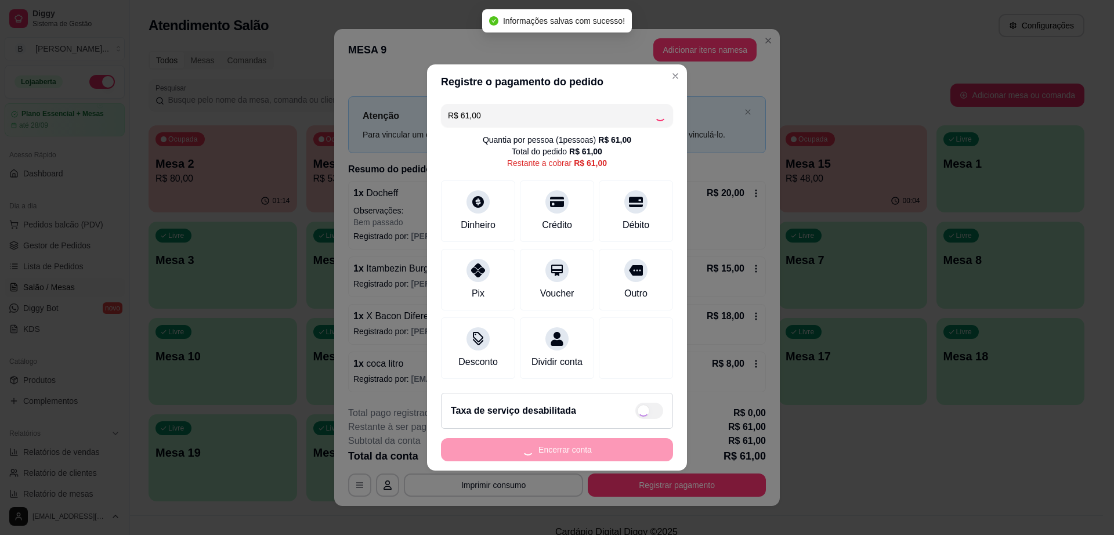
type input "R$ 0,00"
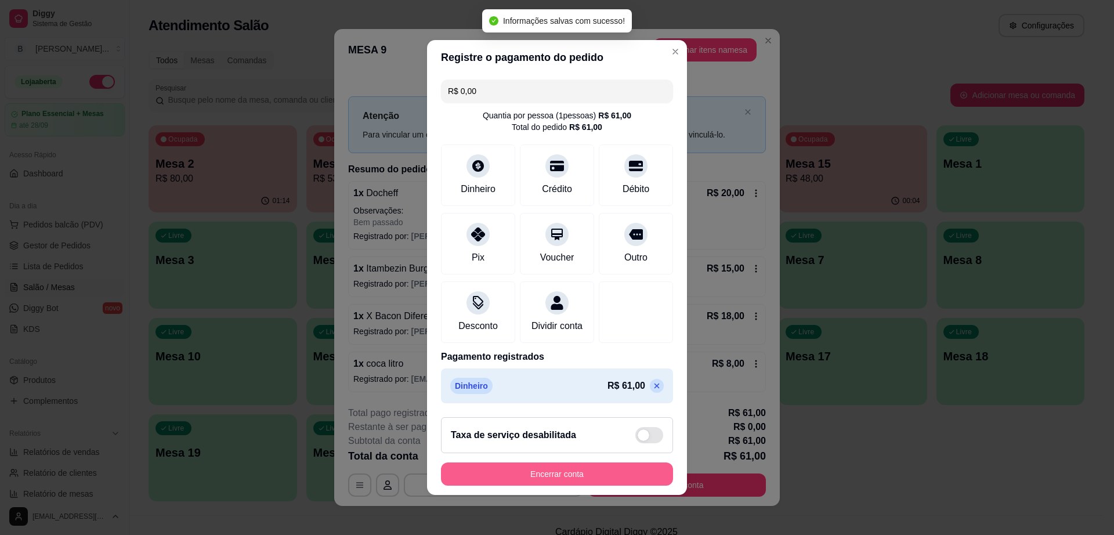
click at [597, 484] on button "Encerrar conta" at bounding box center [557, 473] width 232 height 23
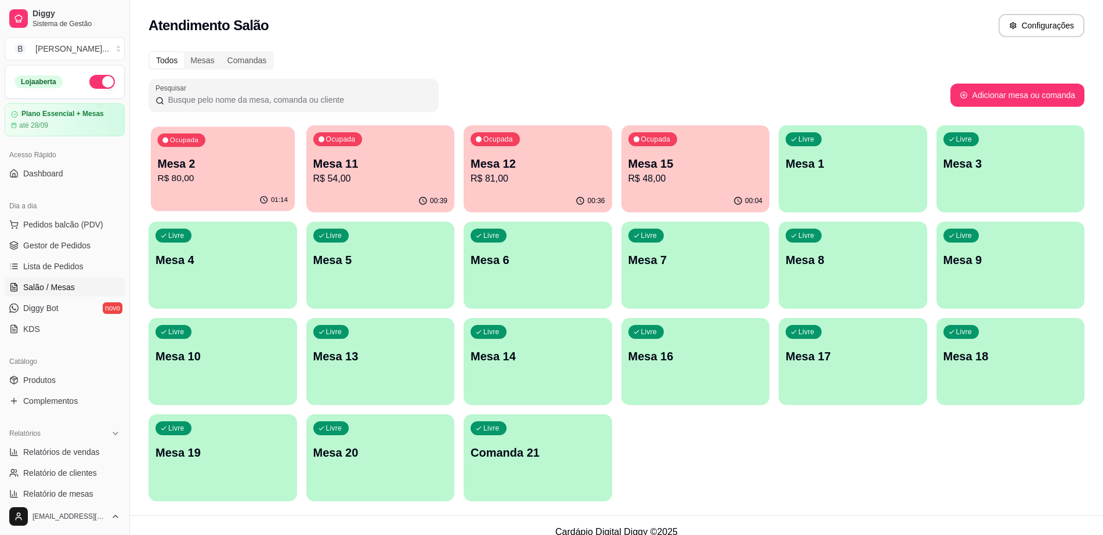
click at [195, 175] on p "R$ 80,00" at bounding box center [222, 178] width 131 height 13
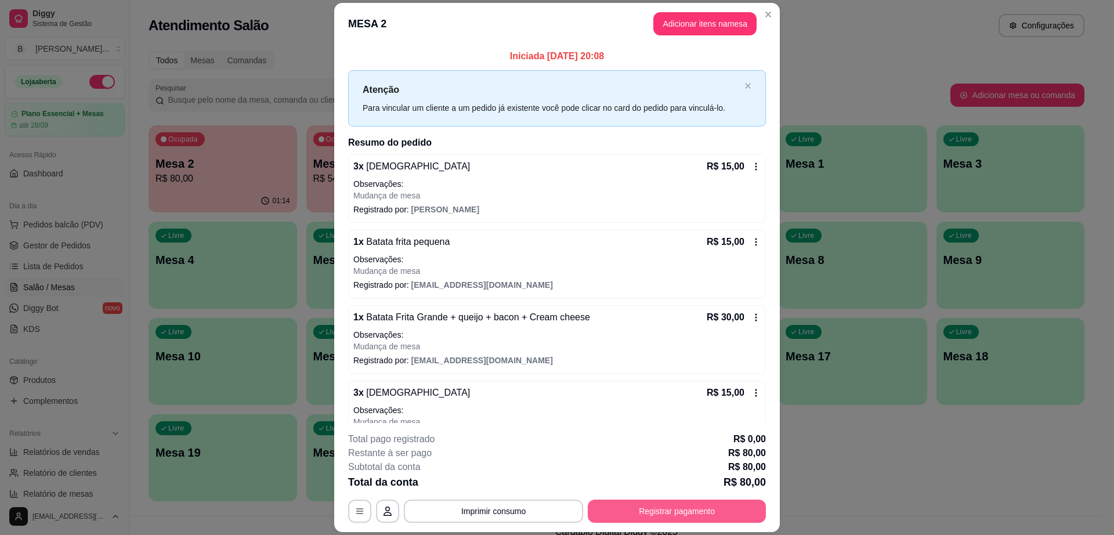
click at [614, 512] on button "Registrar pagamento" at bounding box center [677, 510] width 178 height 23
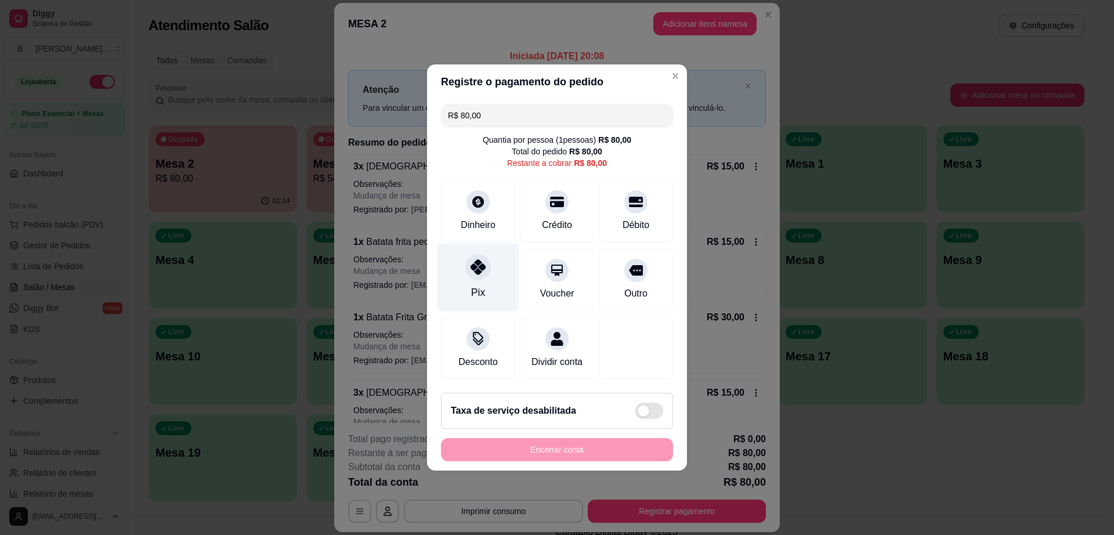
click at [472, 260] on icon at bounding box center [477, 266] width 15 height 15
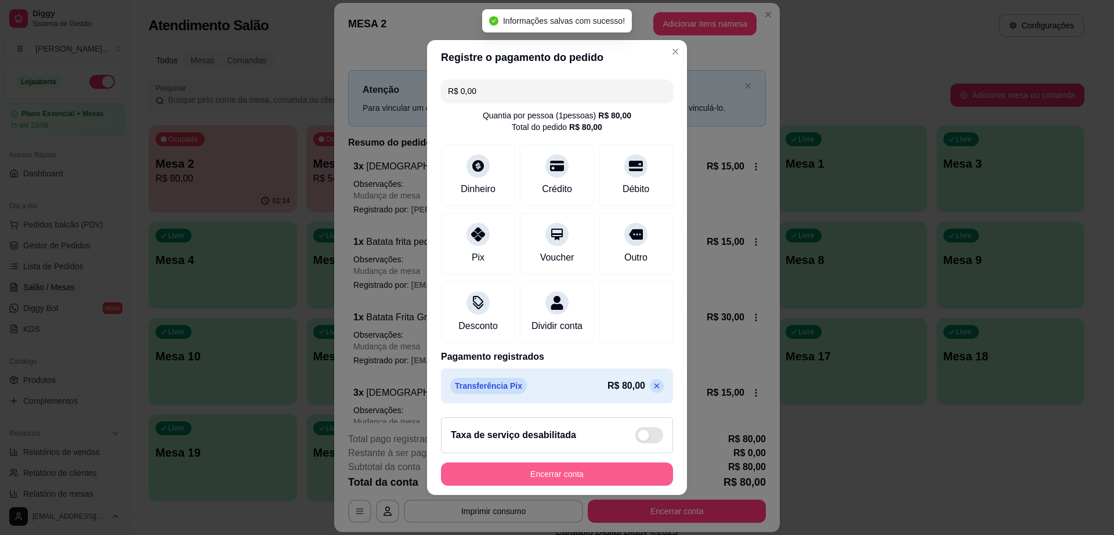
type input "R$ 0,00"
click at [562, 472] on button "Encerrar conta" at bounding box center [556, 474] width 225 height 23
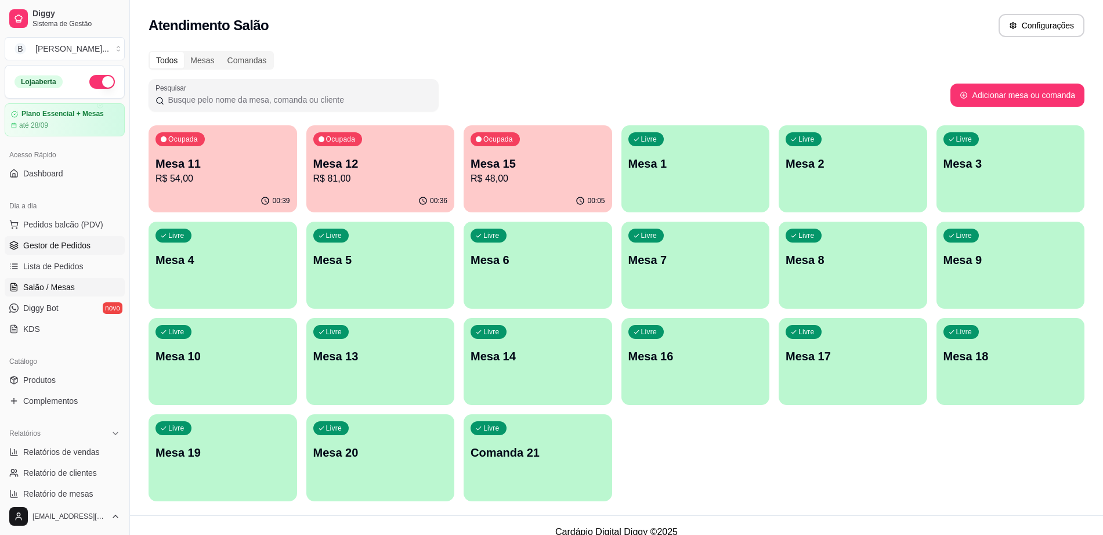
click at [78, 236] on link "Gestor de Pedidos" at bounding box center [65, 245] width 120 height 19
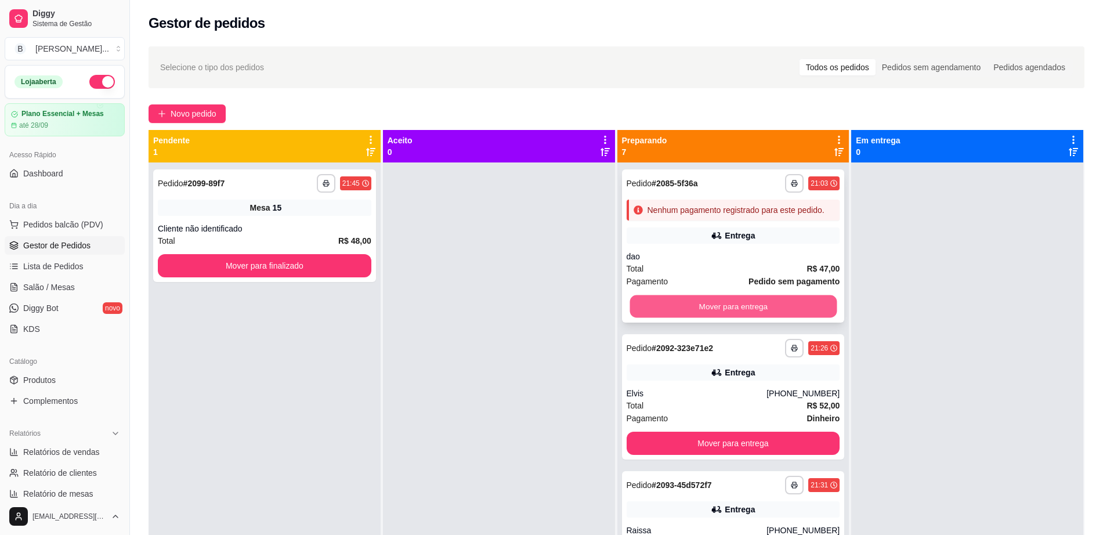
click at [685, 318] on button "Mover para entrega" at bounding box center [732, 306] width 207 height 23
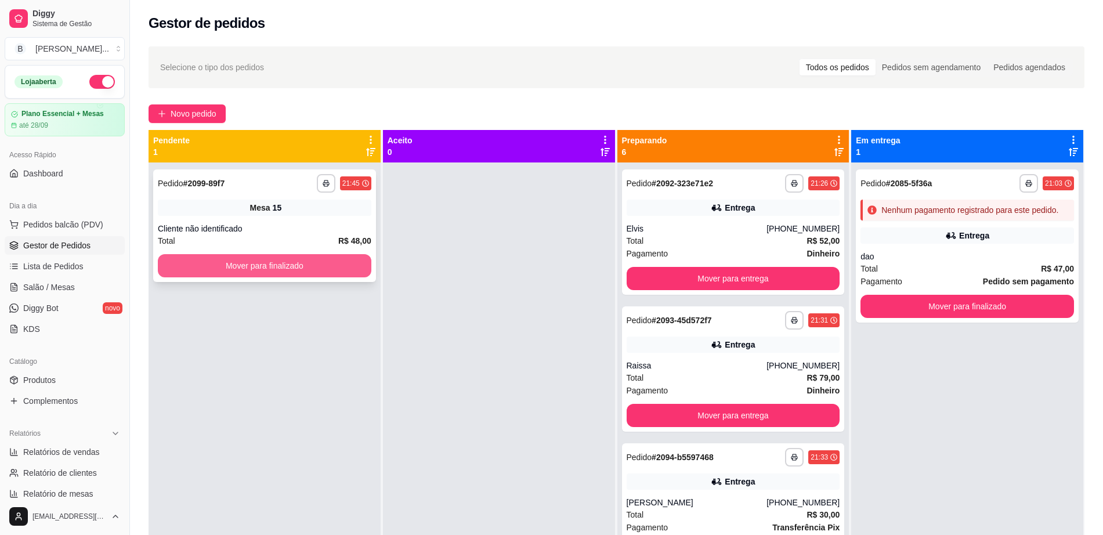
click at [295, 271] on button "Mover para finalizado" at bounding box center [264, 265] width 213 height 23
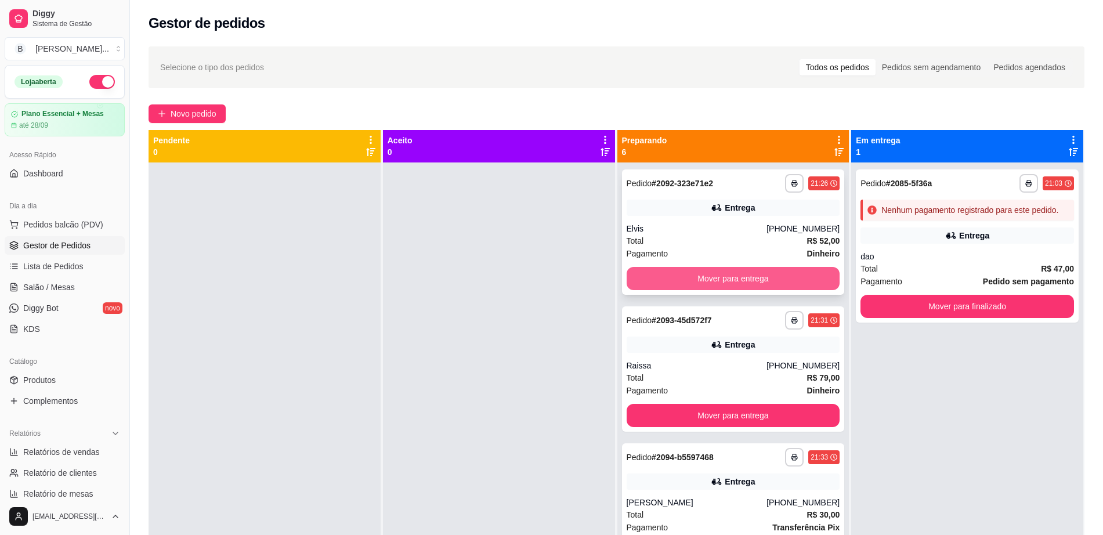
click at [705, 281] on button "Mover para entrega" at bounding box center [733, 278] width 213 height 23
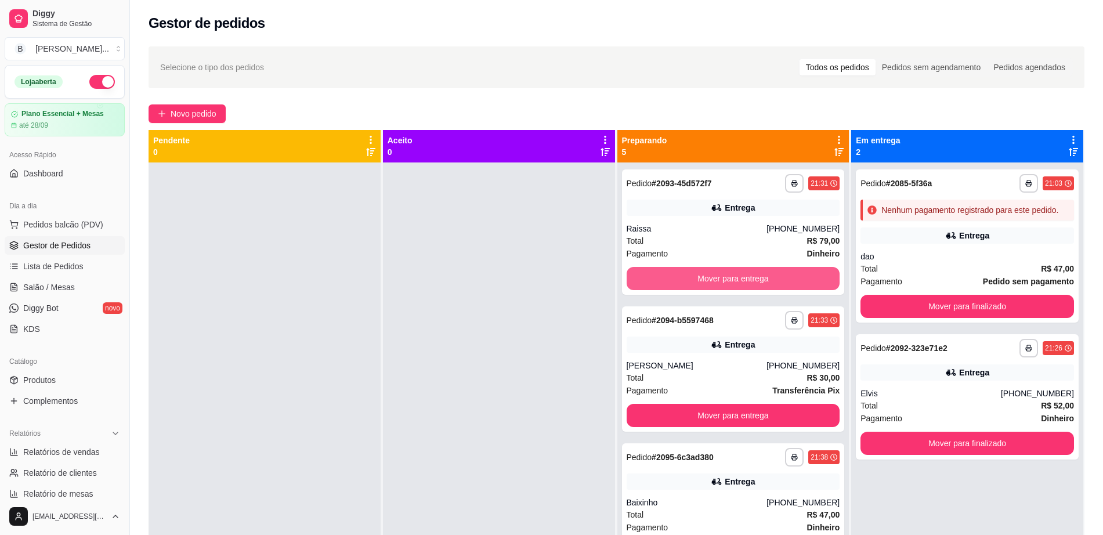
click at [705, 281] on button "Mover para entrega" at bounding box center [733, 278] width 213 height 23
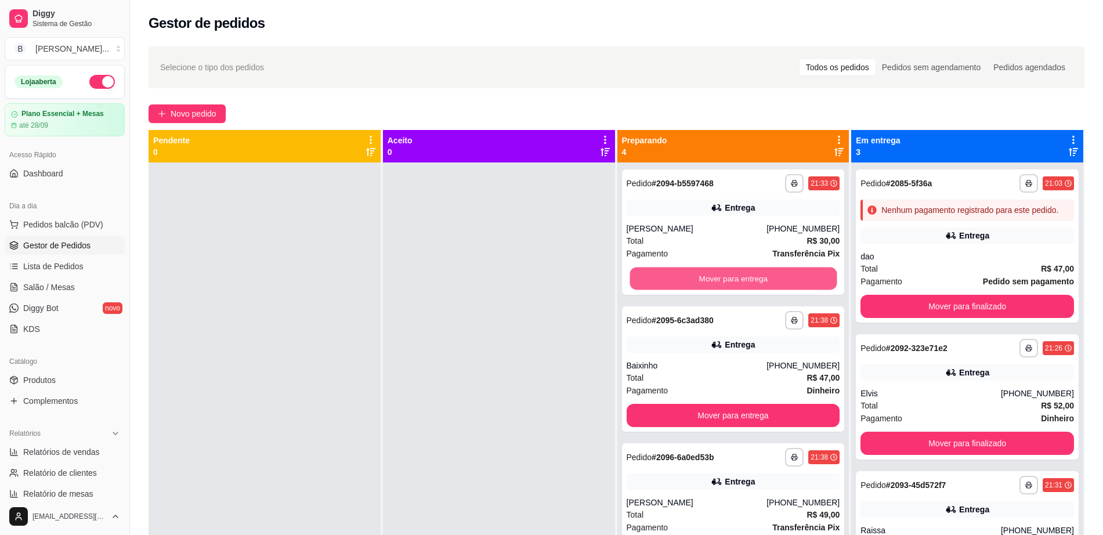
click at [705, 281] on button "Mover para entrega" at bounding box center [732, 278] width 207 height 23
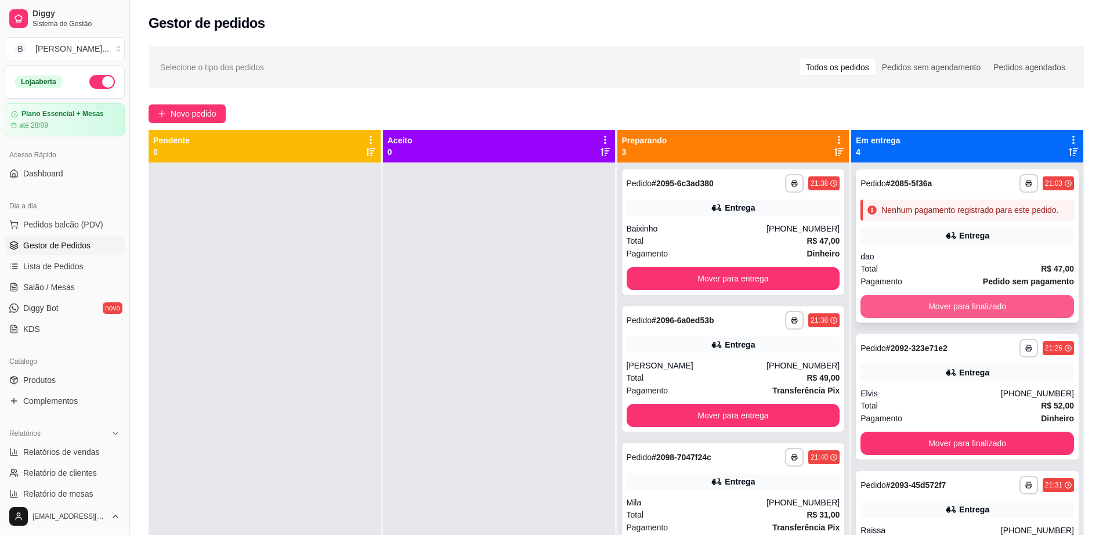
click at [973, 315] on button "Mover para finalizado" at bounding box center [966, 306] width 213 height 23
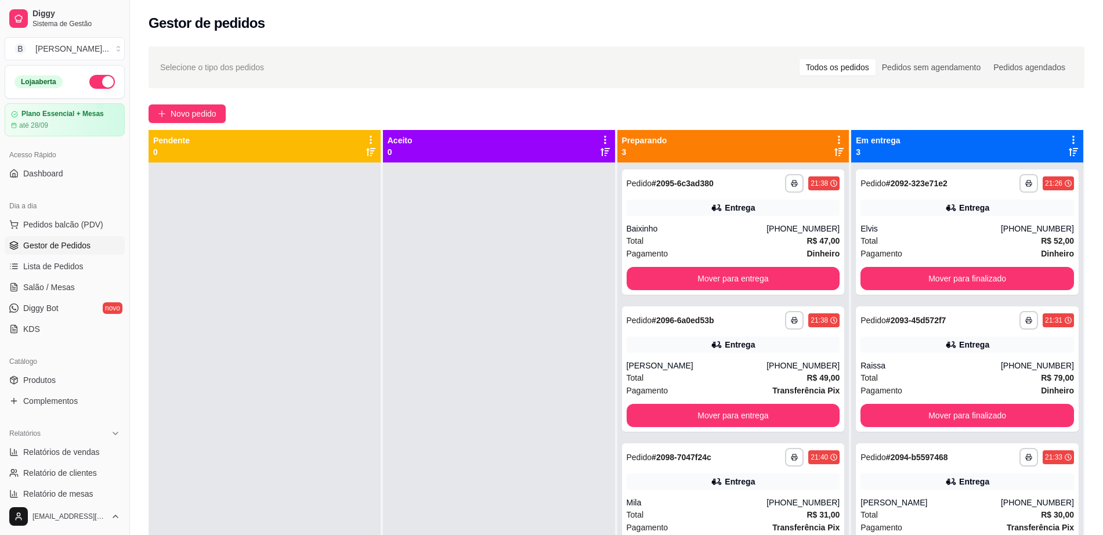
click at [973, 315] on div "**********" at bounding box center [966, 320] width 213 height 19
click at [969, 277] on button "Mover para finalizado" at bounding box center [966, 278] width 213 height 23
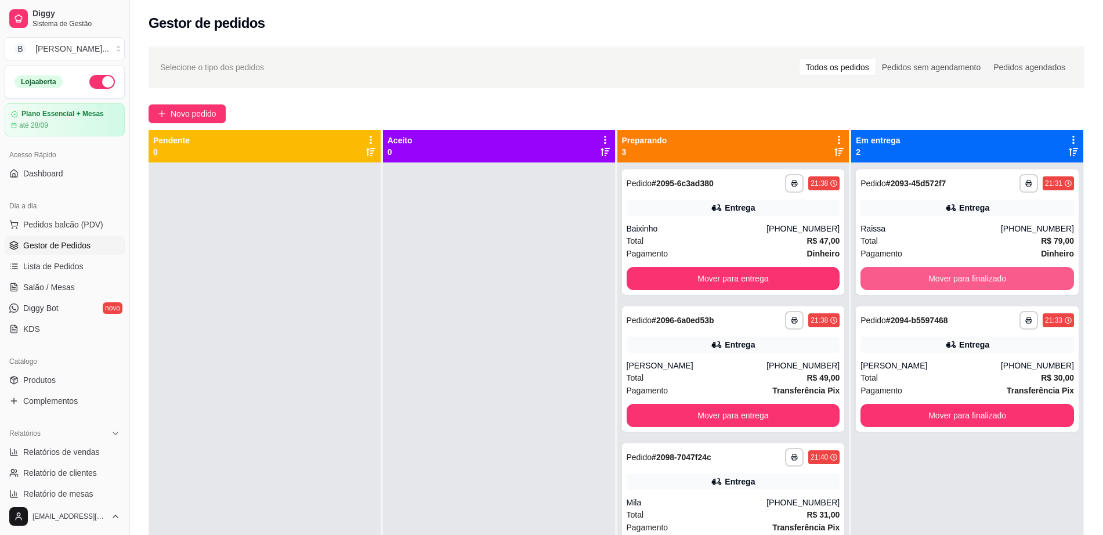
click at [969, 277] on button "Mover para finalizado" at bounding box center [966, 278] width 213 height 23
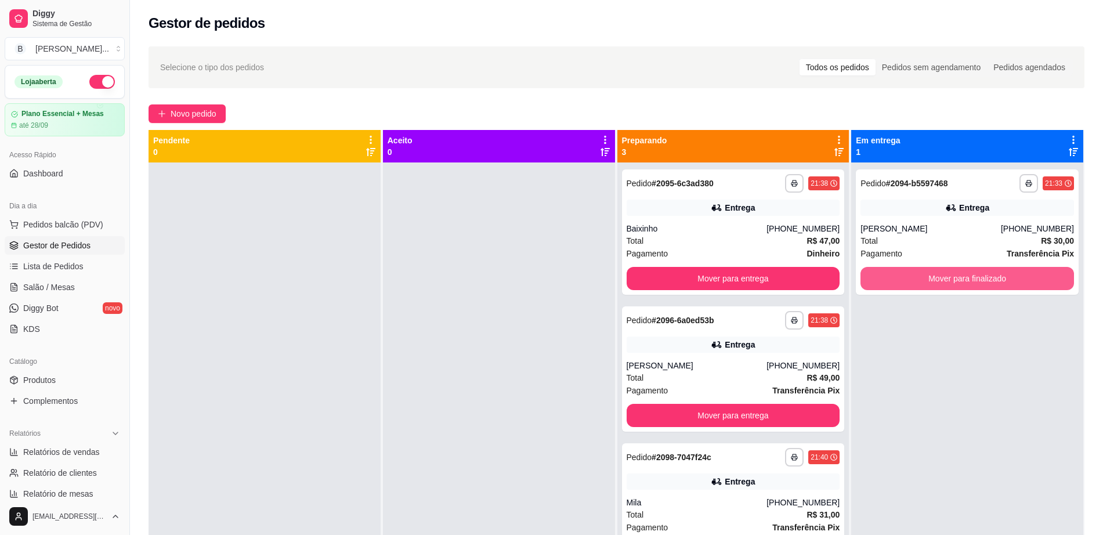
click at [969, 277] on button "Mover para finalizado" at bounding box center [966, 278] width 213 height 23
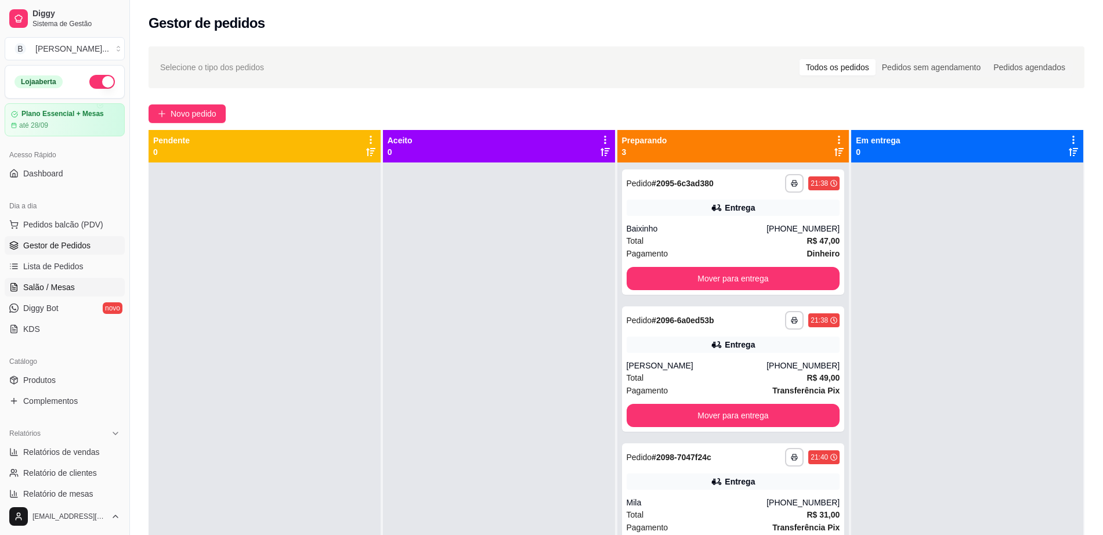
click at [84, 279] on link "Salão / Mesas" at bounding box center [65, 287] width 120 height 19
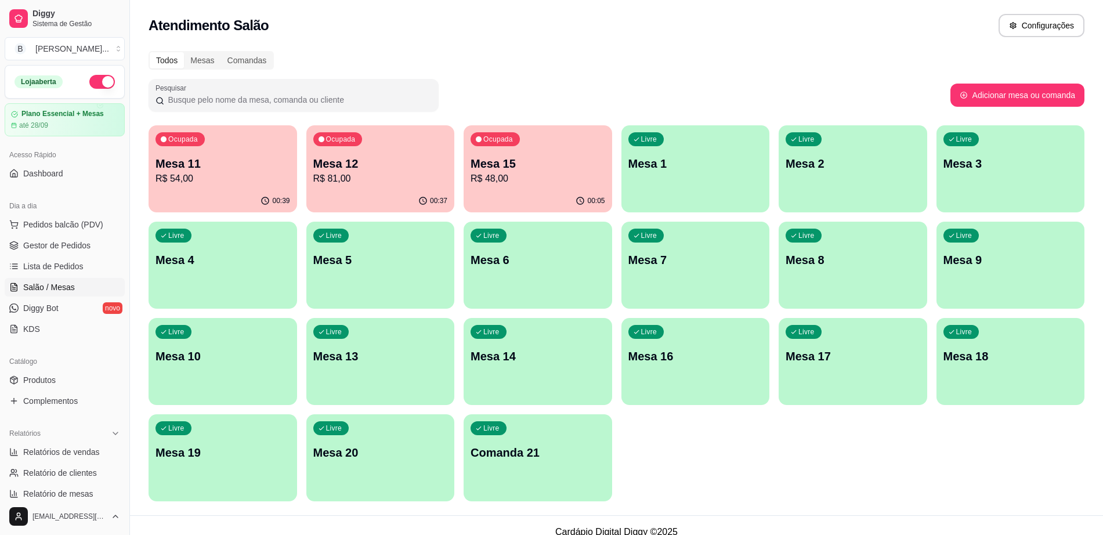
click at [195, 184] on p "R$ 54,00" at bounding box center [222, 179] width 135 height 14
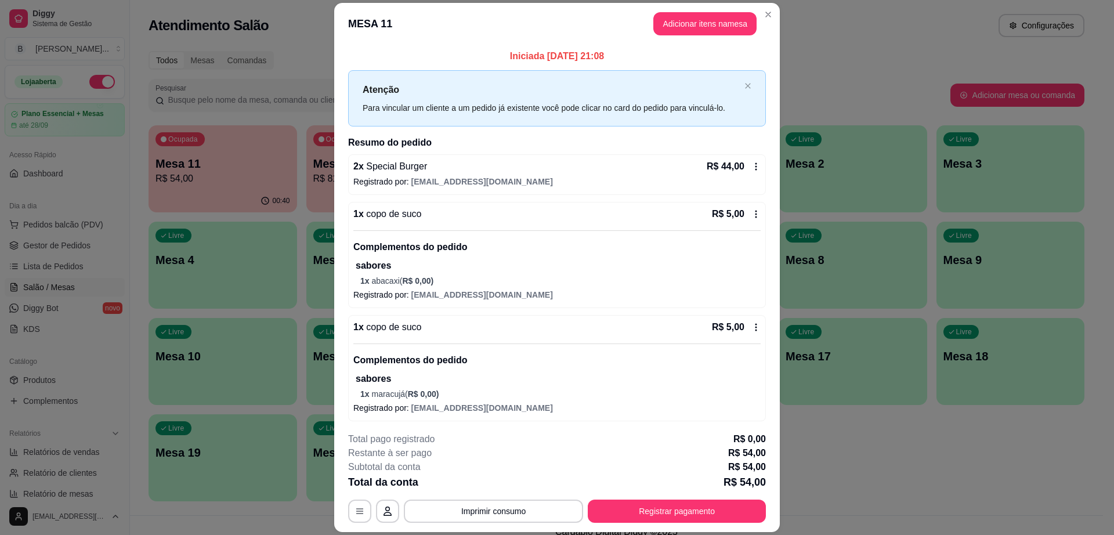
scroll to position [2, 0]
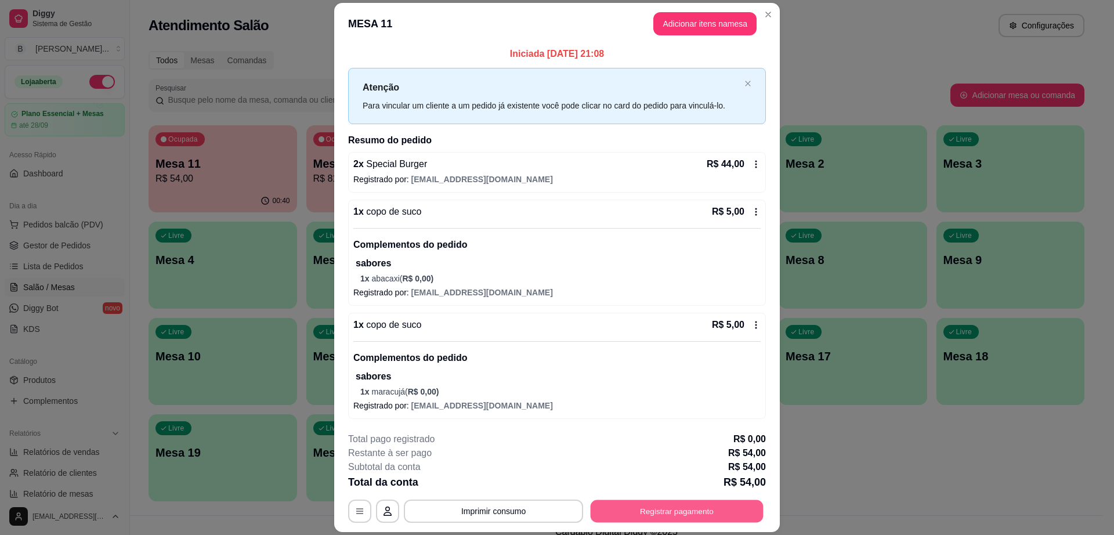
click at [697, 514] on button "Registrar pagamento" at bounding box center [677, 511] width 173 height 23
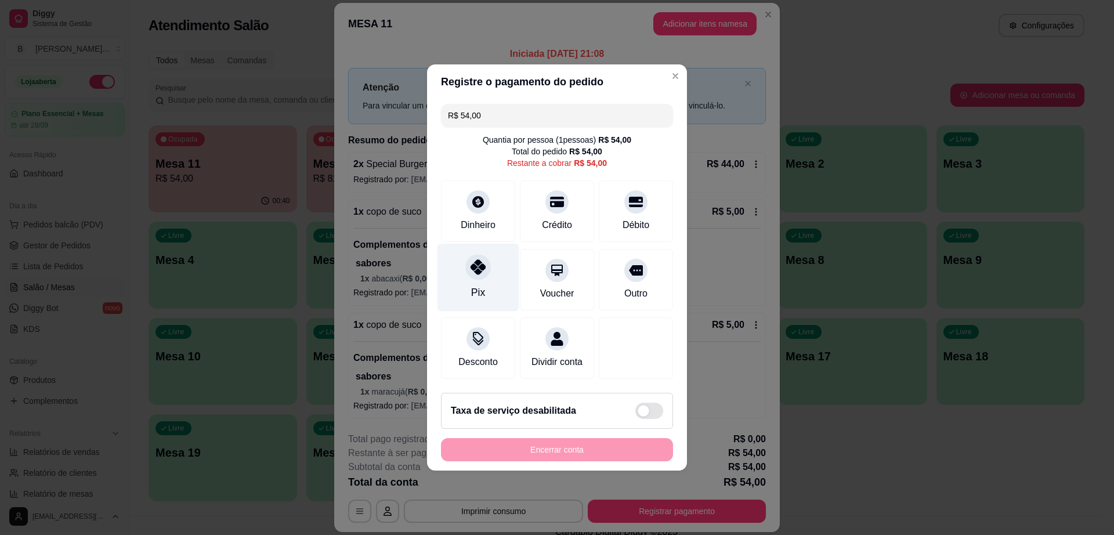
click at [480, 274] on div "Pix" at bounding box center [478, 278] width 82 height 68
type input "R$ 0,00"
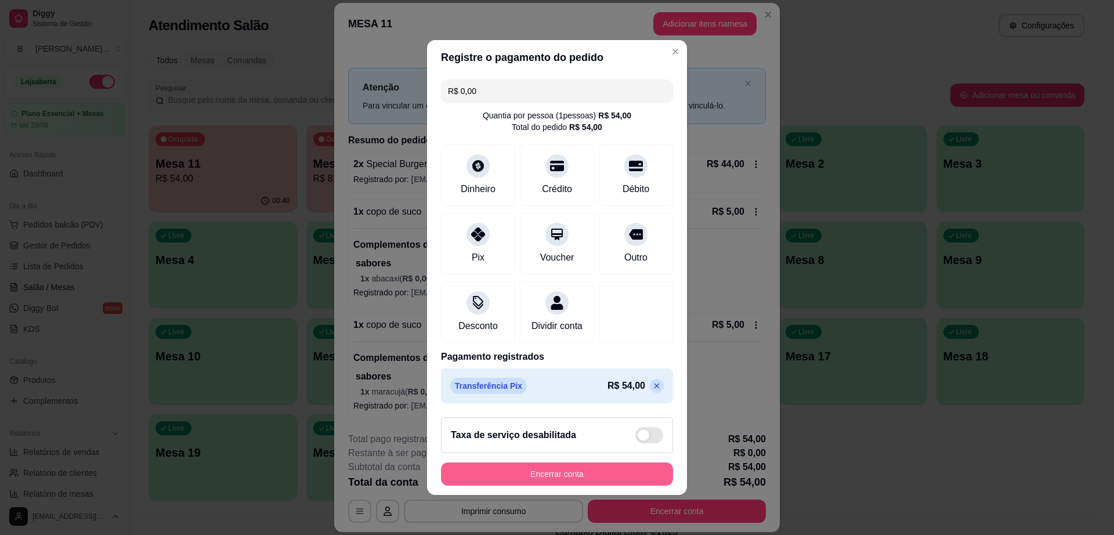
click at [567, 486] on button "Encerrar conta" at bounding box center [557, 473] width 232 height 23
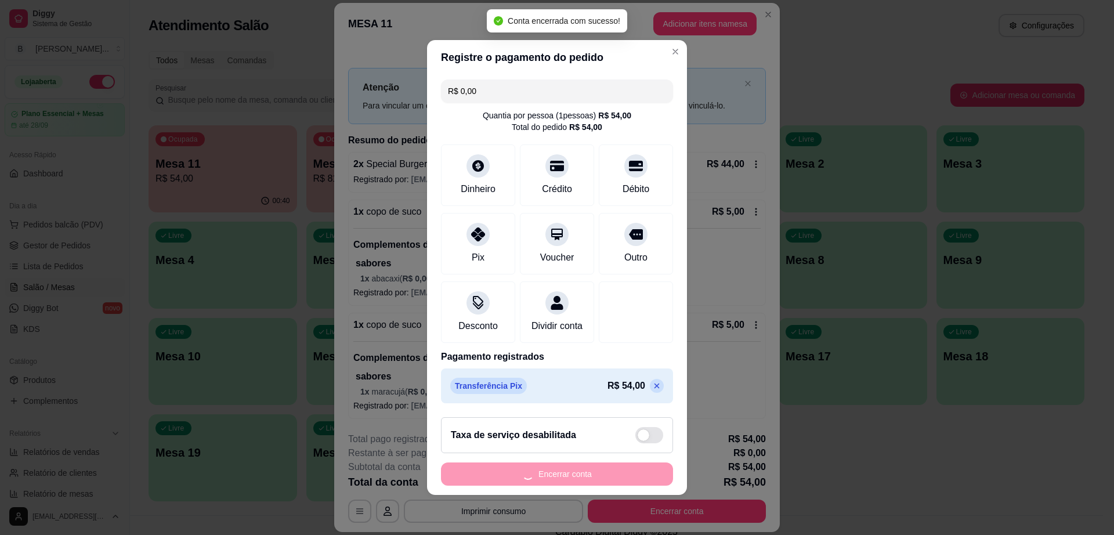
scroll to position [0, 0]
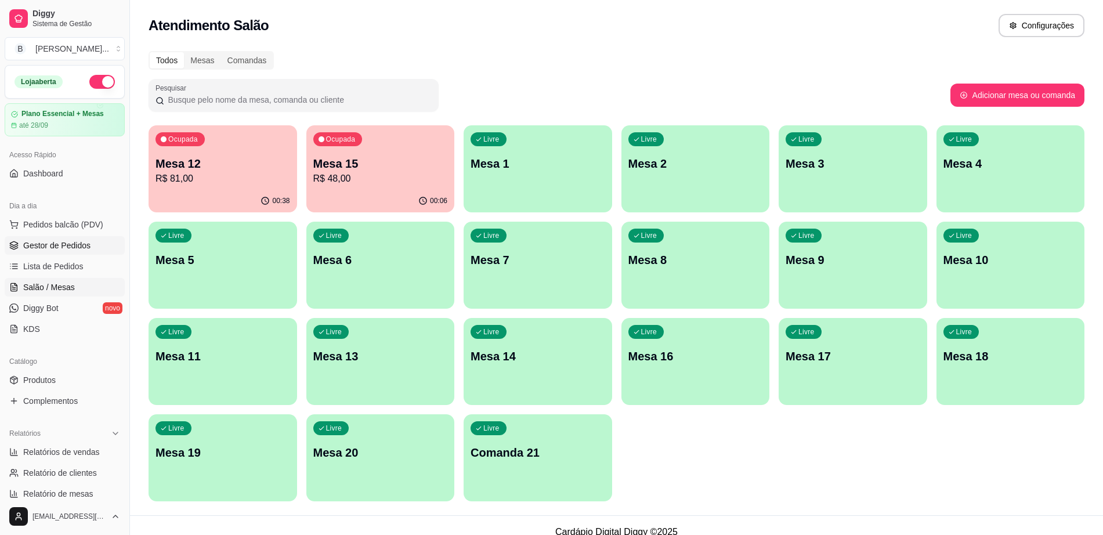
click at [77, 240] on span "Gestor de Pedidos" at bounding box center [56, 246] width 67 height 12
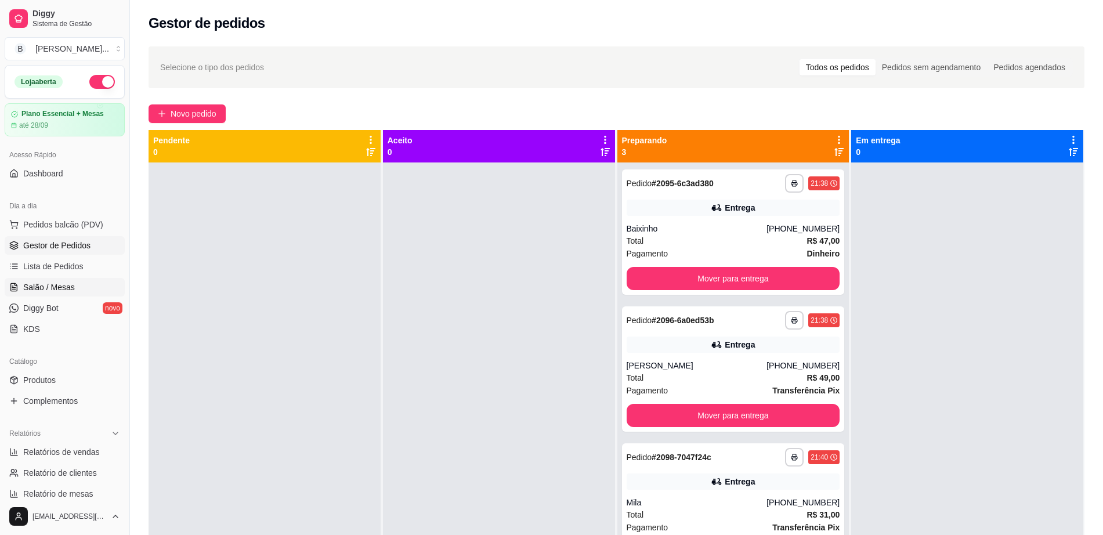
click at [70, 284] on span "Salão / Mesas" at bounding box center [49, 287] width 52 height 12
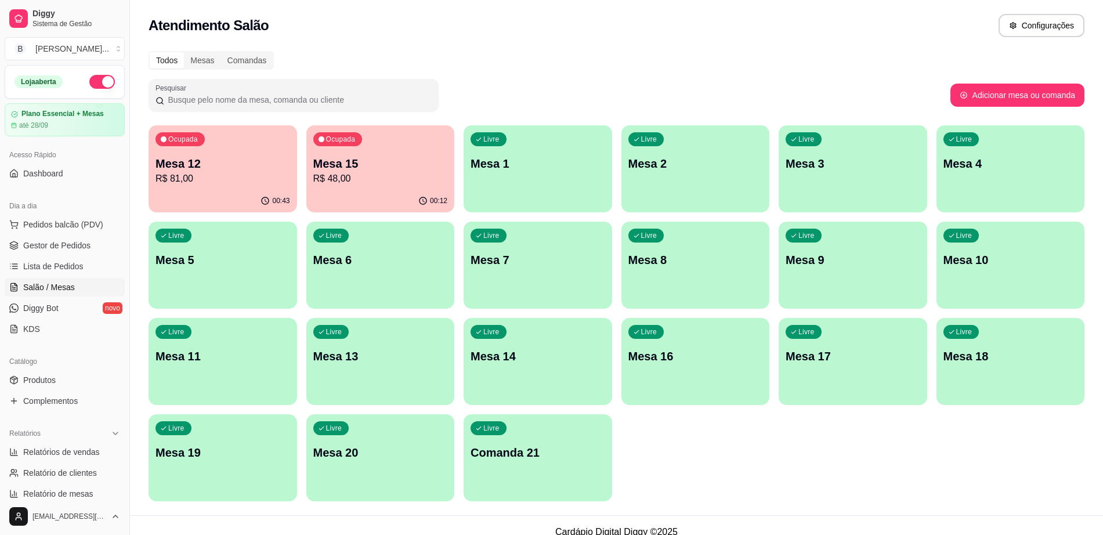
click at [203, 159] on p "Mesa 12" at bounding box center [222, 163] width 135 height 16
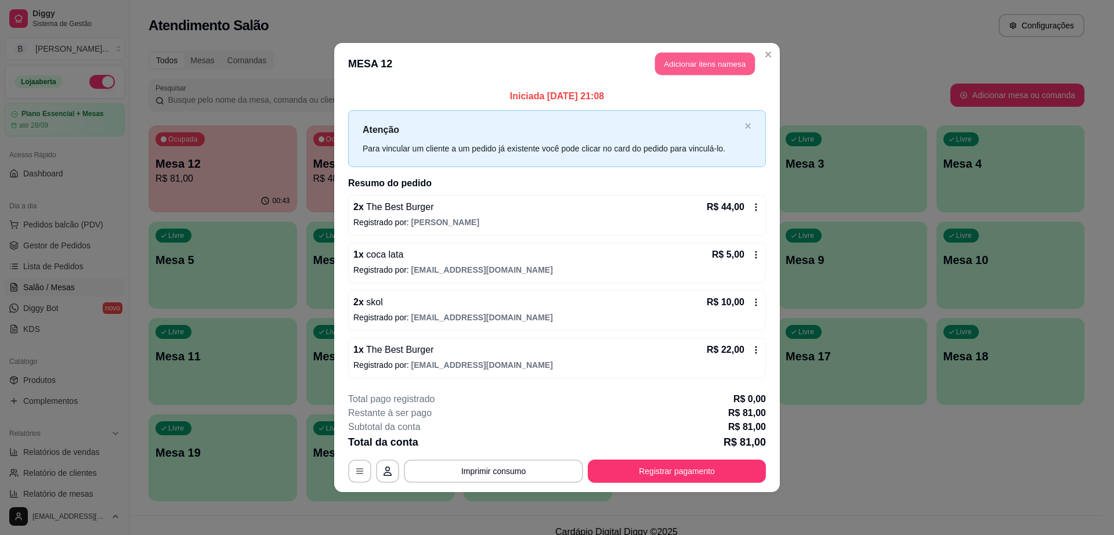
click at [689, 73] on button "Adicionar itens na mesa" at bounding box center [705, 64] width 100 height 23
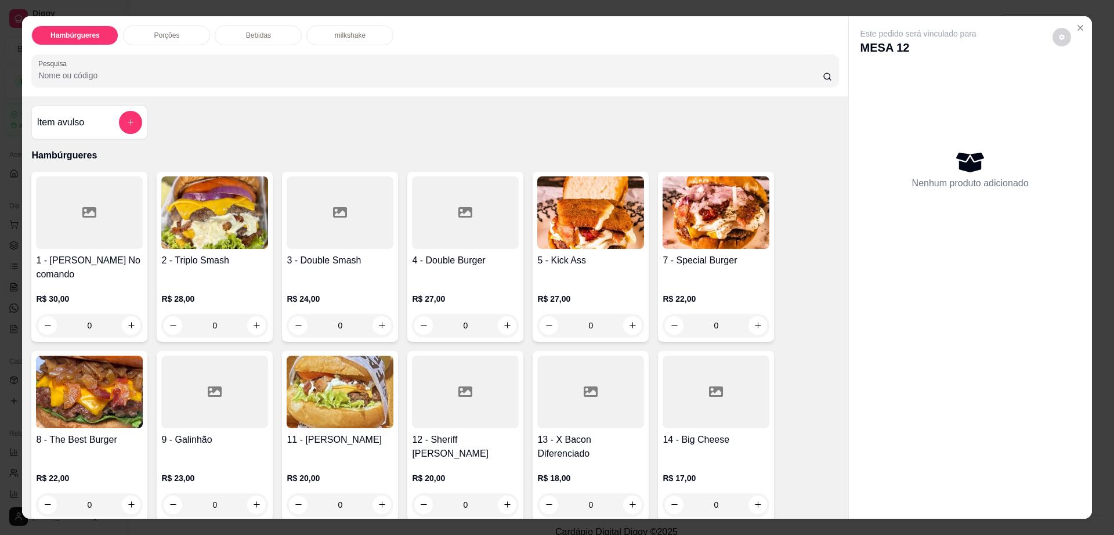
click at [282, 29] on div "Bebidas" at bounding box center [258, 36] width 87 height 20
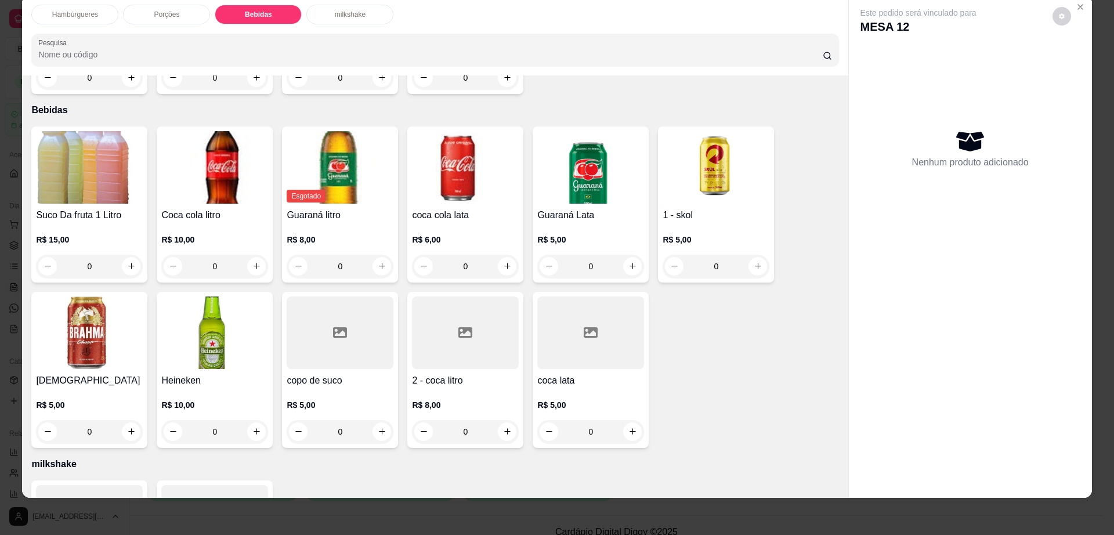
click at [704, 169] on img at bounding box center [716, 167] width 107 height 73
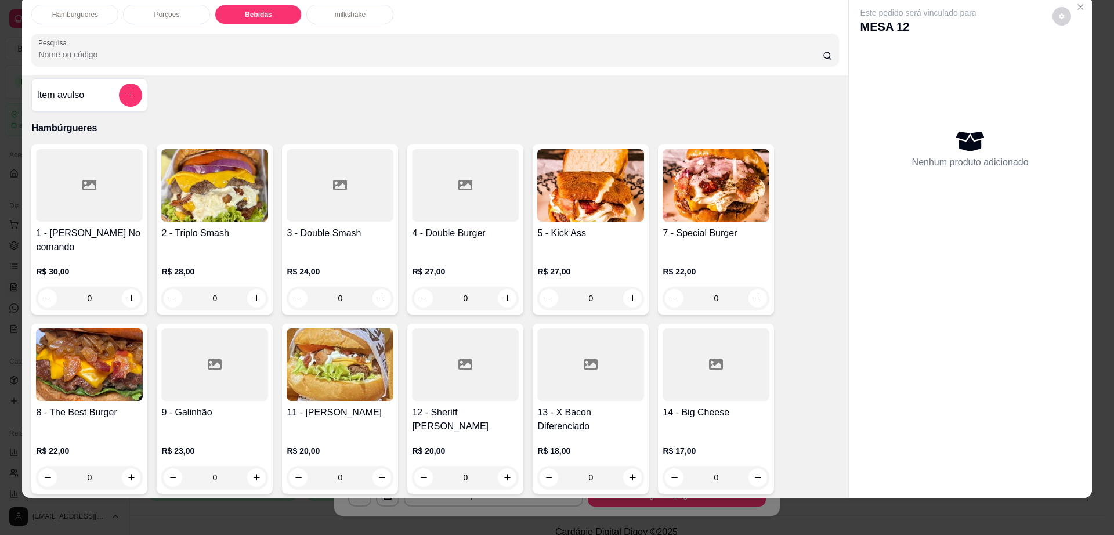
scroll to position [0, 0]
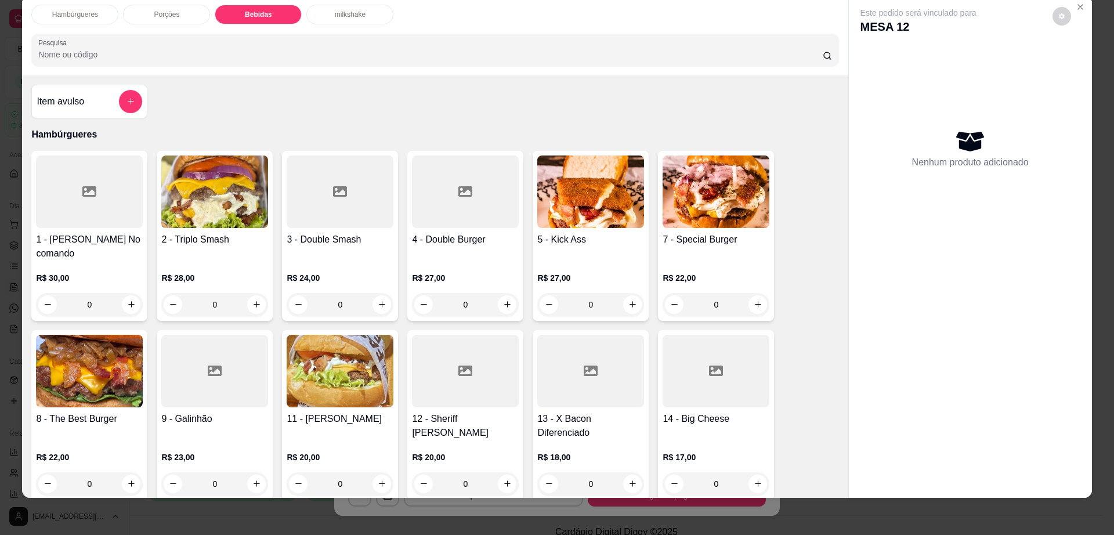
click at [1085, 10] on div "Este pedido será vinculado para MESA 12 Nenhum produto adicionado" at bounding box center [970, 237] width 243 height 484
click at [1081, 9] on button "Close" at bounding box center [1080, 7] width 19 height 19
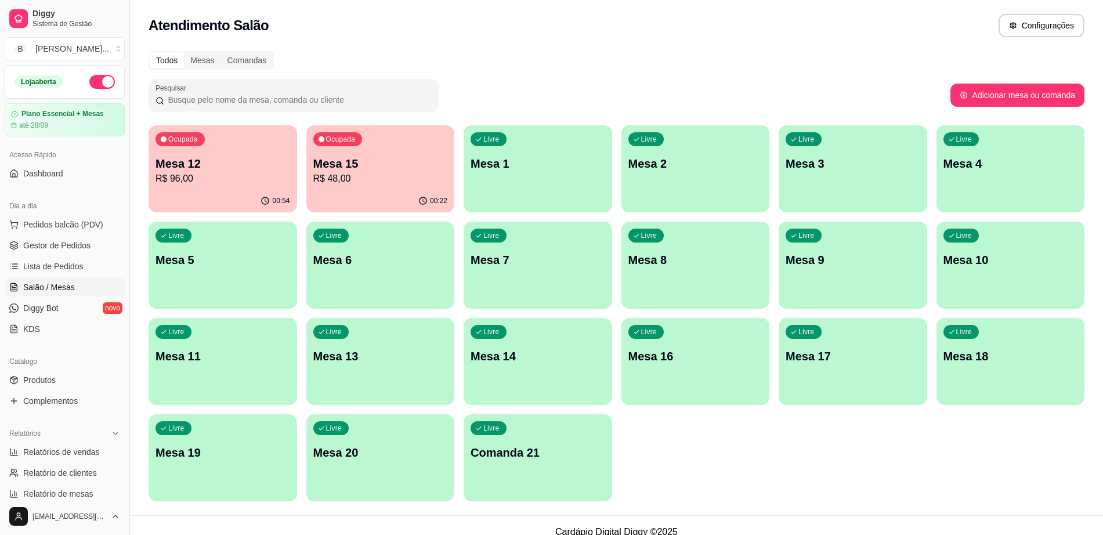
click at [689, 77] on div "Todos Mesas Comandas Pesquisar Adicionar mesa ou comanda Ocupada Mesa 12 R$ 96,…" at bounding box center [616, 279] width 973 height 471
click at [95, 252] on link "Gestor de Pedidos" at bounding box center [65, 245] width 120 height 19
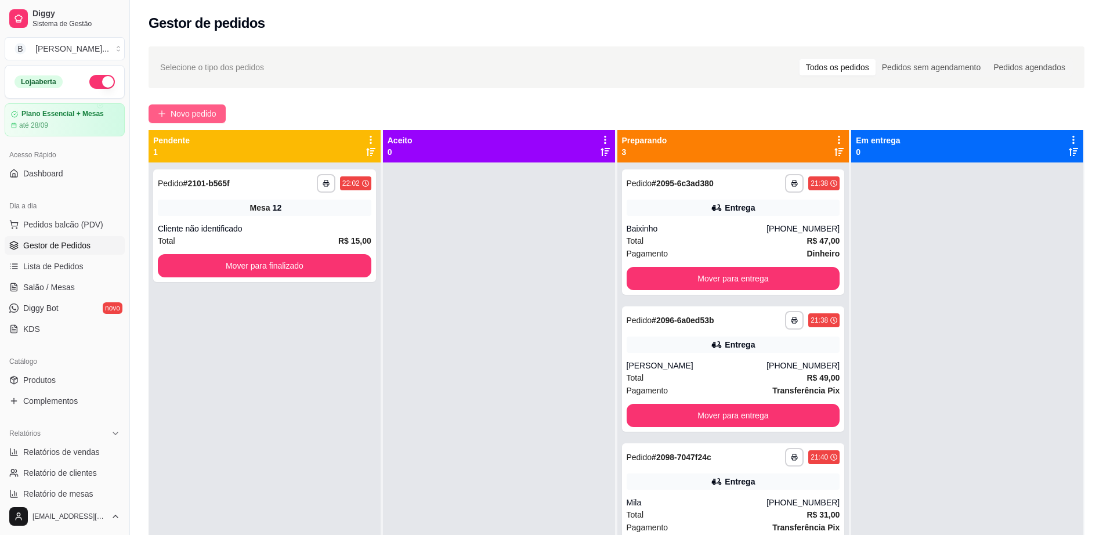
click at [194, 111] on span "Novo pedido" at bounding box center [194, 113] width 46 height 13
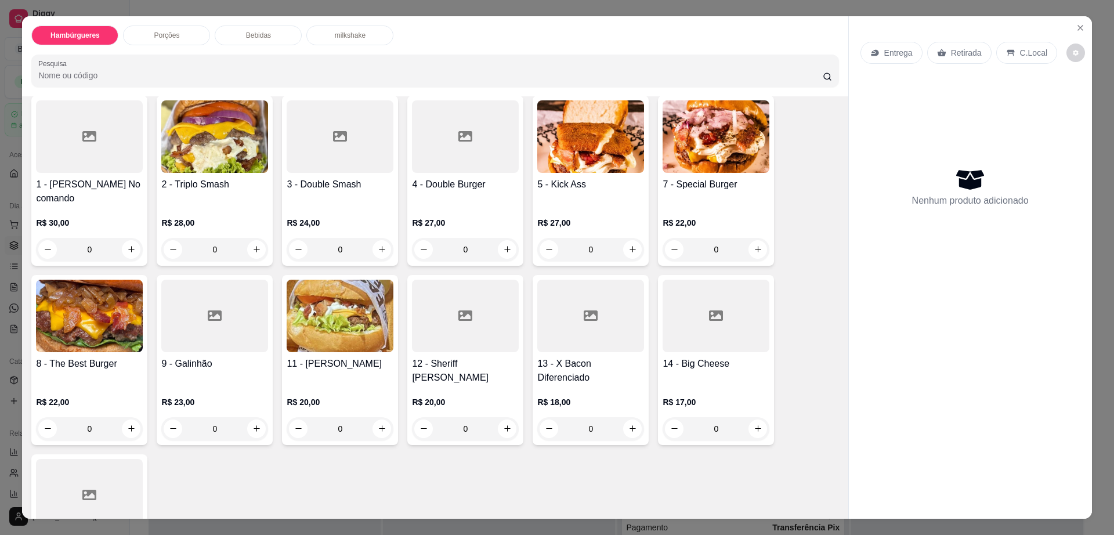
scroll to position [73, 0]
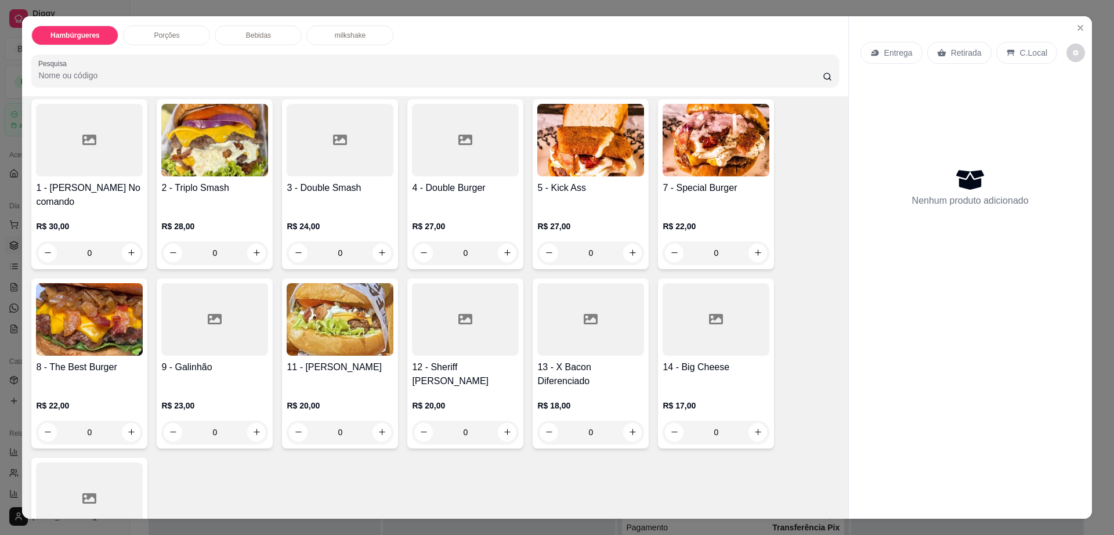
click at [687, 134] on img at bounding box center [716, 140] width 107 height 73
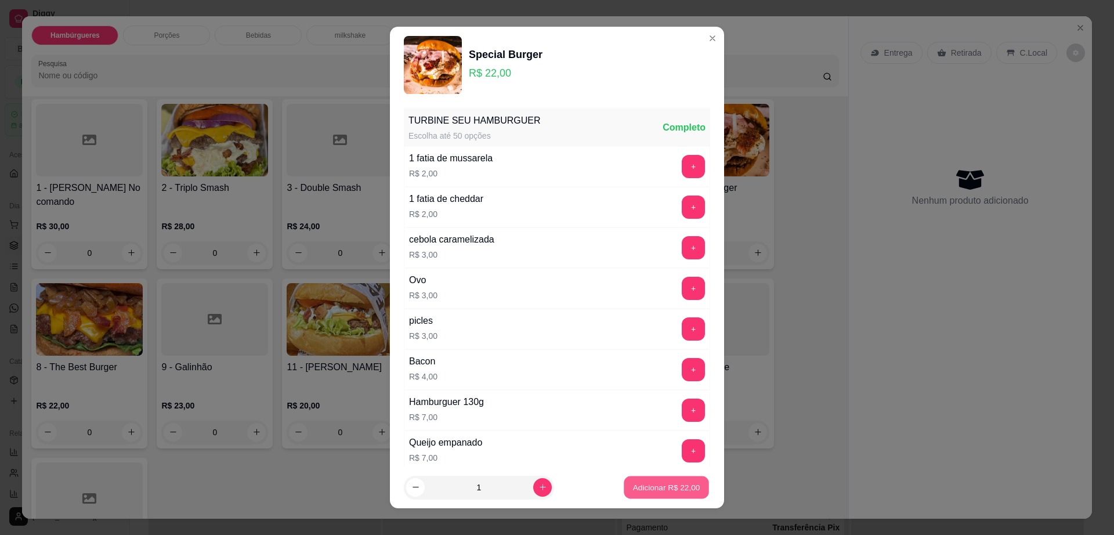
click at [674, 488] on p "Adicionar R$ 22,00" at bounding box center [666, 487] width 67 height 11
type input "1"
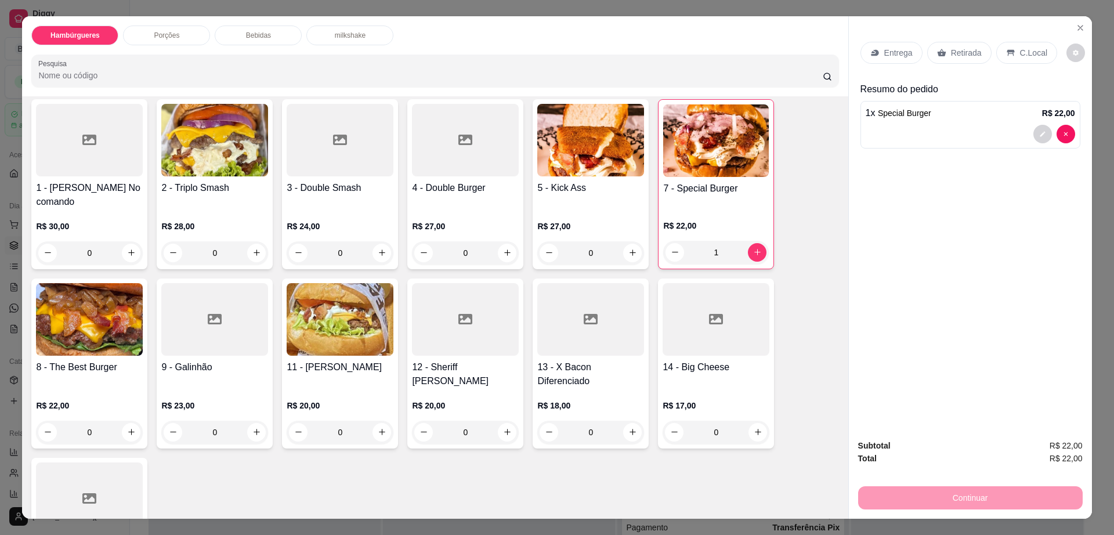
click at [966, 55] on p "Retirada" at bounding box center [966, 53] width 31 height 12
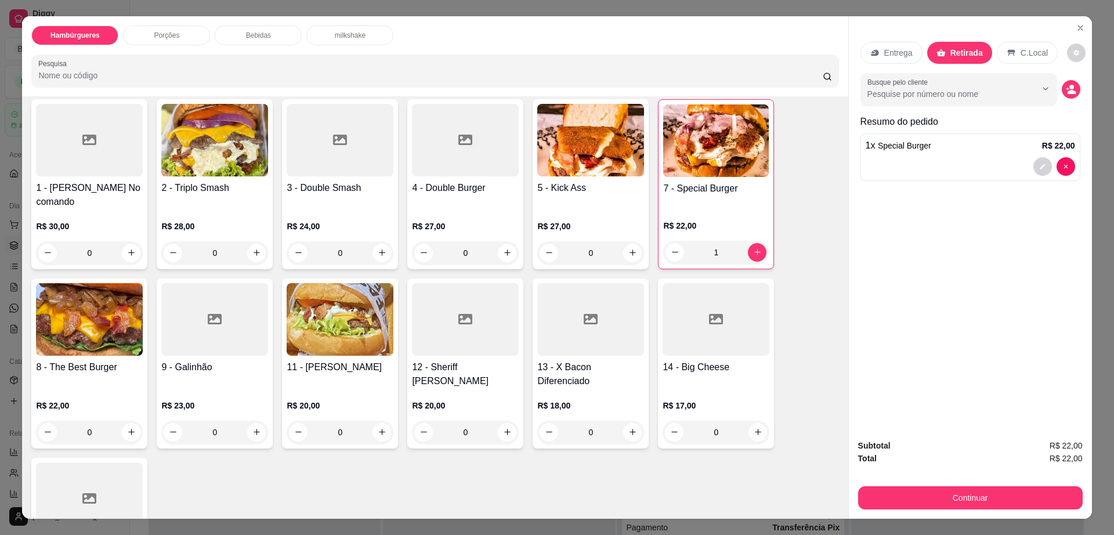
click at [1053, 505] on button "Continuar" at bounding box center [970, 497] width 225 height 23
click at [1040, 168] on icon "decrease-product-quantity" at bounding box center [1042, 166] width 5 height 5
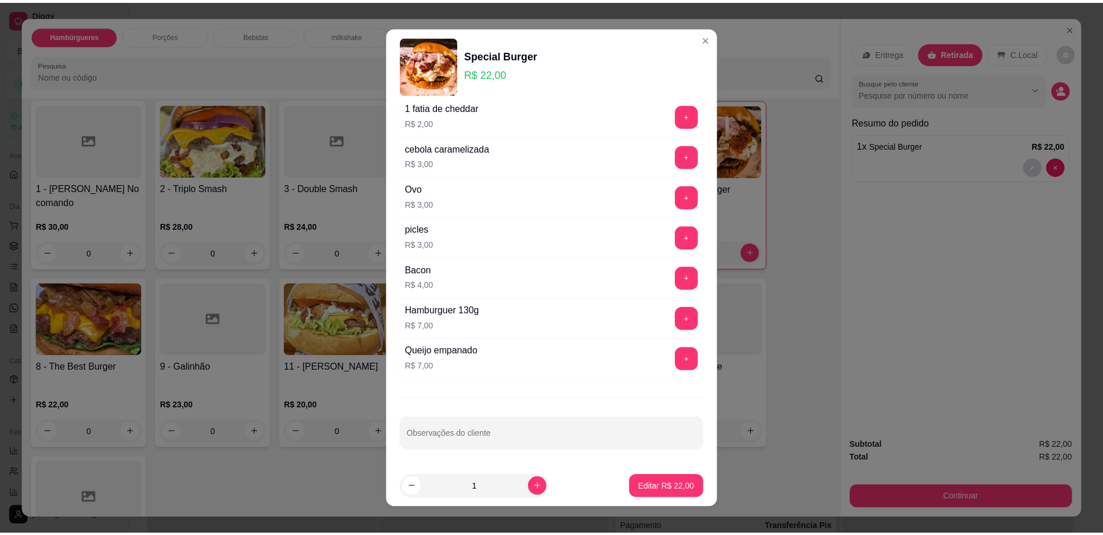
scroll to position [10, 0]
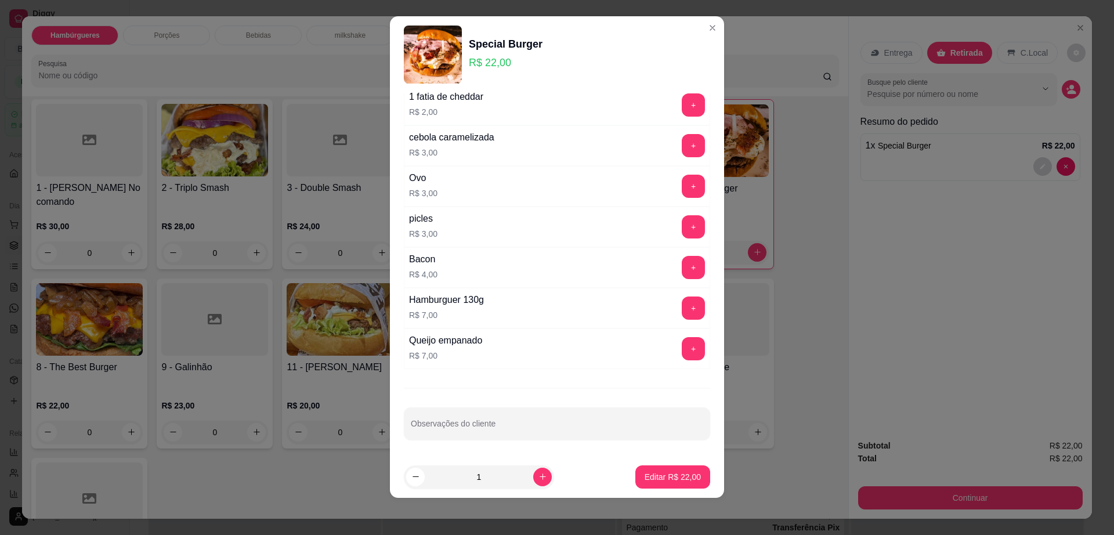
click at [555, 443] on div "TURBINE SEU HAMBURGUER Escolha até 50 opções Completo 1 fatia de mussarela R$ 2…" at bounding box center [557, 274] width 334 height 363
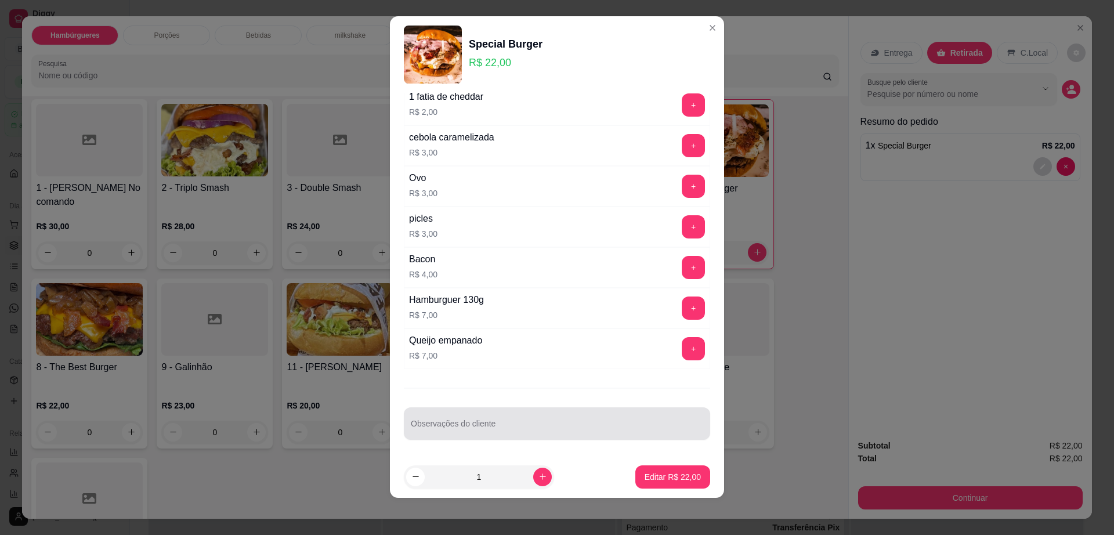
click at [543, 434] on div at bounding box center [557, 423] width 292 height 23
type input "da uma caprichada que é [PERSON_NAME]"
click at [661, 484] on button "Editar R$ 22,00" at bounding box center [672, 476] width 75 height 23
type input "0"
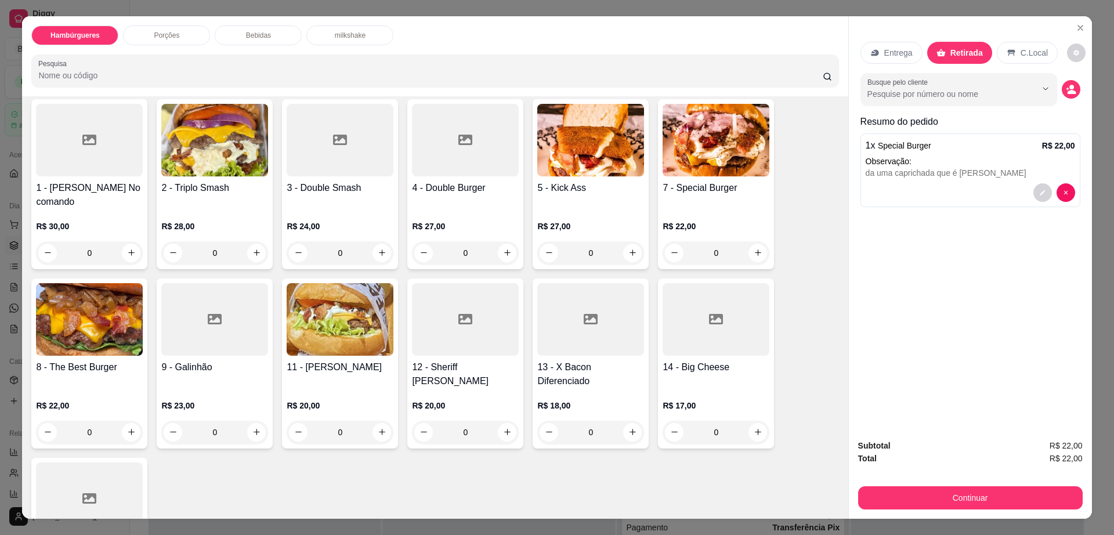
click at [996, 466] on div "Subtotal R$ 22,00 Total R$ 22,00 Continuar" at bounding box center [970, 474] width 225 height 70
click at [984, 492] on button "Continuar" at bounding box center [970, 497] width 225 height 23
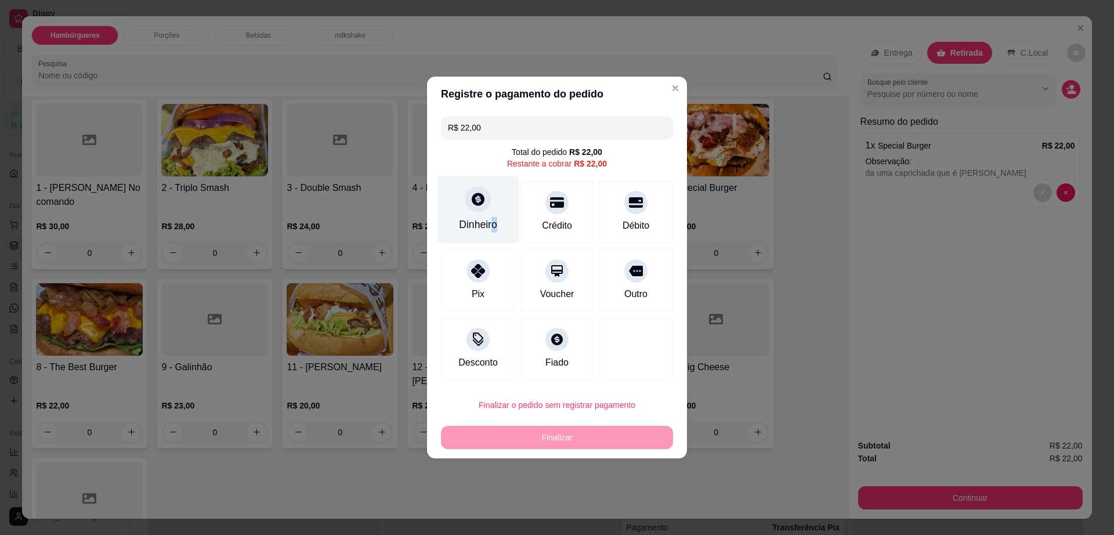
click at [491, 223] on div "Dinheiro" at bounding box center [478, 224] width 38 height 15
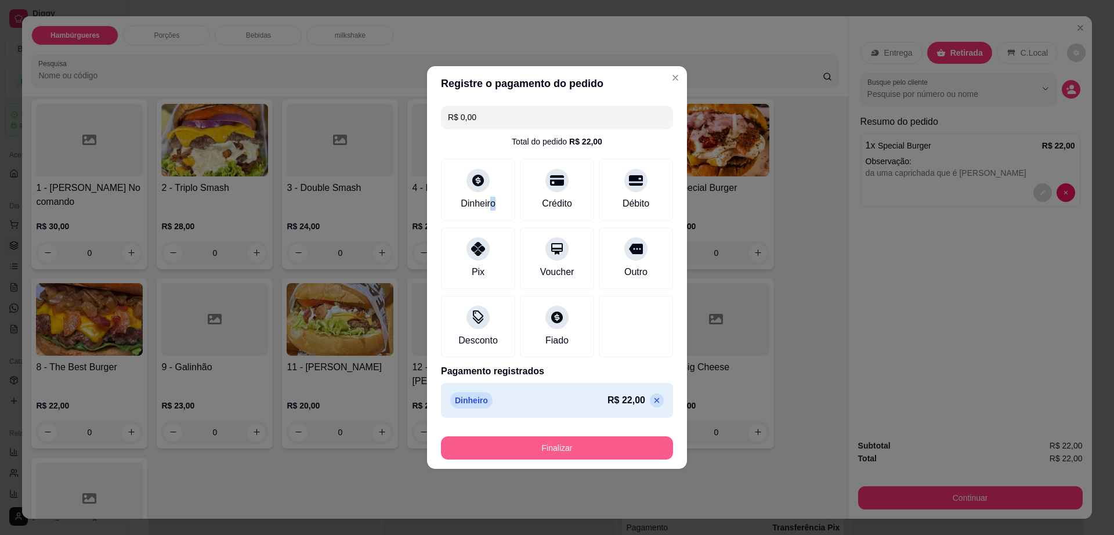
click at [623, 454] on button "Finalizar" at bounding box center [557, 447] width 232 height 23
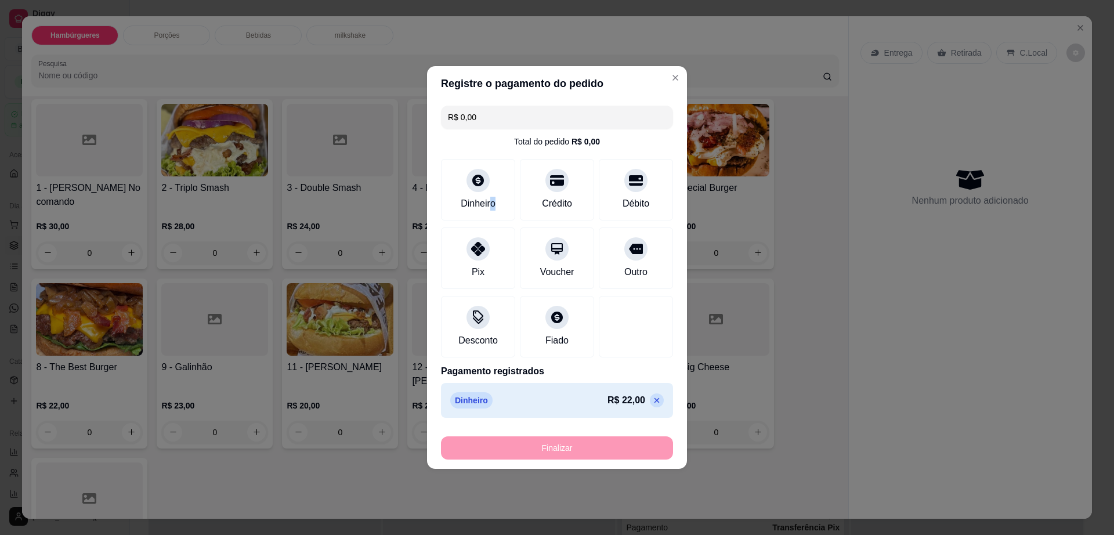
type input "-R$ 22,00"
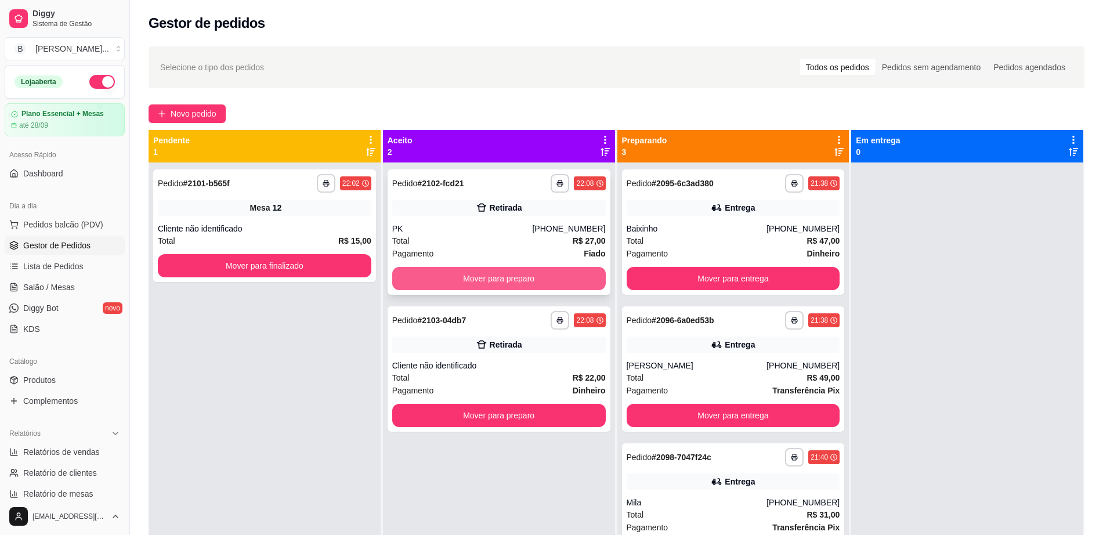
click at [491, 276] on button "Mover para preparo" at bounding box center [498, 278] width 213 height 23
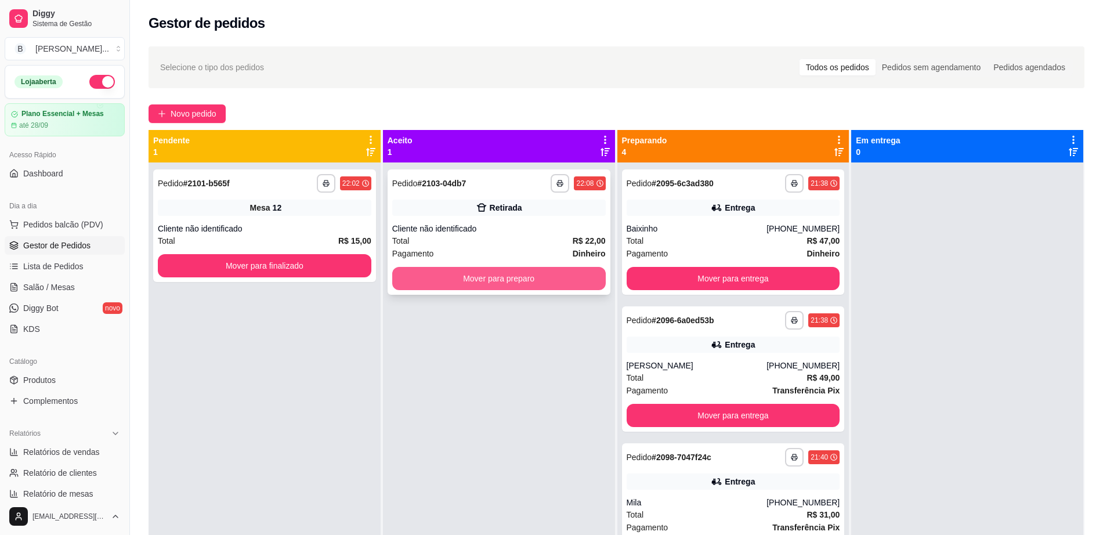
click at [450, 278] on button "Mover para preparo" at bounding box center [498, 278] width 213 height 23
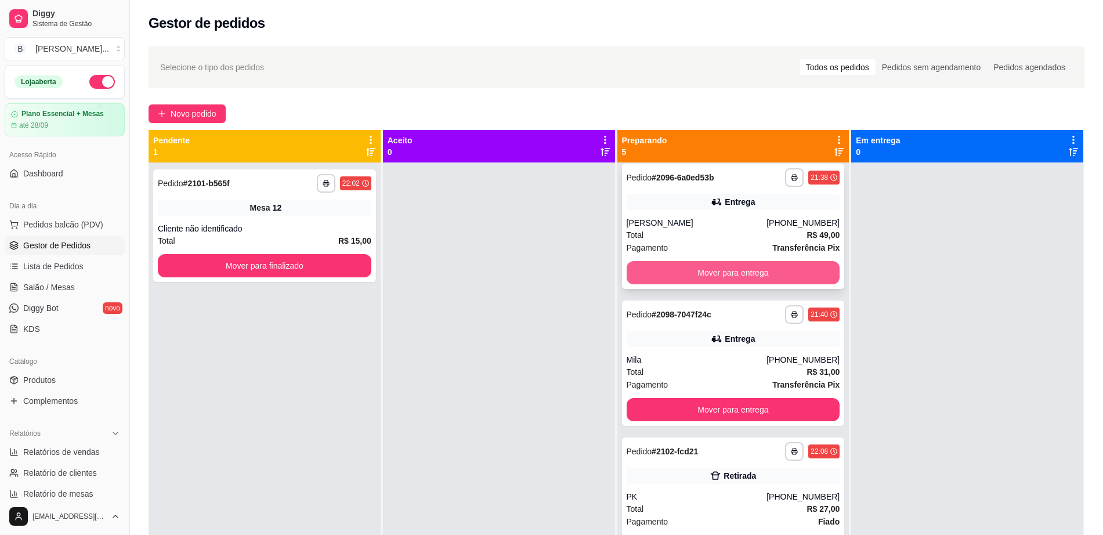
scroll to position [145, 0]
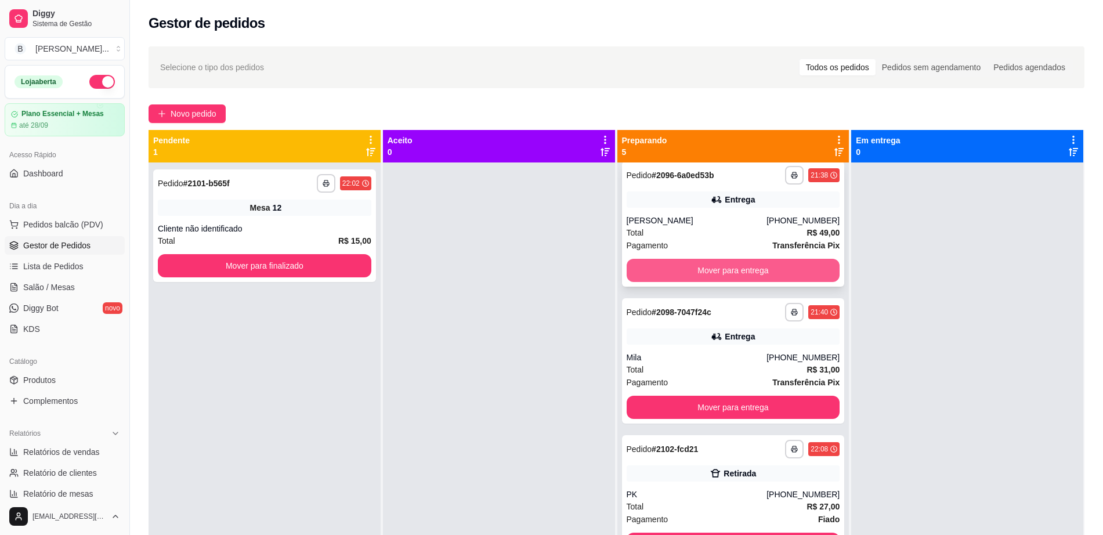
click at [709, 265] on button "Mover para entrega" at bounding box center [733, 270] width 213 height 23
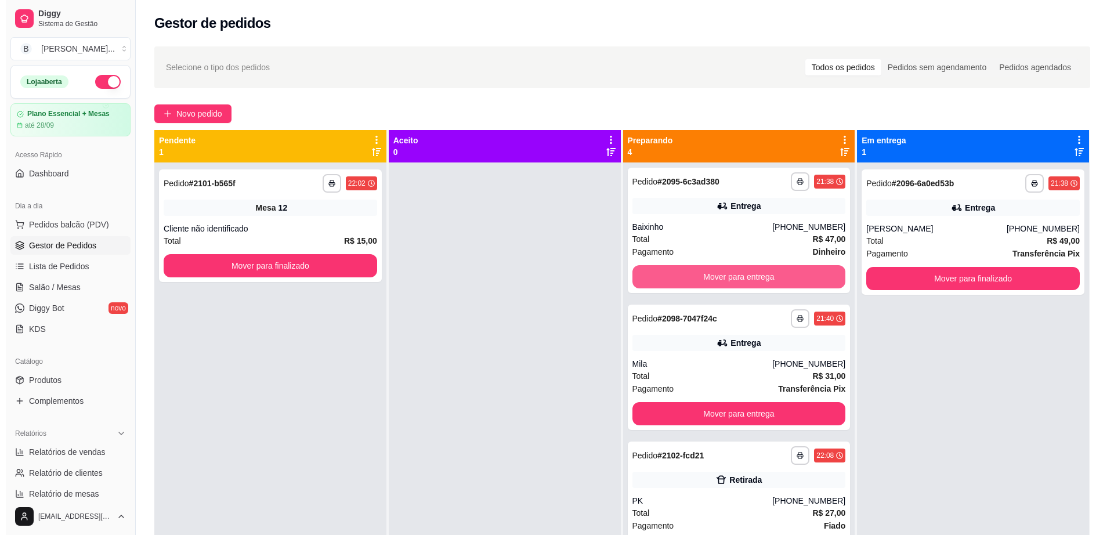
scroll to position [0, 0]
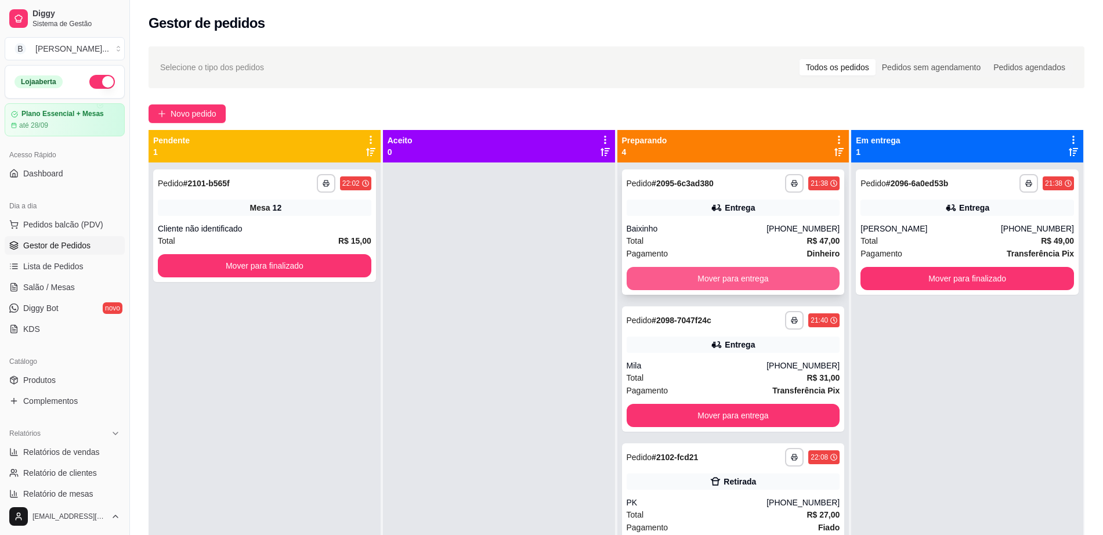
click at [704, 270] on button "Mover para entrega" at bounding box center [733, 278] width 213 height 23
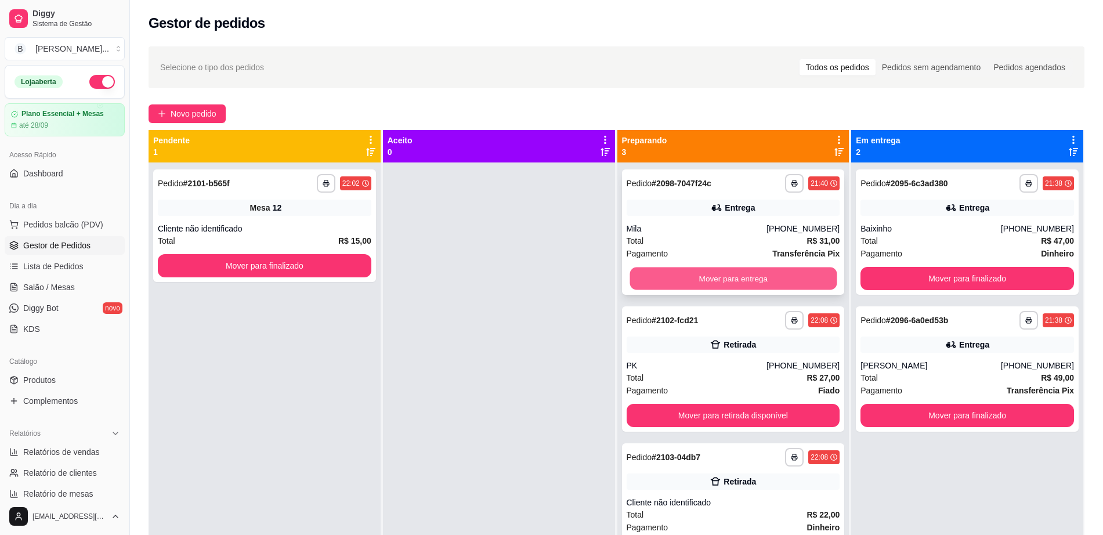
click at [700, 281] on button "Mover para entrega" at bounding box center [732, 278] width 207 height 23
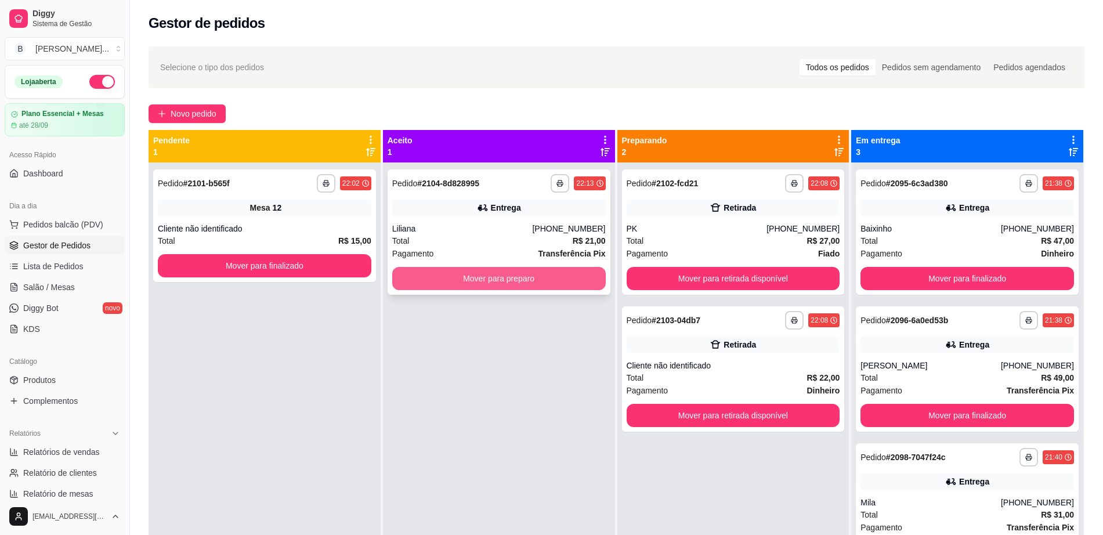
click at [446, 278] on button "Mover para preparo" at bounding box center [498, 278] width 213 height 23
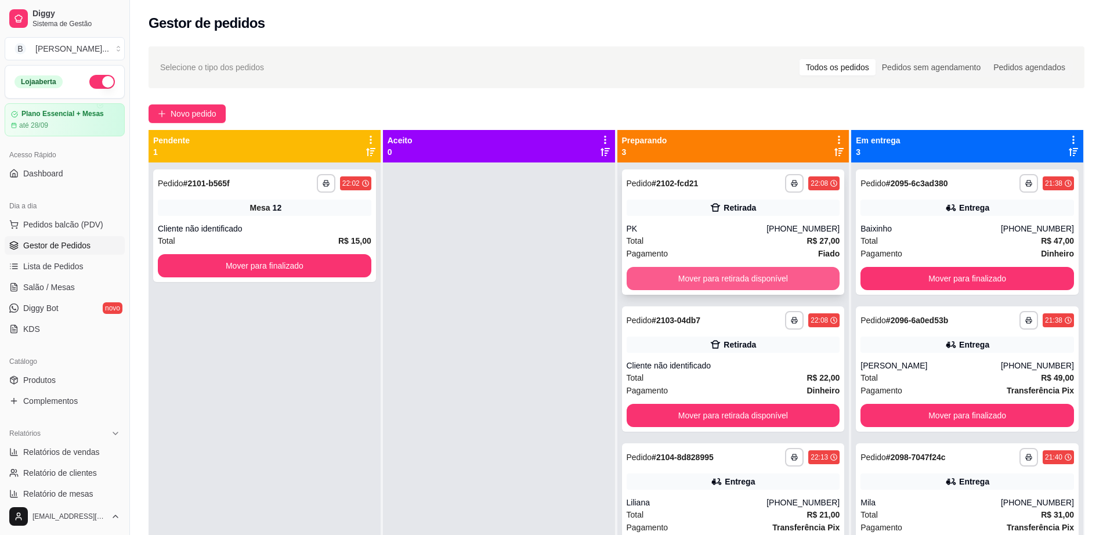
click at [667, 278] on button "Mover para retirada disponível" at bounding box center [733, 278] width 213 height 23
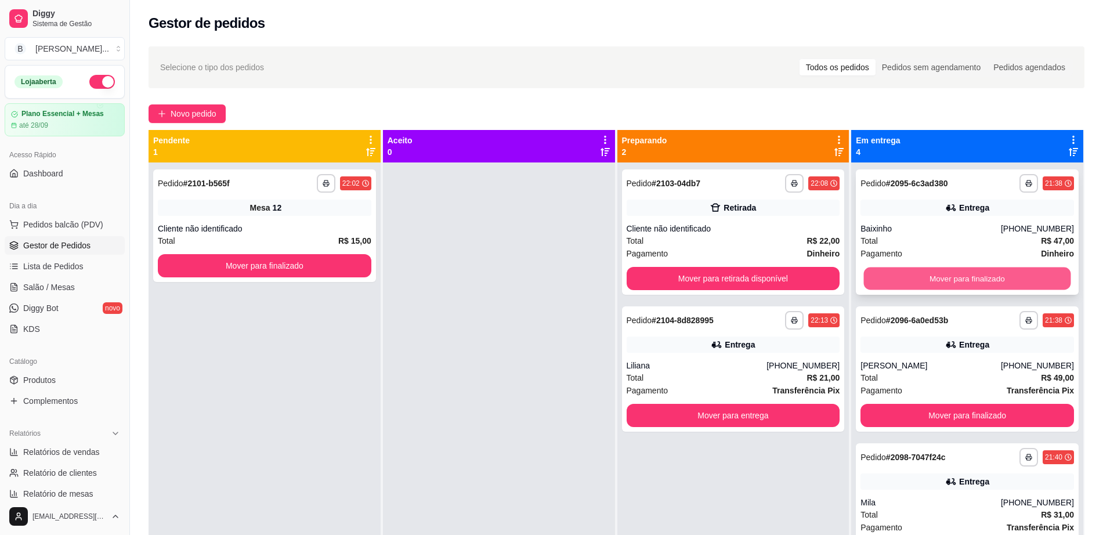
click at [921, 288] on button "Mover para finalizado" at bounding box center [967, 278] width 207 height 23
click at [936, 269] on button "Mover para finalizado" at bounding box center [966, 278] width 213 height 23
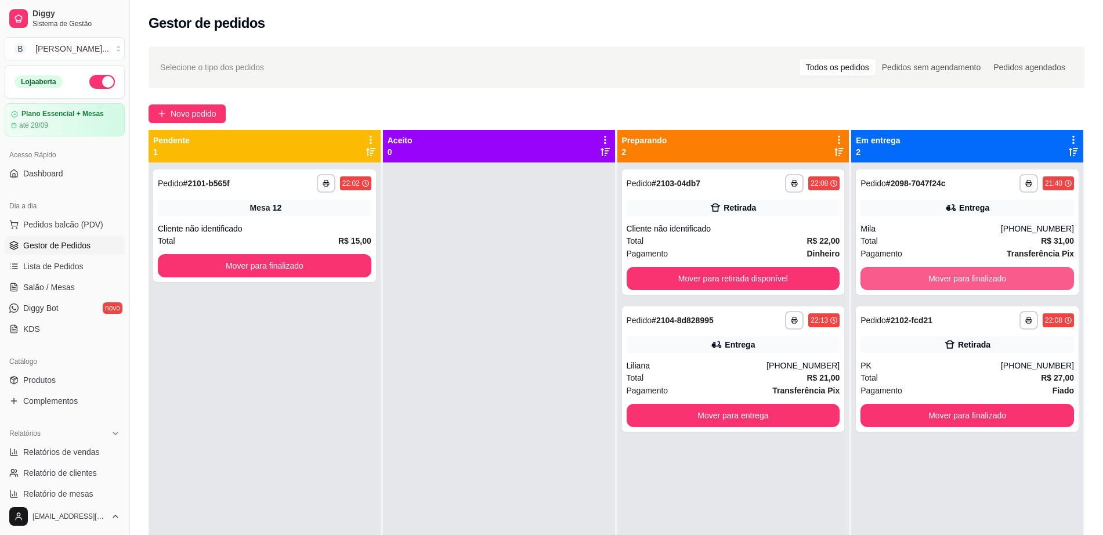
click at [936, 269] on button "Mover para finalizado" at bounding box center [966, 278] width 213 height 23
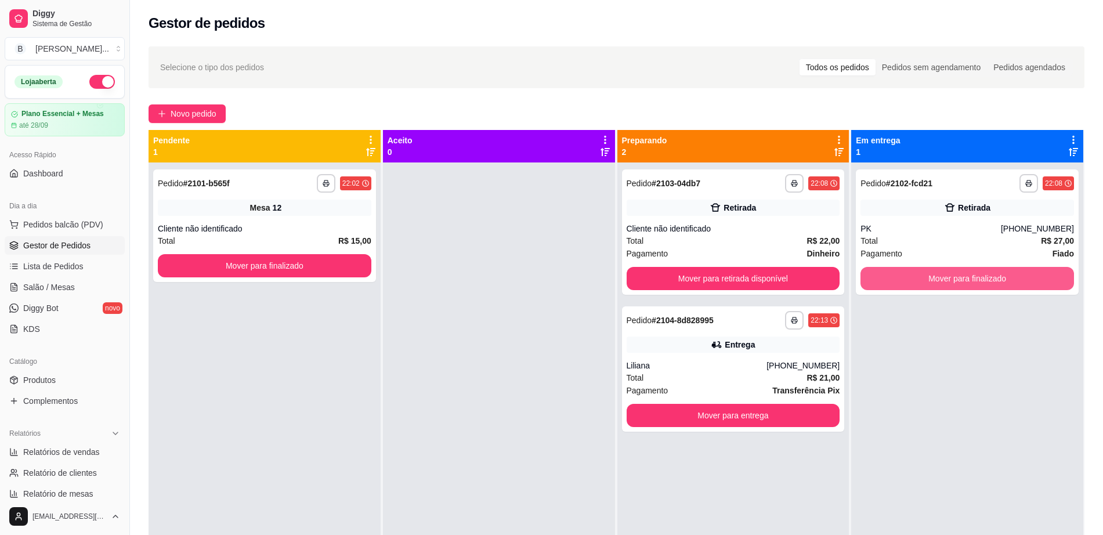
click at [936, 269] on button "Mover para finalizado" at bounding box center [966, 278] width 213 height 23
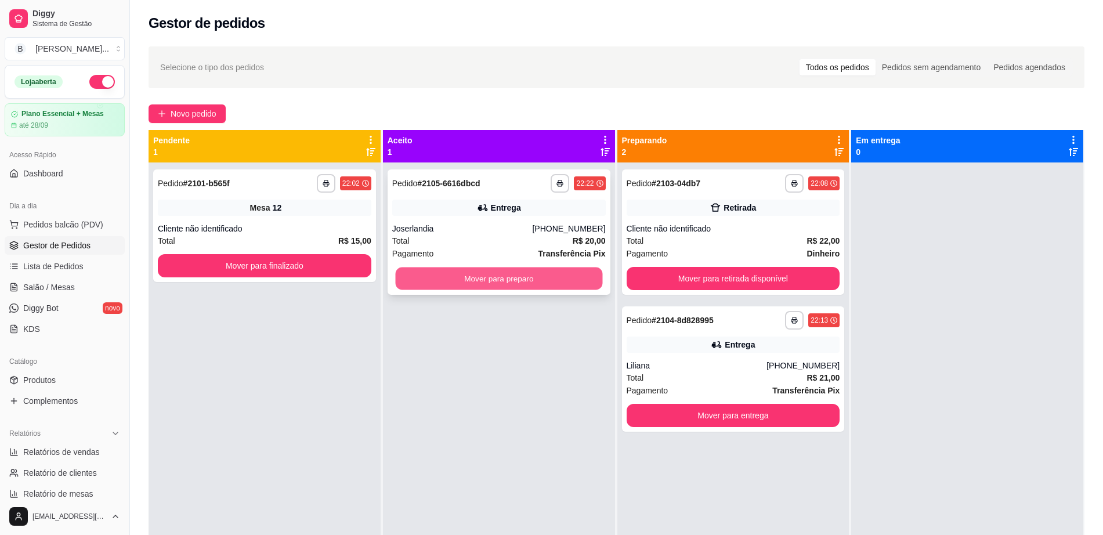
click at [477, 278] on button "Mover para preparo" at bounding box center [498, 278] width 207 height 23
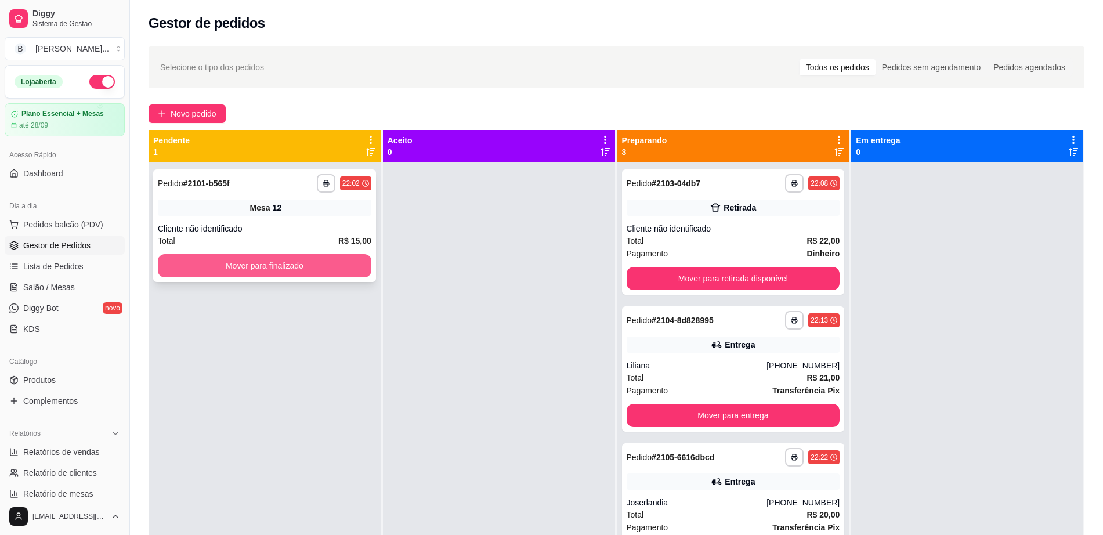
click at [285, 262] on button "Mover para finalizado" at bounding box center [264, 265] width 213 height 23
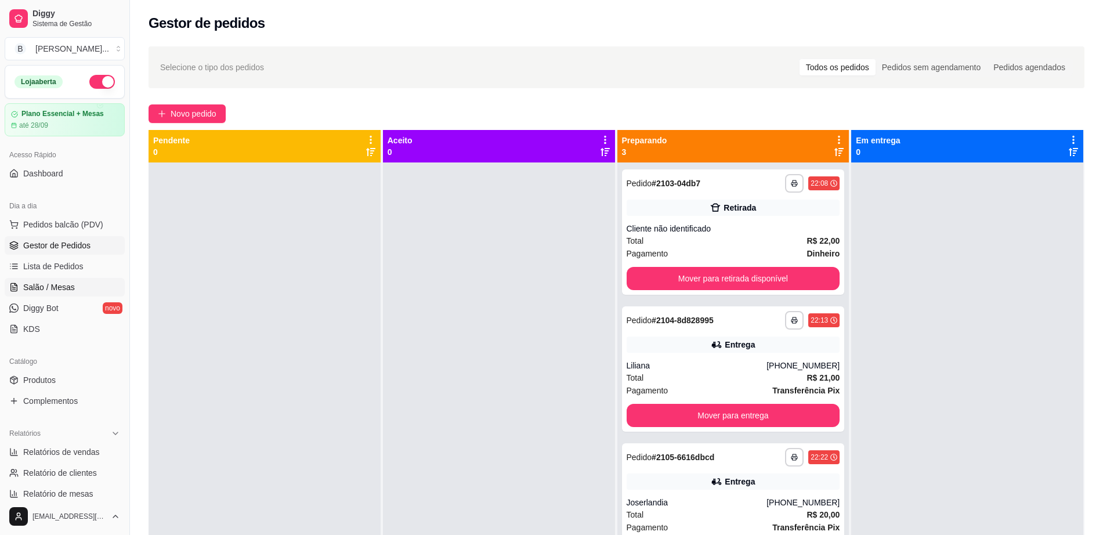
click at [75, 290] on link "Salão / Mesas" at bounding box center [65, 287] width 120 height 19
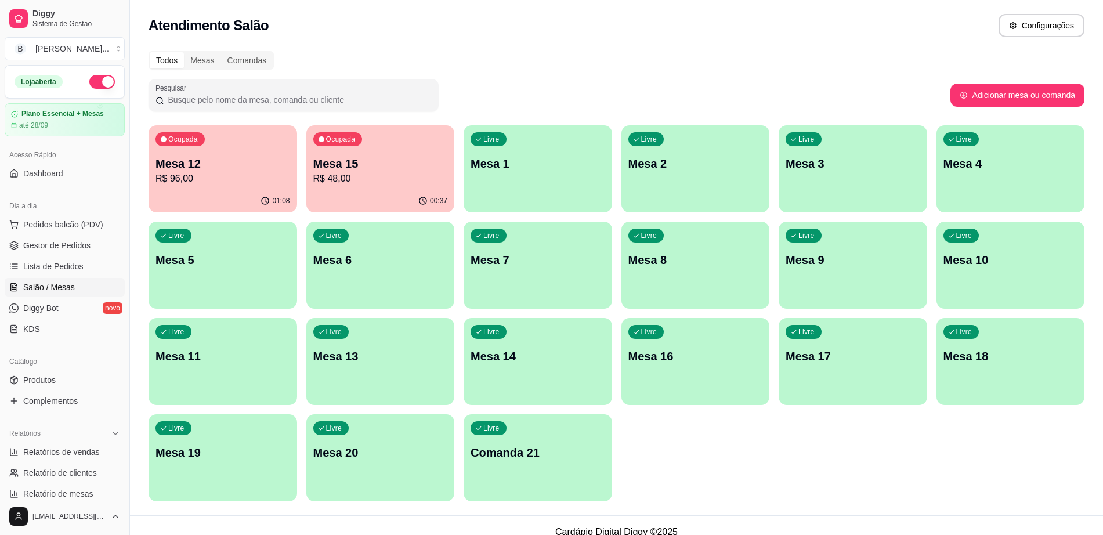
click at [697, 298] on div "button" at bounding box center [695, 302] width 149 height 14
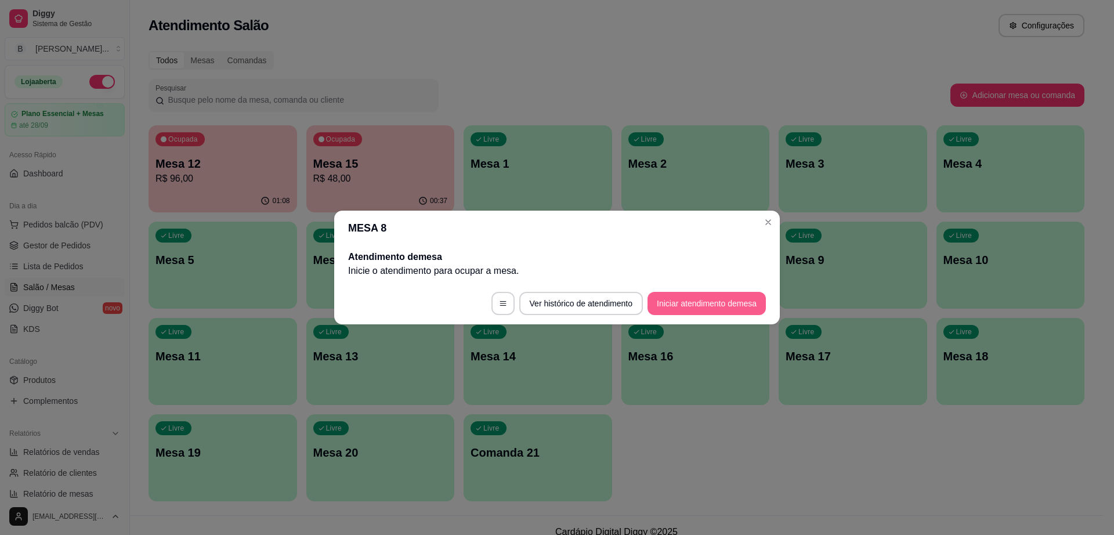
click at [700, 301] on button "Iniciar atendimento de mesa" at bounding box center [706, 303] width 118 height 23
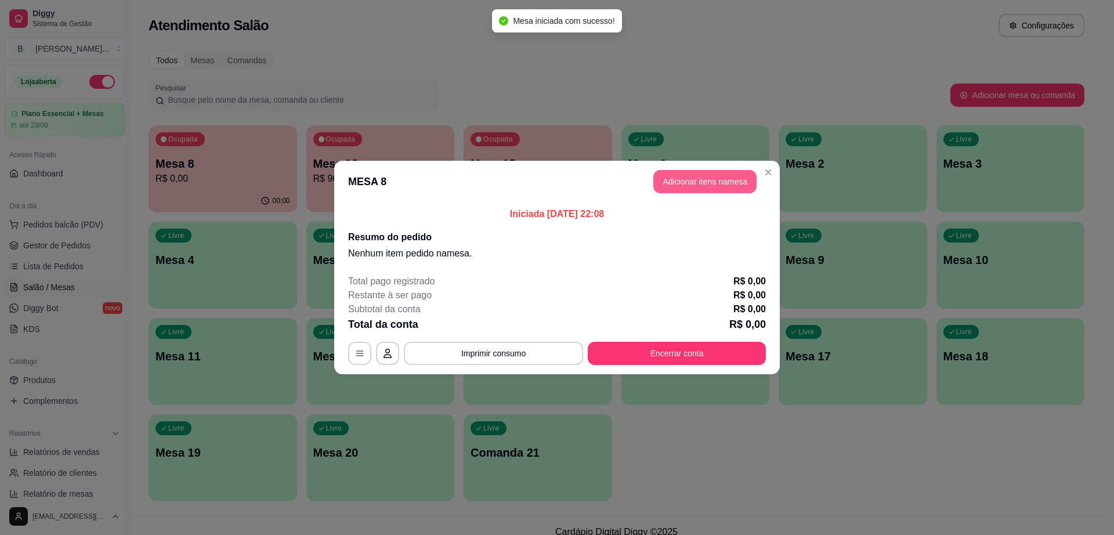
click at [719, 173] on button "Adicionar itens na mesa" at bounding box center [704, 181] width 103 height 23
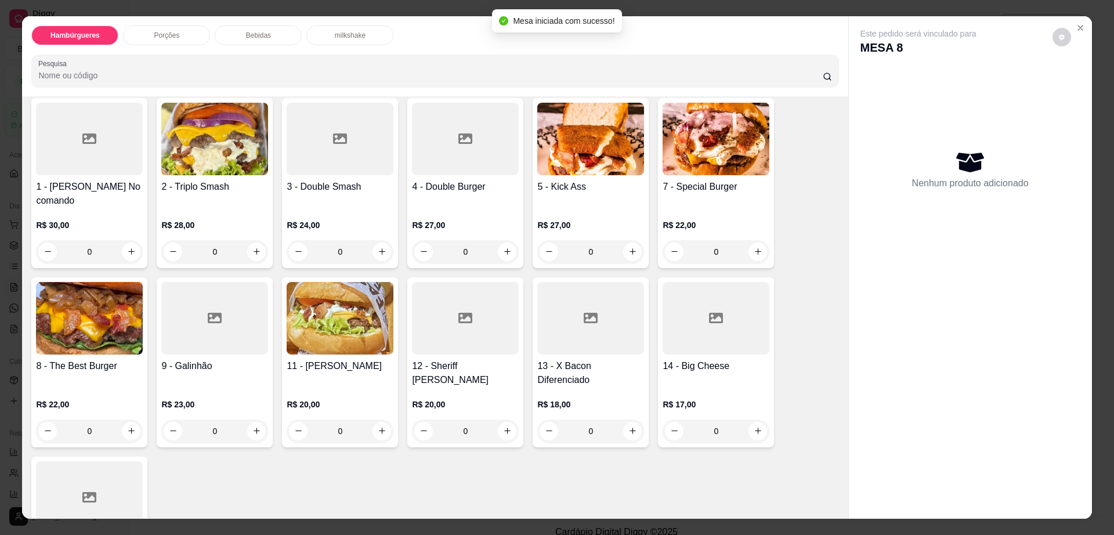
scroll to position [145, 0]
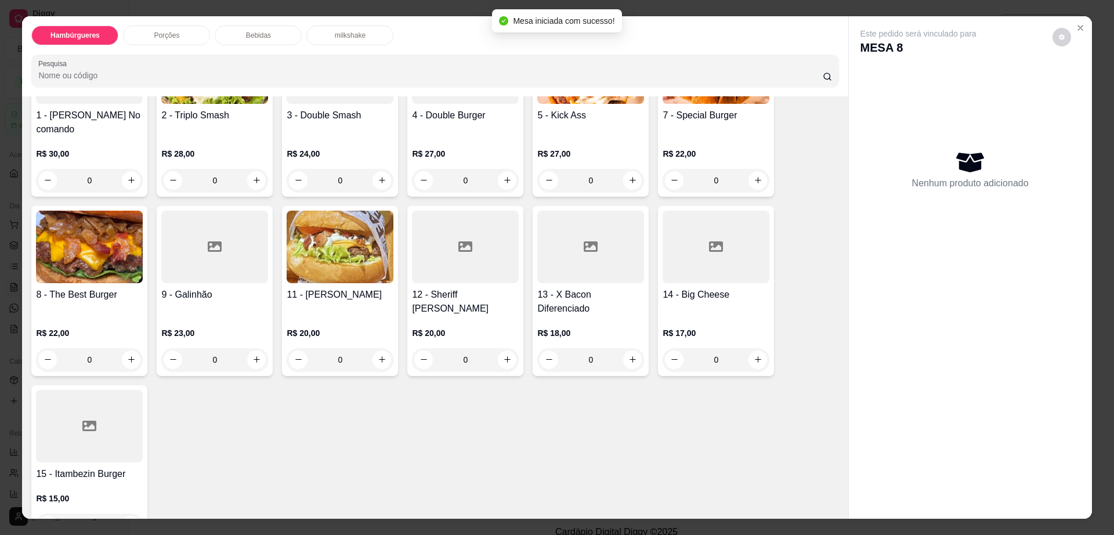
click at [575, 288] on h4 "13 - X Bacon Diferenciado" at bounding box center [590, 302] width 107 height 28
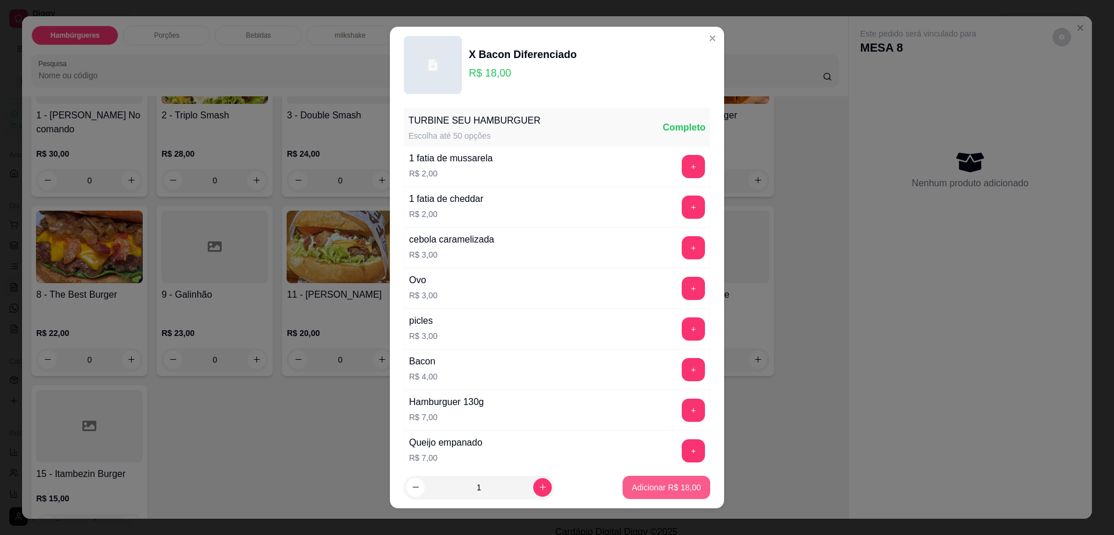
click at [640, 493] on button "Adicionar R$ 18,00" at bounding box center [666, 487] width 88 height 23
type input "1"
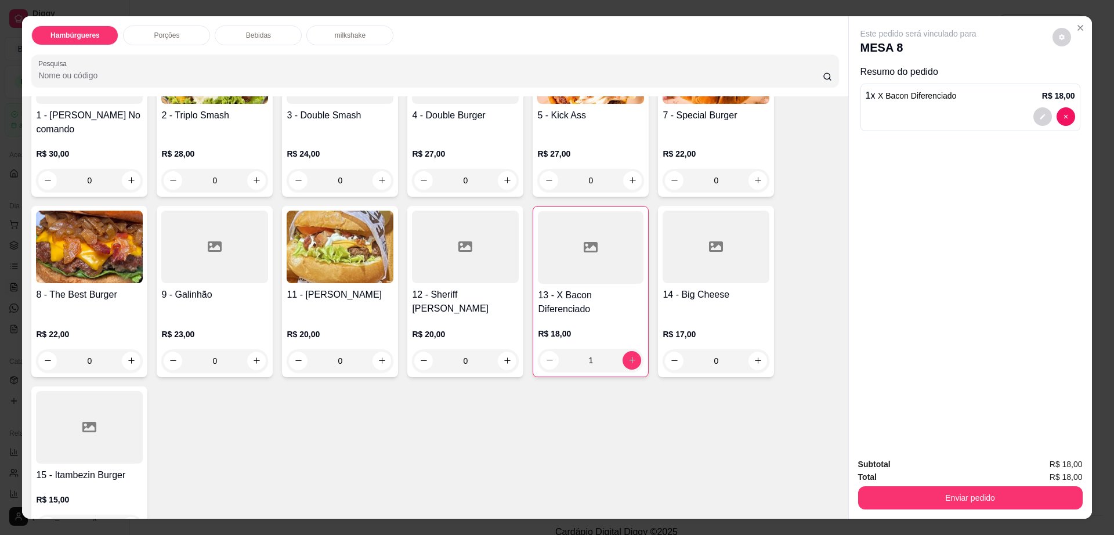
click at [270, 35] on div "Bebidas" at bounding box center [258, 36] width 87 height 20
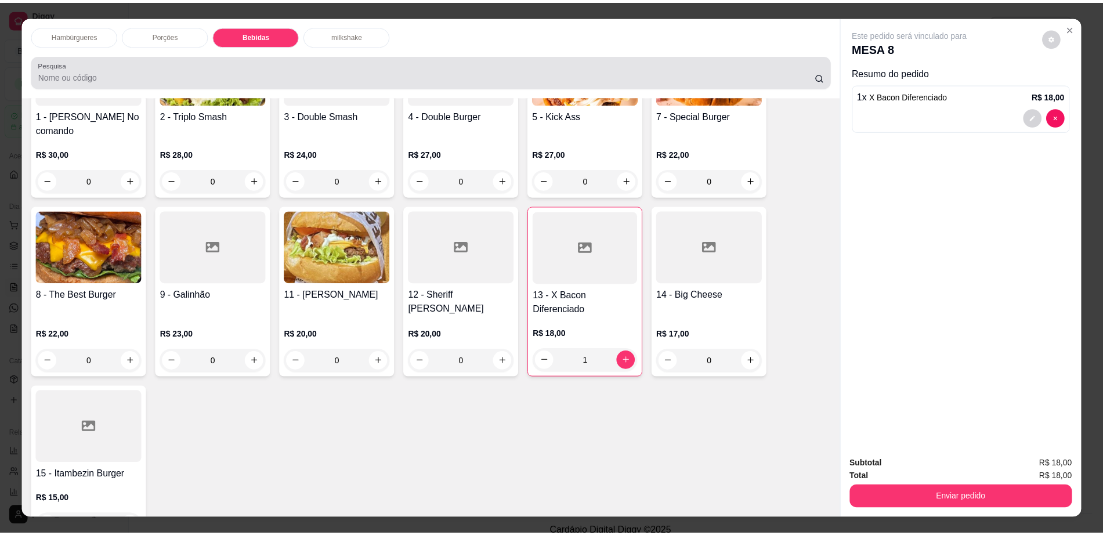
scroll to position [21, 0]
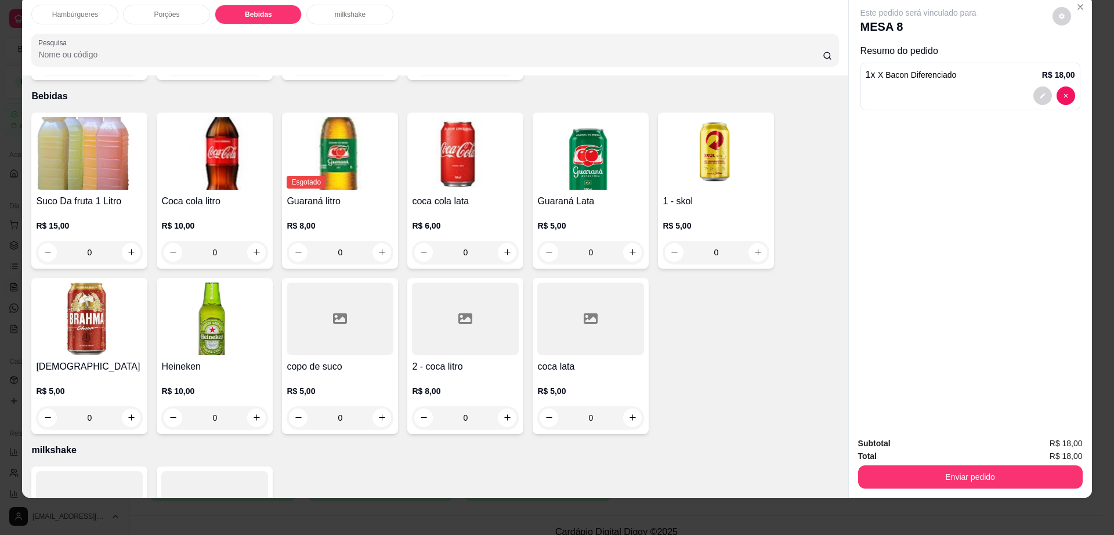
click at [484, 334] on div at bounding box center [465, 319] width 107 height 73
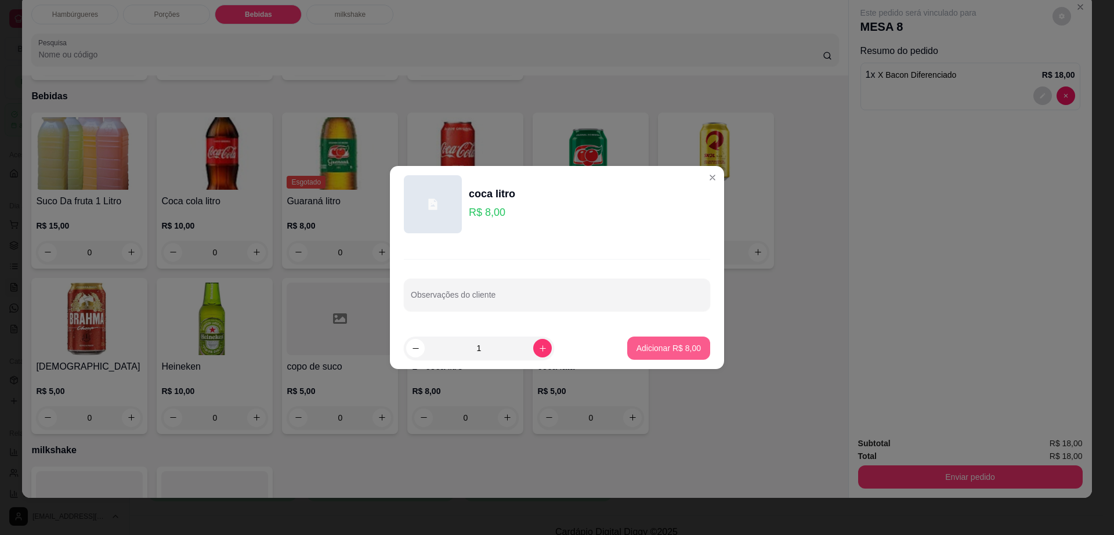
click at [653, 357] on button "Adicionar R$ 8,00" at bounding box center [668, 347] width 83 height 23
type input "1"
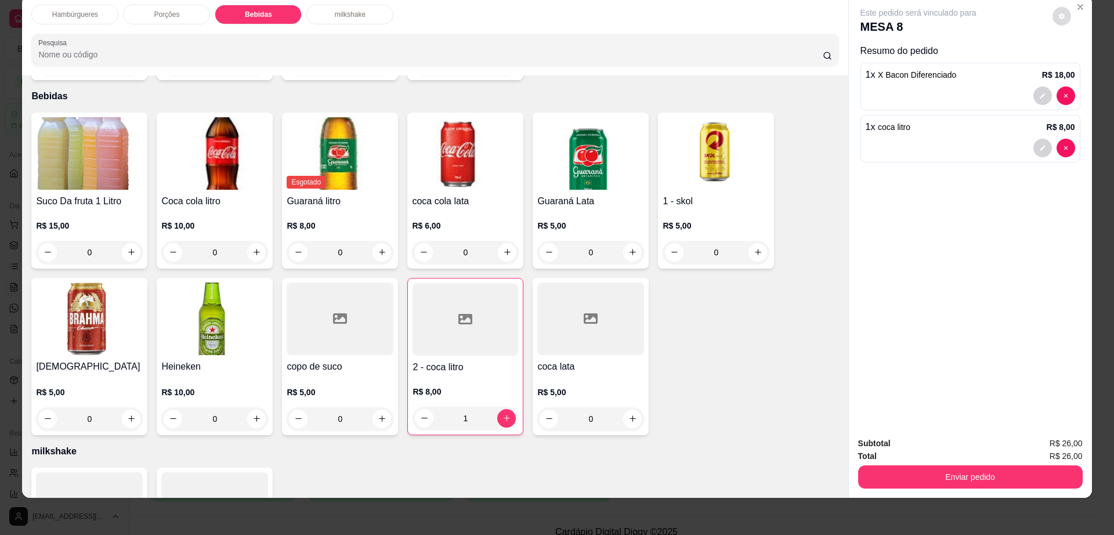
click at [1059, 22] on button "decrease-product-quantity" at bounding box center [1061, 16] width 19 height 19
click at [1081, 61] on span "Automatic updates" at bounding box center [1079, 62] width 12 height 9
click at [1078, 63] on input "Automatic updates" at bounding box center [1074, 67] width 8 height 8
checkbox input "true"
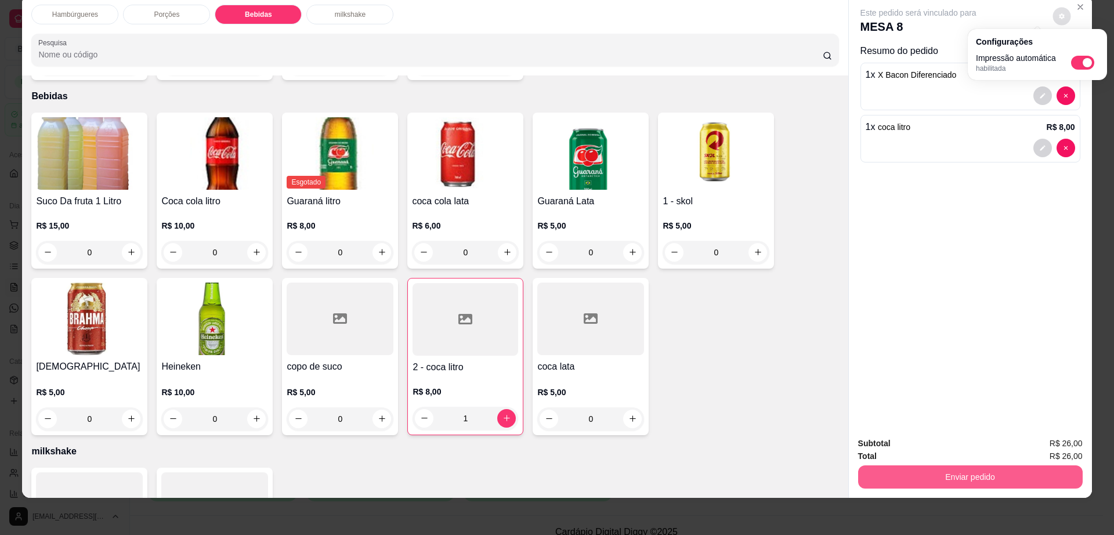
click at [902, 472] on button "Enviar pedido" at bounding box center [970, 476] width 225 height 23
click at [902, 472] on button "Enviar pedido" at bounding box center [970, 477] width 218 height 23
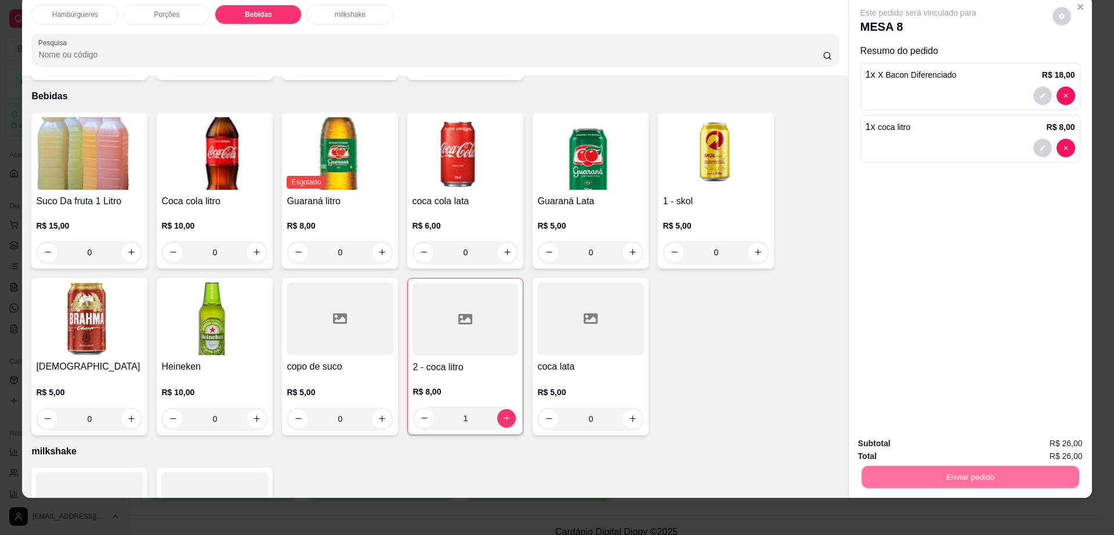
click at [901, 450] on button "Não registrar e enviar pedido" at bounding box center [930, 448] width 121 height 22
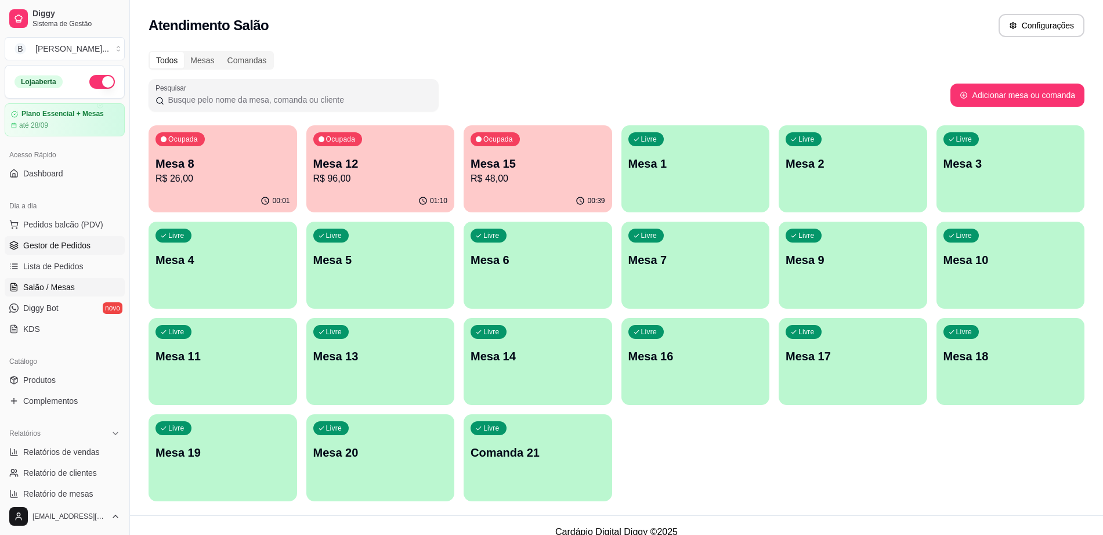
click at [69, 244] on span "Gestor de Pedidos" at bounding box center [56, 246] width 67 height 12
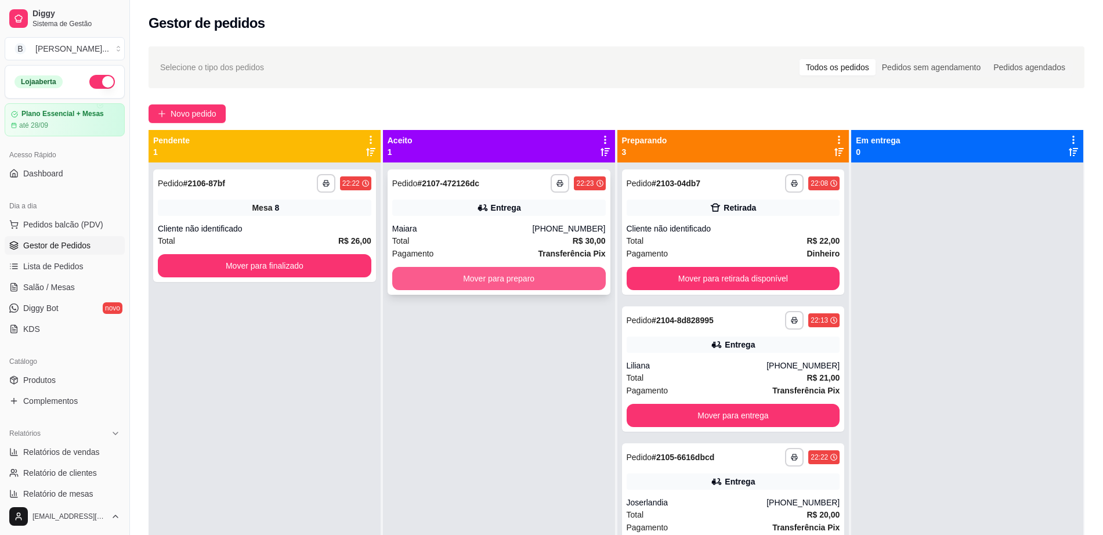
click at [425, 273] on button "Mover para preparo" at bounding box center [498, 278] width 213 height 23
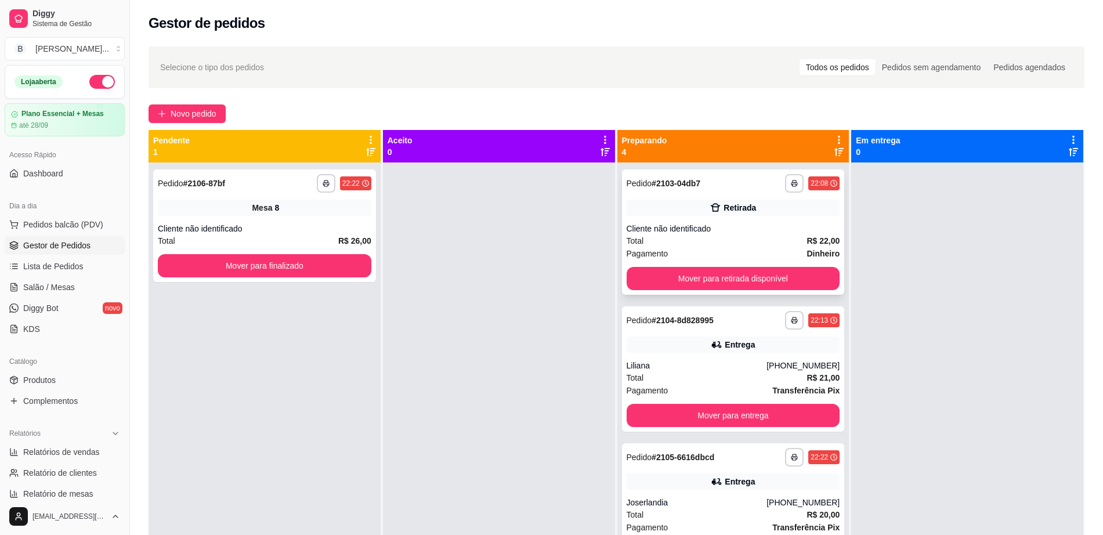
scroll to position [24, 0]
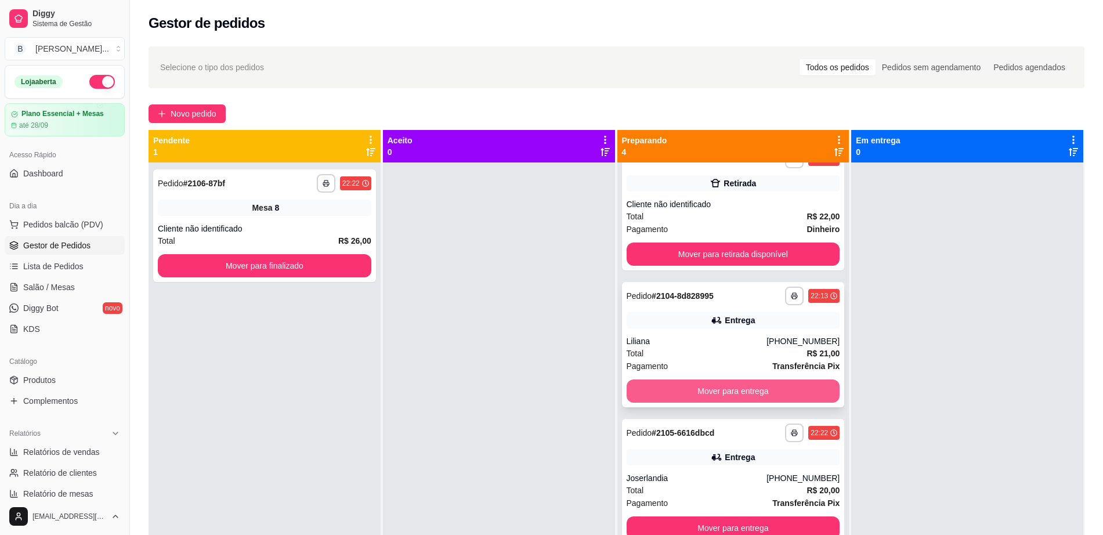
click at [733, 393] on button "Mover para entrega" at bounding box center [733, 390] width 213 height 23
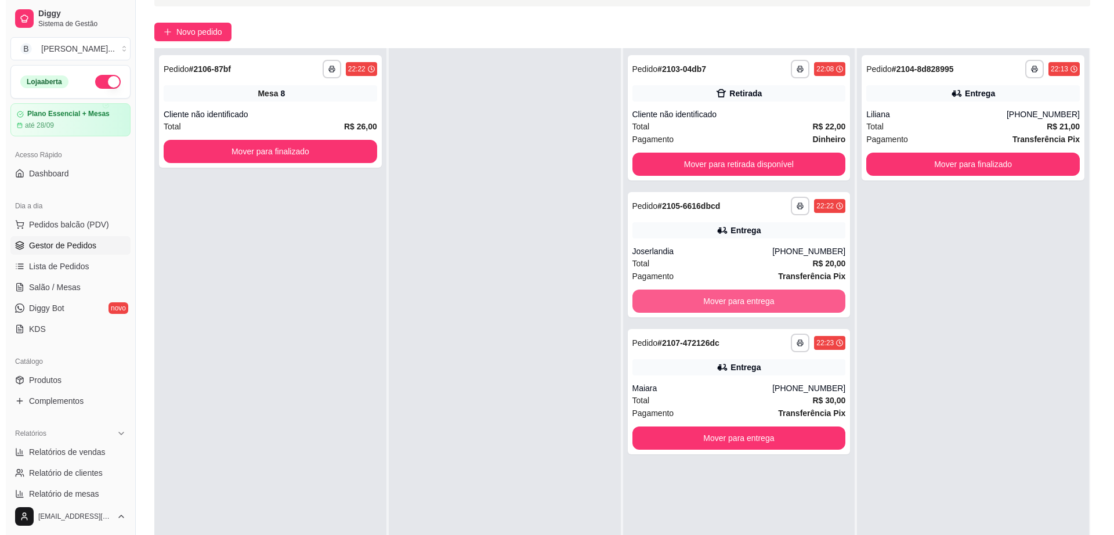
scroll to position [177, 0]
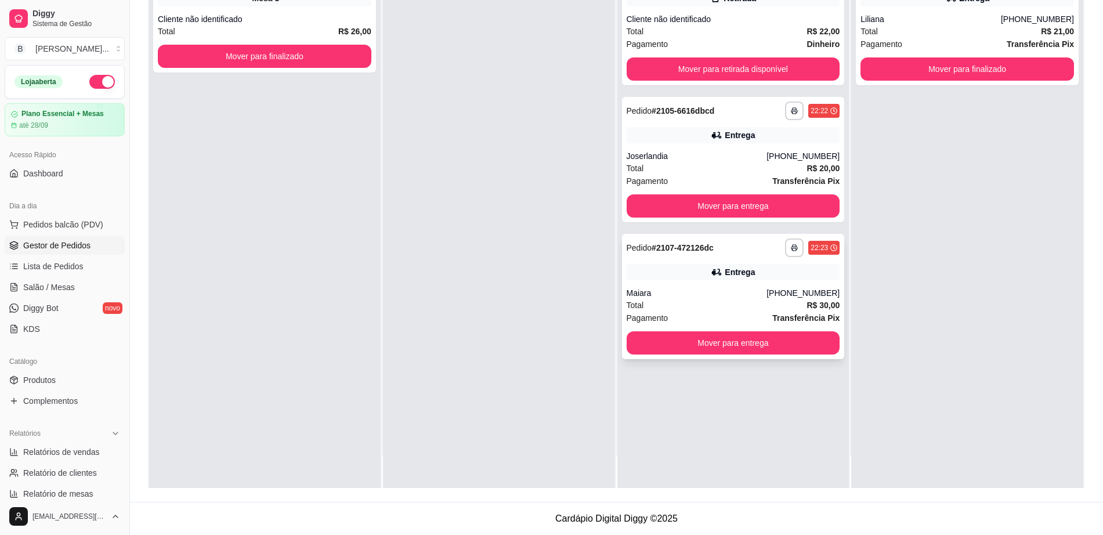
click at [688, 285] on div "**********" at bounding box center [733, 296] width 223 height 125
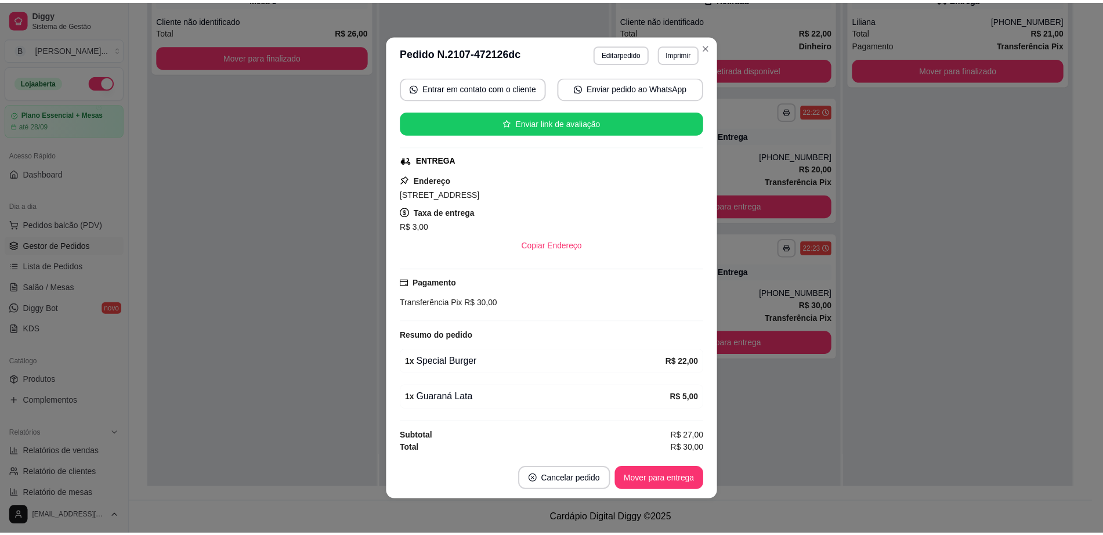
scroll to position [110, 0]
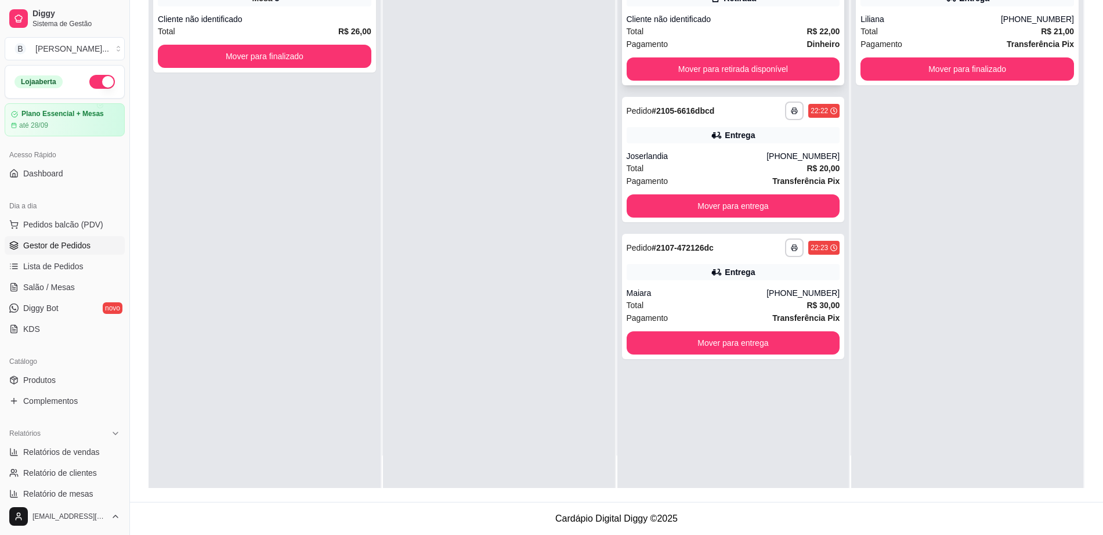
click at [727, 30] on div "Total R$ 22,00" at bounding box center [733, 31] width 213 height 13
click at [724, 172] on div "Total R$ 20,00" at bounding box center [733, 168] width 213 height 13
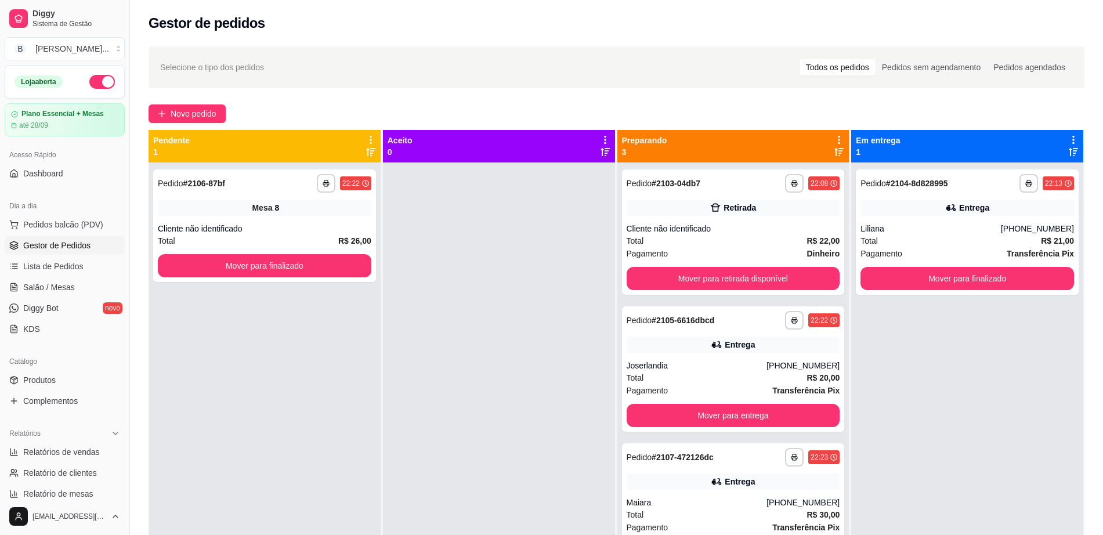
scroll to position [32, 0]
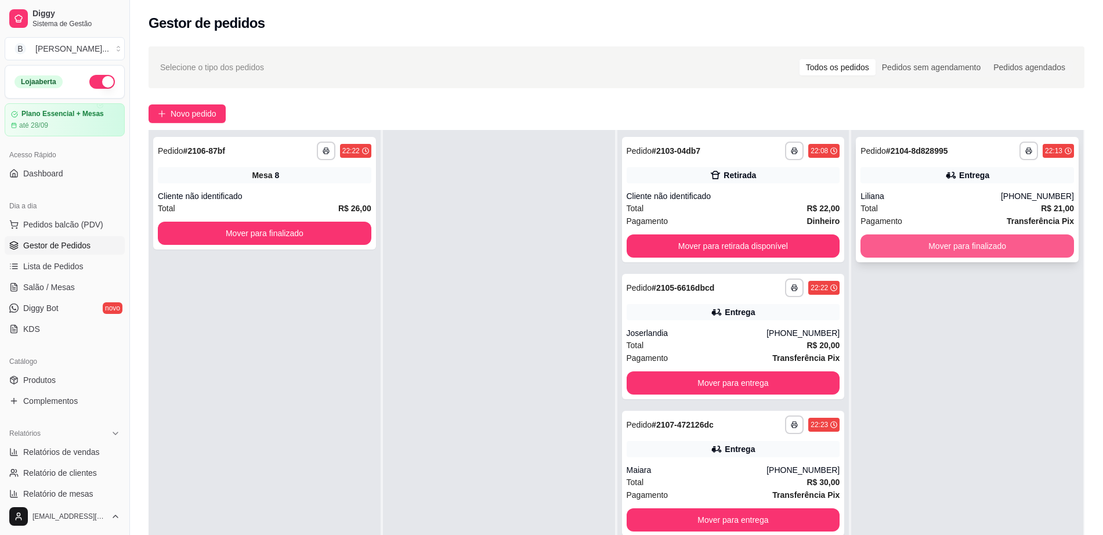
click at [973, 250] on button "Mover para finalizado" at bounding box center [966, 245] width 213 height 23
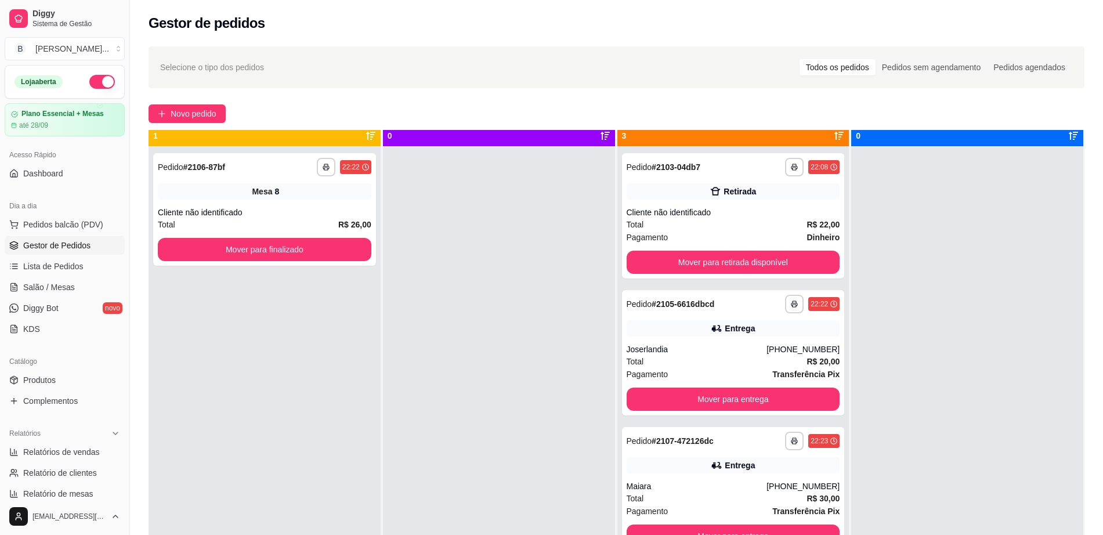
scroll to position [0, 0]
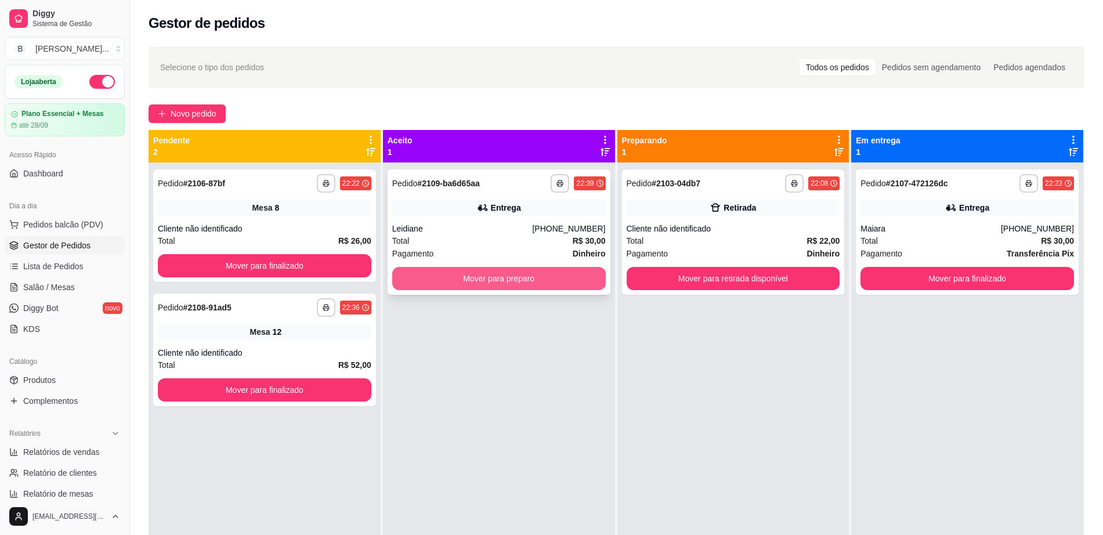
click at [410, 271] on button "Mover para preparo" at bounding box center [498, 278] width 213 height 23
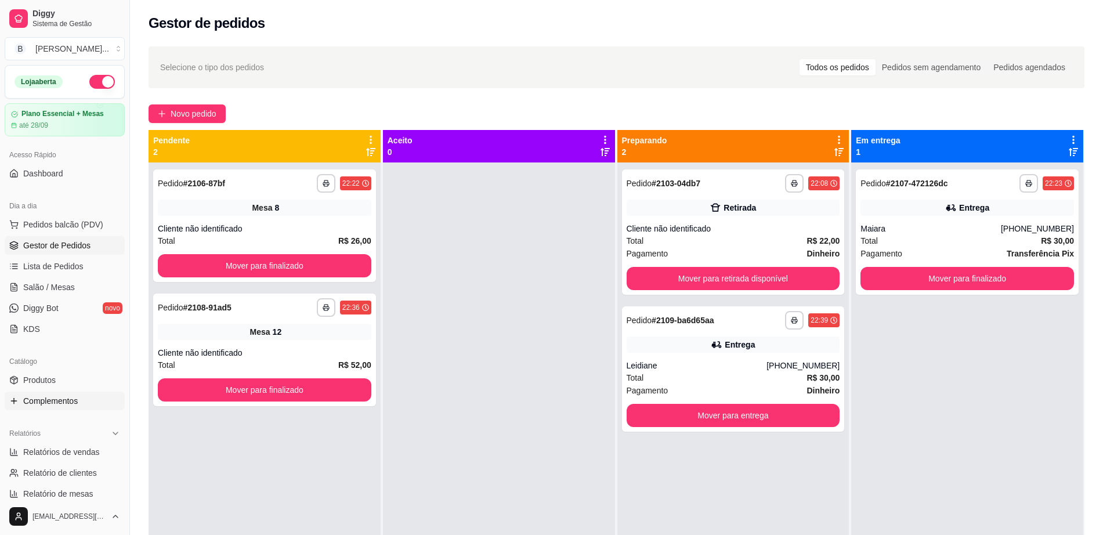
click at [86, 394] on link "Complementos" at bounding box center [65, 401] width 120 height 19
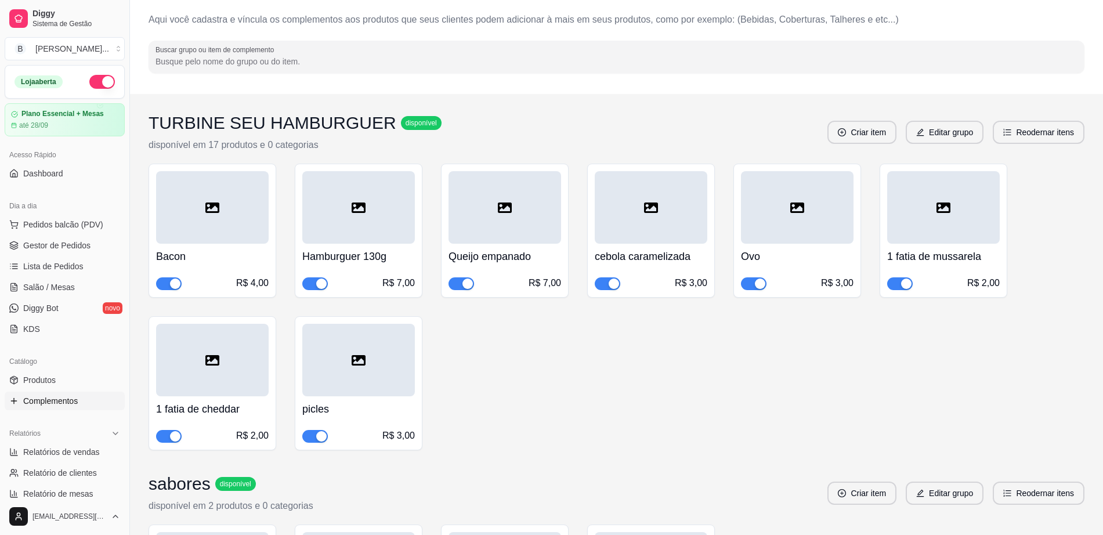
scroll to position [73, 0]
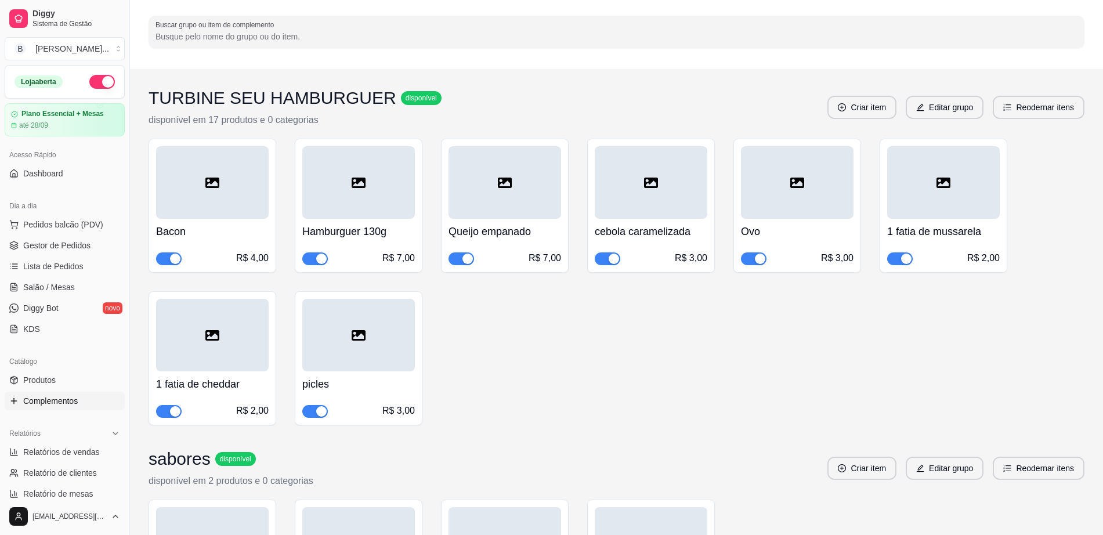
click at [315, 410] on span "button" at bounding box center [315, 411] width 26 height 13
click at [78, 240] on span "Gestor de Pedidos" at bounding box center [56, 246] width 67 height 12
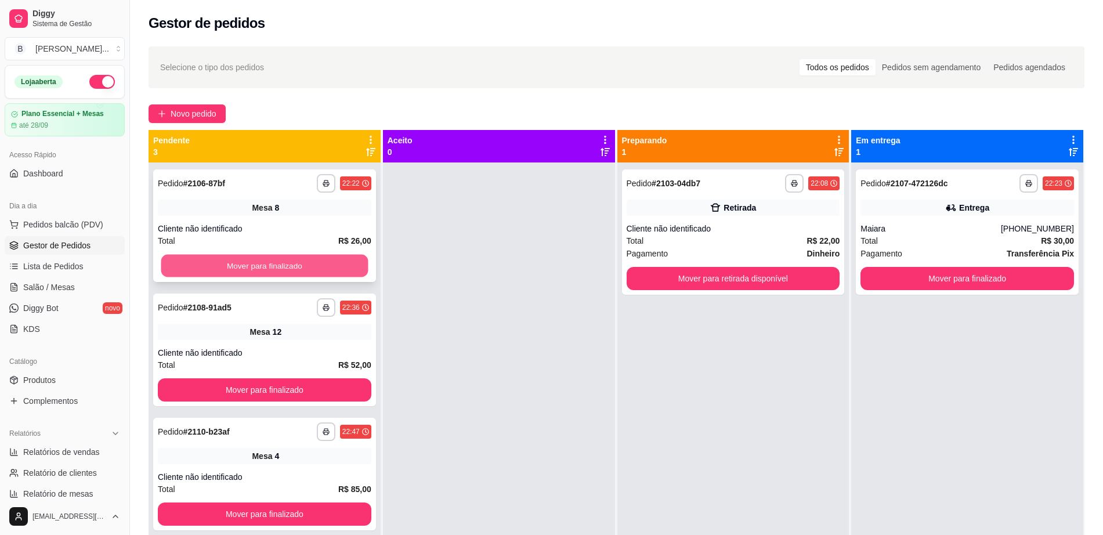
click at [261, 265] on button "Mover para finalizado" at bounding box center [264, 266] width 207 height 23
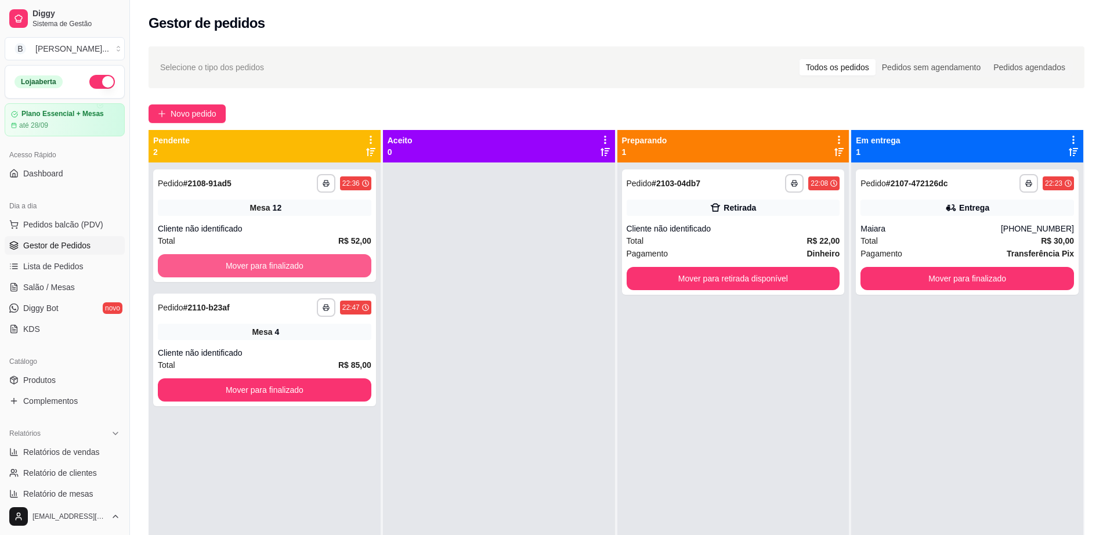
click at [261, 265] on button "Mover para finalizado" at bounding box center [264, 265] width 213 height 23
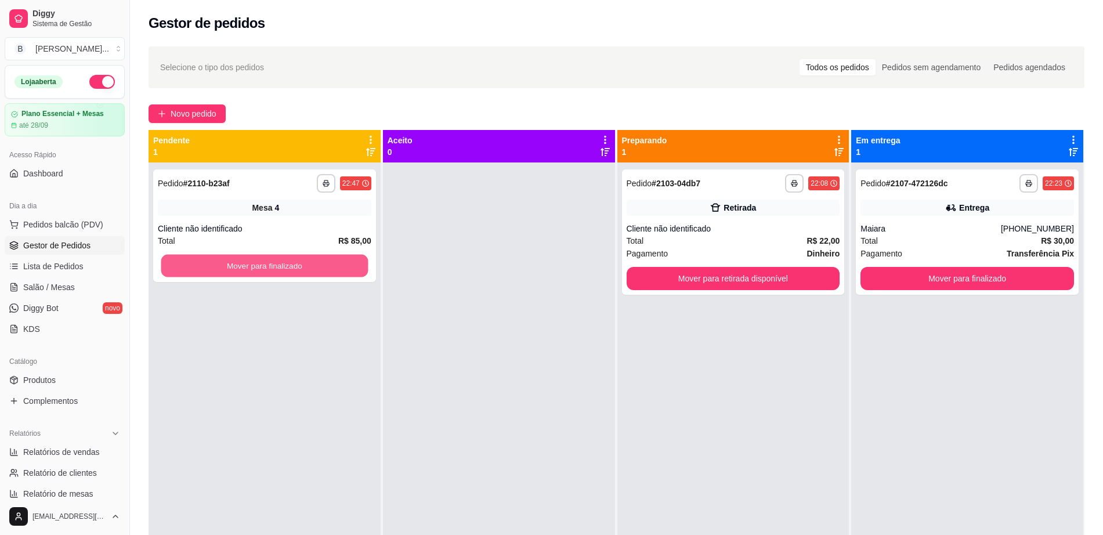
click at [261, 265] on button "Mover para finalizado" at bounding box center [264, 266] width 207 height 23
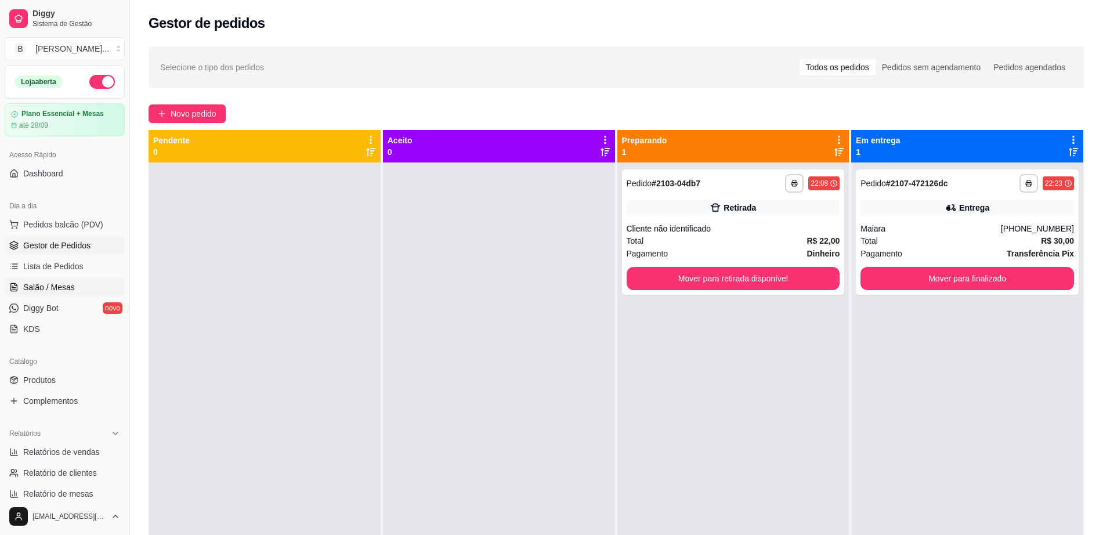
click at [81, 282] on link "Salão / Mesas" at bounding box center [65, 287] width 120 height 19
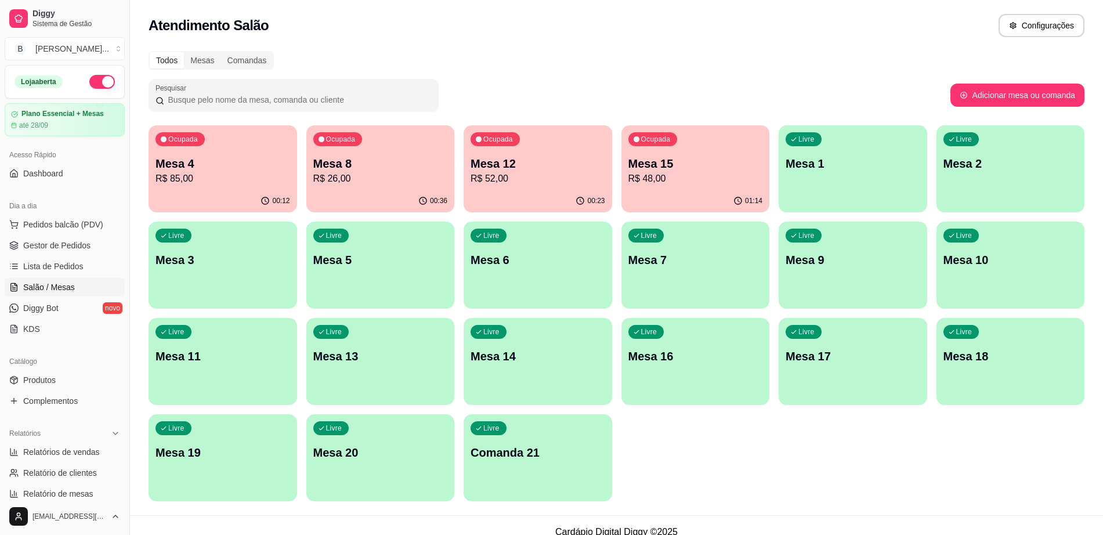
click at [502, 200] on div "00:23" at bounding box center [538, 201] width 149 height 23
click at [567, 168] on p "Mesa 12" at bounding box center [537, 163] width 135 height 16
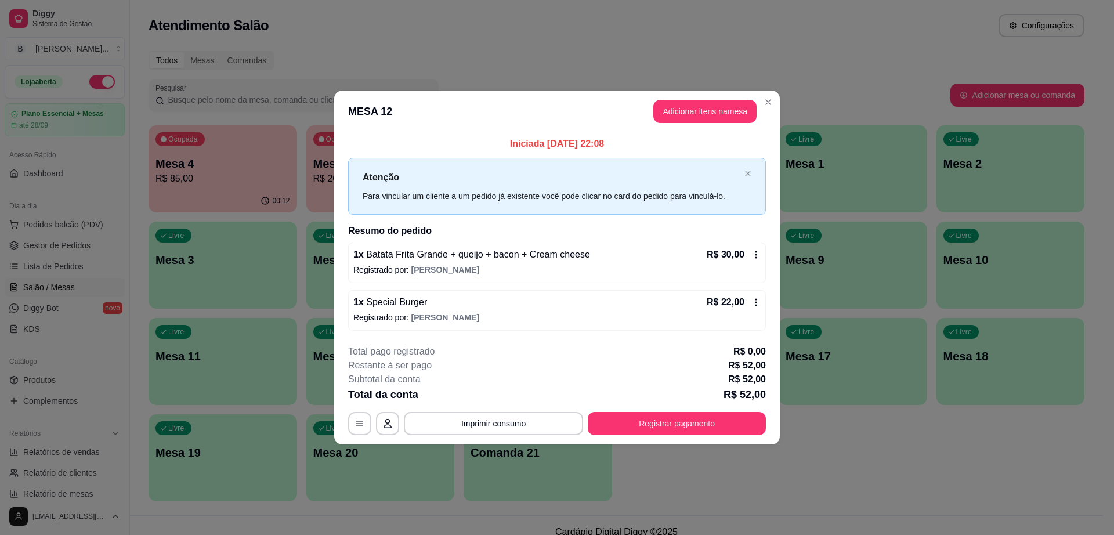
click at [698, 99] on header "MESA 12 Adicionar itens na mesa" at bounding box center [557, 111] width 446 height 42
click at [698, 118] on button "Adicionar itens na mesa" at bounding box center [704, 111] width 103 height 23
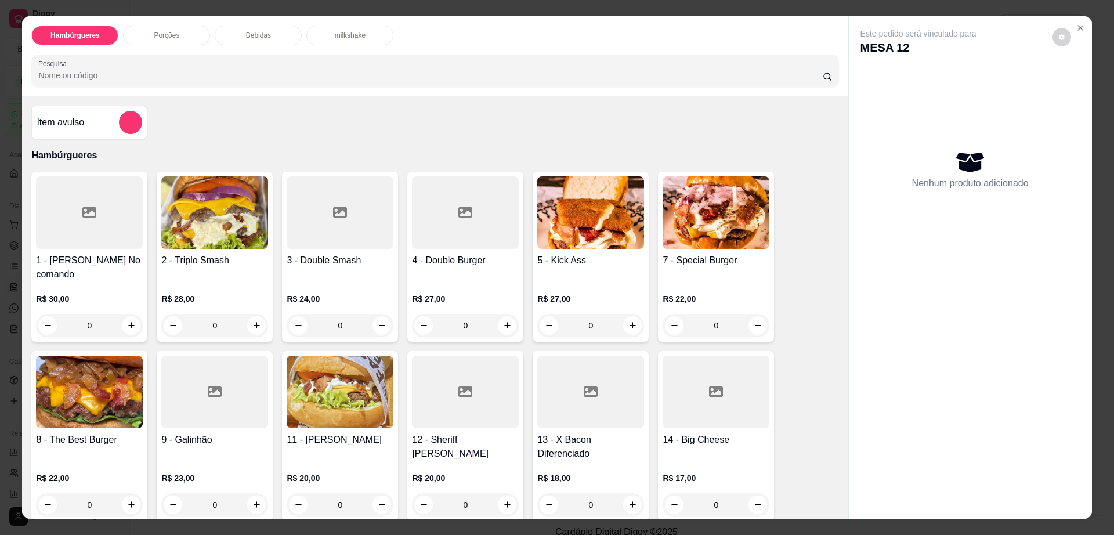
click at [246, 39] on p "Bebidas" at bounding box center [258, 35] width 25 height 9
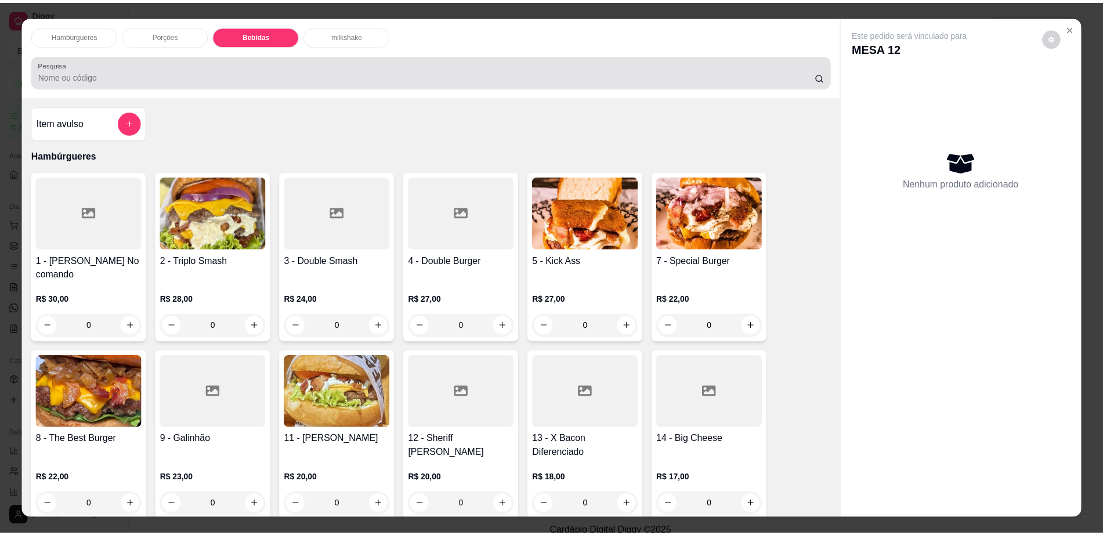
scroll to position [21, 0]
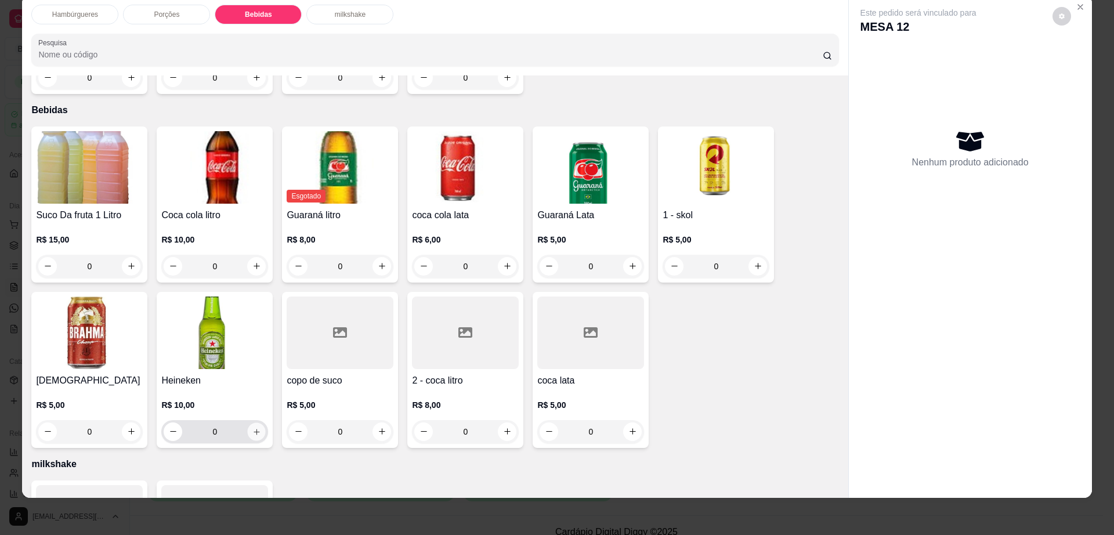
click at [248, 422] on button "increase-product-quantity" at bounding box center [257, 431] width 18 height 18
type input "1"
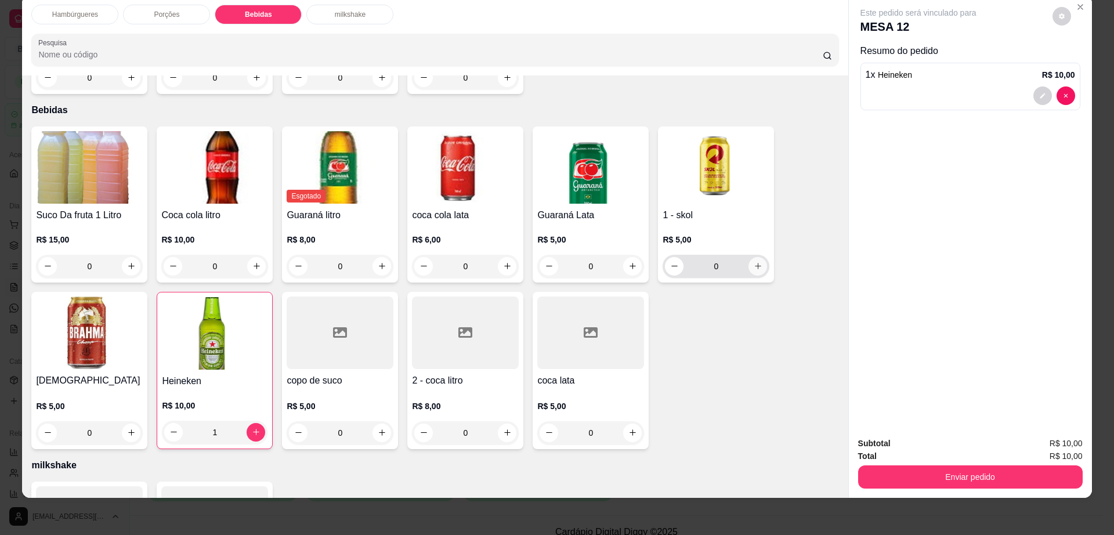
click at [754, 262] on icon "increase-product-quantity" at bounding box center [758, 266] width 9 height 9
type input "1"
click at [1060, 16] on button "decrease-product-quantity" at bounding box center [1061, 16] width 19 height 19
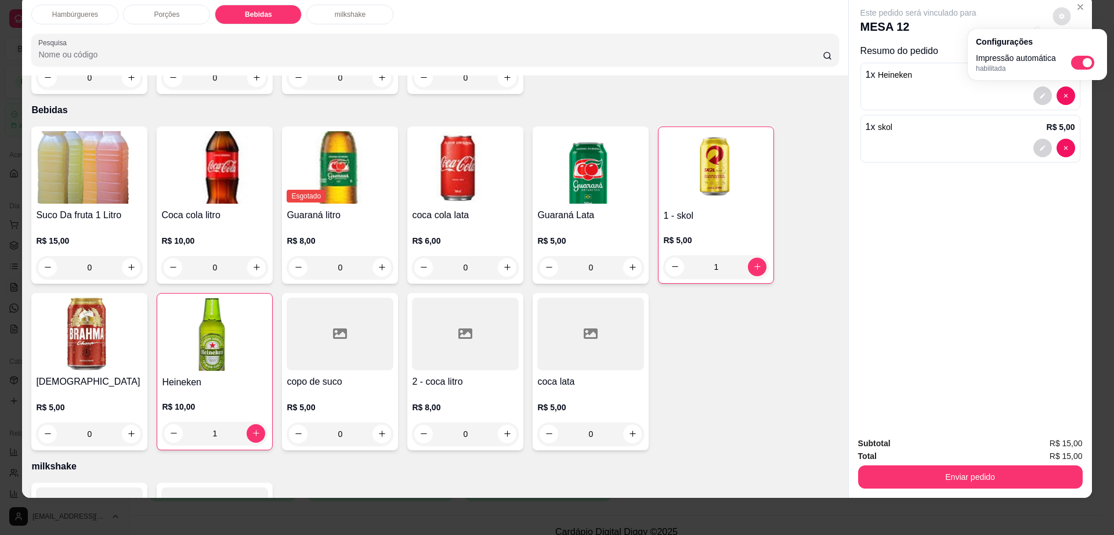
click at [1084, 64] on span "Automatic updates" at bounding box center [1087, 62] width 9 height 9
click at [1078, 64] on input "Automatic updates" at bounding box center [1074, 67] width 8 height 8
checkbox input "false"
click at [886, 488] on button "Enviar pedido" at bounding box center [970, 476] width 225 height 23
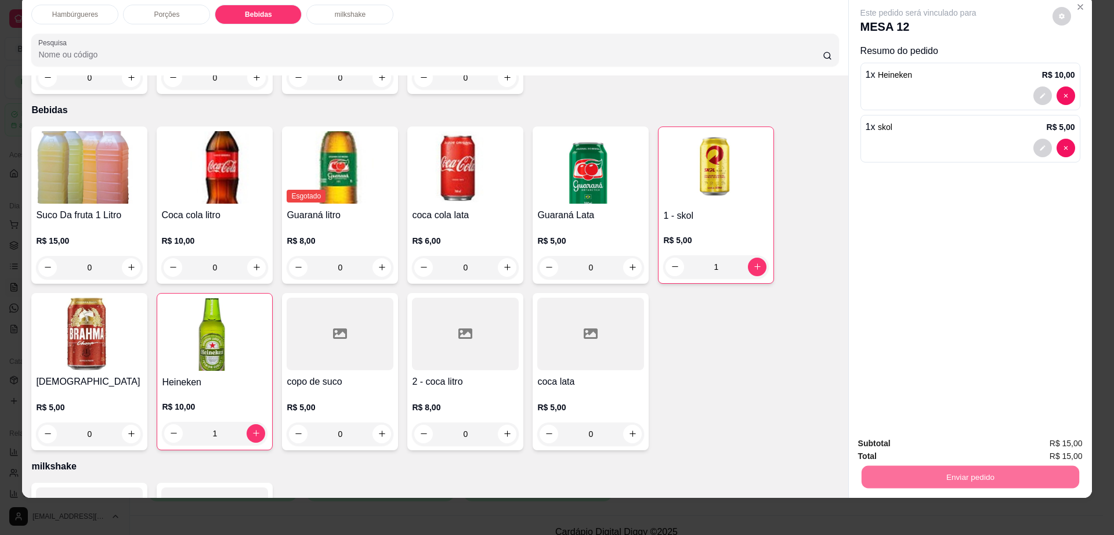
click at [904, 440] on button "Não registrar e enviar pedido" at bounding box center [930, 448] width 121 height 22
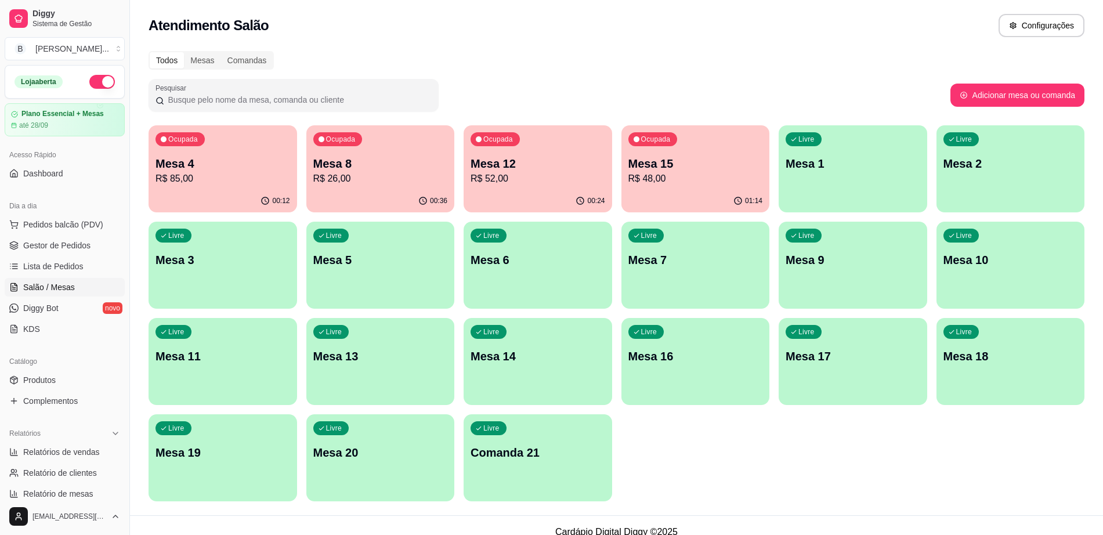
click at [236, 168] on p "Mesa 4" at bounding box center [222, 163] width 135 height 16
click at [506, 171] on p "Mesa 12" at bounding box center [537, 163] width 135 height 16
click at [727, 172] on p "R$ 48,00" at bounding box center [695, 178] width 131 height 13
click at [99, 238] on link "Gestor de Pedidos" at bounding box center [65, 245] width 120 height 19
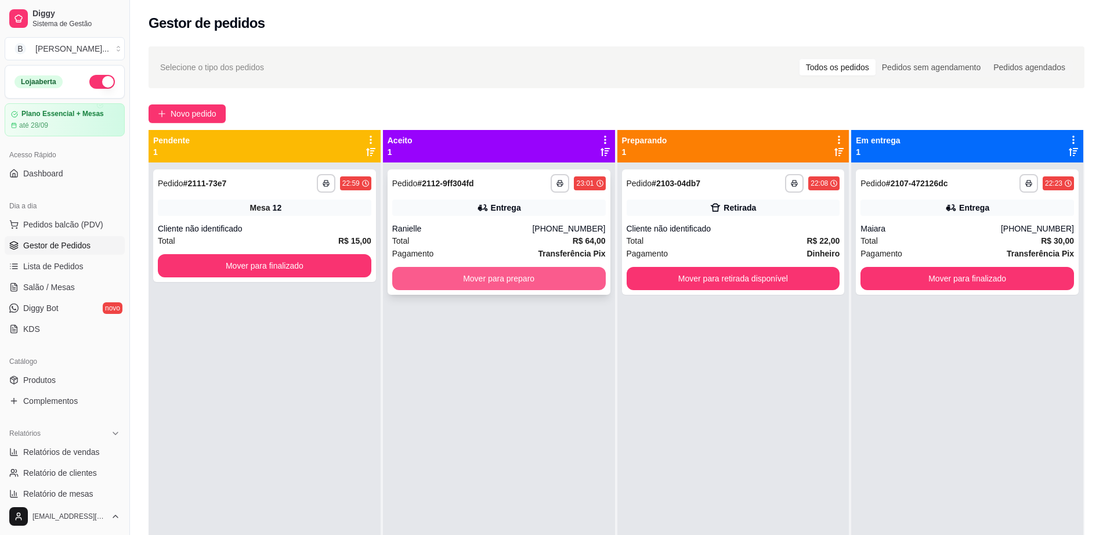
click at [493, 278] on button "Mover para preparo" at bounding box center [498, 278] width 213 height 23
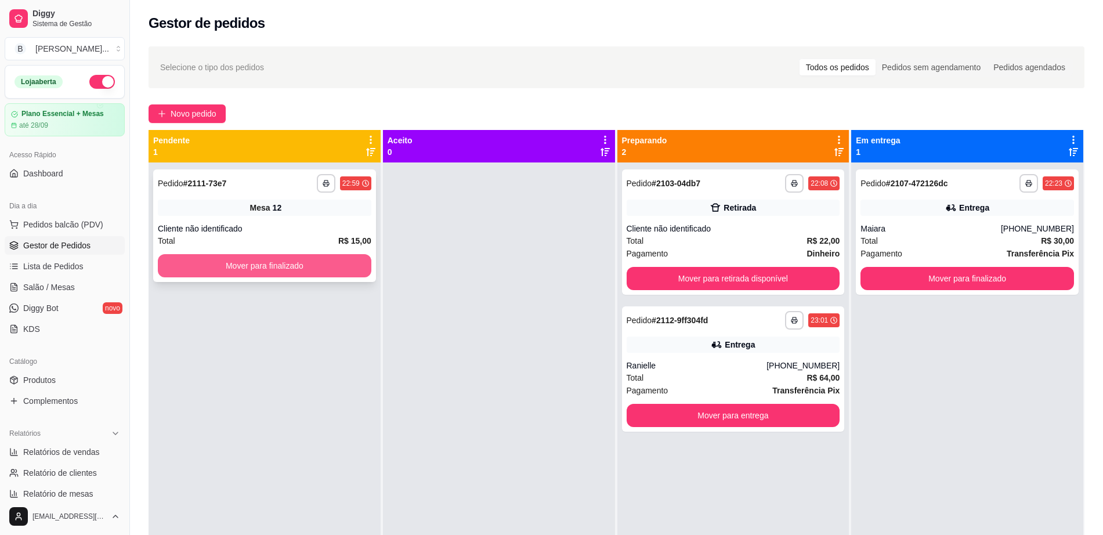
click at [258, 263] on button "Mover para finalizado" at bounding box center [264, 265] width 213 height 23
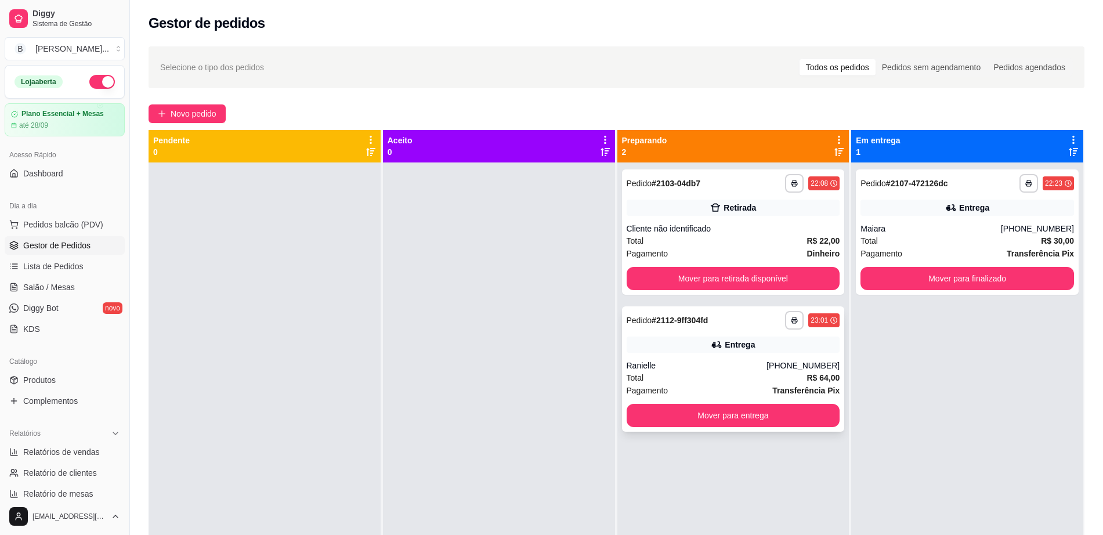
click at [718, 327] on div "**********" at bounding box center [733, 320] width 213 height 19
click at [39, 288] on span "Salão / Mesas" at bounding box center [49, 287] width 52 height 12
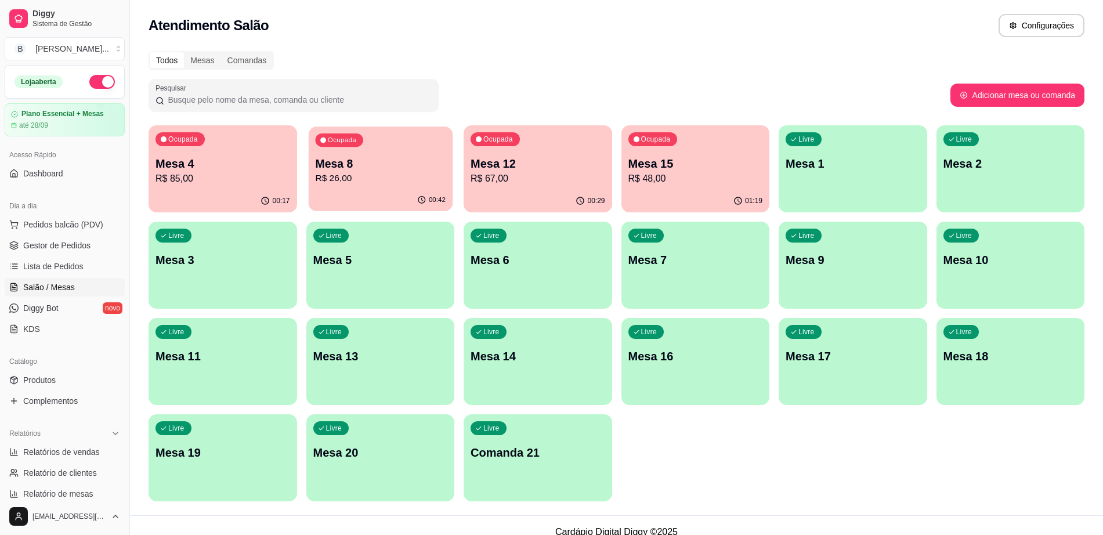
click at [379, 186] on div "Ocupada Mesa 8 R$ 26,00" at bounding box center [380, 157] width 144 height 63
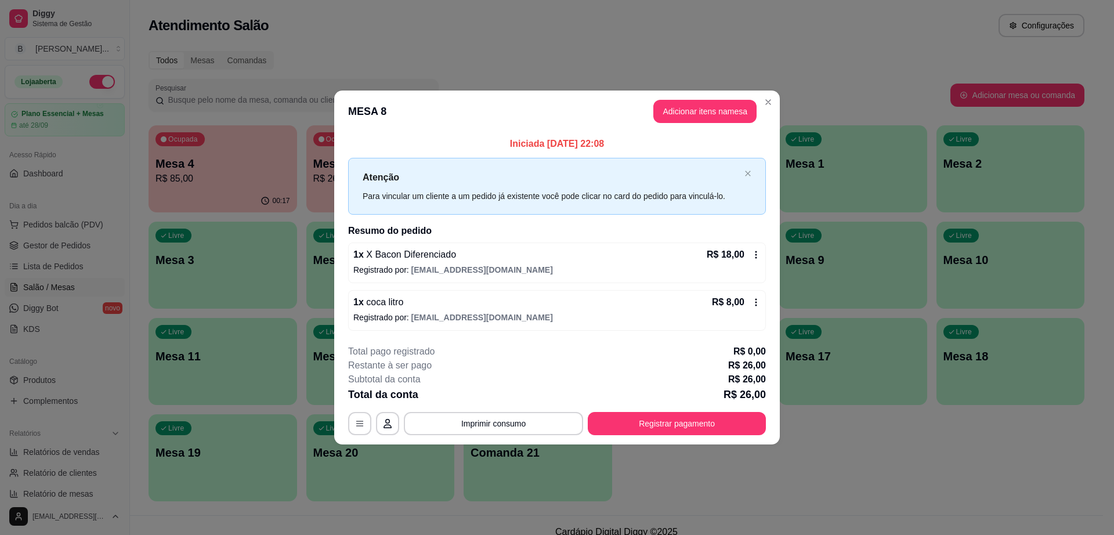
click at [679, 410] on div "**********" at bounding box center [557, 390] width 418 height 90
click at [679, 419] on button "Registrar pagamento" at bounding box center [677, 423] width 178 height 23
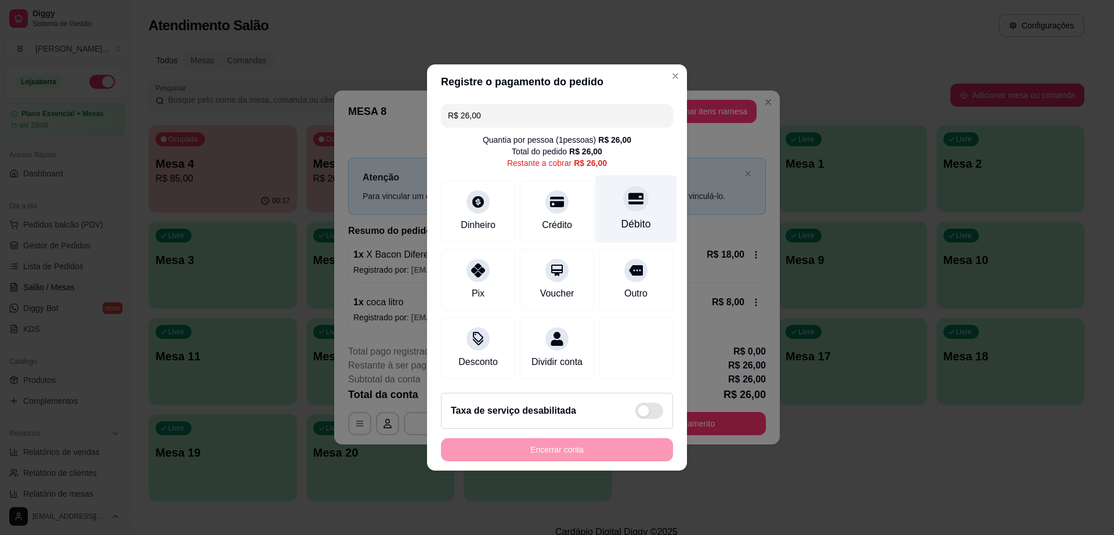
click at [626, 216] on div "Débito" at bounding box center [636, 223] width 30 height 15
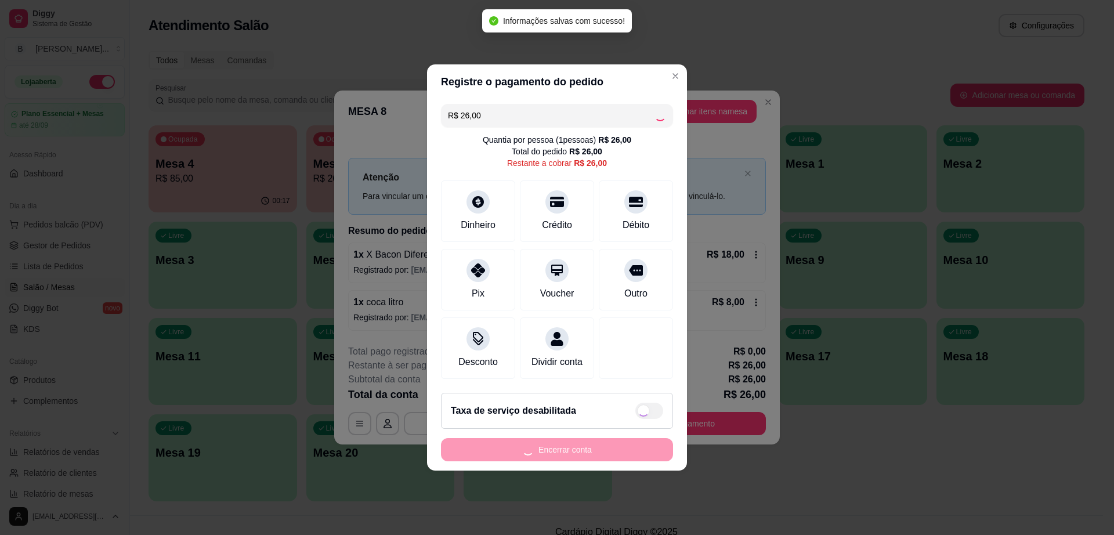
type input "R$ 0,00"
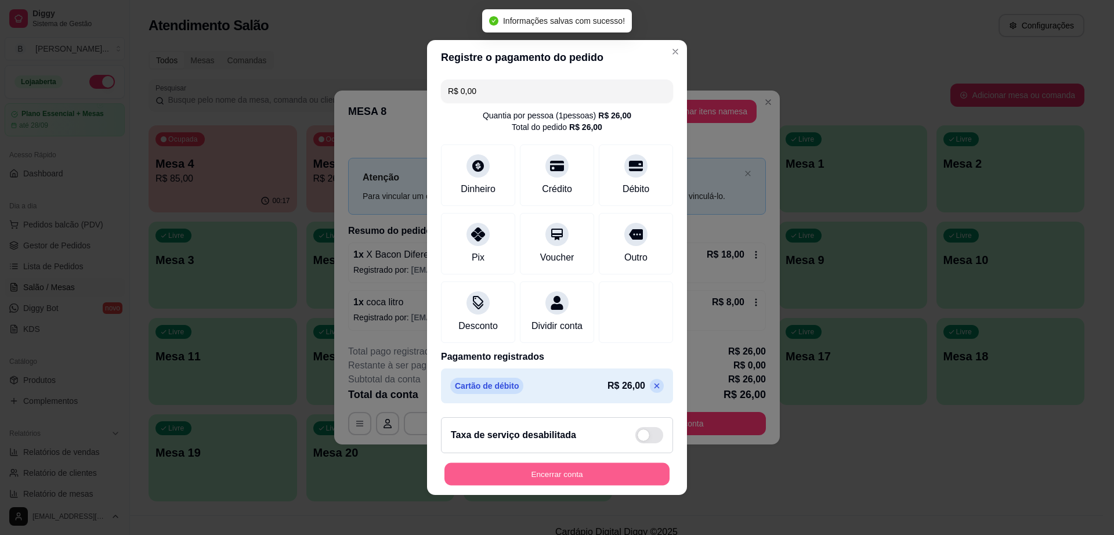
click at [570, 481] on button "Encerrar conta" at bounding box center [556, 474] width 225 height 23
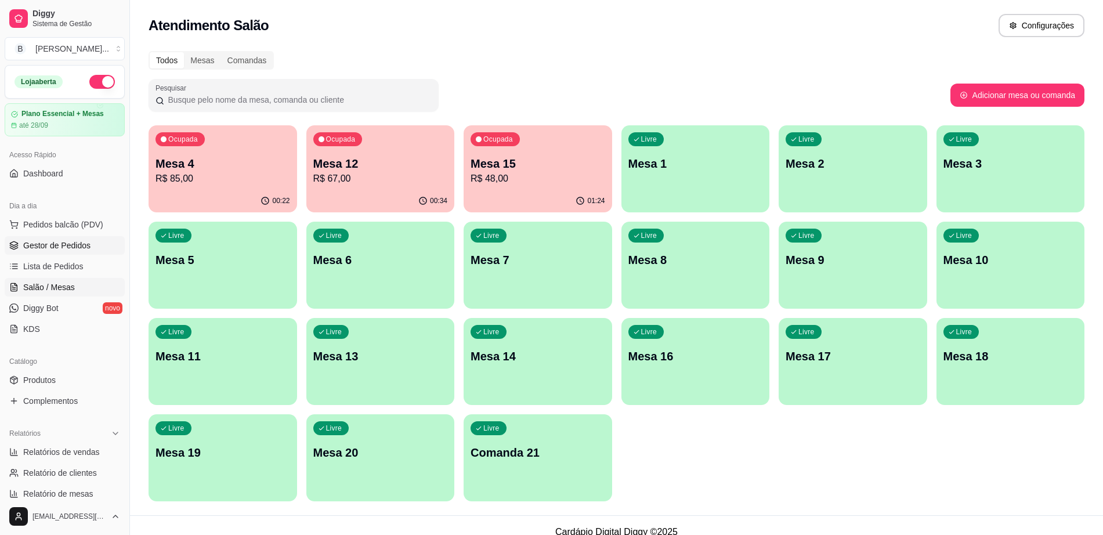
click at [33, 242] on span "Gestor de Pedidos" at bounding box center [56, 246] width 67 height 12
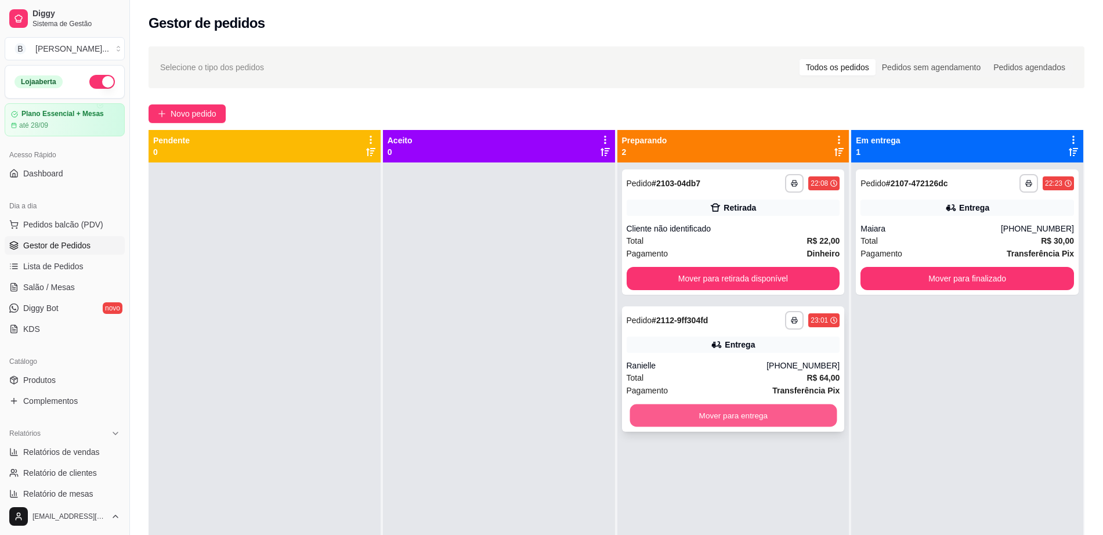
click at [698, 414] on button "Mover para entrega" at bounding box center [732, 415] width 207 height 23
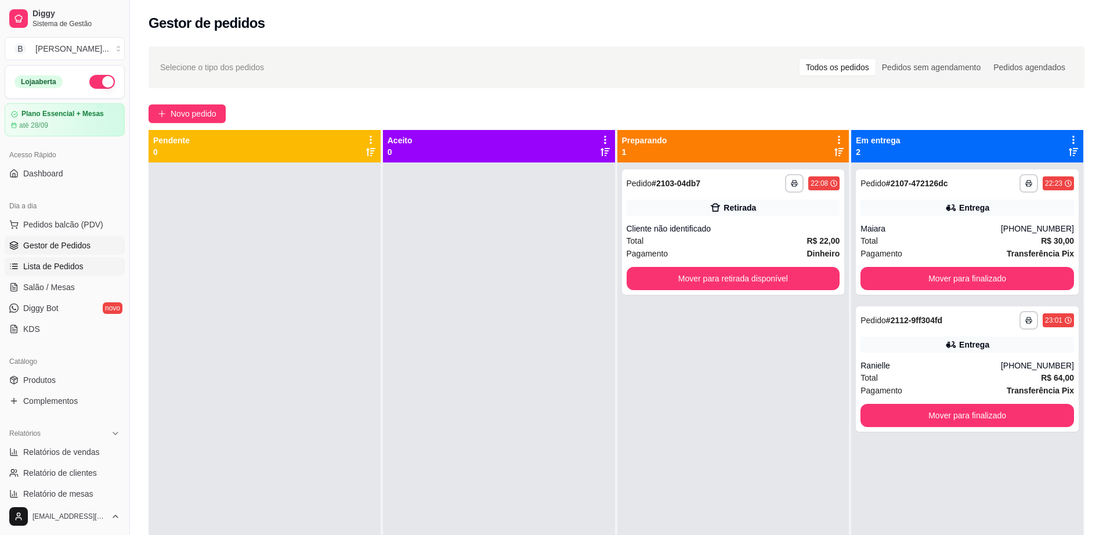
click at [53, 265] on span "Lista de Pedidos" at bounding box center [53, 266] width 60 height 12
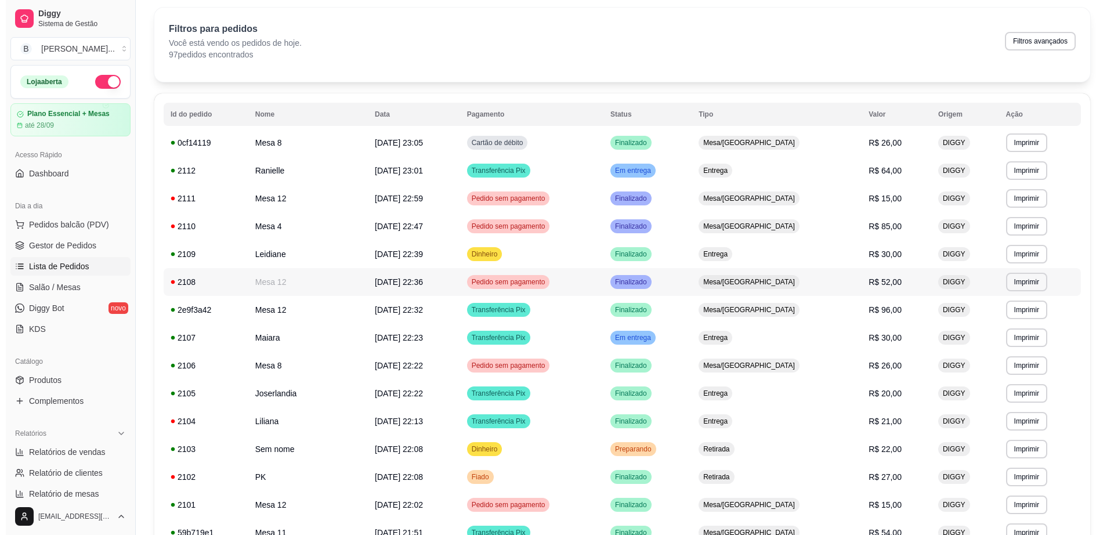
scroll to position [73, 0]
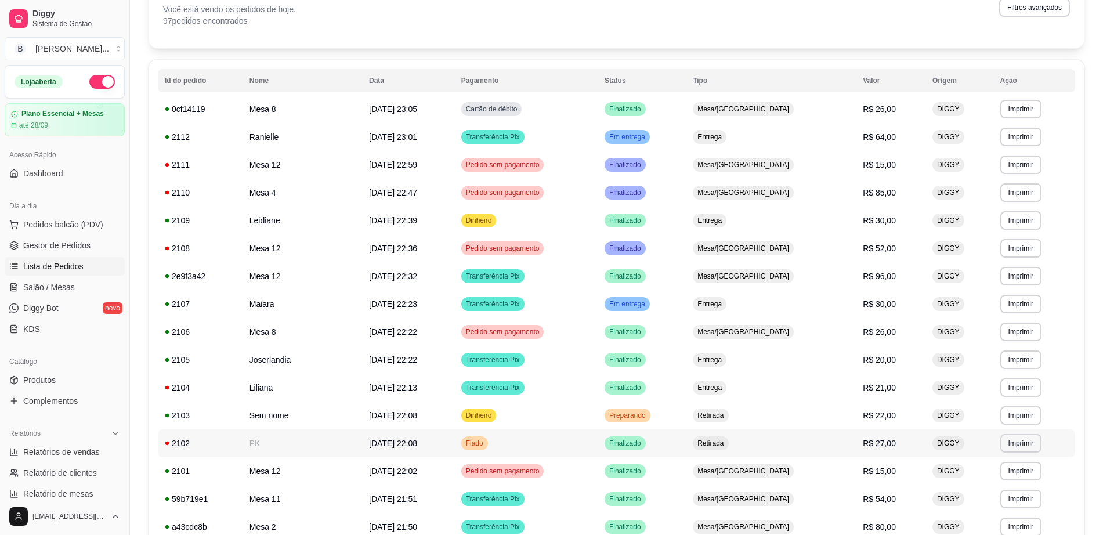
click at [298, 447] on td "PK" at bounding box center [302, 443] width 120 height 28
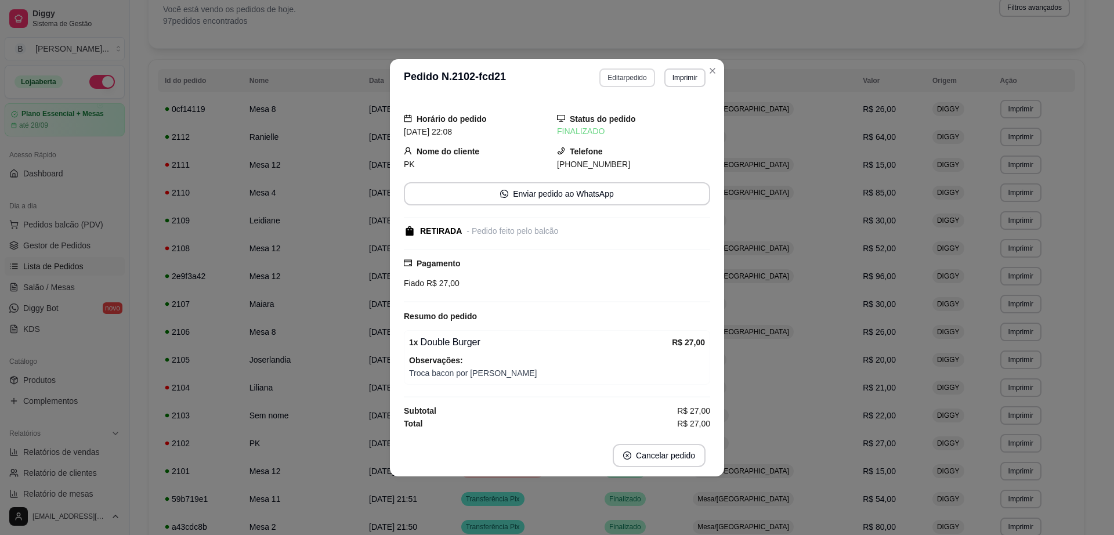
click at [628, 70] on button "Editar pedido" at bounding box center [626, 77] width 55 height 19
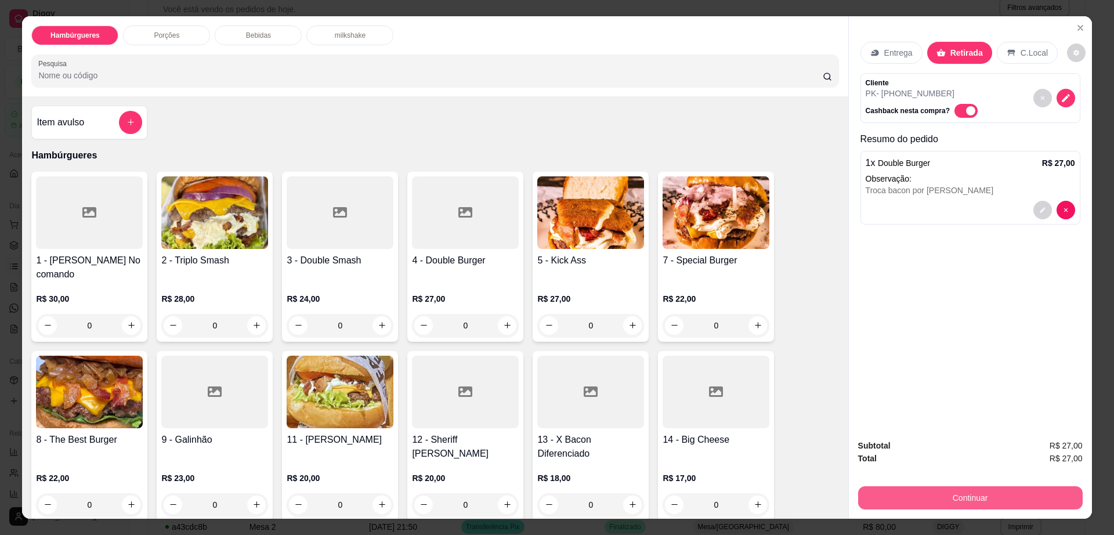
click at [906, 497] on button "Continuar" at bounding box center [970, 497] width 225 height 23
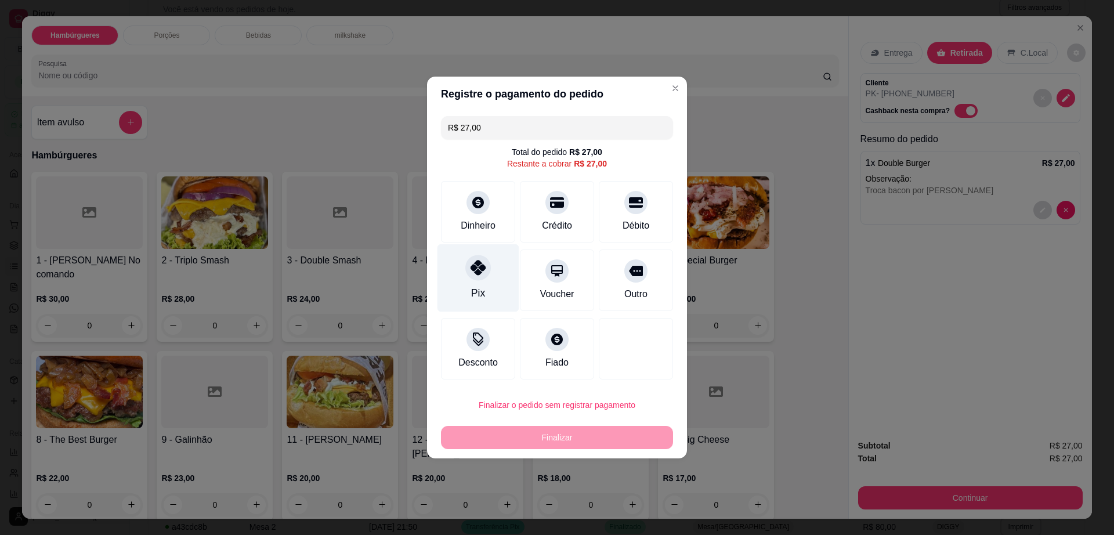
click at [472, 274] on icon at bounding box center [477, 267] width 15 height 15
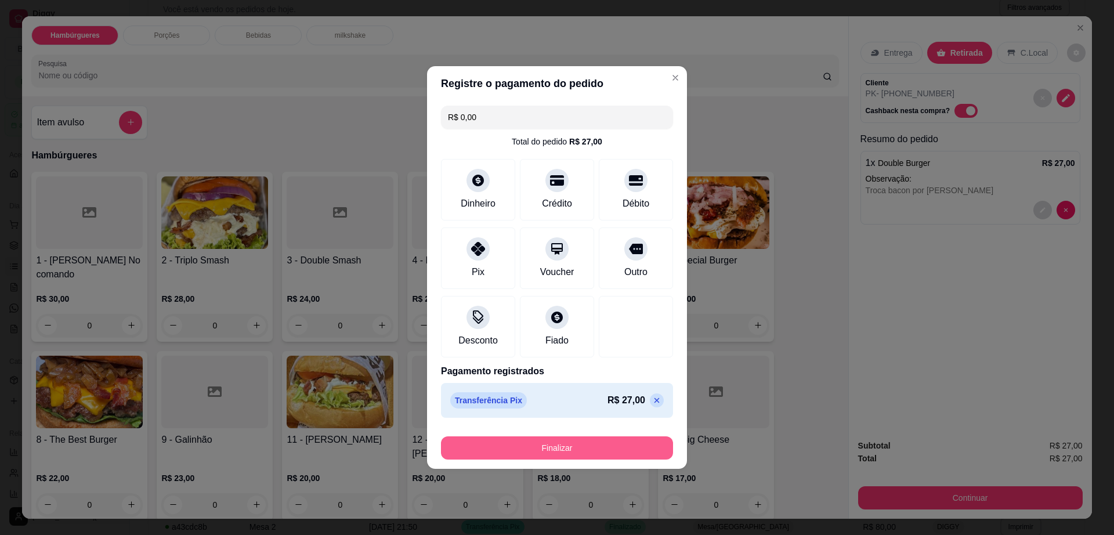
click at [541, 456] on button "Finalizar" at bounding box center [557, 447] width 232 height 23
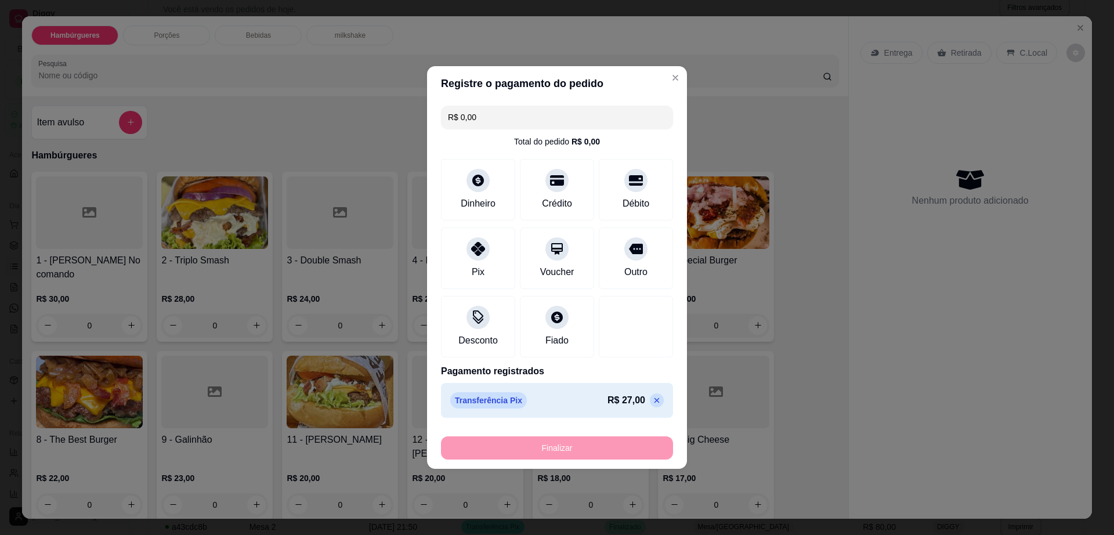
type input "-R$ 27,00"
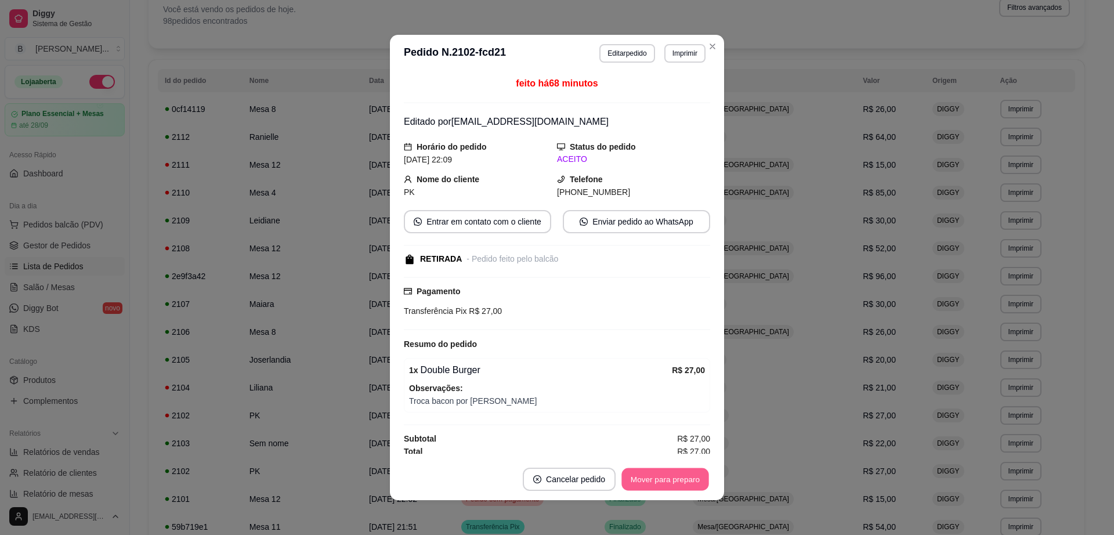
click at [692, 480] on button "Mover para preparo" at bounding box center [664, 479] width 87 height 23
click at [692, 480] on button "Mover para retirada disponível" at bounding box center [646, 479] width 124 height 23
click at [656, 479] on button "Mover para finalizado" at bounding box center [662, 479] width 96 height 23
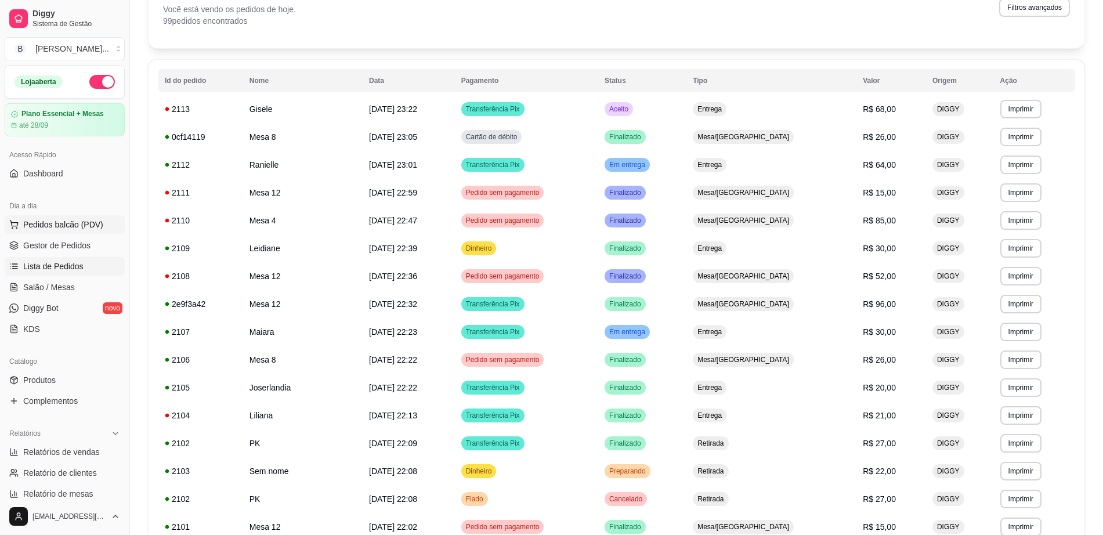
click at [27, 229] on span "Pedidos balcão (PDV)" at bounding box center [63, 225] width 80 height 12
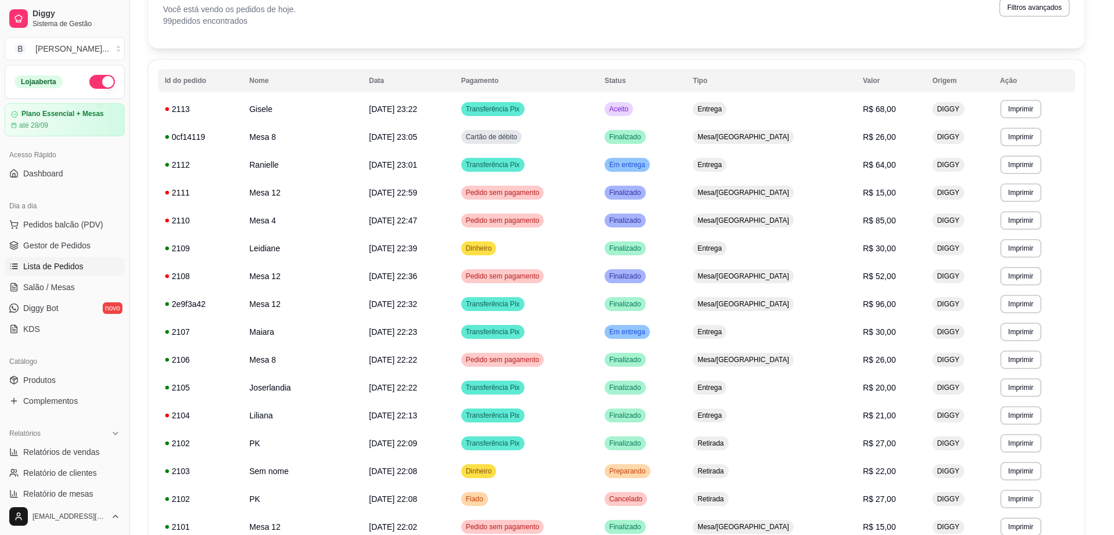
click at [66, 224] on div at bounding box center [89, 212] width 107 height 73
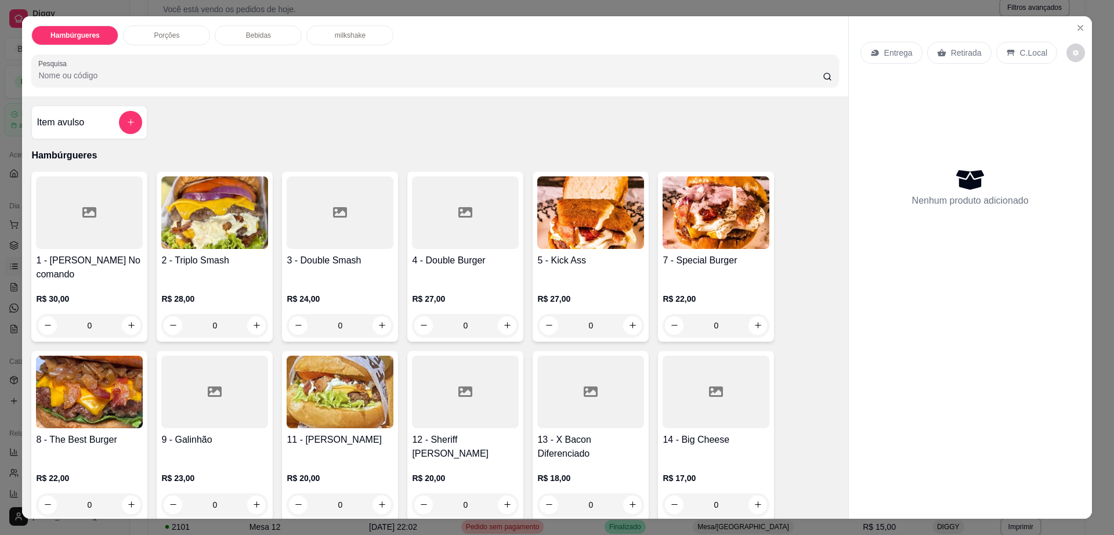
scroll to position [290, 0]
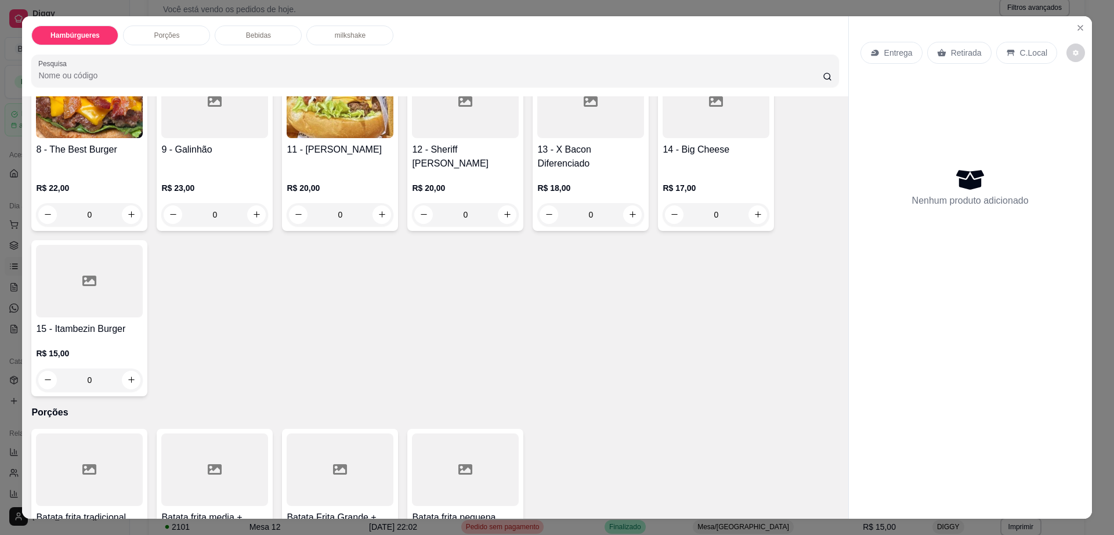
click at [614, 171] on div "R$ 18,00 0" at bounding box center [590, 199] width 107 height 56
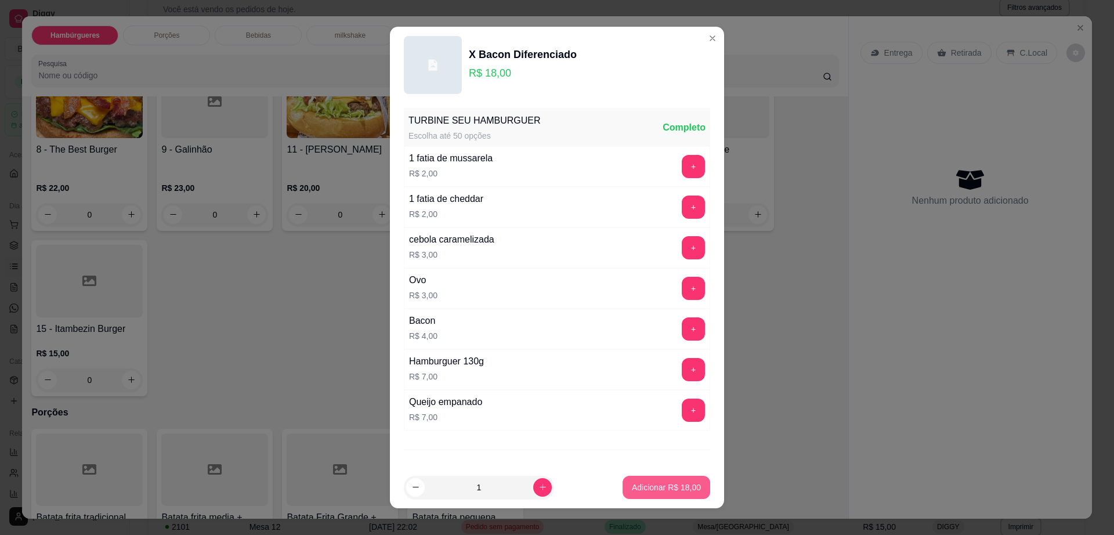
click at [658, 494] on button "Adicionar R$ 18,00" at bounding box center [666, 487] width 88 height 23
type input "1"
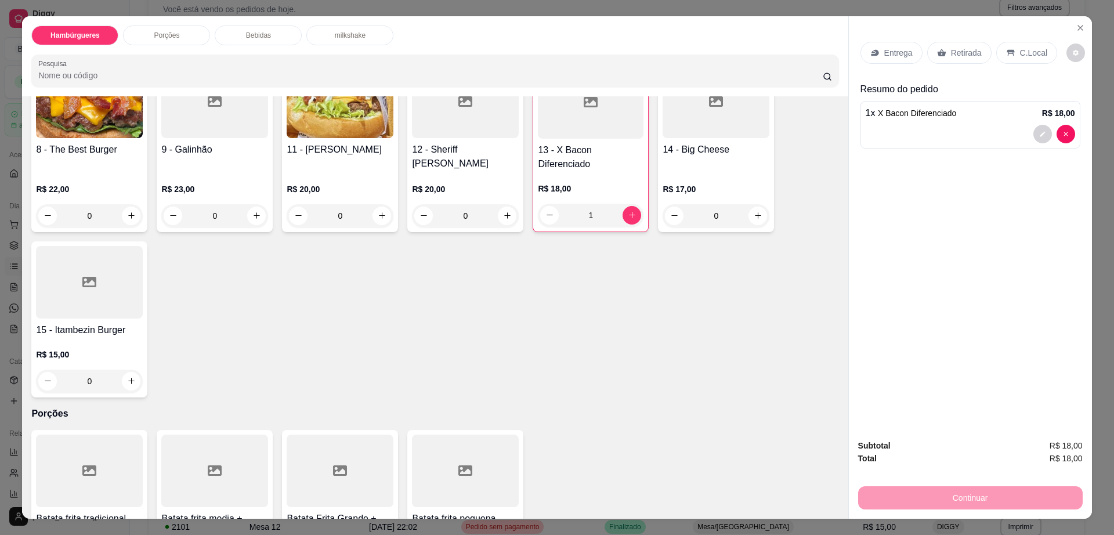
click at [250, 31] on p "Bebidas" at bounding box center [258, 35] width 25 height 9
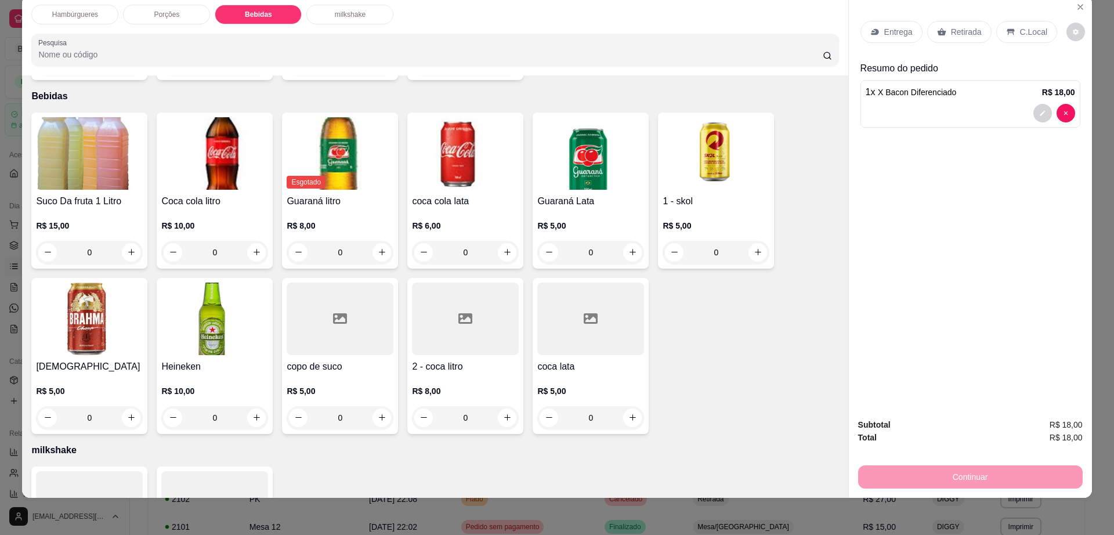
click at [67, 310] on img at bounding box center [89, 319] width 107 height 73
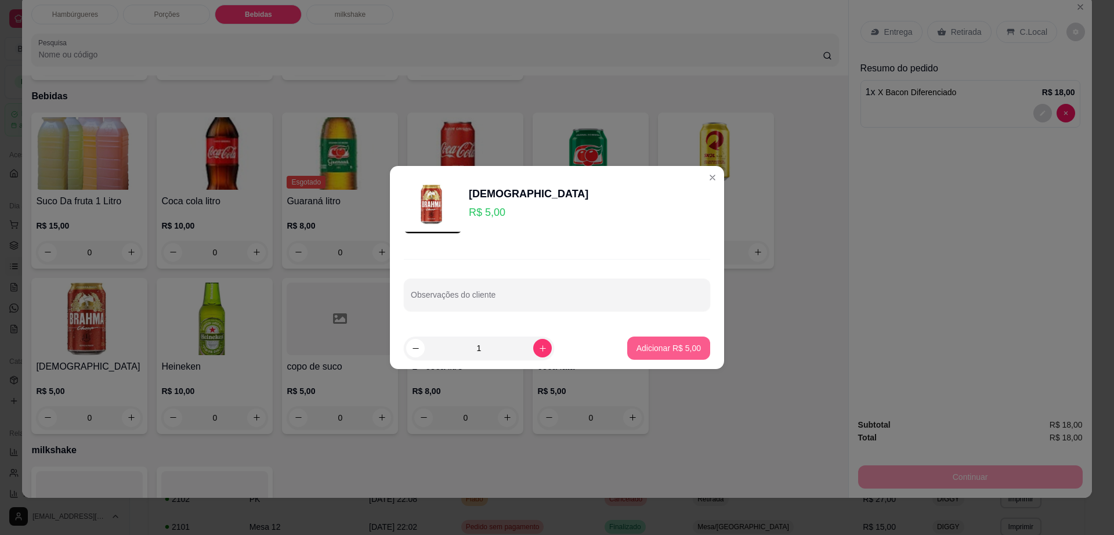
click at [650, 348] on p "Adicionar R$ 5,00" at bounding box center [668, 348] width 64 height 12
type input "1"
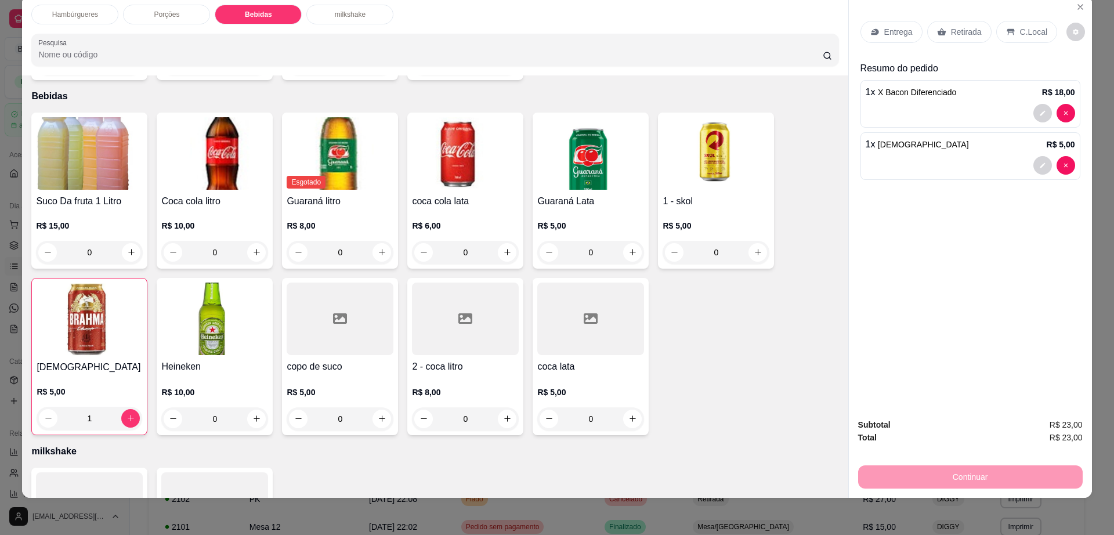
click at [953, 31] on p "Retirada" at bounding box center [966, 32] width 31 height 12
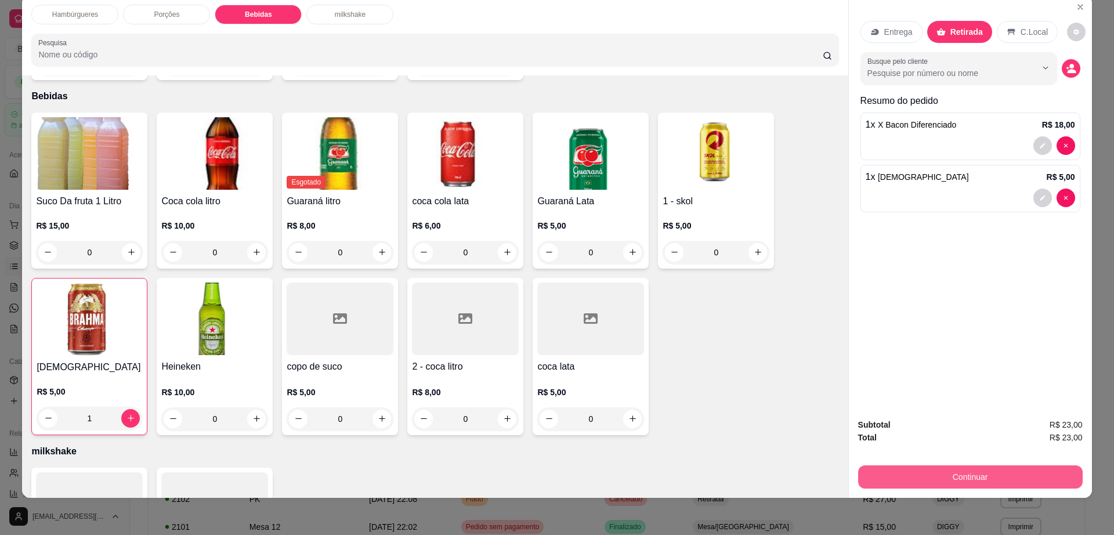
click at [936, 483] on button "Continuar" at bounding box center [970, 476] width 225 height 23
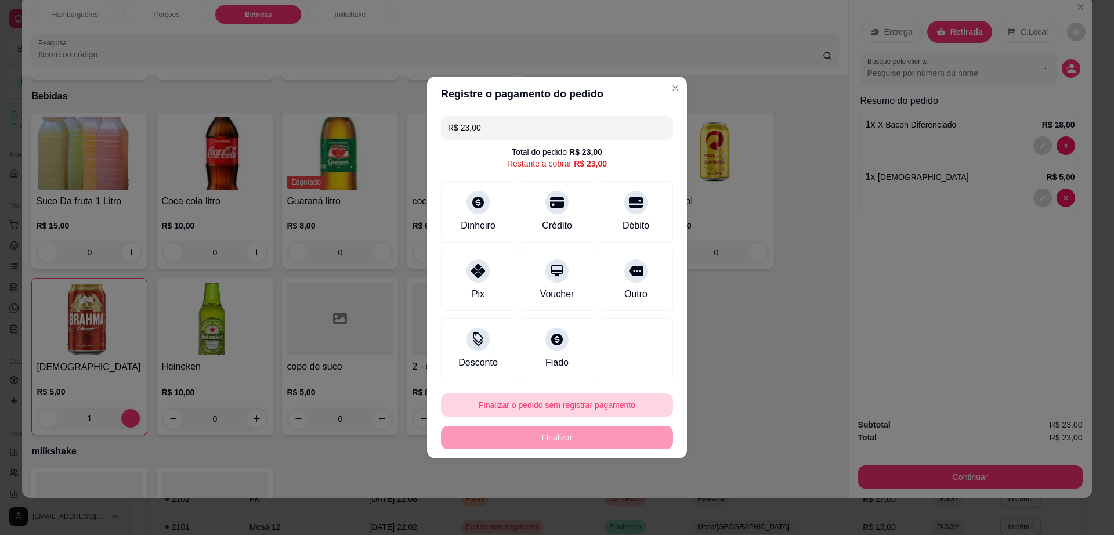
click at [580, 408] on button "Finalizar o pedido sem registrar pagamento" at bounding box center [557, 404] width 232 height 23
click at [622, 507] on button "Confirmar" at bounding box center [630, 500] width 43 height 18
type input "0"
type input "R$ 0,00"
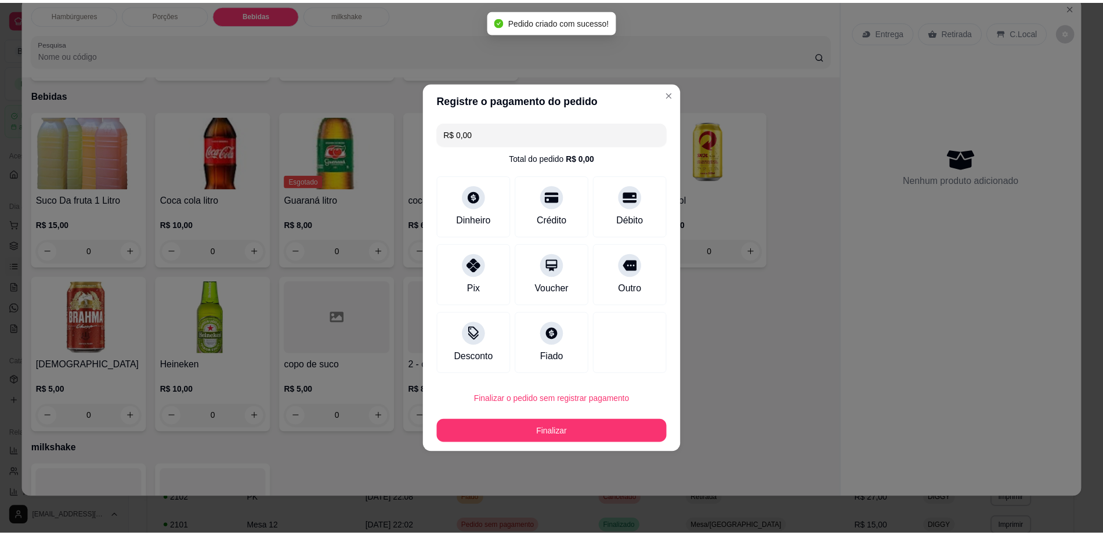
scroll to position [774, 0]
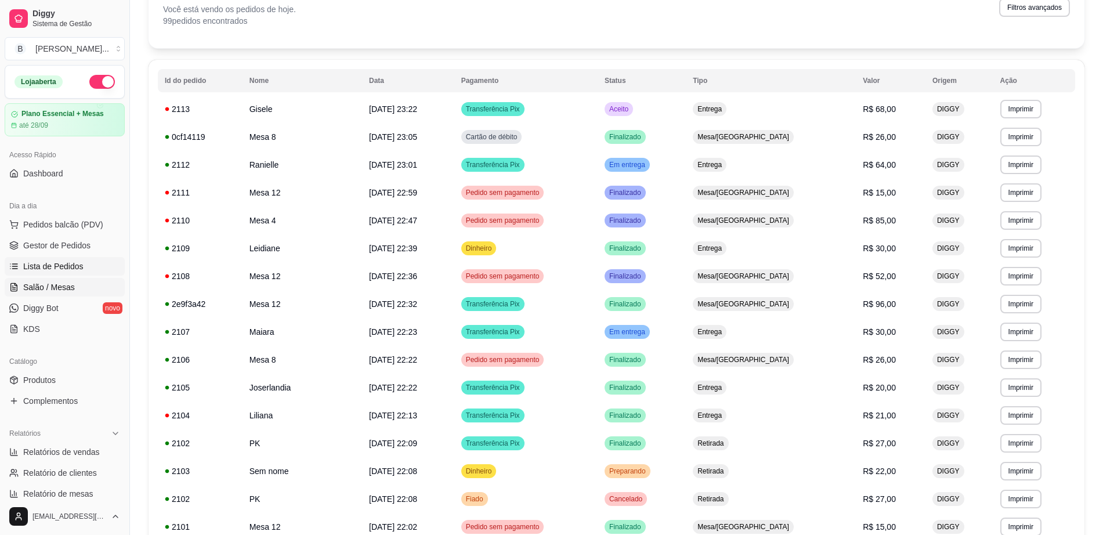
click at [83, 280] on link "Salão / Mesas" at bounding box center [65, 287] width 120 height 19
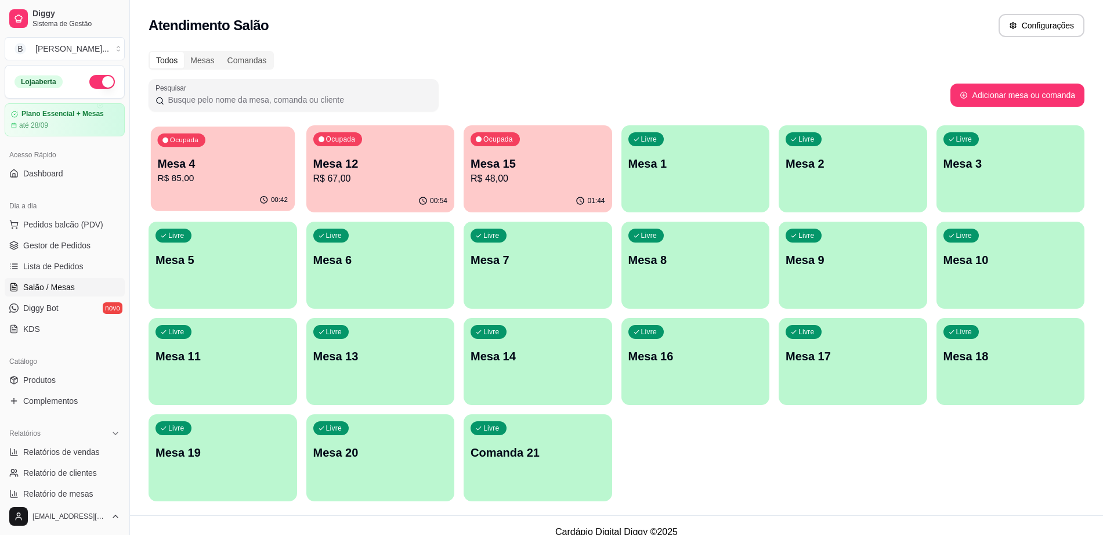
click at [247, 201] on div "00:42" at bounding box center [223, 200] width 144 height 22
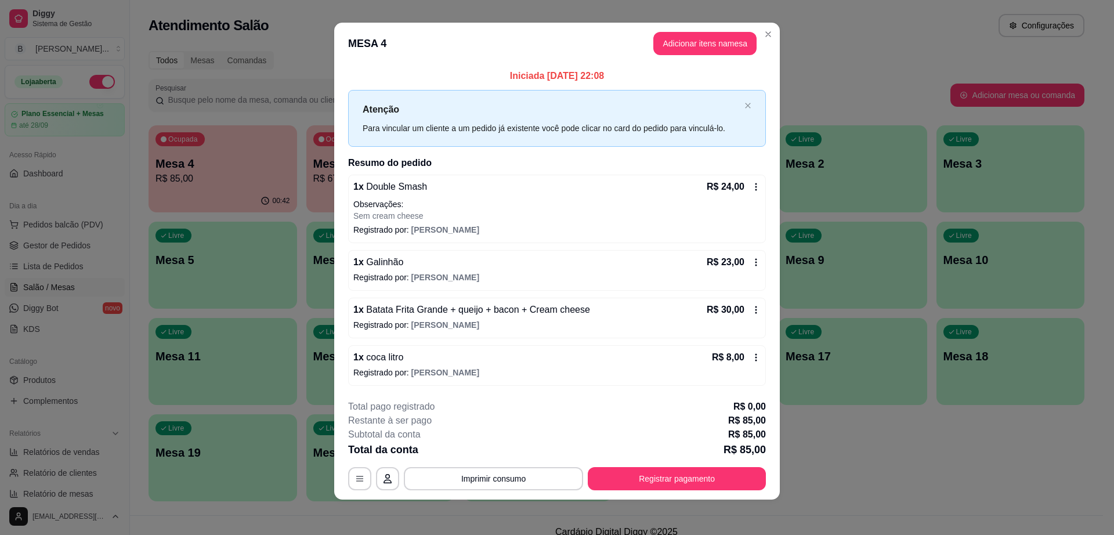
scroll to position [8, 0]
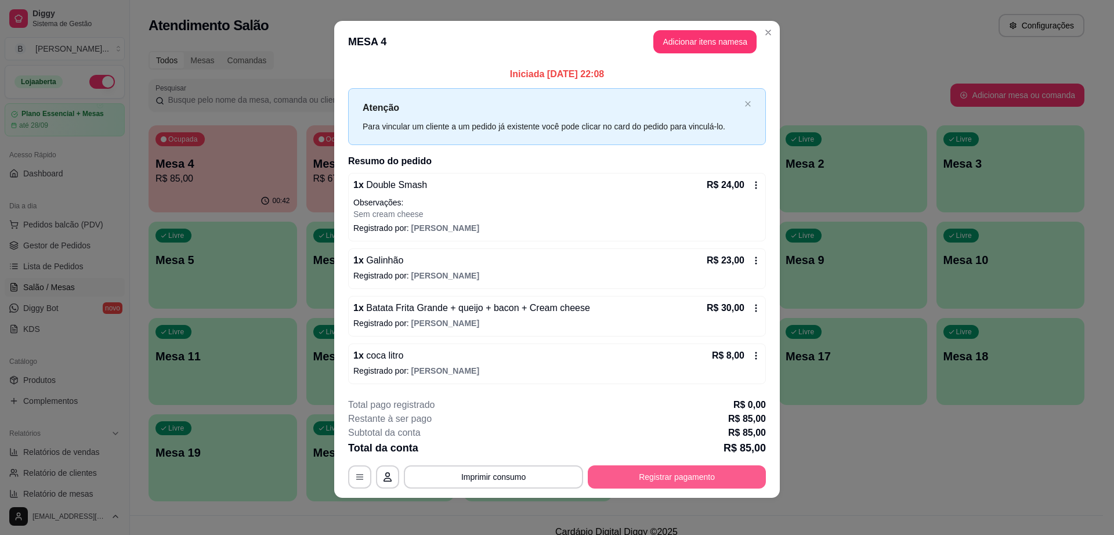
click at [671, 472] on button "Registrar pagamento" at bounding box center [677, 476] width 178 height 23
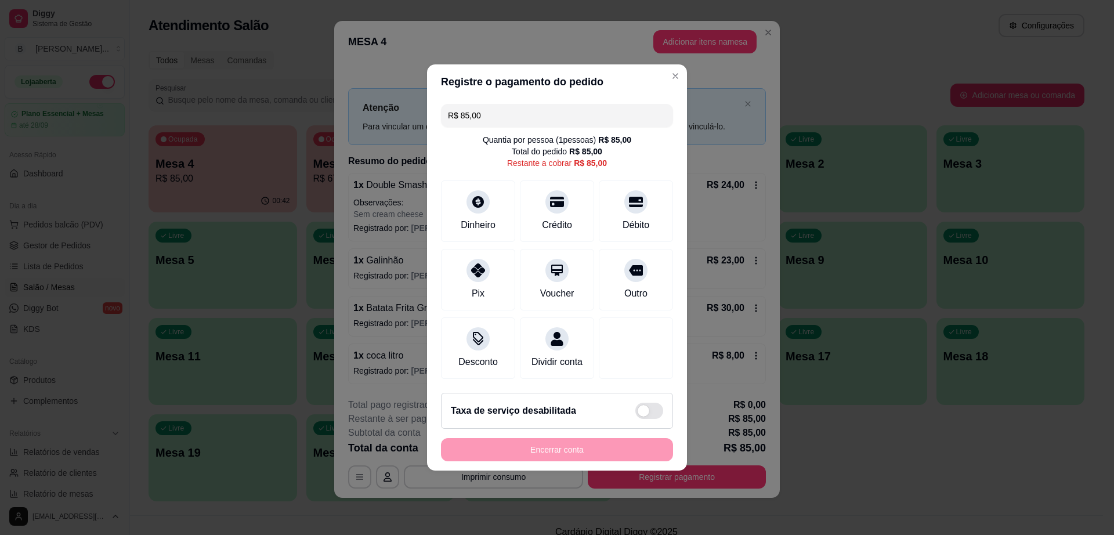
click at [507, 115] on input "R$ 85,00" at bounding box center [557, 115] width 218 height 23
click at [552, 219] on div "Crédito" at bounding box center [557, 223] width 33 height 15
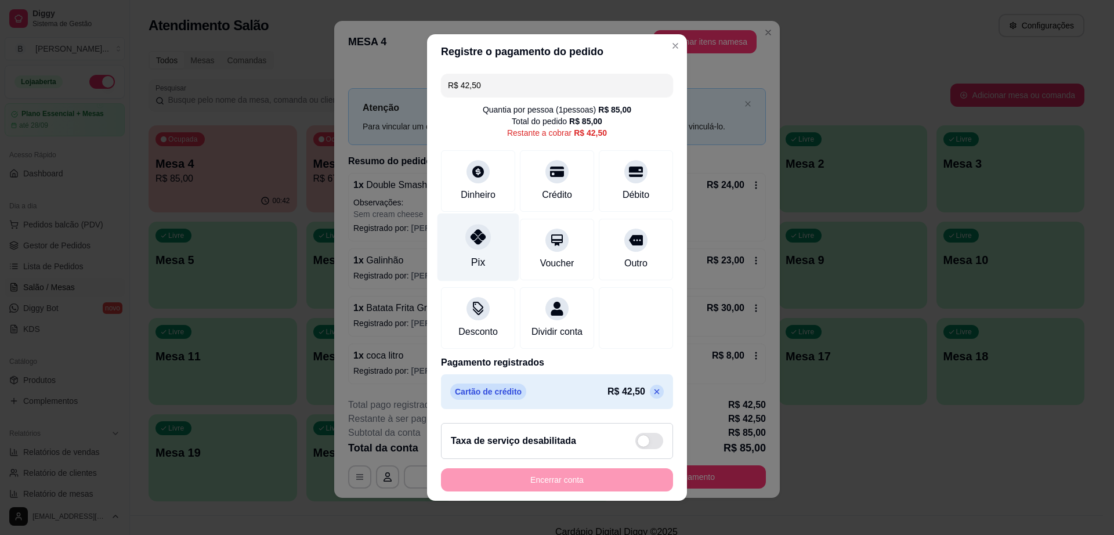
click at [469, 238] on div at bounding box center [478, 237] width 26 height 26
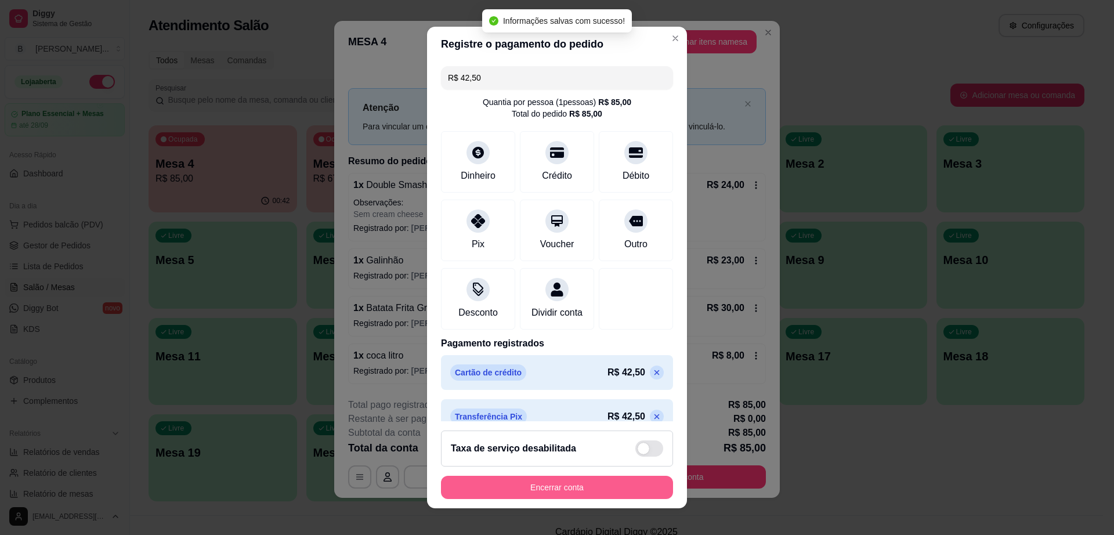
type input "R$ 0,00"
click at [591, 494] on button "Encerrar conta" at bounding box center [557, 487] width 232 height 23
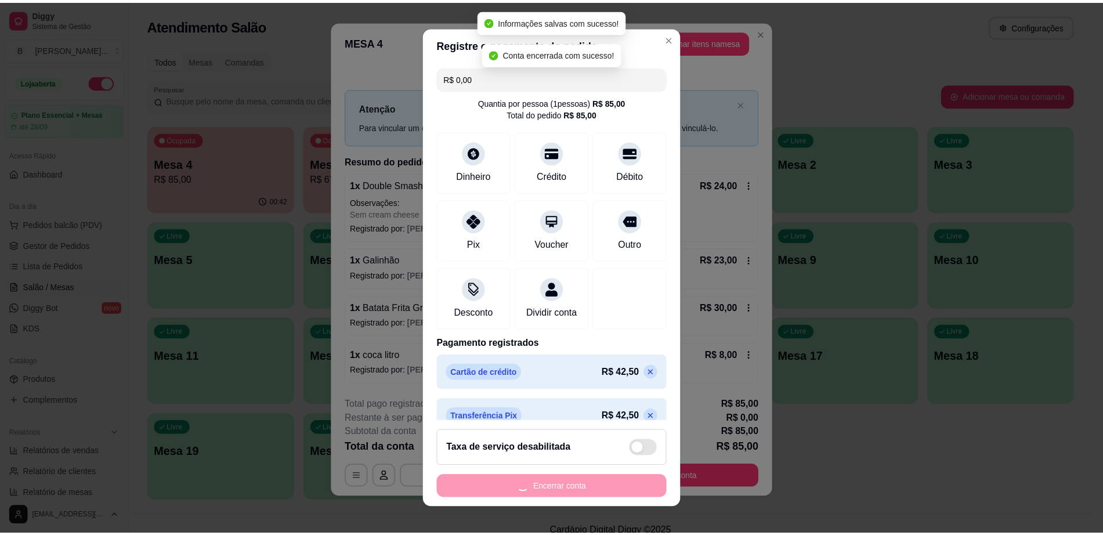
scroll to position [0, 0]
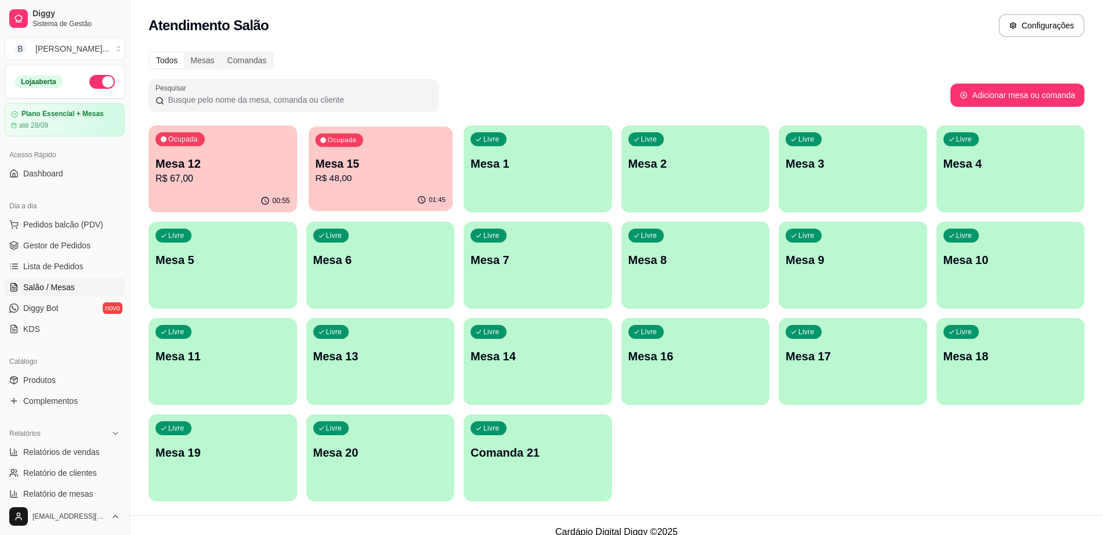
click at [387, 164] on p "Mesa 15" at bounding box center [380, 164] width 131 height 16
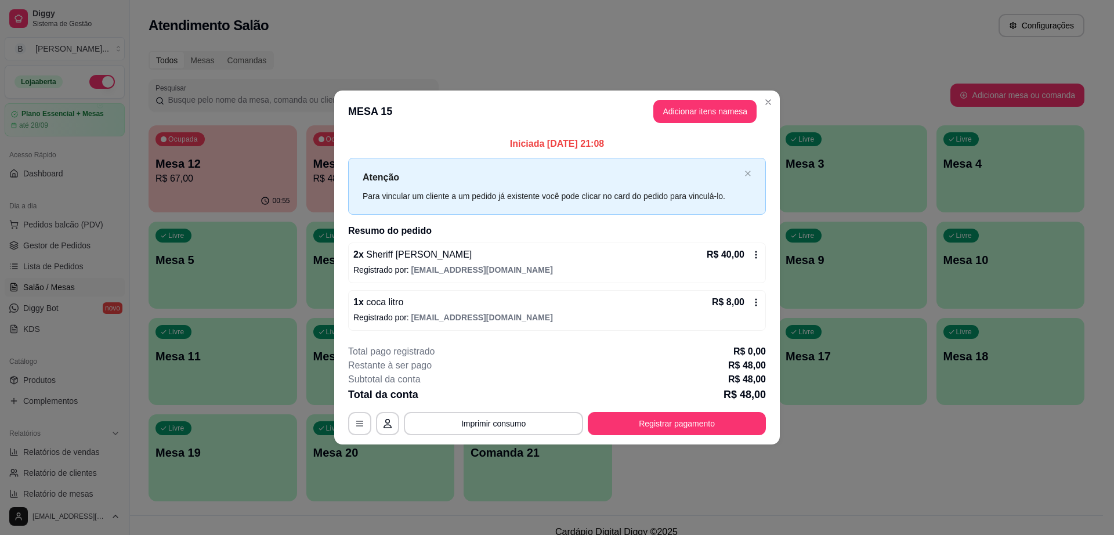
click at [756, 251] on icon at bounding box center [756, 255] width 2 height 8
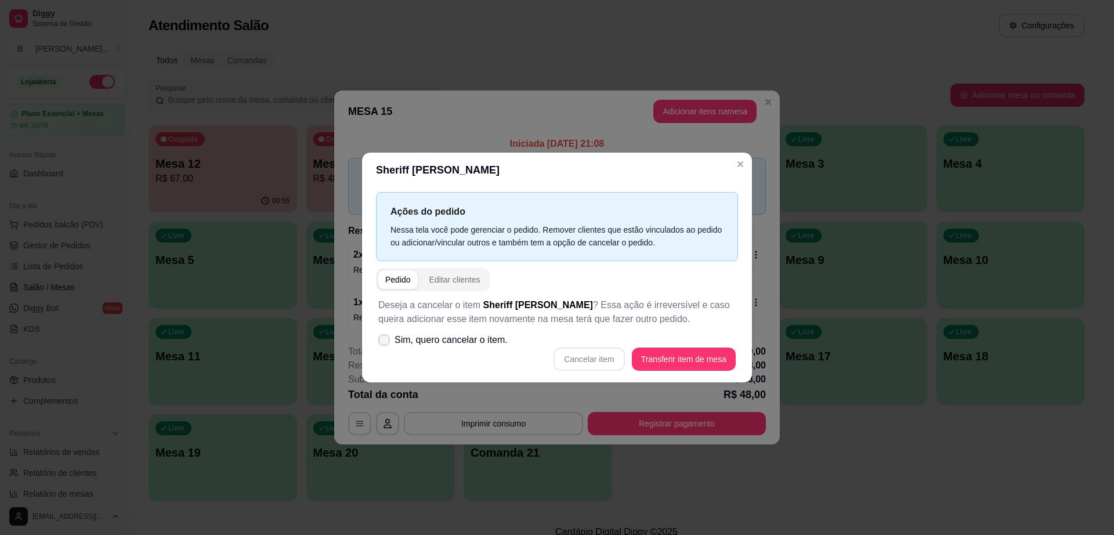
click at [393, 336] on label "Sim, quero cancelar o item." at bounding box center [443, 339] width 139 height 23
click at [385, 342] on input "Sim, quero cancelar o item." at bounding box center [382, 346] width 8 height 8
checkbox input "true"
click at [577, 365] on button "Cancelar item" at bounding box center [589, 359] width 69 height 23
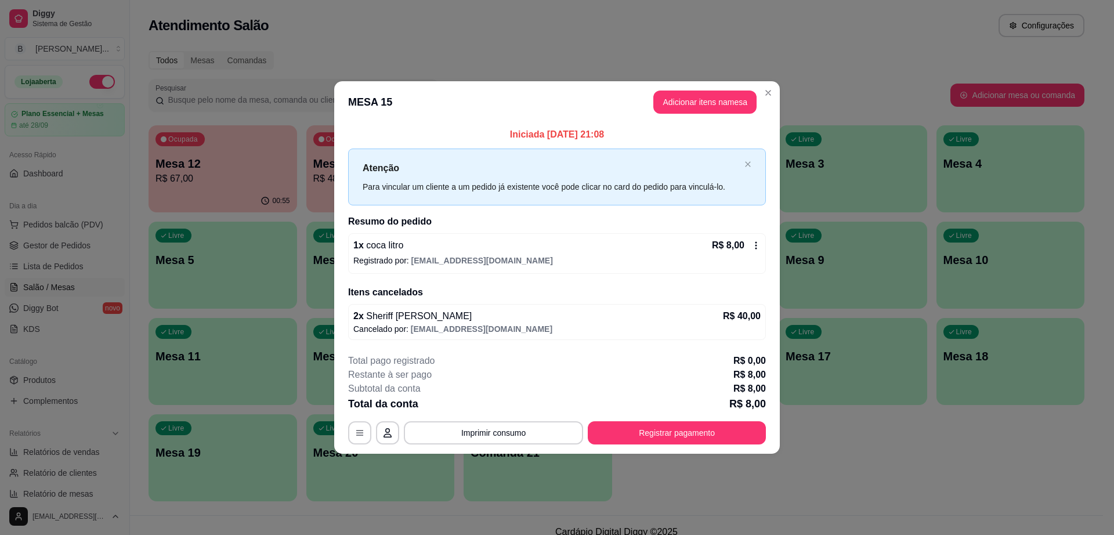
click at [761, 248] on div "1 x coca litro R$ 8,00 Registrado por: [EMAIL_ADDRESS][DOMAIN_NAME]" at bounding box center [557, 253] width 418 height 41
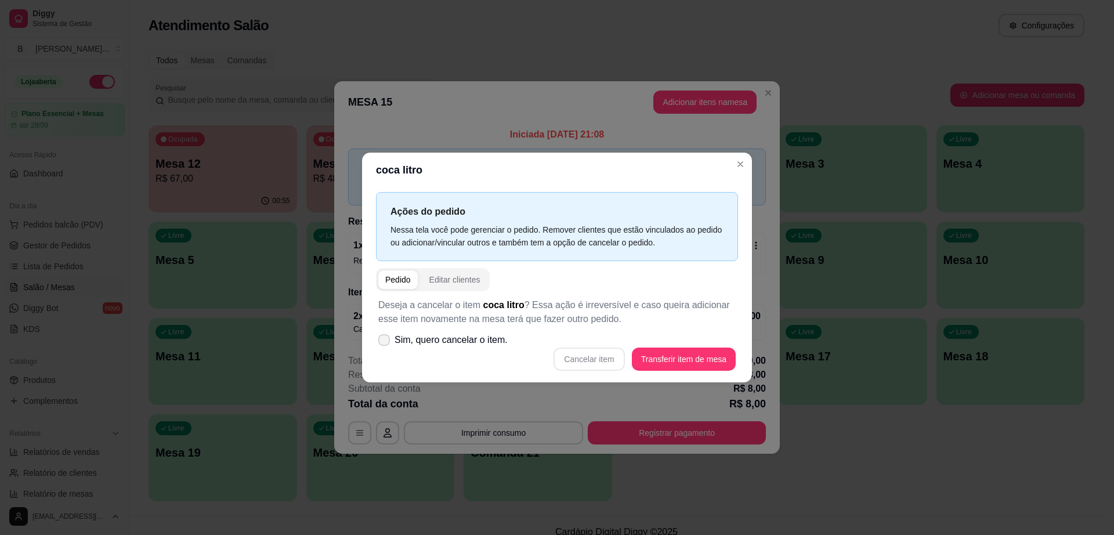
click at [383, 345] on span at bounding box center [384, 340] width 12 height 12
click at [383, 345] on input "Sim, quero cancelar o item." at bounding box center [382, 346] width 8 height 8
checkbox input "true"
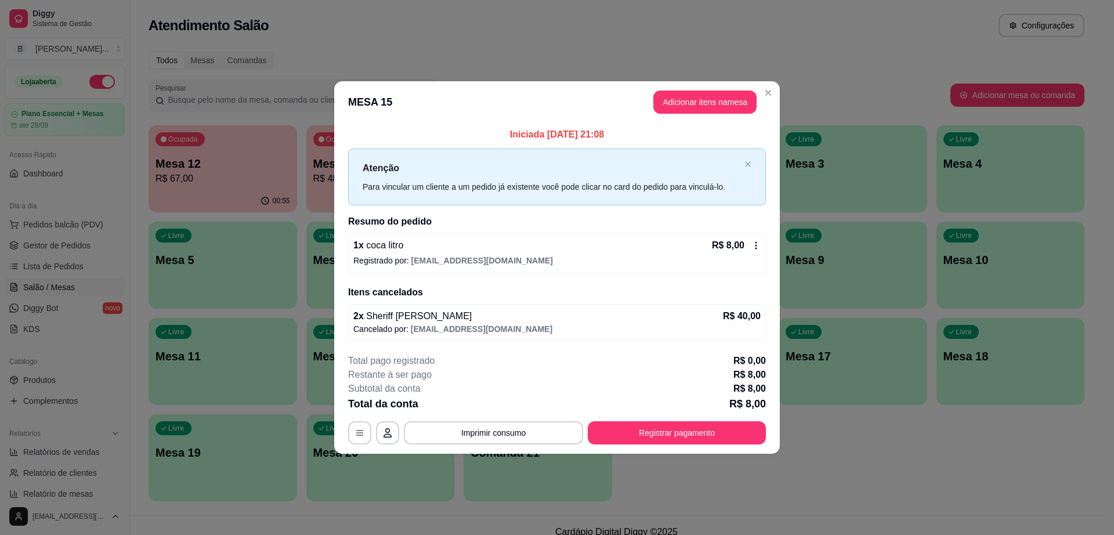
click at [748, 244] on div "R$ 8,00" at bounding box center [736, 245] width 49 height 14
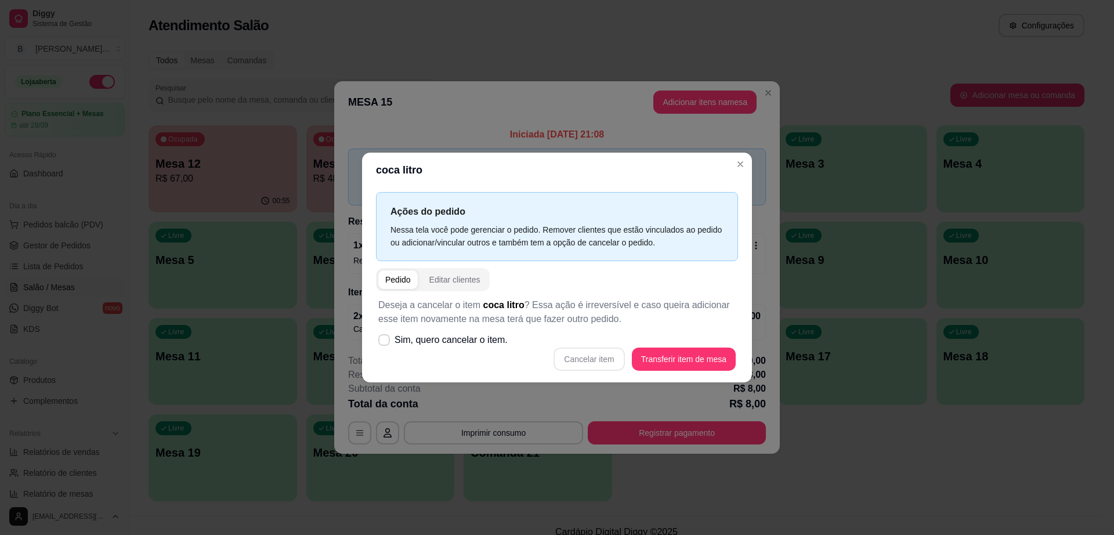
click at [585, 355] on div "Cancelar item Transferir item de mesa" at bounding box center [556, 358] width 357 height 23
click at [603, 364] on div "Cancelar item Transferir item de mesa" at bounding box center [556, 358] width 357 height 23
click at [386, 341] on icon at bounding box center [383, 339] width 9 height 7
click at [385, 342] on input "Sim, quero cancelar o item." at bounding box center [382, 346] width 8 height 8
checkbox input "true"
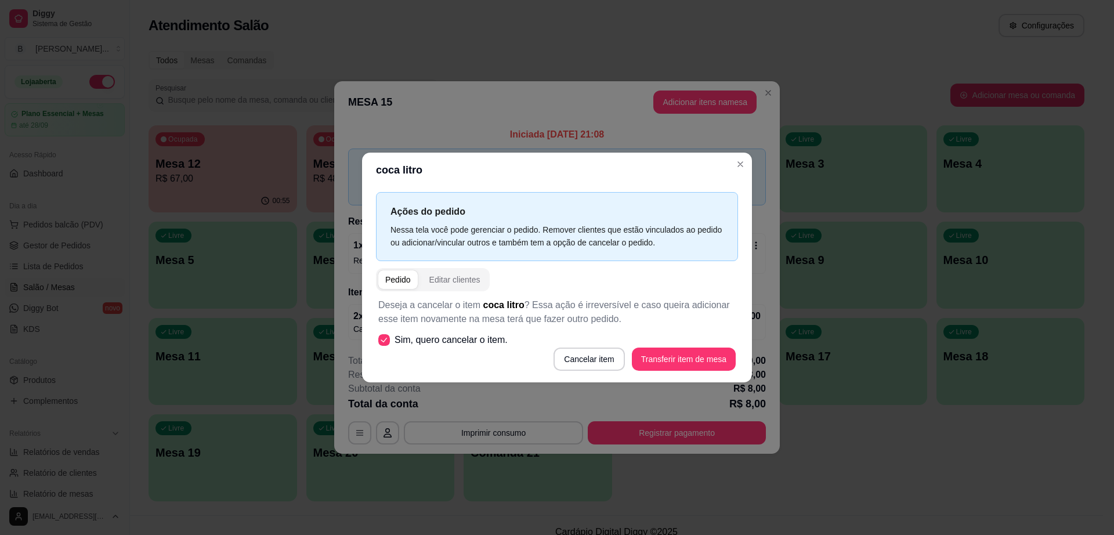
click at [631, 356] on div "Cancelar item Transferir item de mesa" at bounding box center [556, 358] width 357 height 23
click at [596, 352] on button "Cancelar item" at bounding box center [589, 359] width 69 height 23
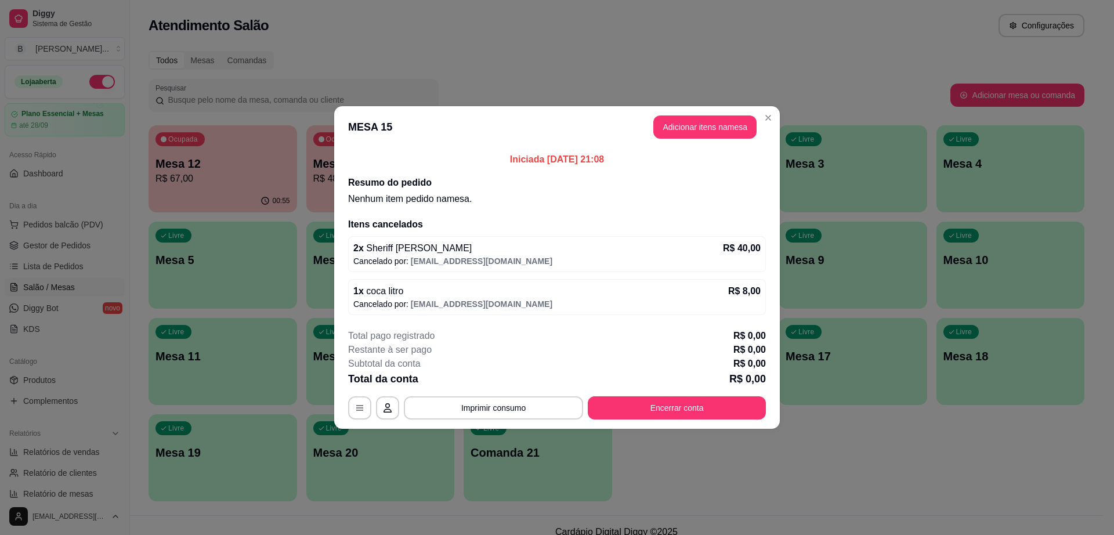
click at [711, 409] on button "Encerrar conta" at bounding box center [677, 407] width 178 height 23
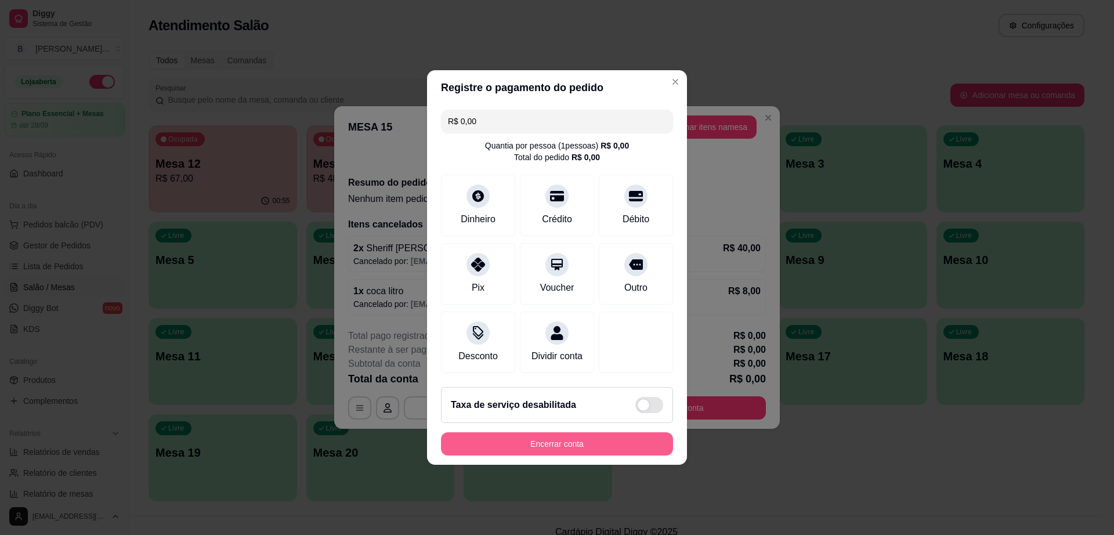
click at [642, 443] on button "Encerrar conta" at bounding box center [557, 443] width 232 height 23
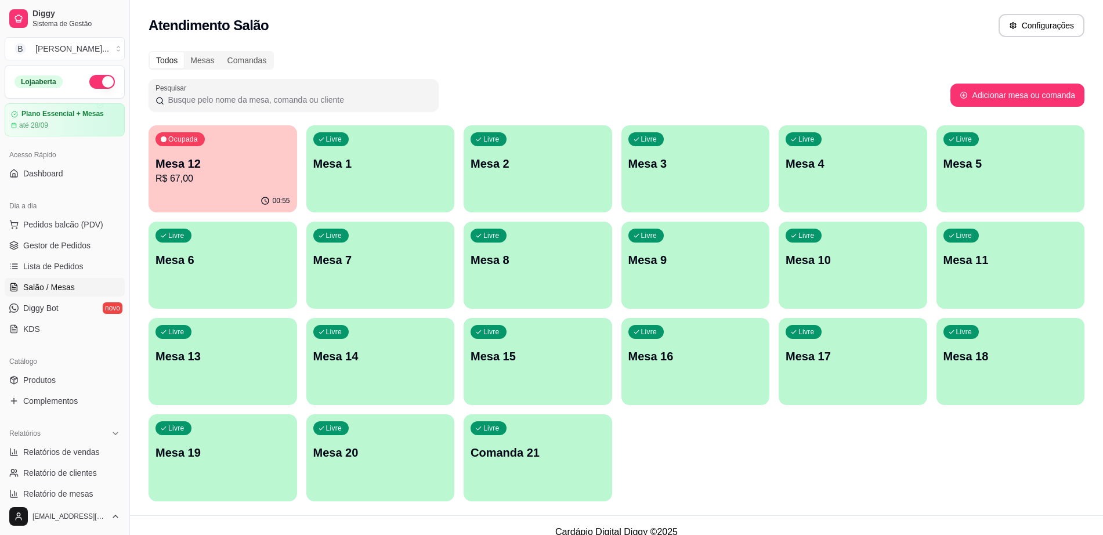
click at [245, 150] on div "Ocupada Mesa 12 R$ 67,00" at bounding box center [223, 157] width 149 height 64
click at [94, 238] on link "Gestor de Pedidos" at bounding box center [65, 245] width 120 height 19
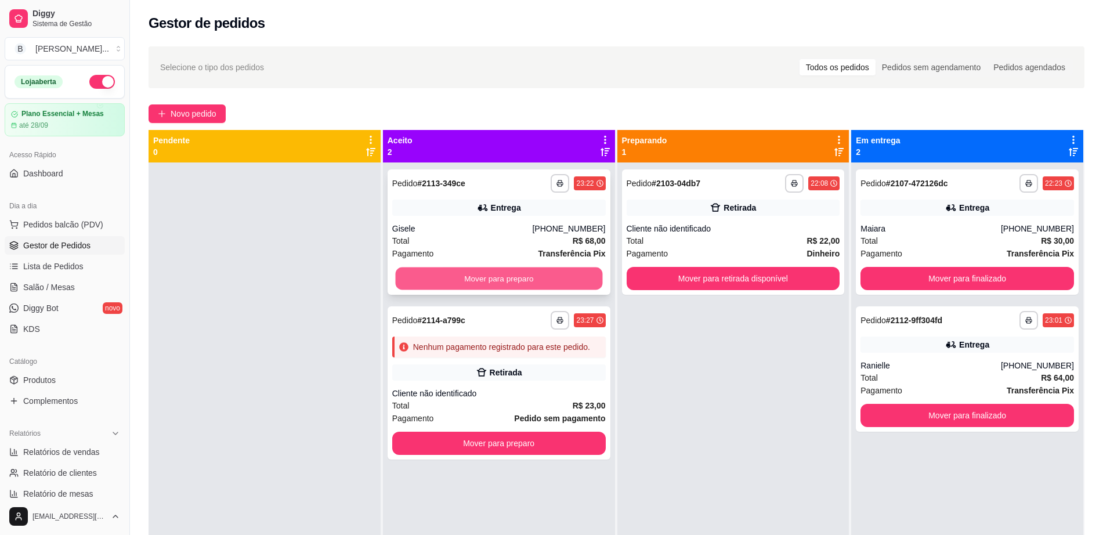
click at [528, 271] on button "Mover para preparo" at bounding box center [498, 278] width 207 height 23
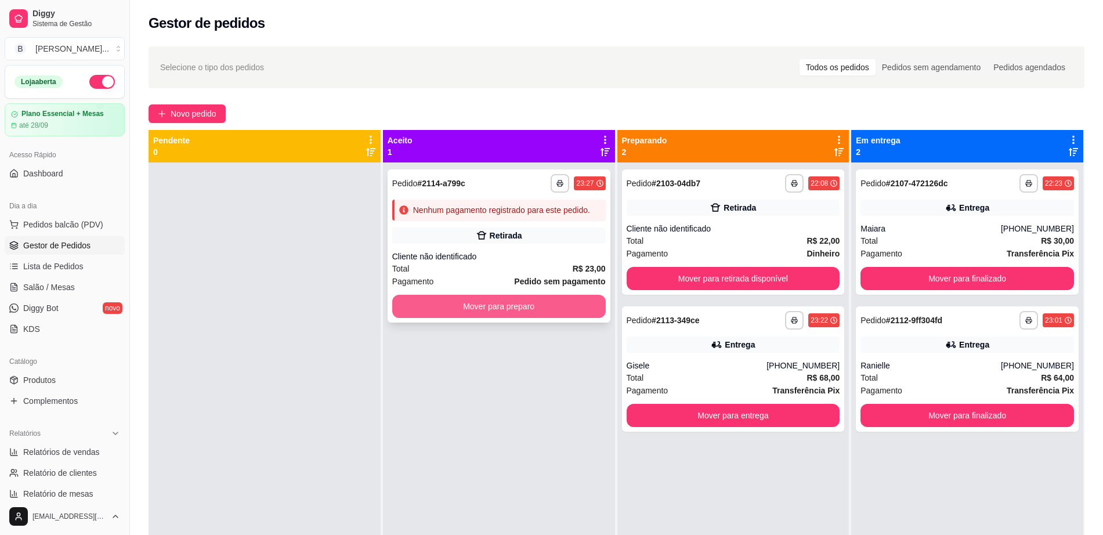
click at [524, 315] on button "Mover para preparo" at bounding box center [498, 306] width 213 height 23
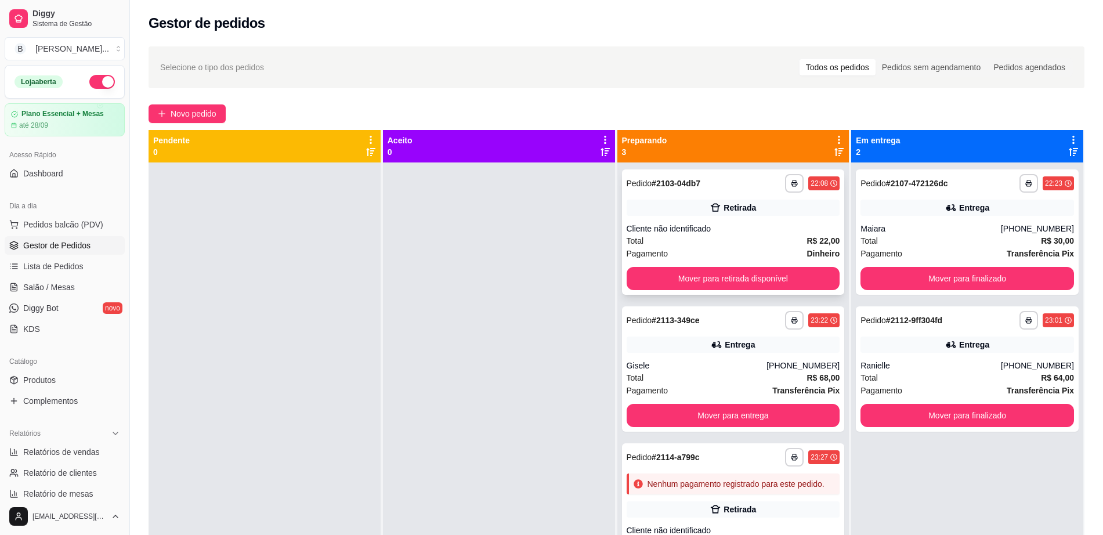
click at [748, 249] on div "Pagamento Dinheiro" at bounding box center [733, 253] width 213 height 13
click at [703, 279] on button "Mover para retirada disponível" at bounding box center [733, 278] width 213 height 23
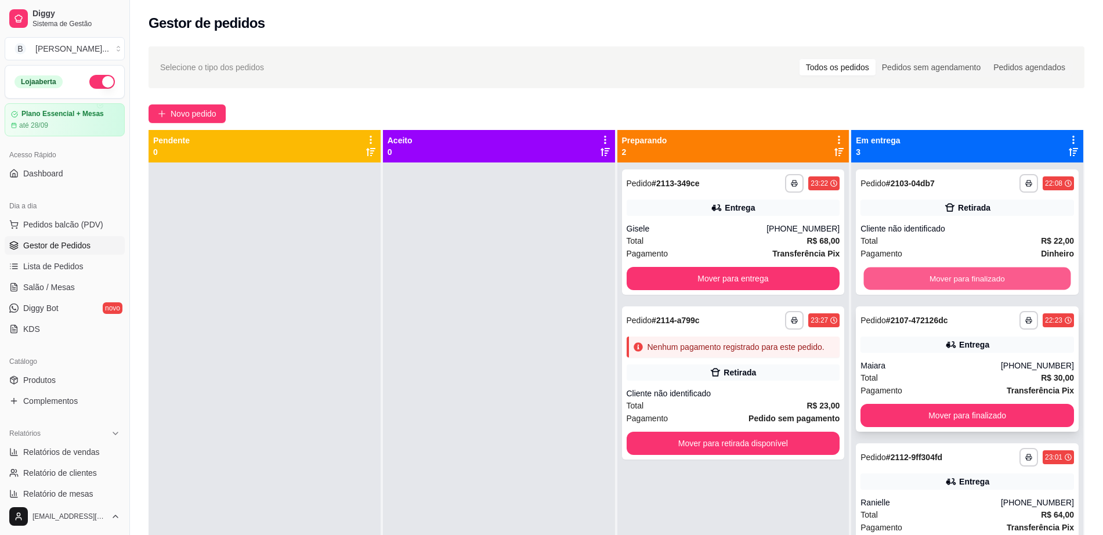
click at [942, 273] on button "Mover para finalizado" at bounding box center [967, 278] width 207 height 23
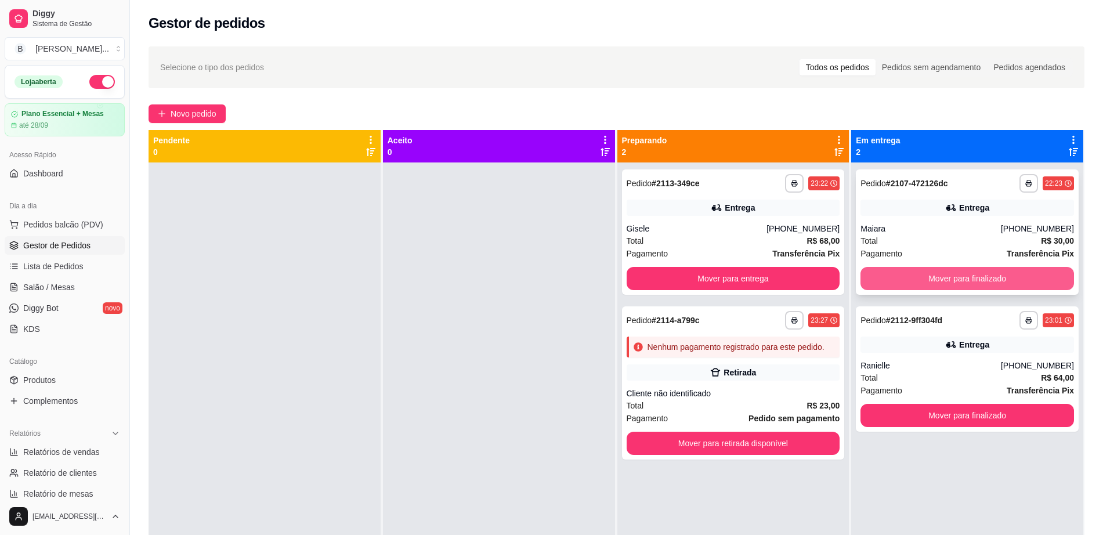
click at [942, 273] on button "Mover para finalizado" at bounding box center [966, 278] width 213 height 23
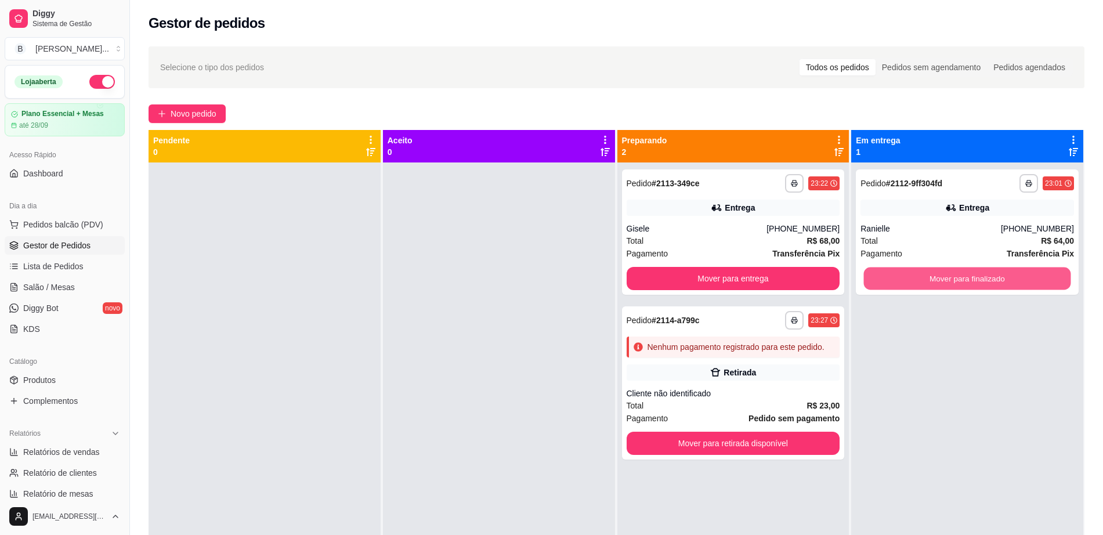
click at [942, 273] on button "Mover para finalizado" at bounding box center [967, 278] width 207 height 23
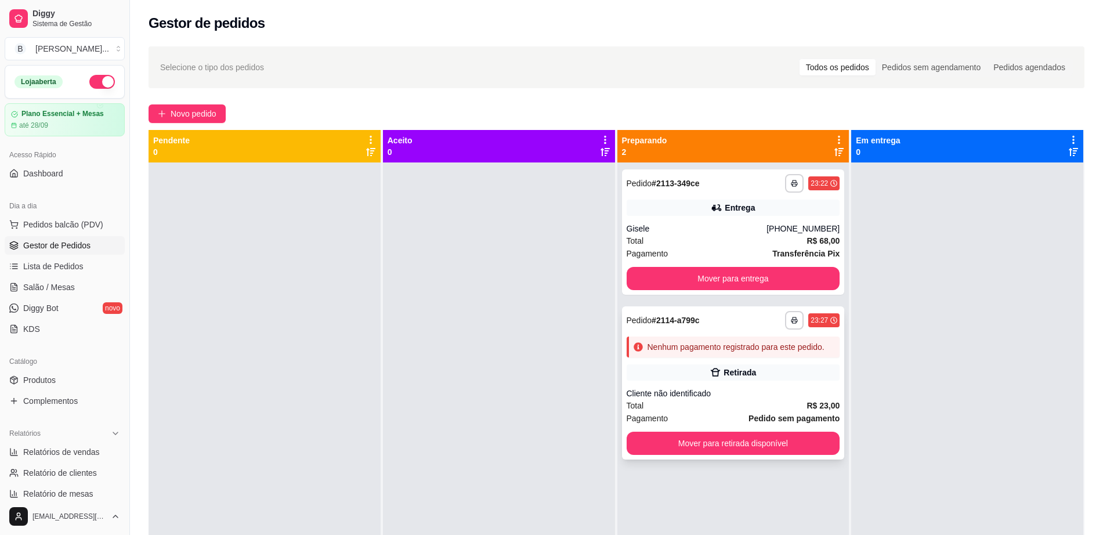
click at [683, 375] on div "Retirada" at bounding box center [733, 372] width 213 height 16
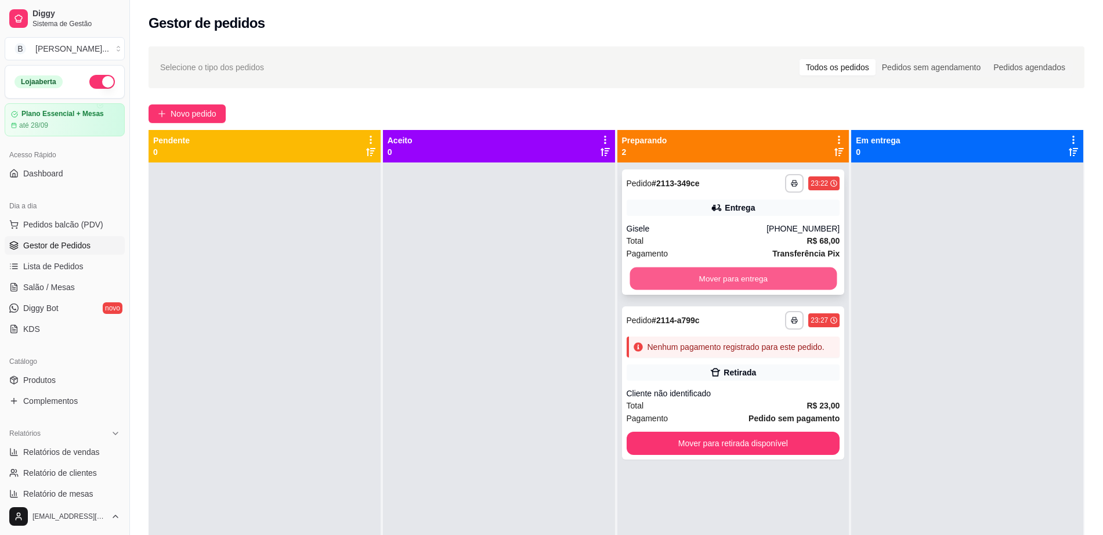
click at [683, 270] on button "Mover para entrega" at bounding box center [732, 278] width 207 height 23
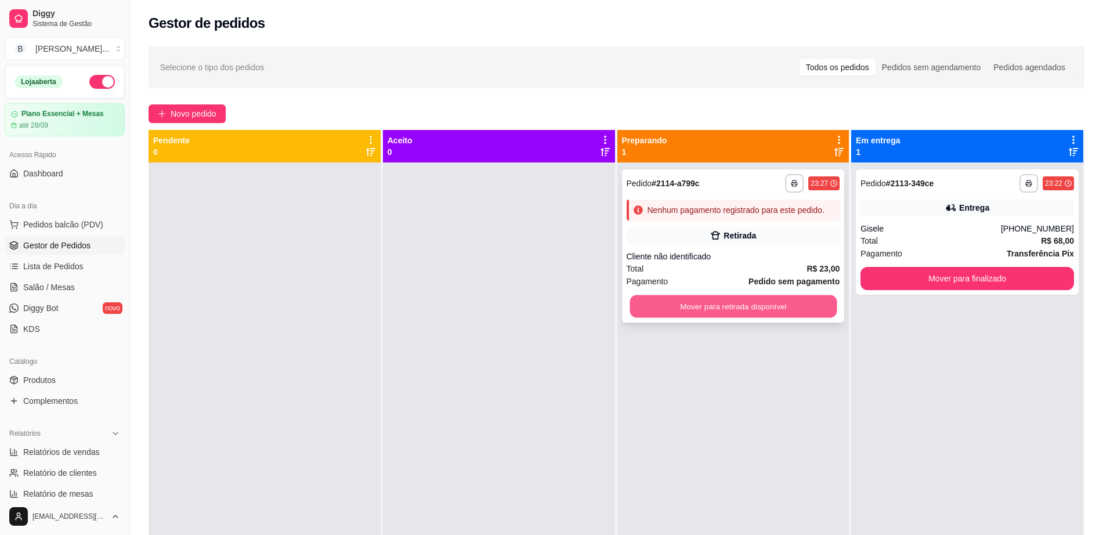
click at [697, 299] on button "Mover para retirada disponível" at bounding box center [732, 306] width 207 height 23
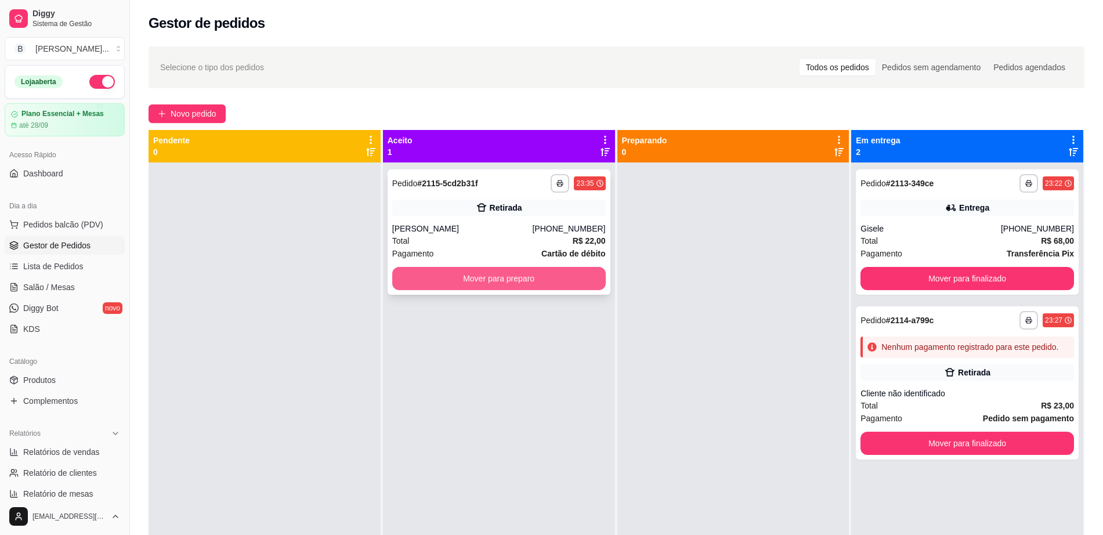
click at [548, 272] on button "Mover para preparo" at bounding box center [498, 278] width 213 height 23
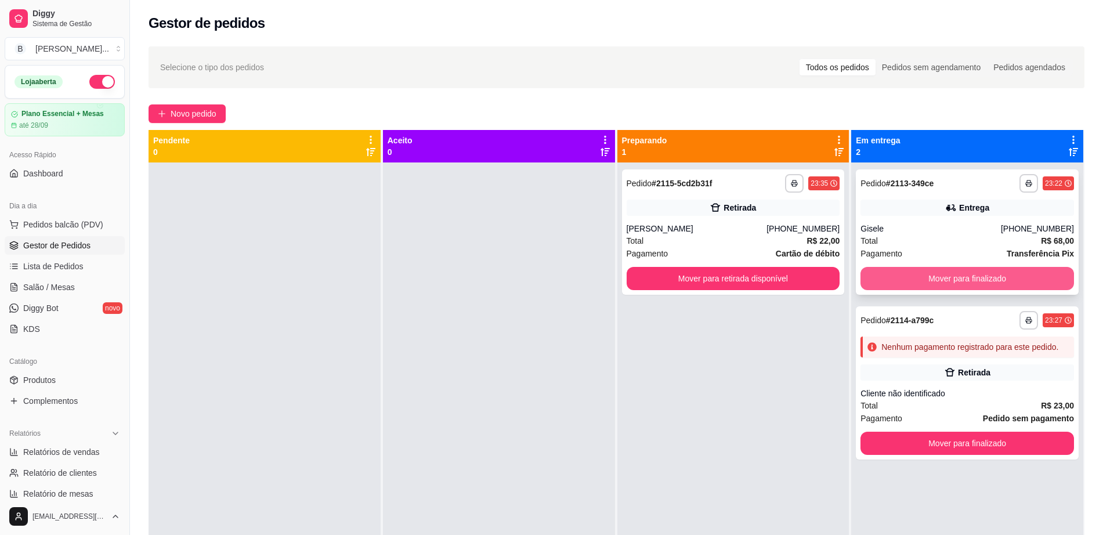
click at [966, 267] on button "Mover para finalizado" at bounding box center [966, 278] width 213 height 23
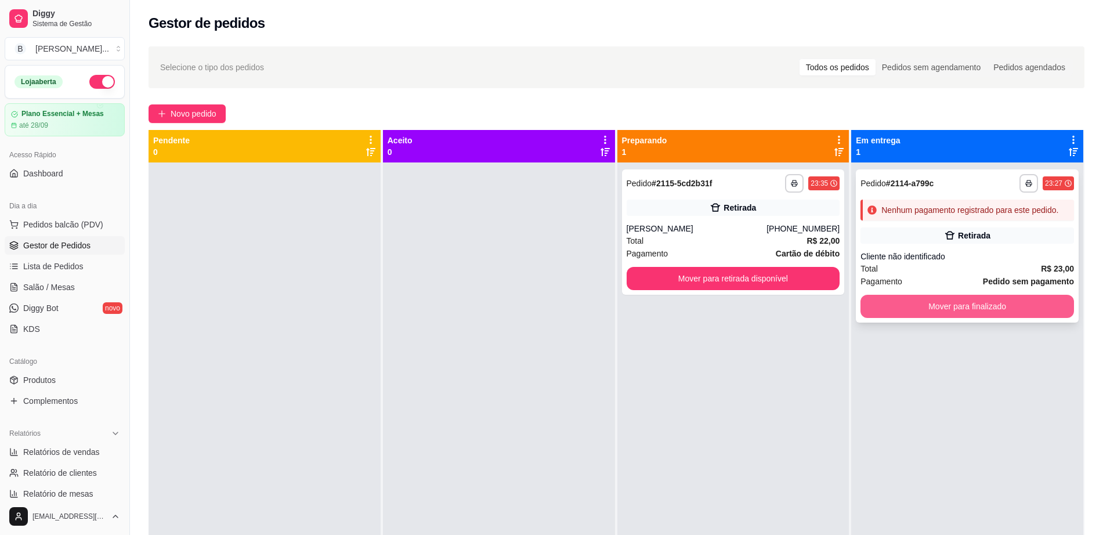
click at [968, 316] on button "Mover para finalizado" at bounding box center [966, 306] width 213 height 23
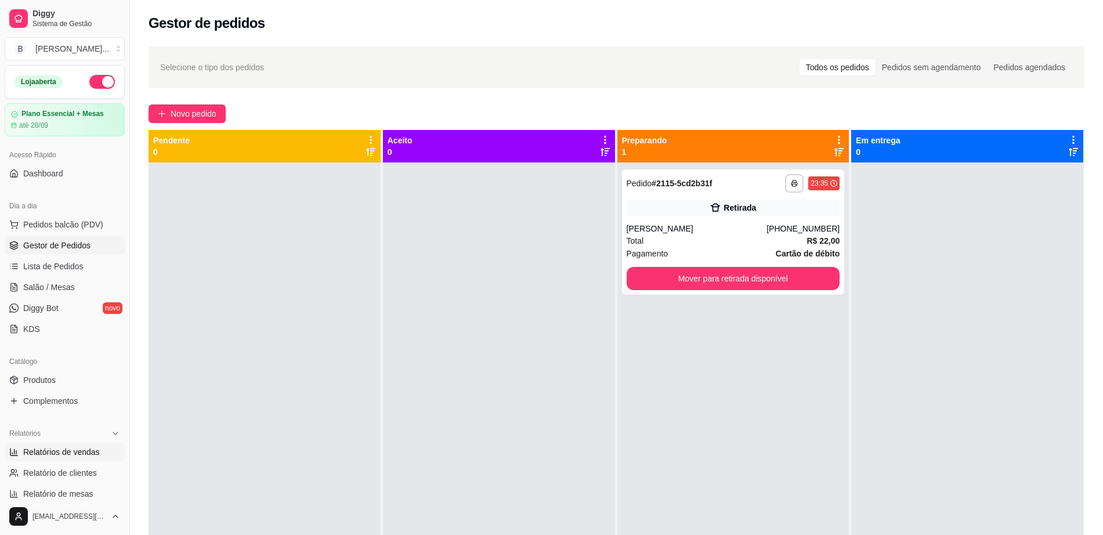
click at [71, 454] on span "Relatórios de vendas" at bounding box center [61, 452] width 77 height 12
select select "ALL"
select select "0"
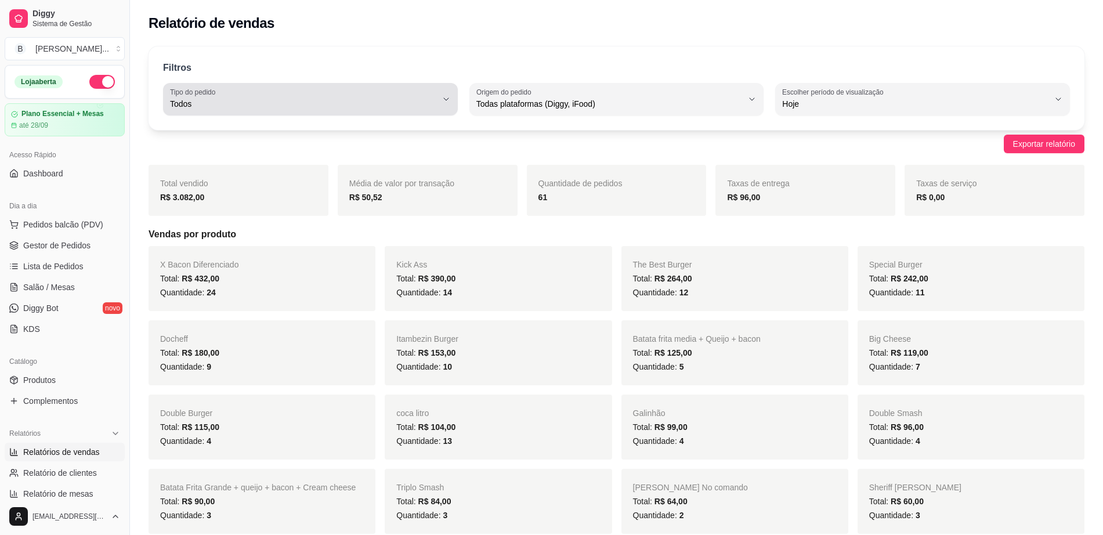
click at [282, 104] on span "Todos" at bounding box center [303, 104] width 267 height 12
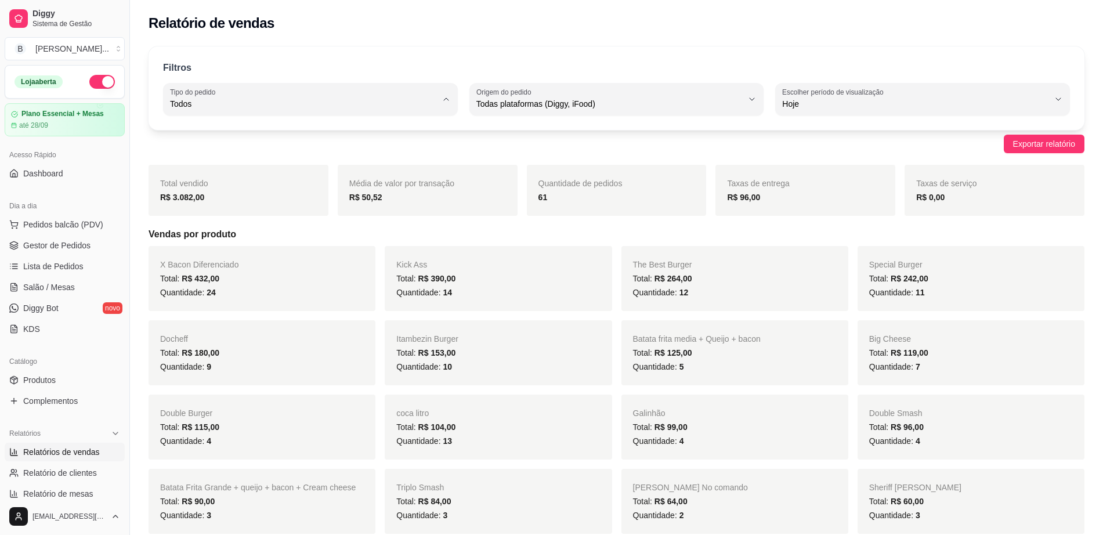
click at [278, 153] on span "Entrega" at bounding box center [305, 150] width 254 height 11
type input "DELIVERY"
select select "DELIVERY"
click at [79, 242] on span "Gestor de Pedidos" at bounding box center [56, 246] width 67 height 12
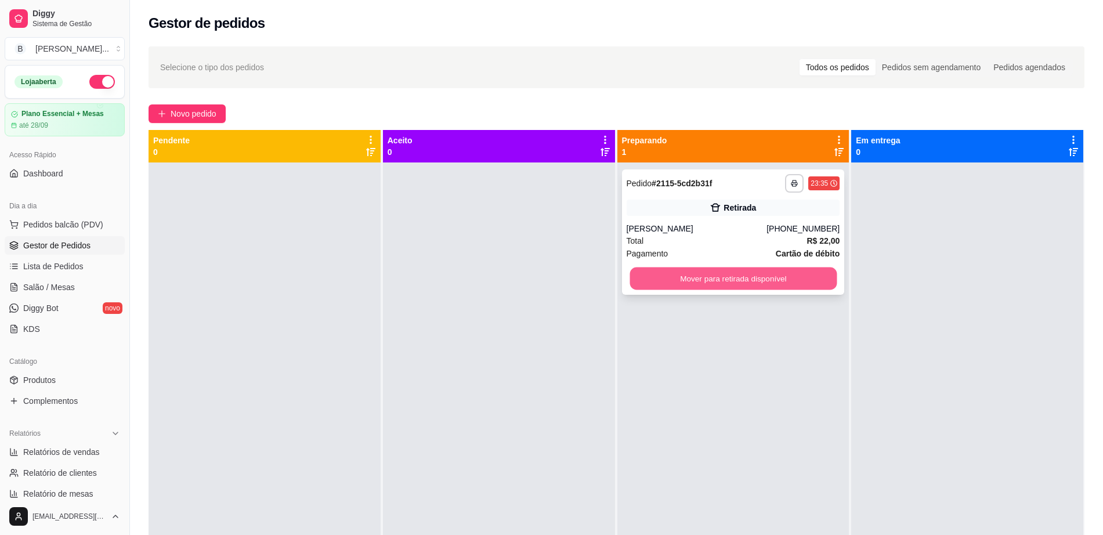
click at [638, 285] on button "Mover para retirada disponível" at bounding box center [732, 278] width 207 height 23
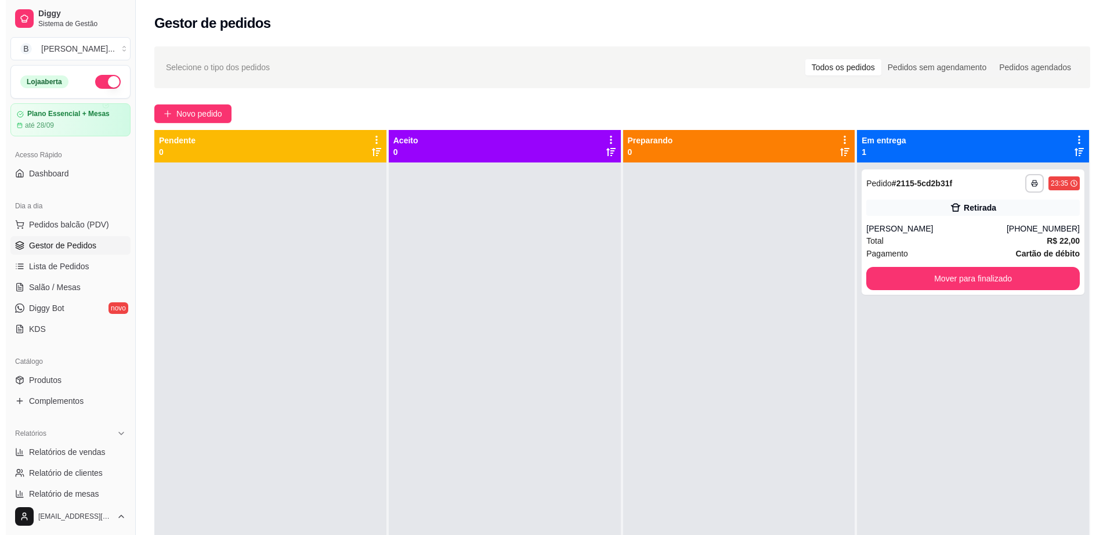
scroll to position [32, 0]
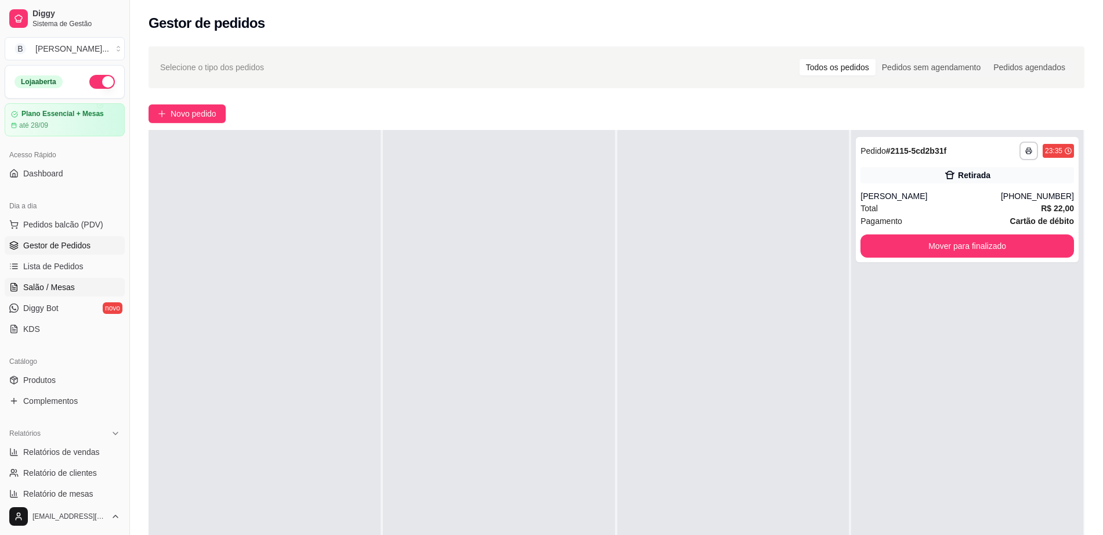
click at [67, 288] on span "Salão / Mesas" at bounding box center [49, 287] width 52 height 12
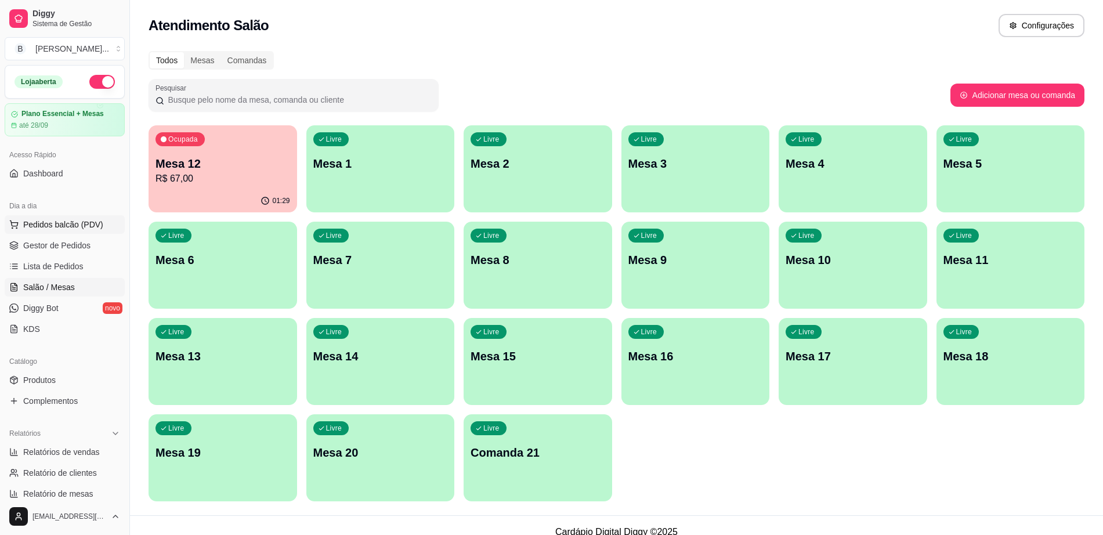
click at [78, 225] on span "Pedidos balcão (PDV)" at bounding box center [63, 225] width 80 height 12
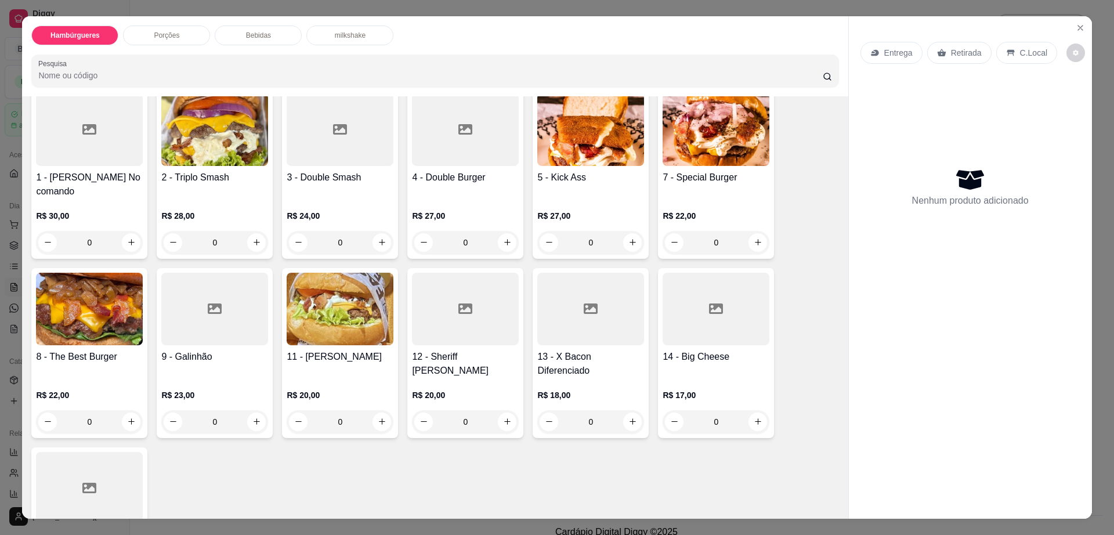
scroll to position [145, 0]
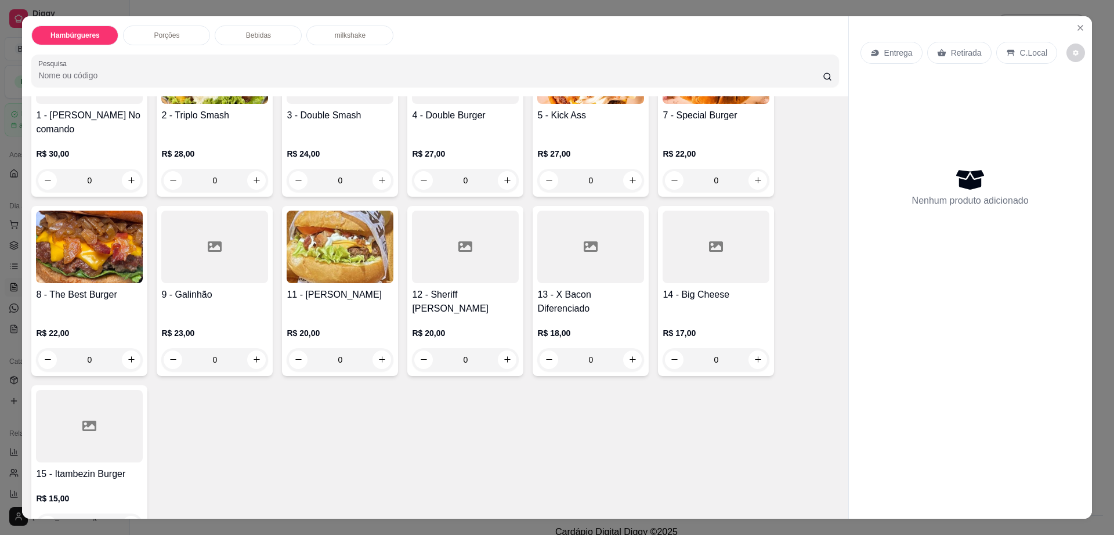
click at [61, 421] on div at bounding box center [89, 426] width 107 height 73
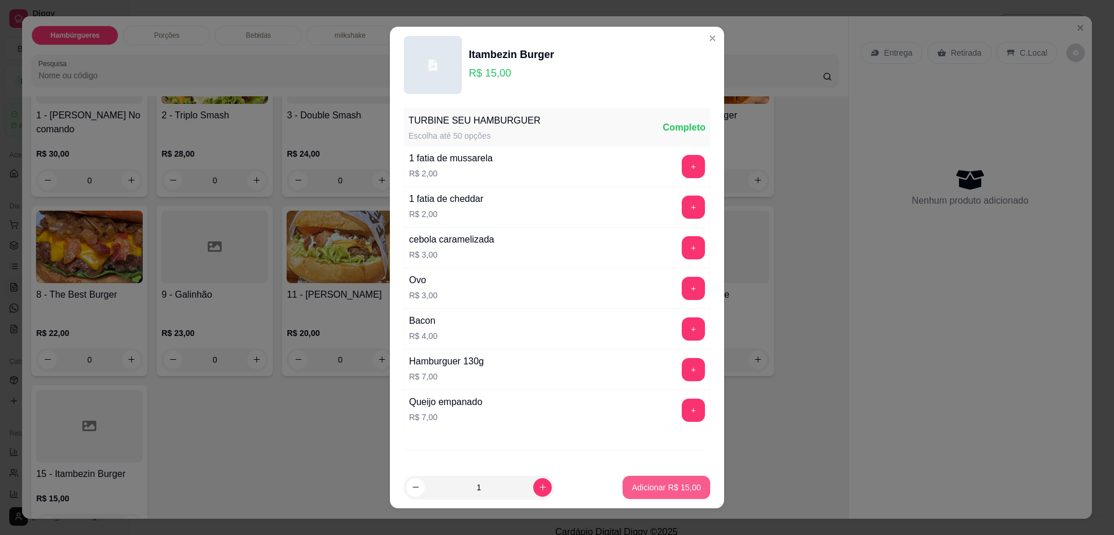
click at [658, 482] on p "Adicionar R$ 15,00" at bounding box center [666, 488] width 69 height 12
type input "1"
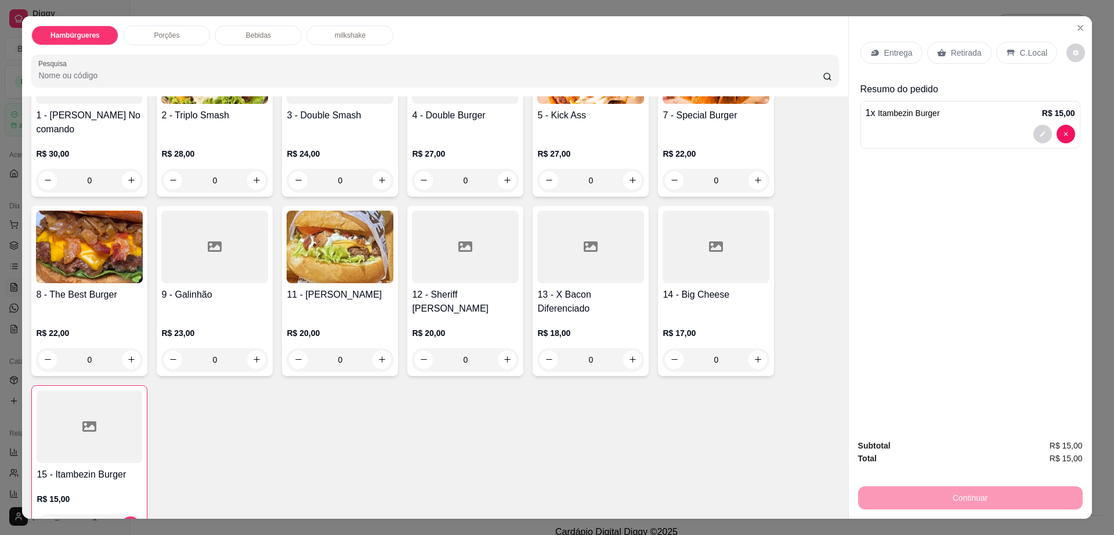
click at [254, 35] on p "Bebidas" at bounding box center [258, 35] width 25 height 9
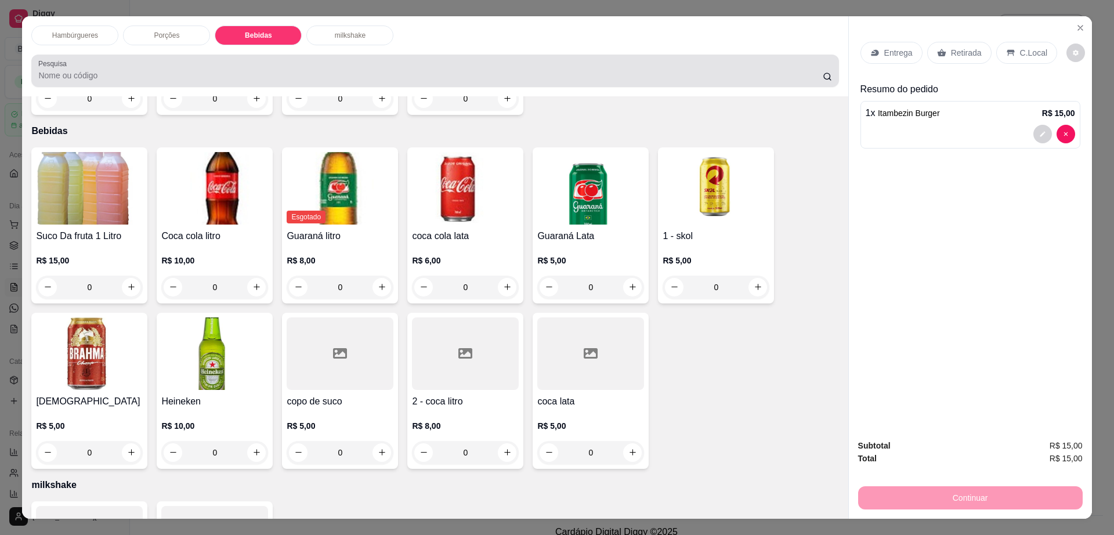
scroll to position [21, 0]
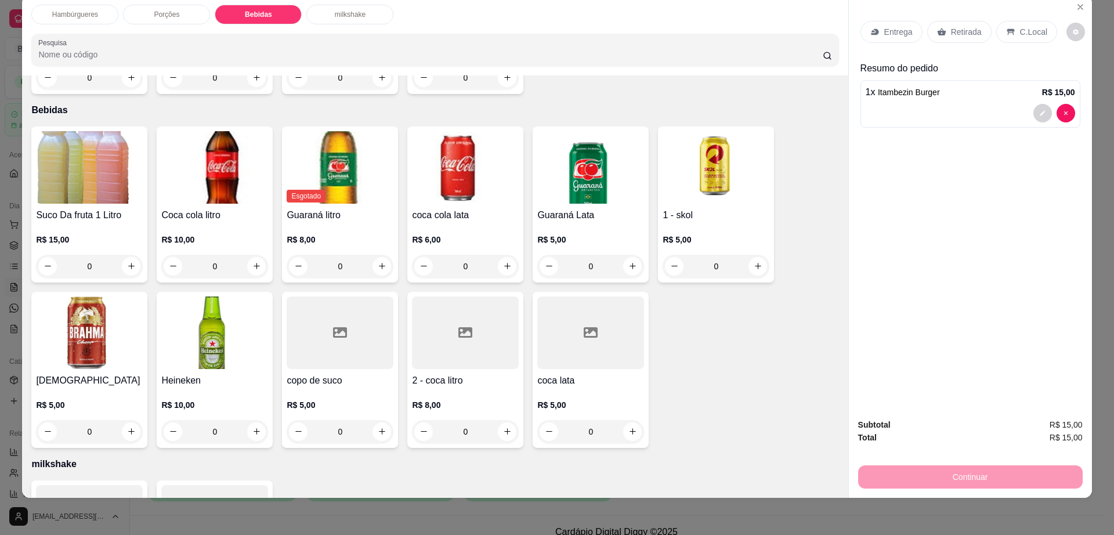
click at [462, 374] on h4 "2 - coca litro" at bounding box center [465, 381] width 107 height 14
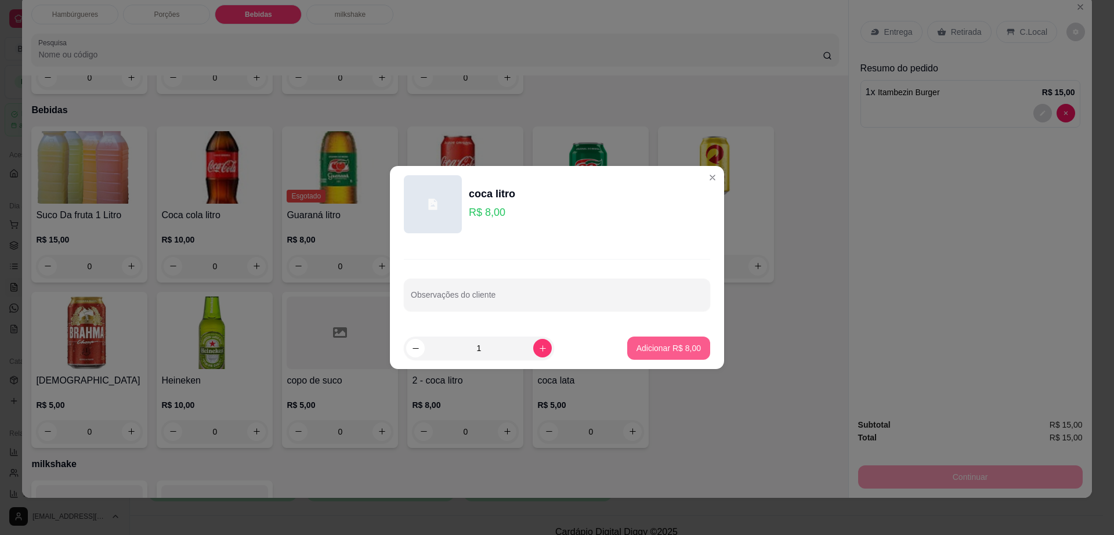
click at [675, 352] on p "Adicionar R$ 8,00" at bounding box center [668, 348] width 64 height 12
type input "1"
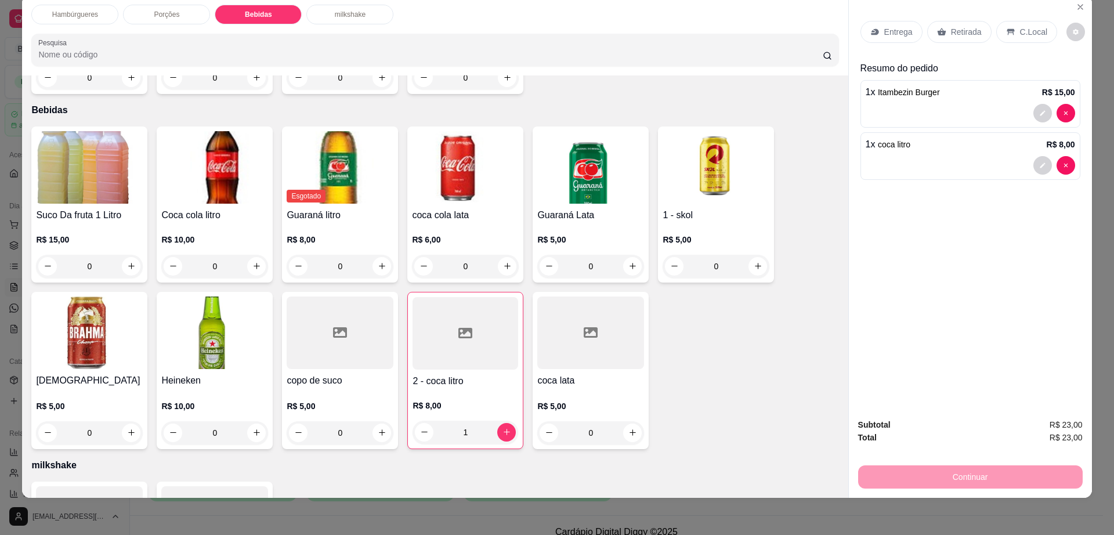
click at [884, 30] on p "Entrega" at bounding box center [898, 32] width 28 height 12
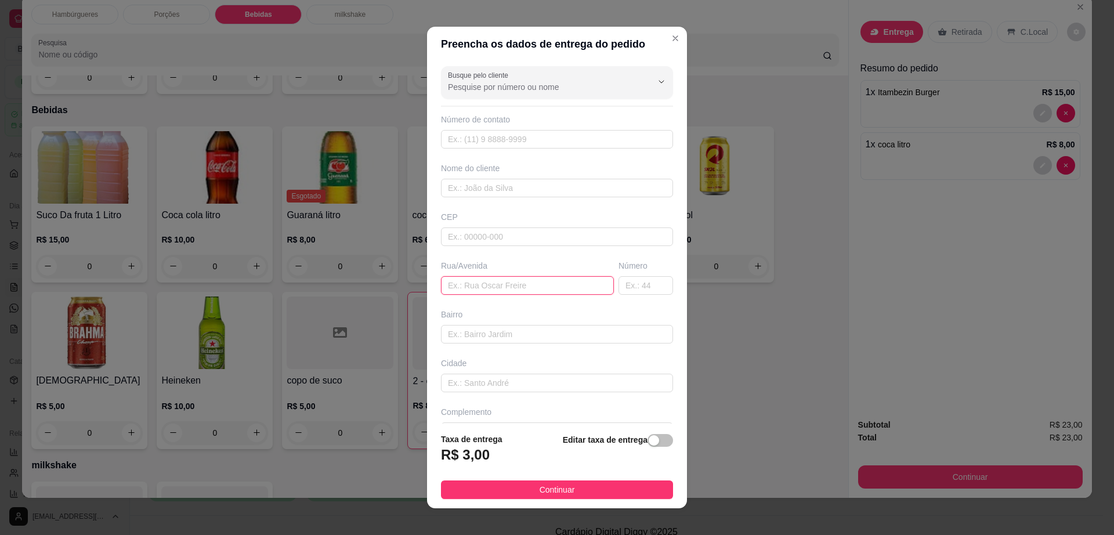
click at [560, 280] on input "text" at bounding box center [527, 285] width 173 height 19
type input "av ita"
click at [621, 289] on input "text" at bounding box center [645, 285] width 55 height 19
type input "73"
drag, startPoint x: 526, startPoint y: 300, endPoint x: 523, endPoint y: 294, distance: 6.2
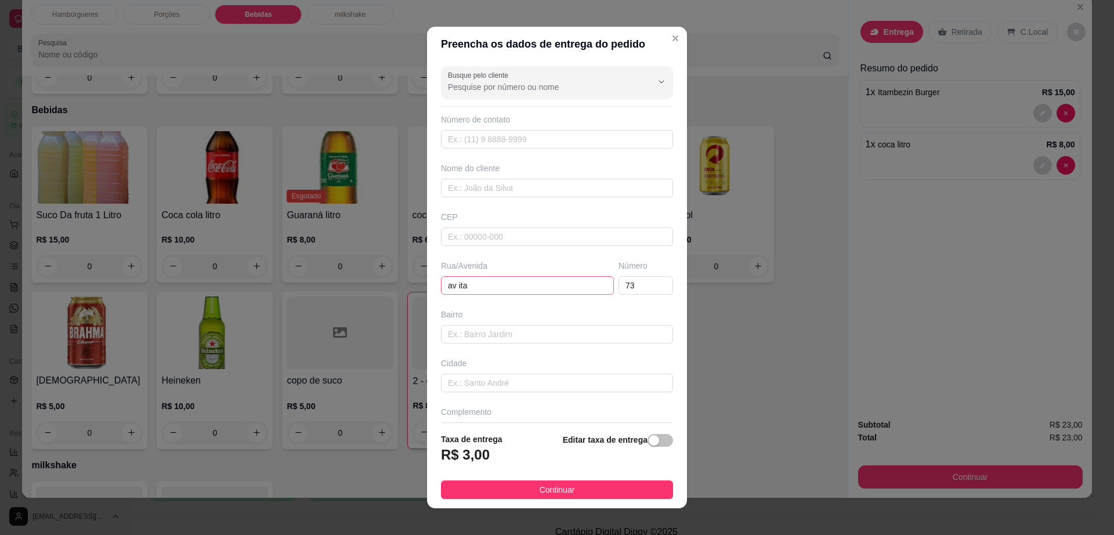
click at [526, 299] on div "Busque pelo cliente Número de contato Nome do cliente CEP Rua/[GEOGRAPHIC_DATA]" at bounding box center [557, 242] width 260 height 362
click at [522, 289] on input "av ita" at bounding box center [527, 285] width 173 height 19
type input "av itapetinga"
click at [551, 487] on span "Continuar" at bounding box center [557, 489] width 35 height 13
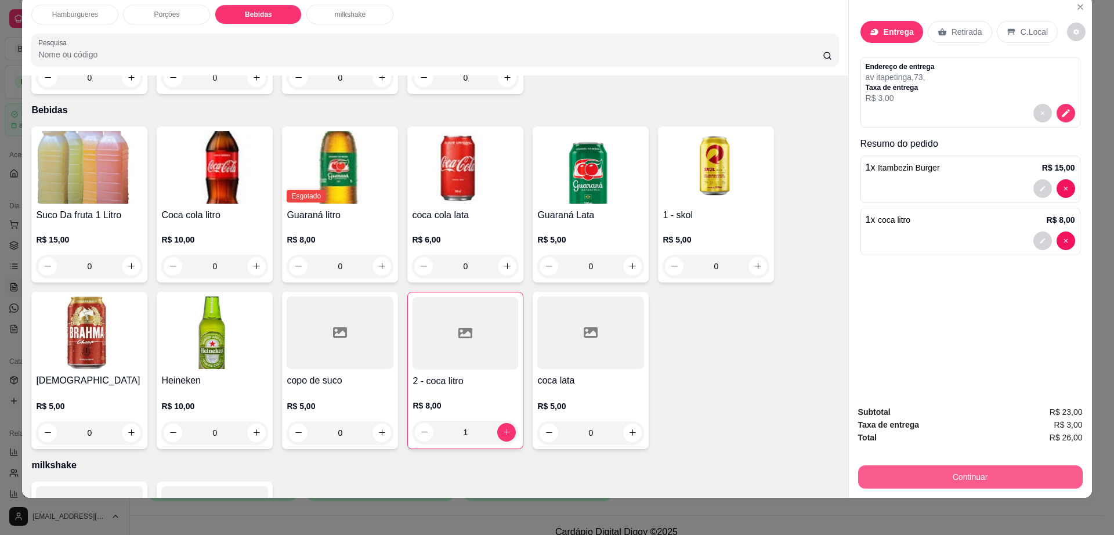
click at [926, 468] on button "Continuar" at bounding box center [970, 476] width 225 height 23
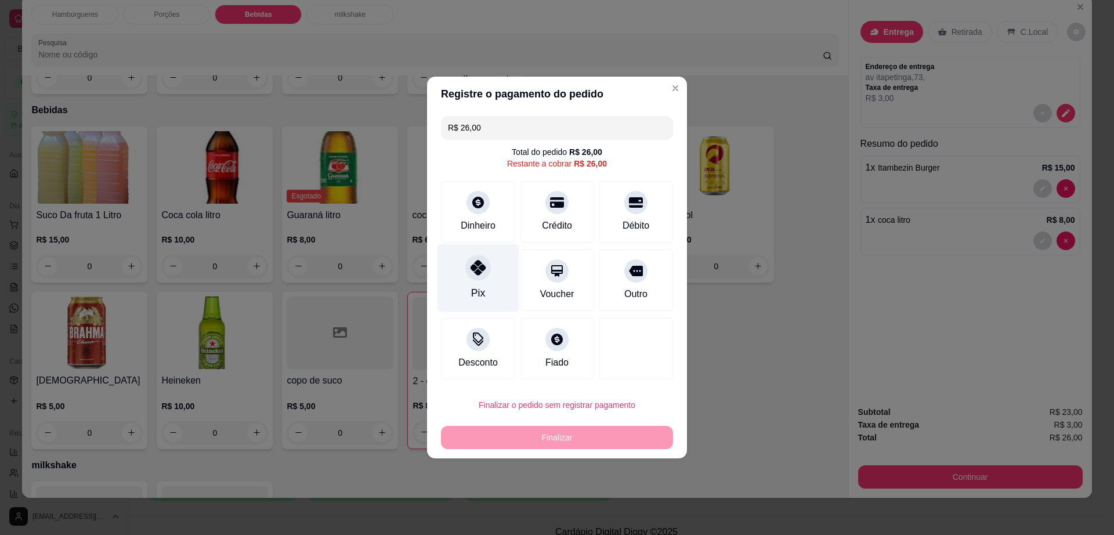
click at [480, 288] on div "Pix" at bounding box center [478, 292] width 14 height 15
type input "R$ 0,00"
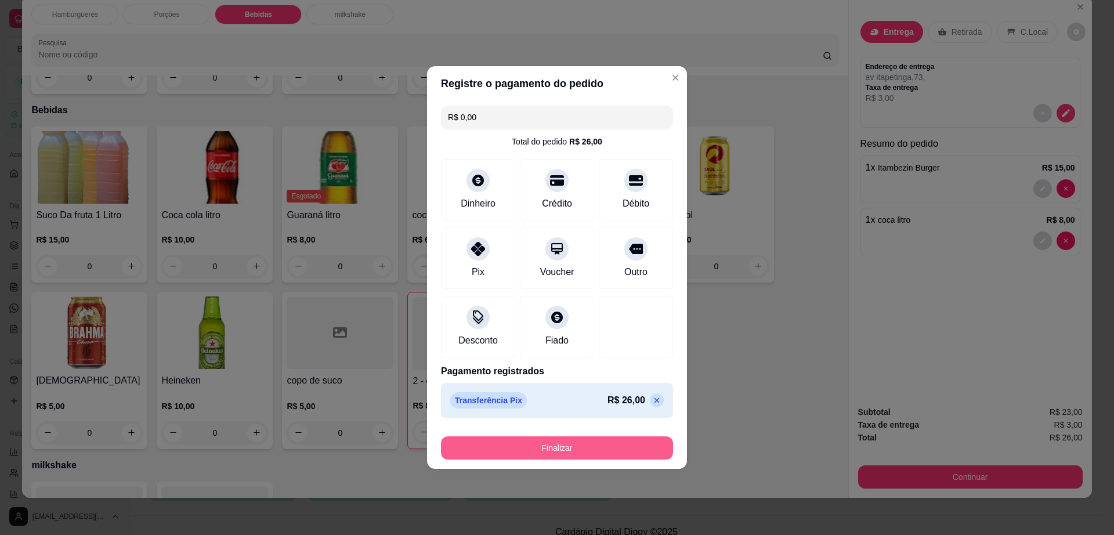
click at [648, 447] on button "Finalizar" at bounding box center [557, 447] width 232 height 23
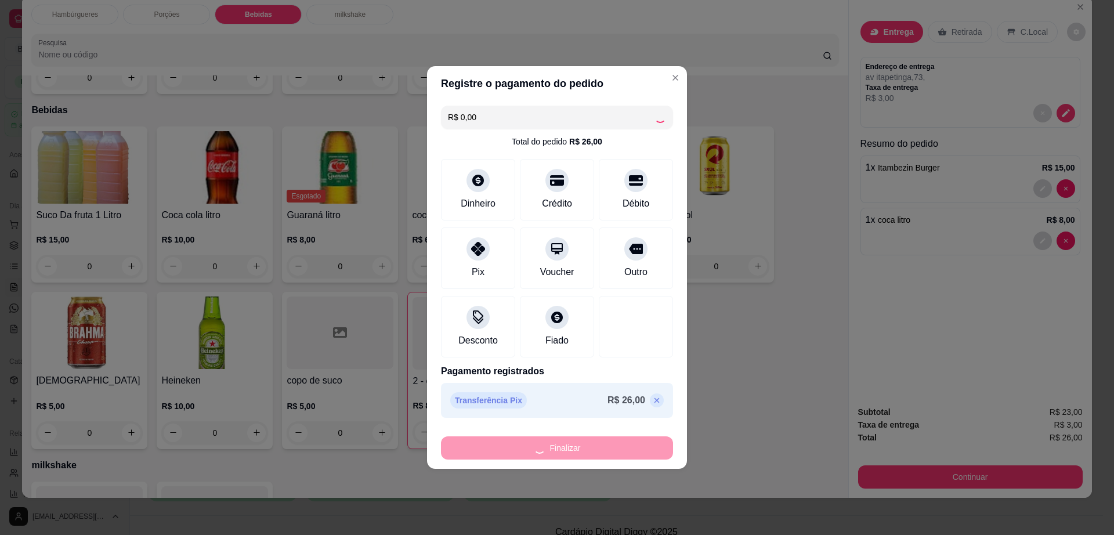
type input "0"
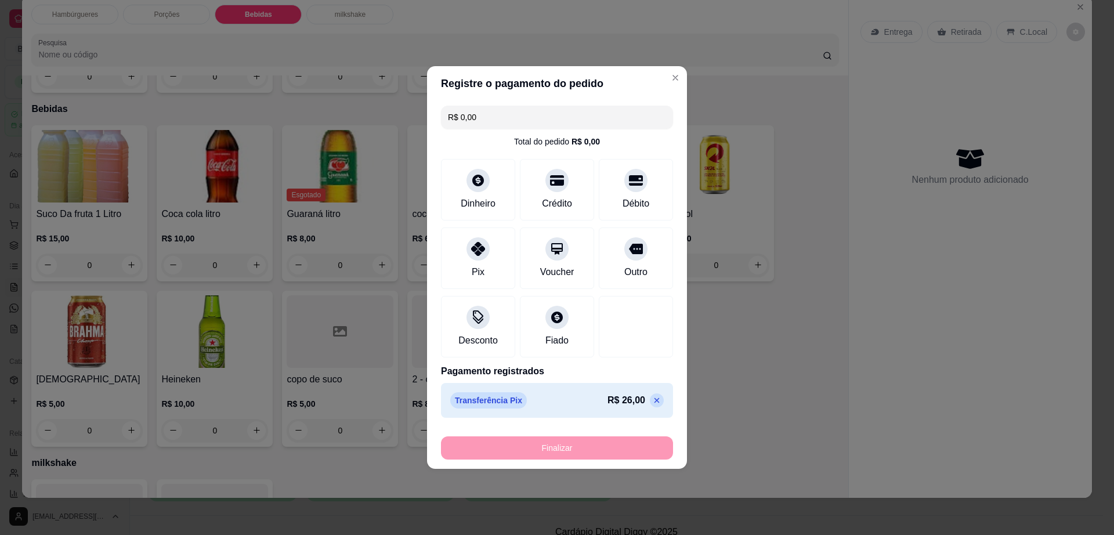
type input "-R$ 26,00"
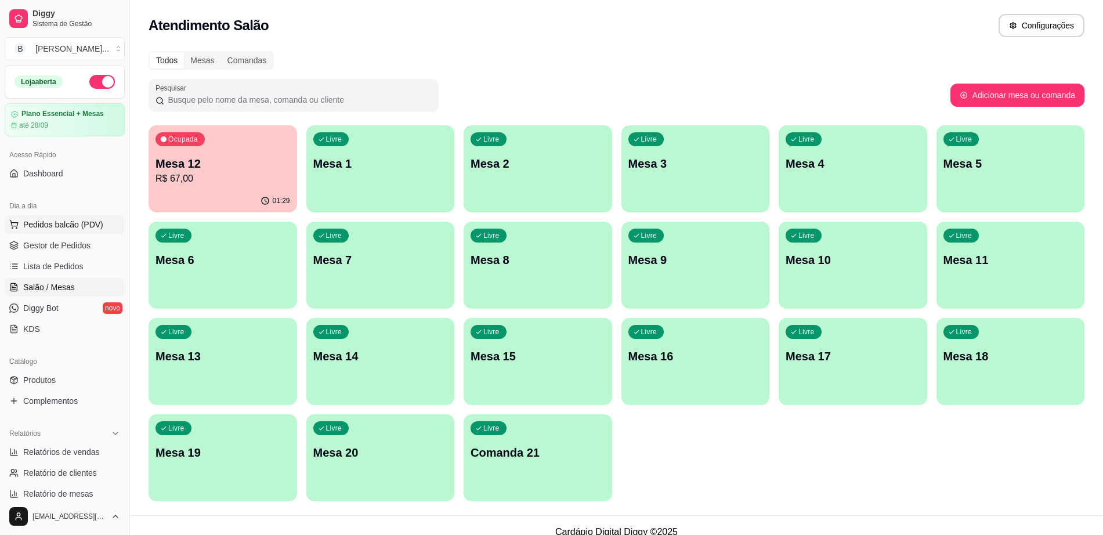
click at [58, 218] on button "Pedidos balcão (PDV)" at bounding box center [65, 224] width 120 height 19
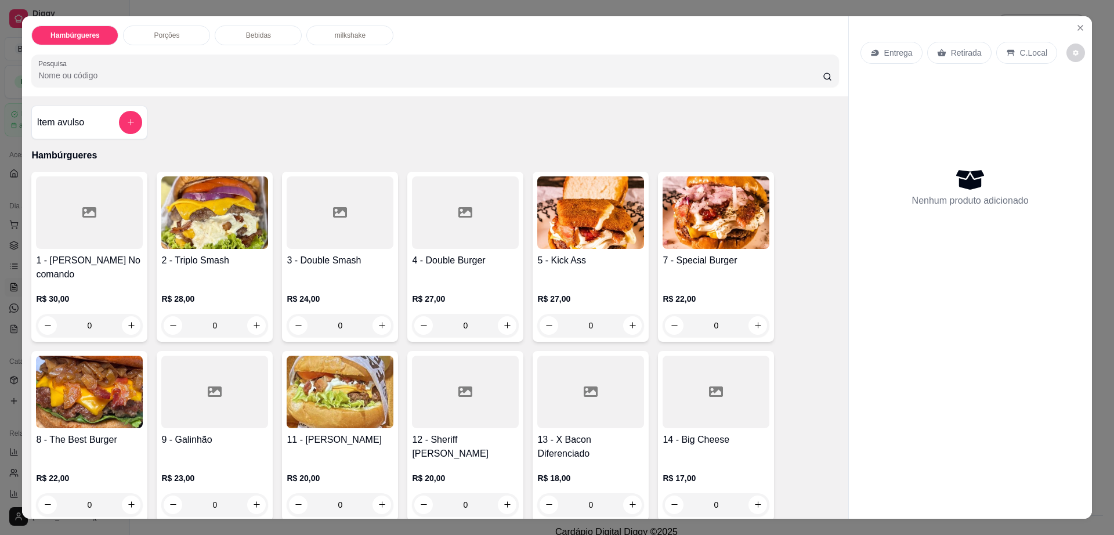
click at [247, 28] on div "Bebidas" at bounding box center [258, 36] width 87 height 20
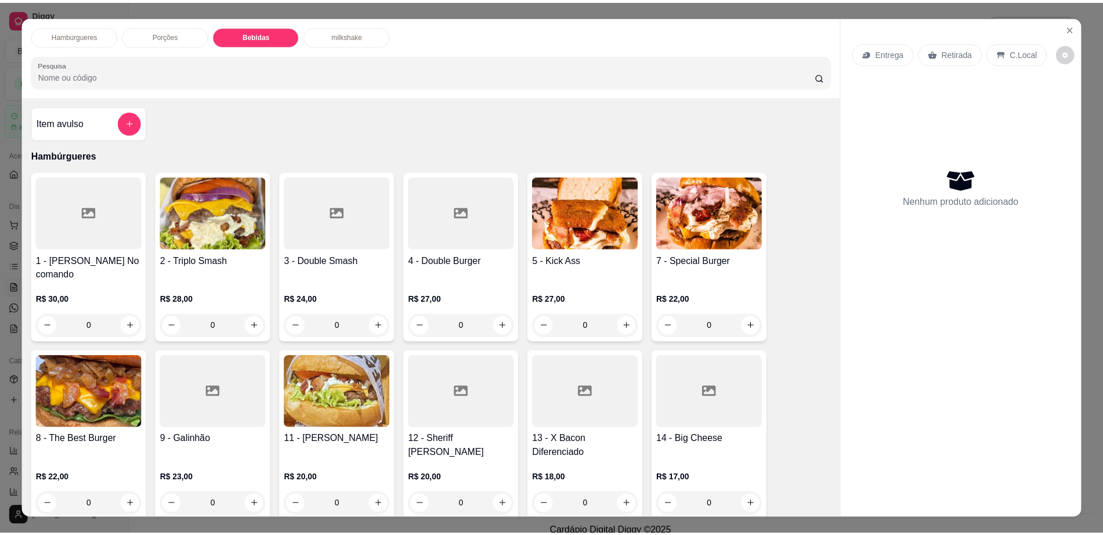
scroll to position [21, 0]
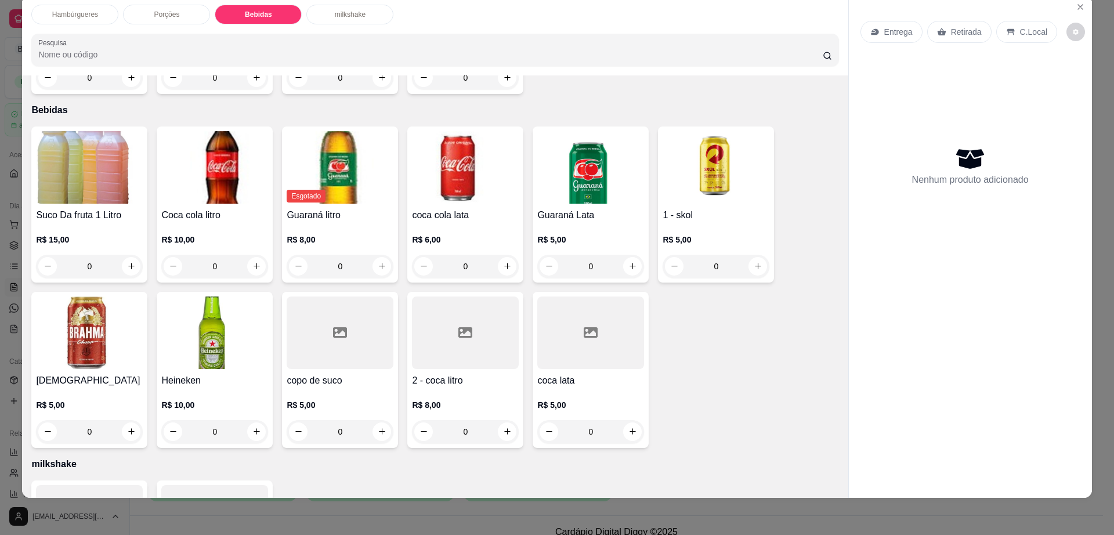
click at [716, 140] on img at bounding box center [716, 167] width 107 height 73
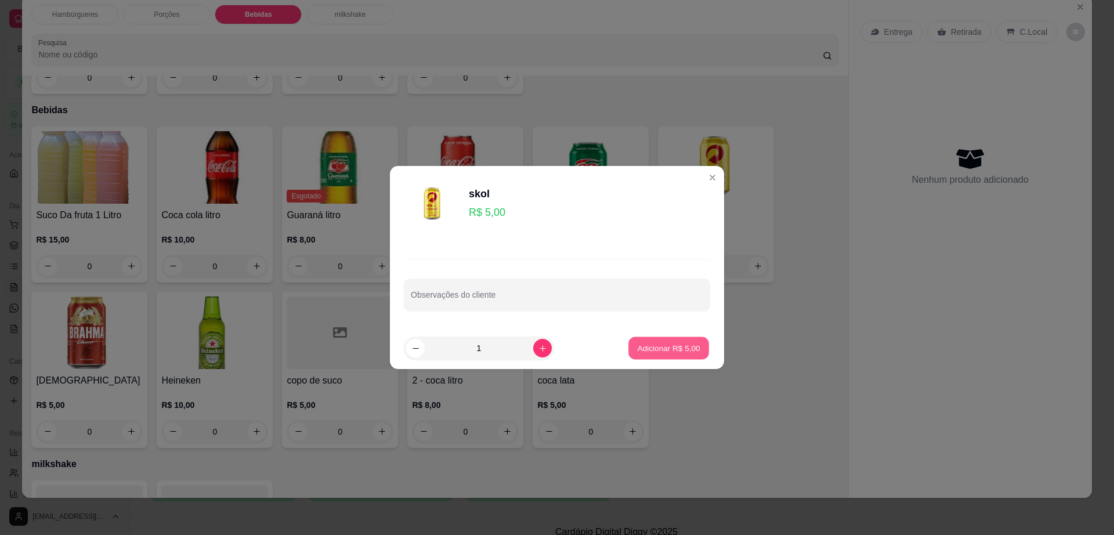
click at [657, 353] on p "Adicionar R$ 5,00" at bounding box center [668, 347] width 63 height 11
type input "1"
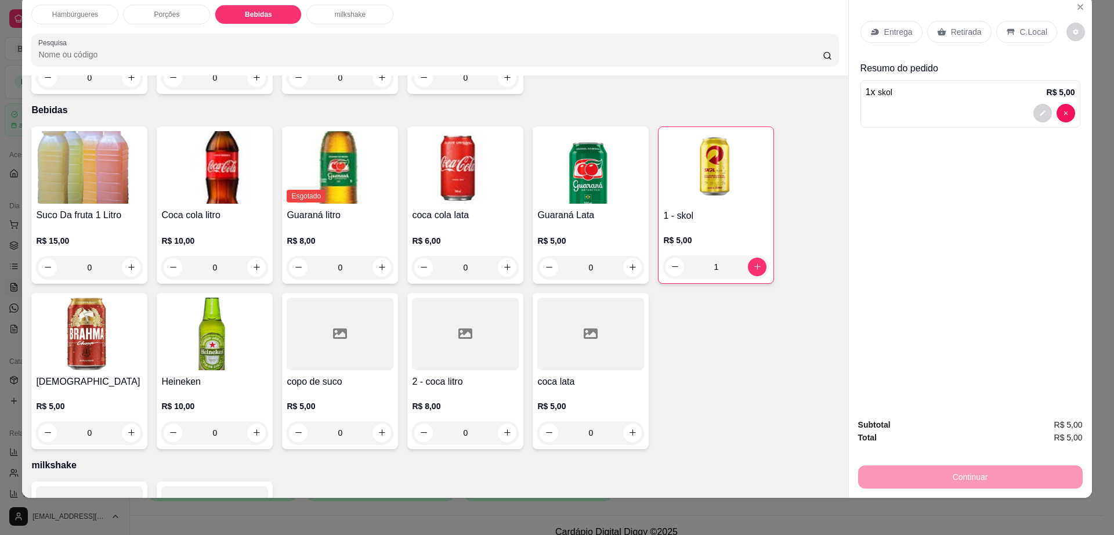
drag, startPoint x: 1078, startPoint y: 20, endPoint x: 1071, endPoint y: 24, distance: 8.4
click at [1078, 20] on div "Entrega Retirada C.Local Resumo do pedido 1 x skol R$ 5,00" at bounding box center [970, 202] width 243 height 414
click at [1070, 27] on button "decrease-product-quantity" at bounding box center [1075, 32] width 19 height 19
click at [1075, 78] on span "Automatic updates" at bounding box center [1082, 78] width 23 height 14
click at [1075, 78] on input "Automatic updates" at bounding box center [1074, 82] width 8 height 8
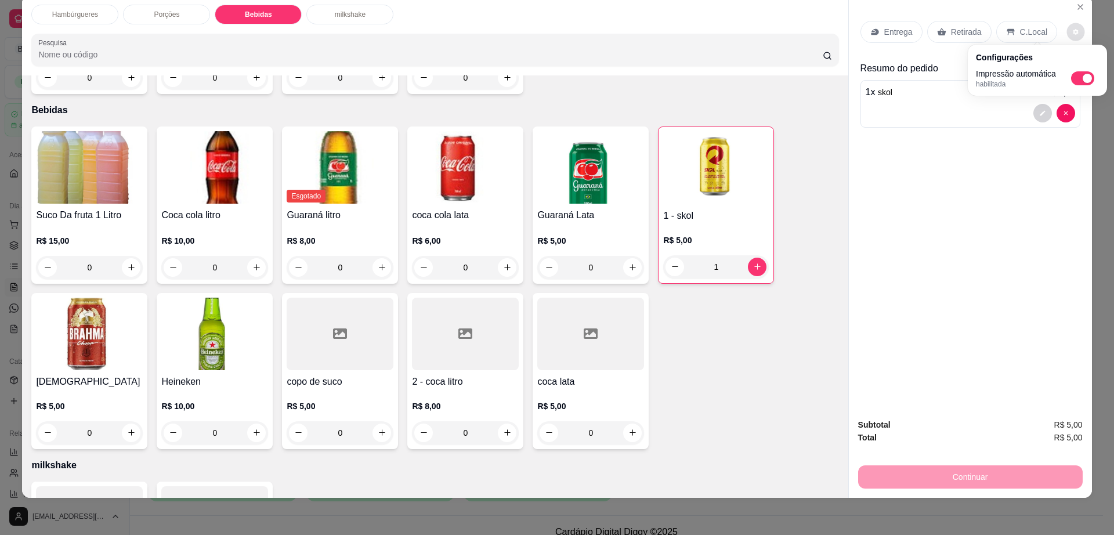
checkbox input "false"
click at [951, 35] on p "Retirada" at bounding box center [966, 32] width 31 height 12
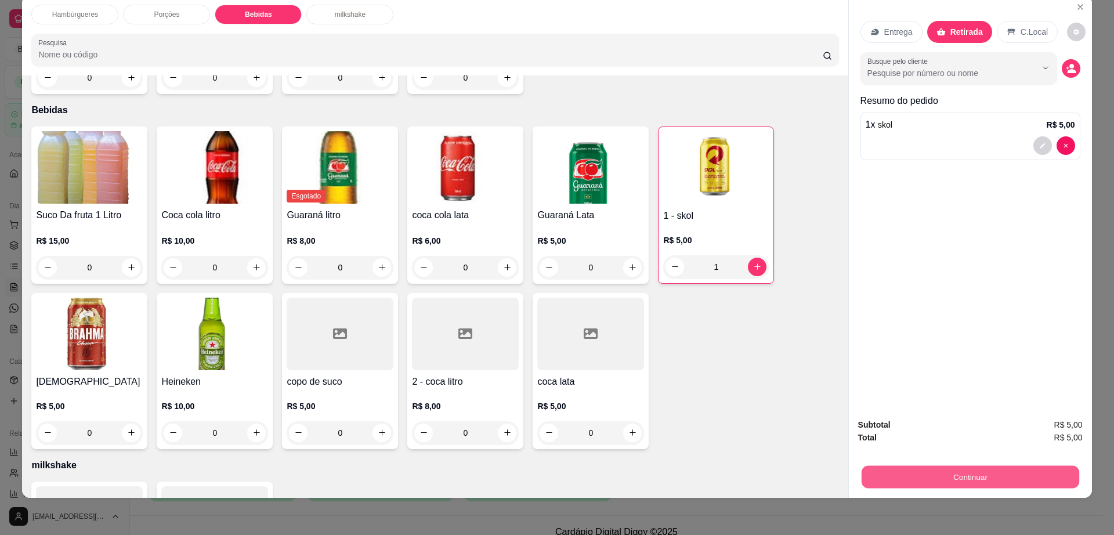
click at [875, 477] on button "Continuar" at bounding box center [970, 477] width 218 height 23
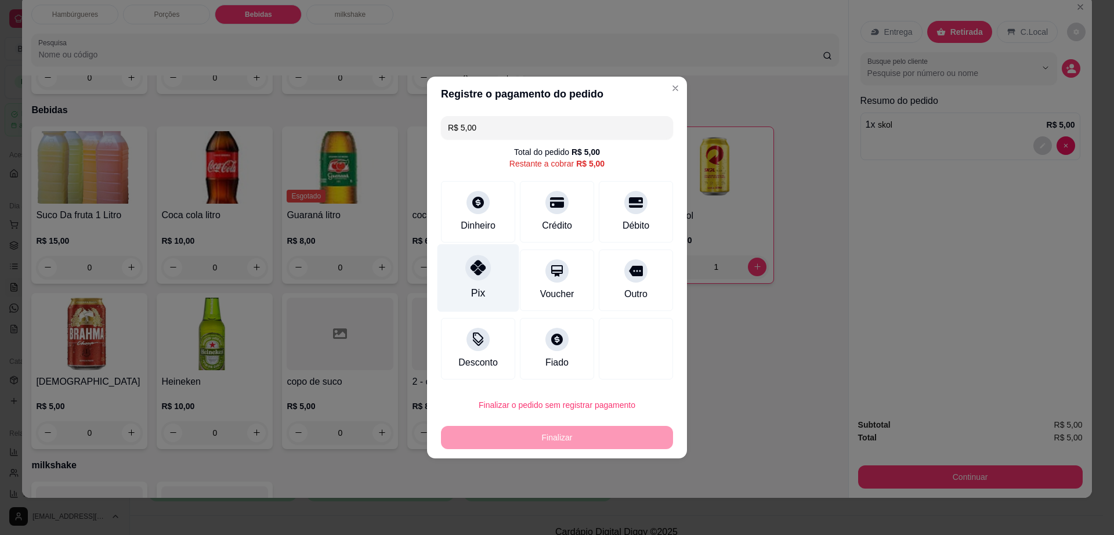
click at [466, 259] on div at bounding box center [478, 268] width 26 height 26
type input "R$ 0,00"
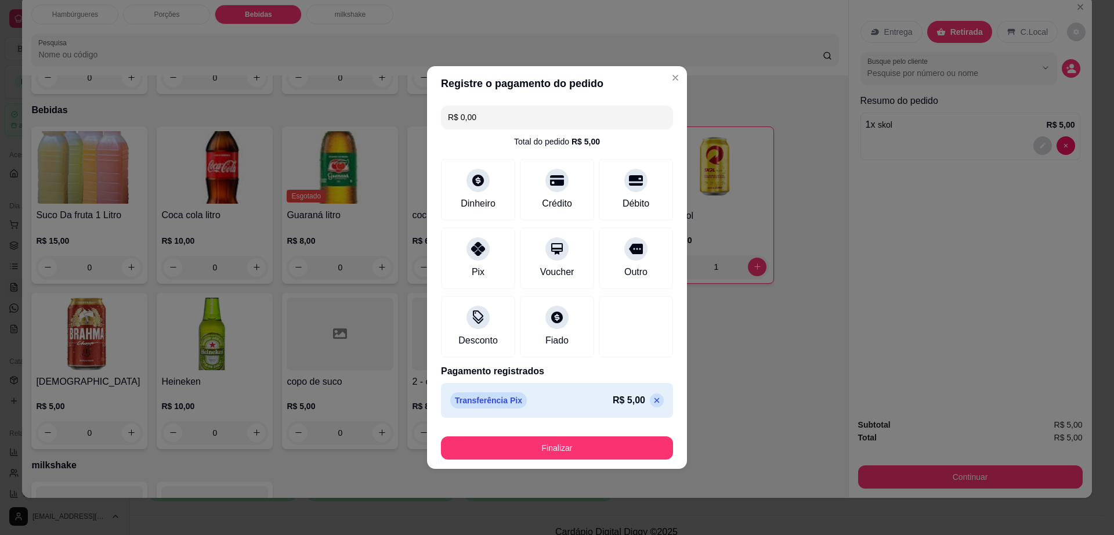
click at [546, 464] on footer "Finalizar" at bounding box center [557, 445] width 260 height 46
click at [551, 459] on footer "Finalizar" at bounding box center [557, 445] width 260 height 46
click at [560, 447] on button "Finalizar" at bounding box center [557, 447] width 232 height 23
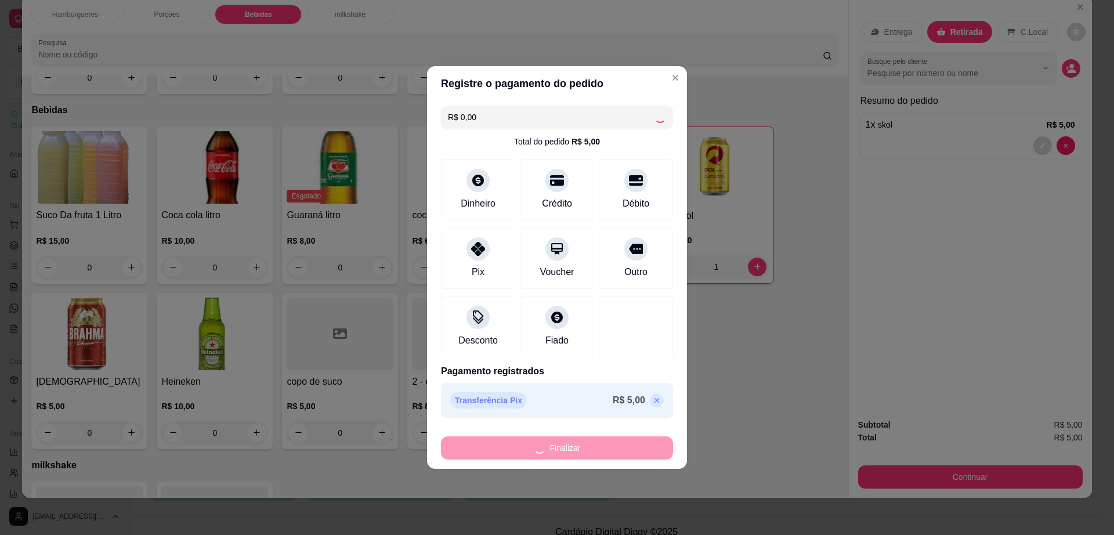
type input "0"
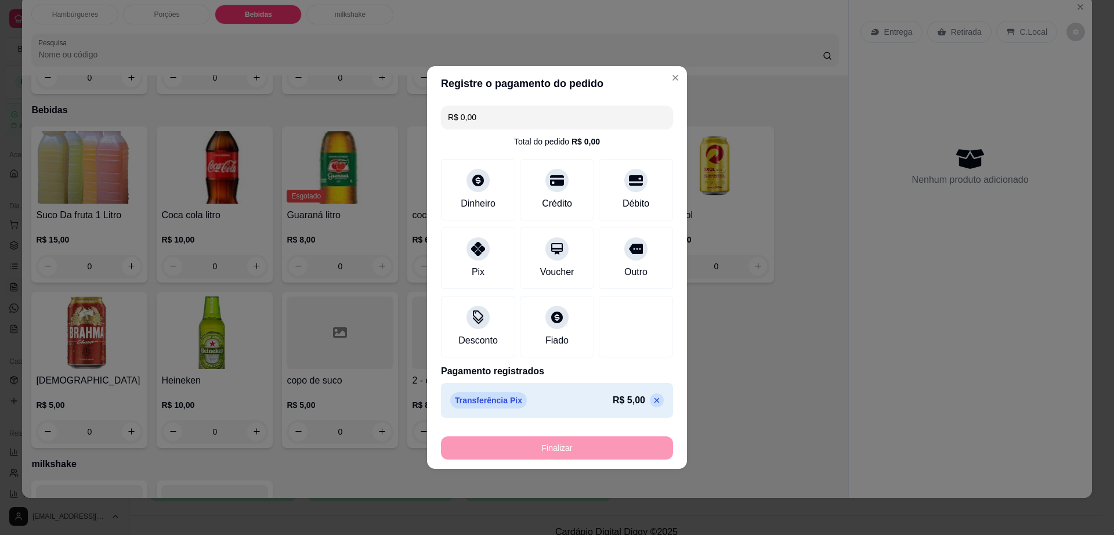
type input "-R$ 5,00"
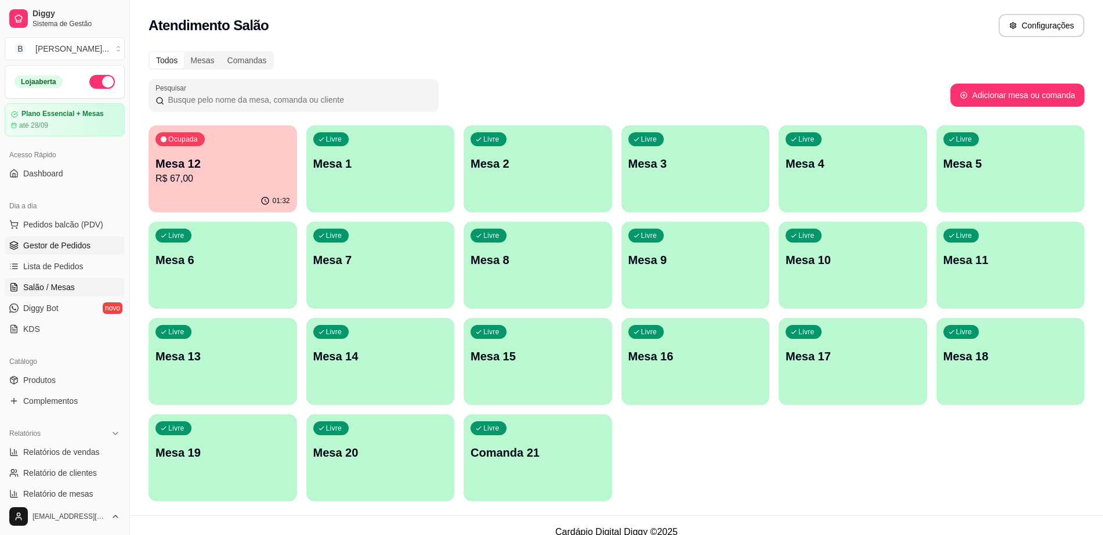
click at [52, 240] on span "Gestor de Pedidos" at bounding box center [56, 246] width 67 height 12
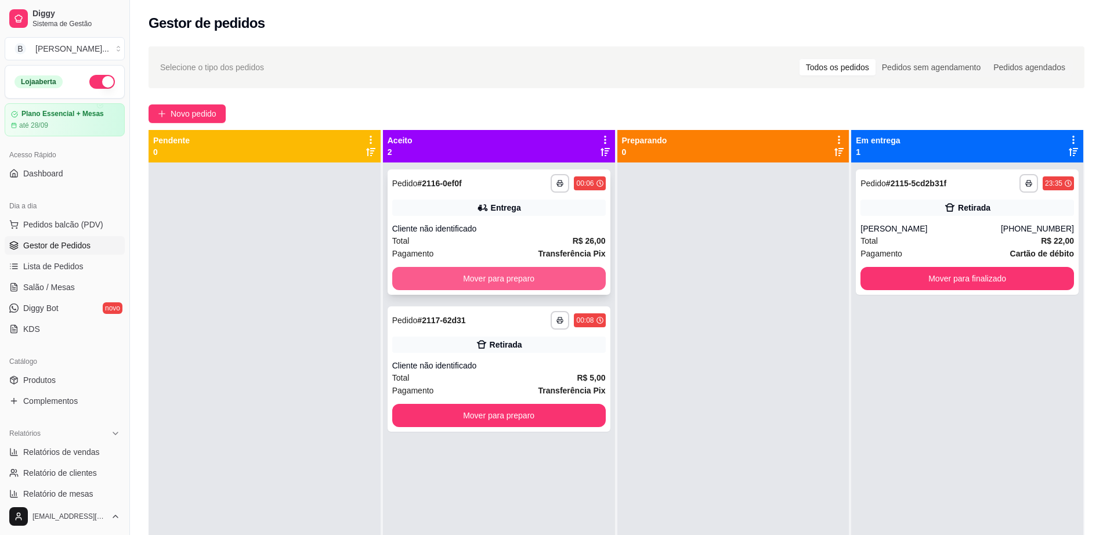
click at [486, 276] on button "Mover para preparo" at bounding box center [498, 278] width 213 height 23
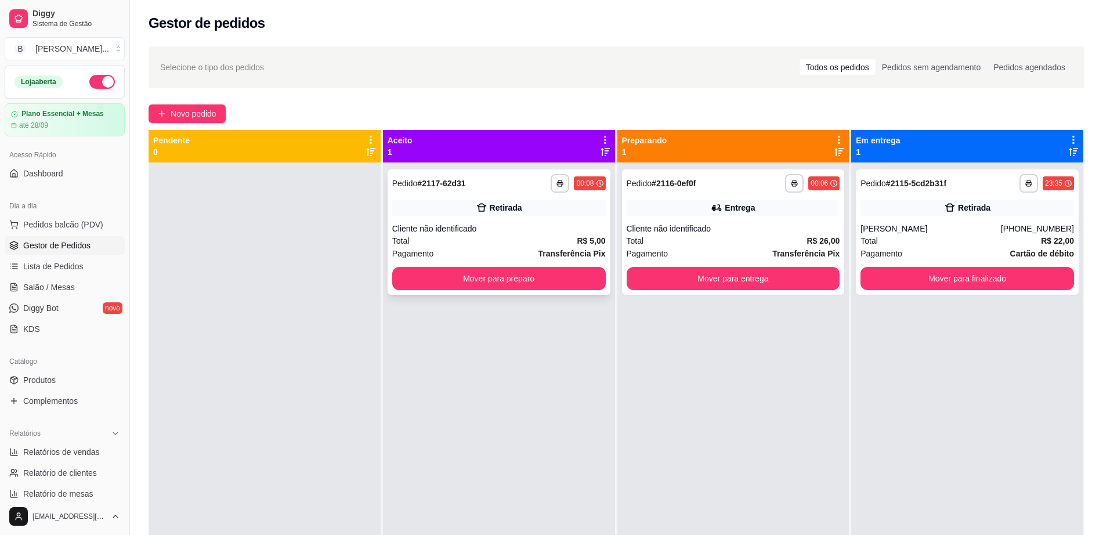
click at [490, 247] on div "Pagamento Transferência Pix" at bounding box center [498, 253] width 213 height 13
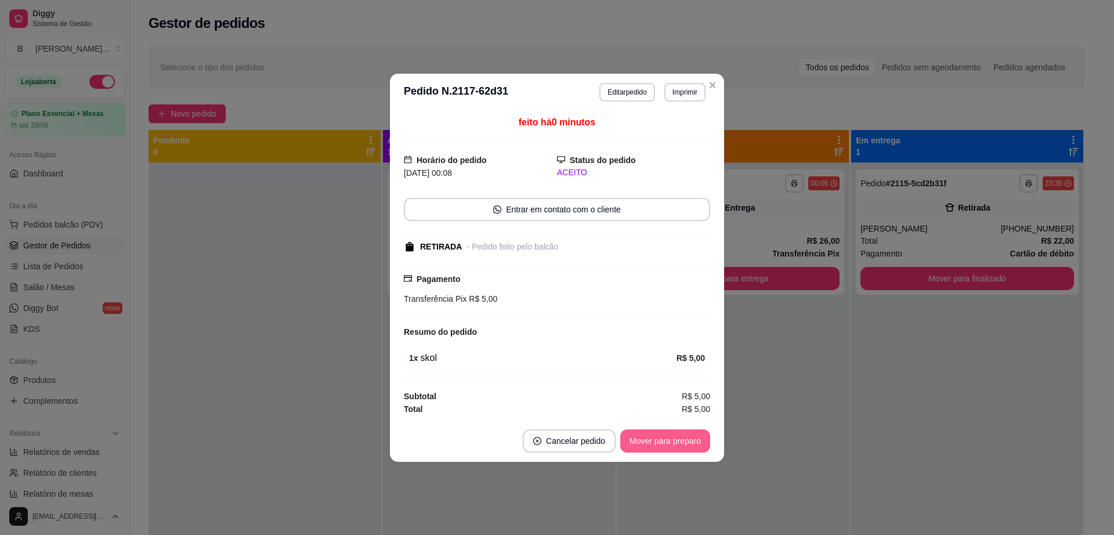
click at [682, 441] on button "Mover para preparo" at bounding box center [665, 440] width 90 height 23
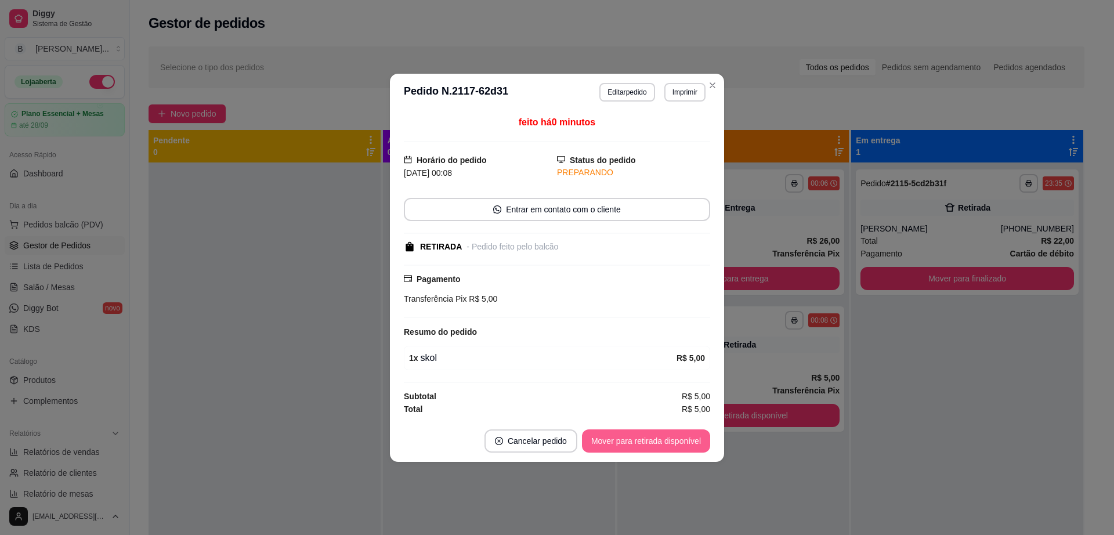
click at [682, 441] on button "Mover para retirada disponível" at bounding box center [646, 440] width 128 height 23
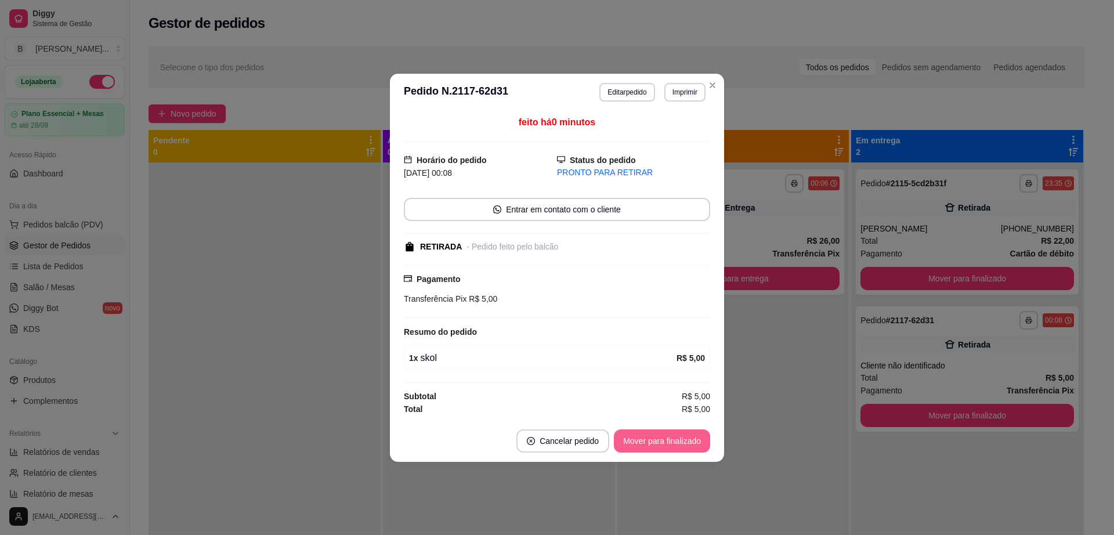
click at [682, 441] on button "Mover para finalizado" at bounding box center [662, 440] width 96 height 23
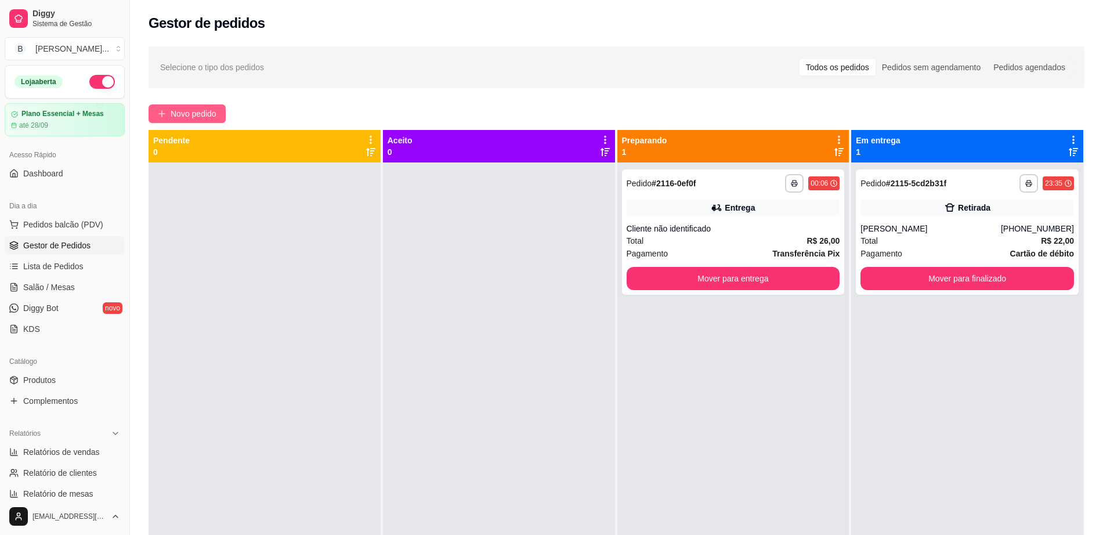
click at [197, 119] on span "Novo pedido" at bounding box center [194, 113] width 46 height 13
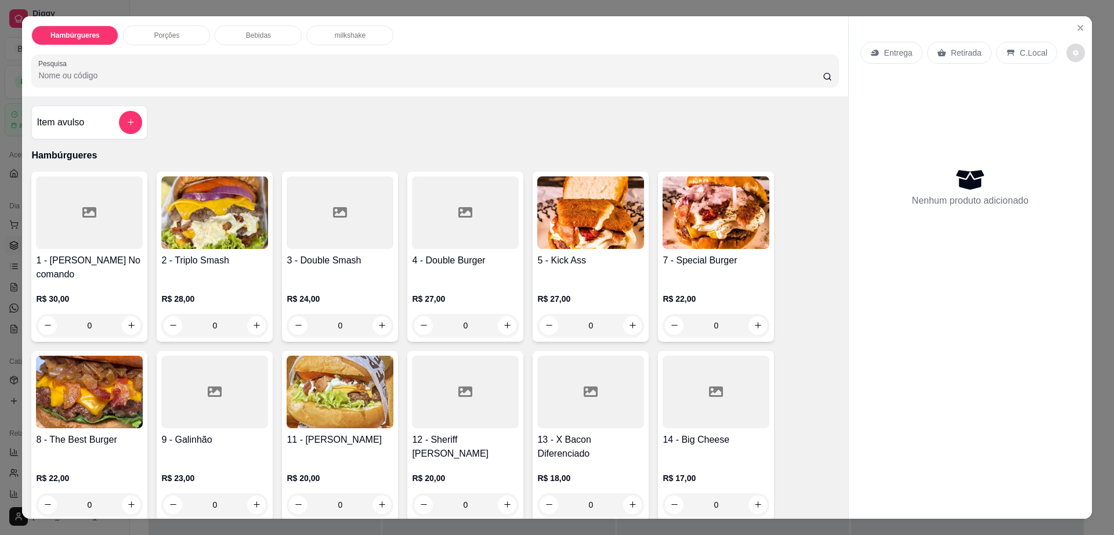
click at [1066, 49] on button "decrease-product-quantity" at bounding box center [1075, 53] width 19 height 19
click at [1080, 91] on div "Impressão automática desabilitada" at bounding box center [1037, 99] width 123 height 21
click at [1080, 103] on span "Automatic updates" at bounding box center [1079, 99] width 12 height 9
click at [1078, 103] on input "Automatic updates" at bounding box center [1074, 103] width 8 height 8
checkbox input "true"
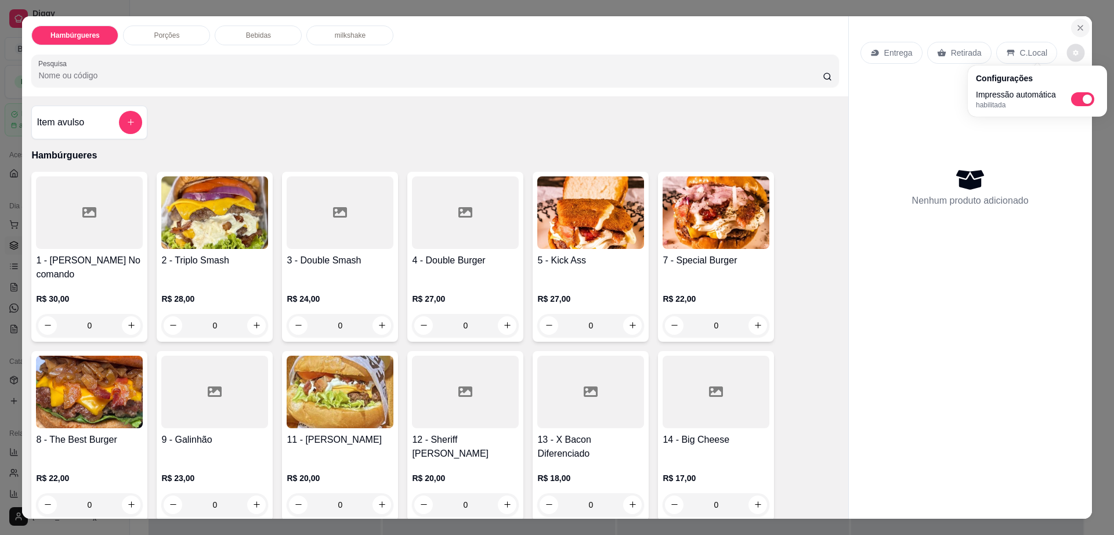
click at [1076, 31] on icon "Close" at bounding box center [1080, 27] width 9 height 9
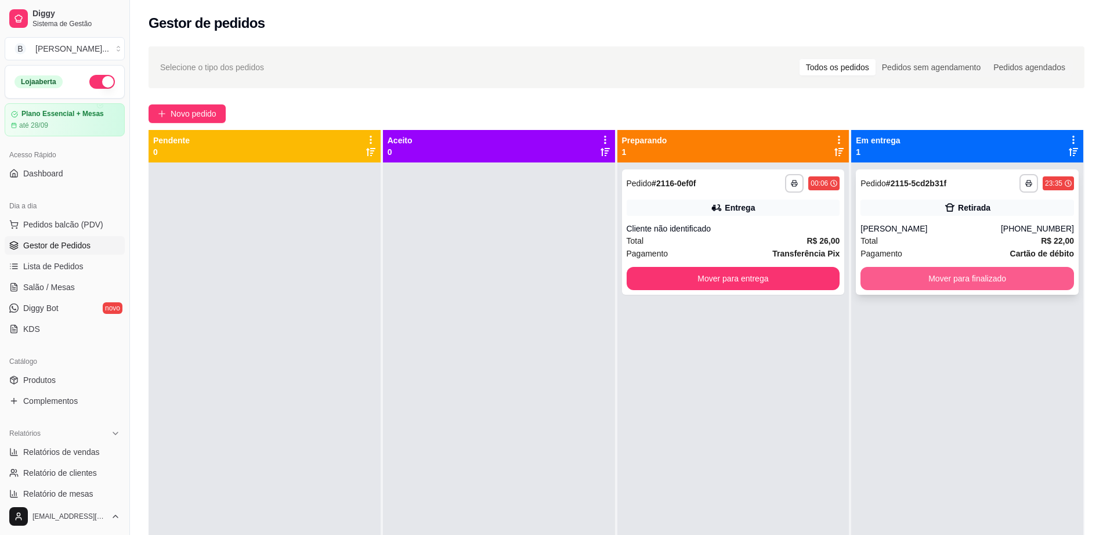
click at [954, 274] on button "Mover para finalizado" at bounding box center [966, 278] width 213 height 23
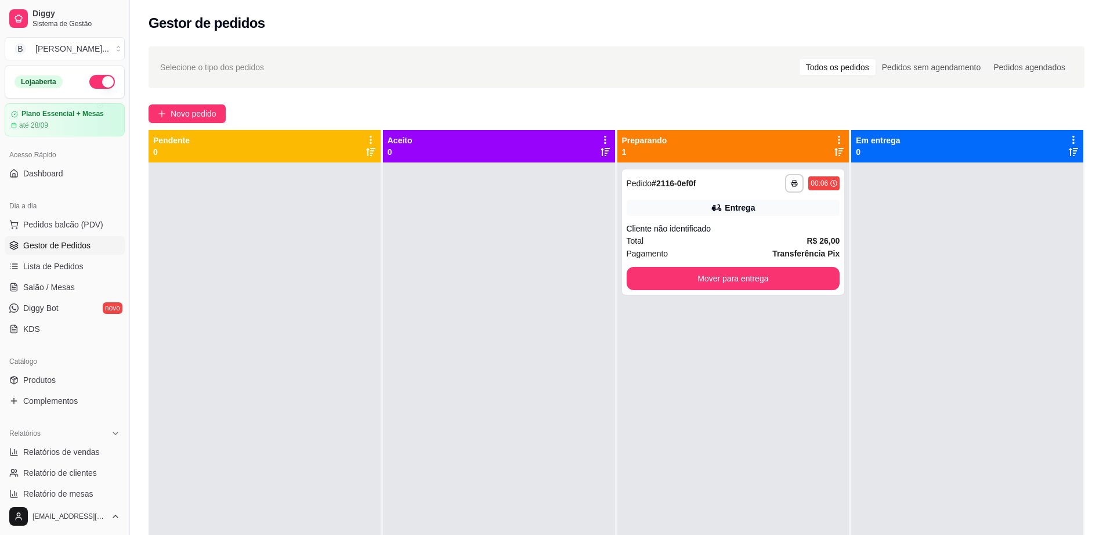
click at [89, 77] on button "button" at bounding box center [102, 82] width 26 height 14
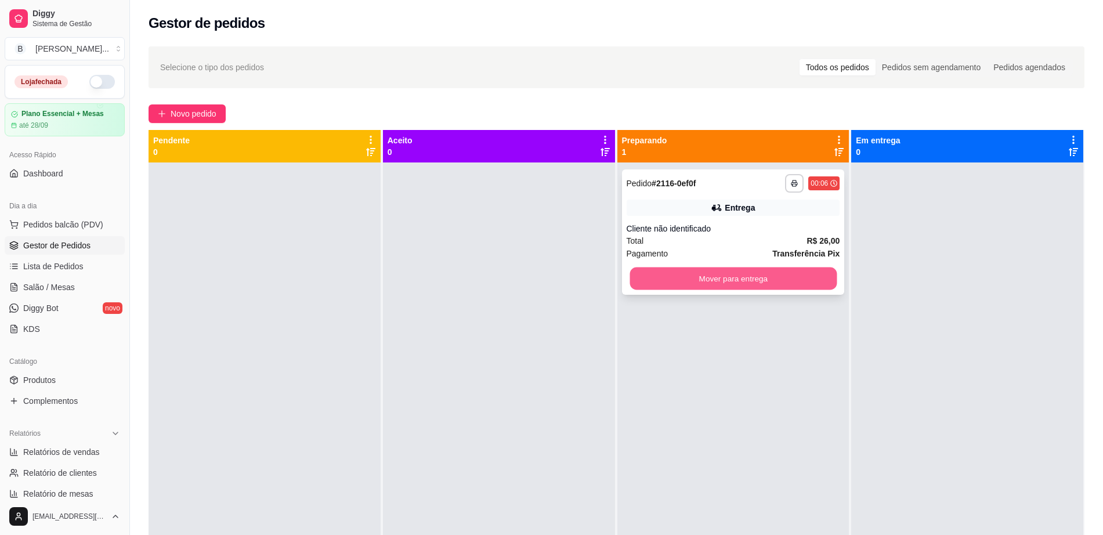
click at [687, 271] on button "Mover para entrega" at bounding box center [732, 278] width 207 height 23
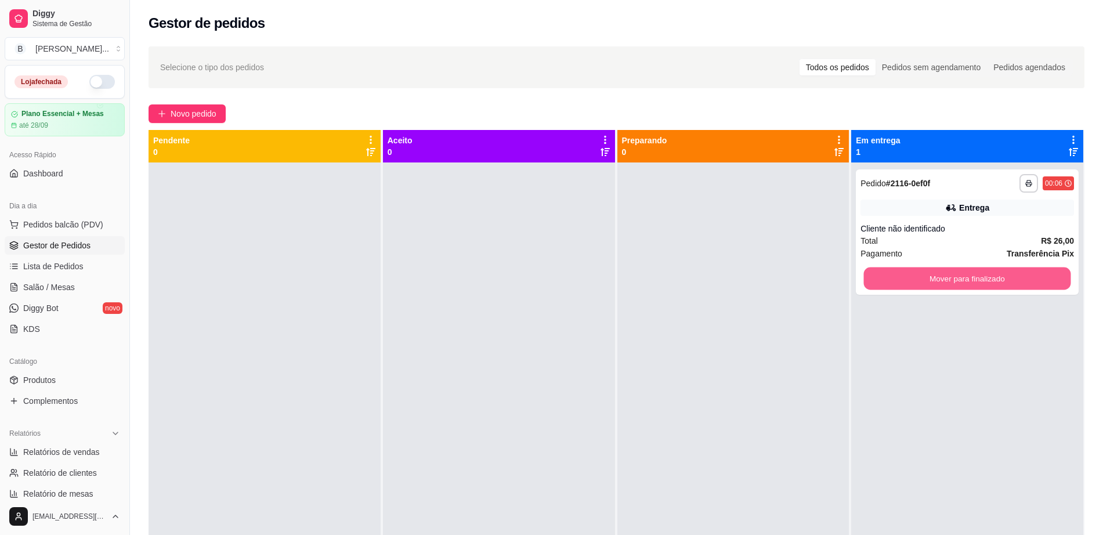
click at [864, 267] on button "Mover para finalizado" at bounding box center [967, 278] width 207 height 23
